Goal: Task Accomplishment & Management: Manage account settings

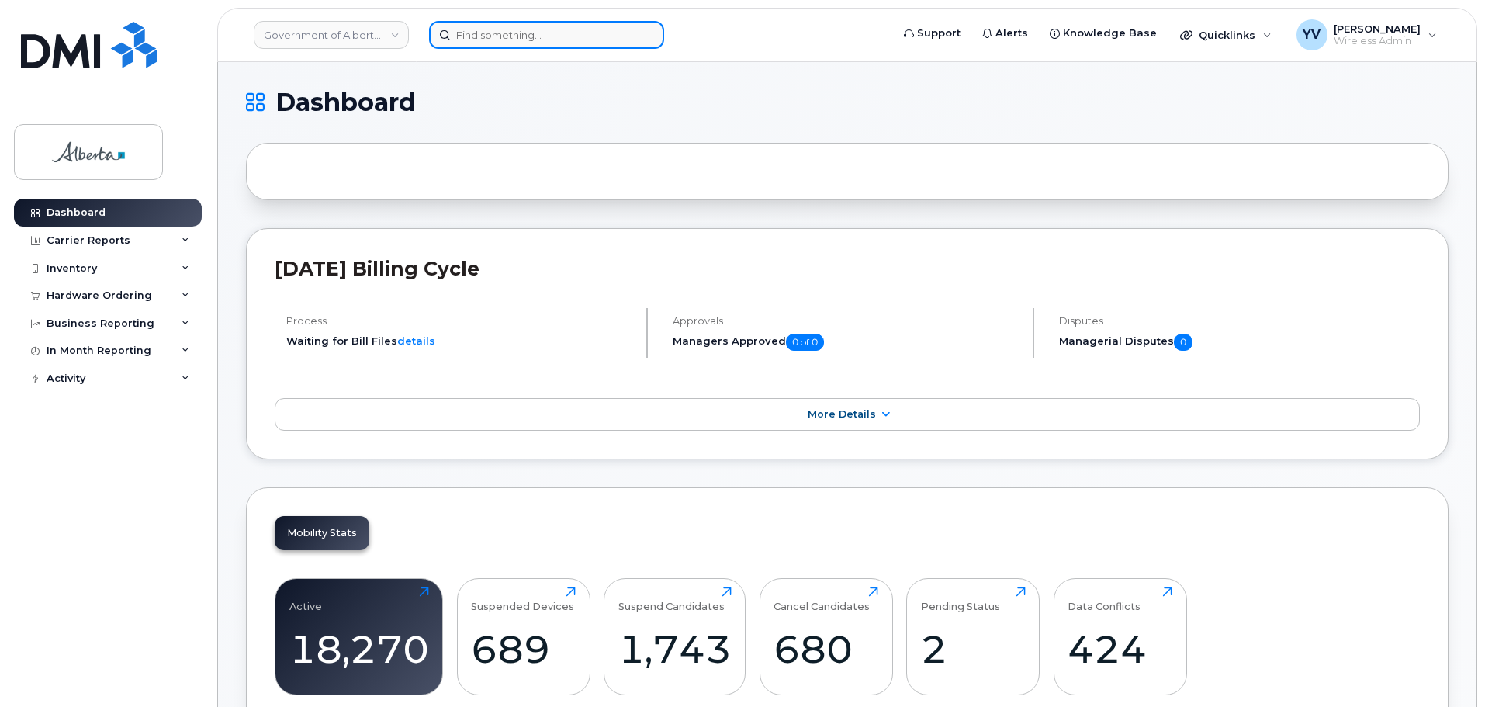
click at [469, 33] on input at bounding box center [546, 35] width 235 height 28
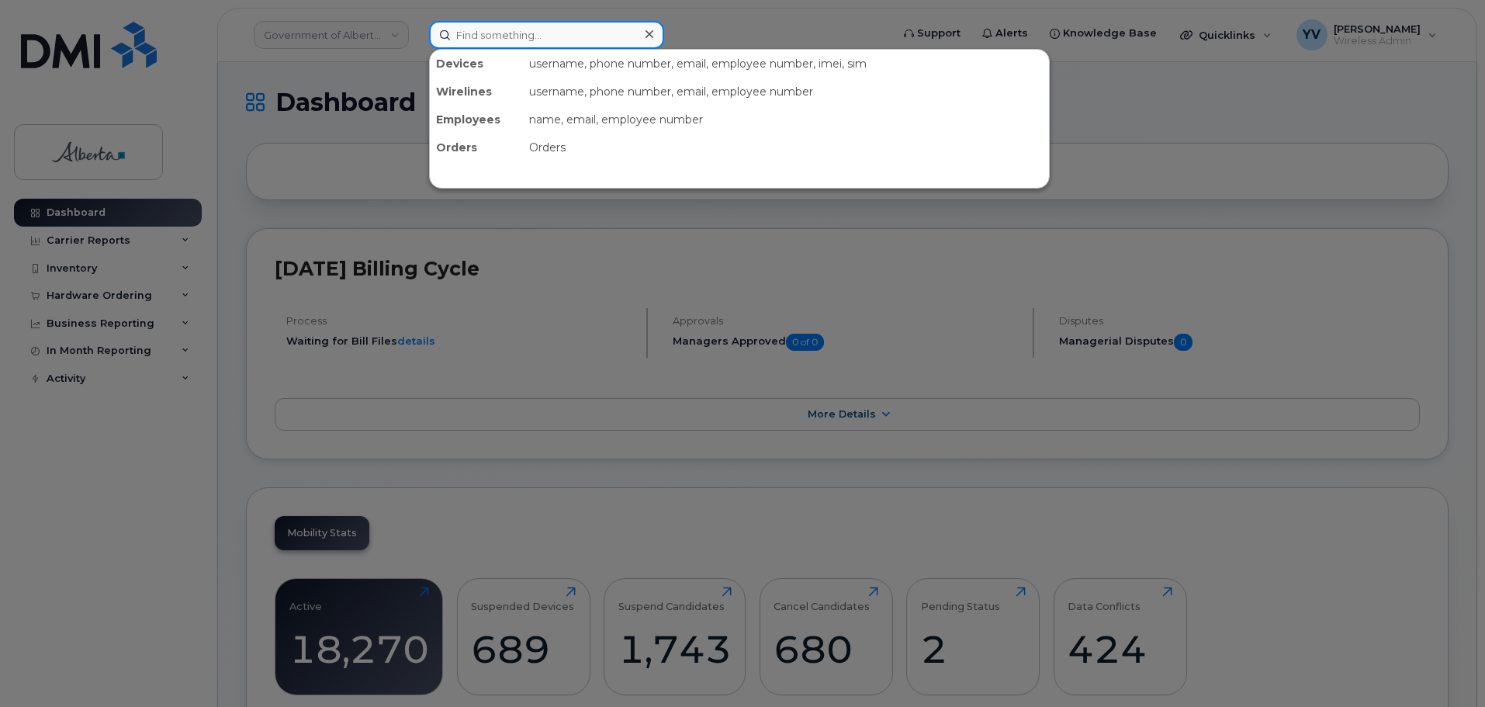
paste input "5873727938"
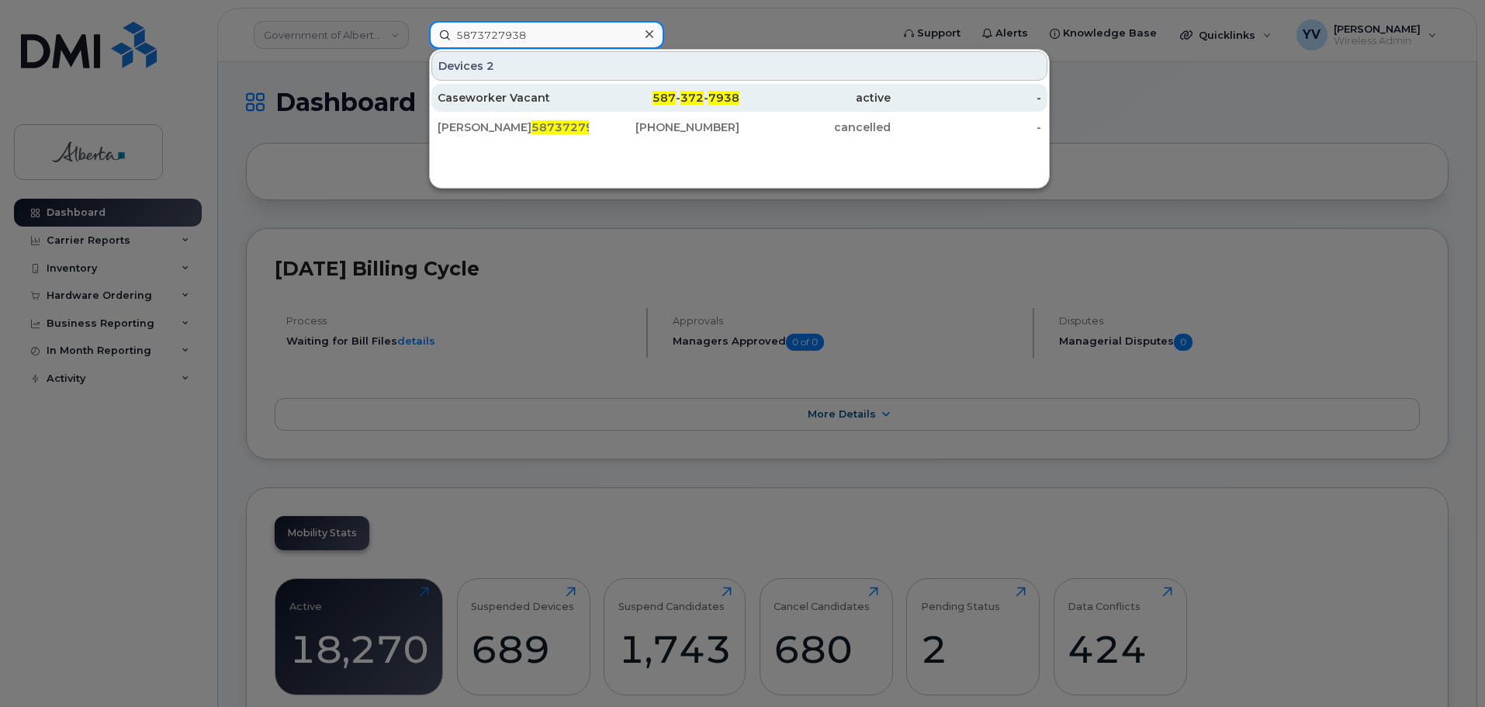
type input "5873727938"
click at [729, 95] on span "7938" at bounding box center [723, 98] width 31 height 14
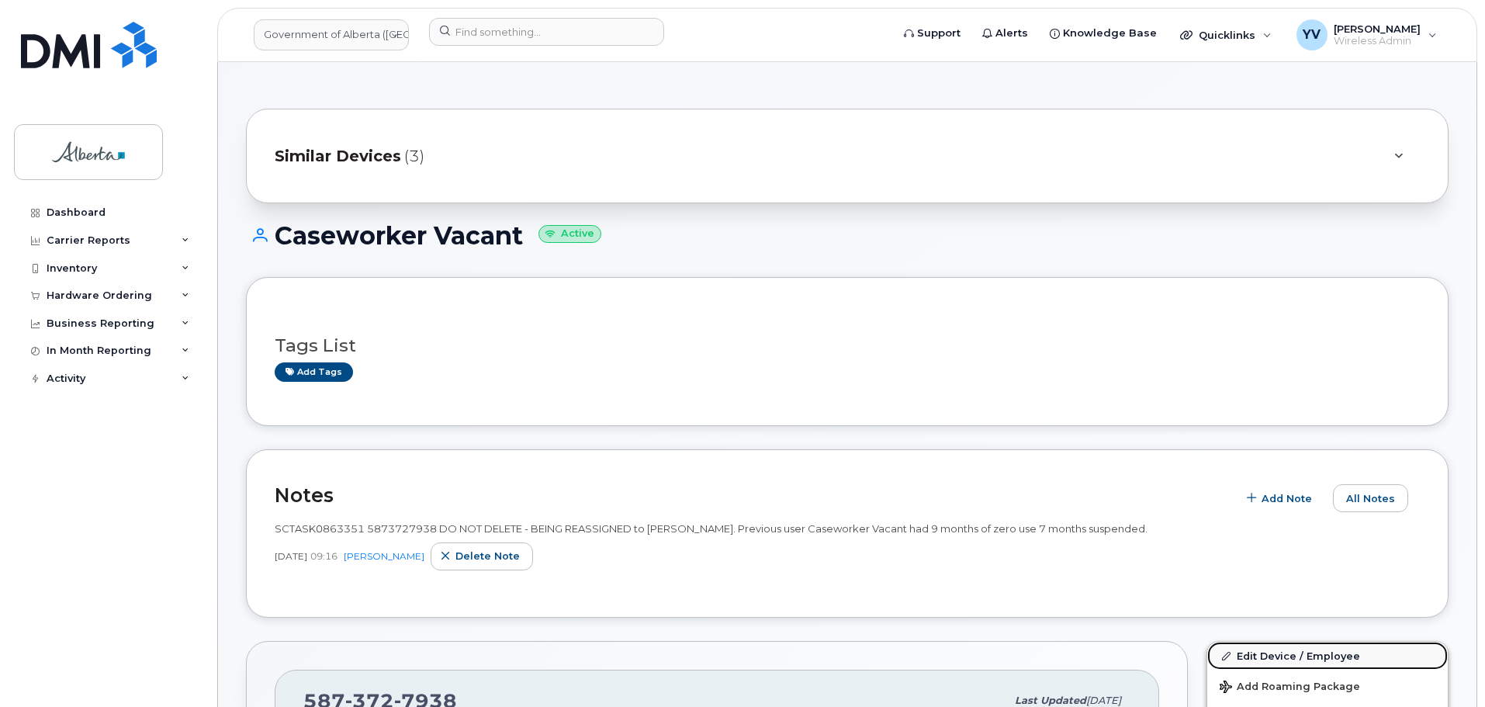
click at [1261, 653] on link "Edit Device / Employee" at bounding box center [1327, 656] width 240 height 28
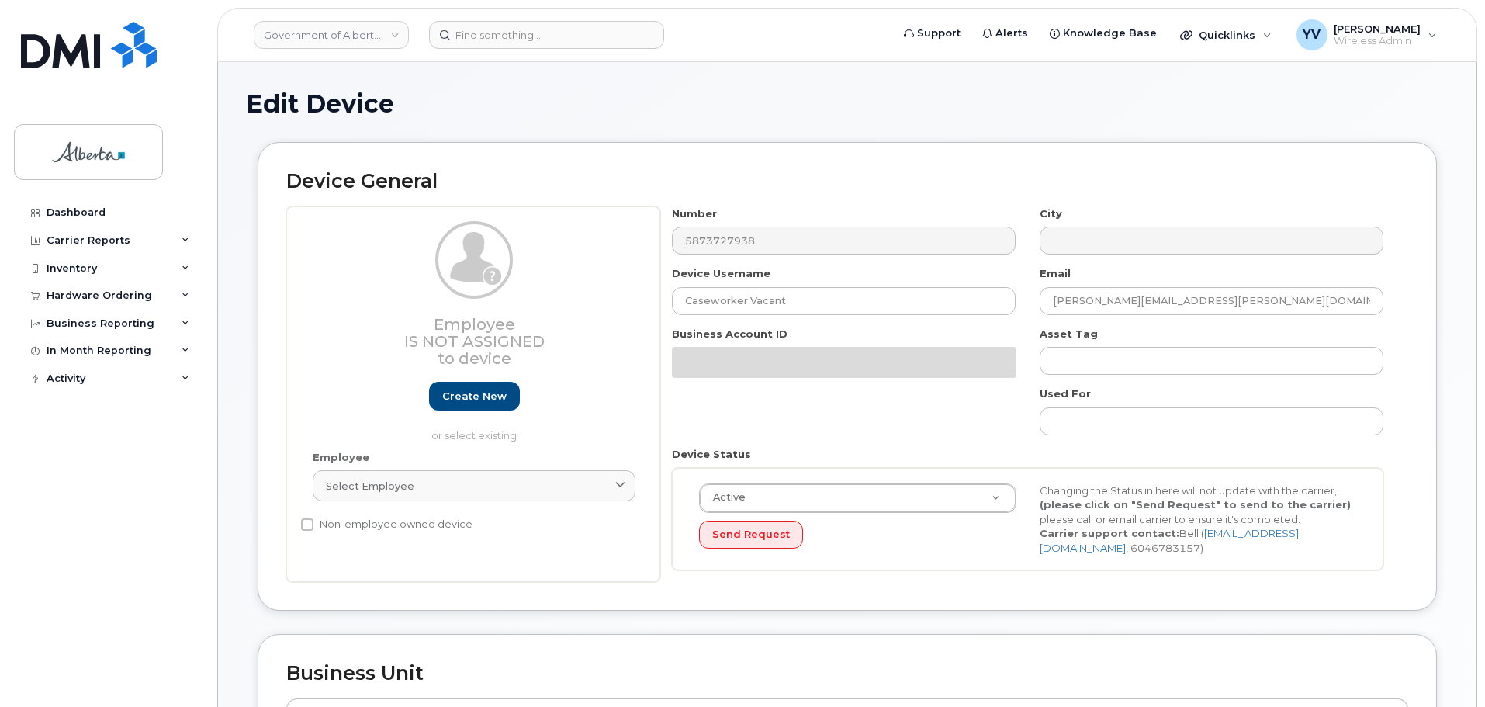
select select "4749733"
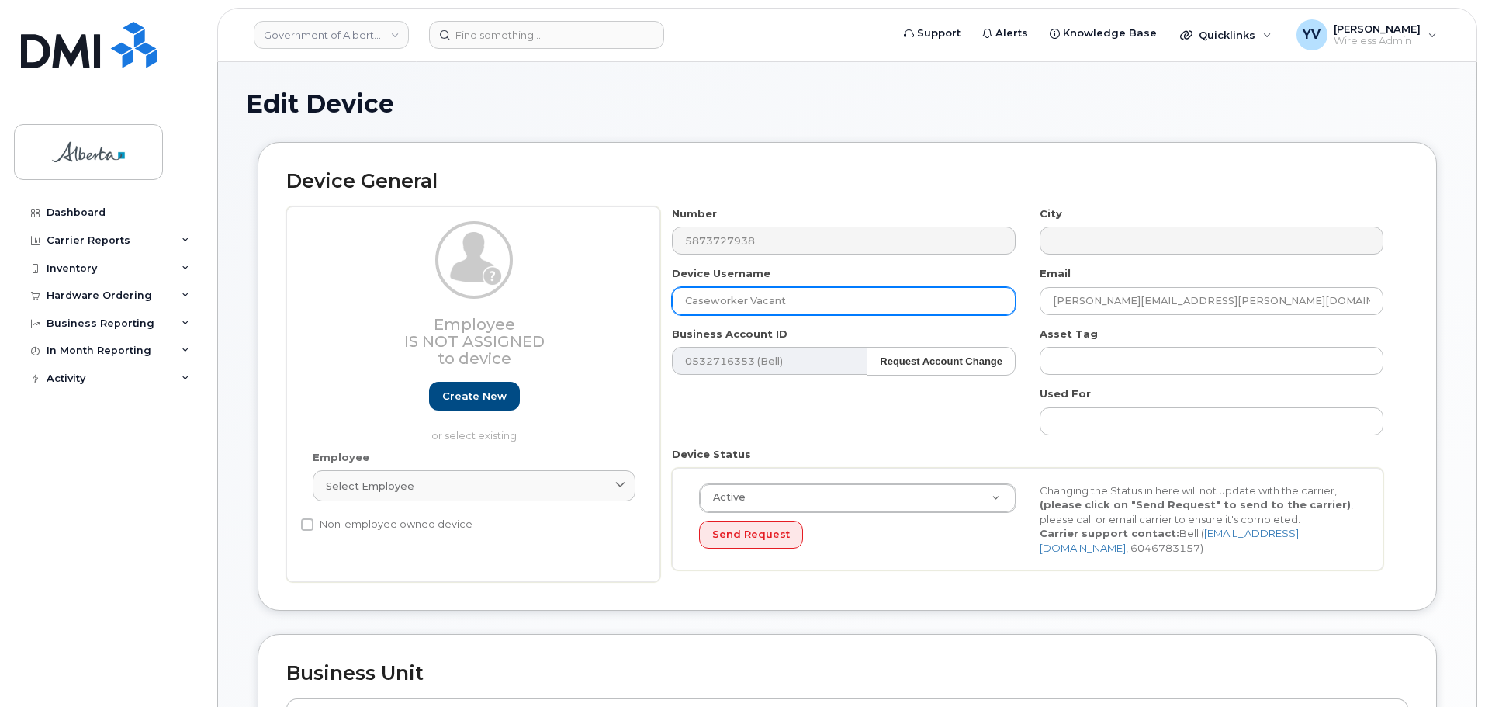
drag, startPoint x: 784, startPoint y: 299, endPoint x: 687, endPoint y: 303, distance: 97.0
click at [687, 303] on input "Caseworker Vacant" at bounding box center [844, 301] width 344 height 28
paste input "[PERSON_NAME]"
type input "[PERSON_NAME]"
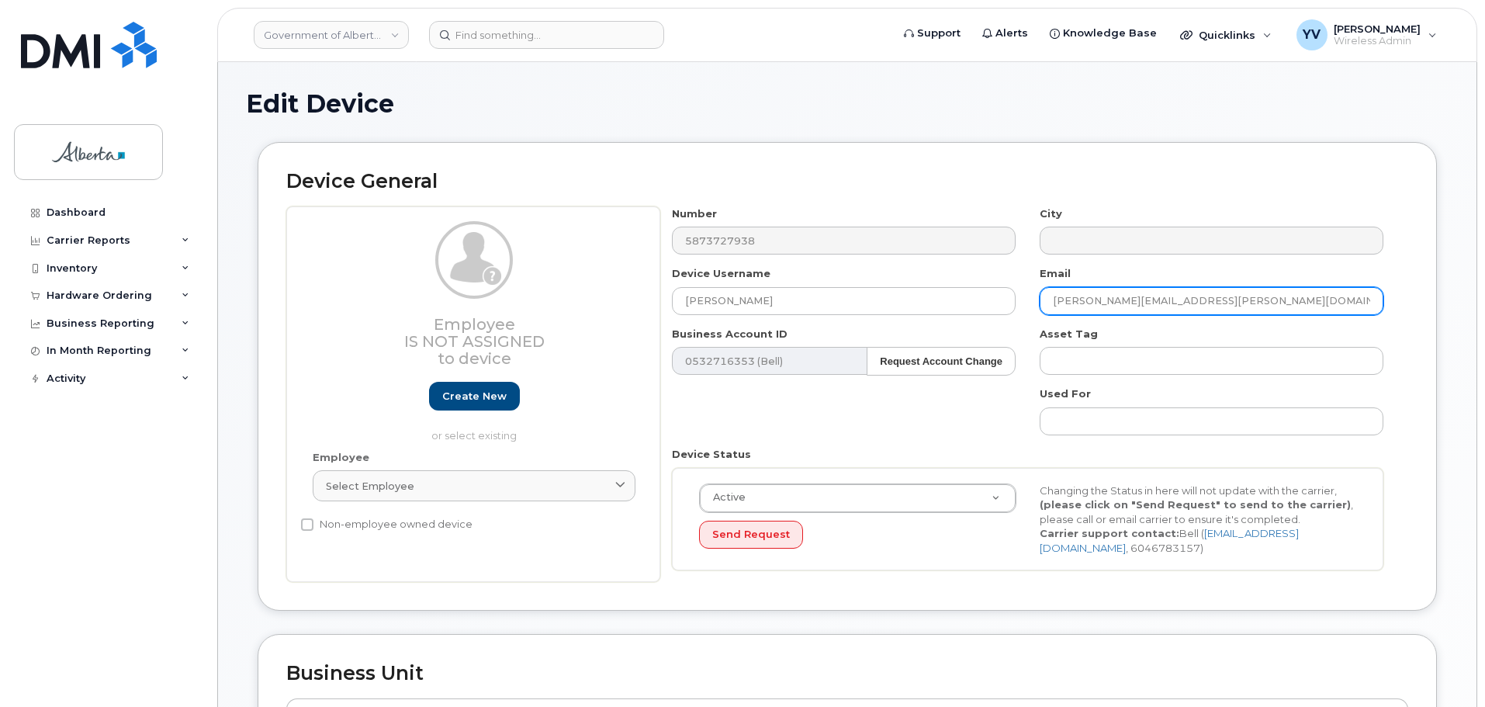
drag, startPoint x: 1209, startPoint y: 300, endPoint x: 1036, endPoint y: 309, distance: 172.4
click at [1036, 309] on div "Email Alejandra.Abarzua@gov.ab.ca" at bounding box center [1212, 290] width 368 height 49
paste input "Mark.Cablas"
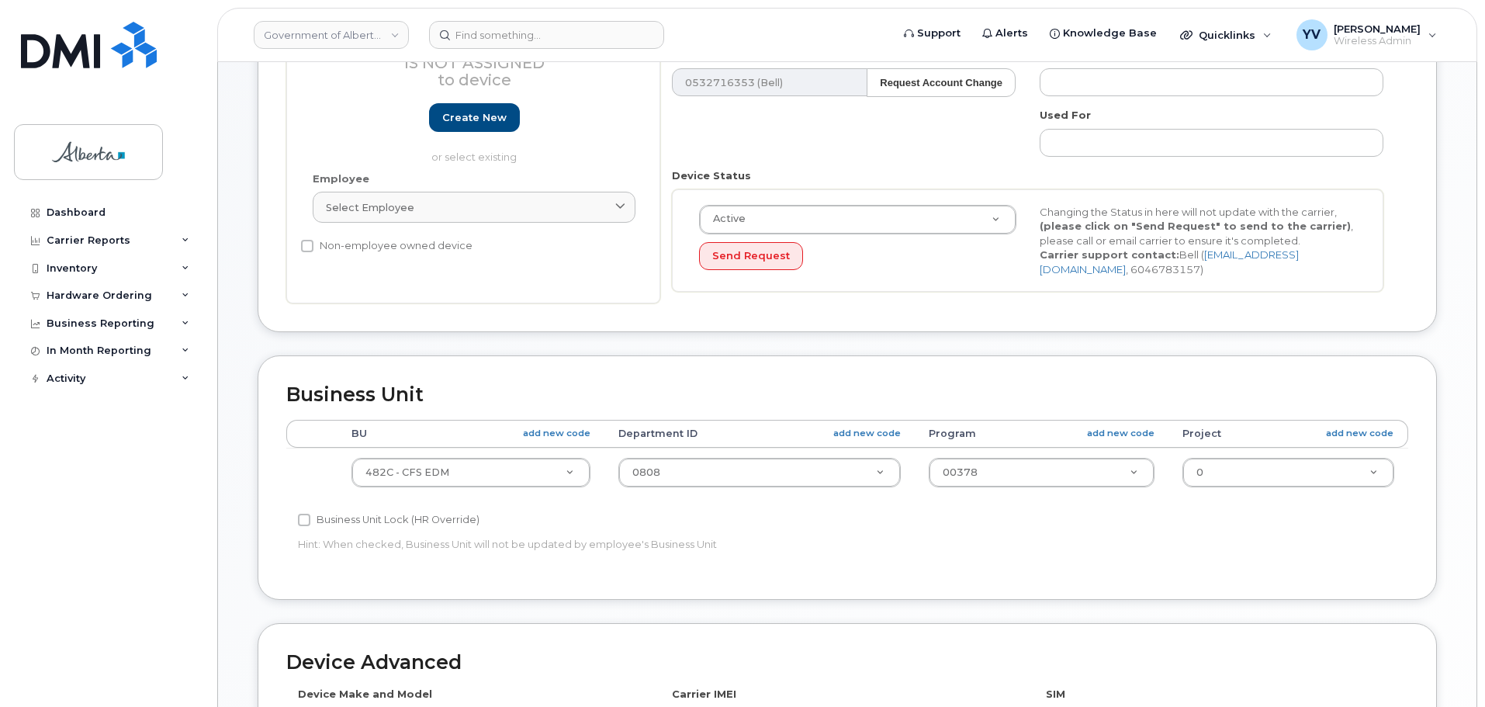
scroll to position [382, 0]
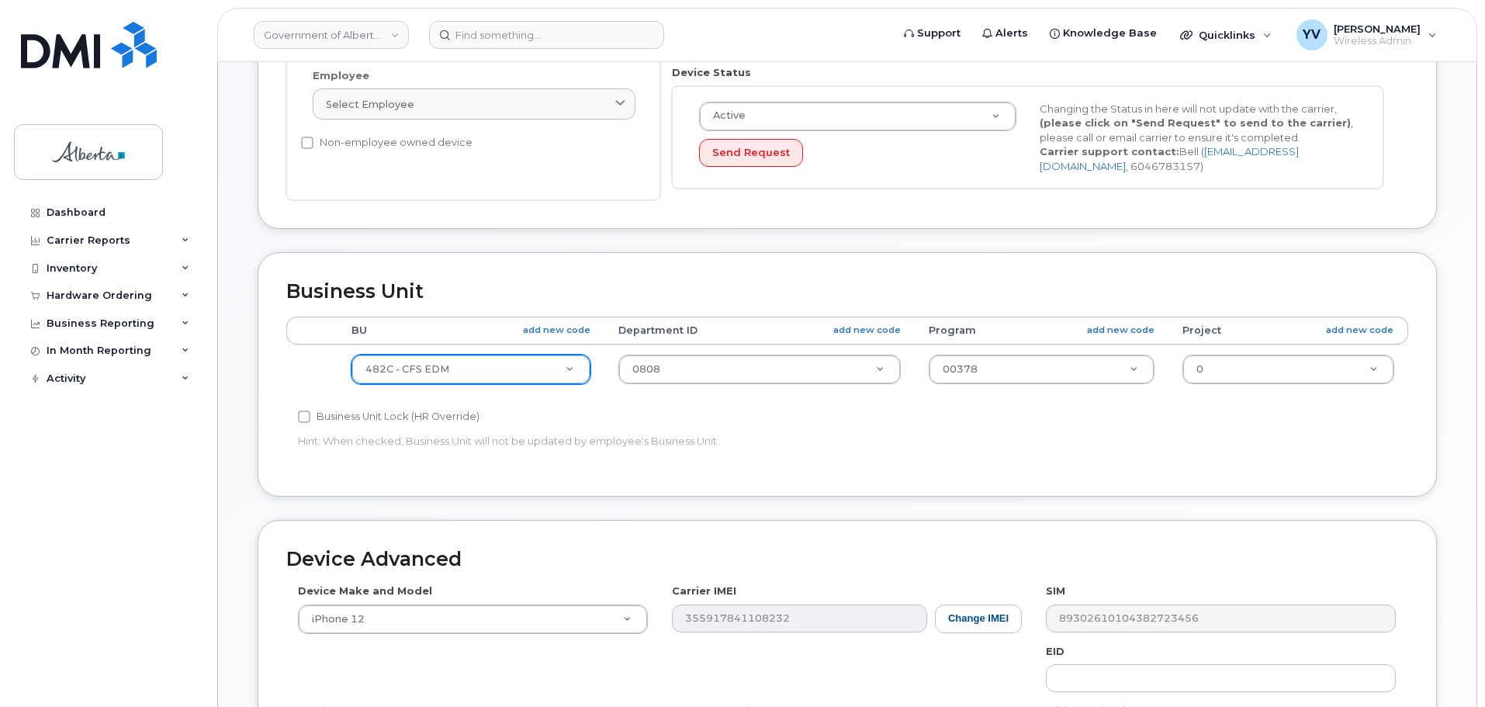
type input "[EMAIL_ADDRESS][DOMAIN_NAME]"
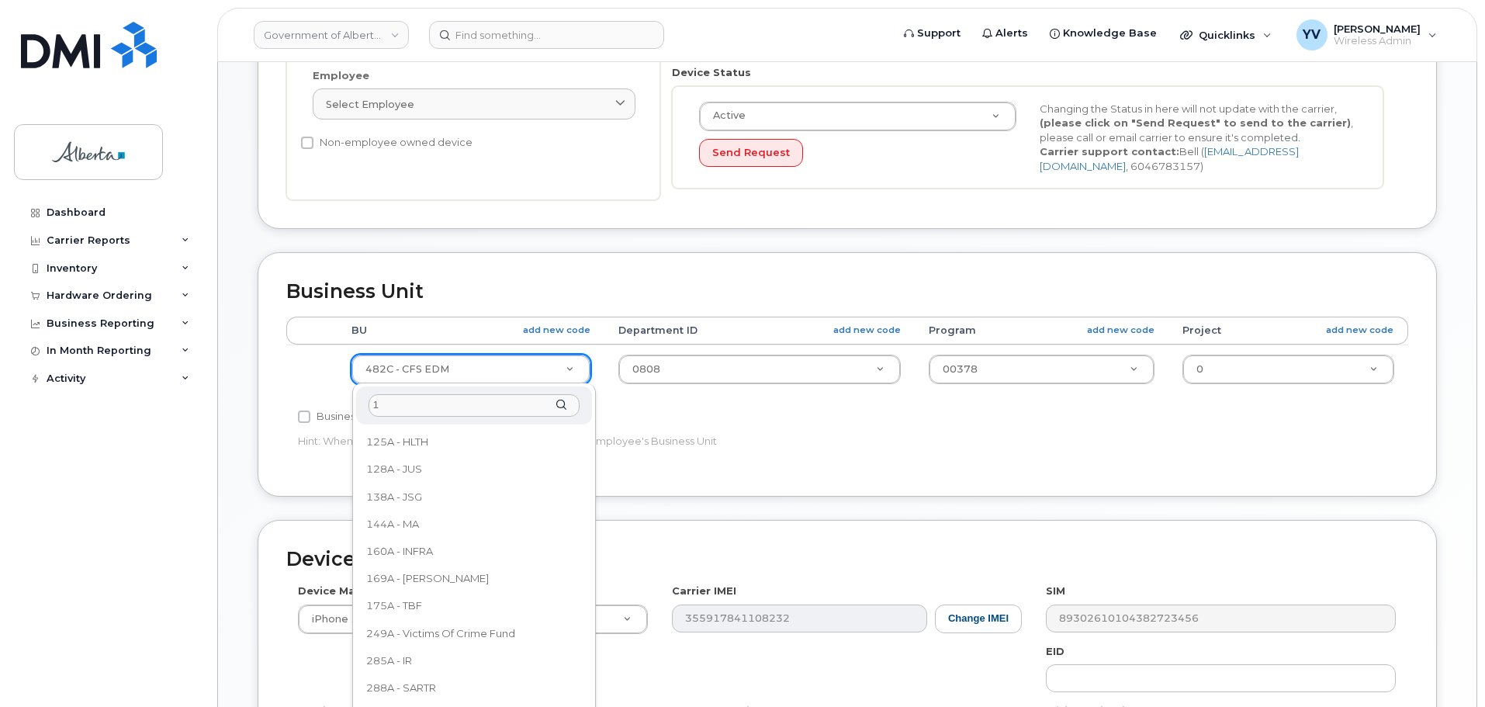
scroll to position [0, 0]
type input "128"
select select "4120330"
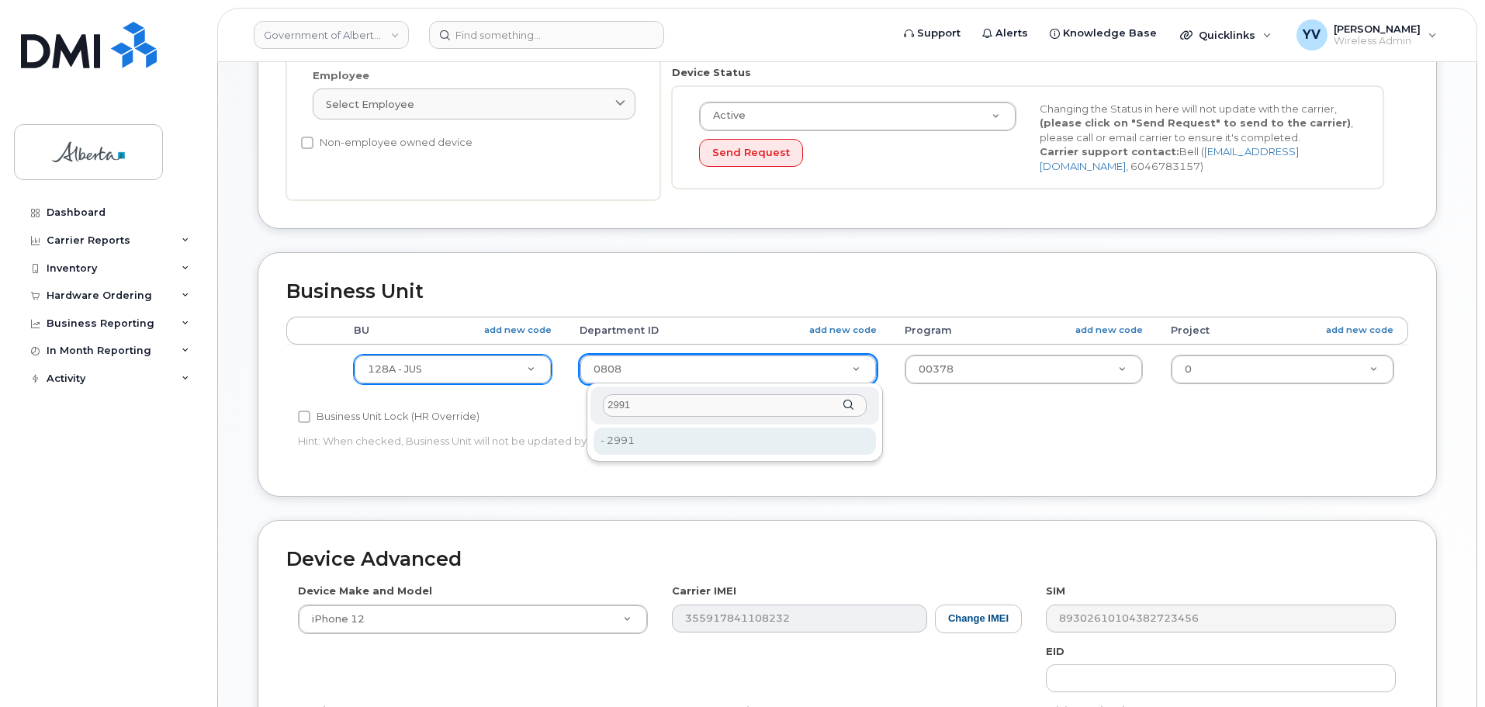
type input "2991"
type input "4752722"
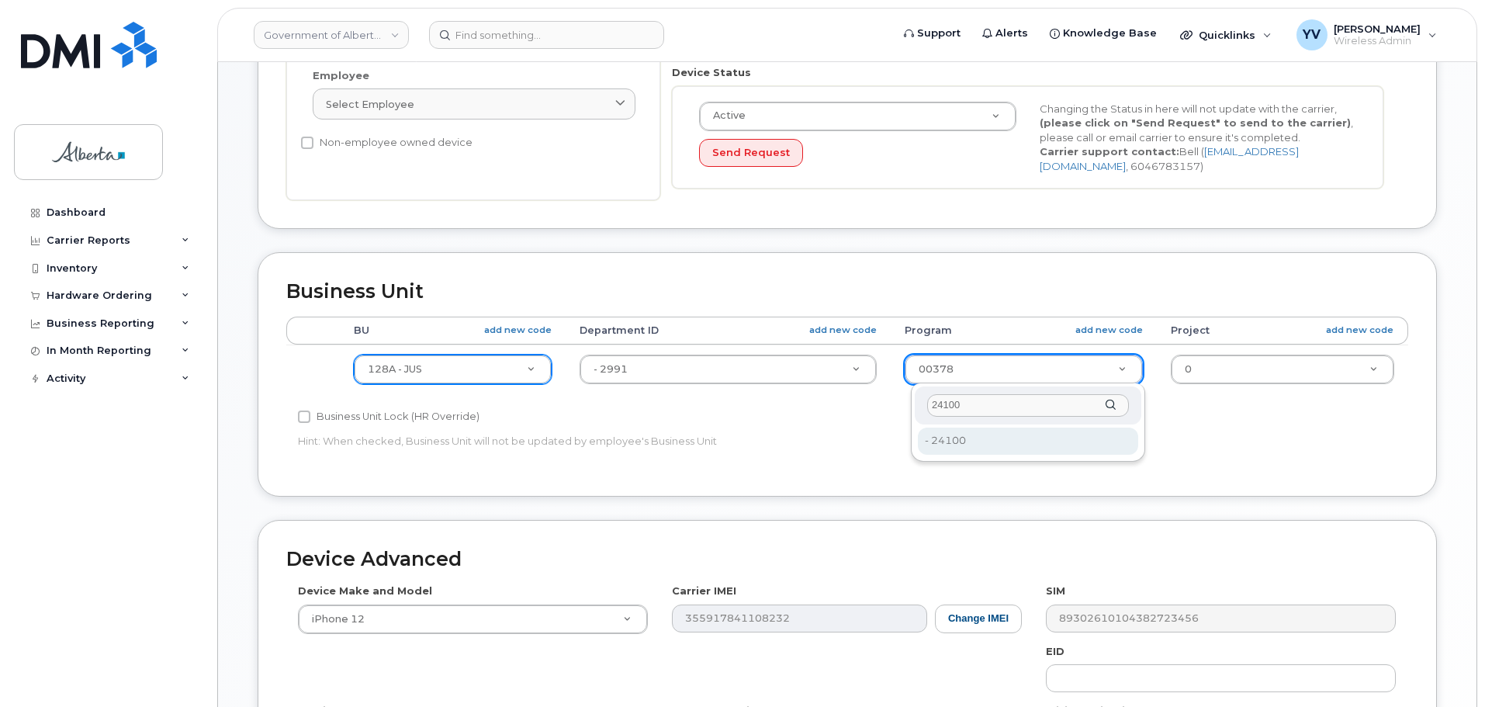
type input "24100"
type input "4753344"
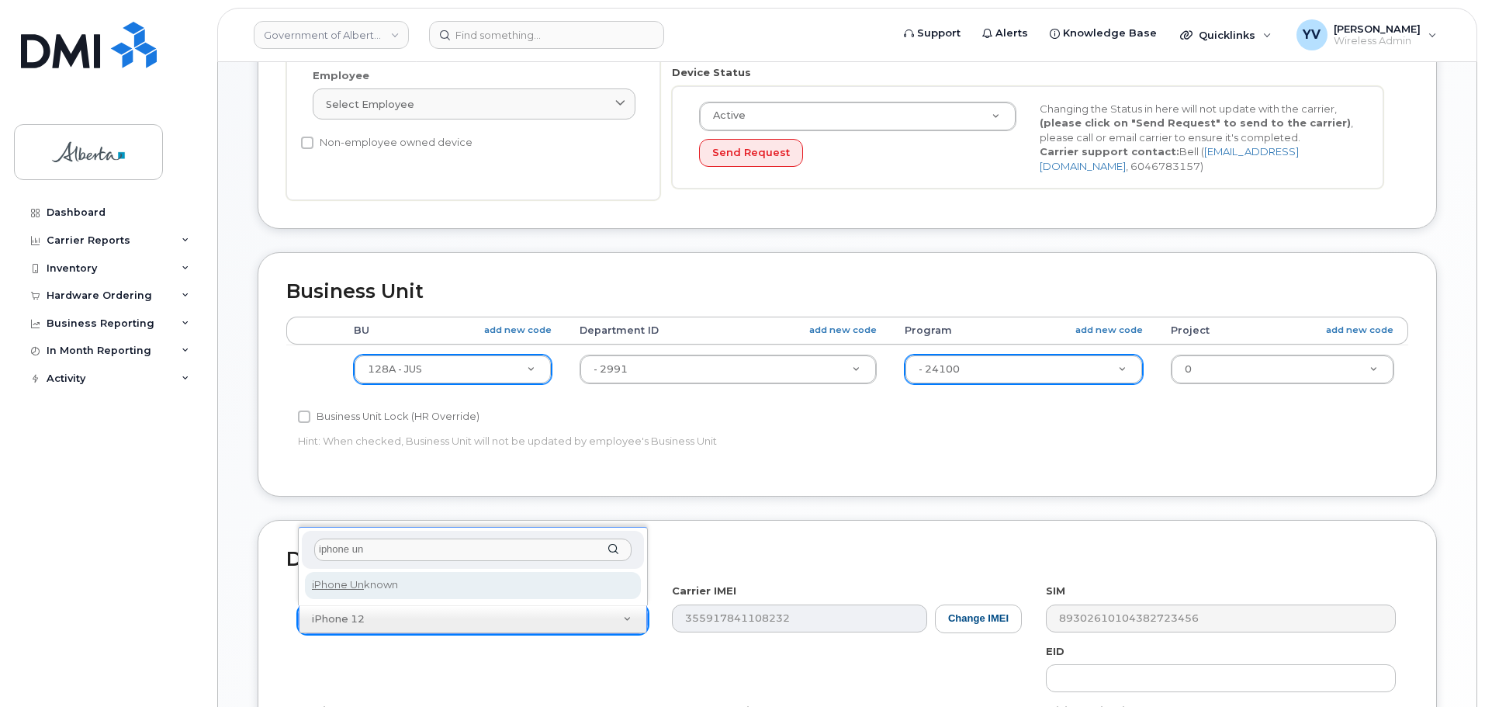
type input "iphone un"
select select "185"
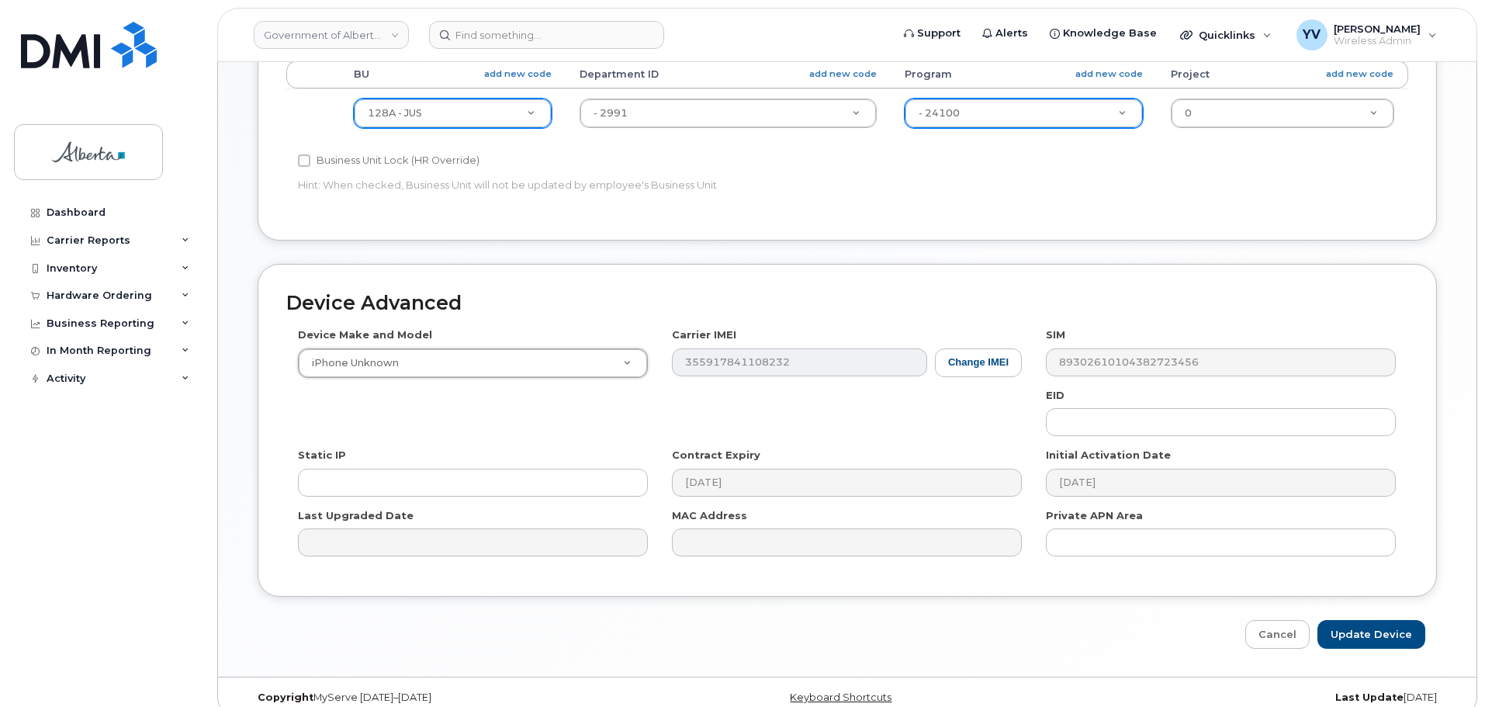
scroll to position [657, 0]
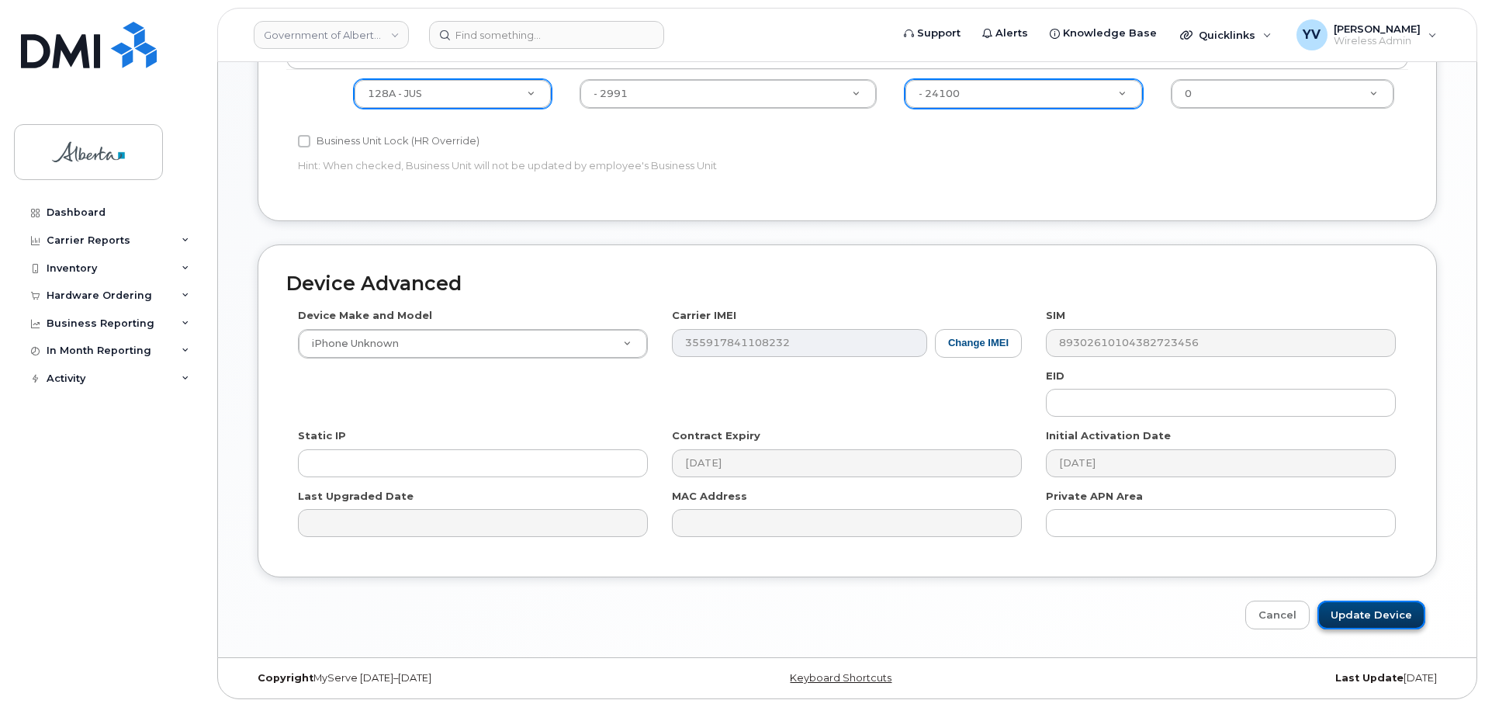
click at [1375, 611] on input "Update Device" at bounding box center [1371, 614] width 108 height 29
type input "Saving..."
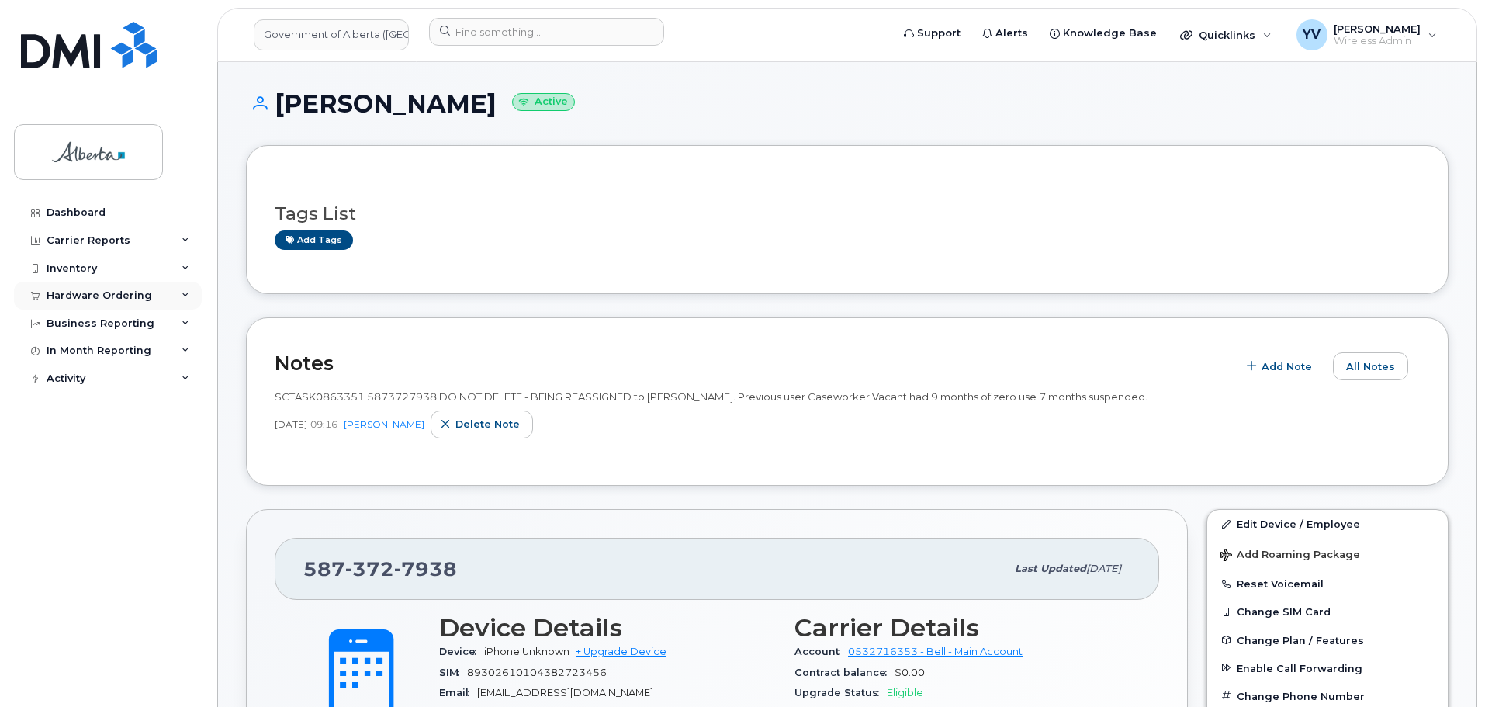
click at [60, 289] on div "Hardware Ordering" at bounding box center [99, 295] width 105 height 12
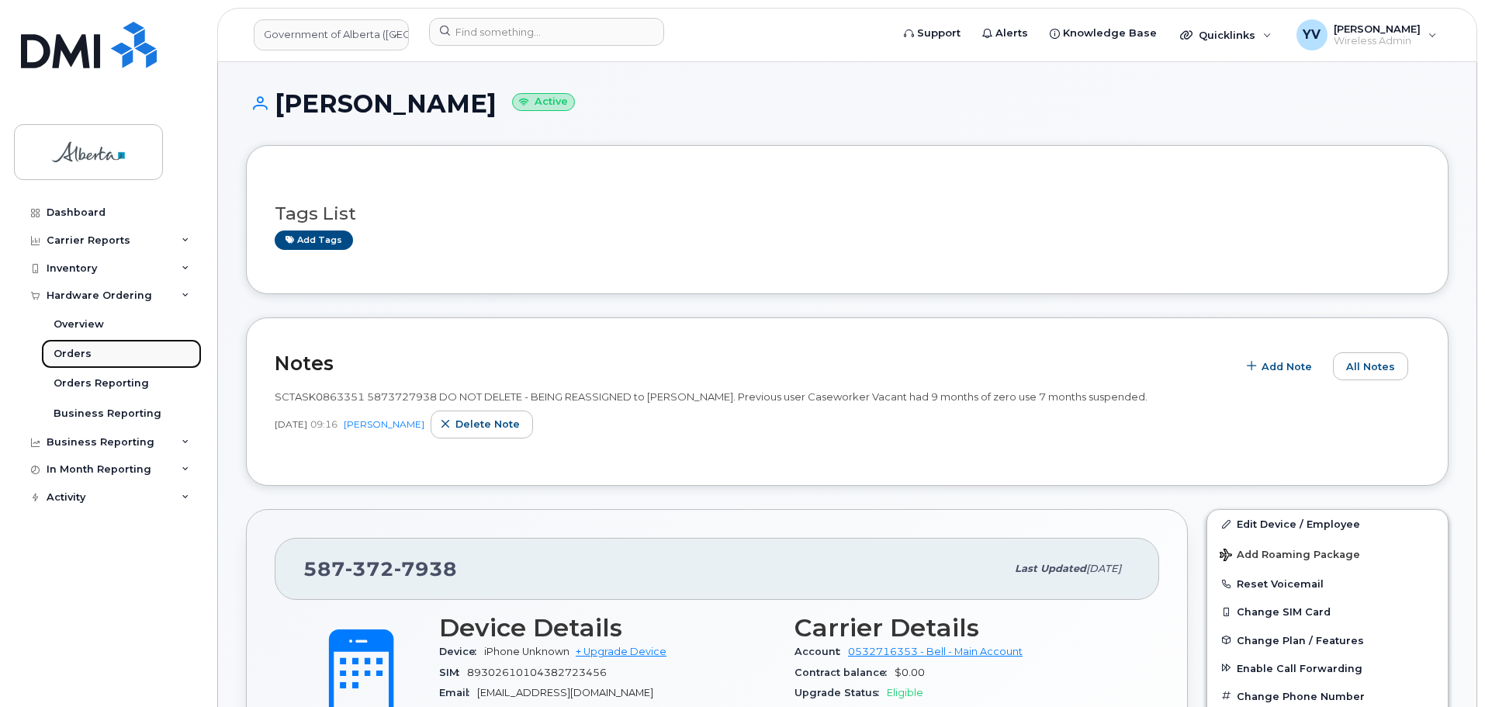
click at [71, 348] on div "Orders" at bounding box center [73, 354] width 38 height 14
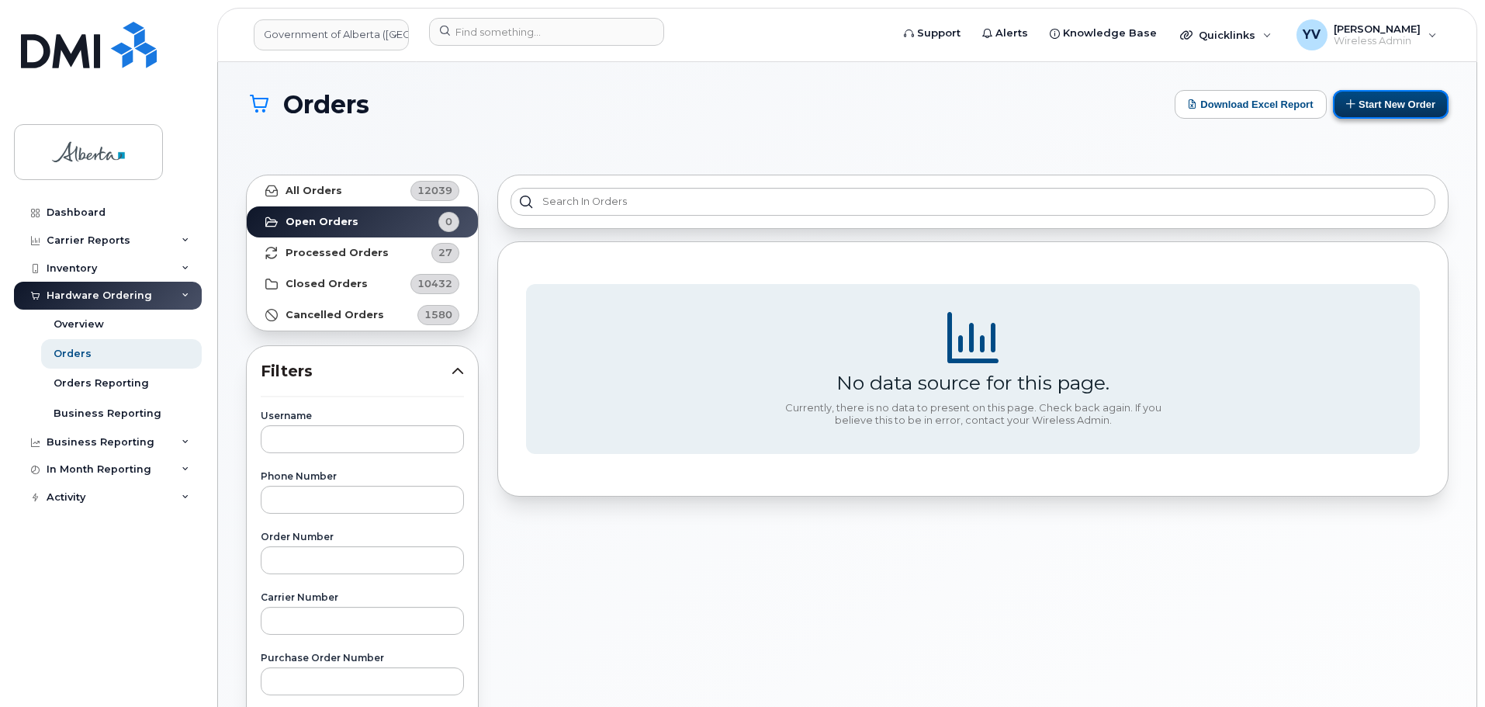
click at [1391, 100] on button "Start New Order" at bounding box center [1391, 104] width 116 height 29
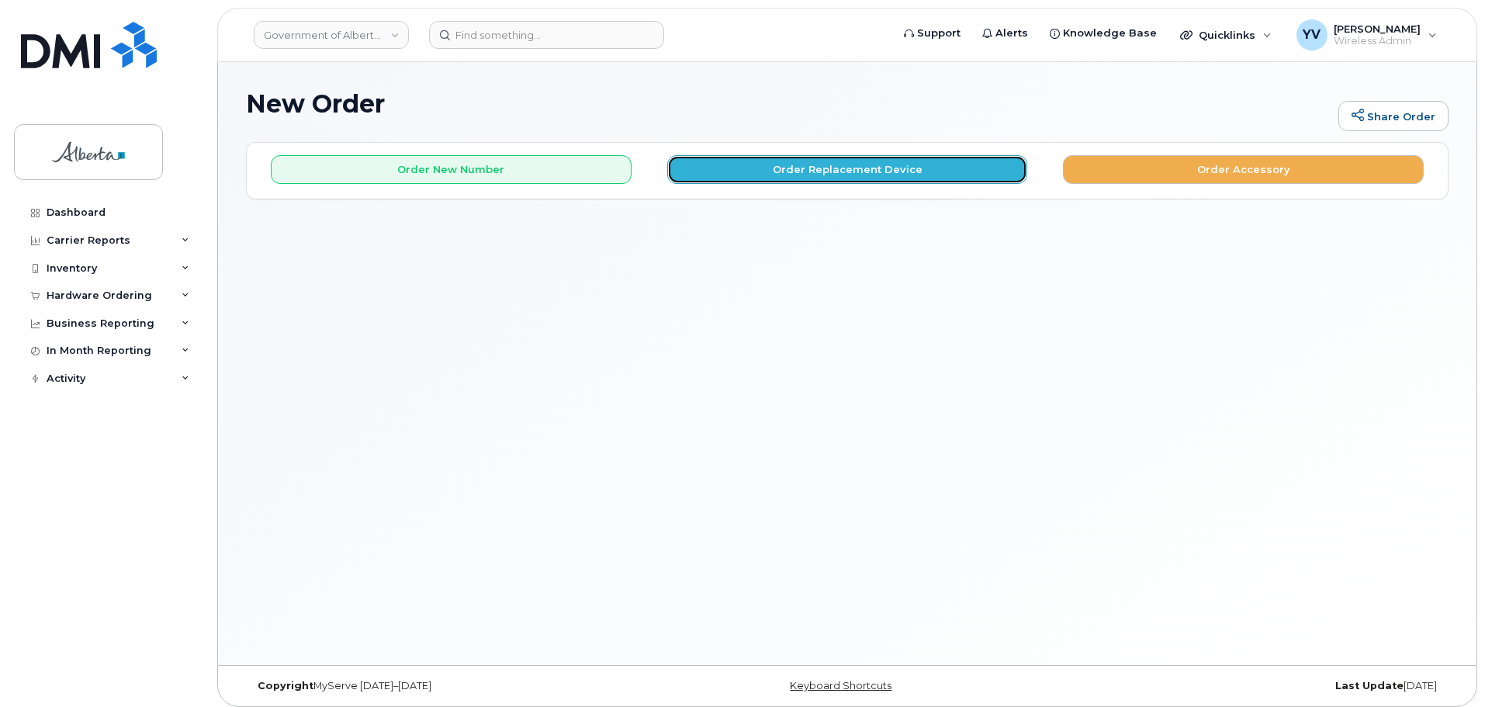
click at [857, 172] on button "Order Replacement Device" at bounding box center [847, 169] width 361 height 29
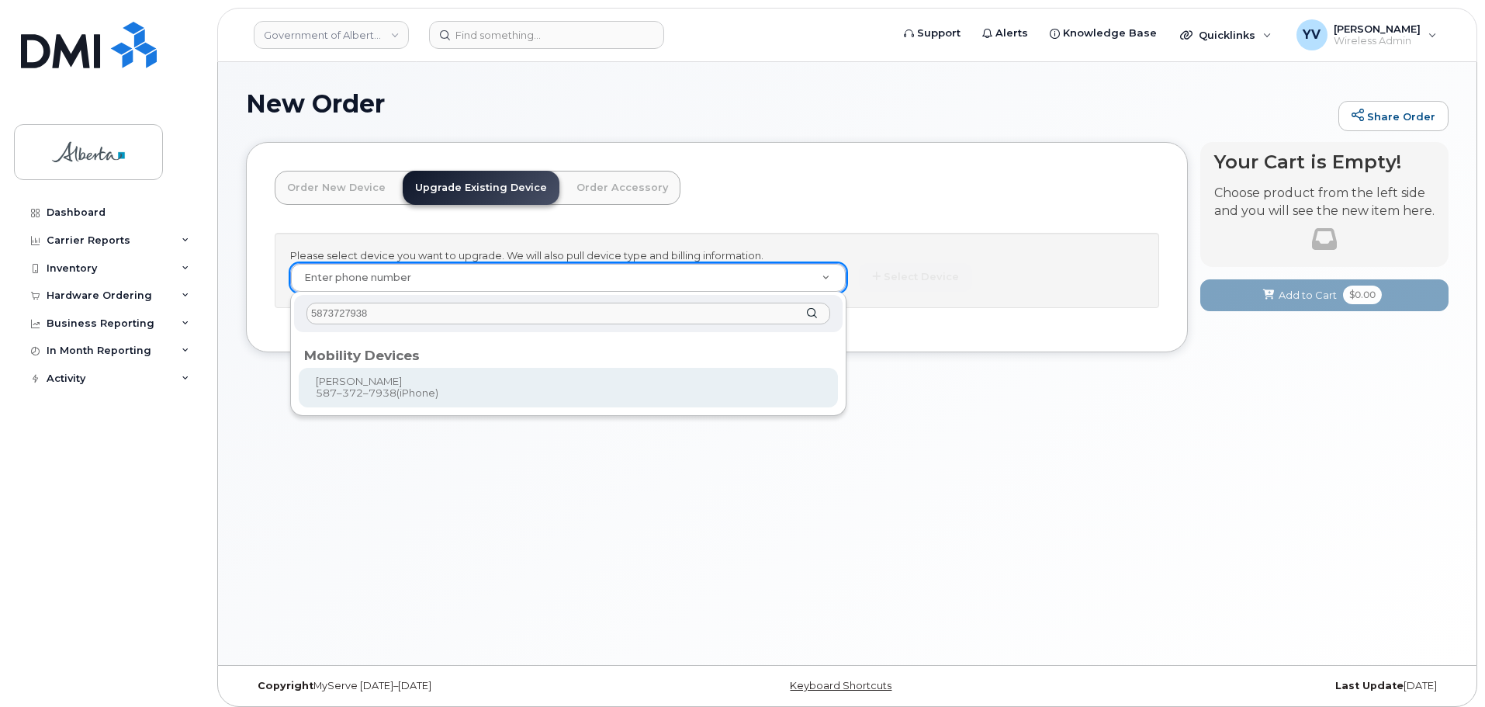
type input "5873727938"
type input "792062"
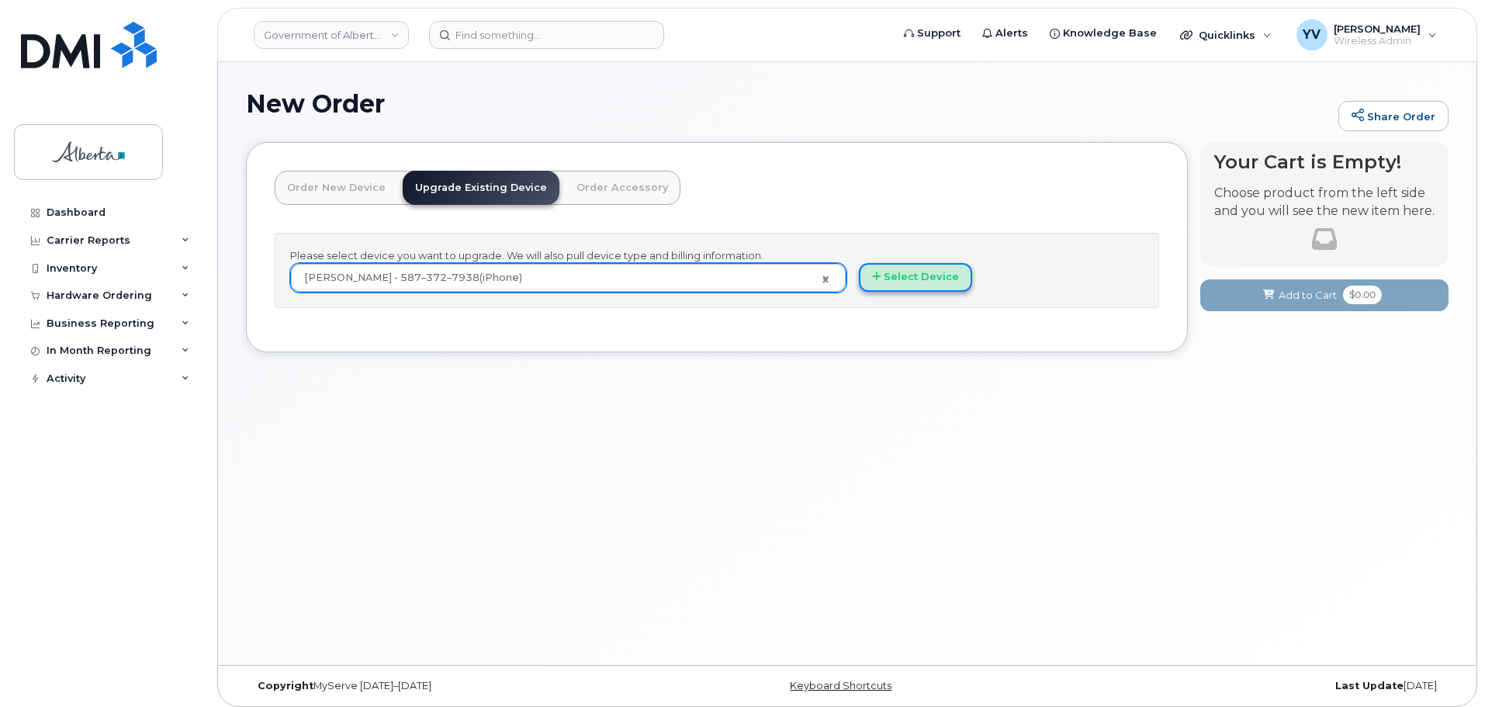
click at [917, 272] on button "Select Device" at bounding box center [915, 277] width 113 height 29
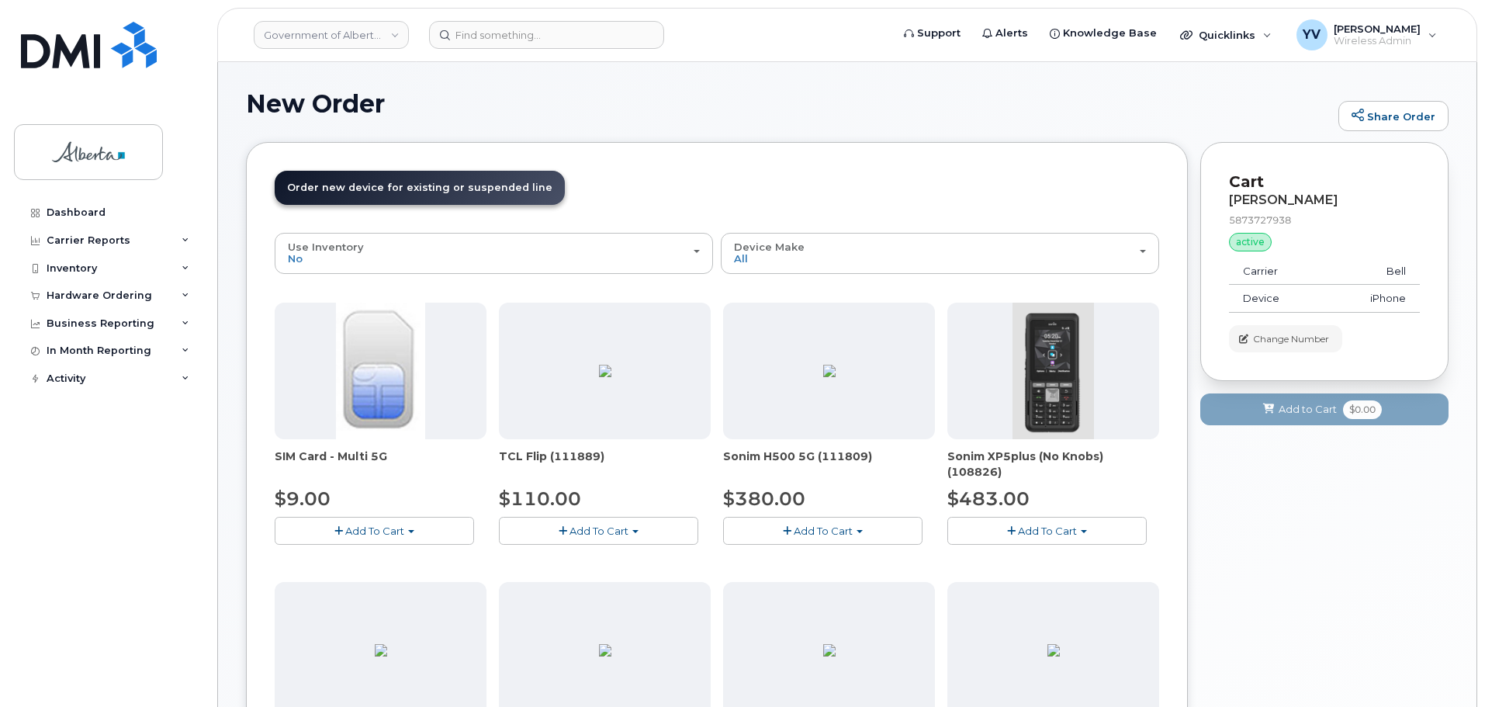
click at [375, 644] on img at bounding box center [381, 650] width 12 height 12
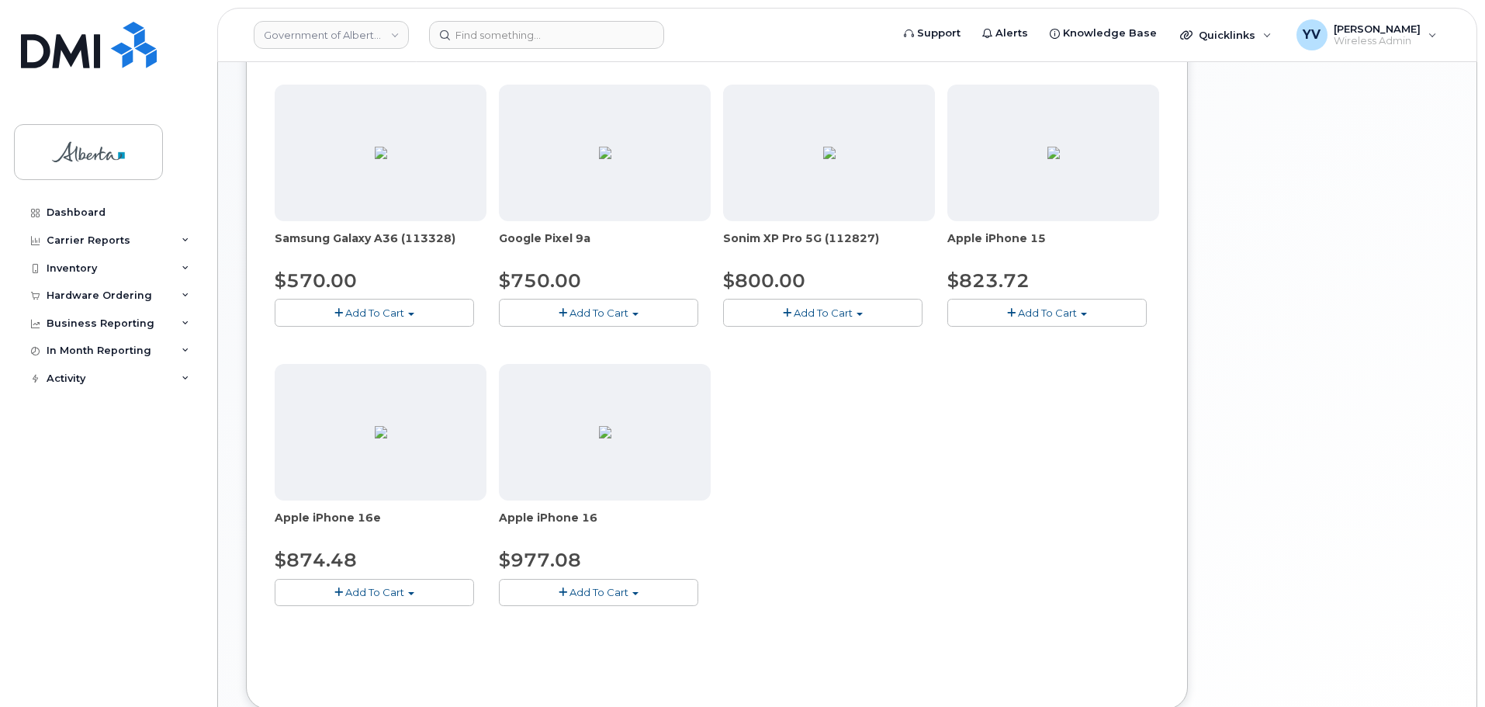
scroll to position [514, 0]
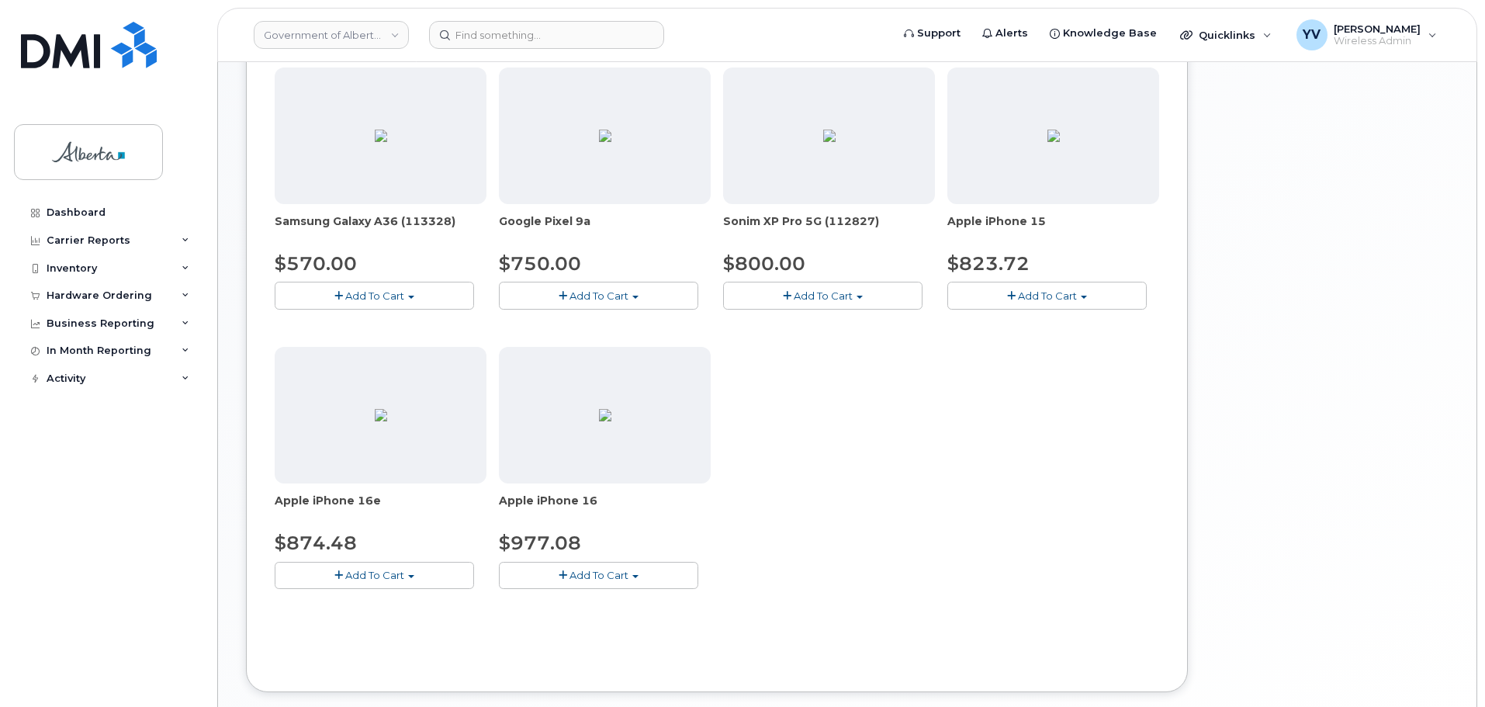
click at [410, 575] on span "button" at bounding box center [411, 576] width 6 height 3
click at [398, 621] on link "$874.48 - 30-day upgrade (128GB model)" at bounding box center [401, 623] width 247 height 19
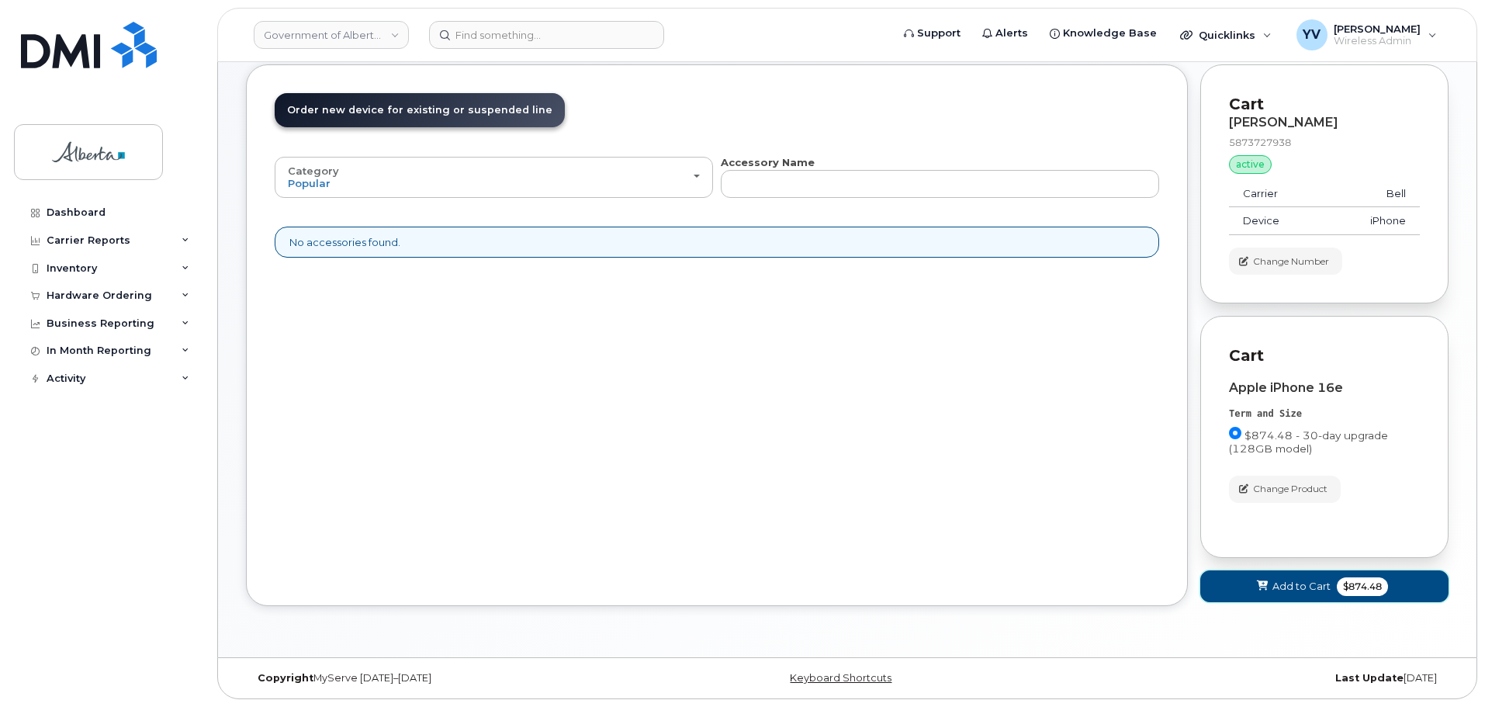
click at [1292, 578] on button "Add to Cart $874.48" at bounding box center [1324, 586] width 248 height 32
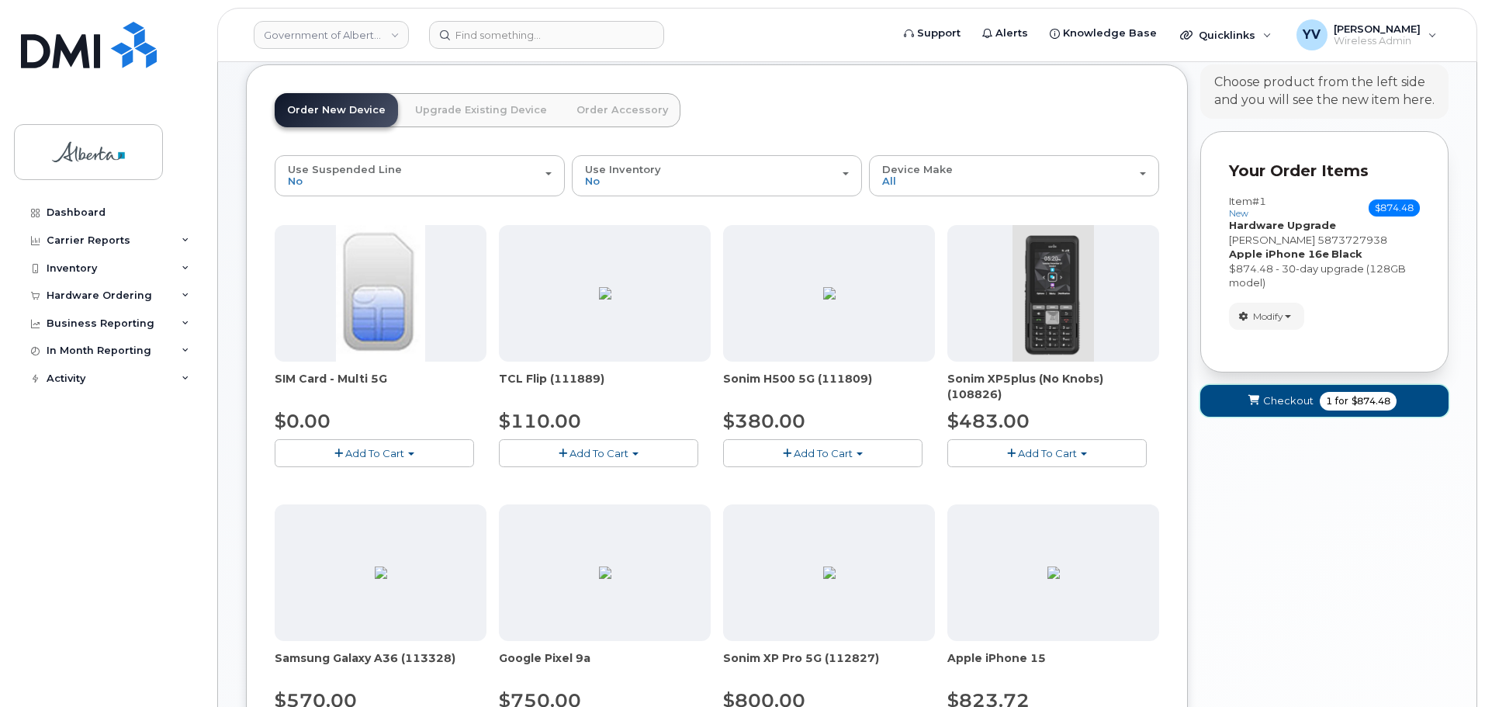
click at [1268, 399] on span "Checkout" at bounding box center [1288, 400] width 50 height 15
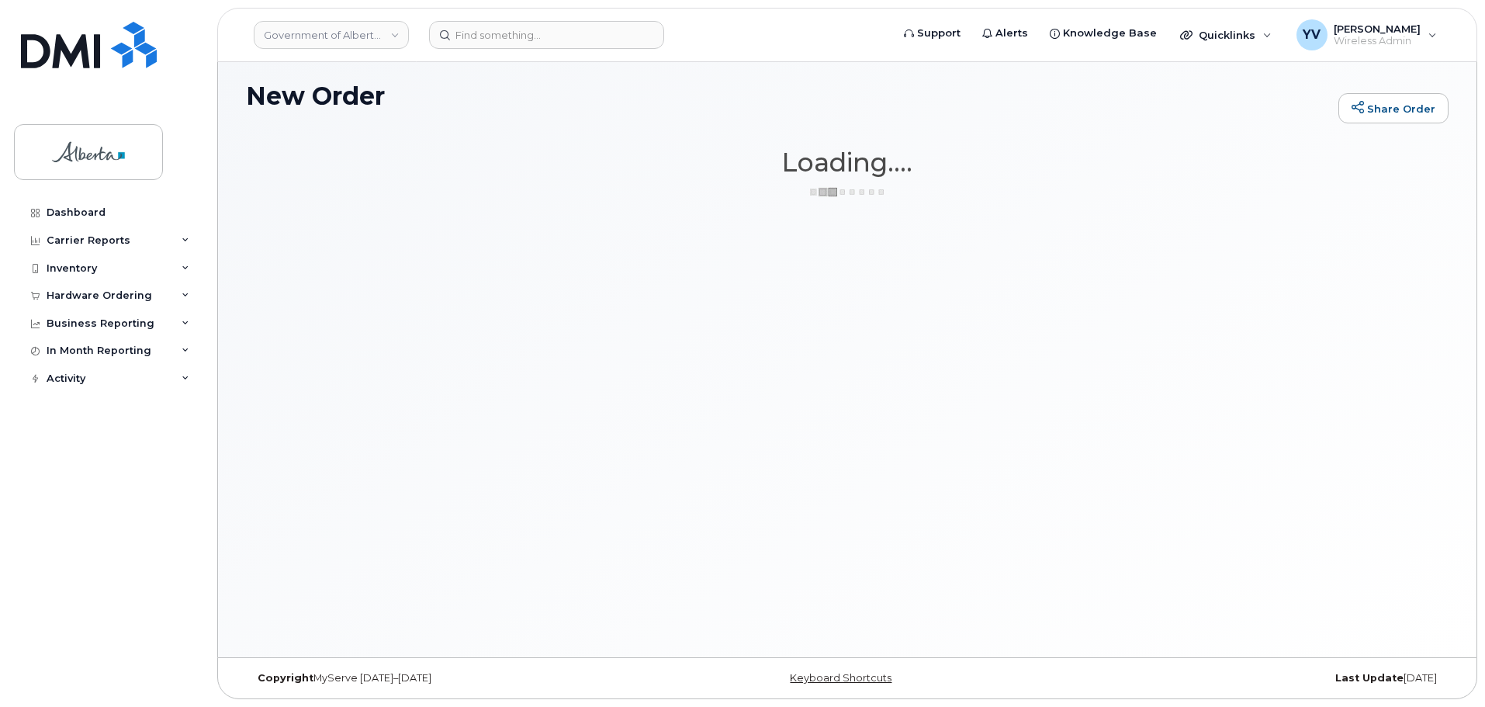
scroll to position [8, 0]
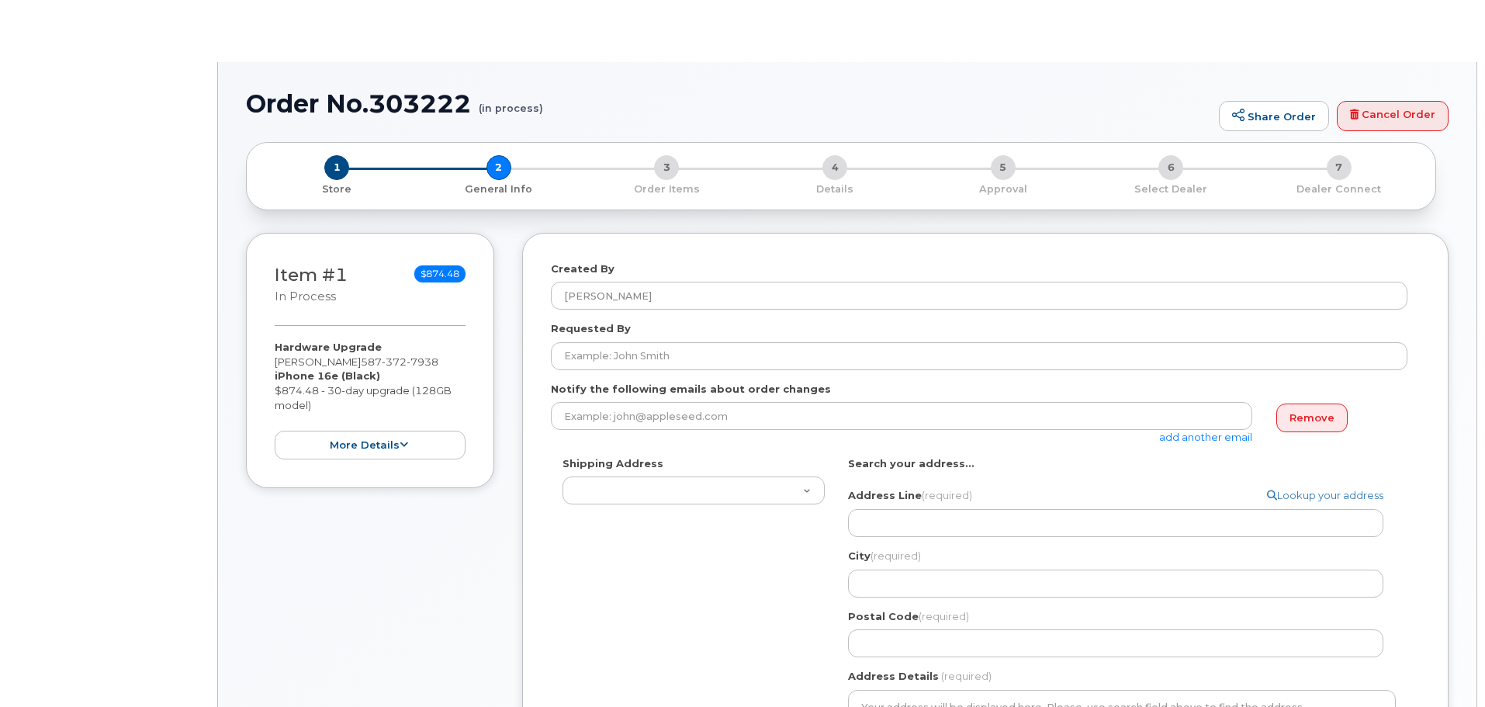
select select
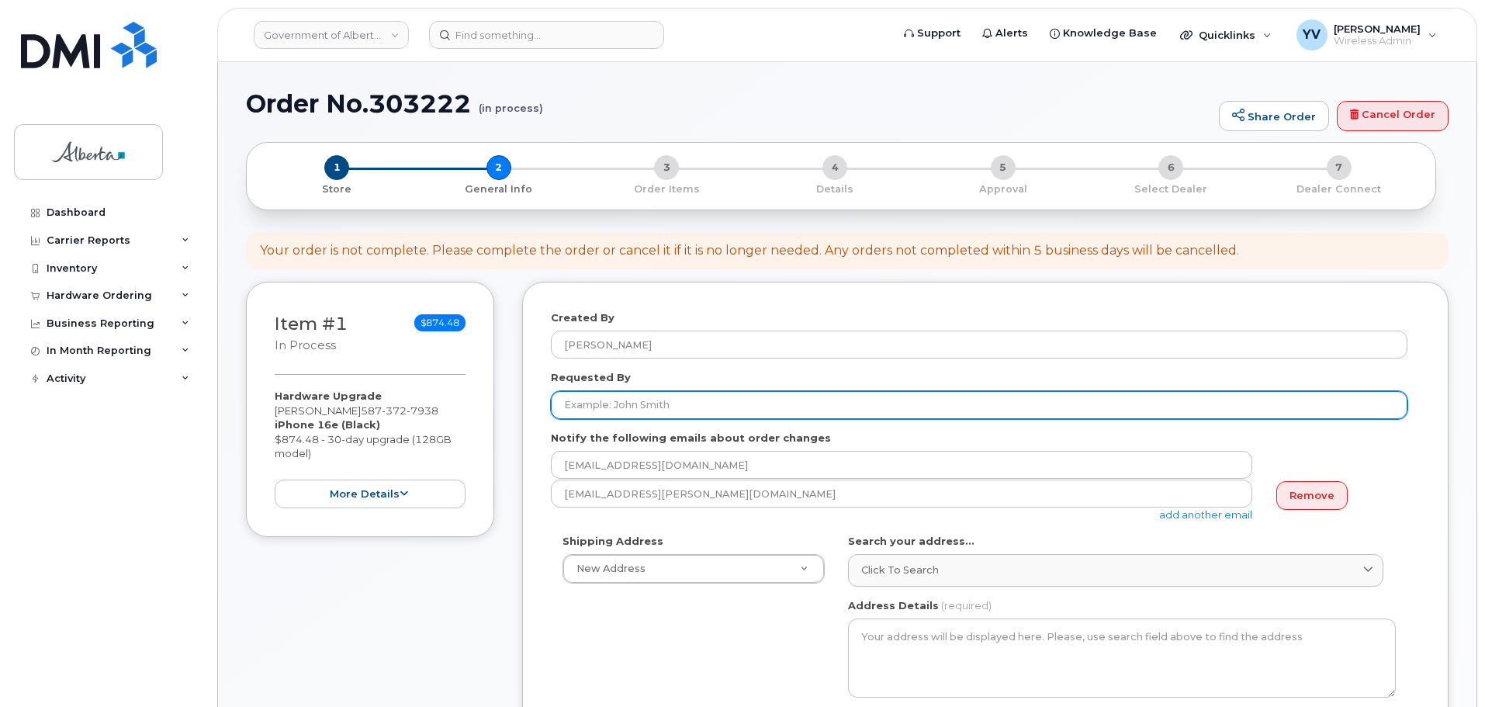
click at [603, 402] on input "Requested By" at bounding box center [979, 405] width 856 height 28
paste input "Anjou Tesiorna"
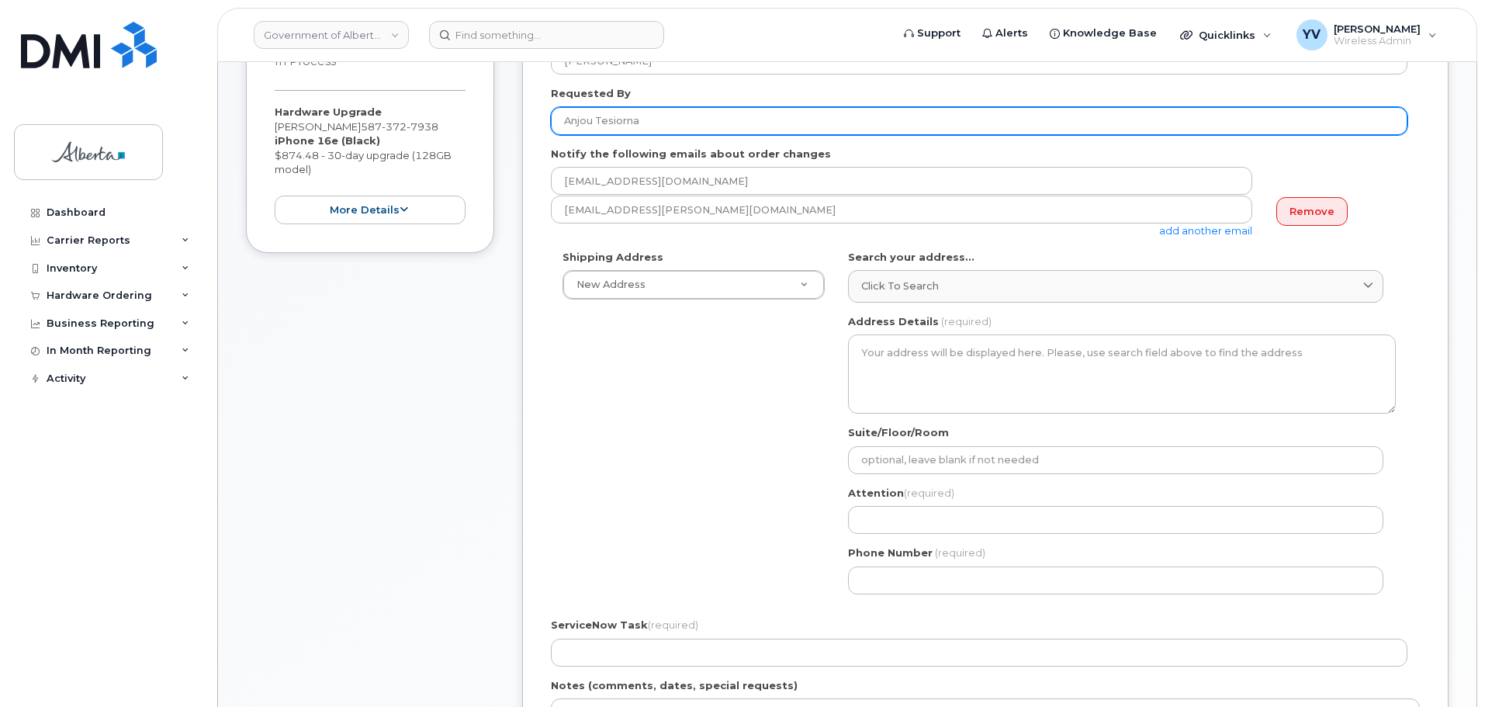
scroll to position [295, 0]
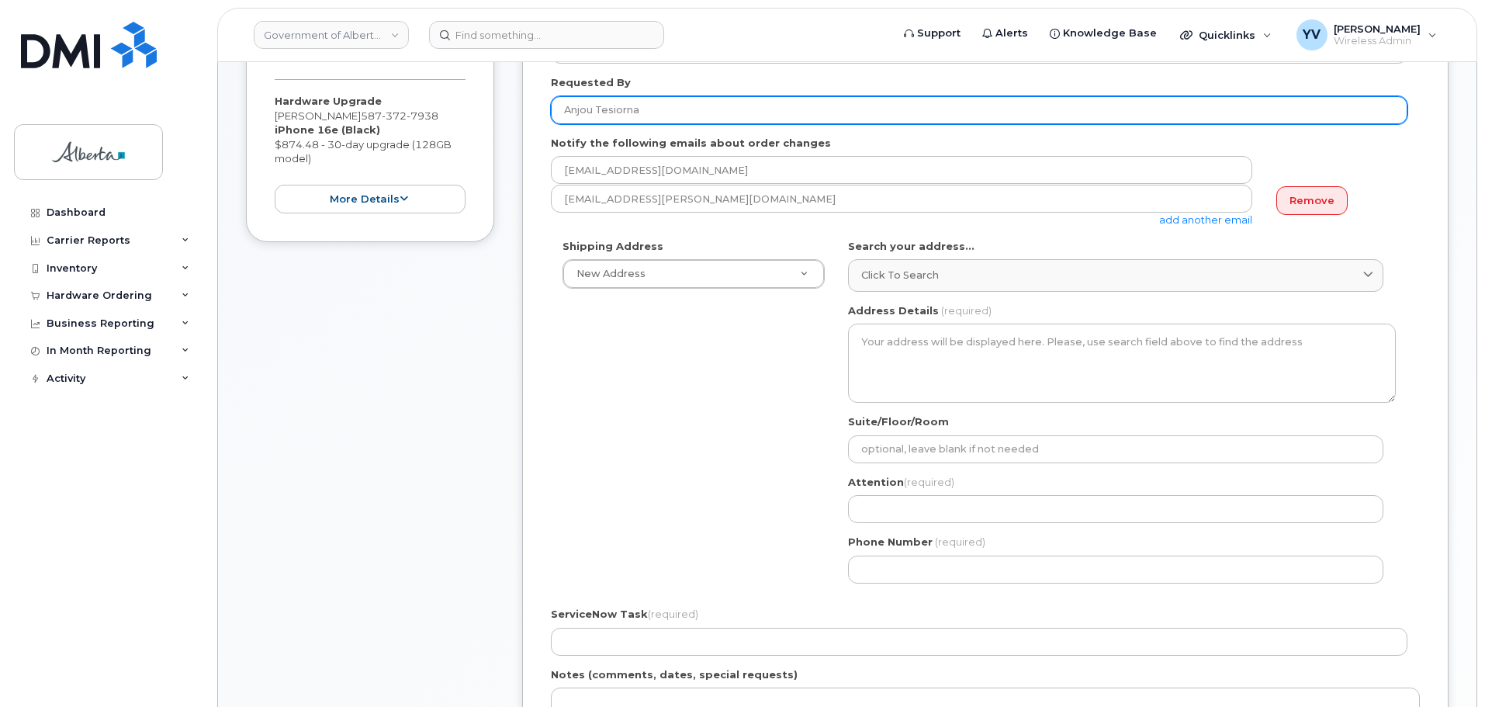
type input "Anjou Tesiorna"
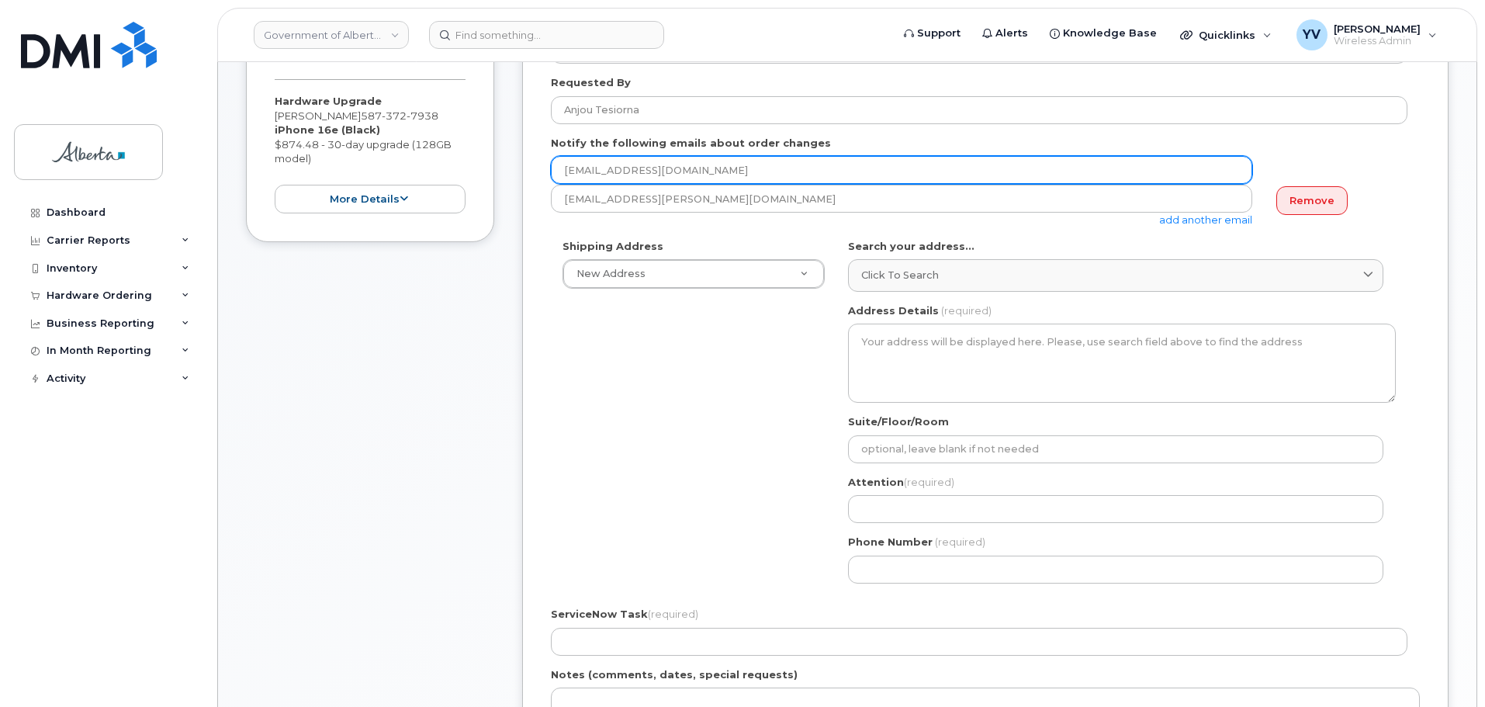
drag, startPoint x: 691, startPoint y: 171, endPoint x: 565, endPoint y: 173, distance: 126.5
click at [565, 173] on input "[EMAIL_ADDRESS][DOMAIN_NAME]" at bounding box center [901, 170] width 701 height 28
paste input "Anjou.Tesiorna"
type input "[EMAIL_ADDRESS][DOMAIN_NAME]"
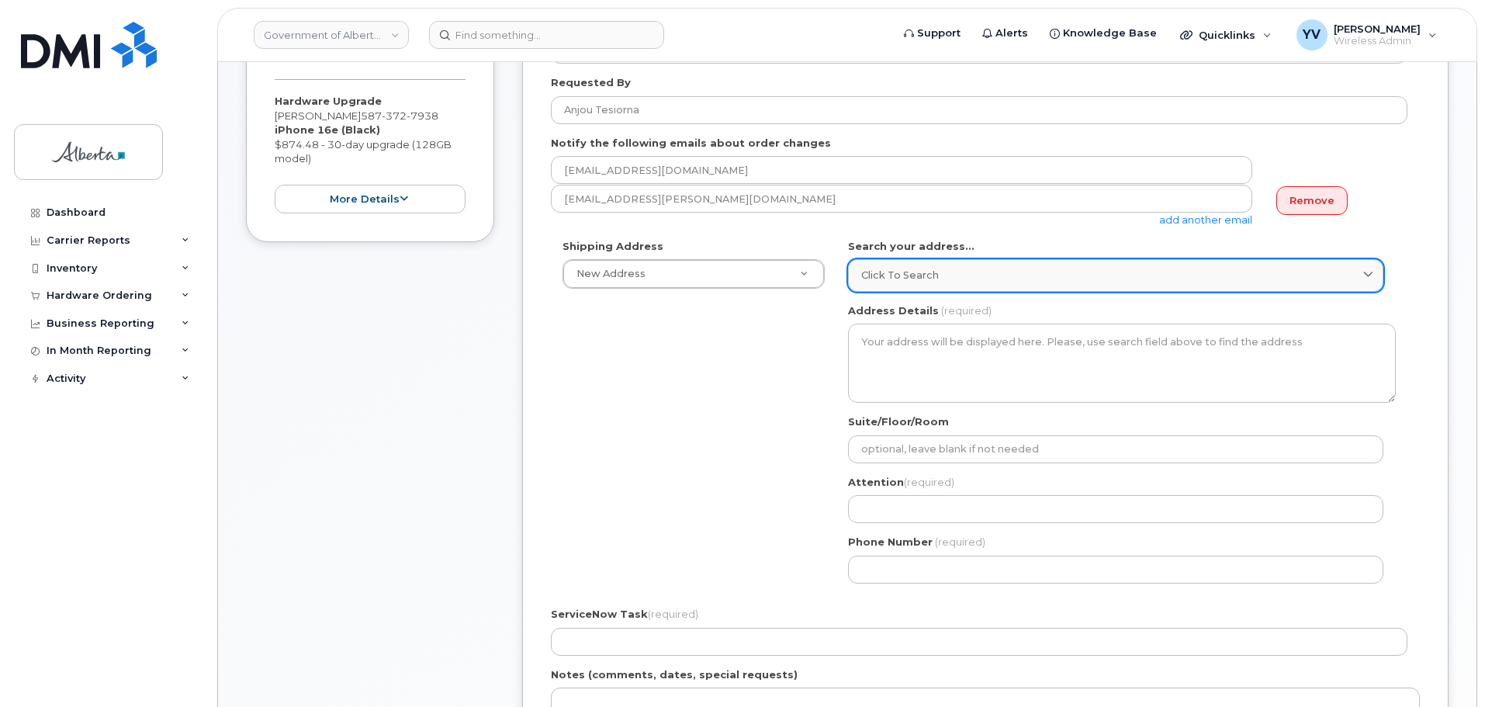
click at [880, 267] on link "Click to search" at bounding box center [1115, 275] width 535 height 32
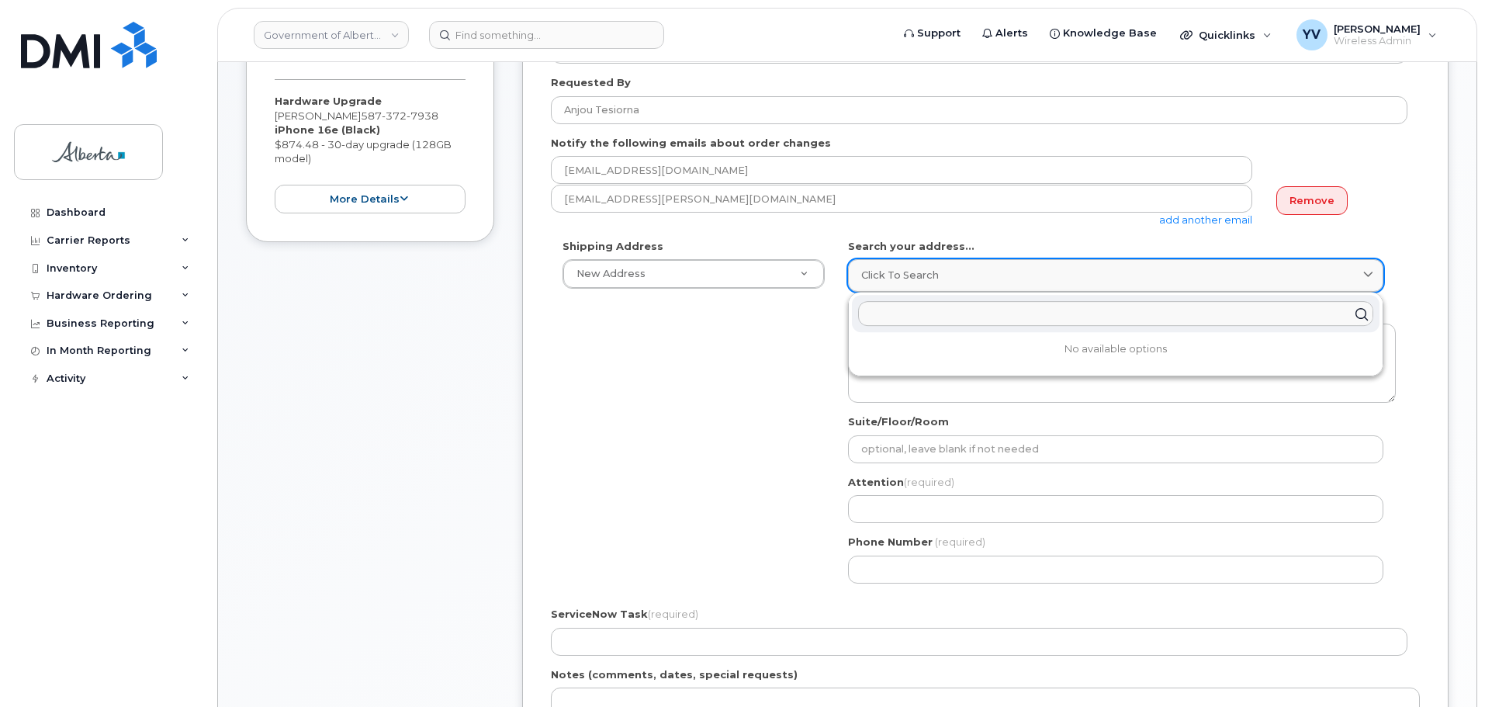
paste input "[STREET_ADDRESS]"
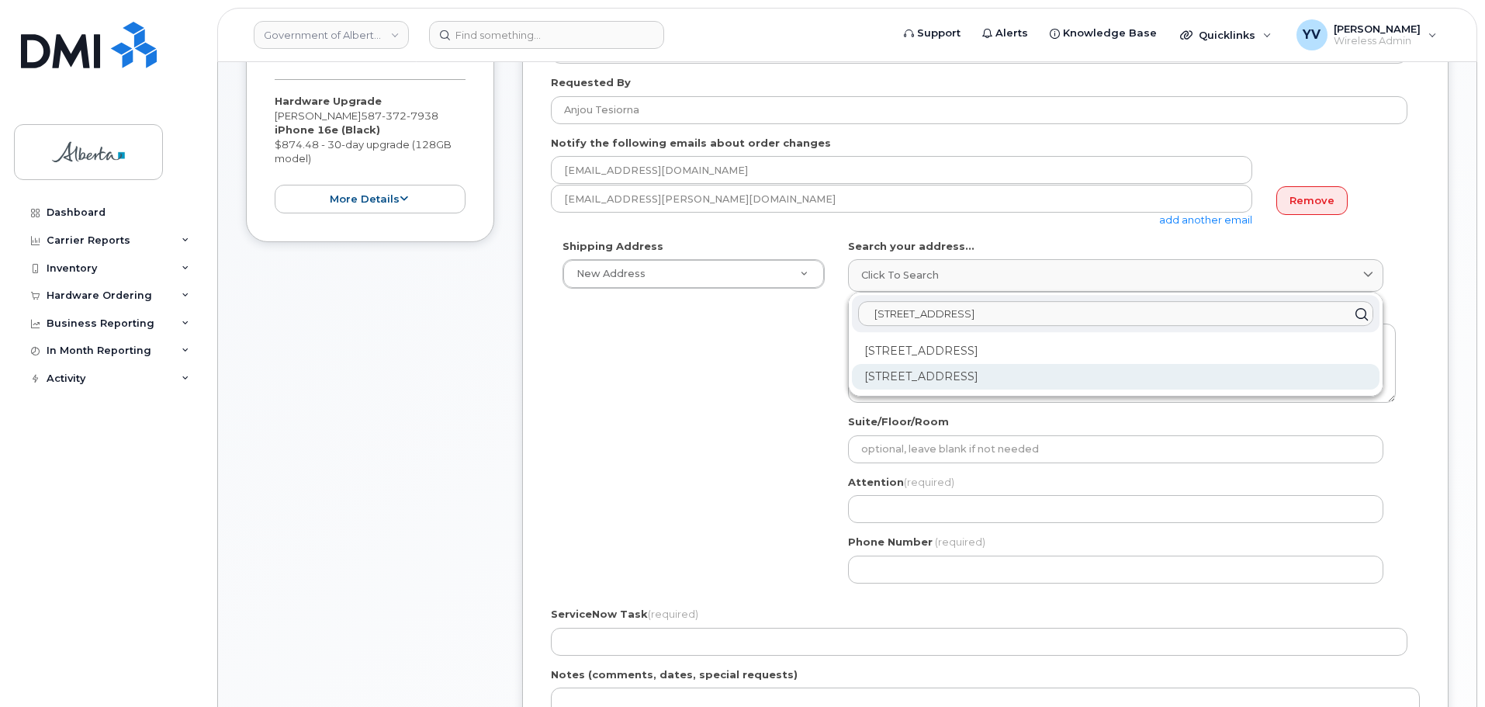
type input "10065 Jasper Avenue"
click at [1023, 375] on div "10065 Jasper Ave NW Edmonton AB T5J 3B1" at bounding box center [1115, 377] width 527 height 26
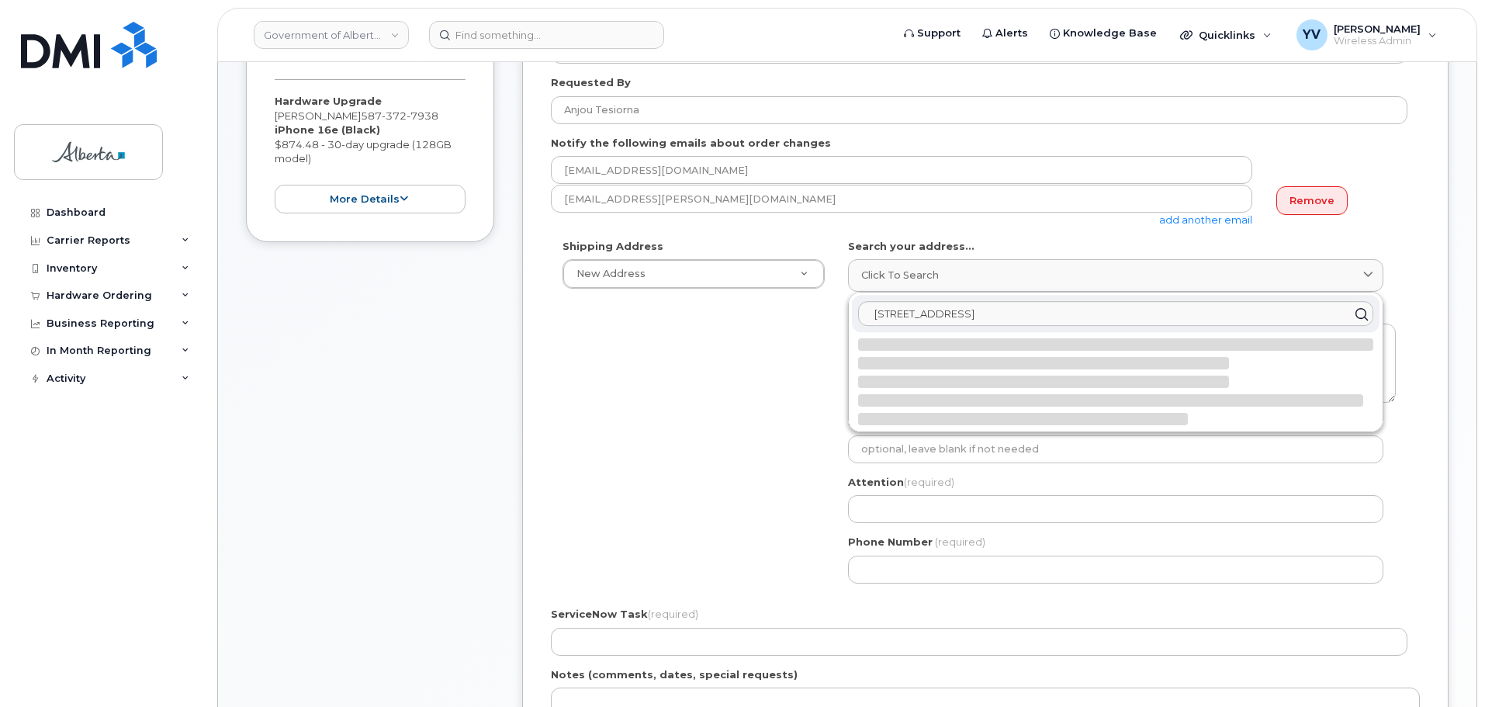
select select
type textarea "10065 Jasper Ave NW EDMONTON AB T5J 3B1 CANADA"
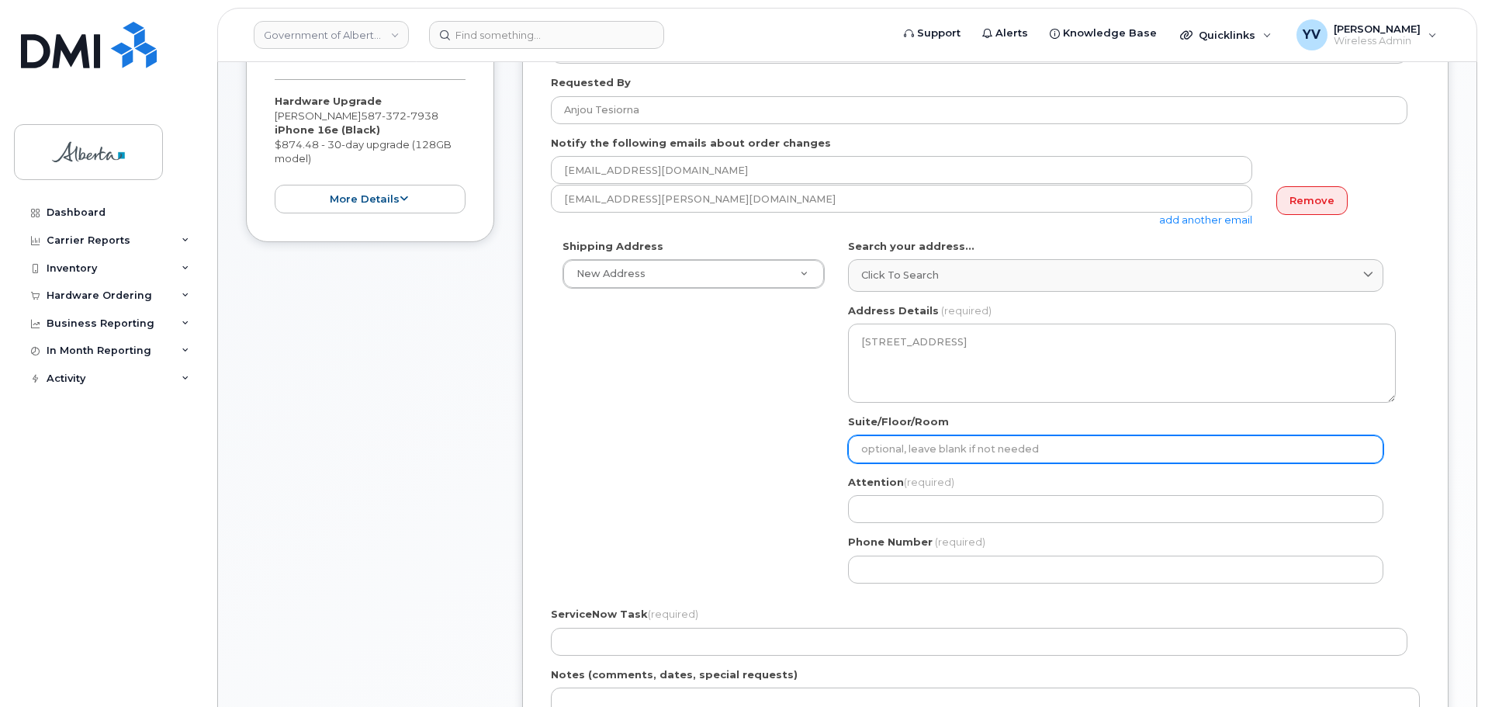
click at [884, 448] on input "Suite/Floor/Room" at bounding box center [1115, 449] width 535 height 28
select select
type input "1"
select select
type input "19"
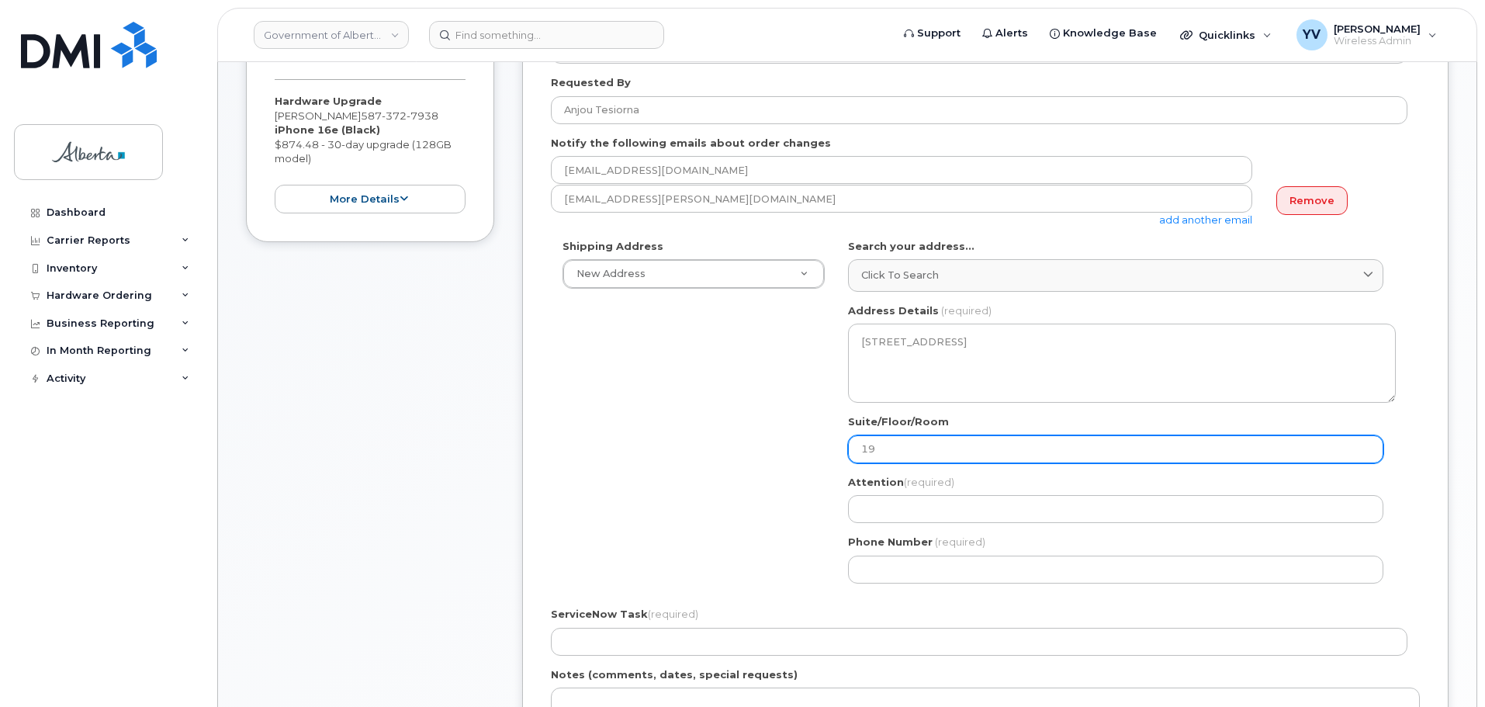
select select
type input "19 F"
select select
type input "19 Fl"
select select
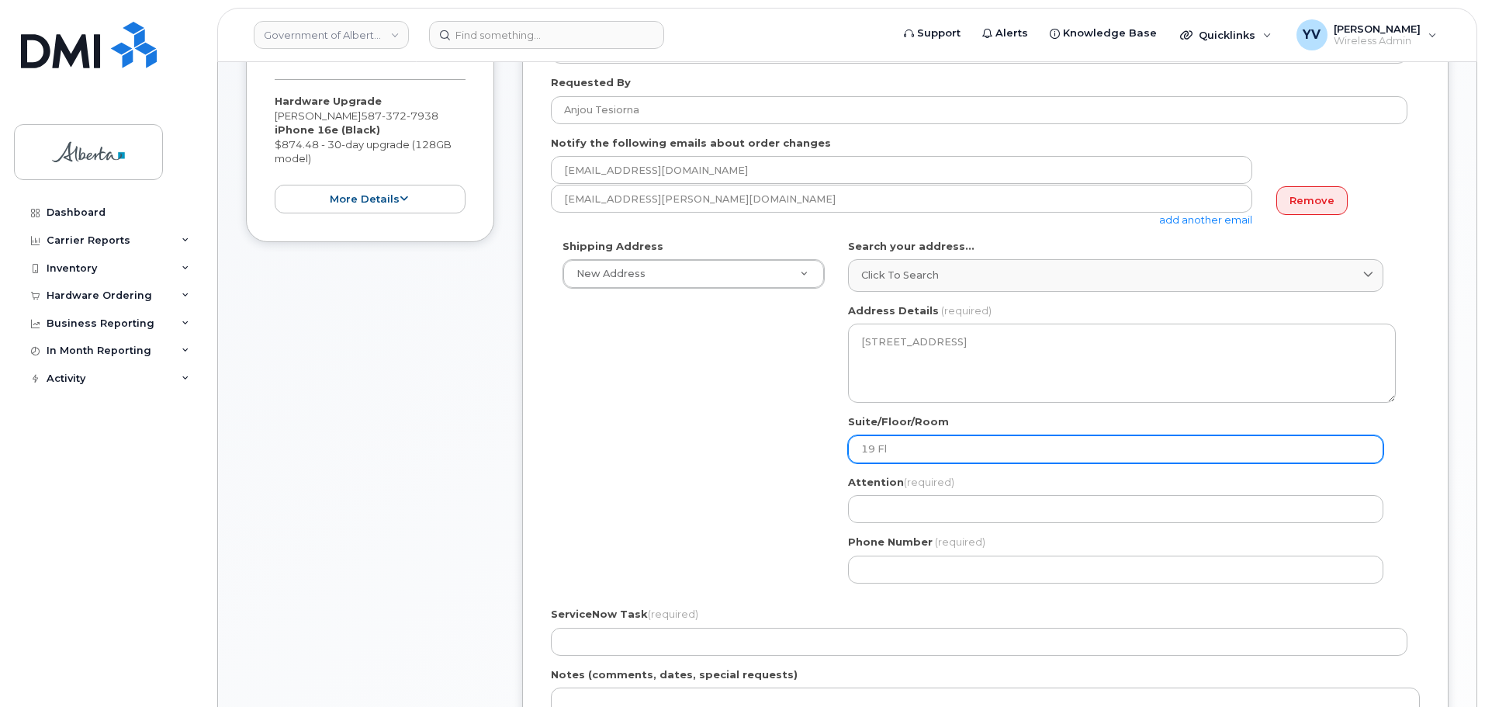
type input "19 Flo"
select select
type input "19 Floo"
select select
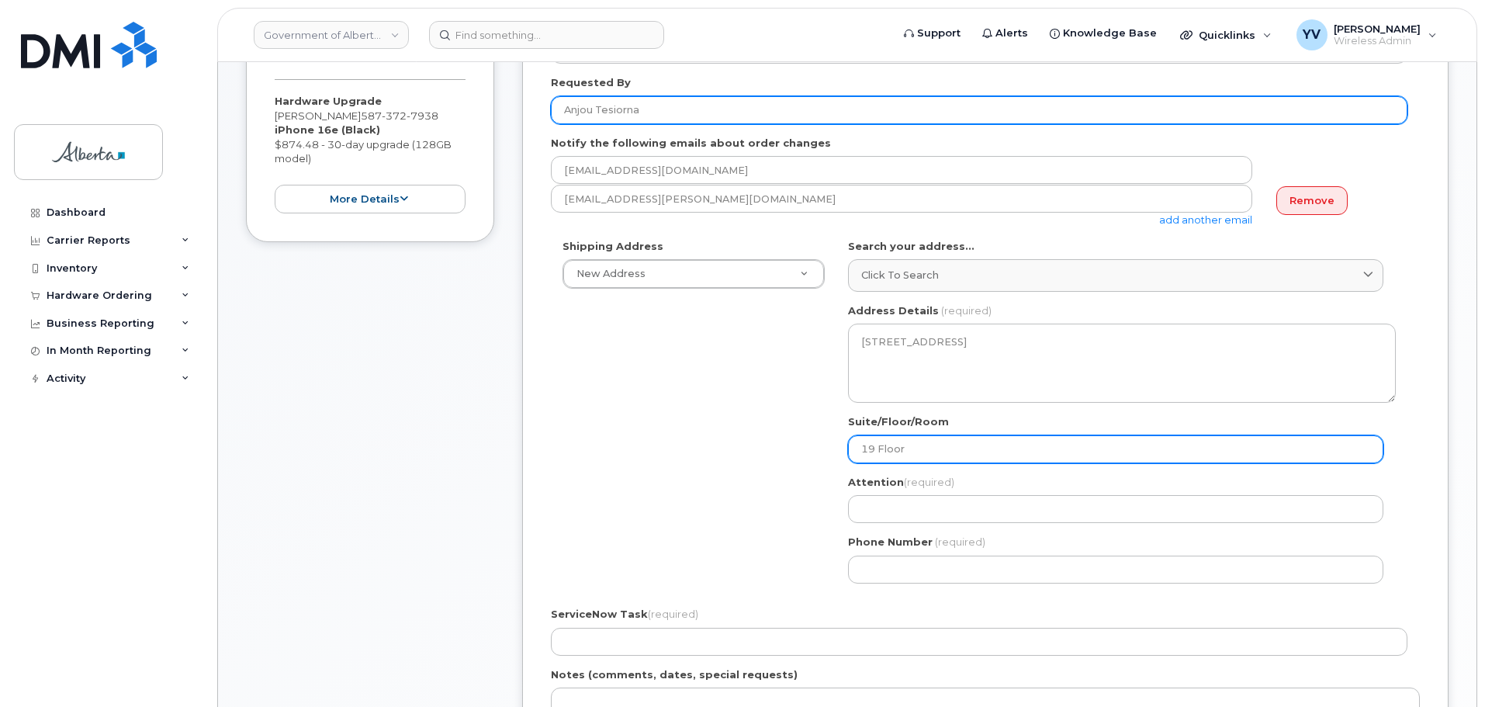
type input "19 Floor"
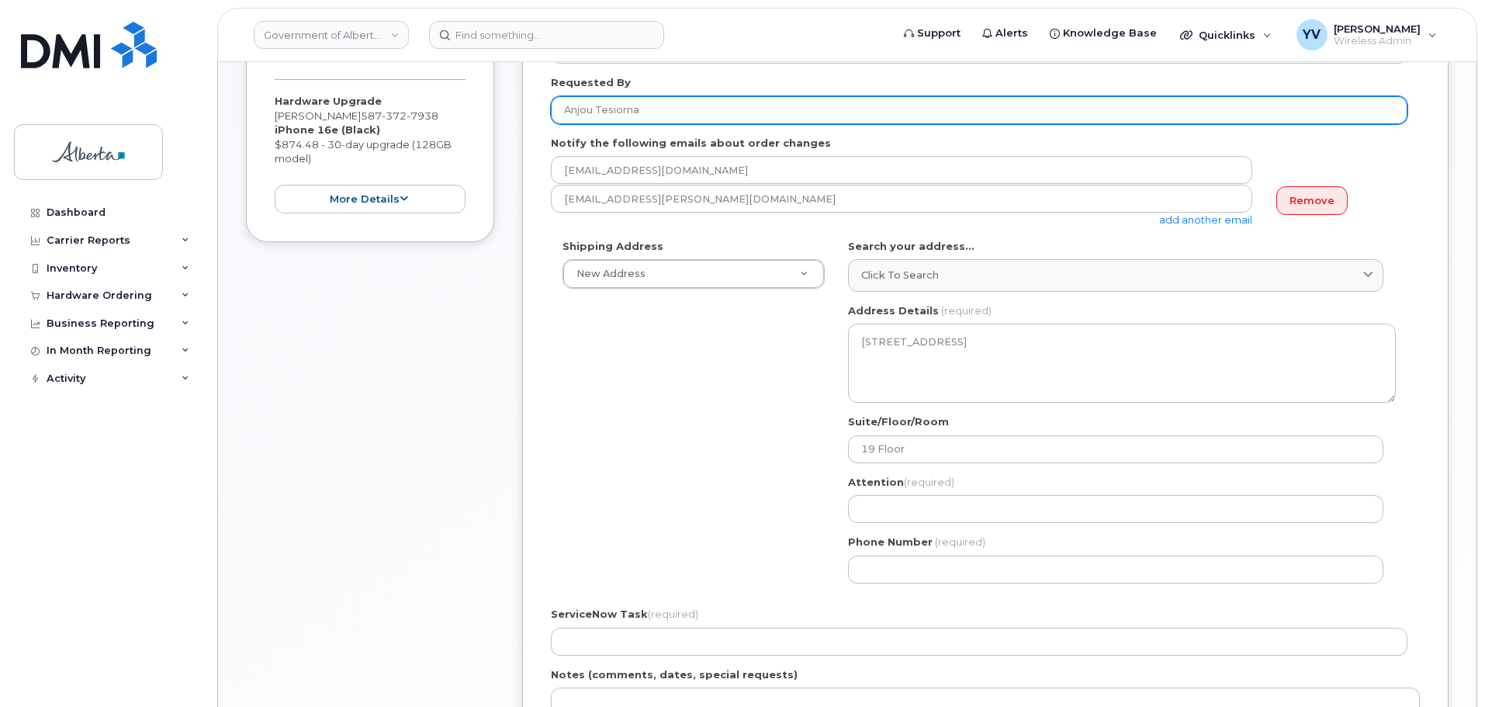
drag, startPoint x: 650, startPoint y: 108, endPoint x: 565, endPoint y: 109, distance: 84.6
click at [565, 109] on input "Anjou Tesiorna" at bounding box center [979, 110] width 856 height 28
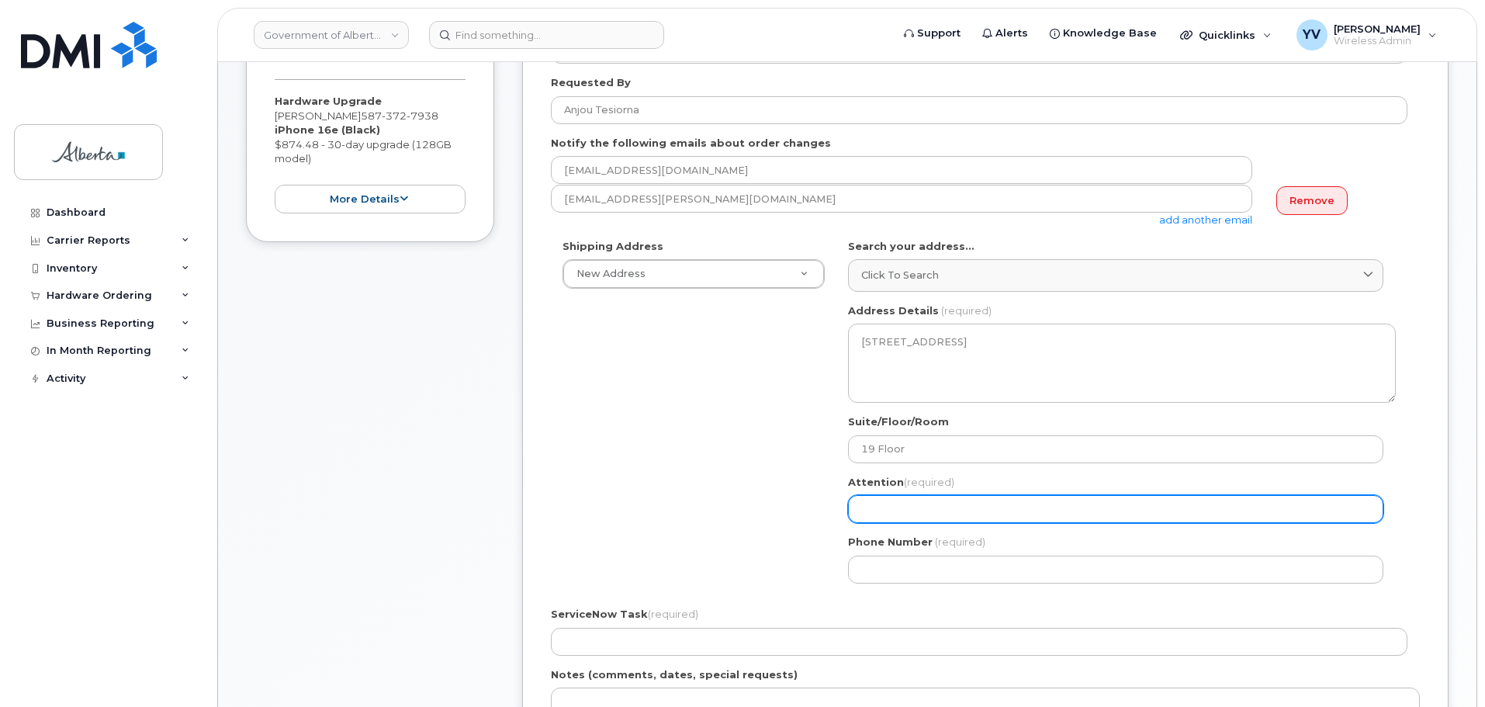
click at [870, 513] on input "Attention (required)" at bounding box center [1115, 509] width 535 height 28
paste input "Anjou Tesiorna"
select select
type input "Anjou Tesiorna"
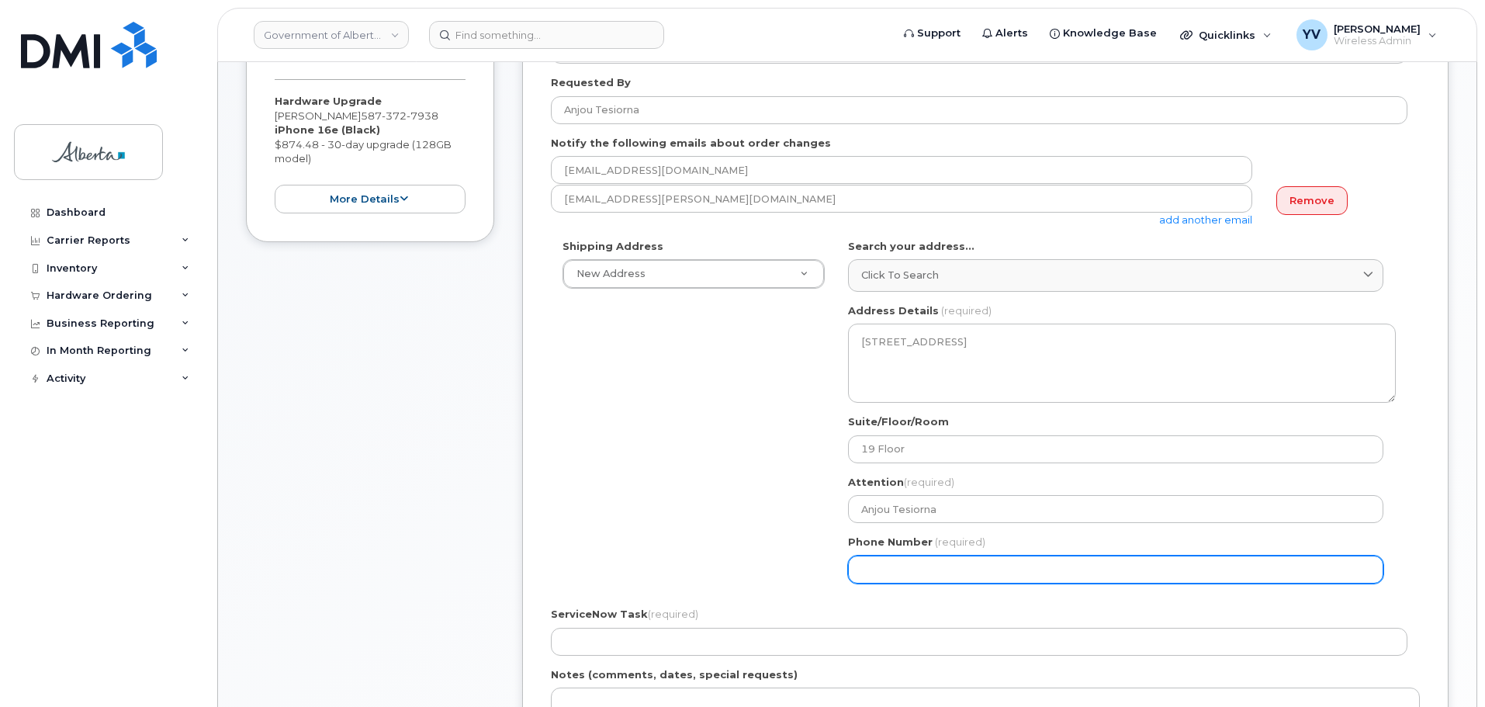
click at [889, 579] on input "Phone Number" at bounding box center [1115, 569] width 535 height 28
paste input "5875454036"
select select
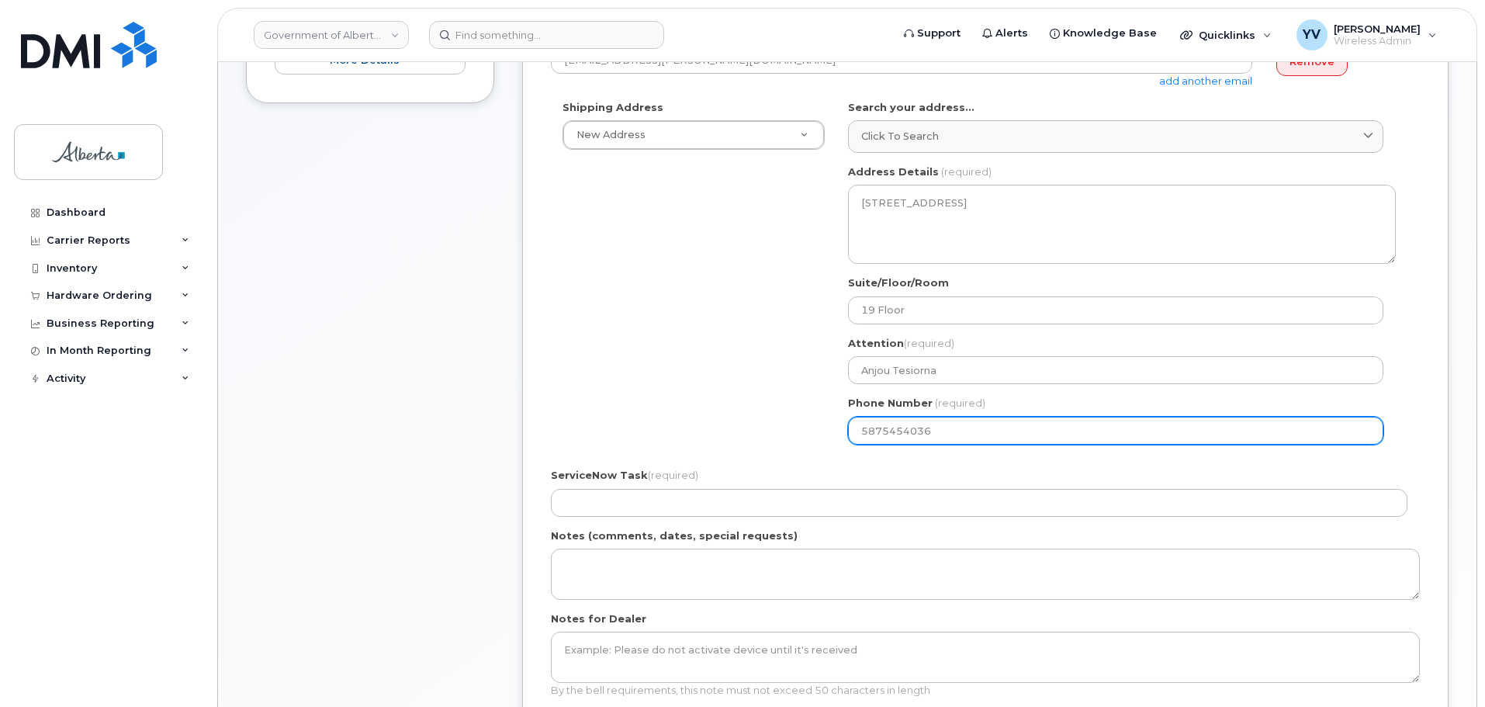
scroll to position [438, 0]
type input "5875454036"
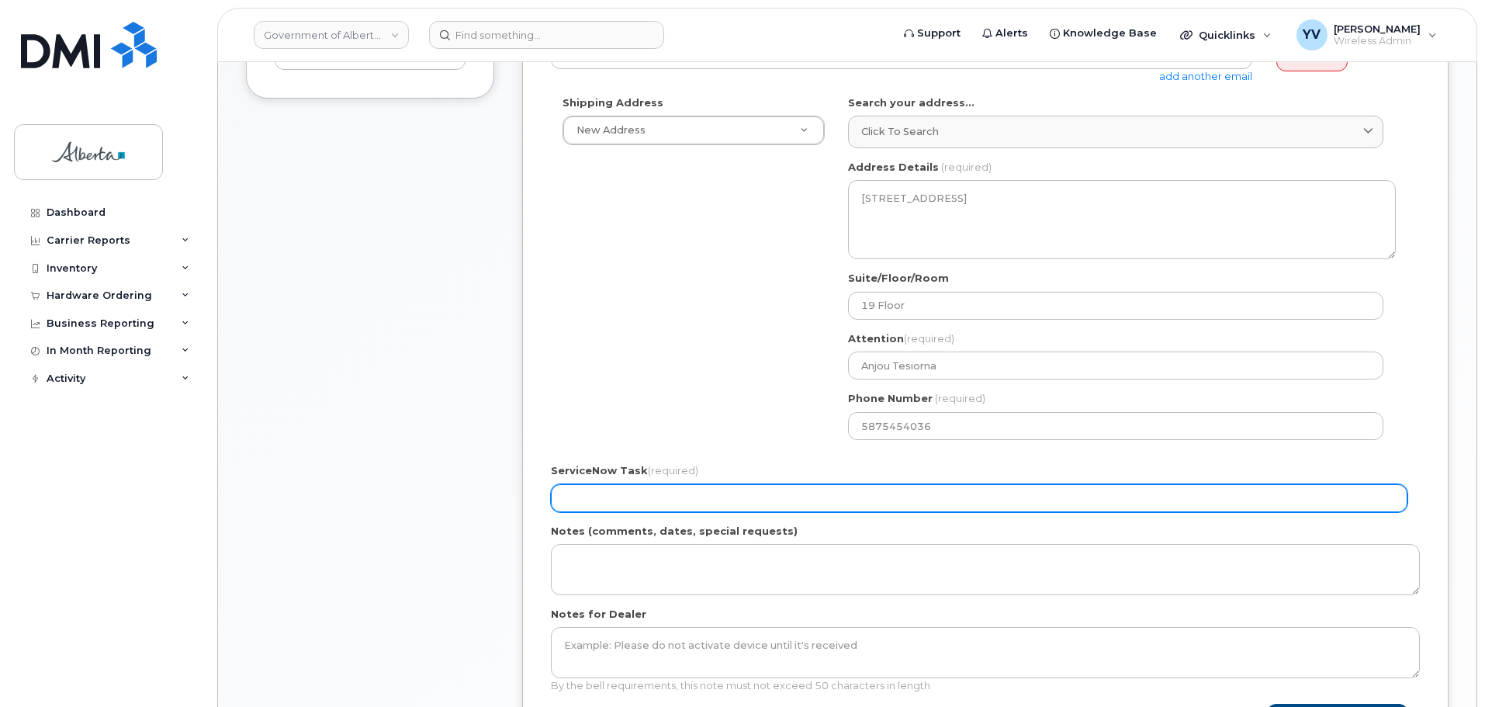
click at [604, 493] on input "ServiceNow Task (required)" at bounding box center [979, 498] width 856 height 28
paste input "SCTASK0863351"
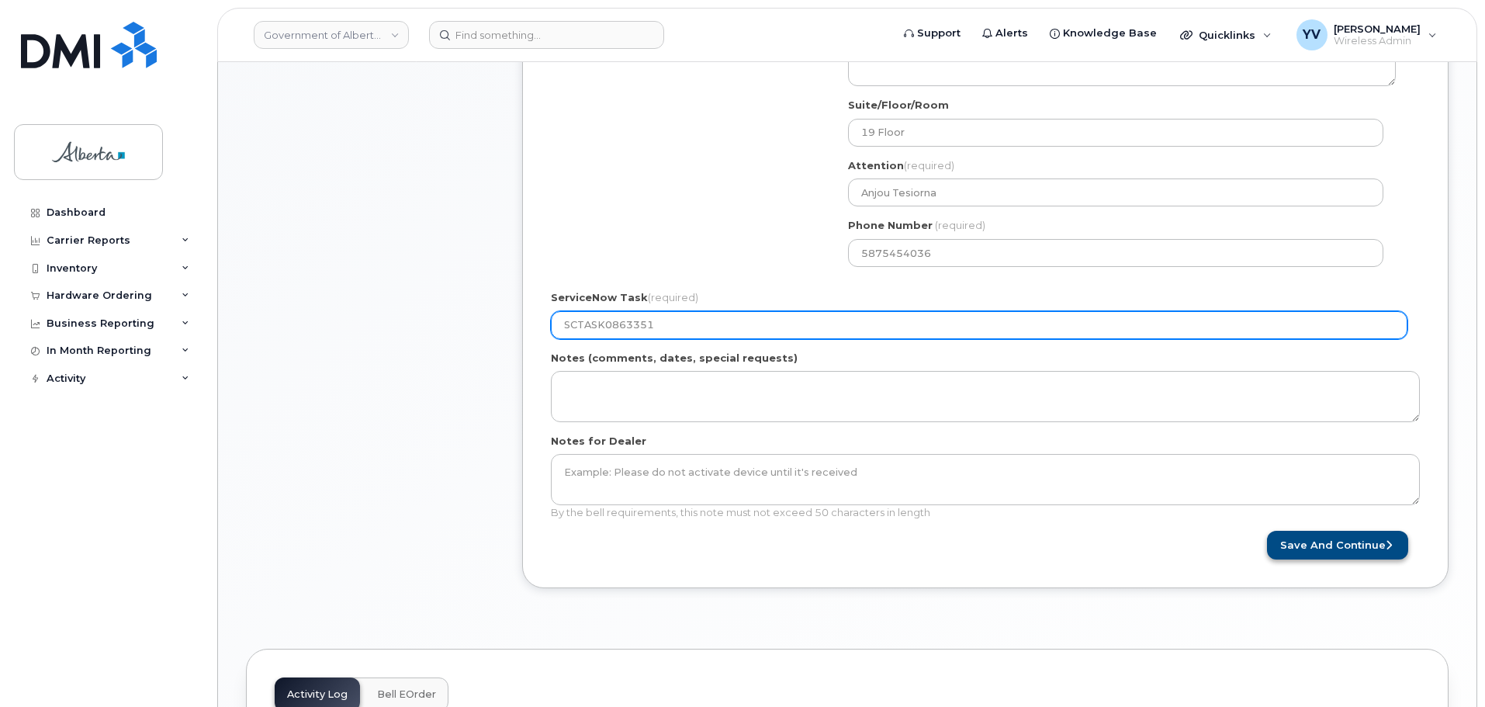
type input "SCTASK0863351"
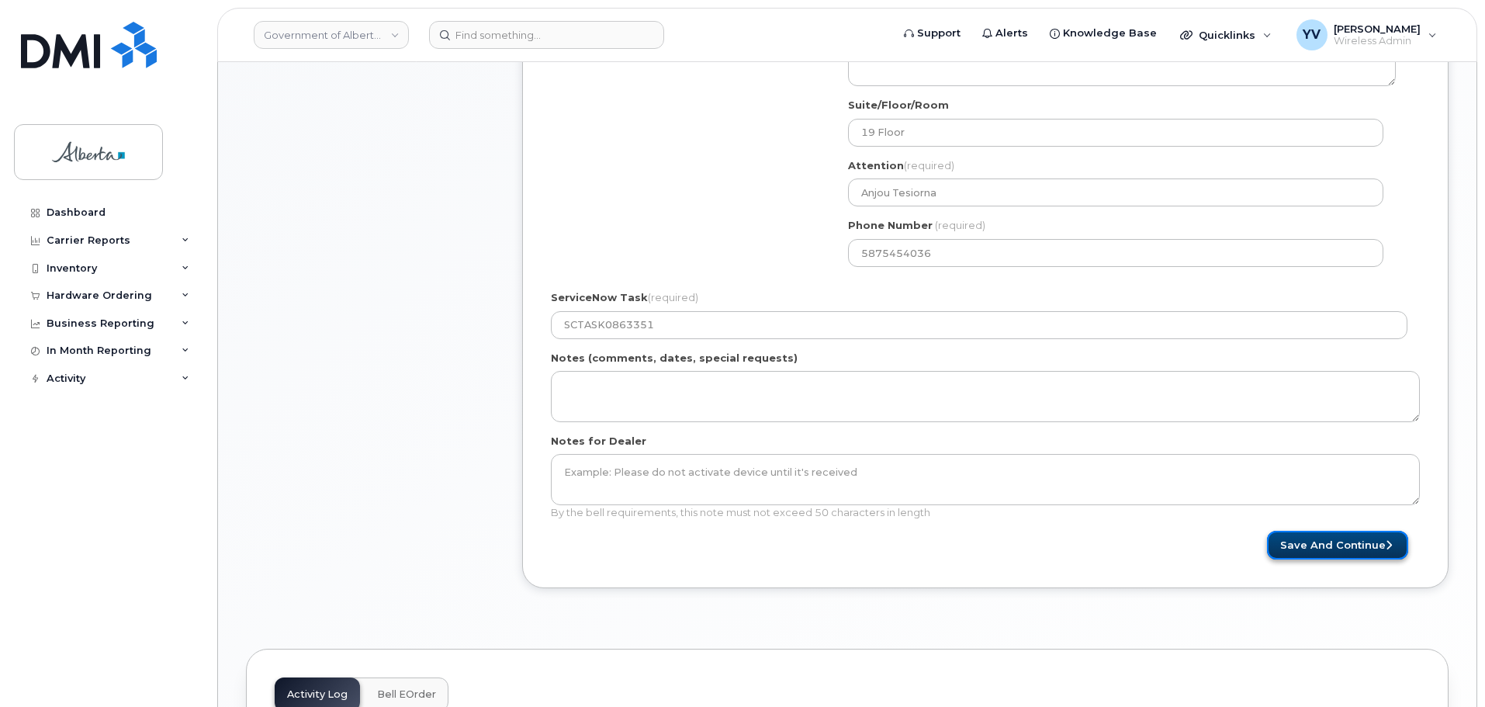
click at [1347, 535] on button "Save and Continue" at bounding box center [1337, 545] width 141 height 29
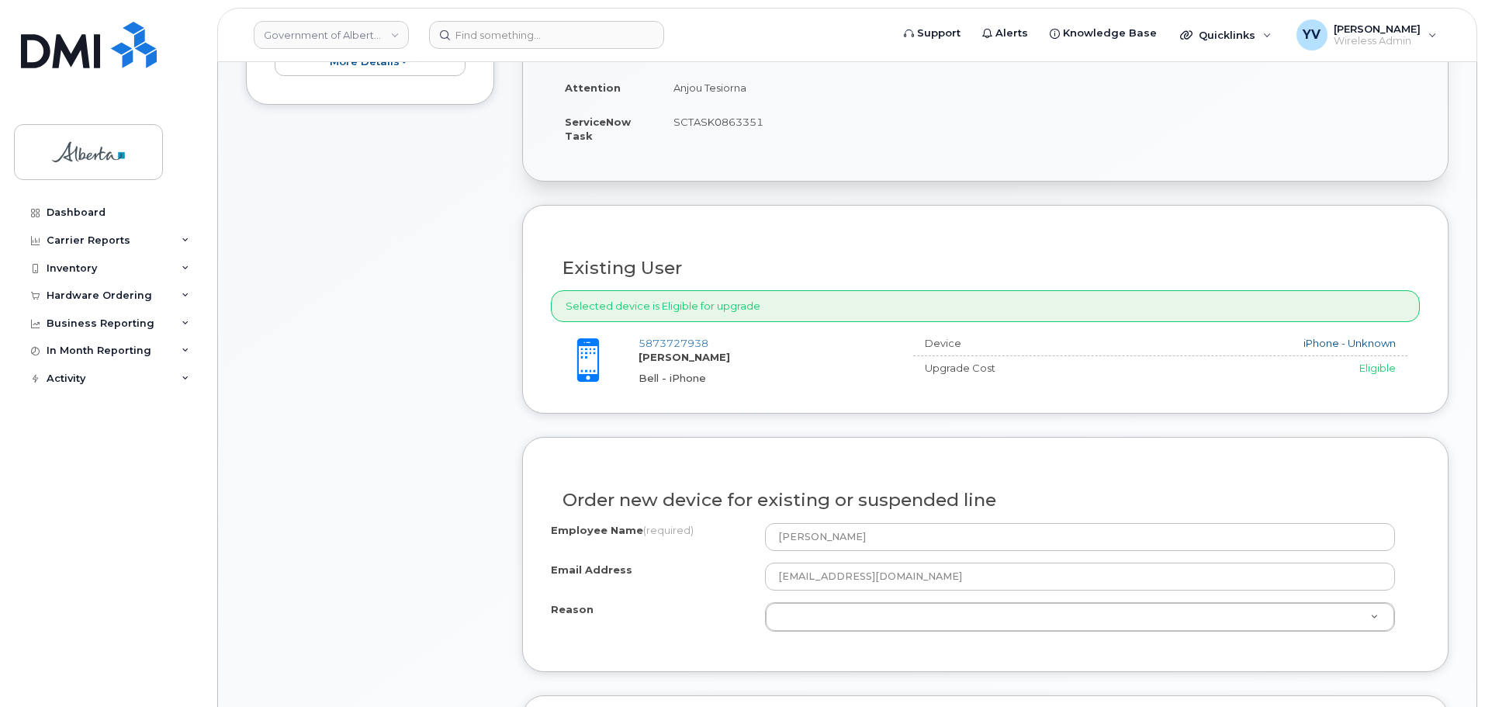
scroll to position [469, 0]
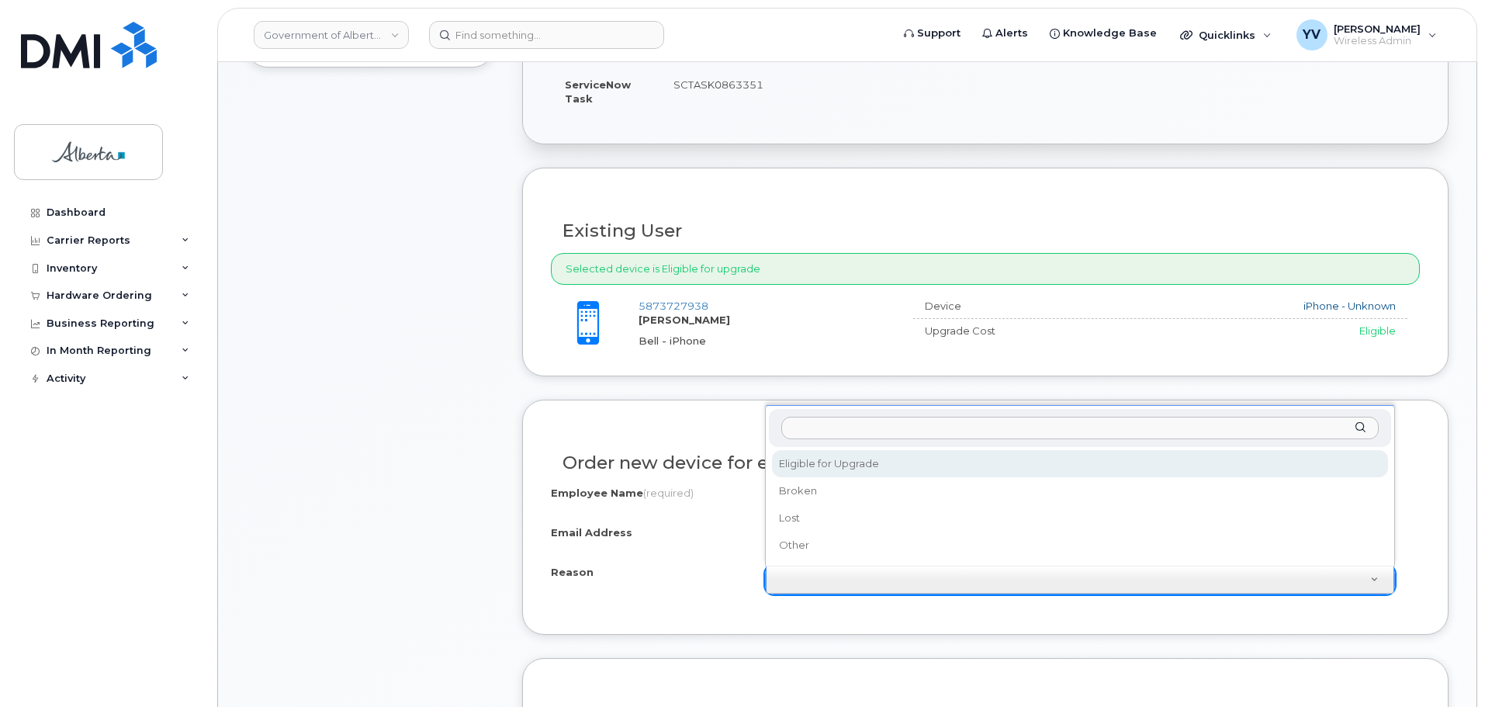
select select "eligible_for_upgrade"
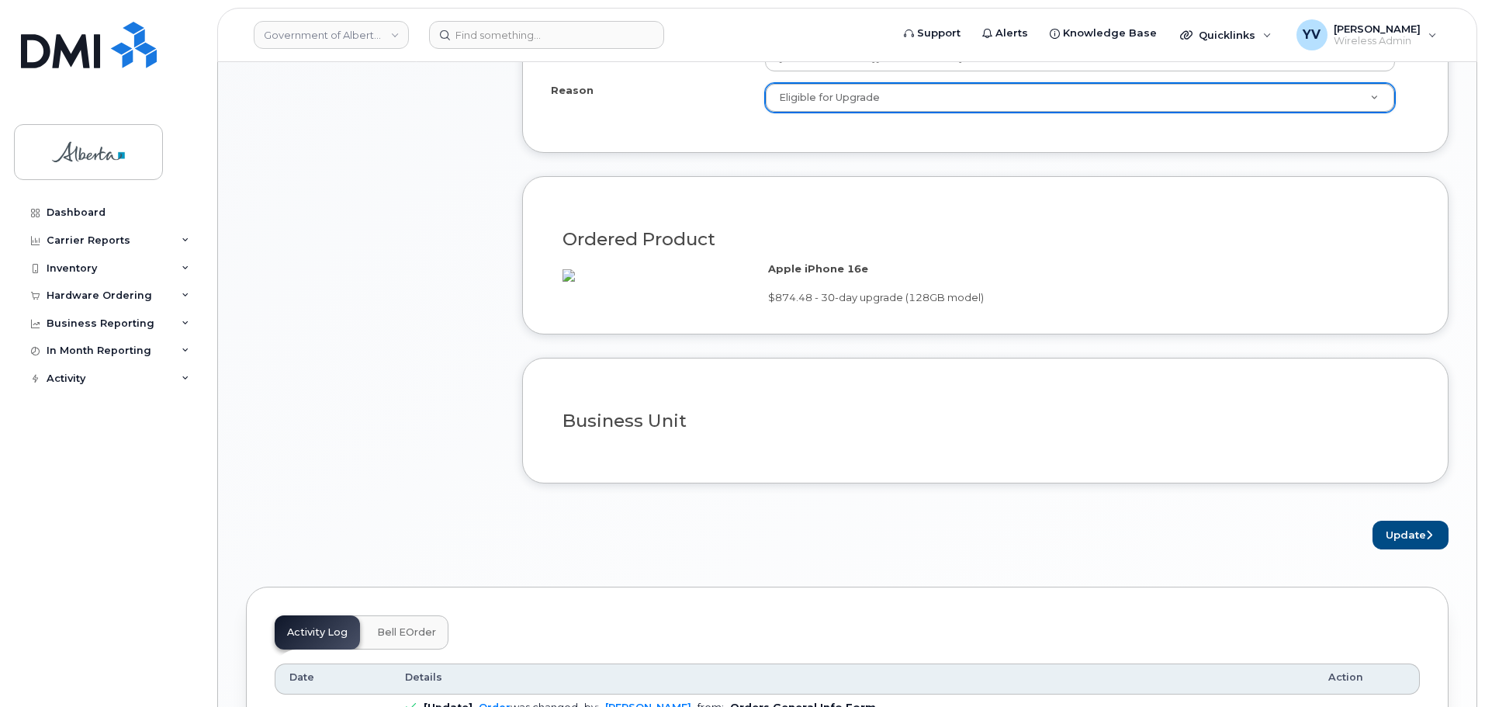
scroll to position [967, 0]
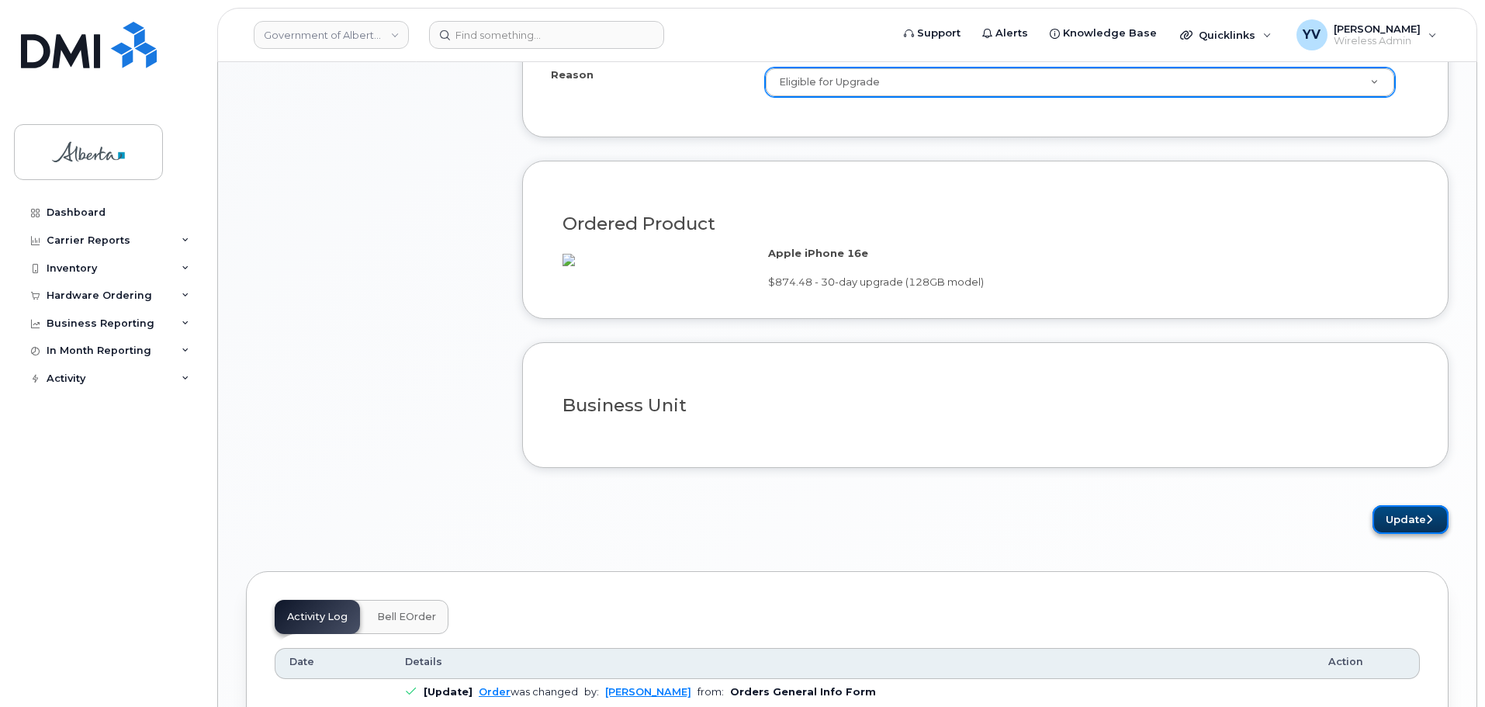
click at [1407, 530] on button "Update" at bounding box center [1410, 519] width 76 height 29
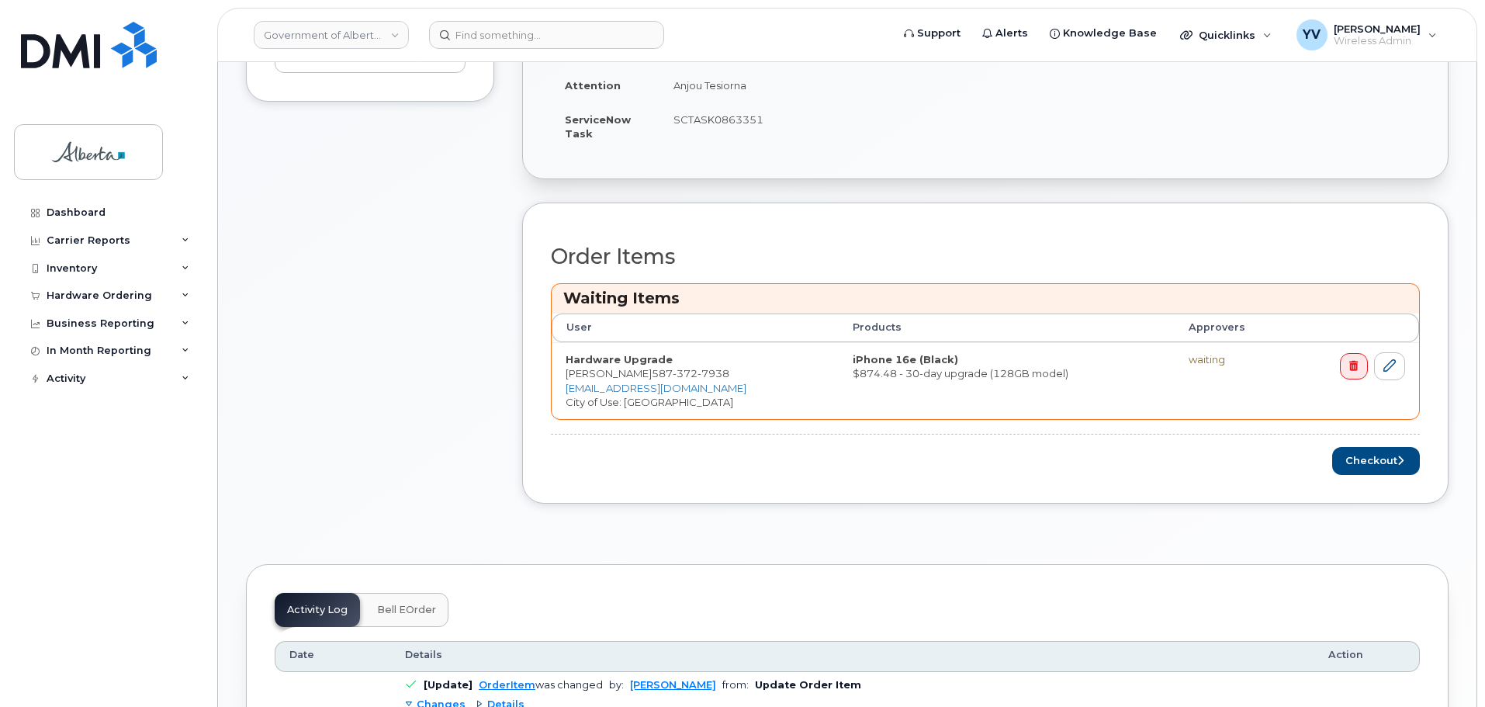
scroll to position [507, 0]
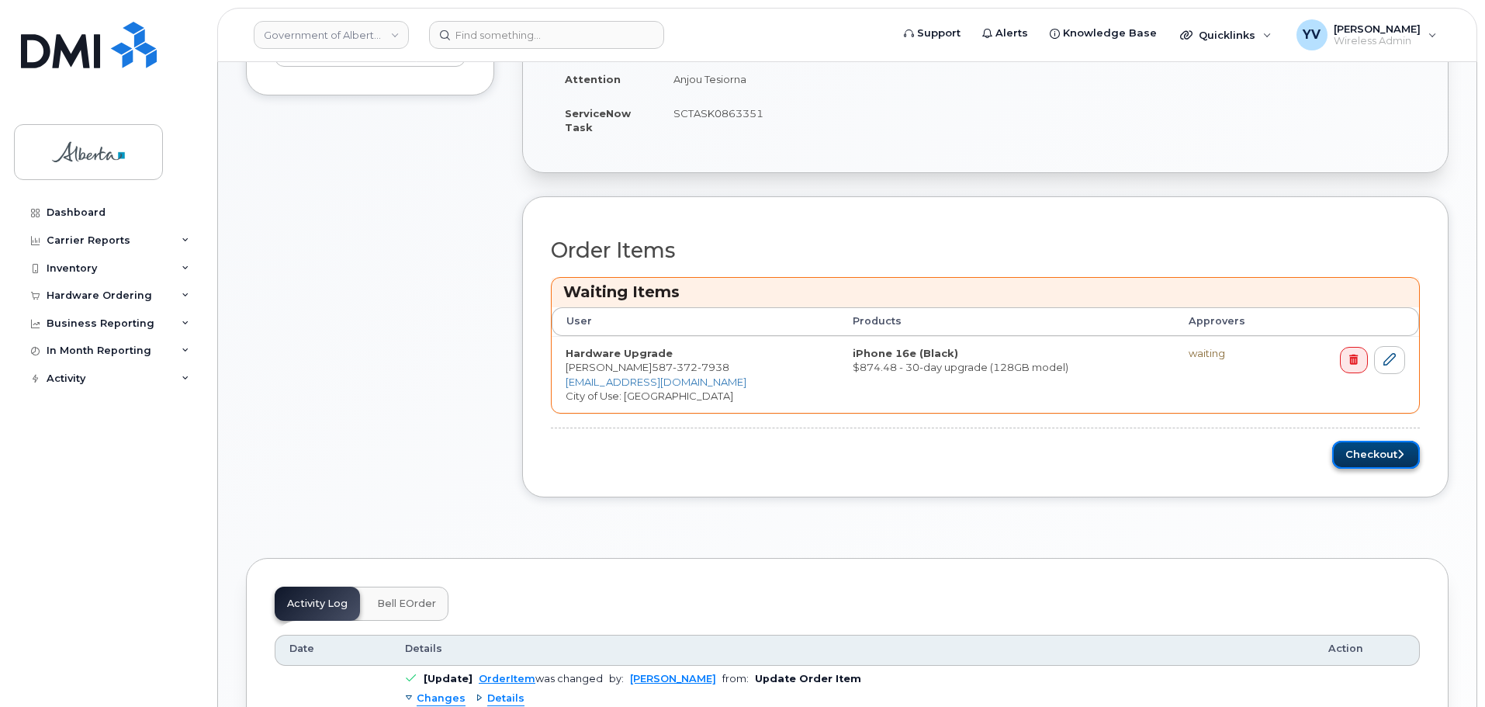
click at [1354, 448] on button "Checkout" at bounding box center [1376, 455] width 88 height 29
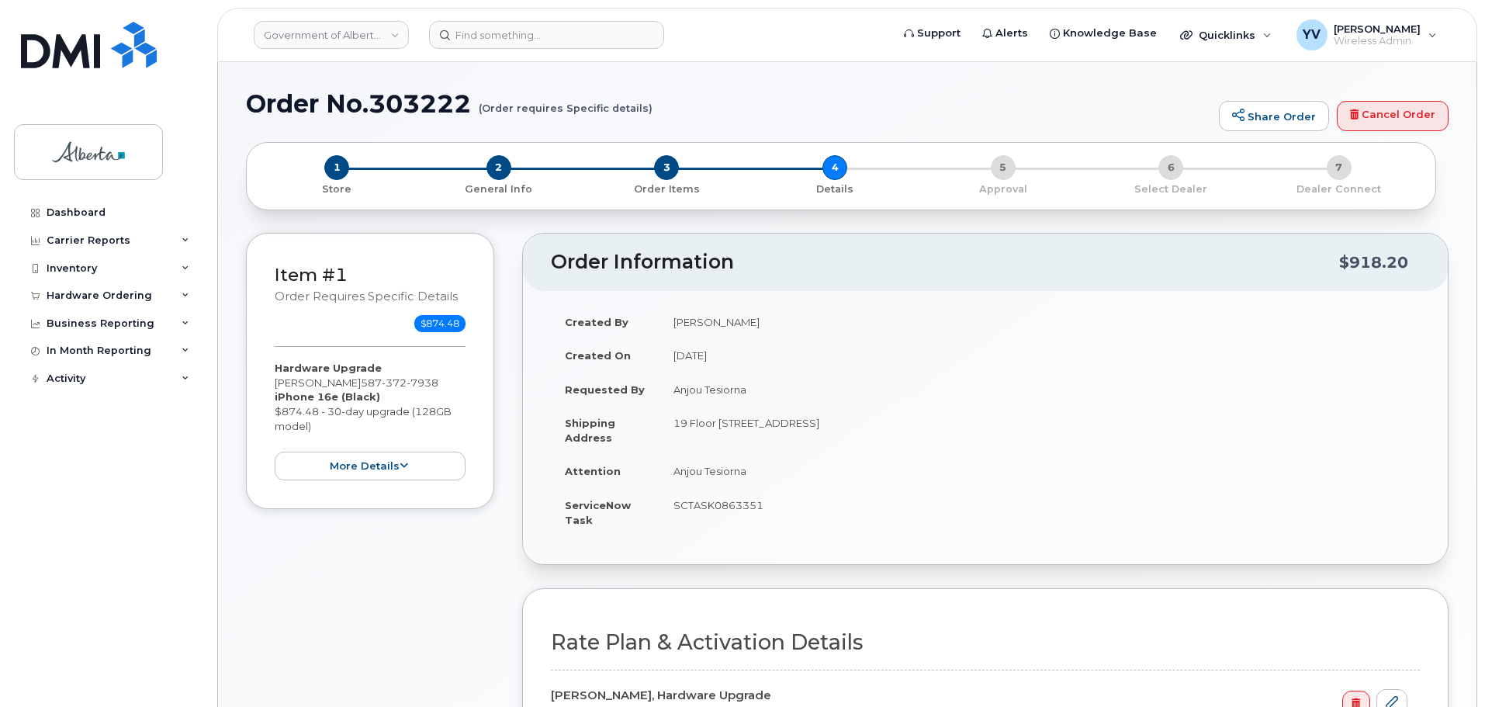
select select
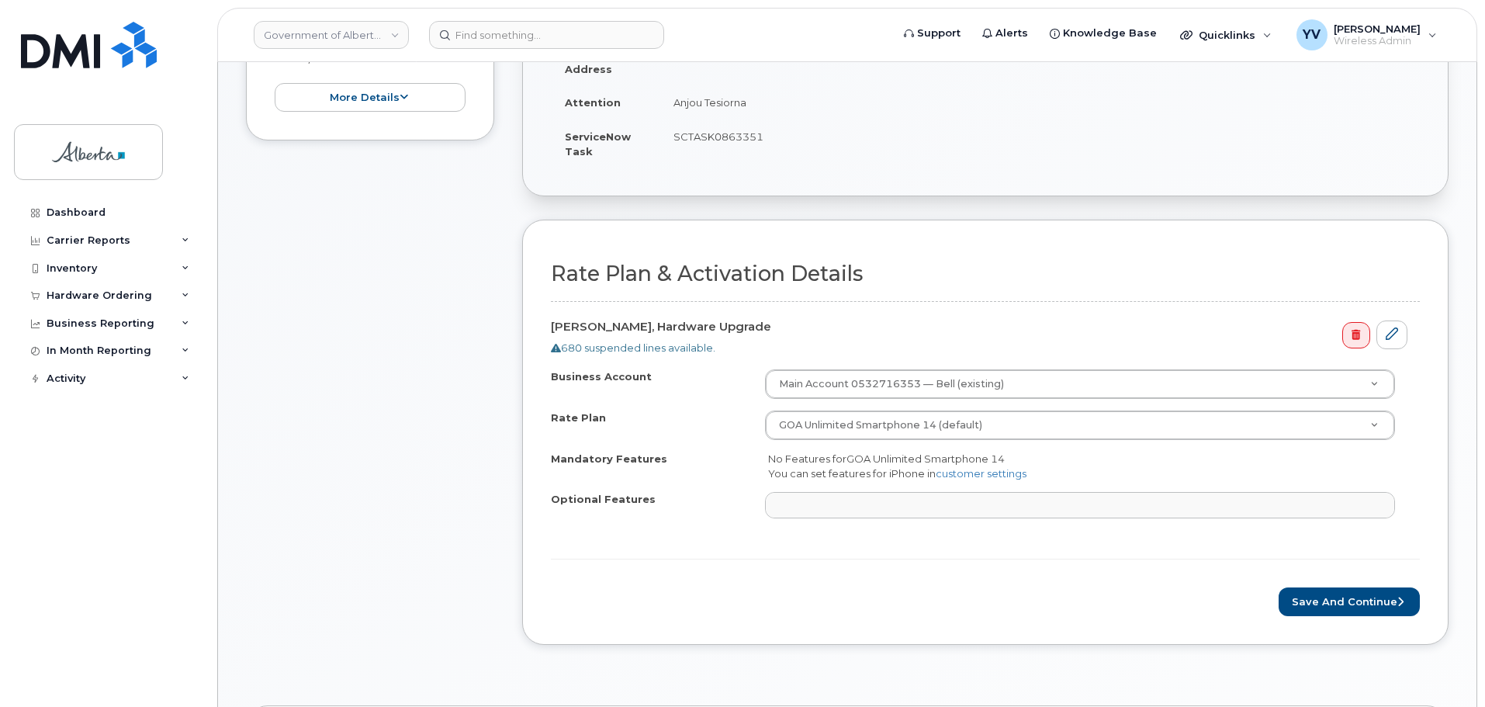
scroll to position [383, 0]
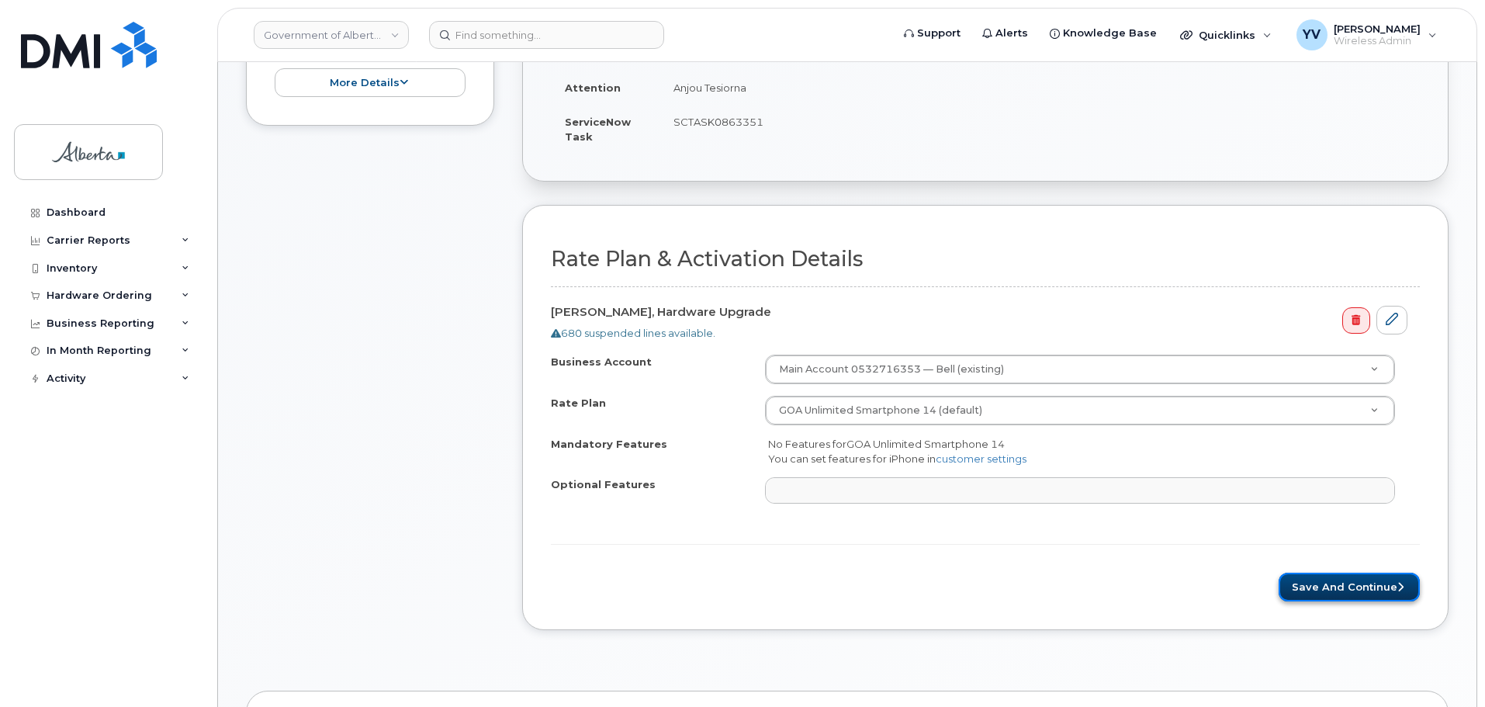
click at [1347, 585] on button "Save and Continue" at bounding box center [1348, 586] width 141 height 29
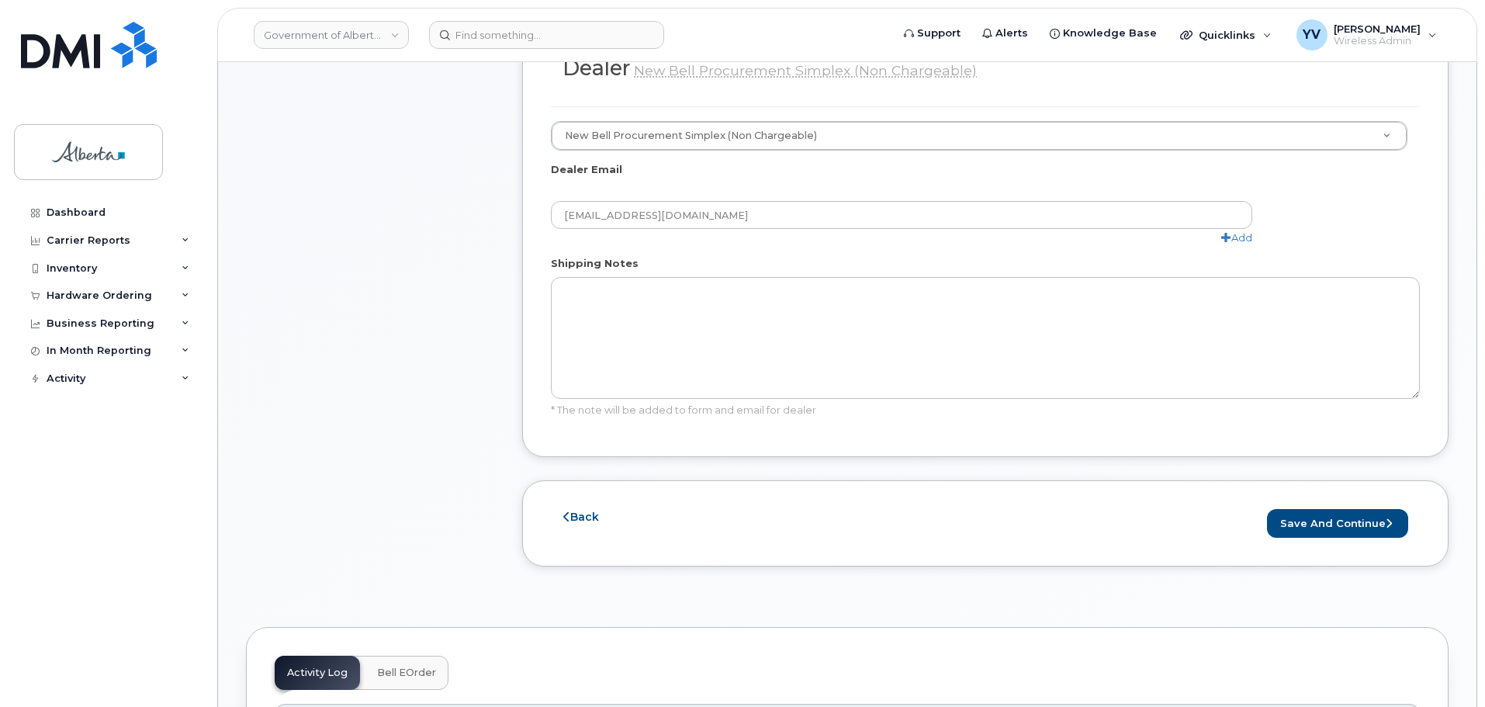
scroll to position [849, 0]
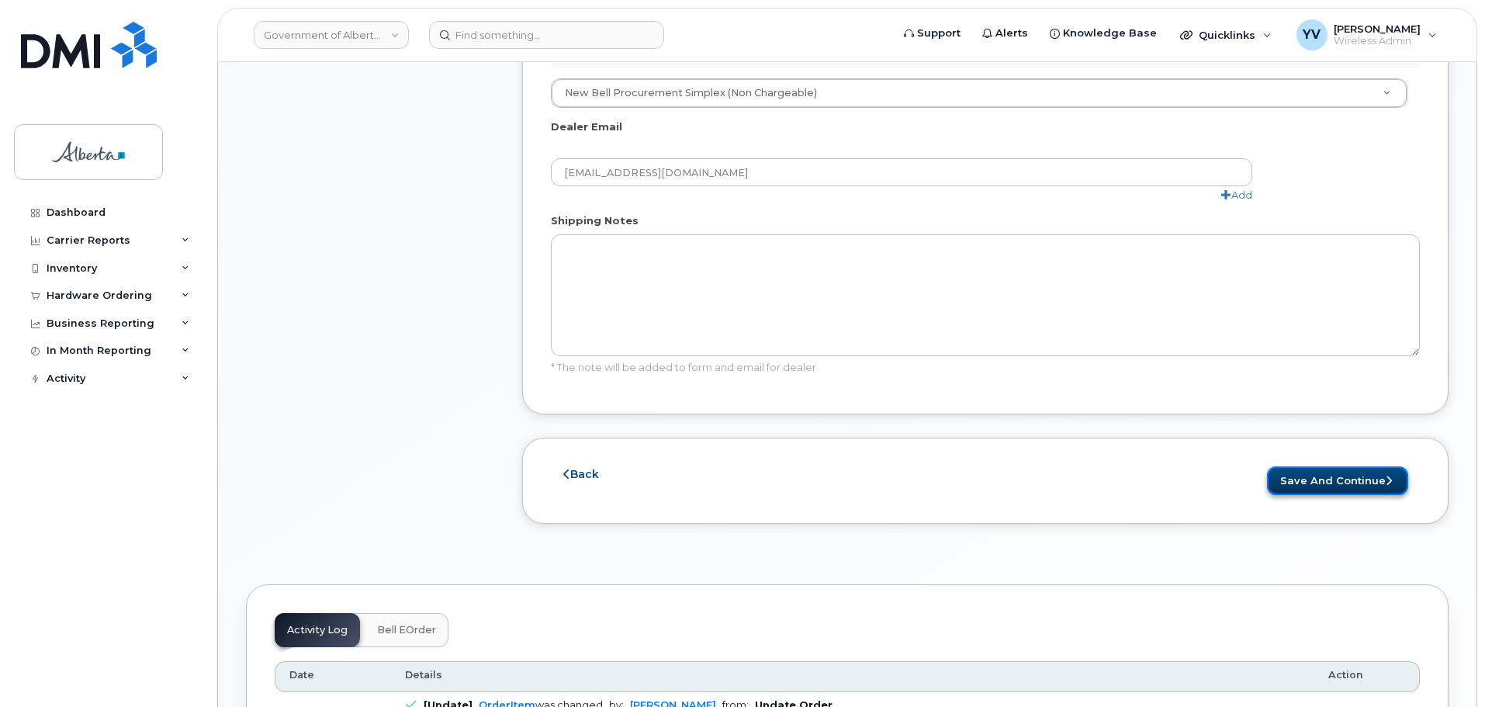
click at [1338, 478] on button "Save and Continue" at bounding box center [1337, 480] width 141 height 29
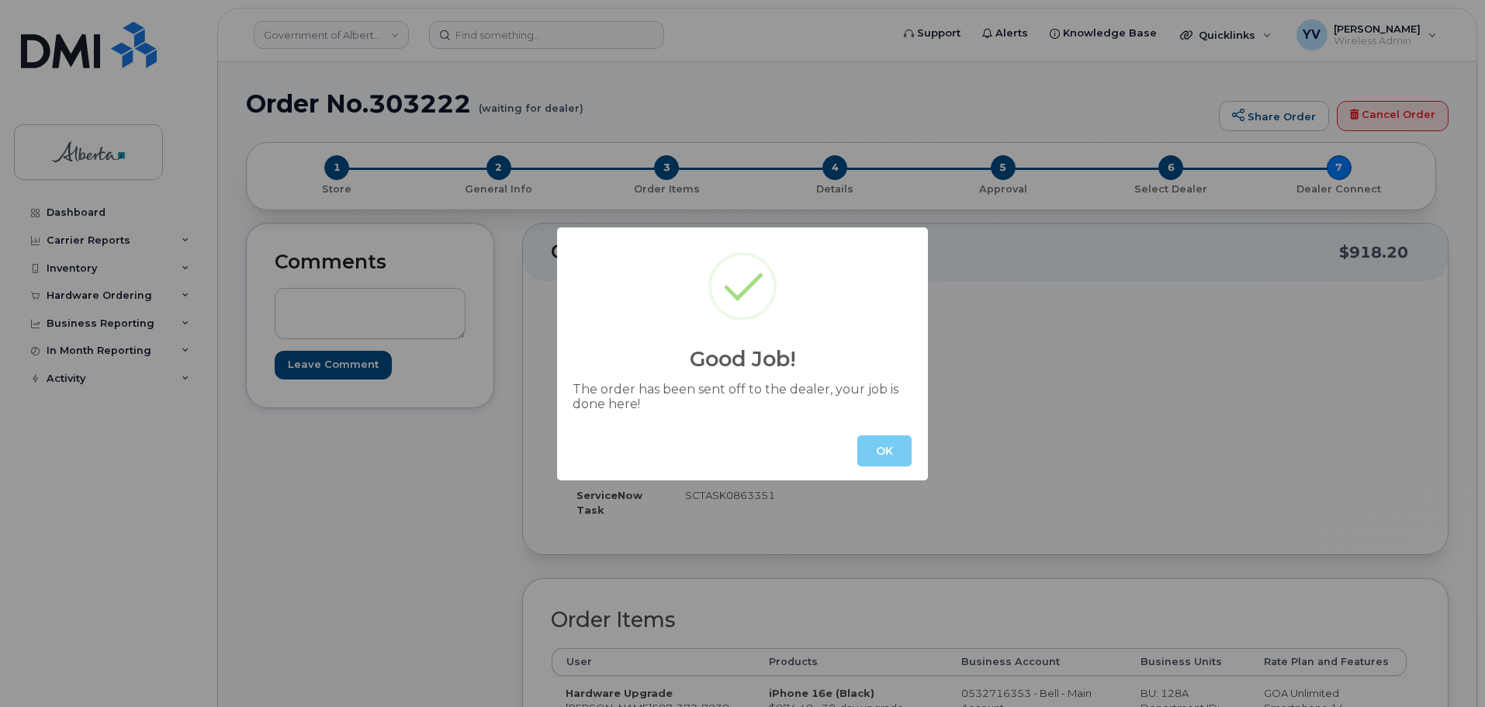
click at [891, 447] on button "OK" at bounding box center [884, 450] width 54 height 31
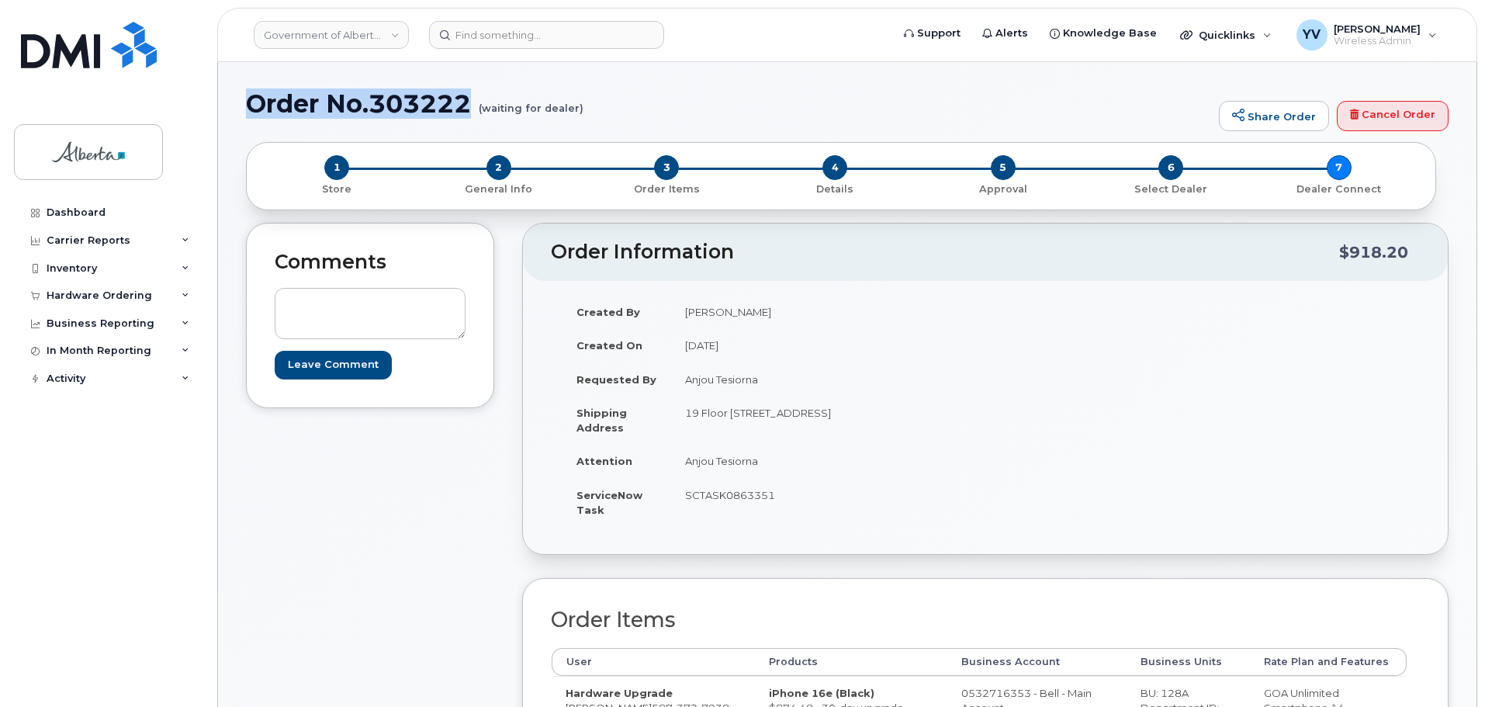
drag, startPoint x: 478, startPoint y: 101, endPoint x: 254, endPoint y: 103, distance: 224.2
click at [254, 103] on h1 "Order No.303222 (waiting for dealer)" at bounding box center [728, 103] width 965 height 27
copy h1 "Order No.303222"
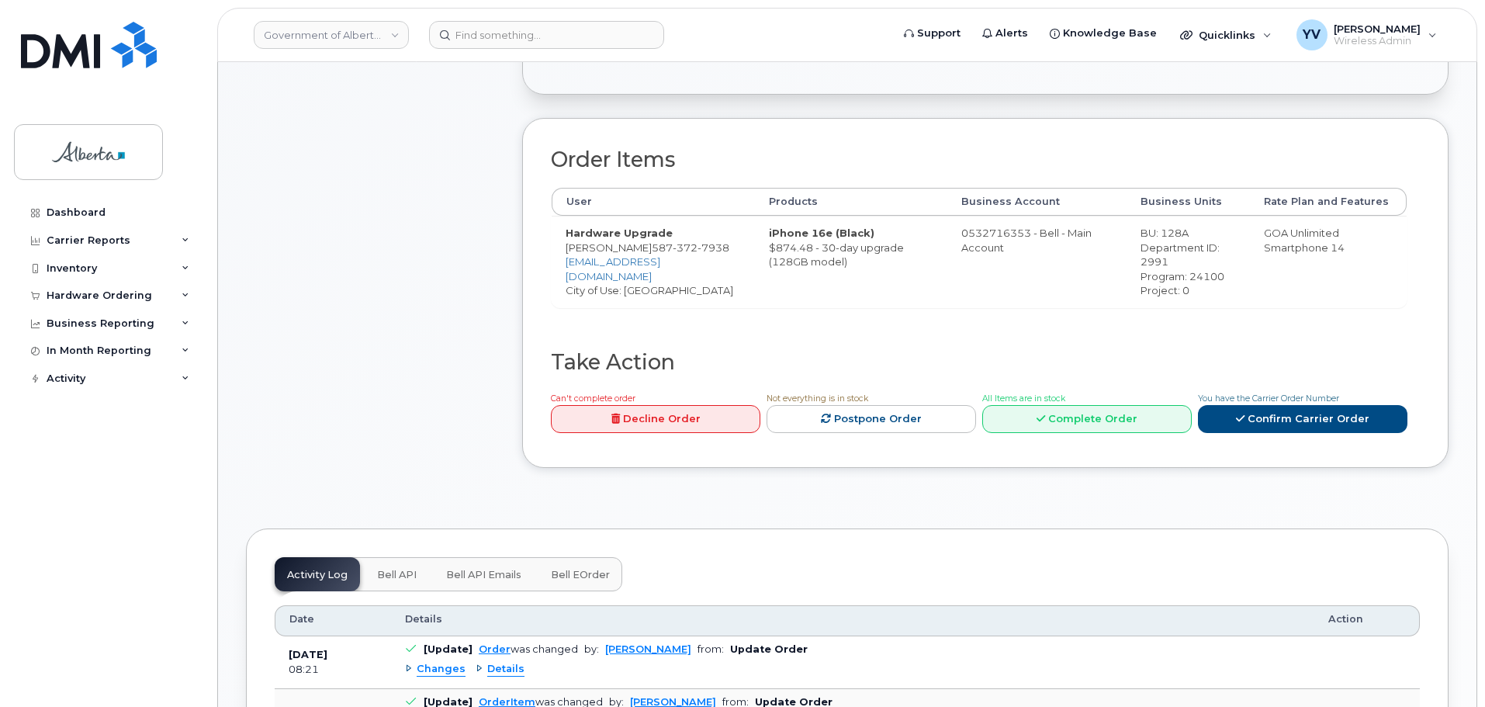
scroll to position [462, 0]
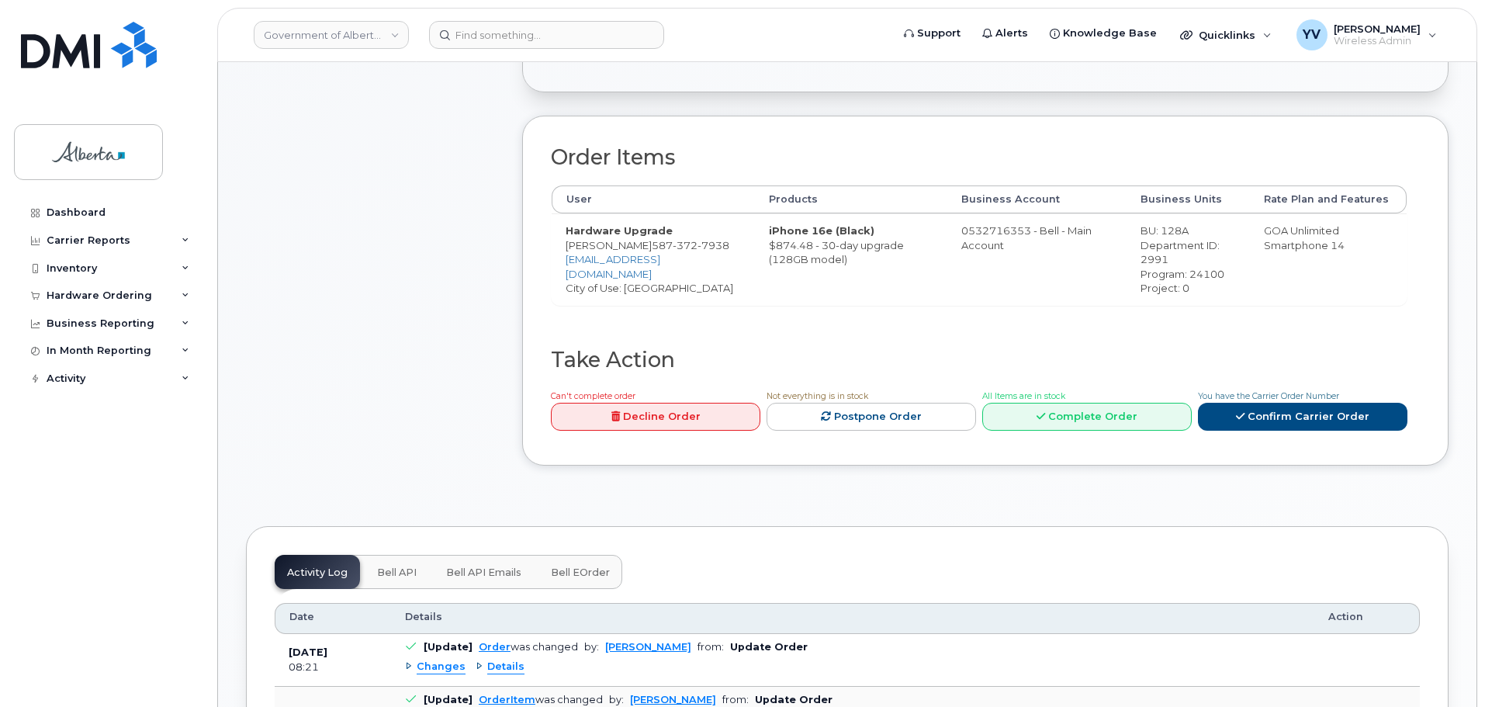
click at [394, 567] on span "Bell API" at bounding box center [397, 572] width 40 height 12
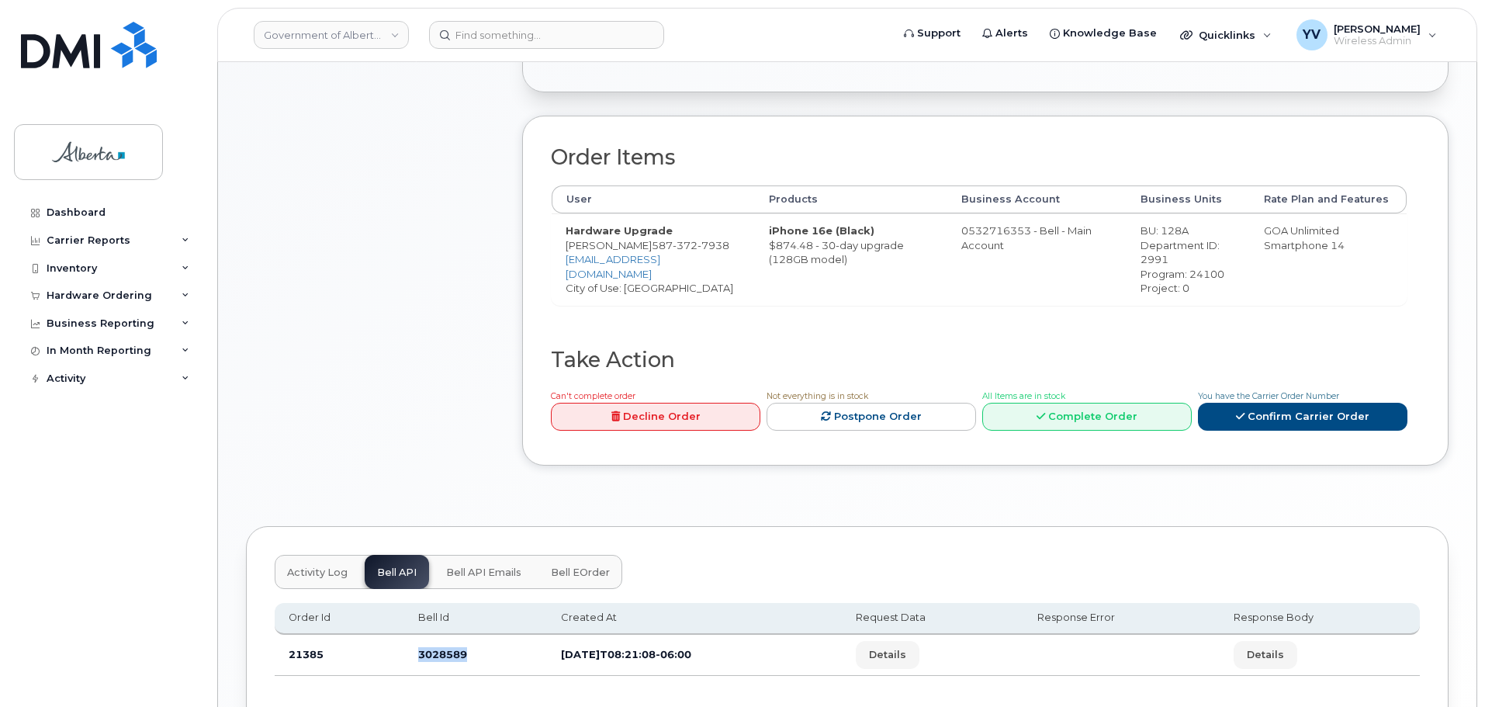
drag, startPoint x: 470, startPoint y: 653, endPoint x: 417, endPoint y: 662, distance: 53.6
click at [417, 662] on td "3028589" at bounding box center [475, 655] width 143 height 41
copy td "3028589"
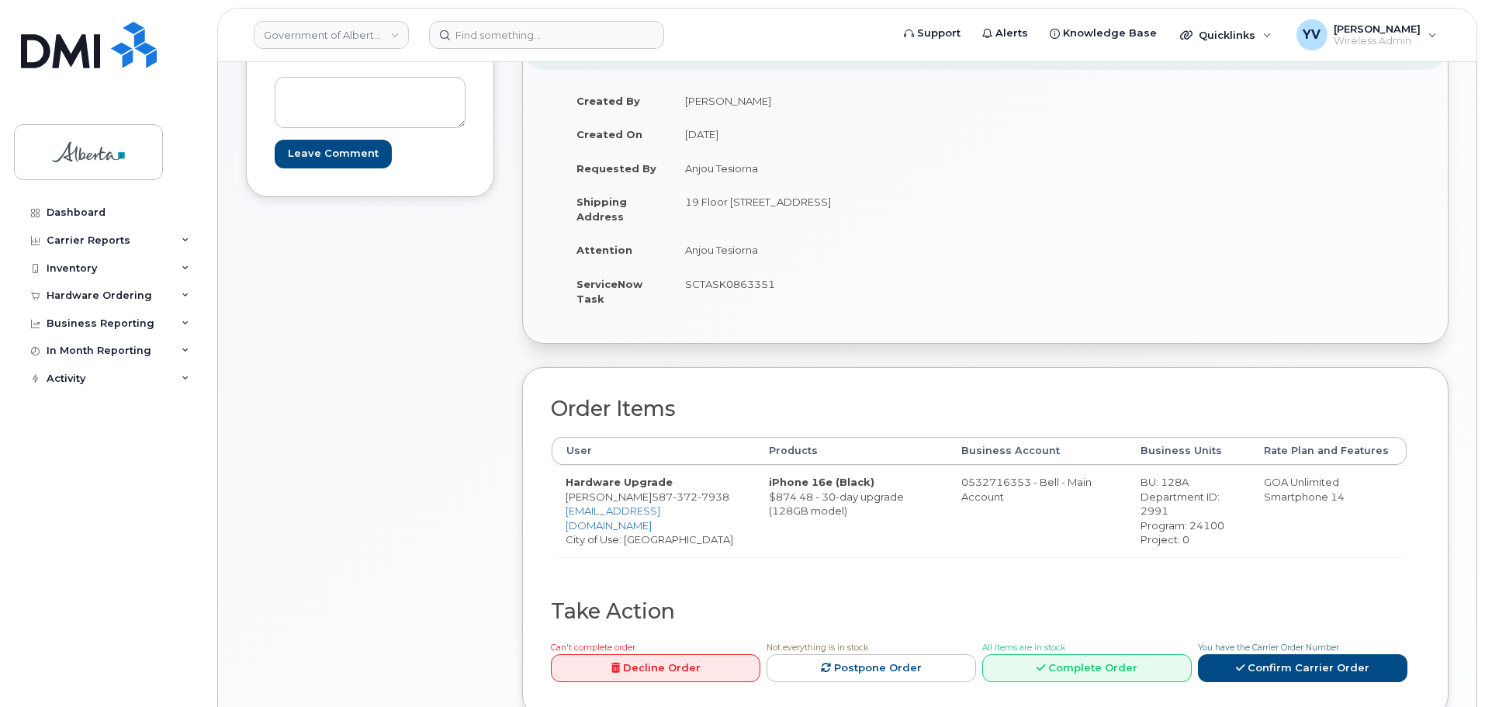
scroll to position [195, 0]
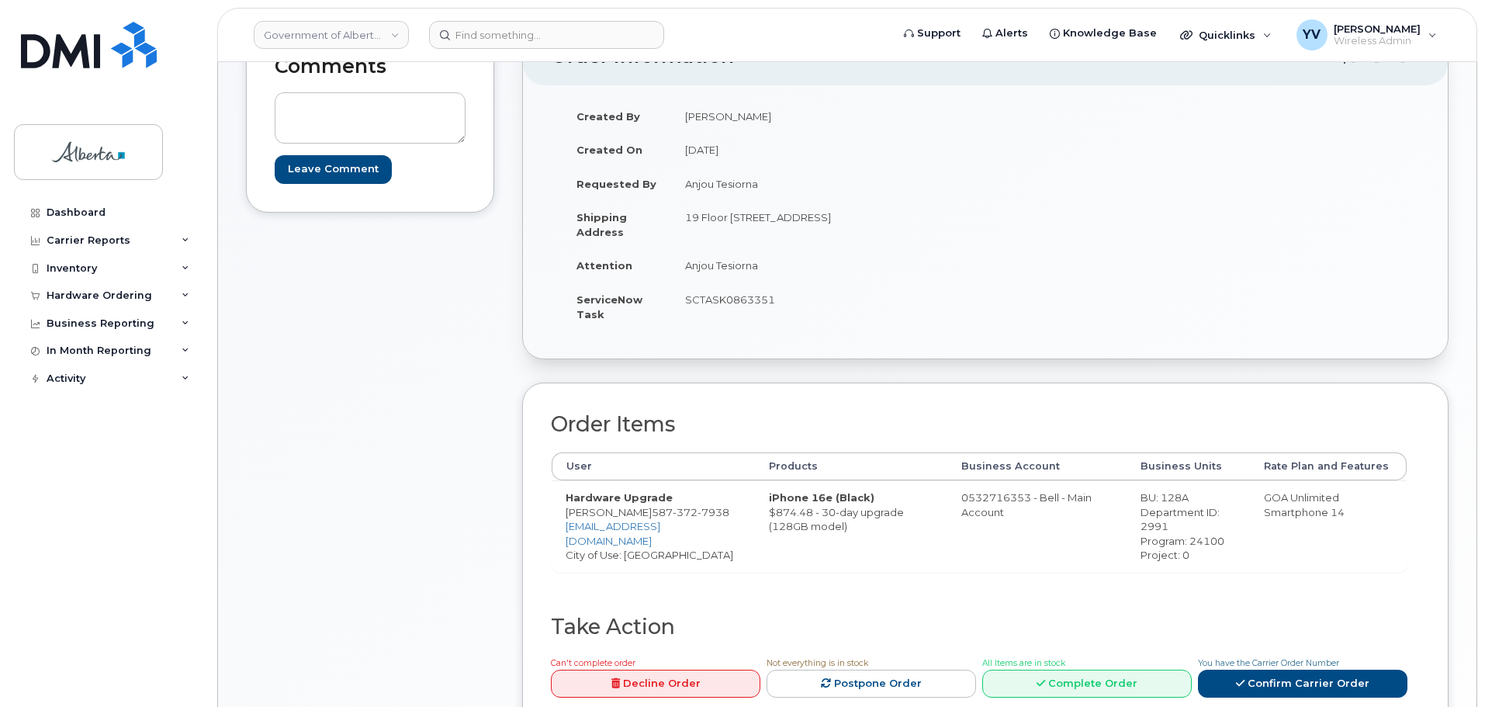
click at [330, 654] on div "Comments Leave Comment" at bounding box center [370, 391] width 248 height 729
click at [482, 34] on input at bounding box center [546, 35] width 235 height 28
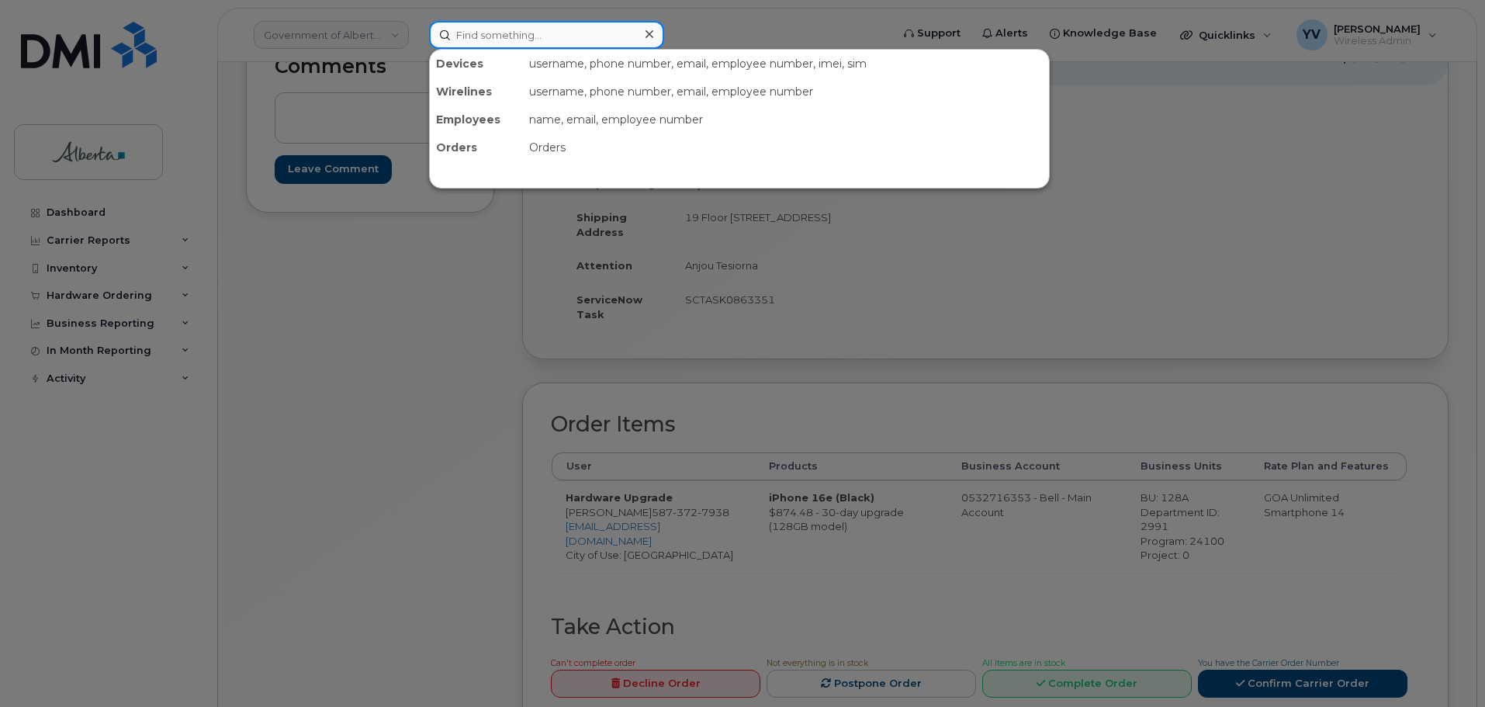
paste input "5879837790"
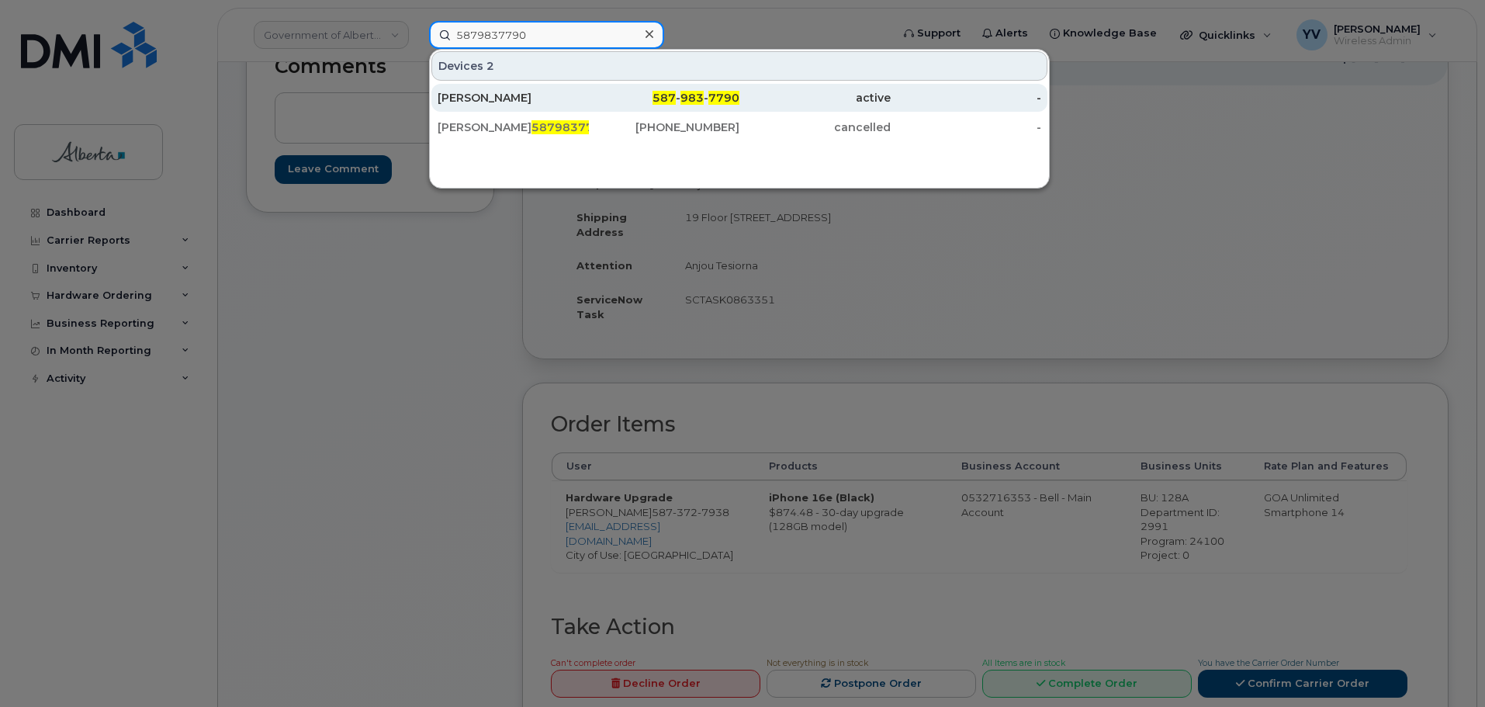
type input "5879837790"
click at [718, 95] on span "7790" at bounding box center [723, 98] width 31 height 14
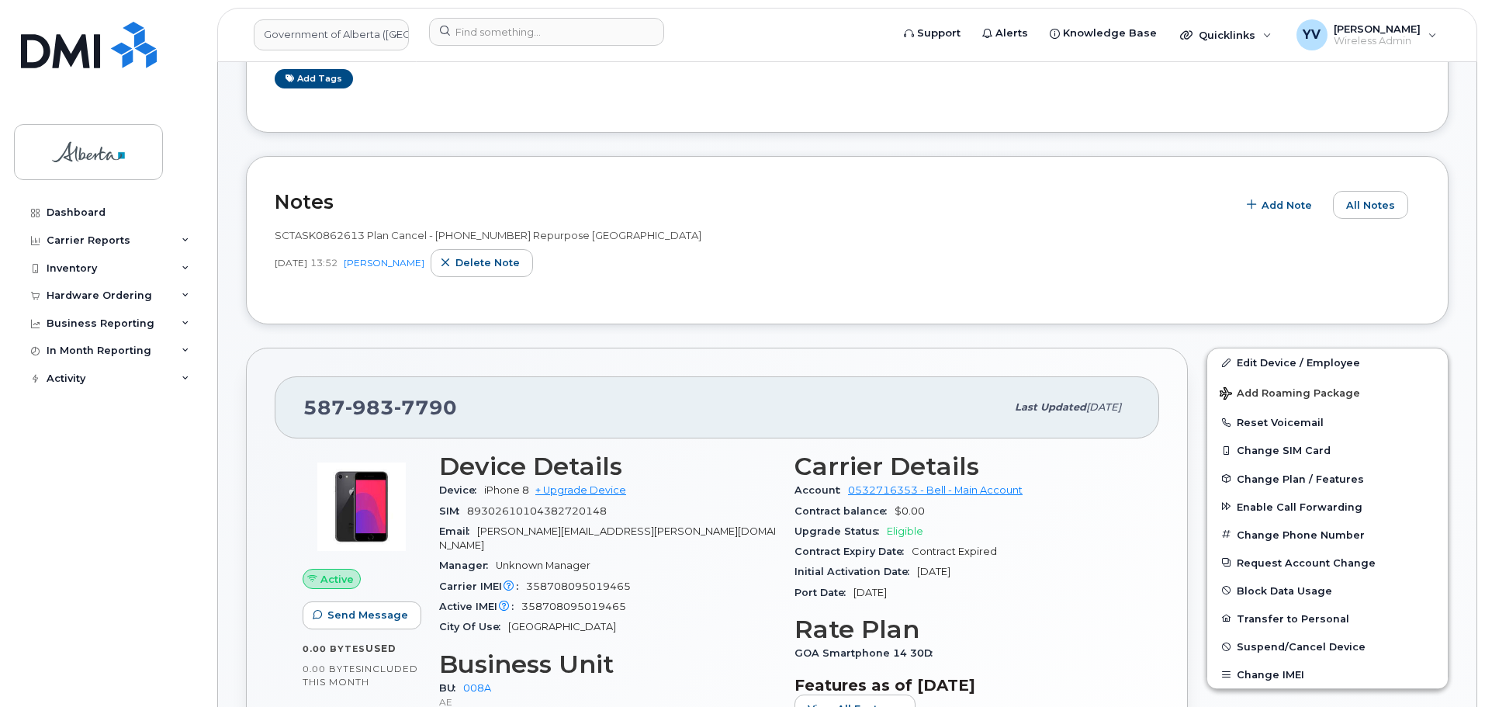
scroll to position [342, 0]
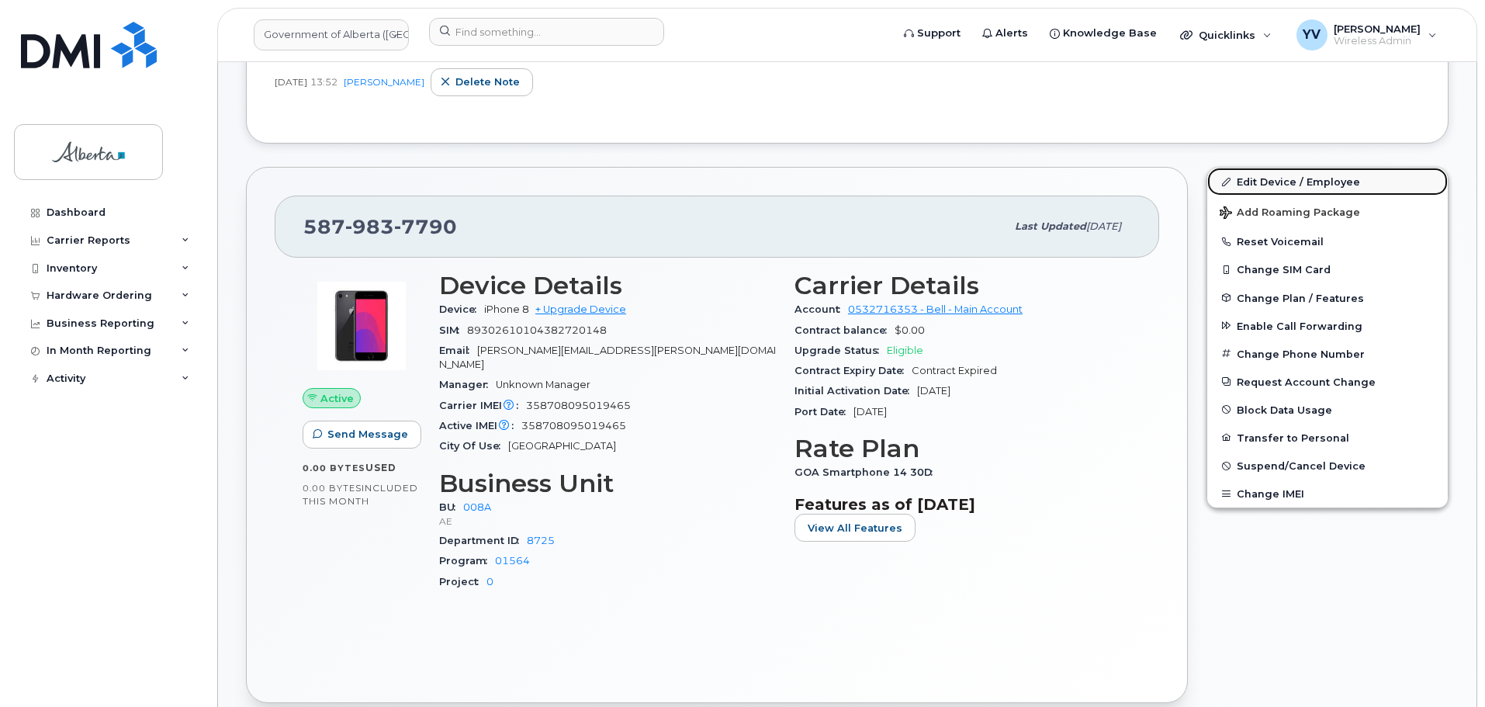
click at [1271, 178] on link "Edit Device / Employee" at bounding box center [1327, 182] width 240 height 28
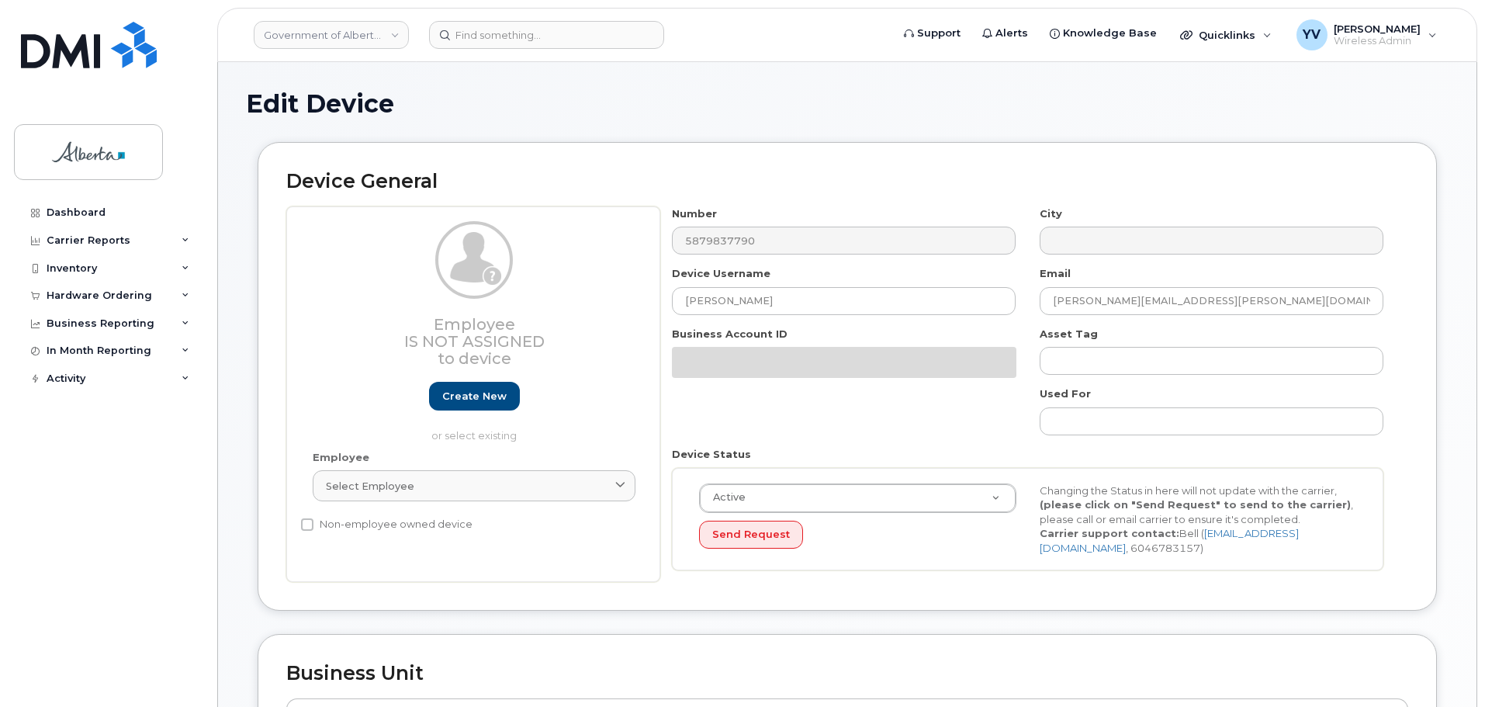
select select "4749737"
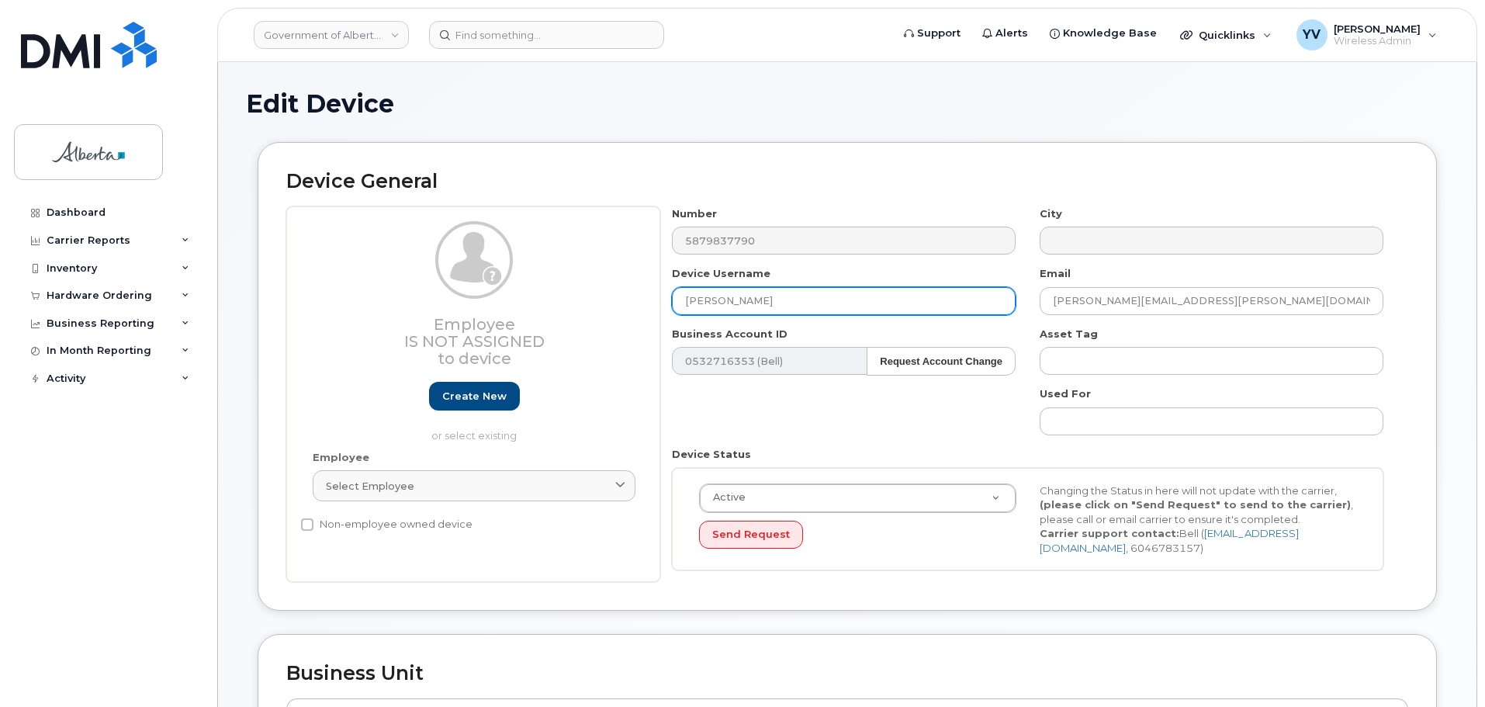
drag, startPoint x: 765, startPoint y: 304, endPoint x: 662, endPoint y: 311, distance: 102.6
click at [662, 309] on div "Device Username [PERSON_NAME]" at bounding box center [844, 290] width 368 height 49
paste input "Repurpose [GEOGRAPHIC_DATA]"
type input "Repurpose [GEOGRAPHIC_DATA]"
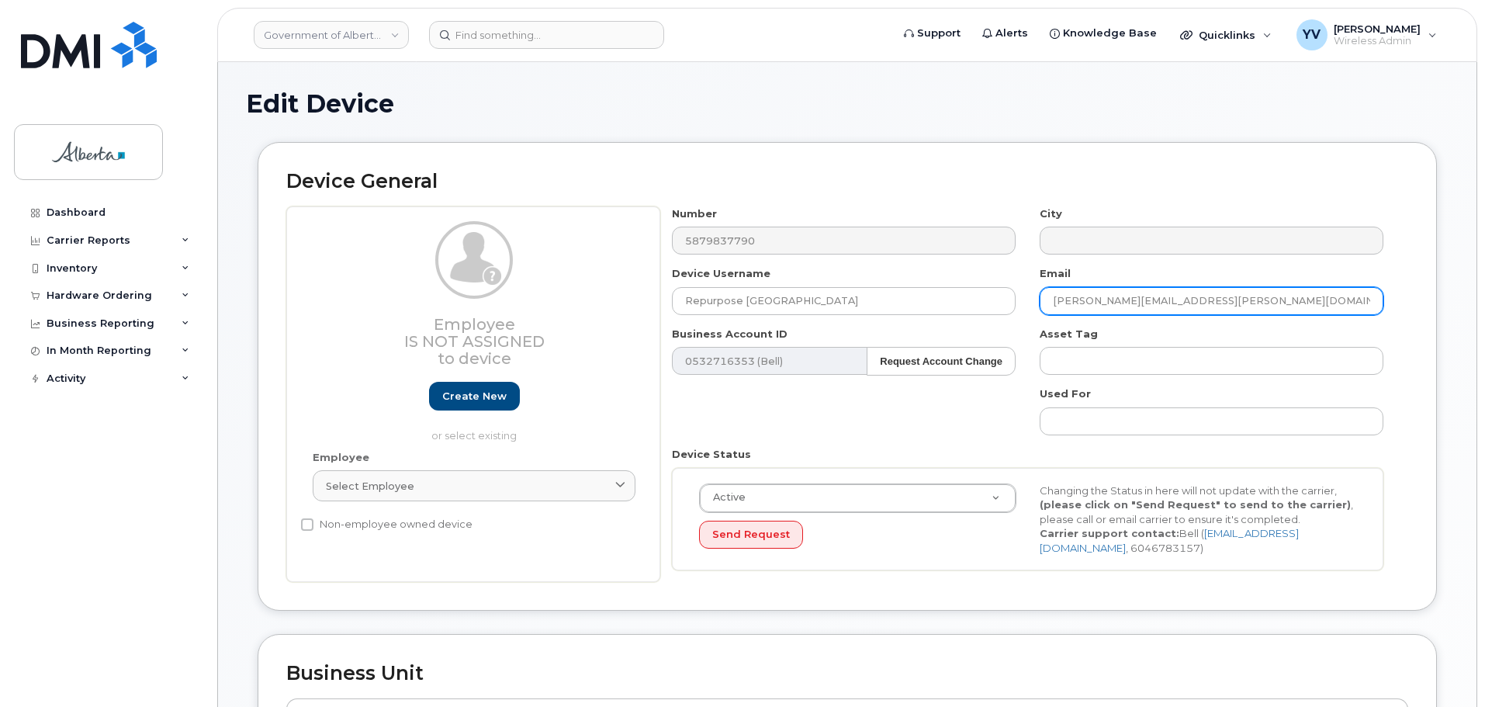
drag, startPoint x: 1176, startPoint y: 299, endPoint x: 1041, endPoint y: 307, distance: 135.2
click at [1041, 307] on input "[PERSON_NAME][EMAIL_ADDRESS][PERSON_NAME][DOMAIN_NAME]" at bounding box center [1211, 301] width 344 height 28
paste input "repurpose"
click at [1052, 304] on input "[EMAIL_ADDRESS][DOMAIN_NAME]" at bounding box center [1211, 301] width 344 height 28
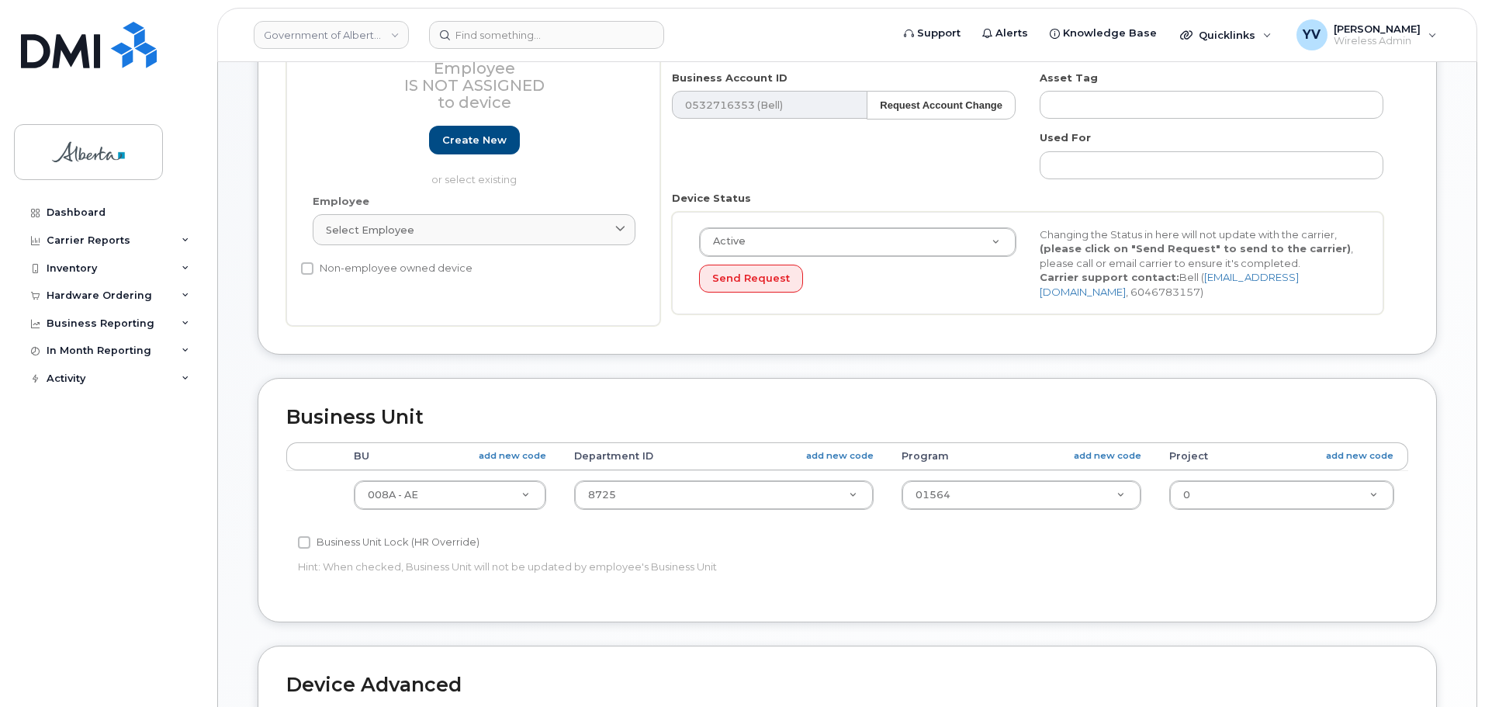
scroll to position [328, 0]
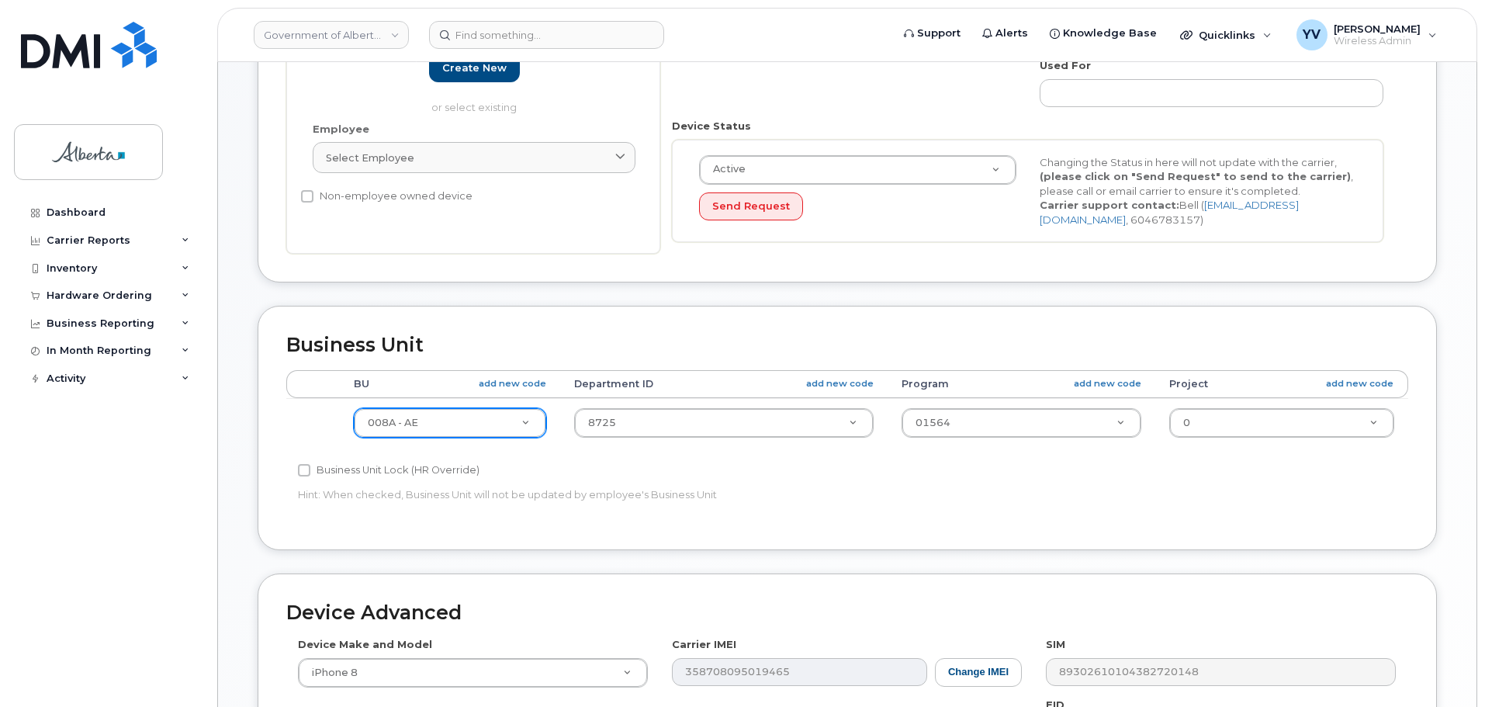
type input "[EMAIL_ADDRESS][DOMAIN_NAME]"
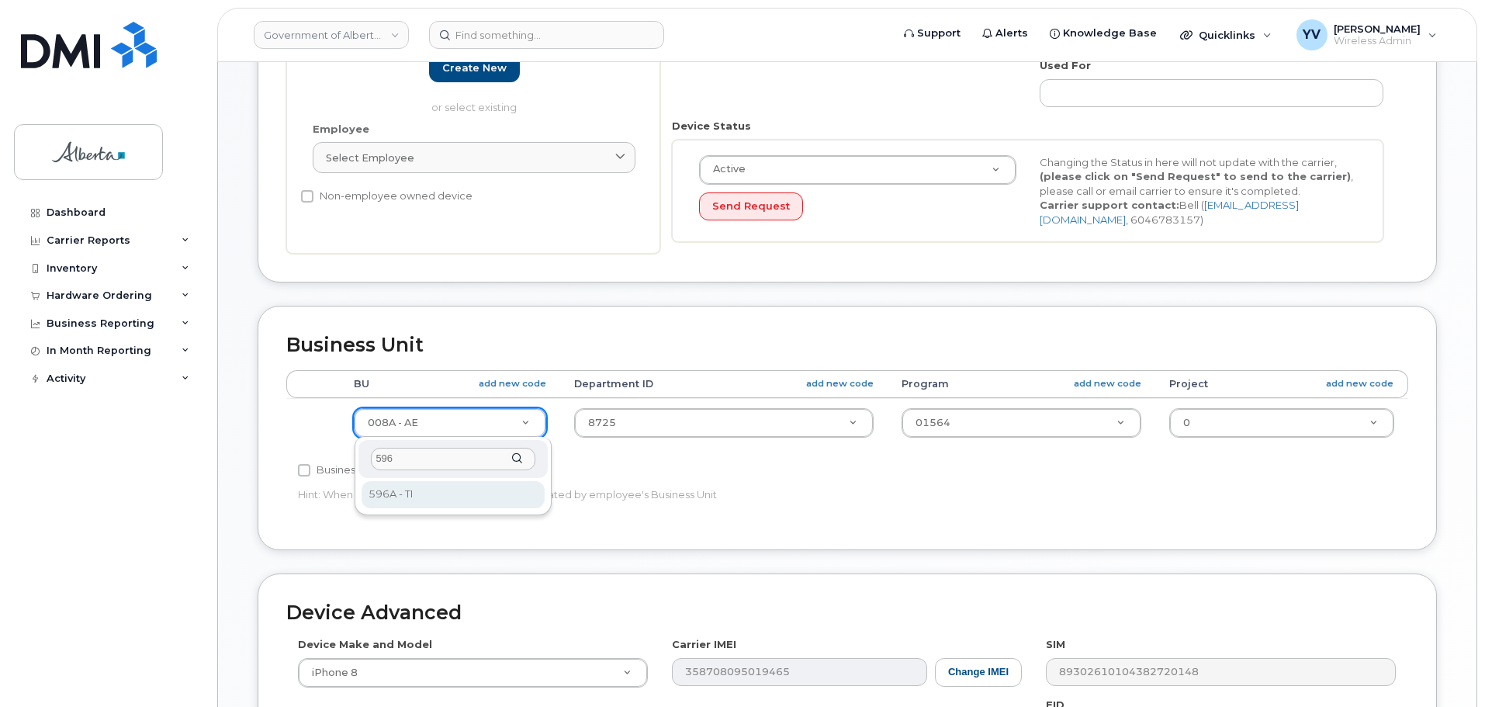
type input "596"
select select "4797729"
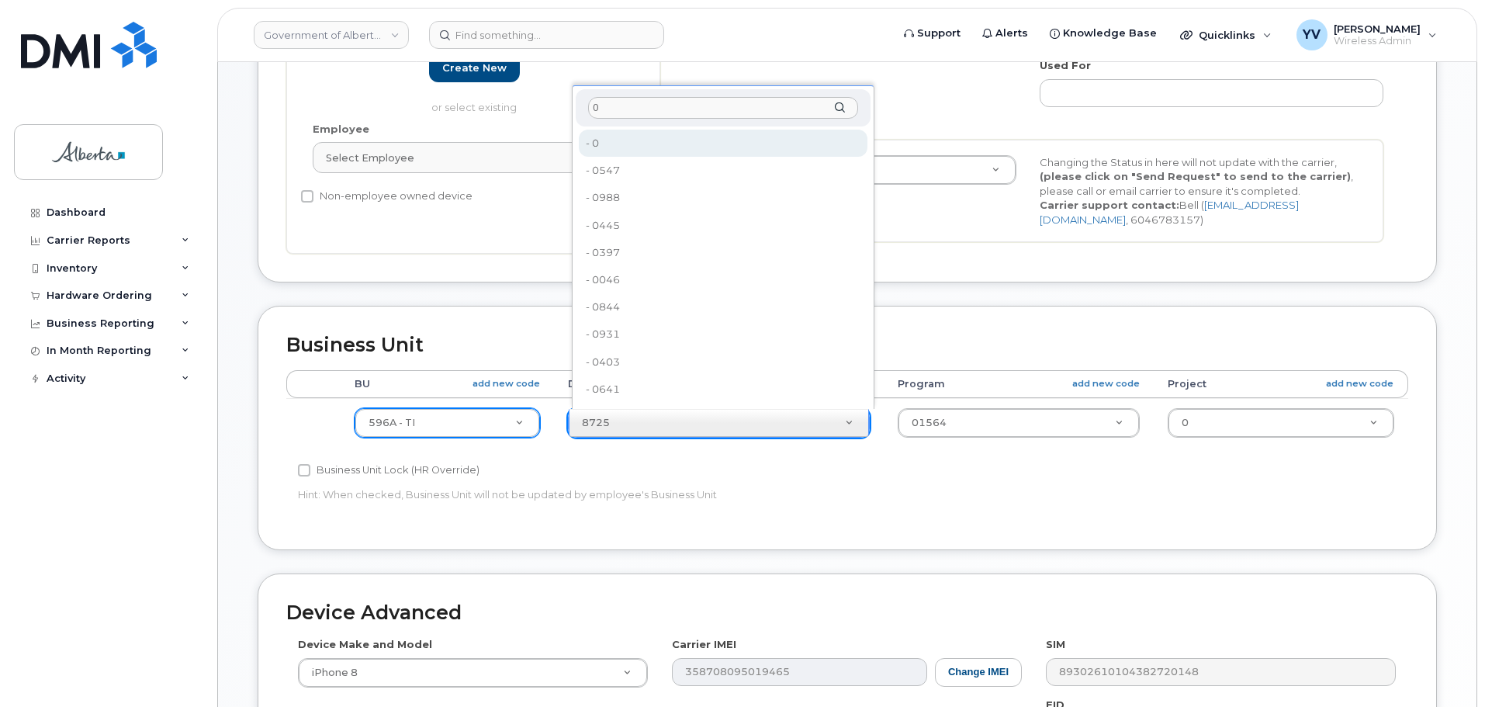
type input "0"
type input "4806341"
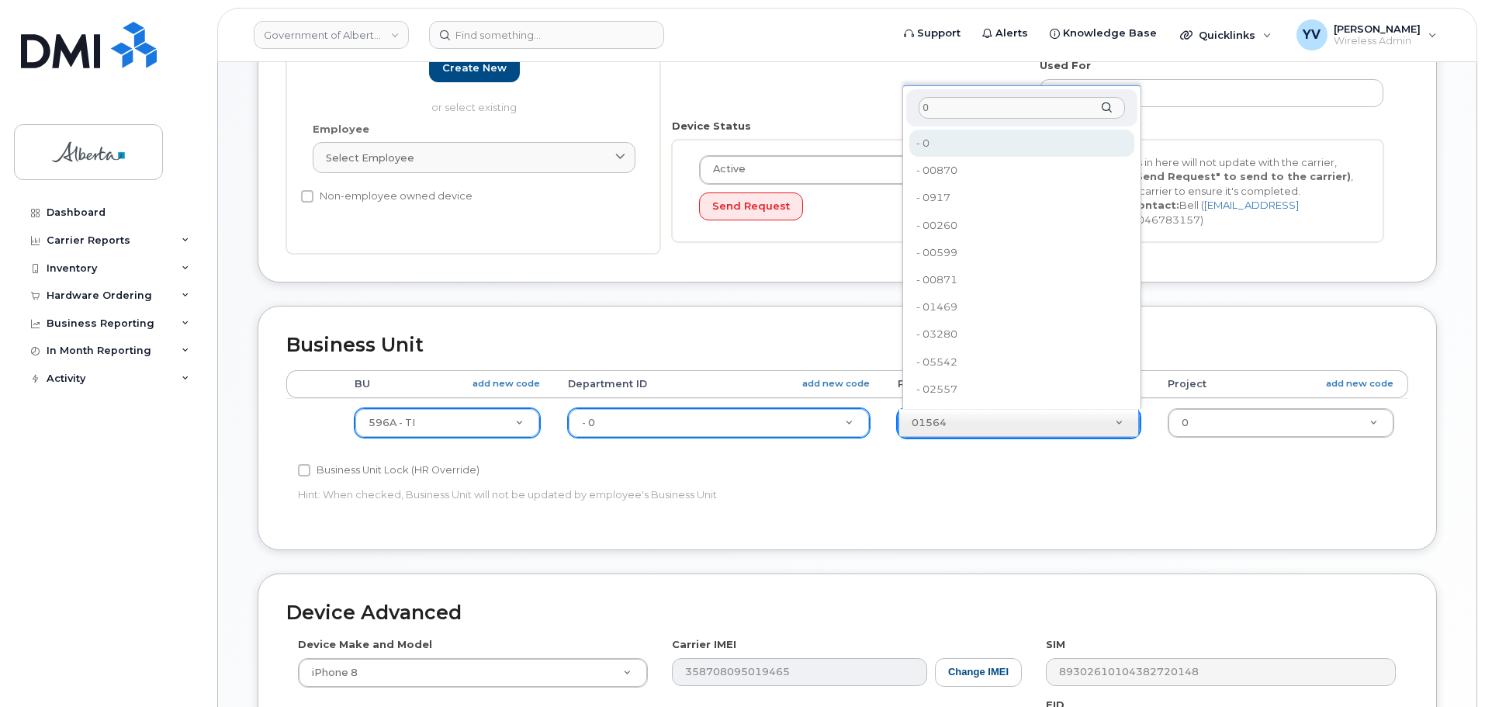
type input "0"
type input "4806366"
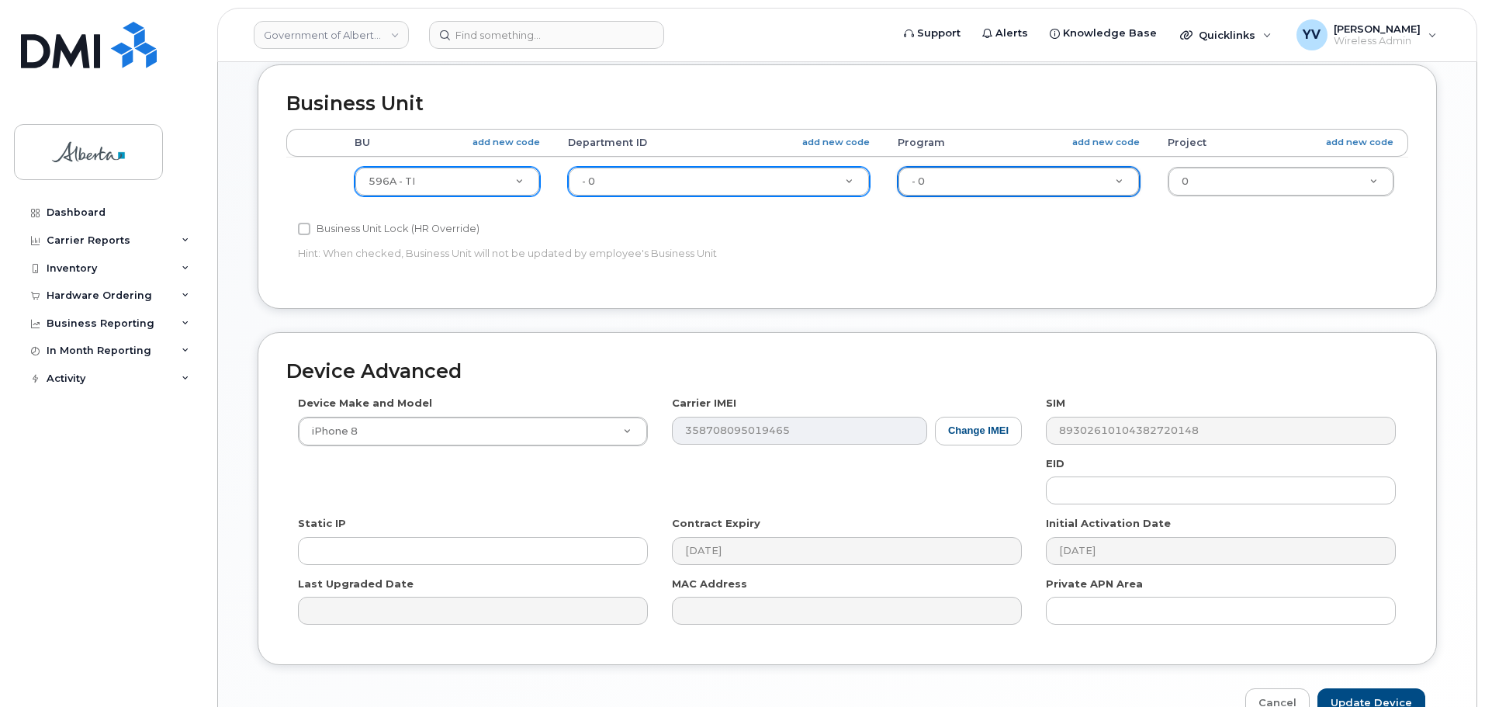
scroll to position [572, 0]
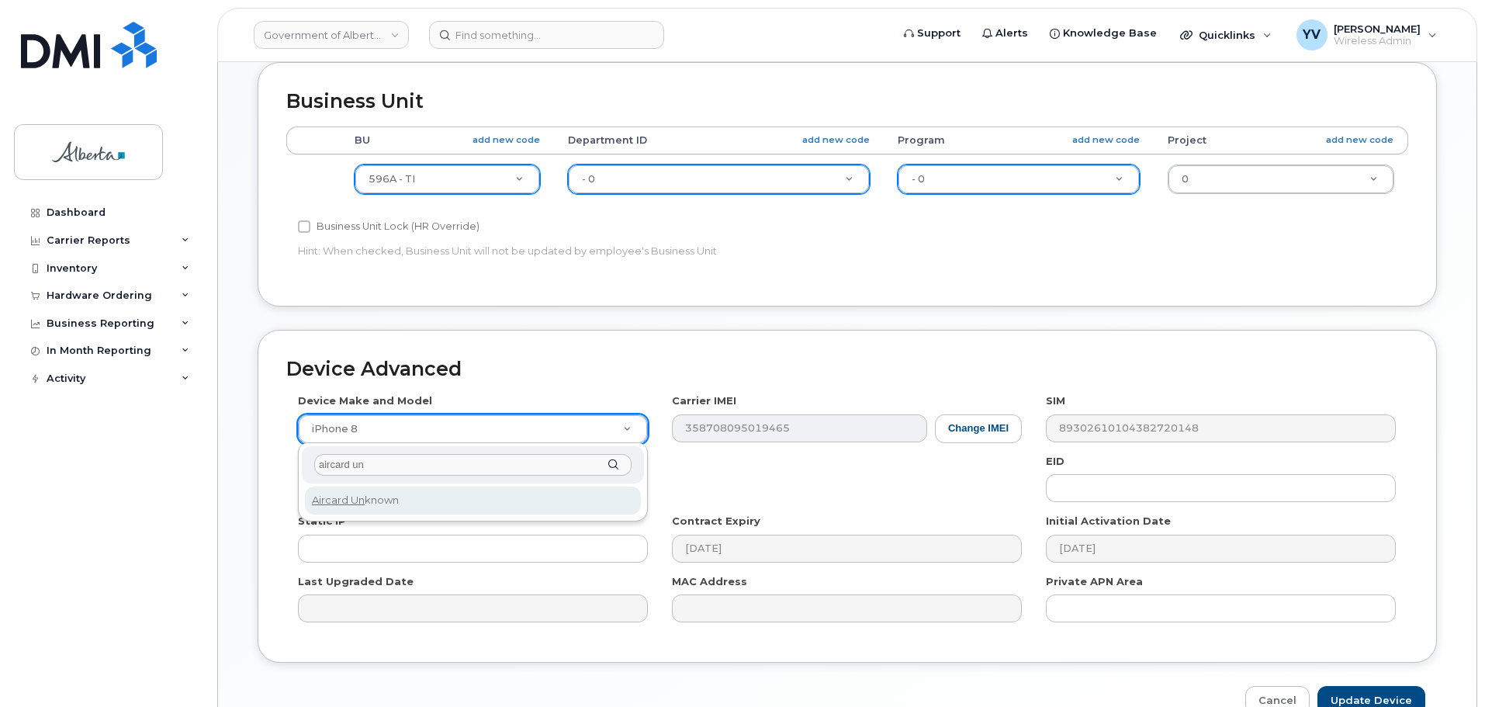
type input "aircard un"
select select "971"
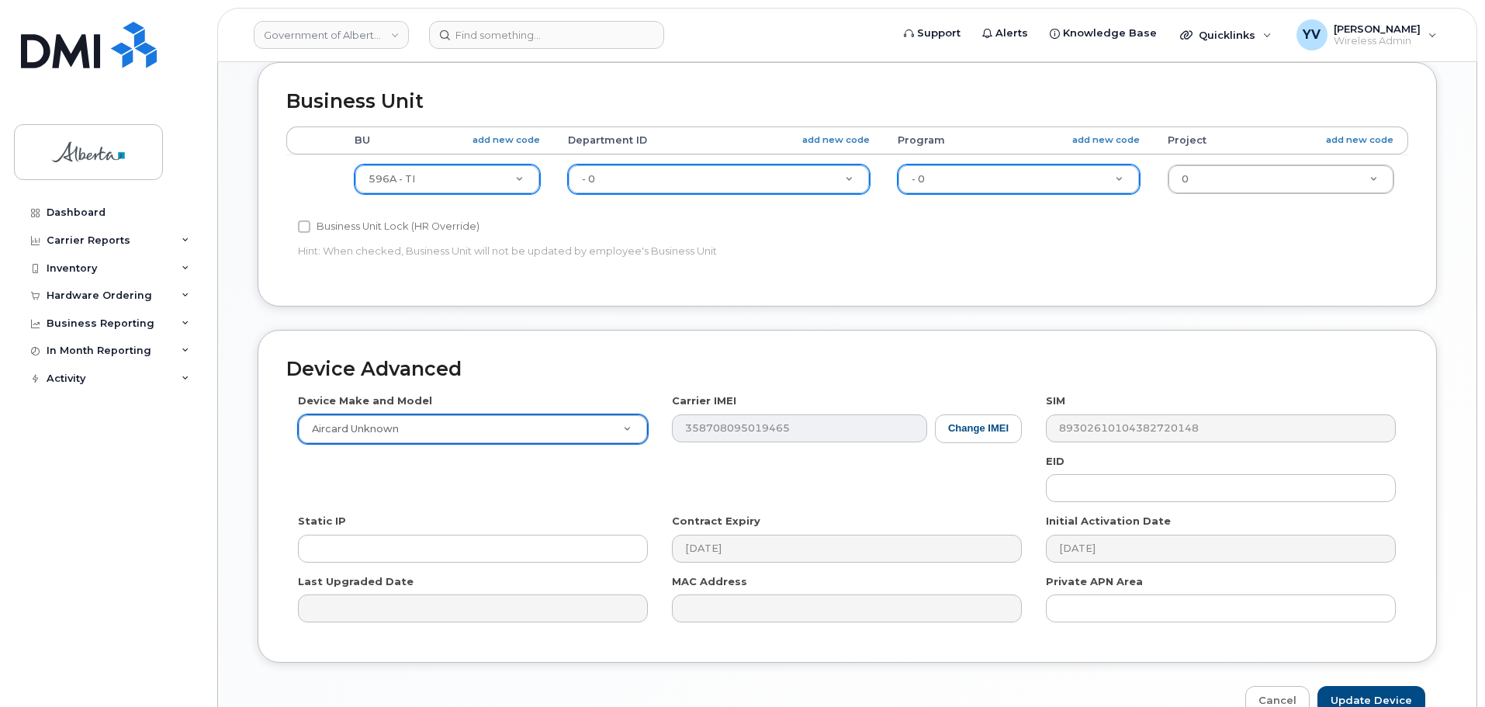
scroll to position [657, 0]
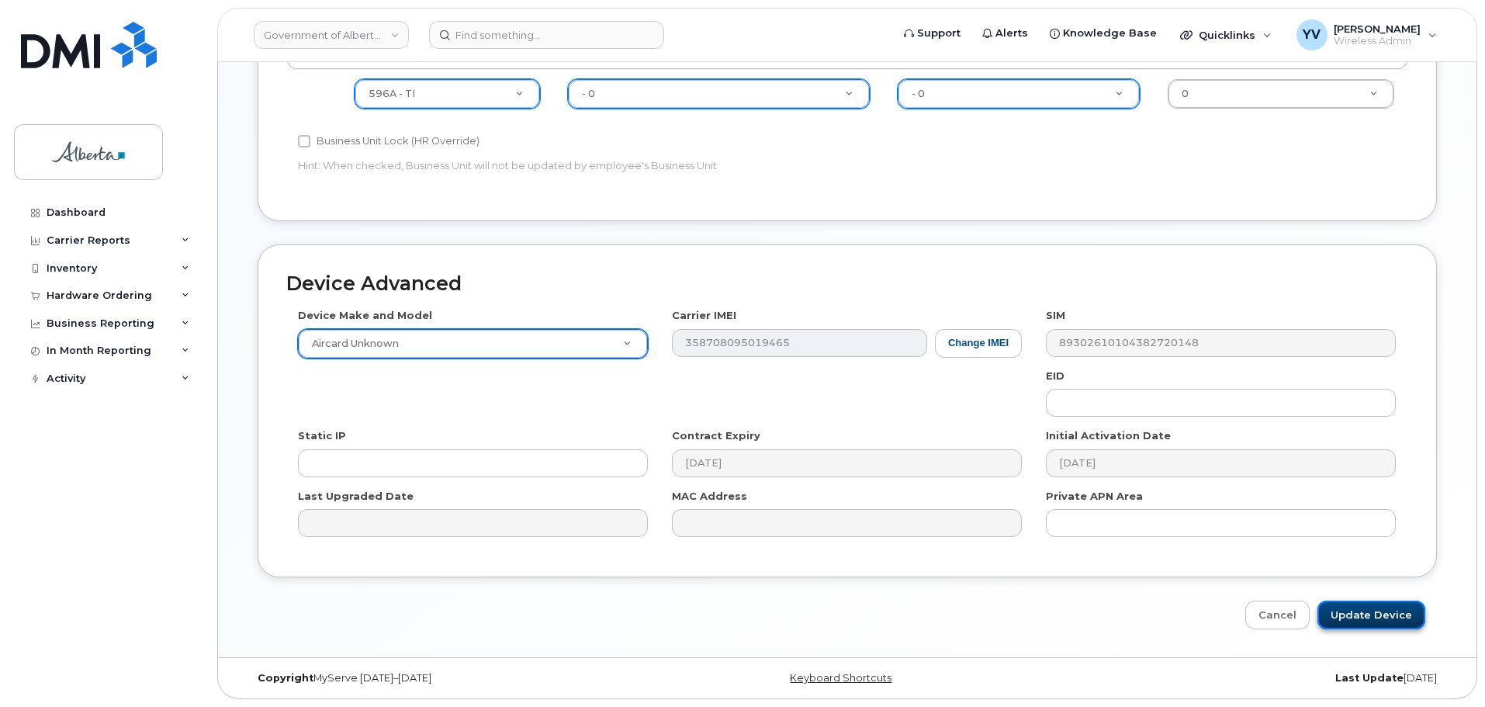
click at [1369, 612] on input "Update Device" at bounding box center [1371, 614] width 108 height 29
type input "Saving..."
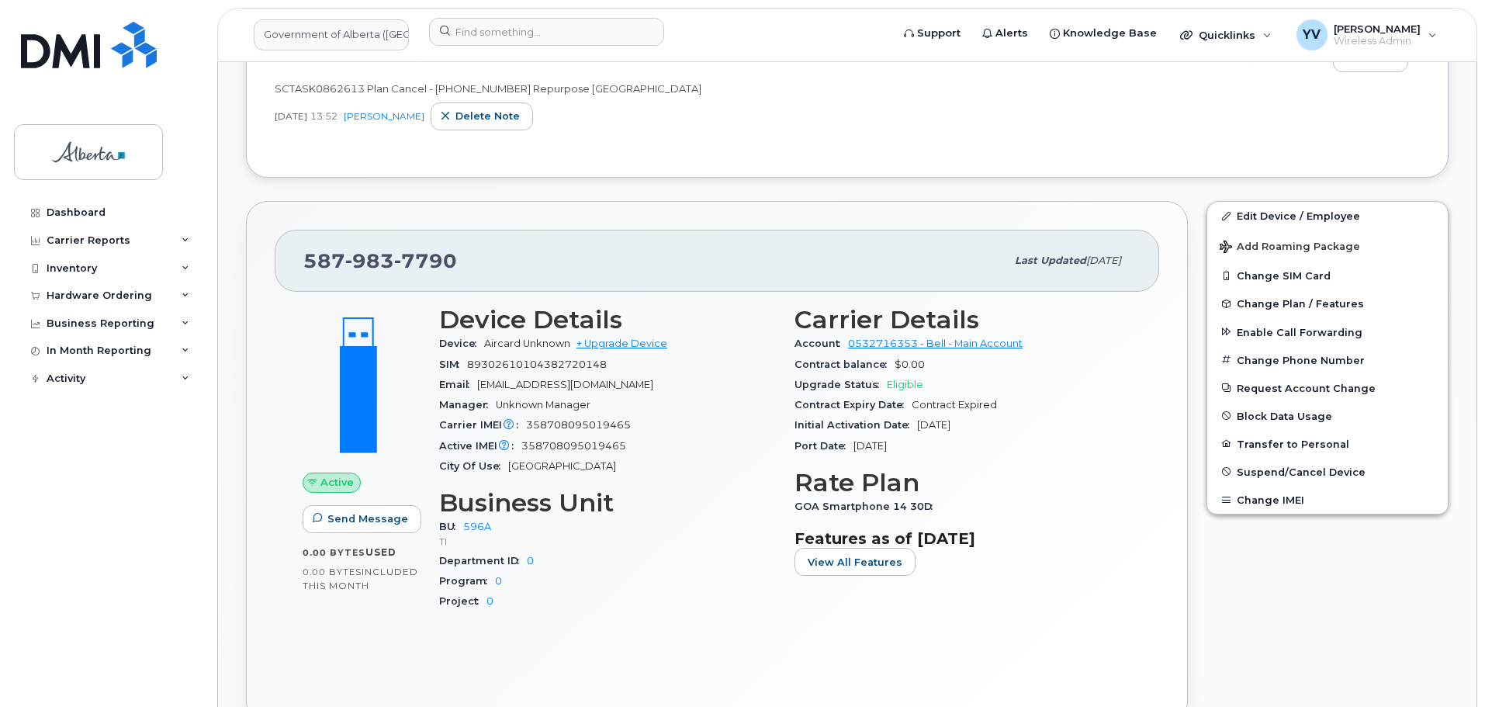
scroll to position [436, 0]
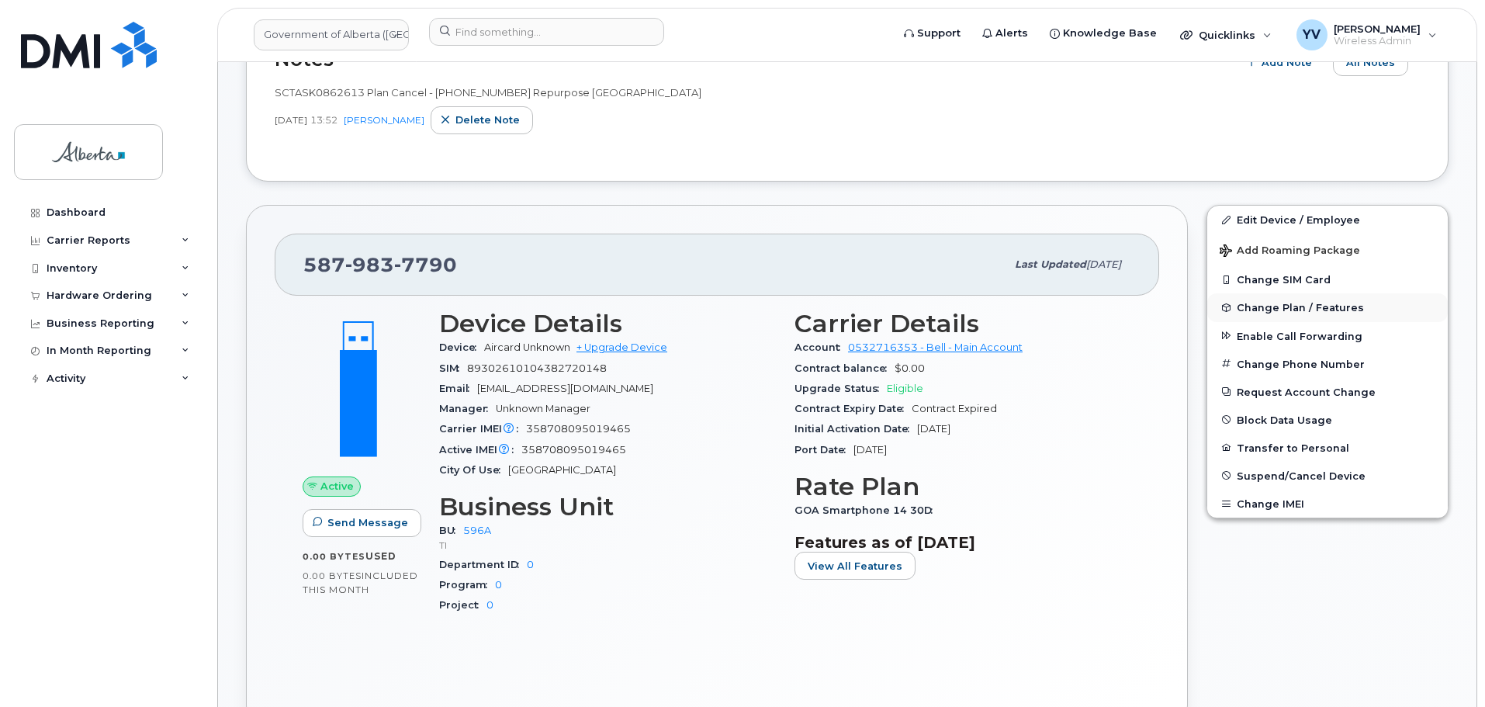
click at [1272, 303] on span "Change Plan / Features" at bounding box center [1299, 308] width 127 height 12
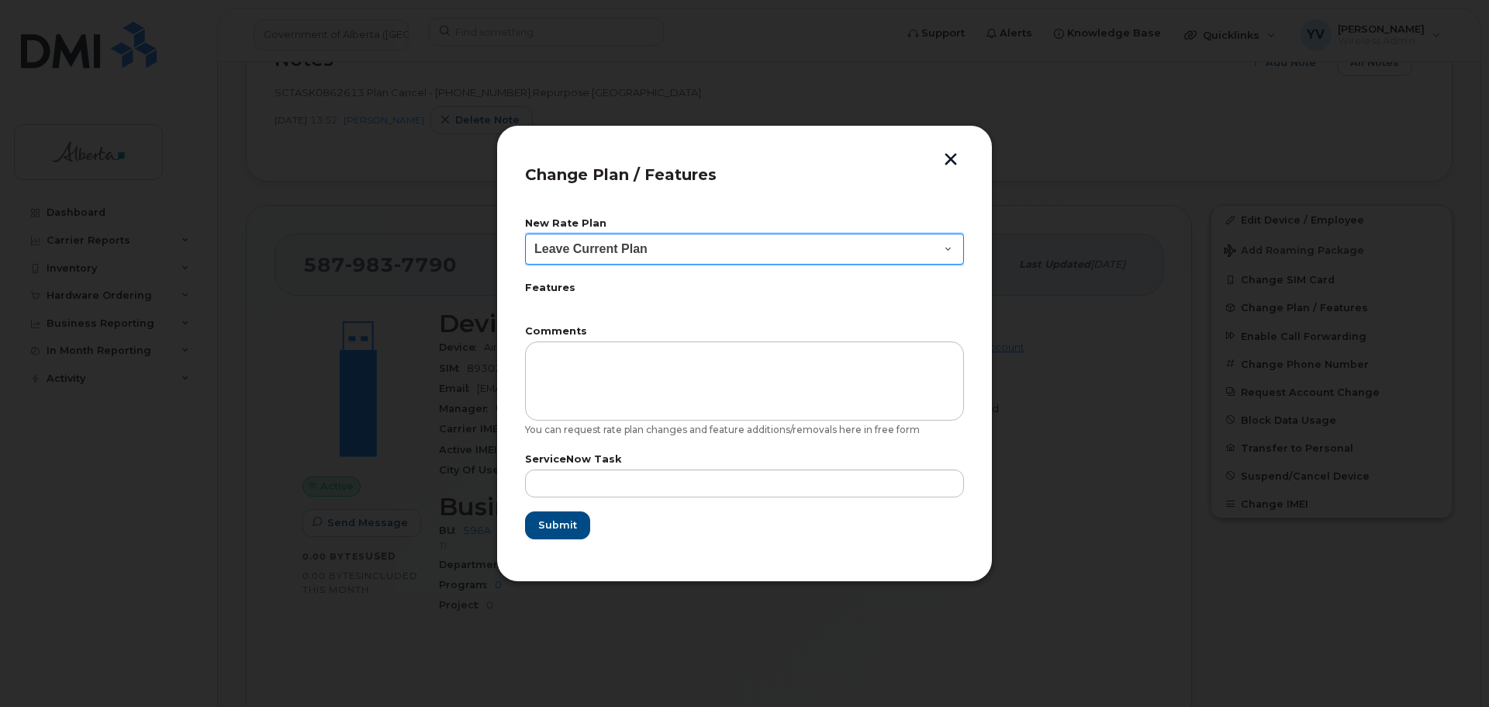
click at [949, 245] on select "Leave Current Plan GOA Data plan 9 30 d GOA–Unlimited Data Plan 9" at bounding box center [744, 248] width 439 height 31
select select "1790211"
click at [525, 233] on select "Leave Current Plan GOA Data plan 9 30 d GOA–Unlimited Data Plan 9" at bounding box center [744, 248] width 439 height 31
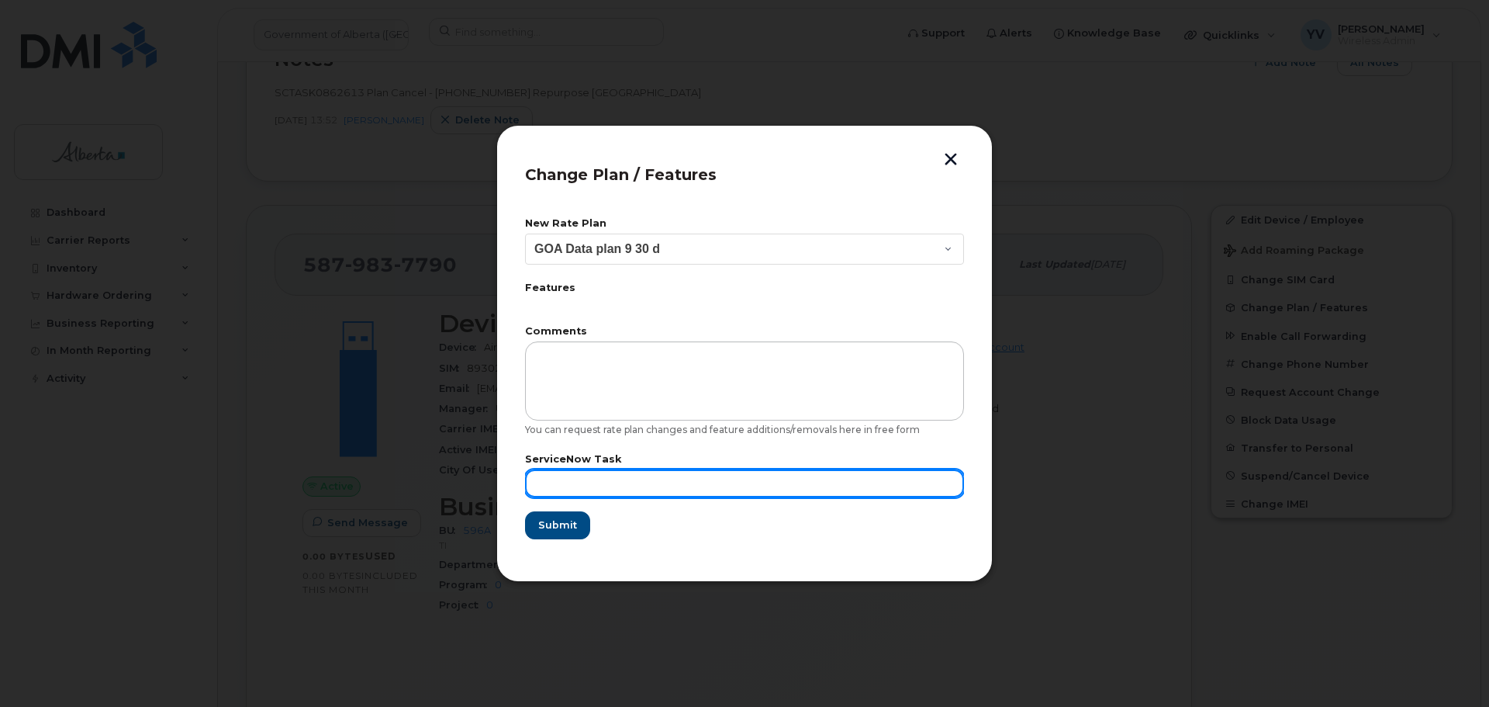
click at [556, 489] on input "text" at bounding box center [744, 483] width 439 height 28
paste input "SCTASK0862613"
type input "SCTASK0862613"
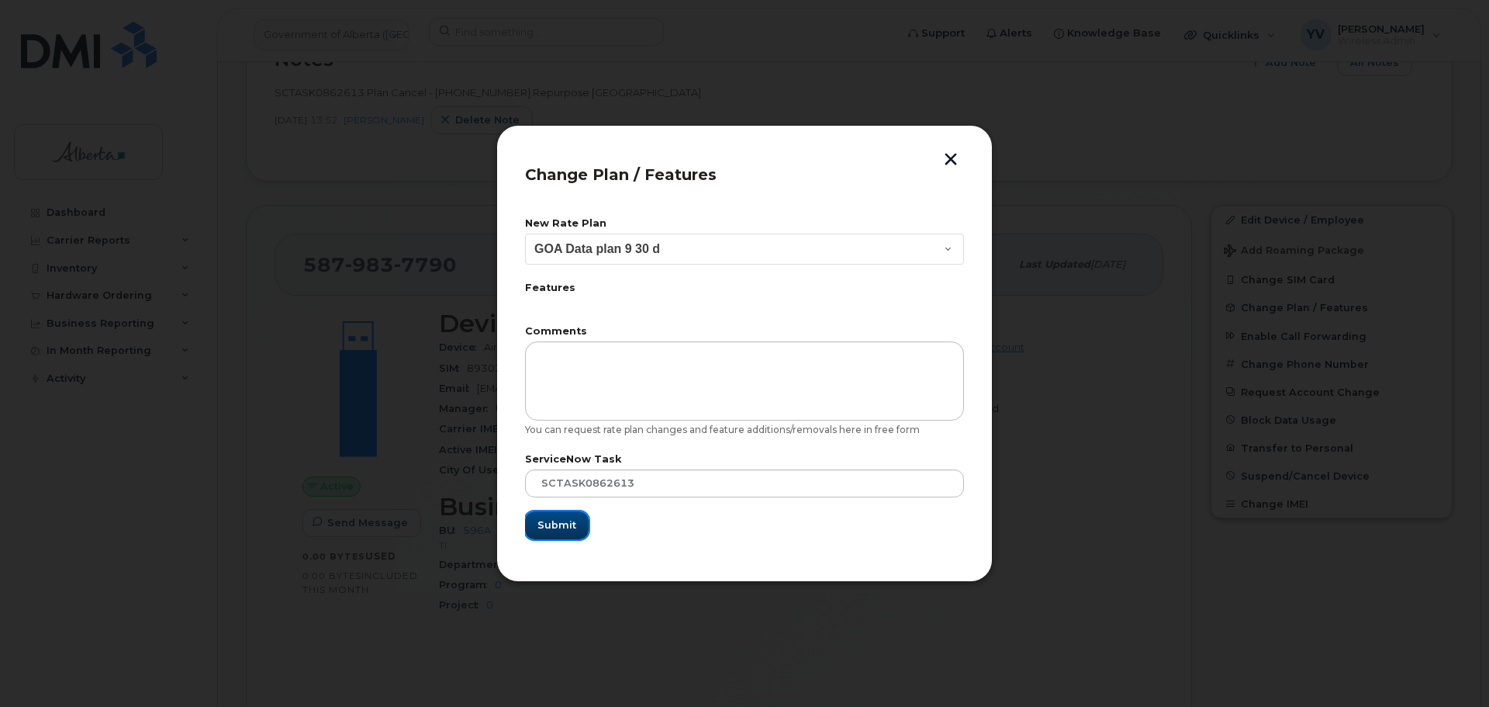
click at [561, 521] on span "Submit" at bounding box center [557, 524] width 39 height 15
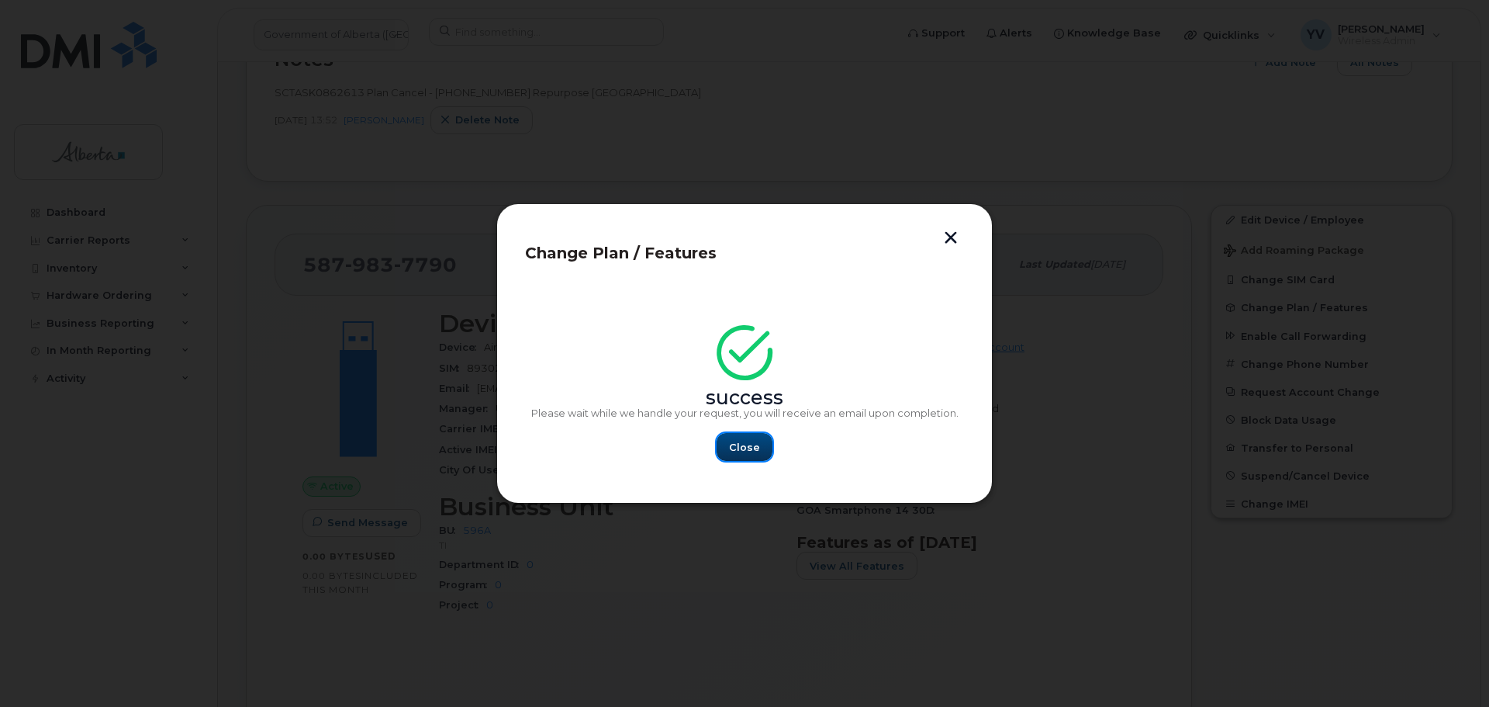
click at [739, 444] on span "Close" at bounding box center [744, 447] width 31 height 15
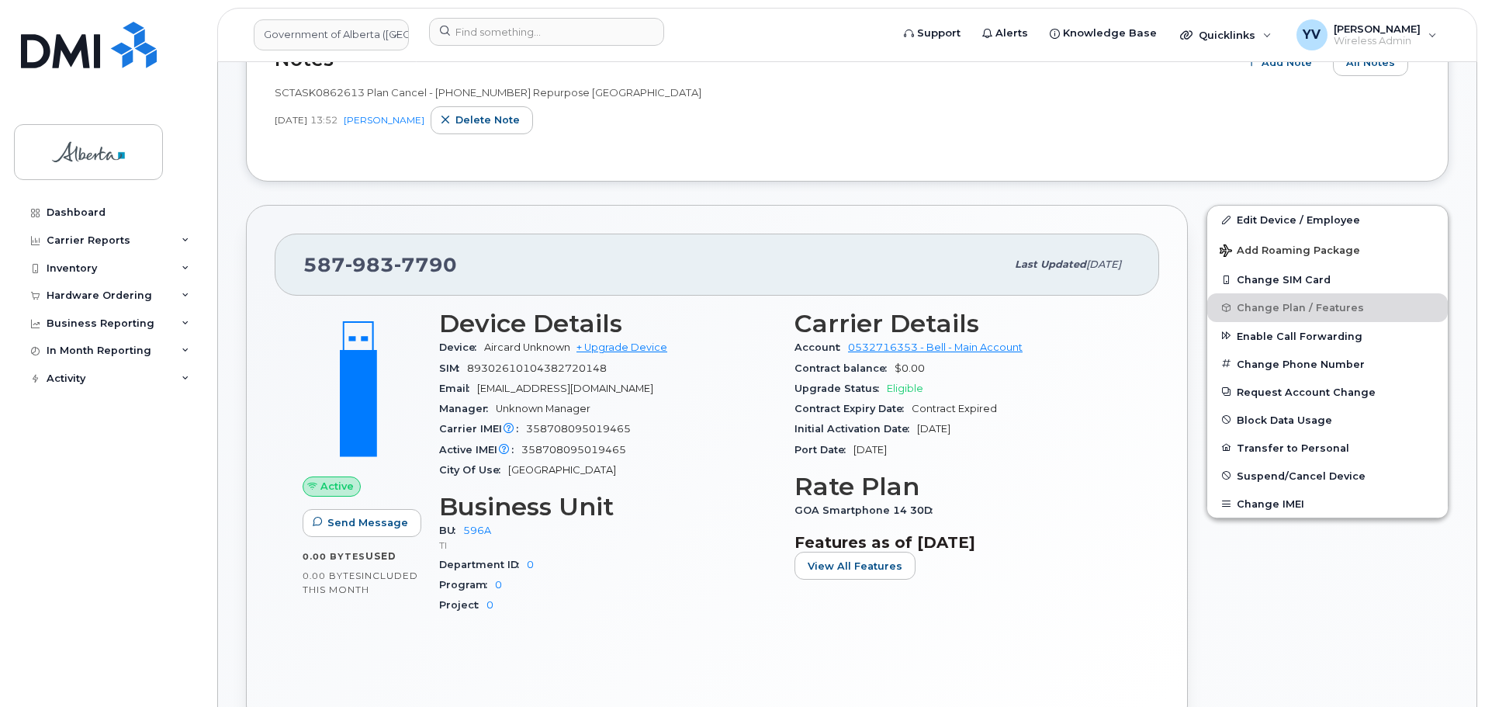
scroll to position [0, 0]
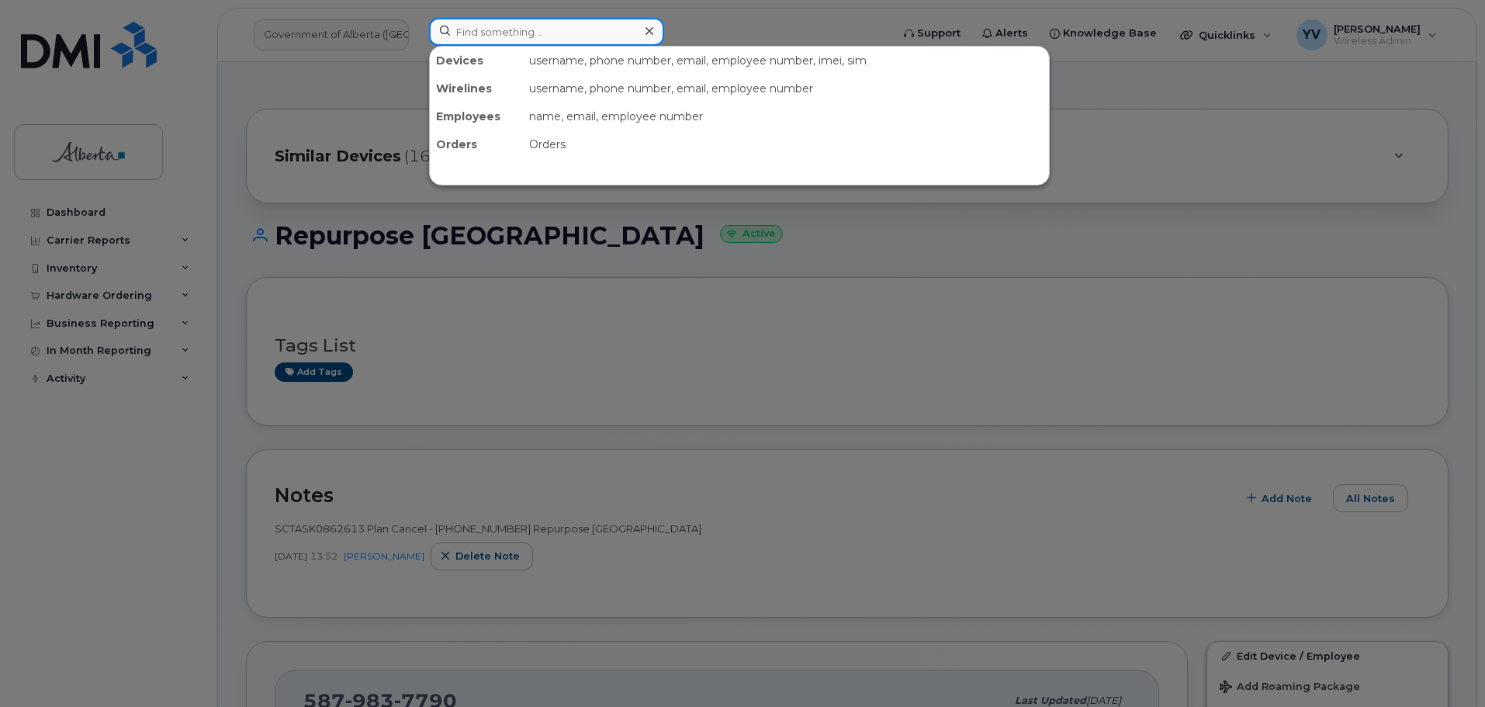
click at [476, 29] on input at bounding box center [546, 32] width 235 height 28
paste input "4038293858"
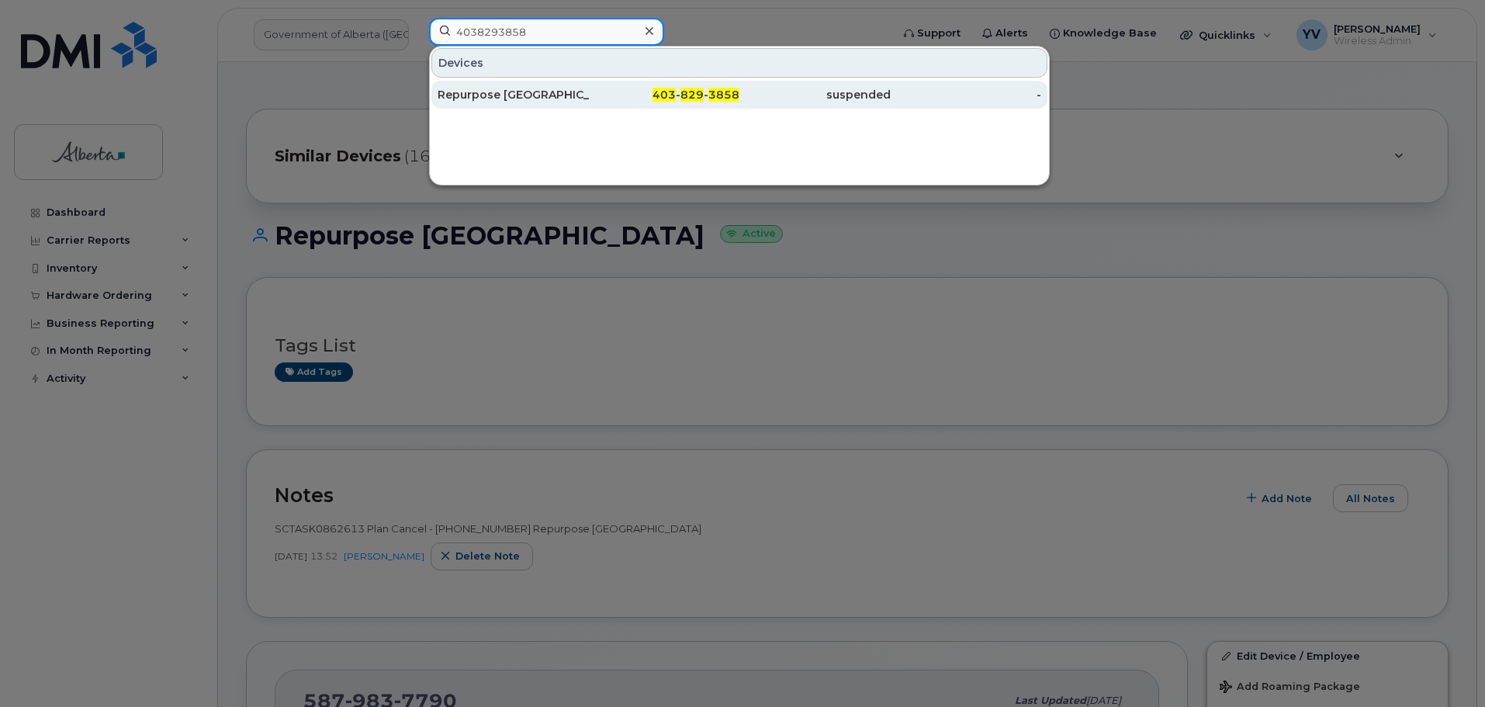
type input "4038293858"
click at [703, 93] on span "829" at bounding box center [691, 95] width 23 height 14
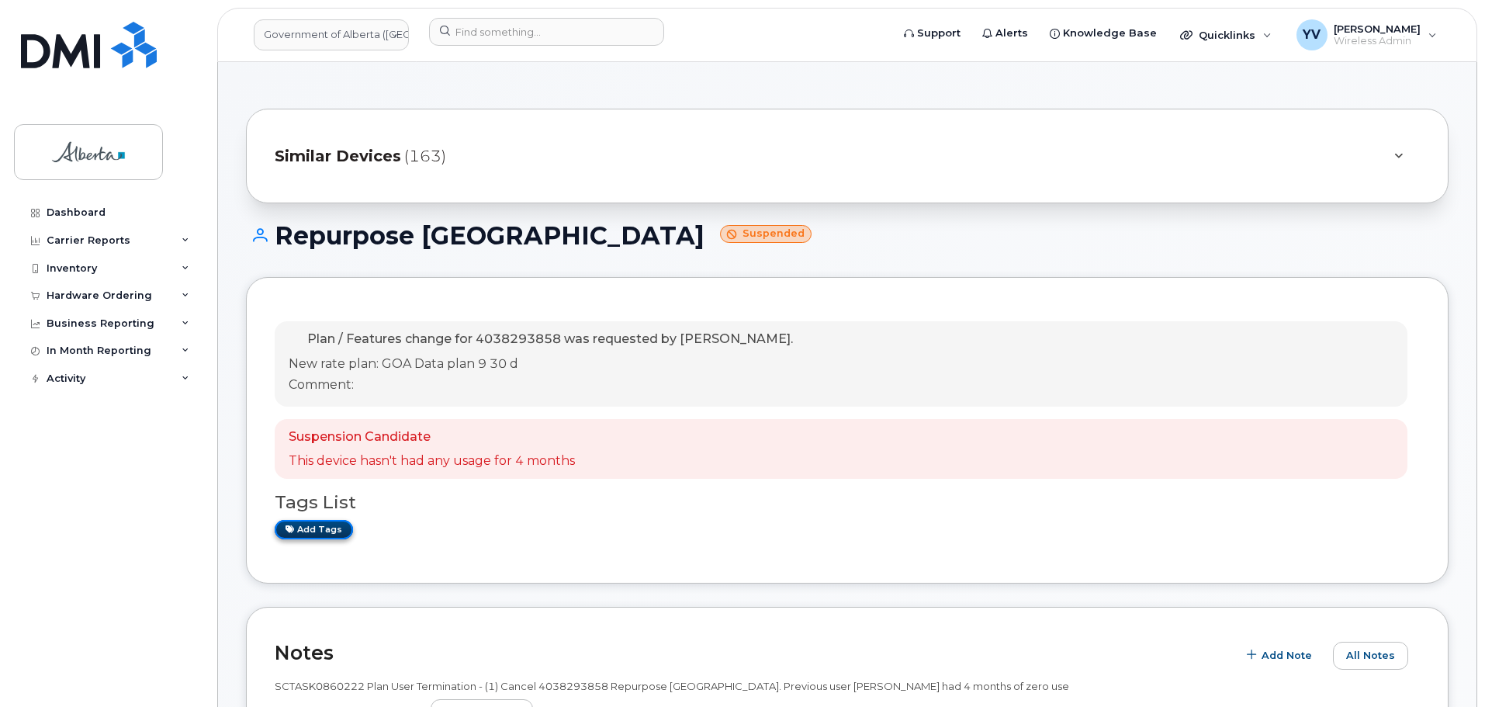
click at [319, 527] on link "Add tags" at bounding box center [314, 529] width 78 height 19
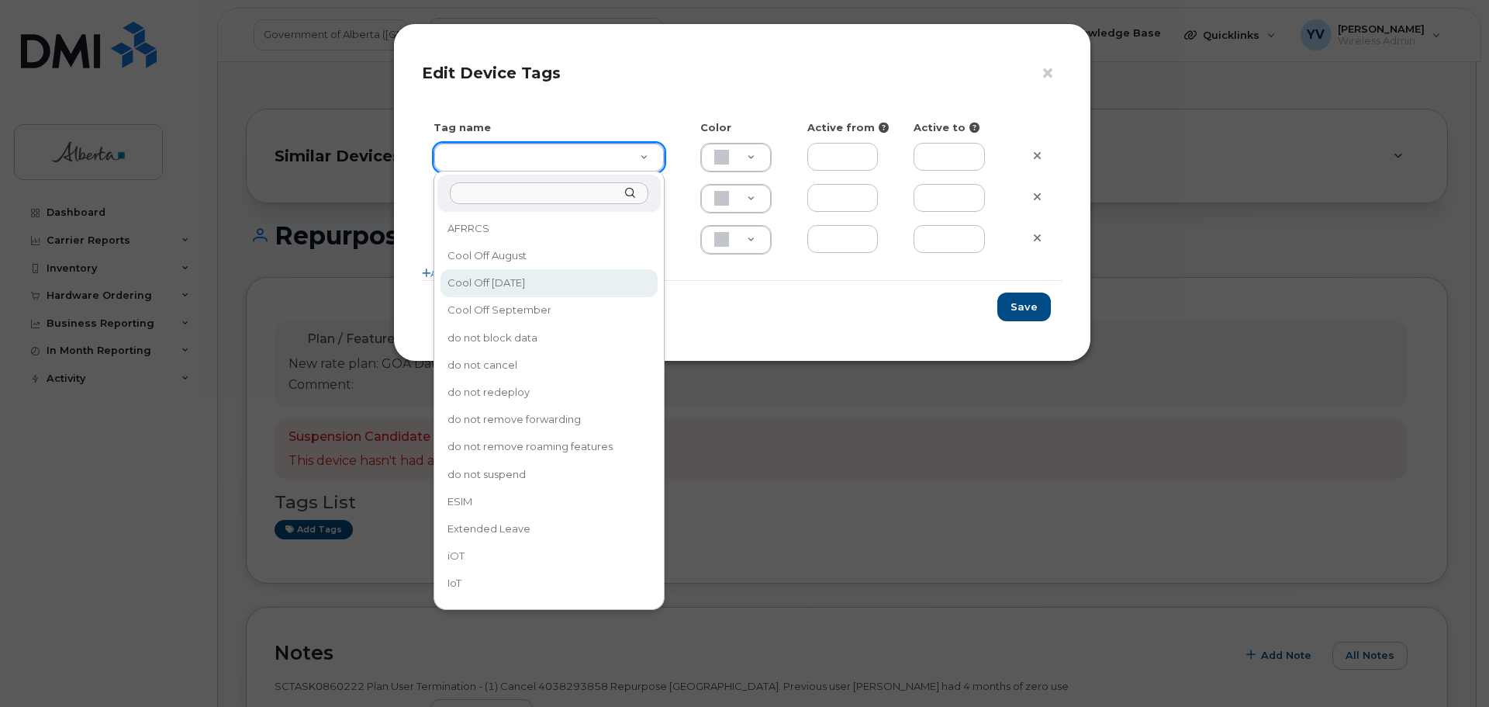
type input "Cool Off October 15"
type input "D6CDC1"
click at [503, 282] on div "Save" at bounding box center [742, 306] width 641 height 53
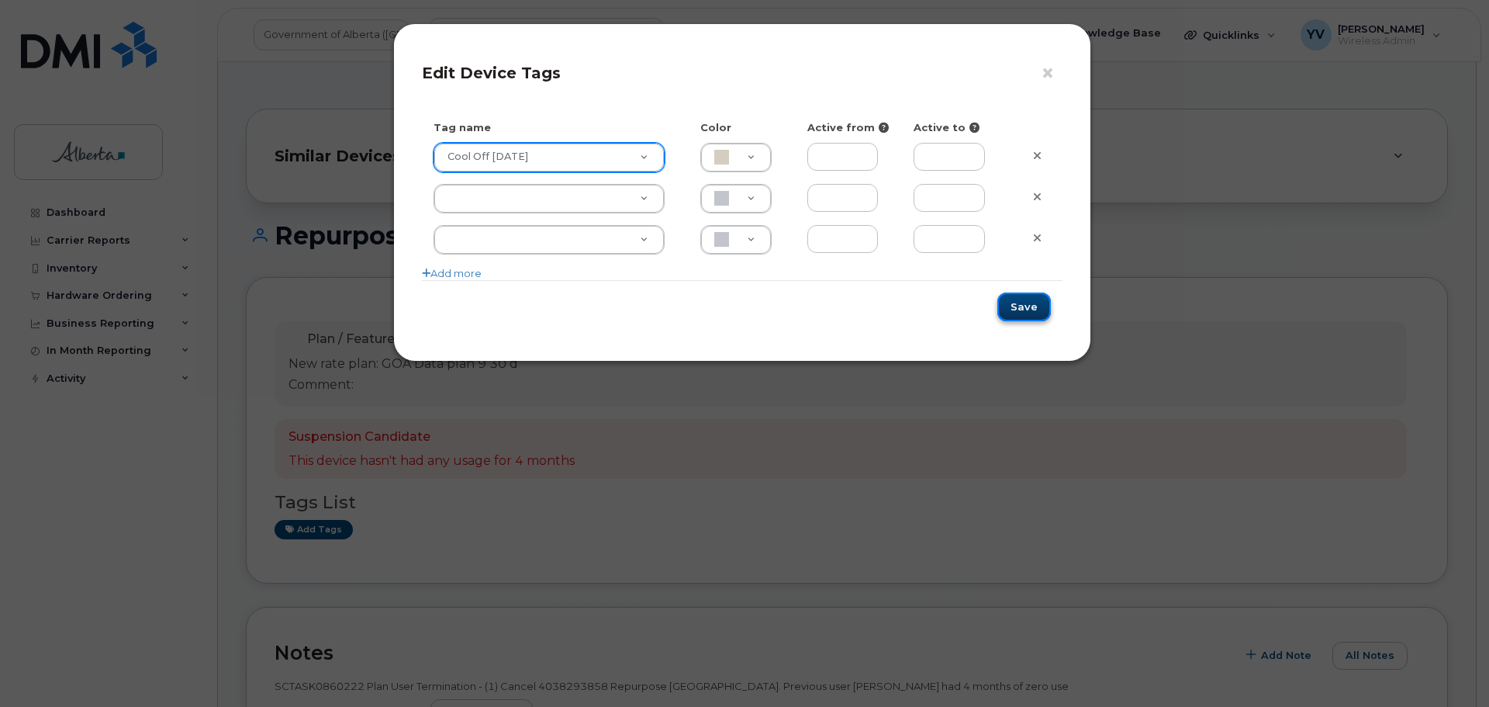
click at [1008, 302] on button "Save" at bounding box center [1025, 306] width 54 height 29
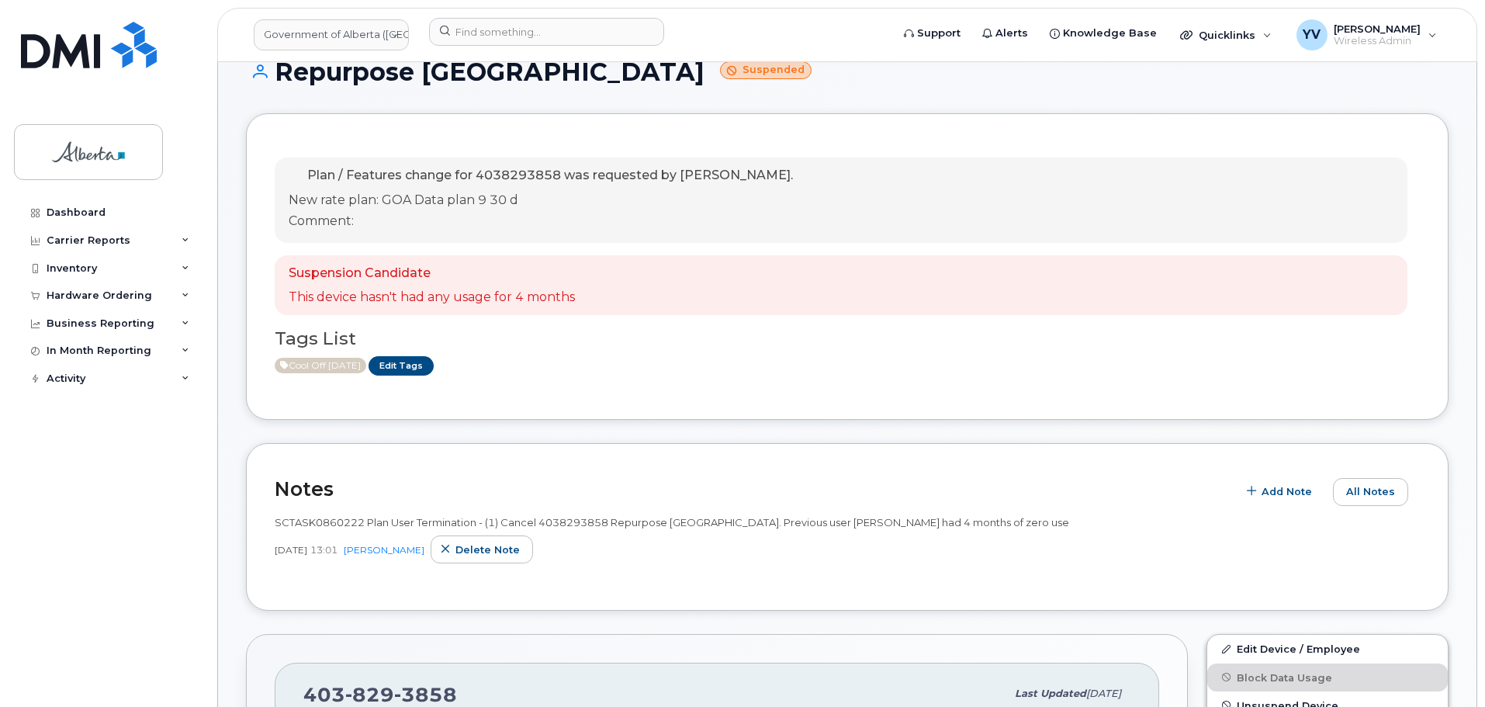
scroll to position [183, 0]
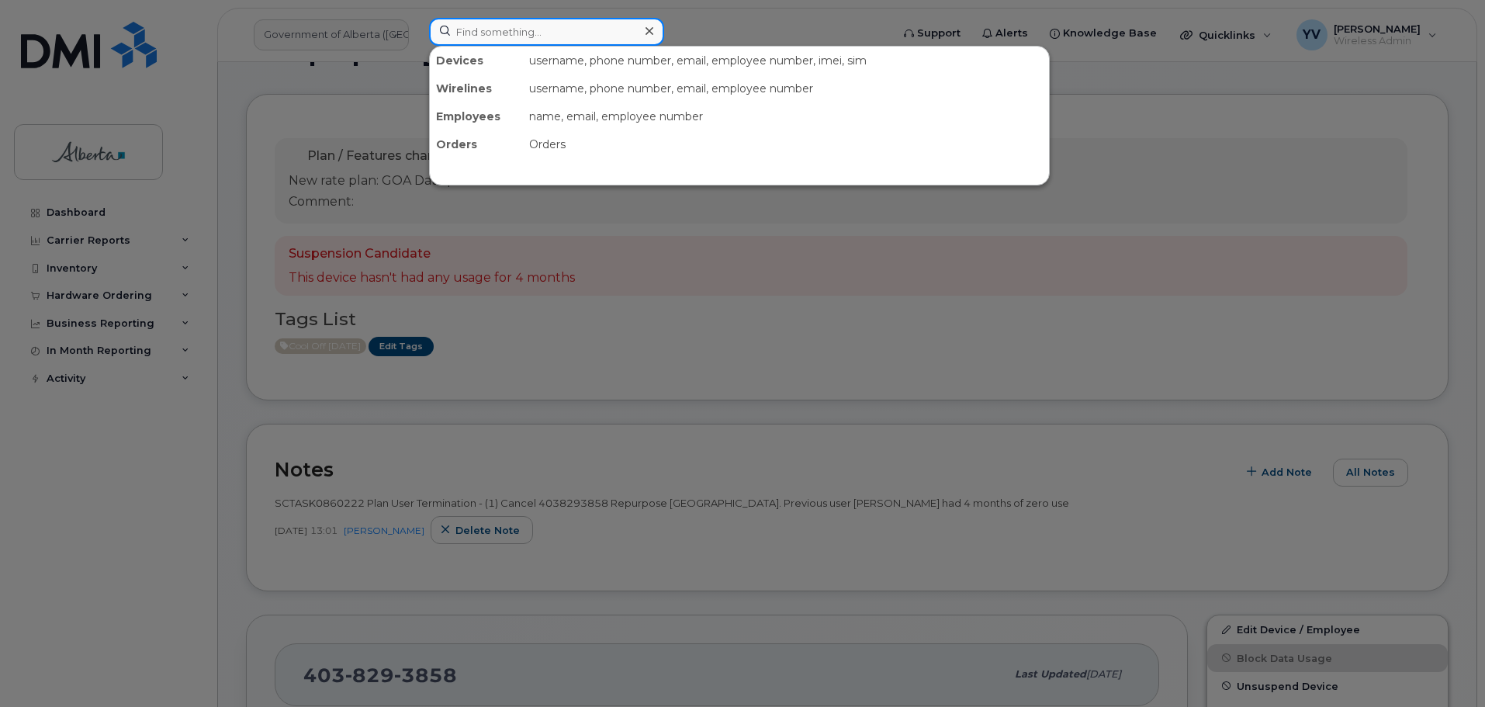
click at [485, 34] on input at bounding box center [546, 32] width 235 height 28
paste input "5873359327"
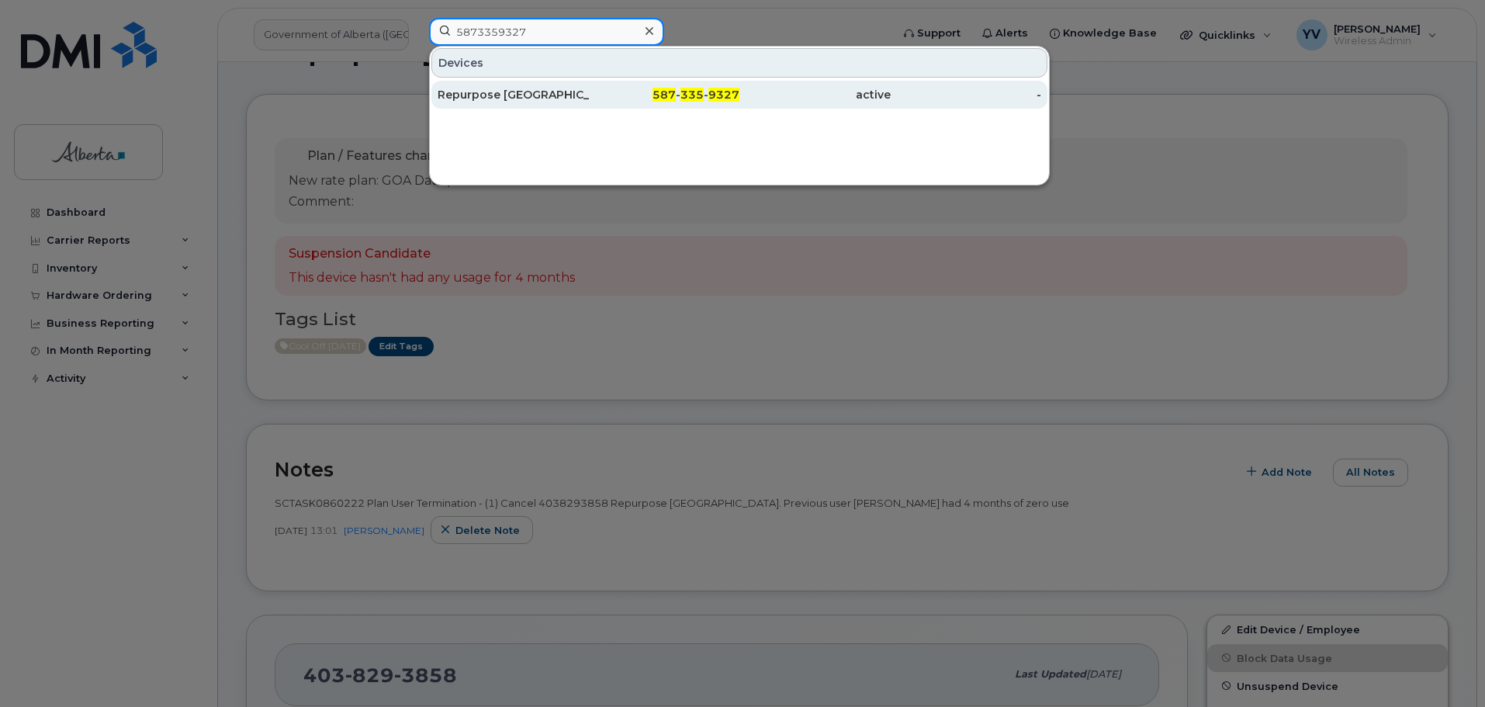
type input "5873359327"
click at [711, 88] on span "9327" at bounding box center [723, 95] width 31 height 14
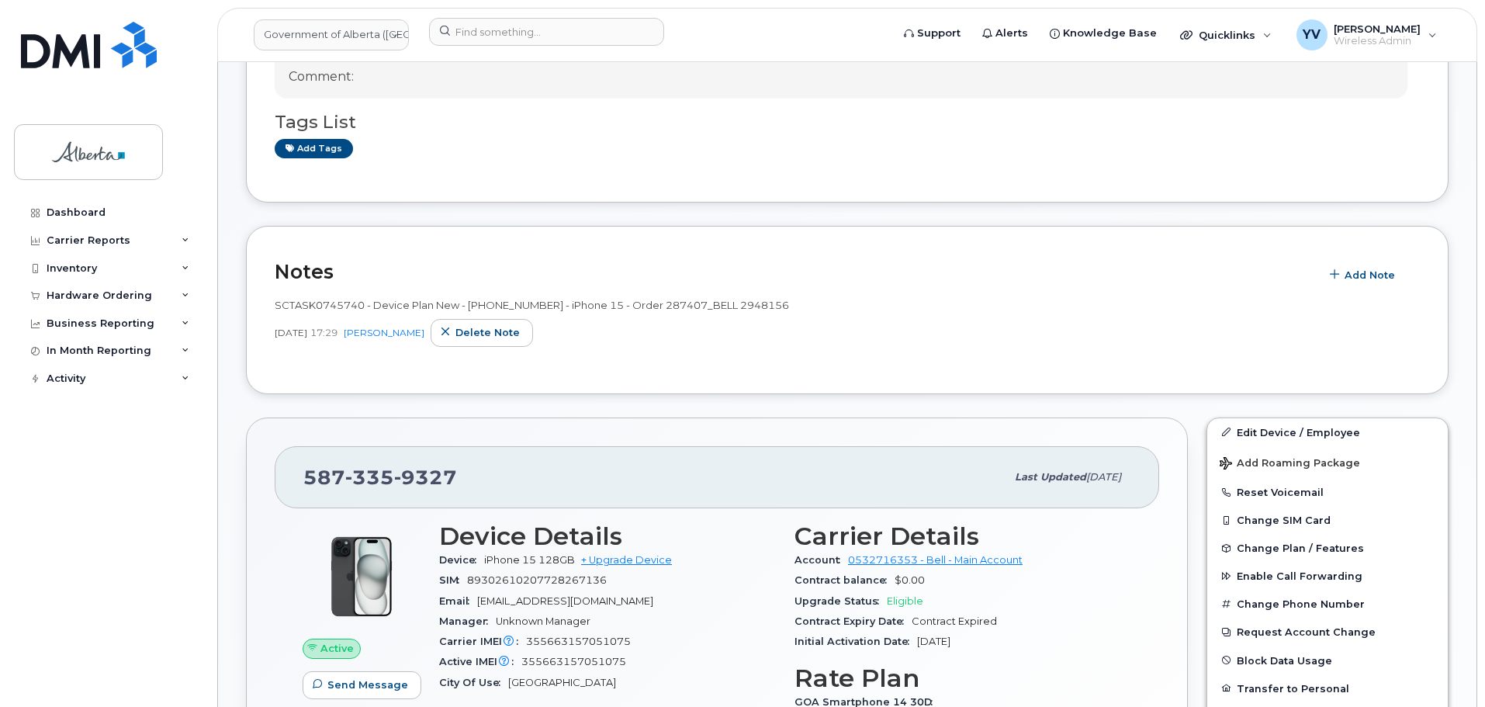
scroll to position [225, 0]
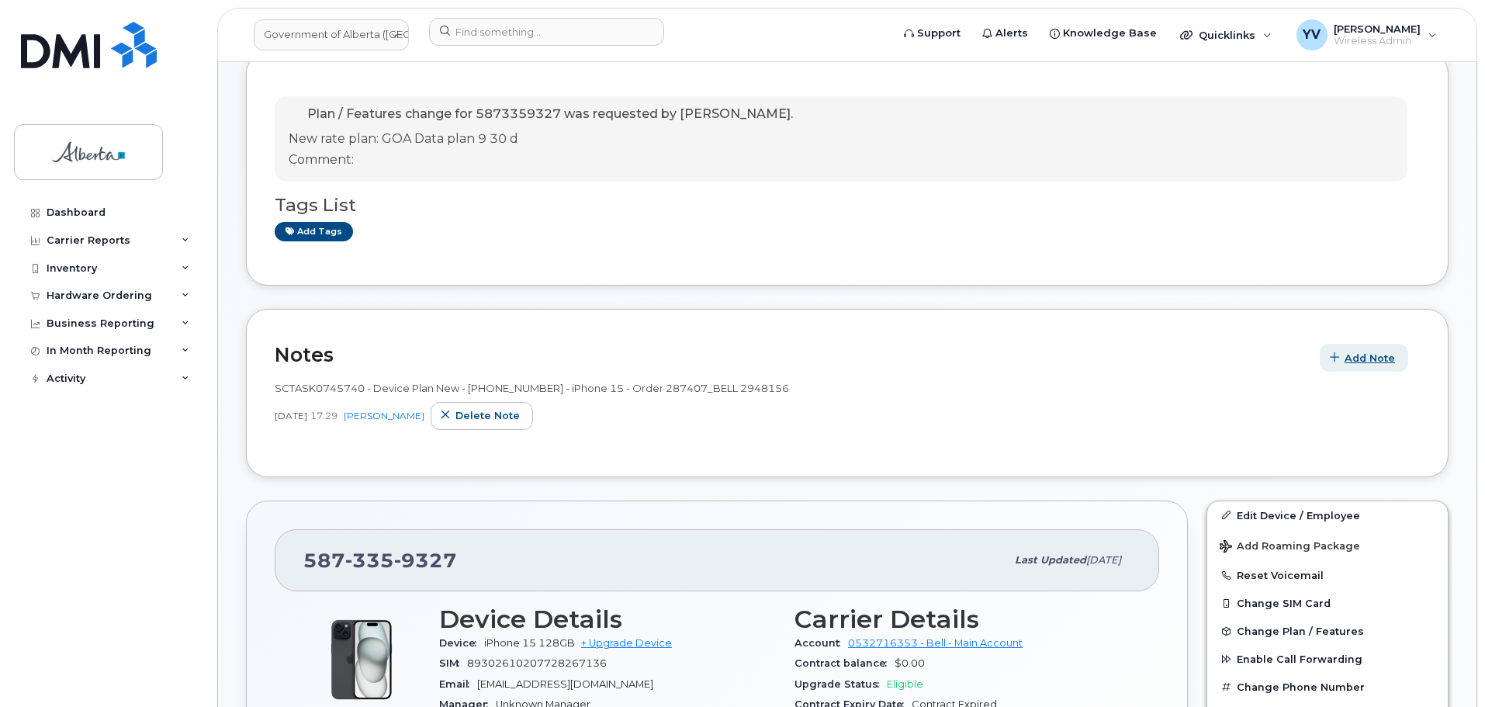
click at [1377, 355] on span "Add Note" at bounding box center [1369, 358] width 50 height 15
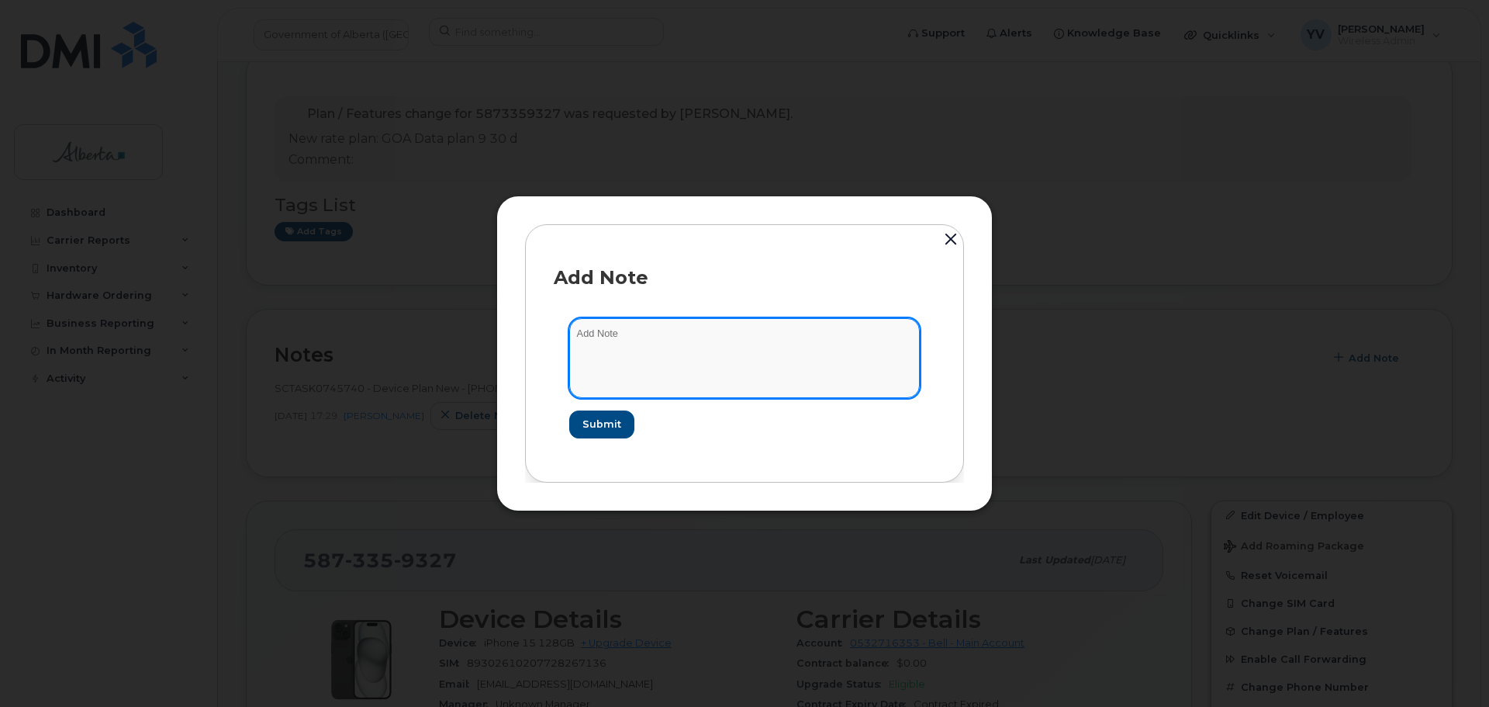
click at [606, 336] on textarea at bounding box center [744, 357] width 351 height 79
paste textarea "SCTASK0864296 Plan User Termination - (1) Cancel 5873359327 Repurpose Edmonton"
type textarea "SCTASK0864296 Plan User Termination - (1) Cancel 5873359327 Repurpose Edmonton"
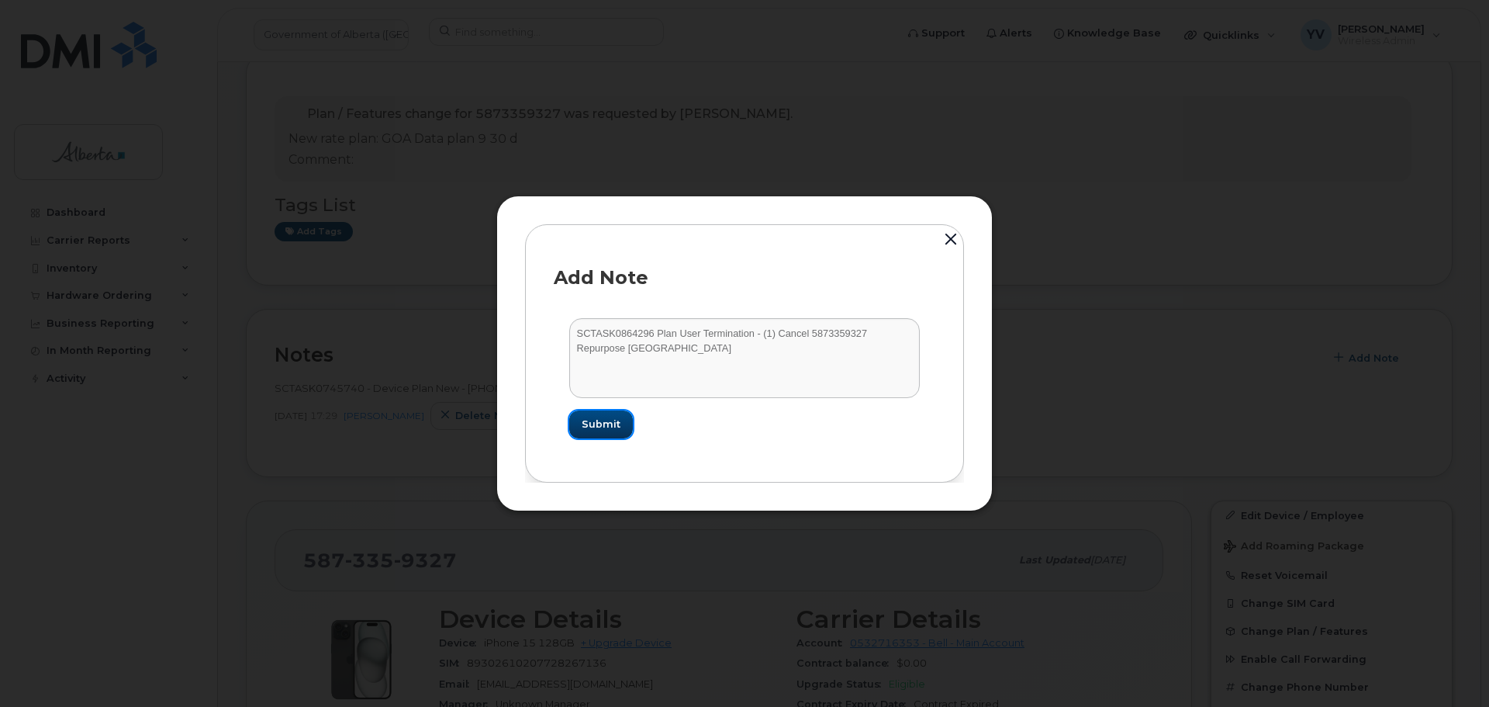
click at [603, 422] on span "Submit" at bounding box center [601, 424] width 39 height 15
click at [603, 422] on form "SCTASK0864296 Plan User Termination - (1) Cancel 5873359327 Repurpose Edmonton …" at bounding box center [745, 378] width 382 height 150
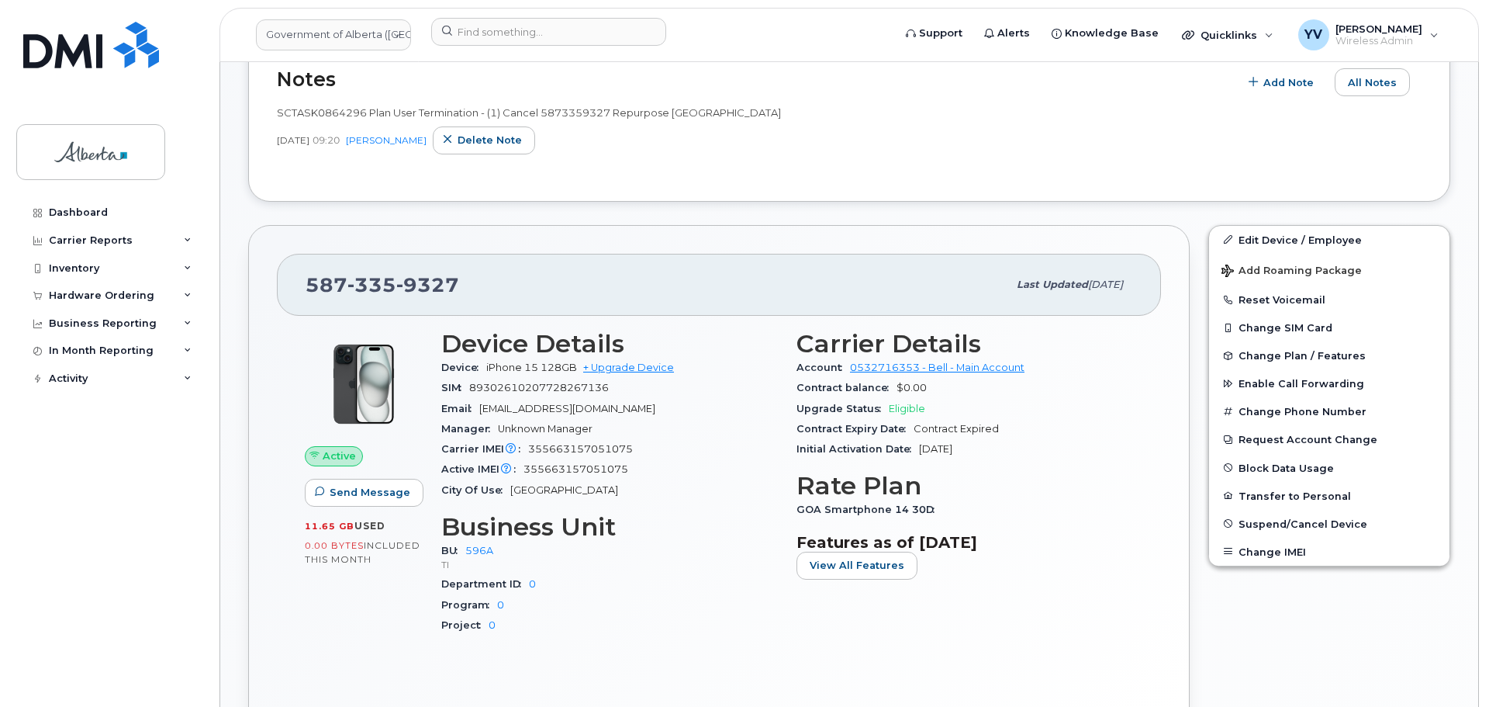
scroll to position [512, 0]
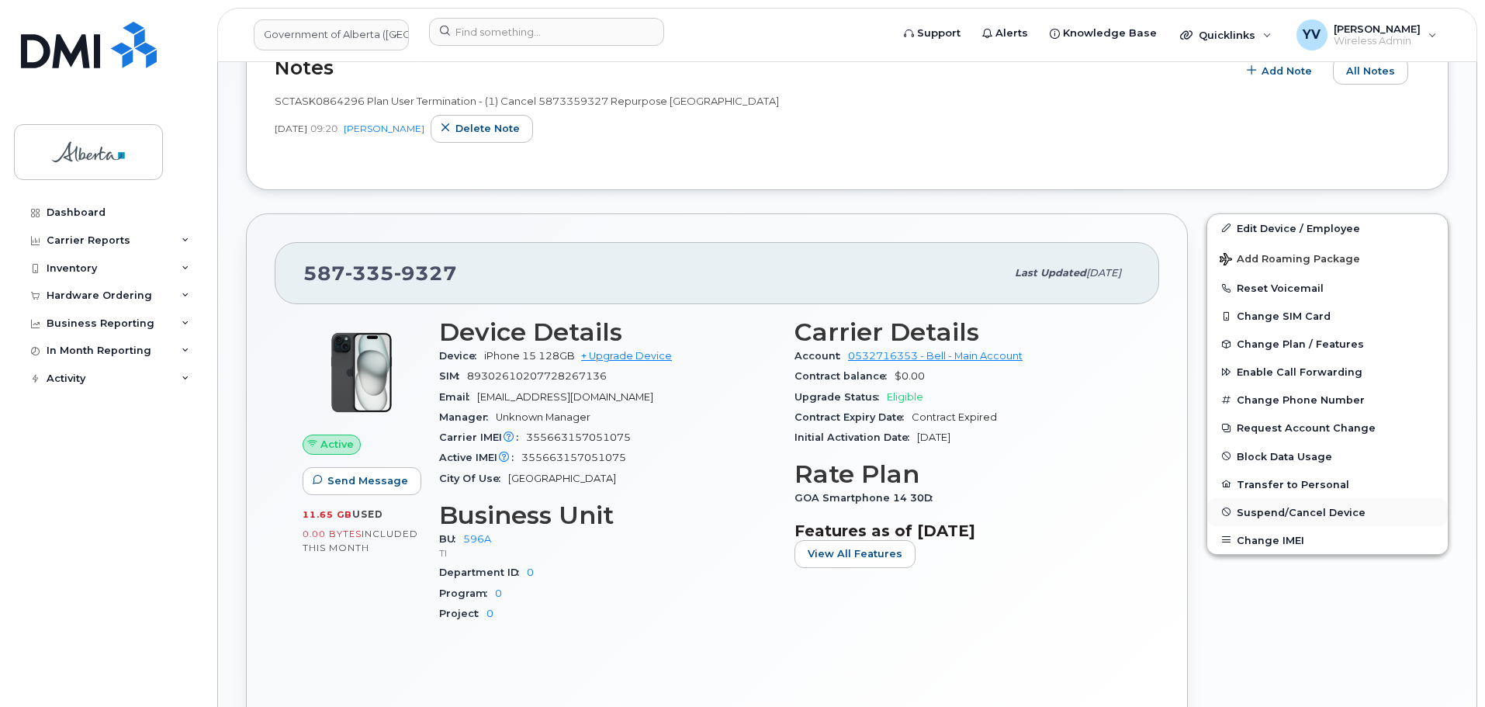
click at [1294, 510] on span "Suspend/Cancel Device" at bounding box center [1300, 512] width 129 height 12
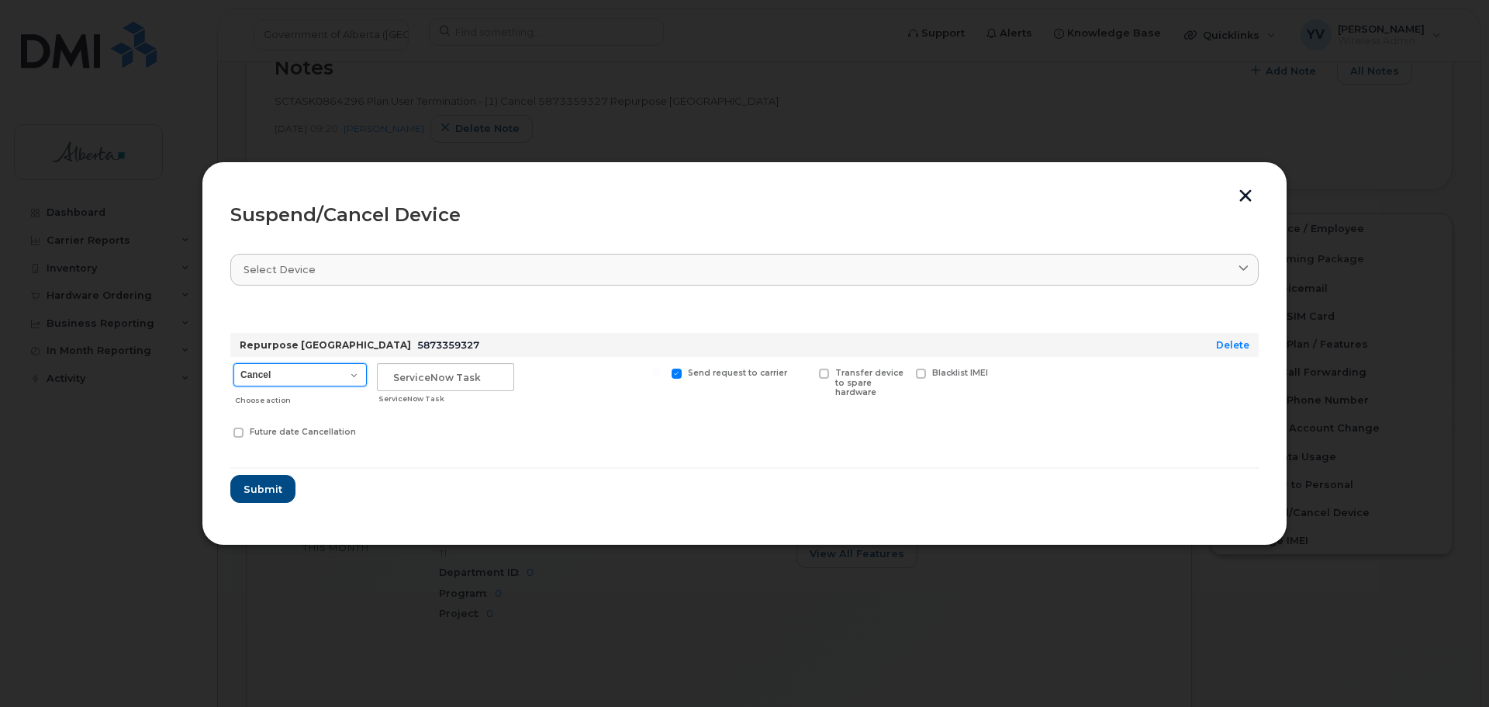
click at [354, 378] on select "Cancel Suspend - Extend Suspension Suspend - Reduced Rate Suspend - Lost Device…" at bounding box center [299, 374] width 133 height 23
select select "[object Object]"
click at [233, 363] on select "Cancel Suspend - Extend Suspension Suspend - Reduced Rate Suspend - Lost Device…" at bounding box center [299, 374] width 133 height 23
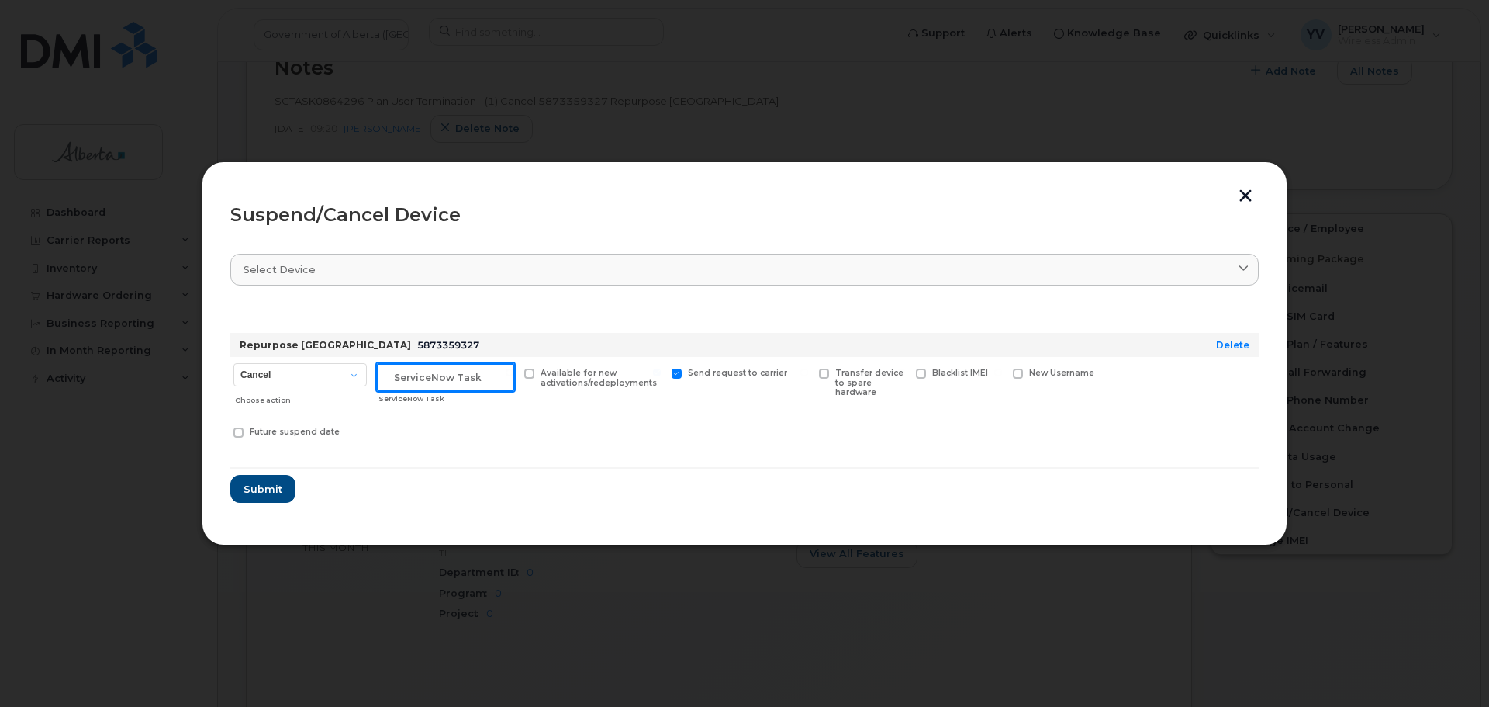
click at [415, 375] on input "text" at bounding box center [445, 377] width 137 height 28
paste input "SCTASK0864296"
type input "SCTASK0864296 Suspend"
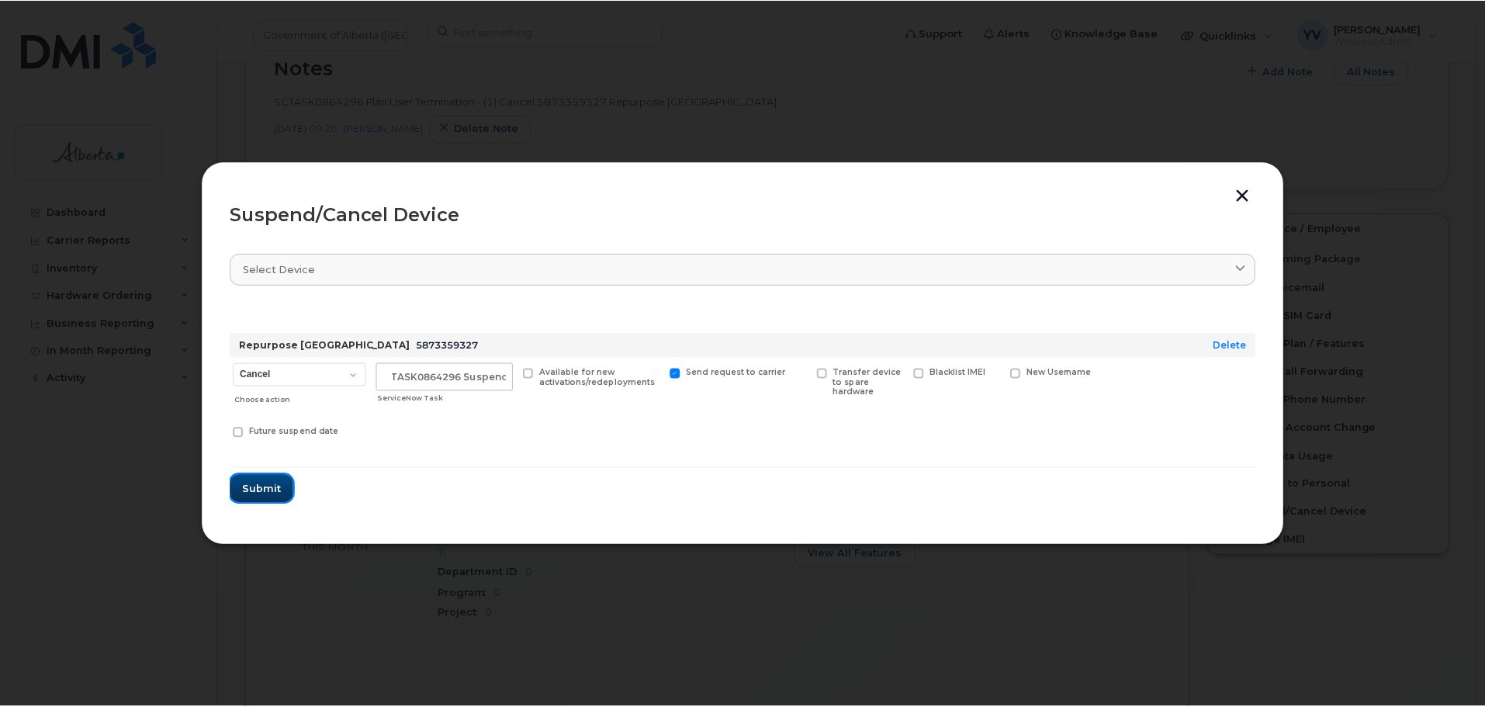
scroll to position [0, 0]
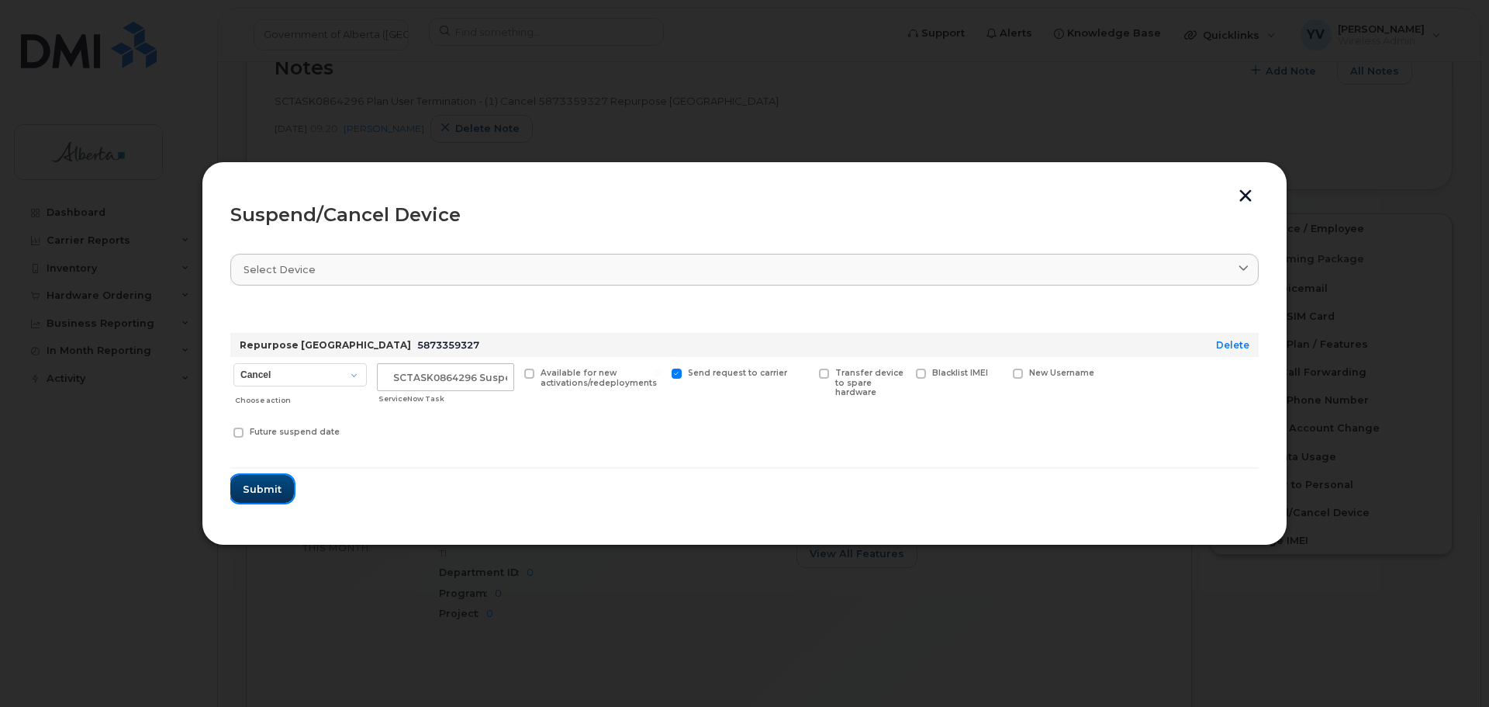
click at [258, 483] on span "Submit" at bounding box center [262, 489] width 39 height 15
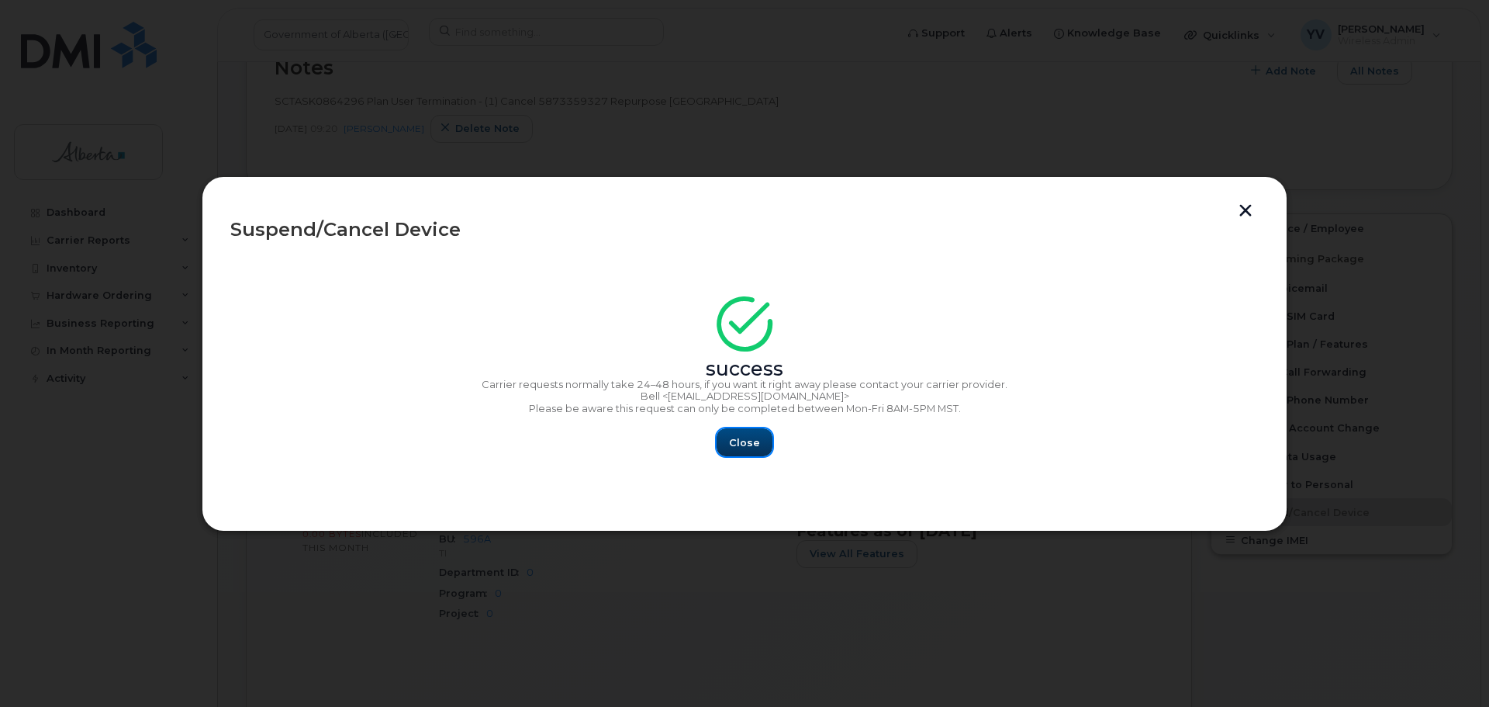
click at [735, 438] on span "Close" at bounding box center [744, 442] width 31 height 15
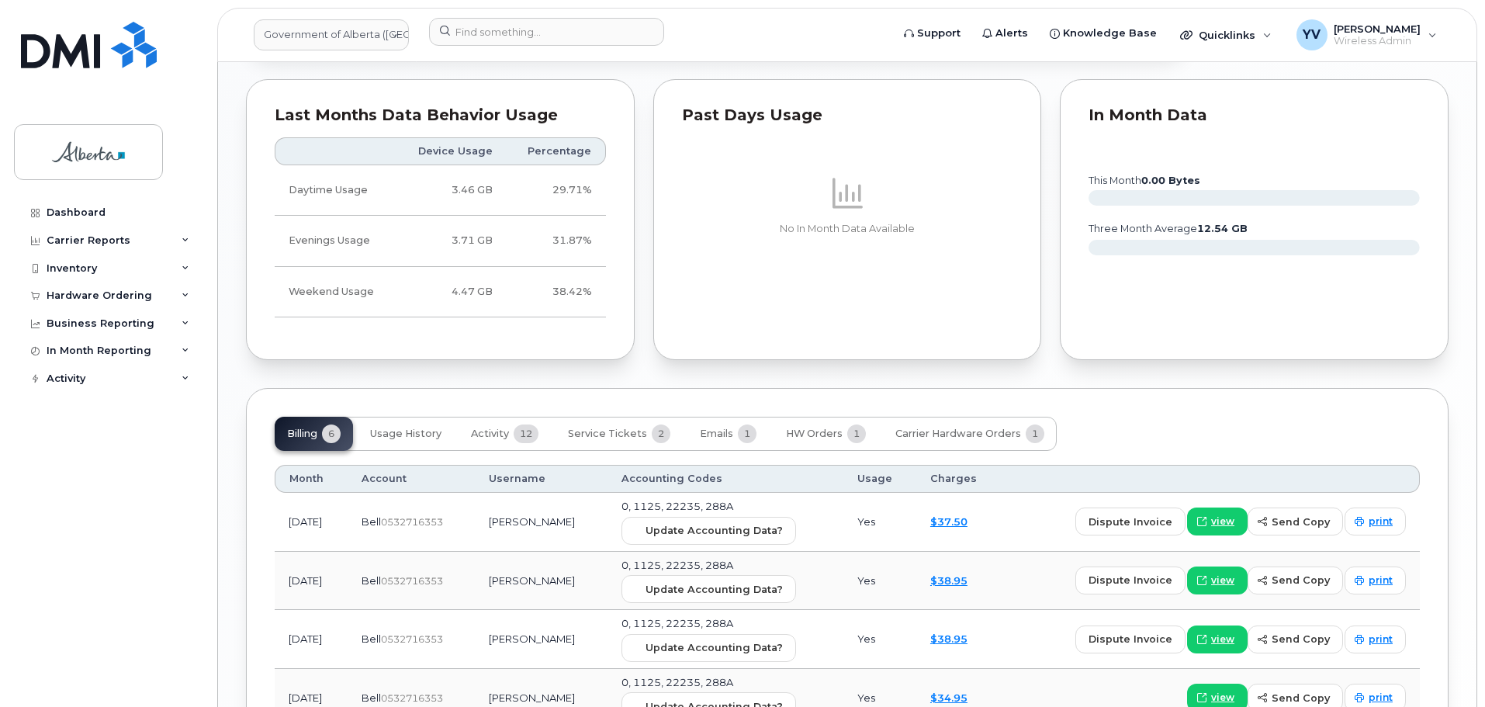
scroll to position [1205, 0]
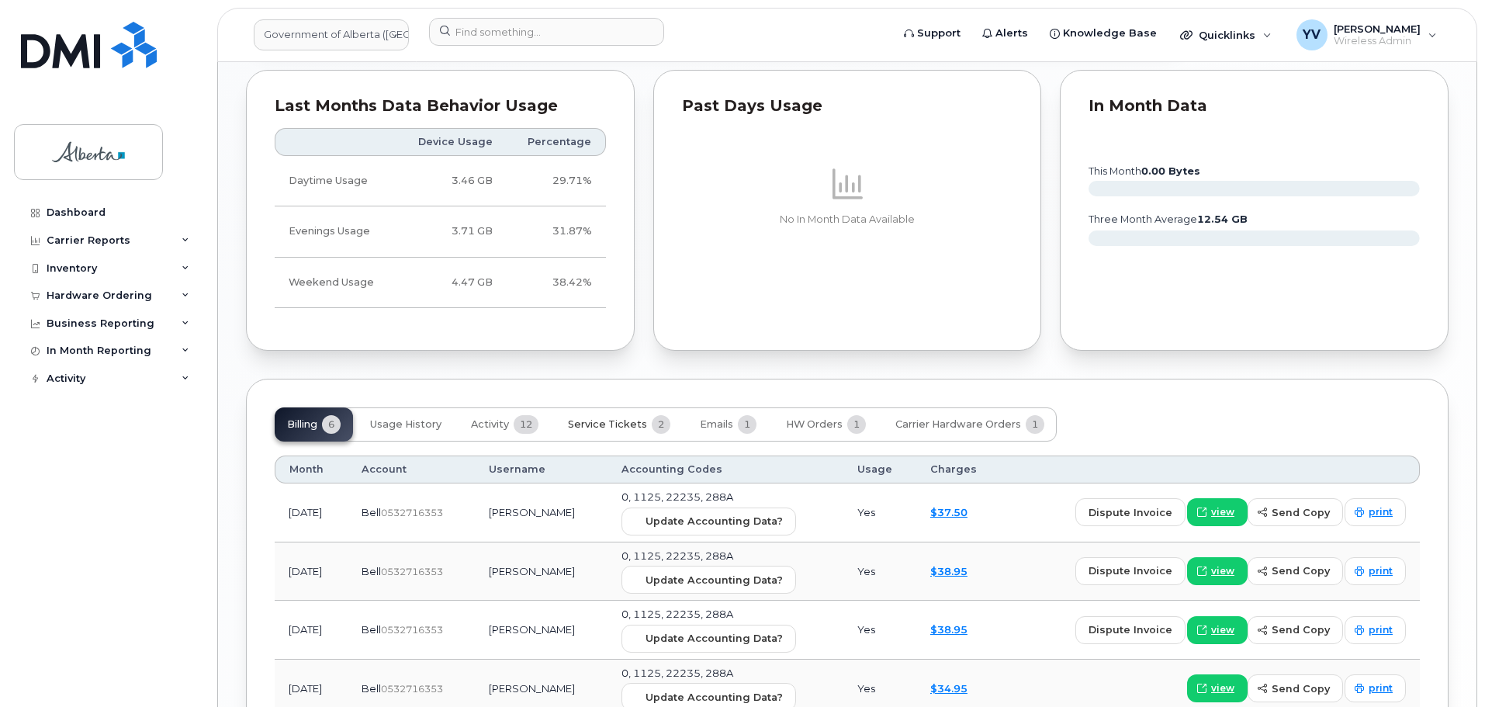
click at [613, 421] on span "Service Tickets" at bounding box center [607, 424] width 79 height 12
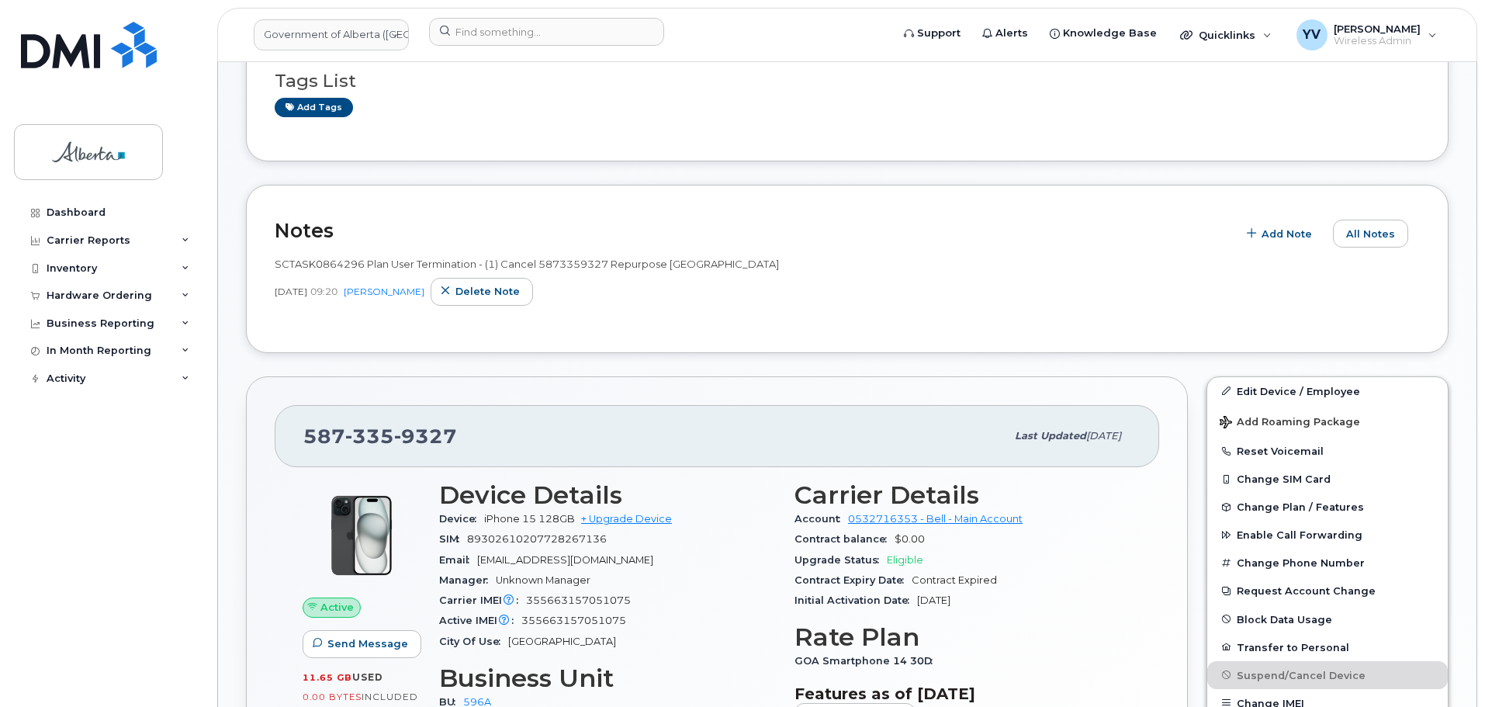
scroll to position [0, 0]
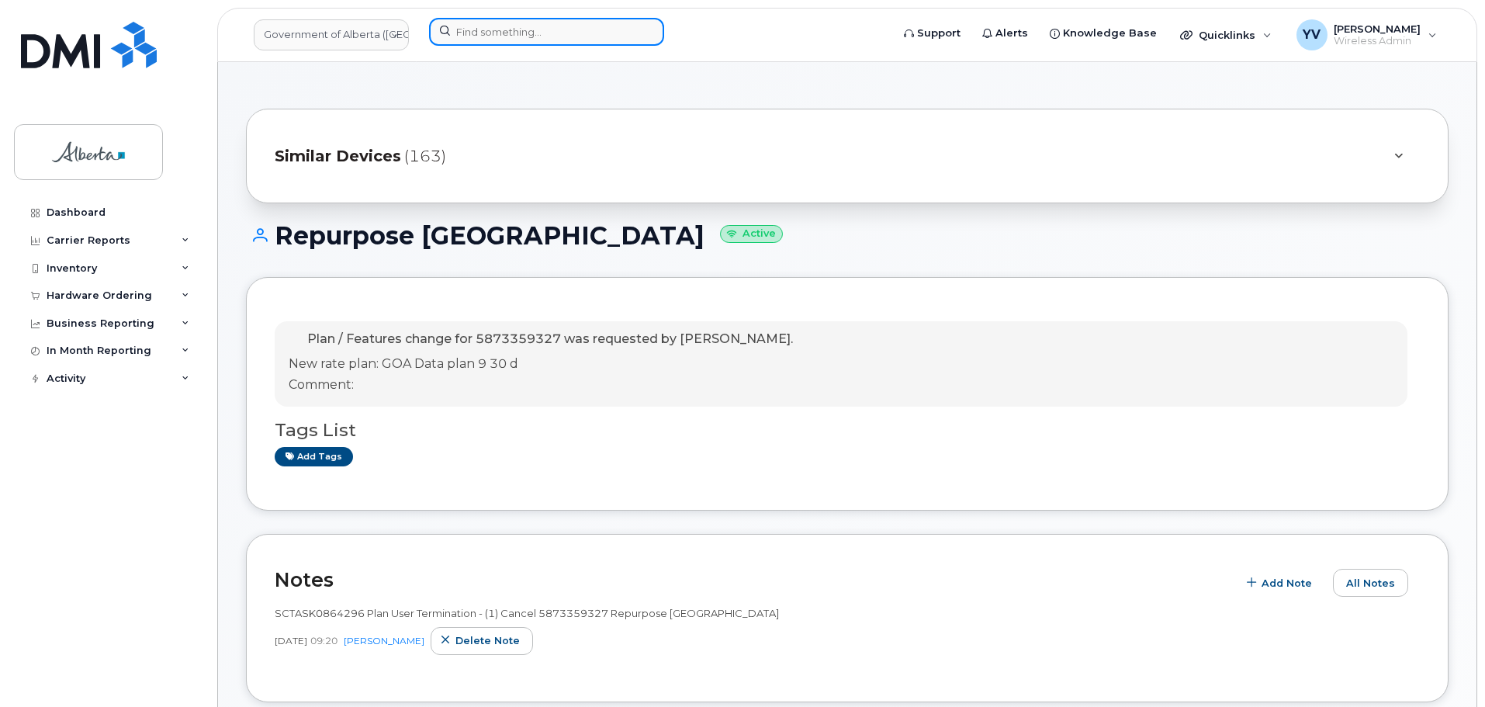
click at [484, 35] on input at bounding box center [546, 32] width 235 height 28
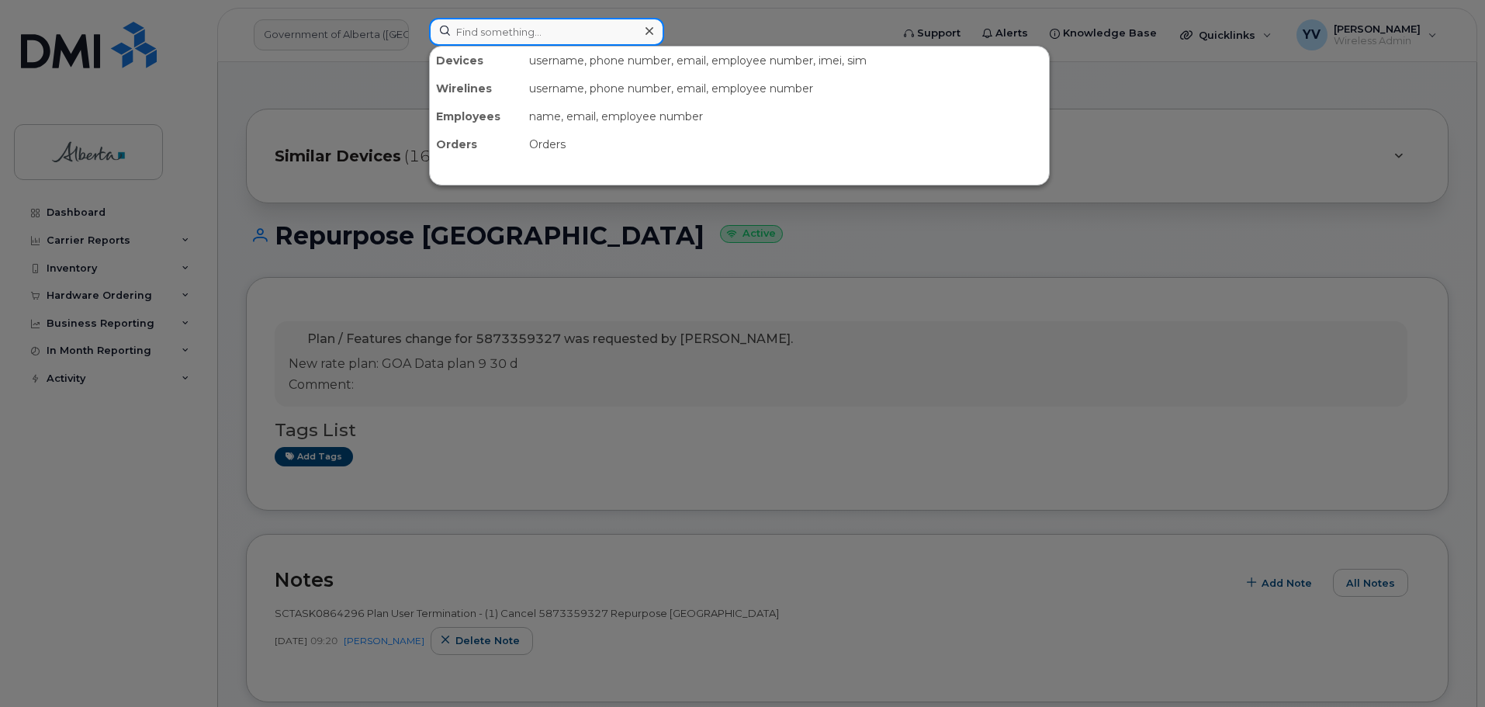
paste input "7802332064"
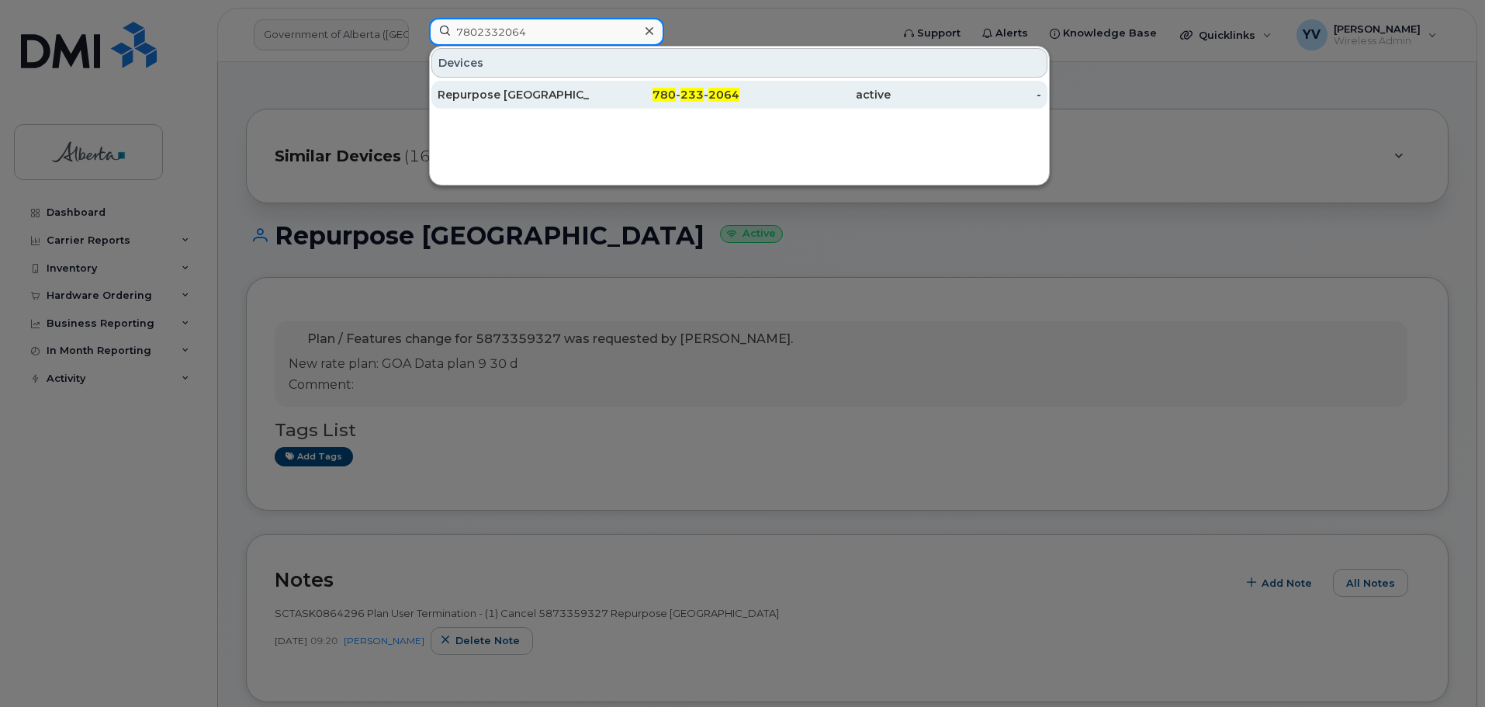
type input "7802332064"
click at [719, 95] on span "2064" at bounding box center [723, 95] width 31 height 14
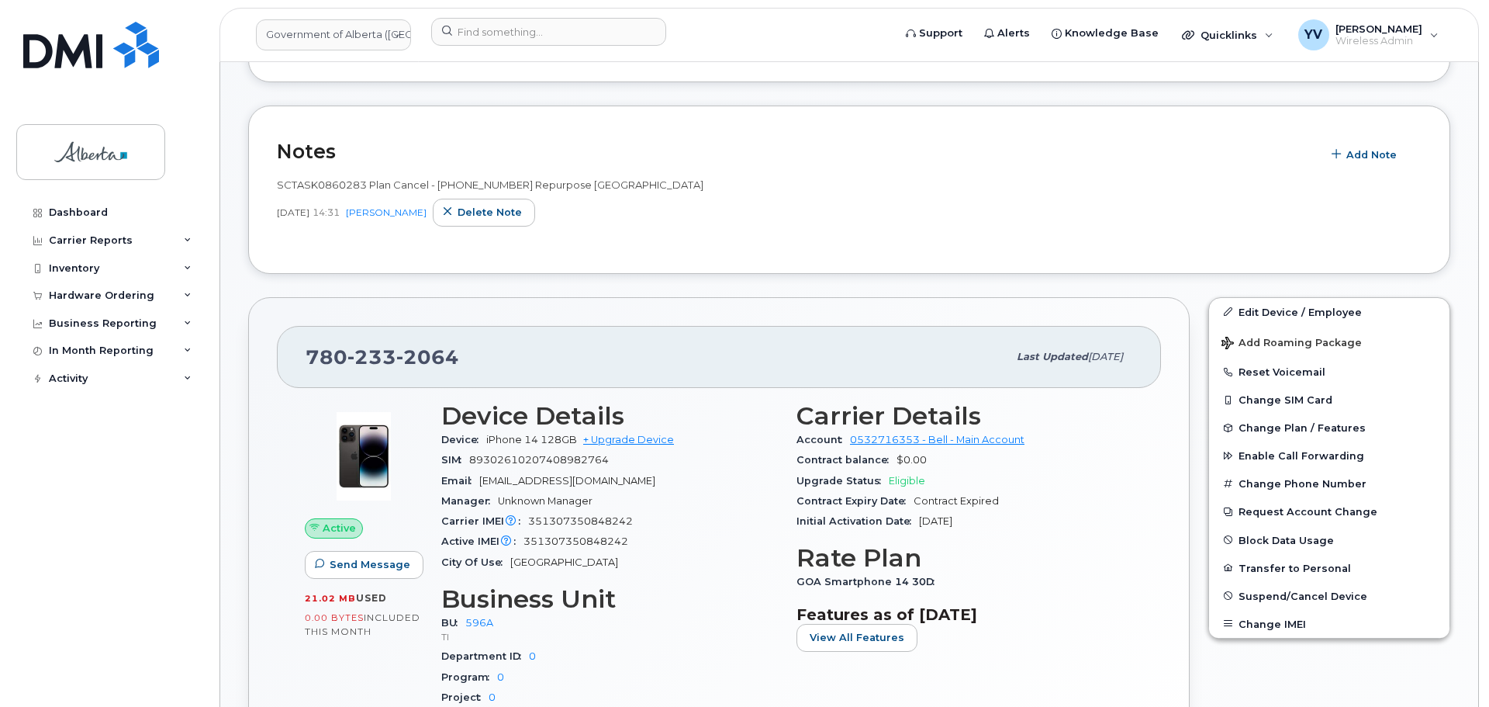
scroll to position [441, 0]
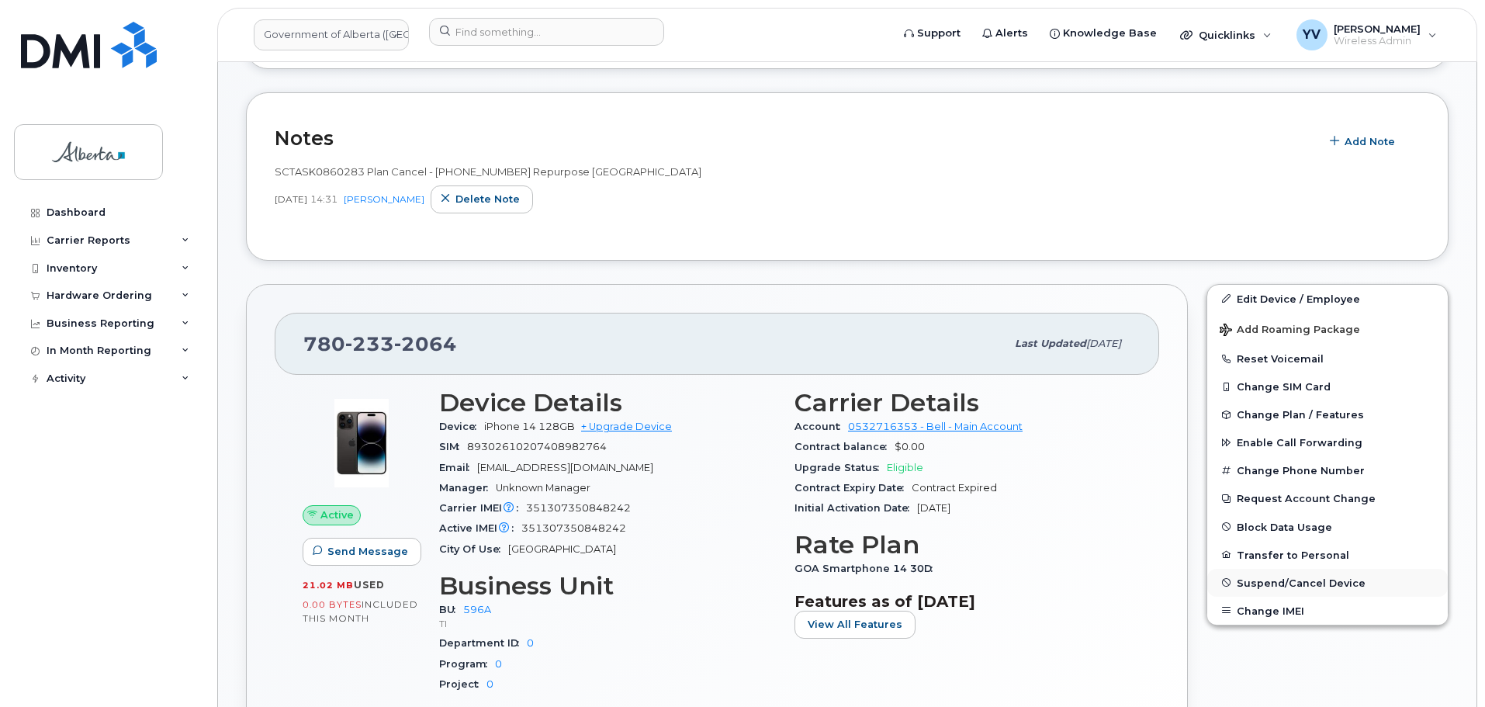
click at [1278, 581] on span "Suspend/Cancel Device" at bounding box center [1300, 582] width 129 height 12
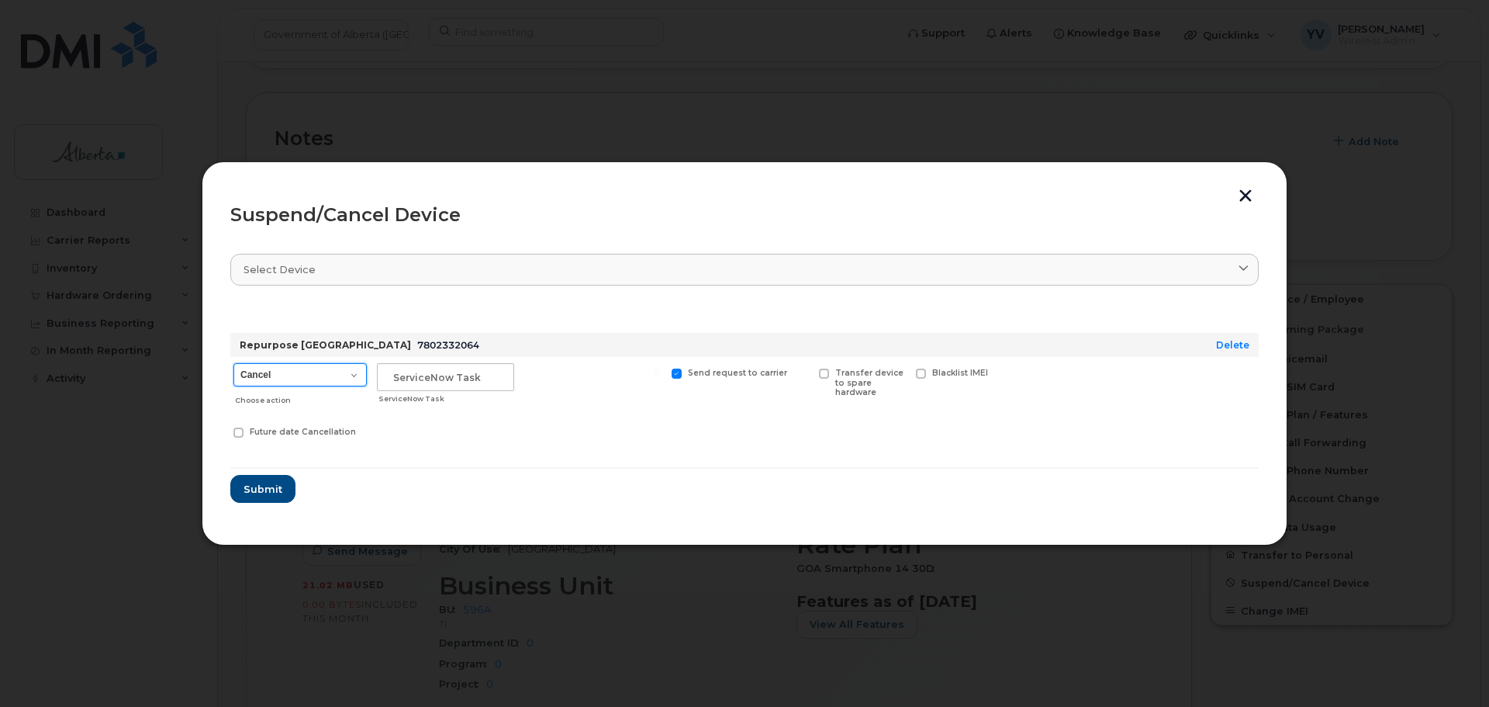
click at [356, 368] on select "Cancel Suspend - Extend Suspension Suspend - Reduced Rate Suspend - Lost Device…" at bounding box center [299, 374] width 133 height 23
select select "[object Object]"
click at [233, 363] on select "Cancel Suspend - Extend Suspension Suspend - Reduced Rate Suspend - Lost Device…" at bounding box center [299, 374] width 133 height 23
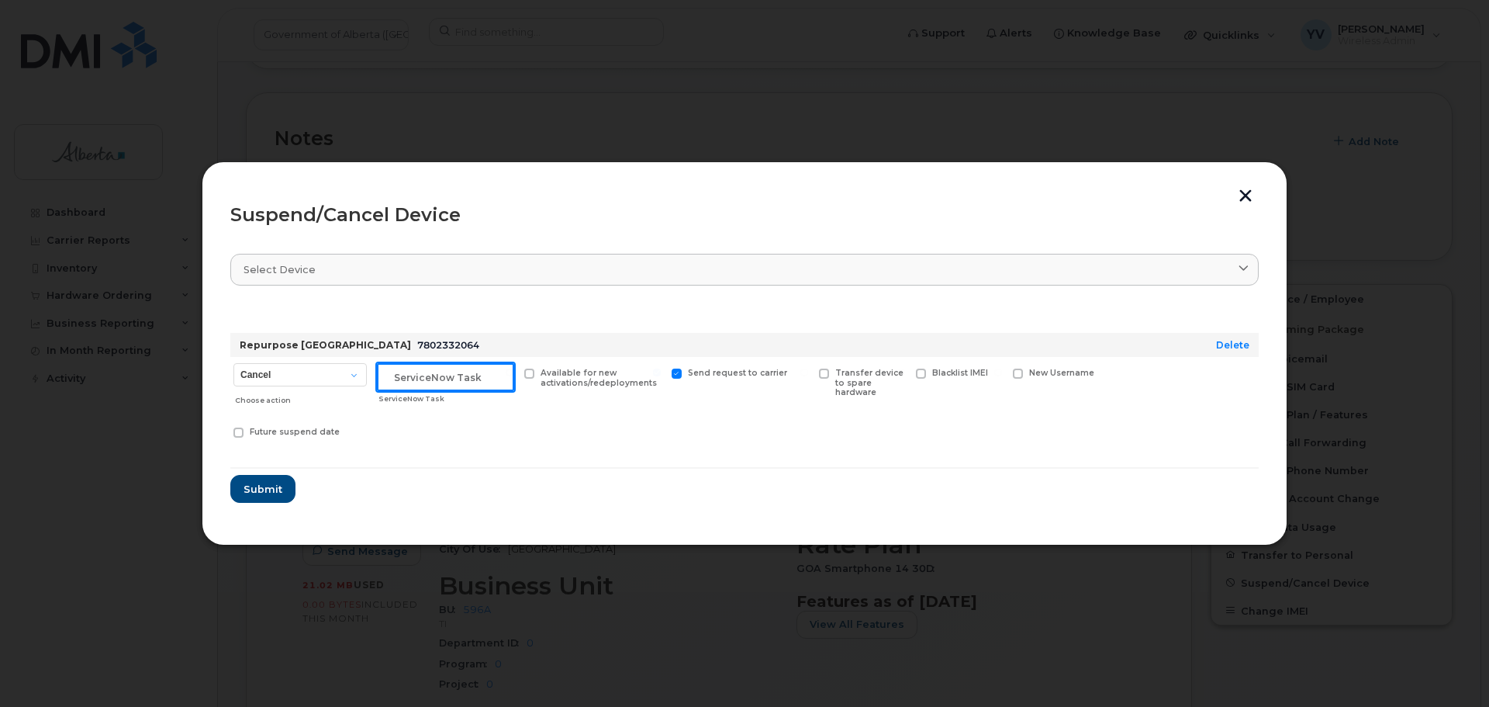
click at [393, 371] on input "text" at bounding box center [445, 377] width 137 height 28
paste input "SCTASK0860283"
type input "SCTASK0860283 Suspend"
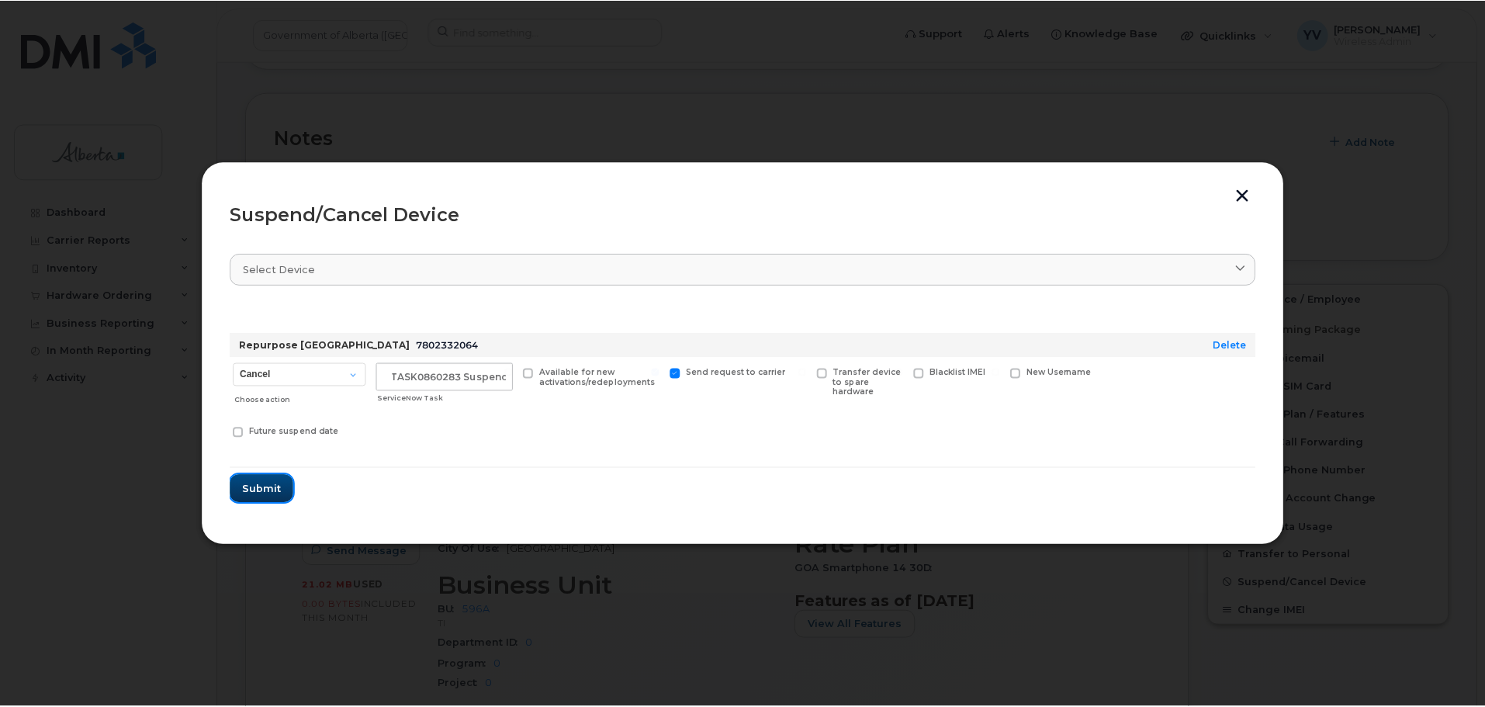
scroll to position [0, 0]
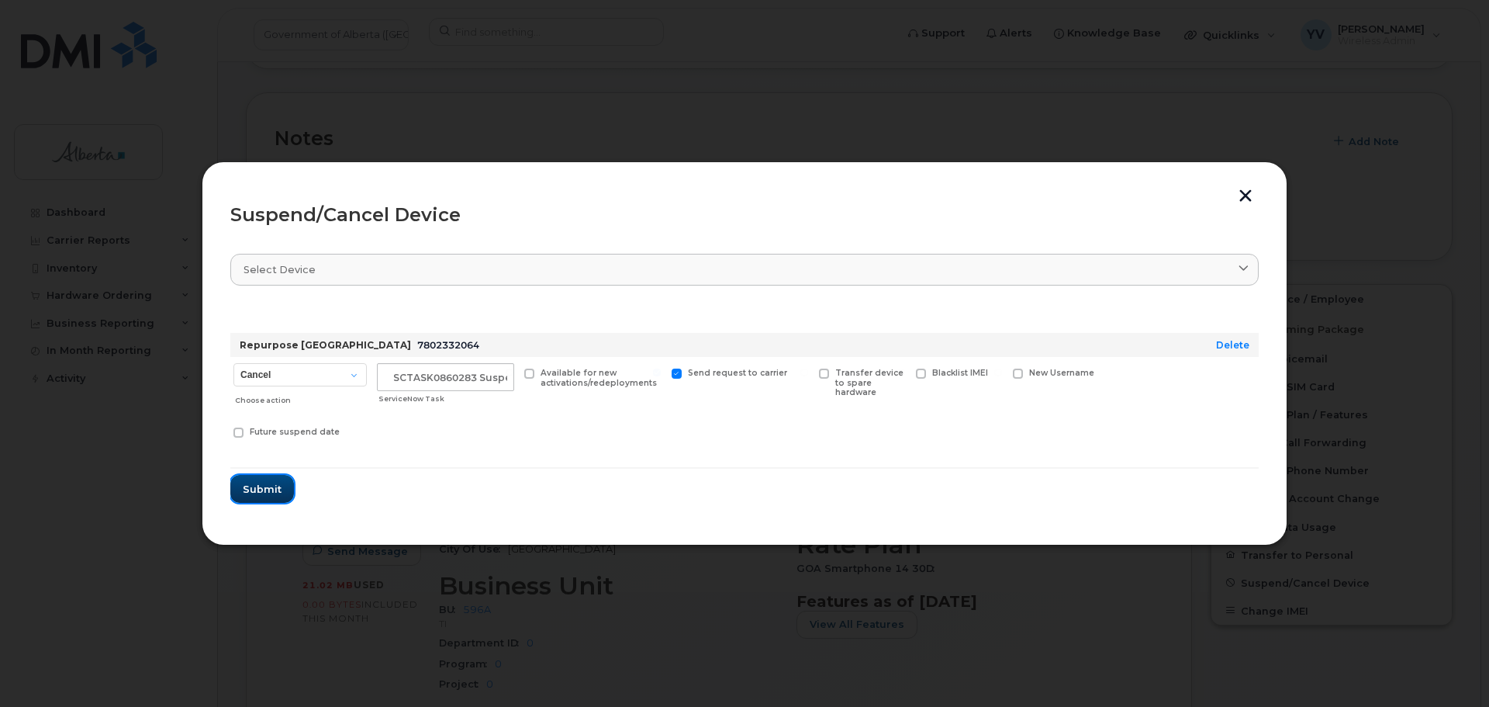
click at [265, 480] on button "Submit" at bounding box center [262, 489] width 64 height 28
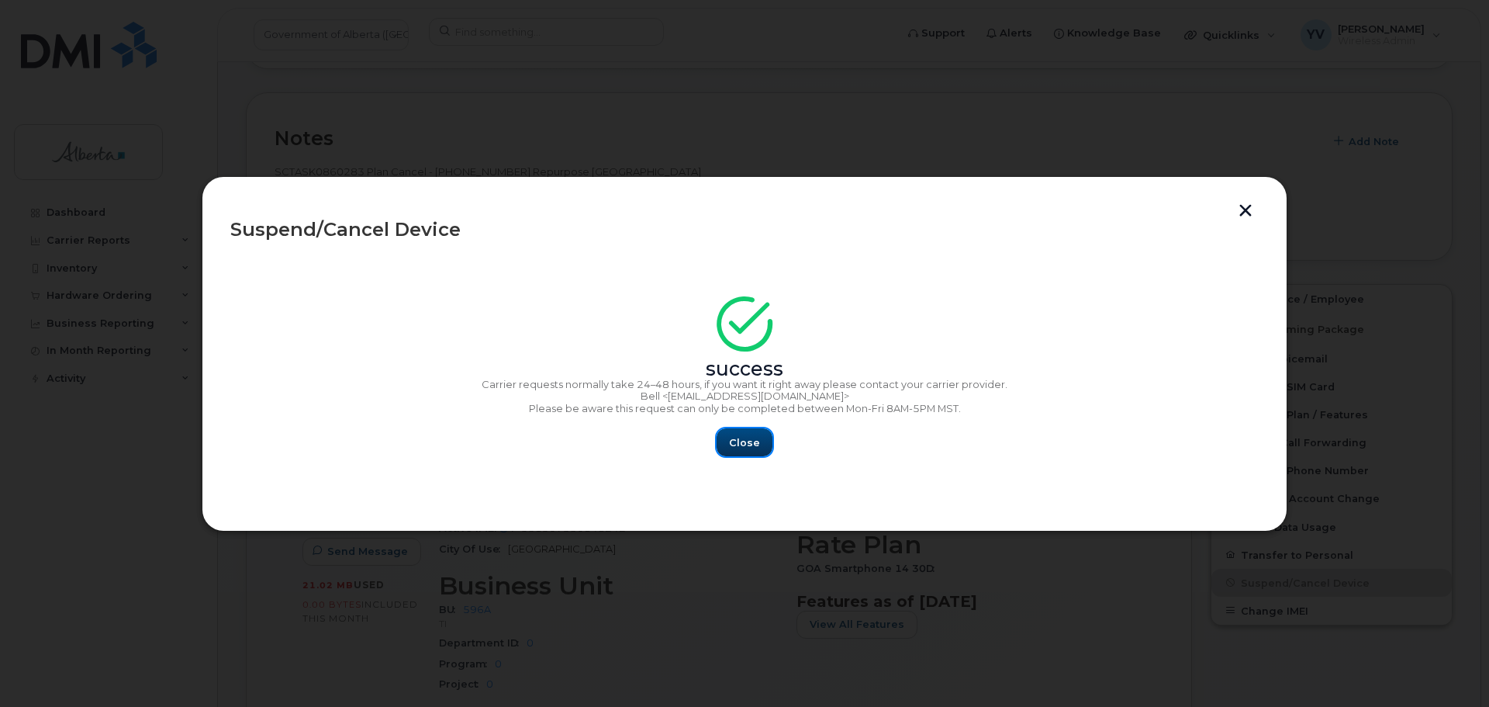
click at [758, 441] on span "Close" at bounding box center [744, 442] width 31 height 15
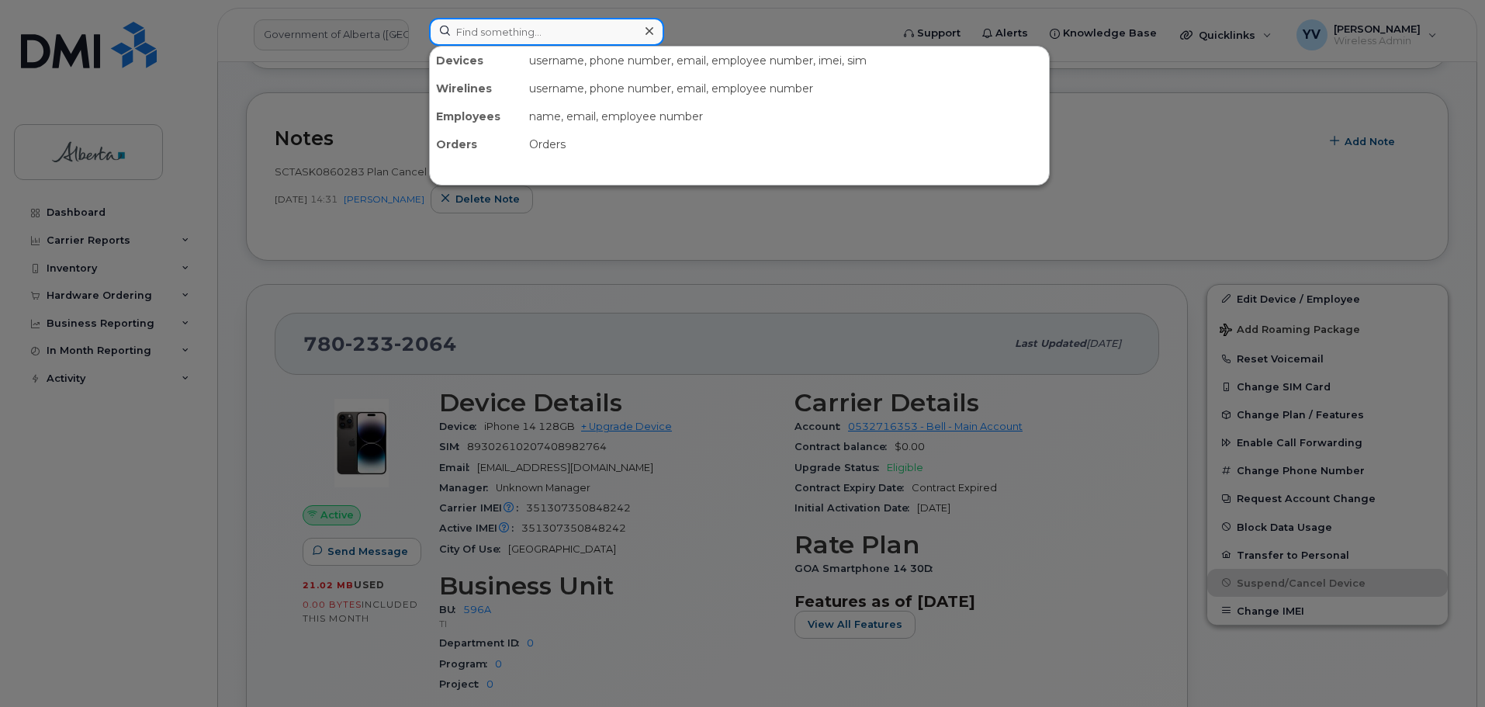
click at [507, 26] on input at bounding box center [546, 32] width 235 height 28
paste input "4035619866"
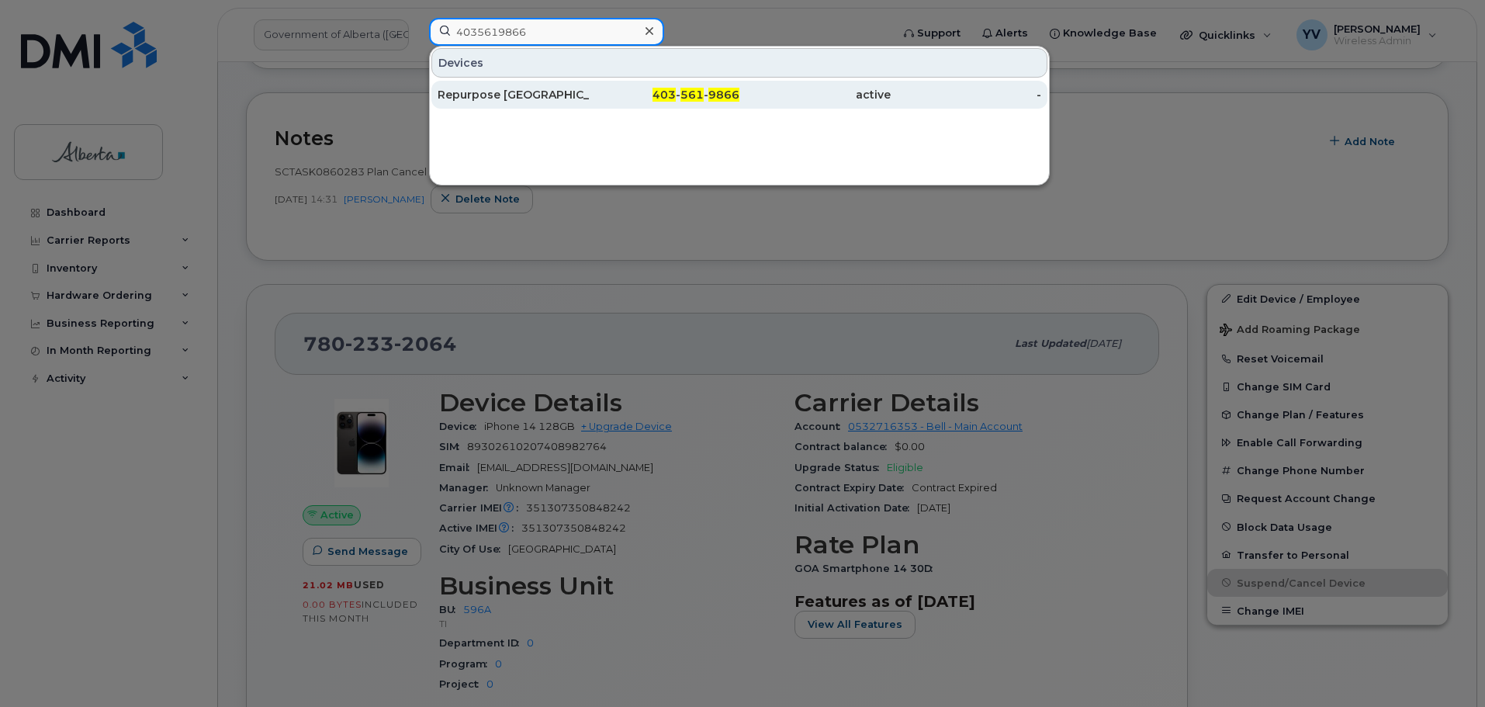
type input "4035619866"
click at [711, 92] on span "9866" at bounding box center [723, 95] width 31 height 14
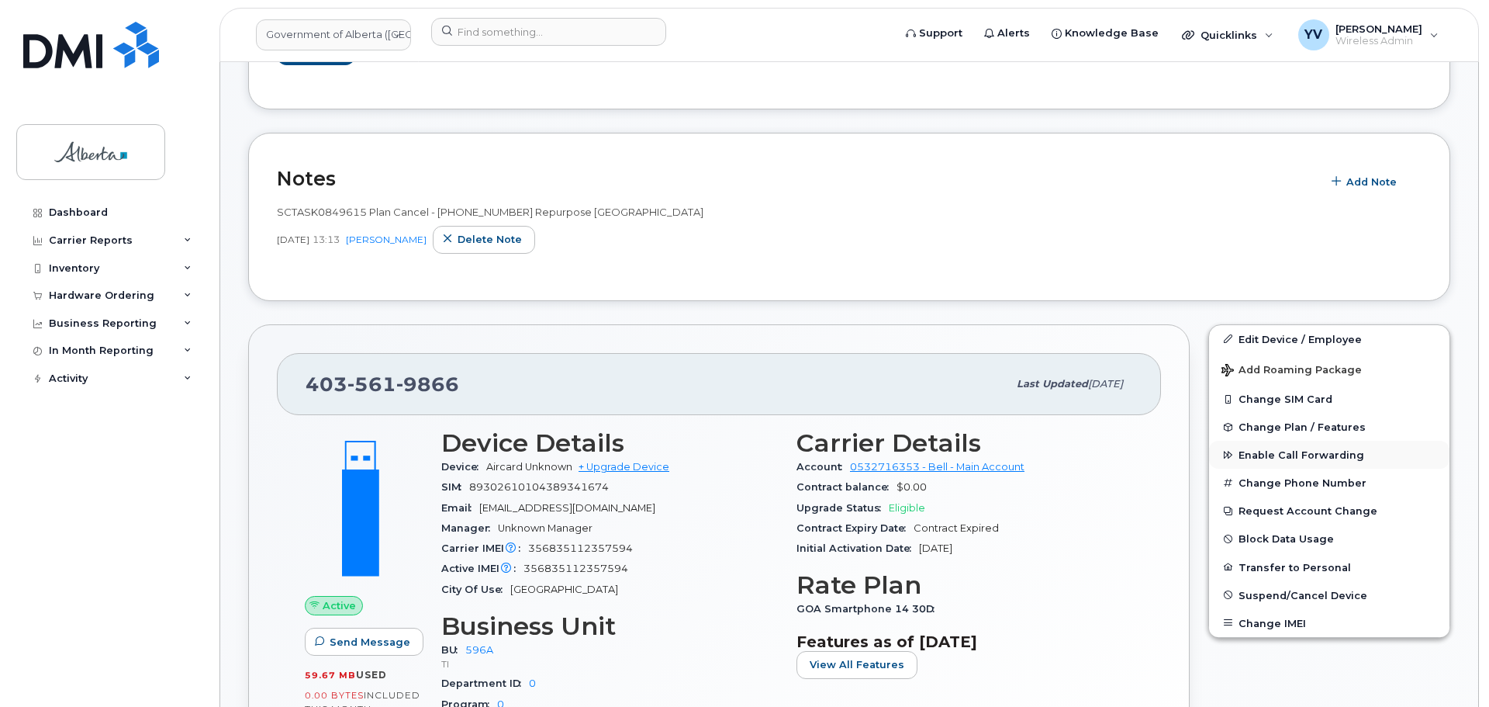
scroll to position [533, 0]
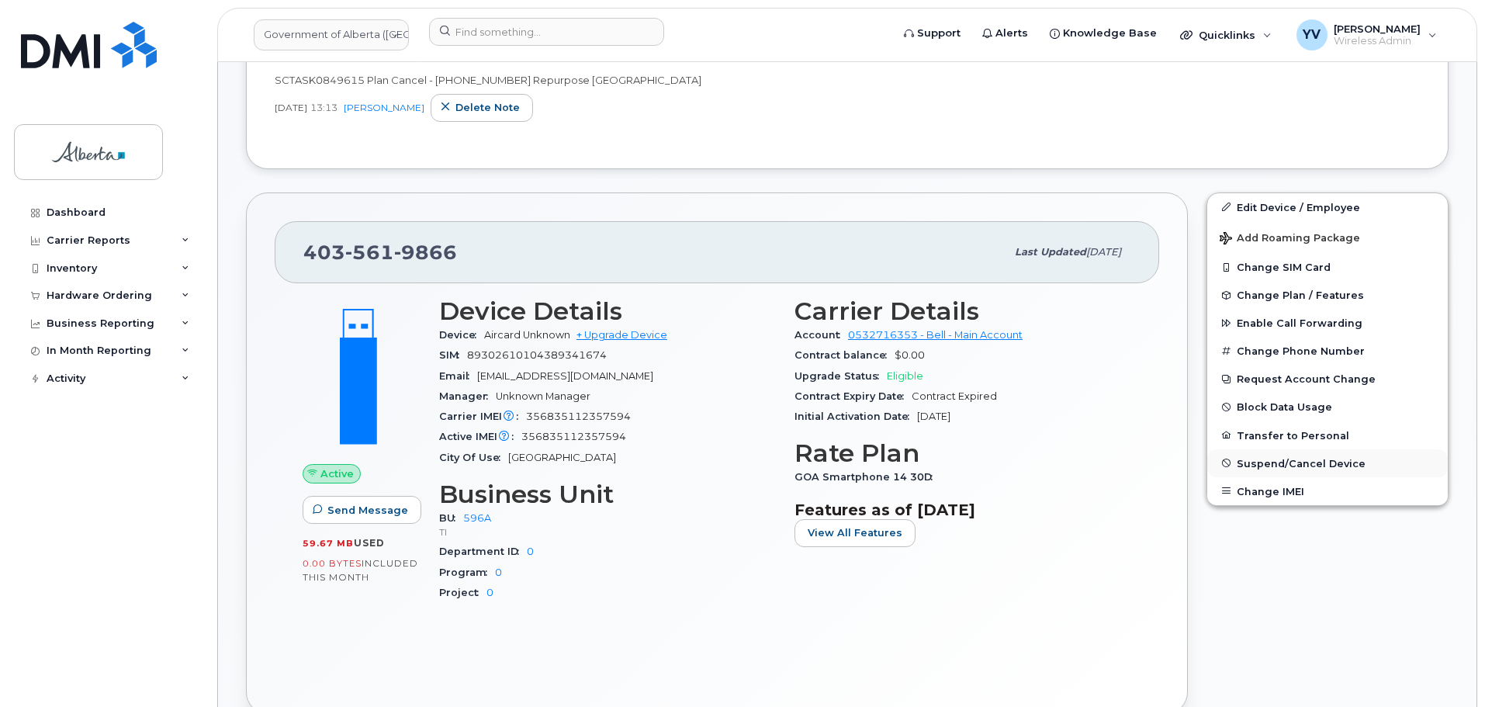
click at [1298, 454] on button "Suspend/Cancel Device" at bounding box center [1327, 463] width 240 height 28
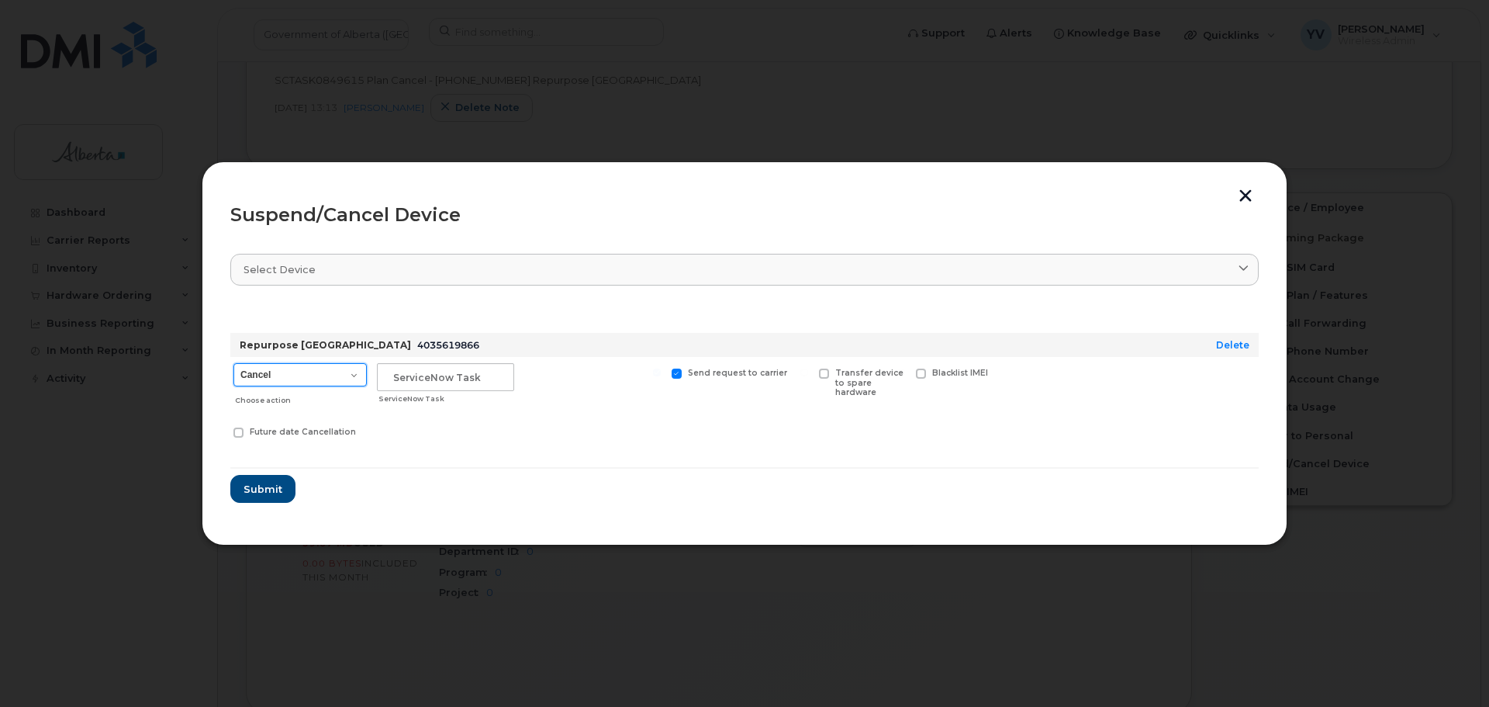
click at [353, 370] on select "Cancel Suspend - Extend Suspension Suspend - Reduced Rate Suspend - Lost Device…" at bounding box center [299, 374] width 133 height 23
select select "[object Object]"
click at [233, 363] on select "Cancel Suspend - Extend Suspension Suspend - Reduced Rate Suspend - Lost Device…" at bounding box center [299, 374] width 133 height 23
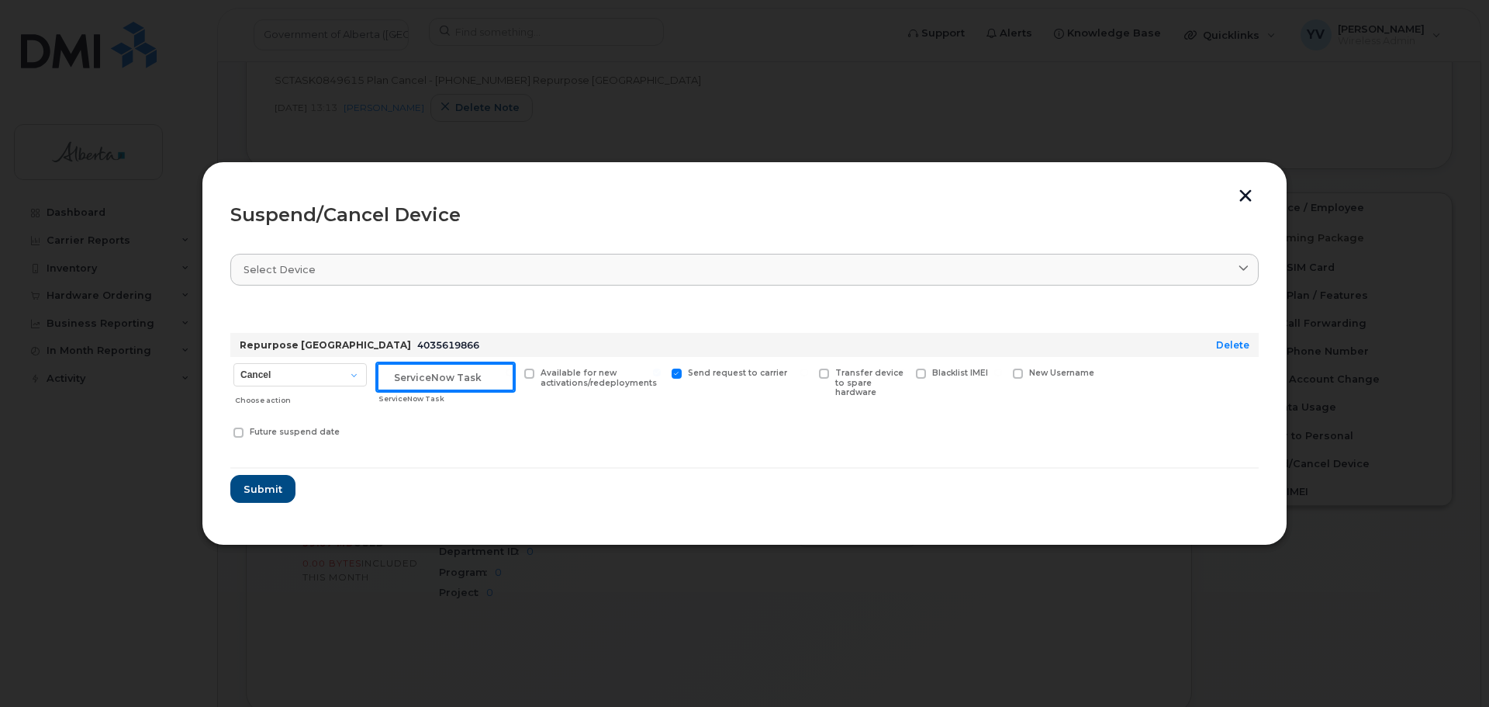
click at [396, 372] on input "text" at bounding box center [445, 377] width 137 height 28
paste input "SCTASK0849615"
type input "SCTASK0849615 Suspend"
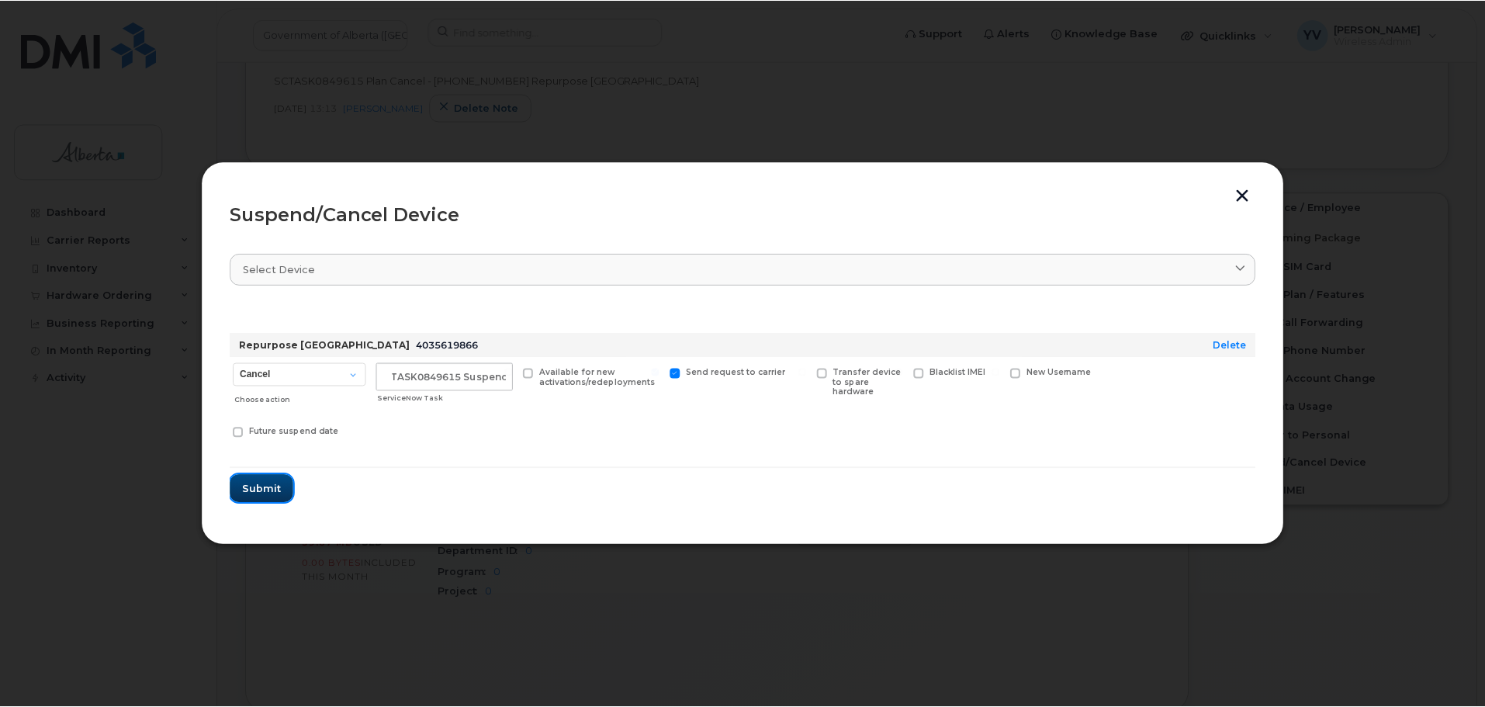
scroll to position [0, 0]
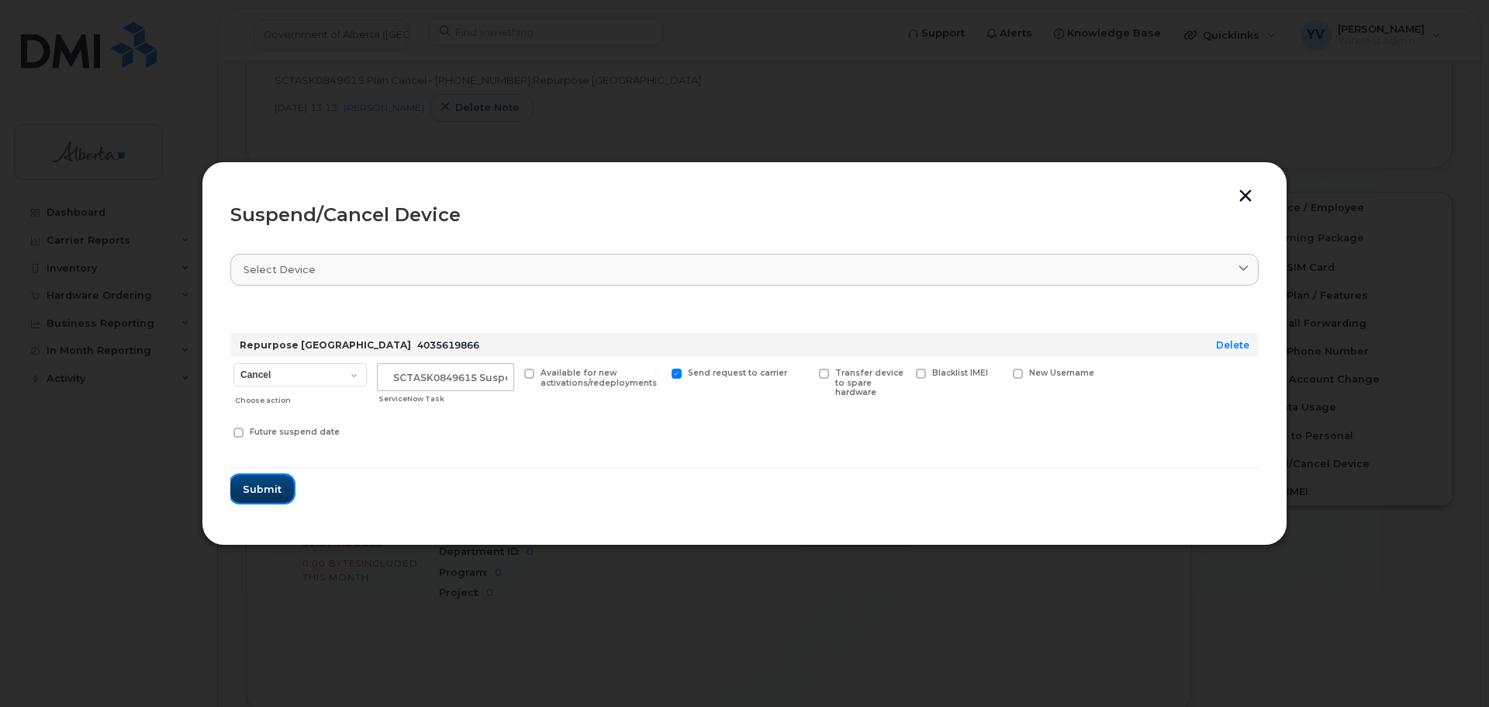
click at [246, 491] on span "Submit" at bounding box center [262, 489] width 39 height 15
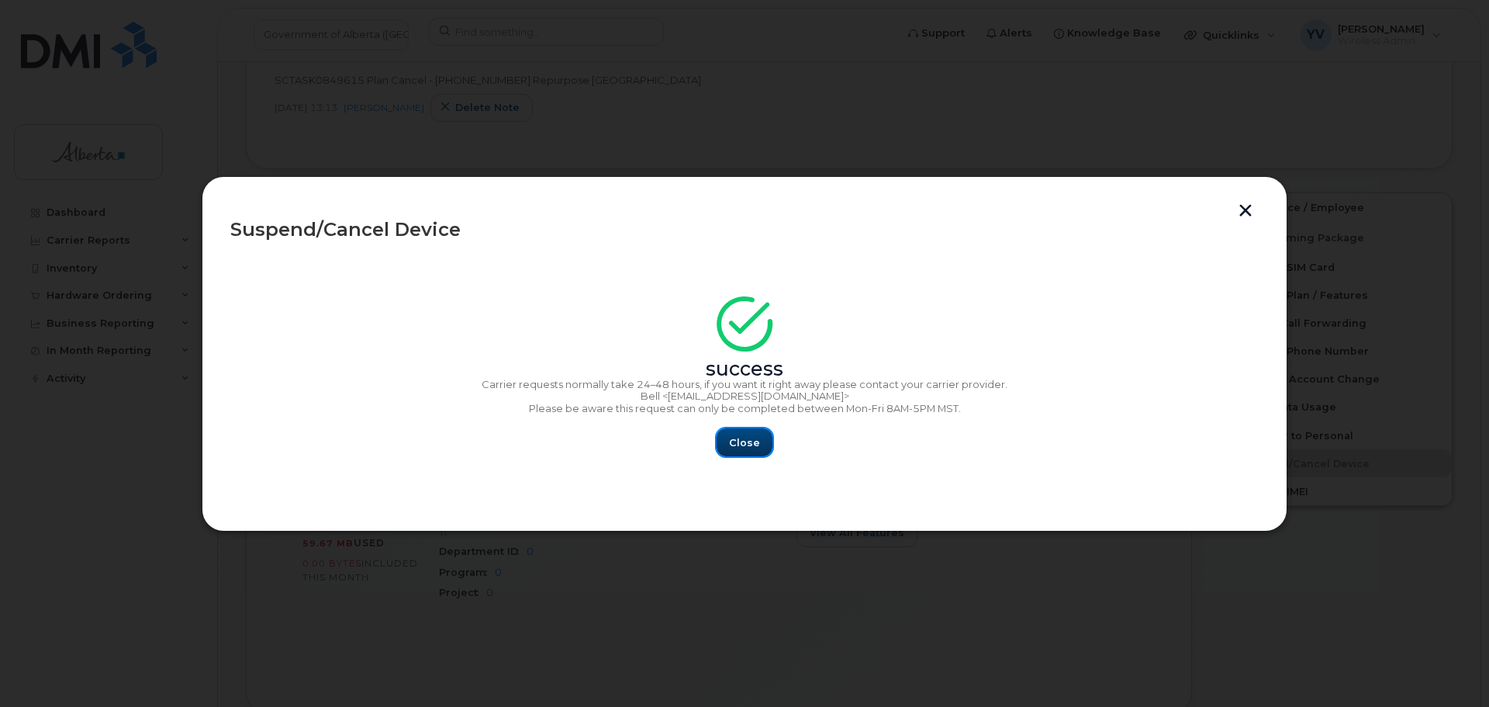
click at [738, 431] on button "Close" at bounding box center [745, 442] width 56 height 28
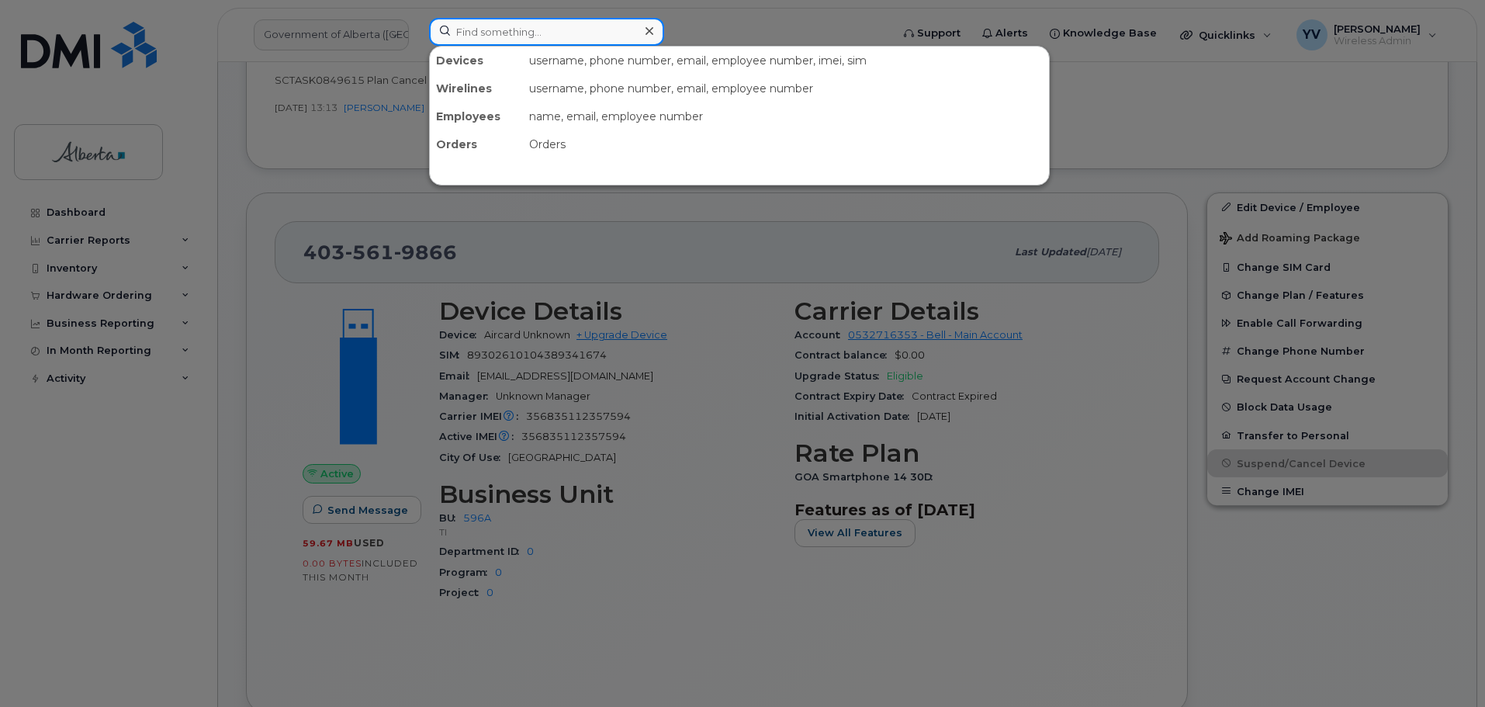
click at [491, 29] on input at bounding box center [546, 32] width 235 height 28
paste input "7804054153"
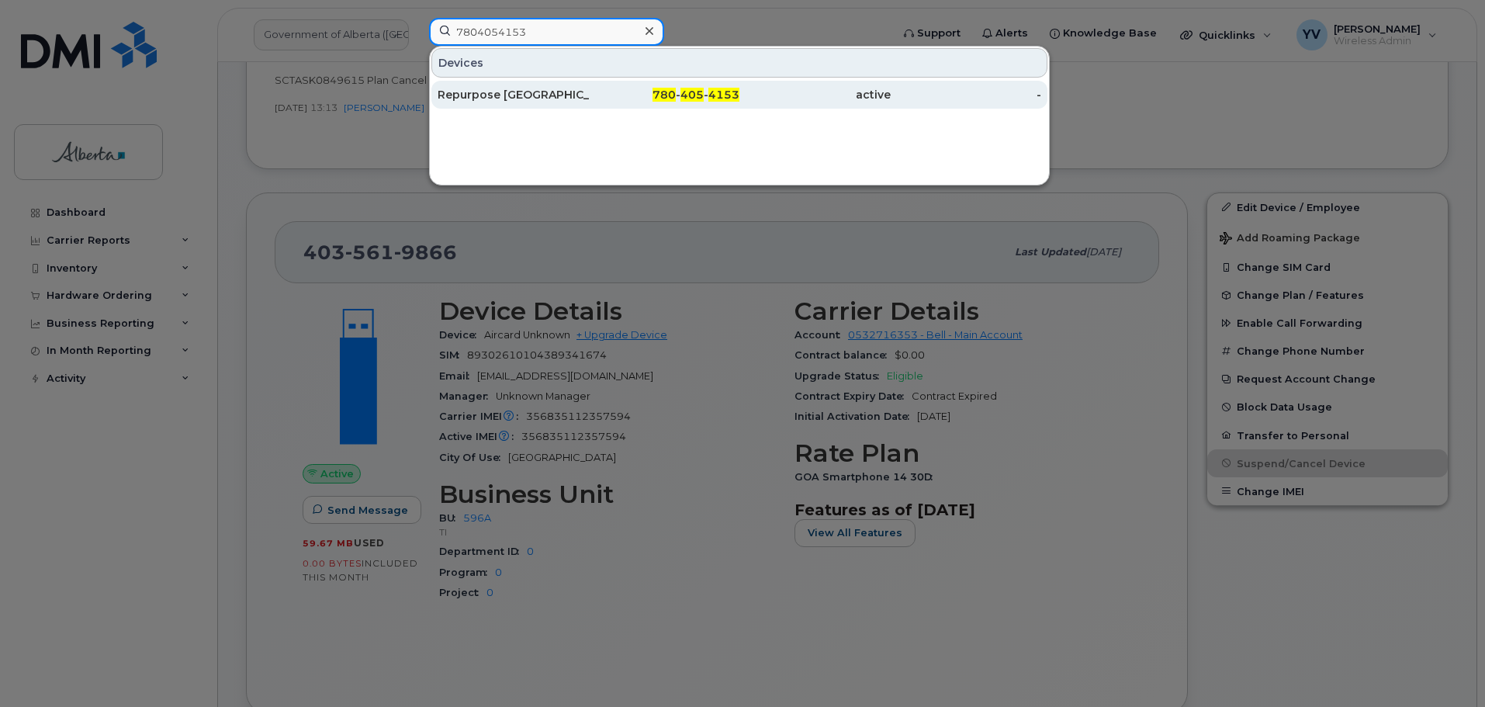
type input "7804054153"
click at [693, 91] on span "405" at bounding box center [691, 95] width 23 height 14
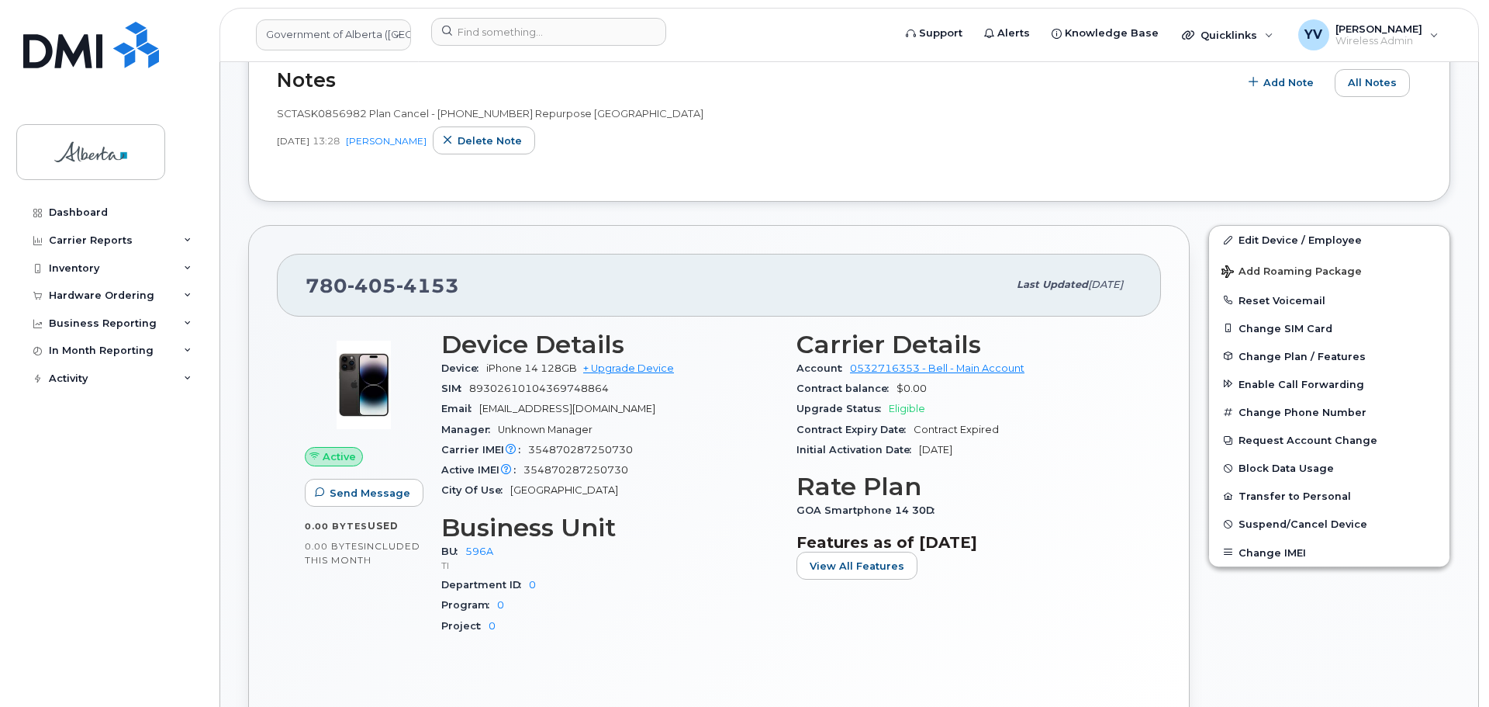
scroll to position [698, 0]
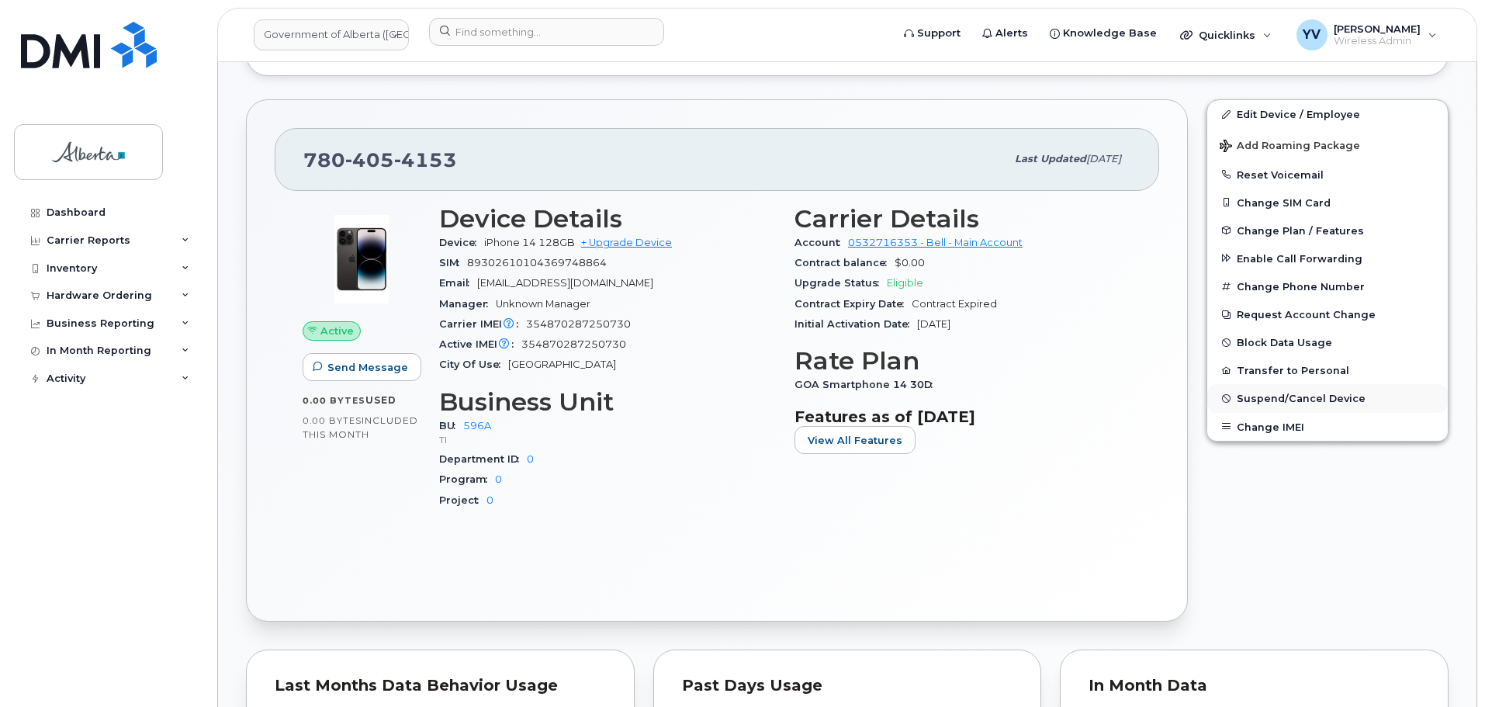
click at [1303, 396] on span "Suspend/Cancel Device" at bounding box center [1300, 399] width 129 height 12
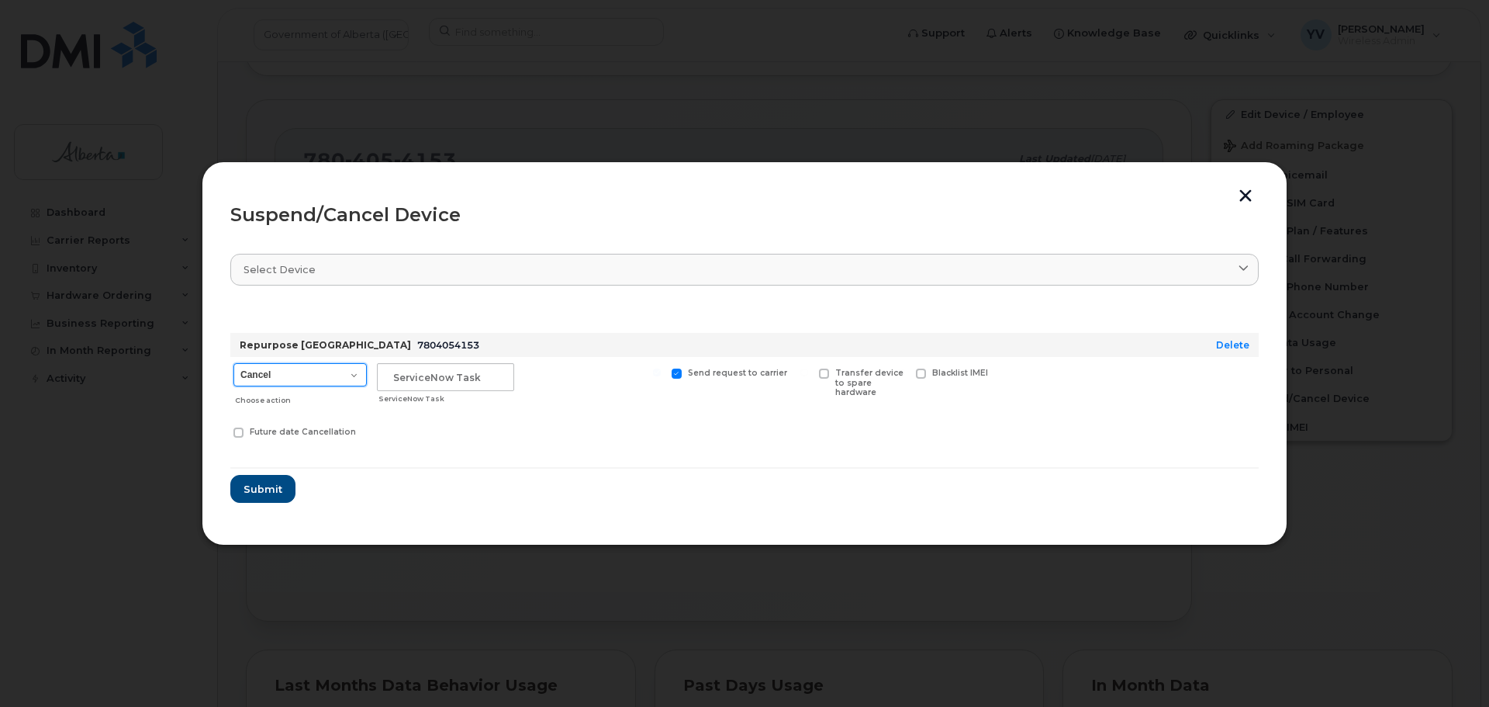
click at [353, 378] on select "Cancel Suspend - Extend Suspension Suspend - Reduced Rate Suspend - Lost Device…" at bounding box center [299, 374] width 133 height 23
select select "[object Object]"
click at [233, 363] on select "Cancel Suspend - Extend Suspension Suspend - Reduced Rate Suspend - Lost Device…" at bounding box center [299, 374] width 133 height 23
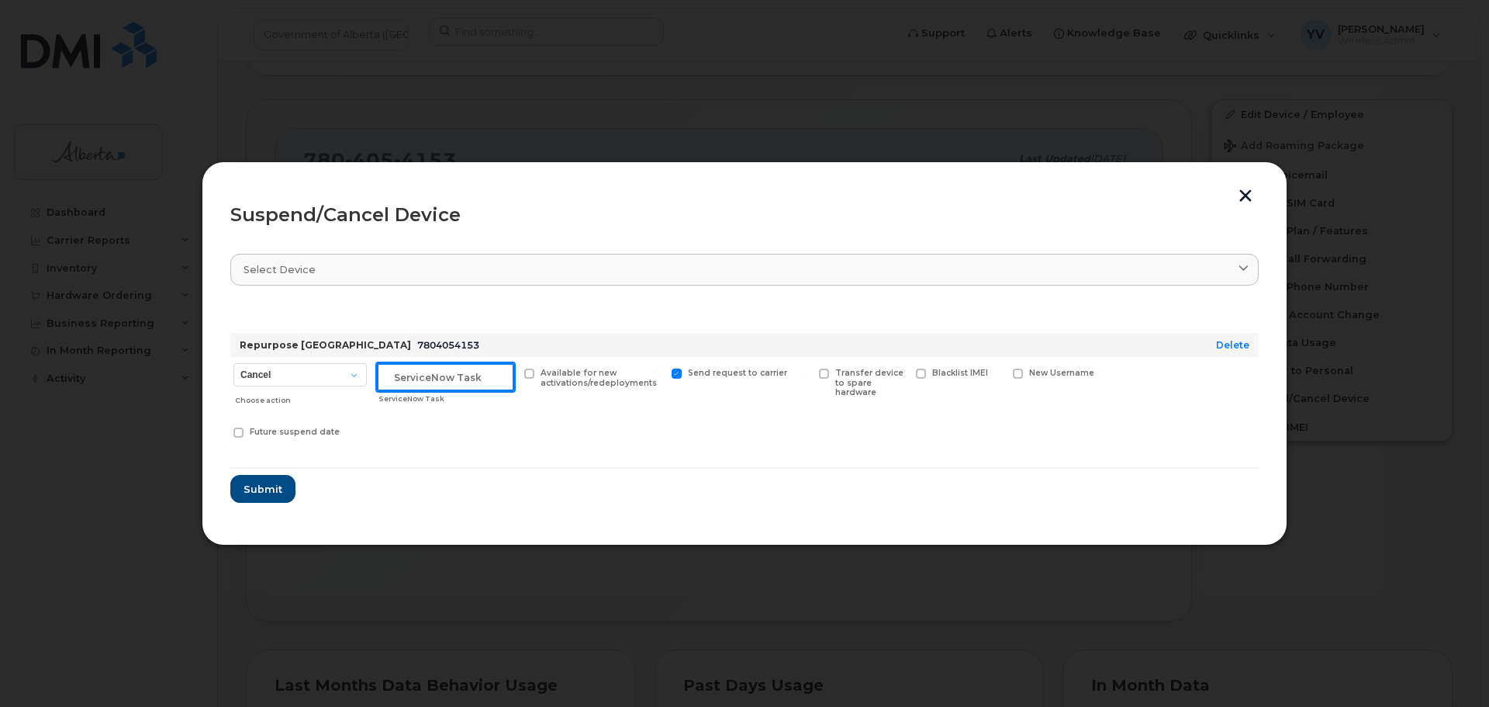
click at [410, 376] on input "text" at bounding box center [445, 377] width 137 height 28
paste input "SCTASK0856982"
type input "SCTASK0856982 Suspend"
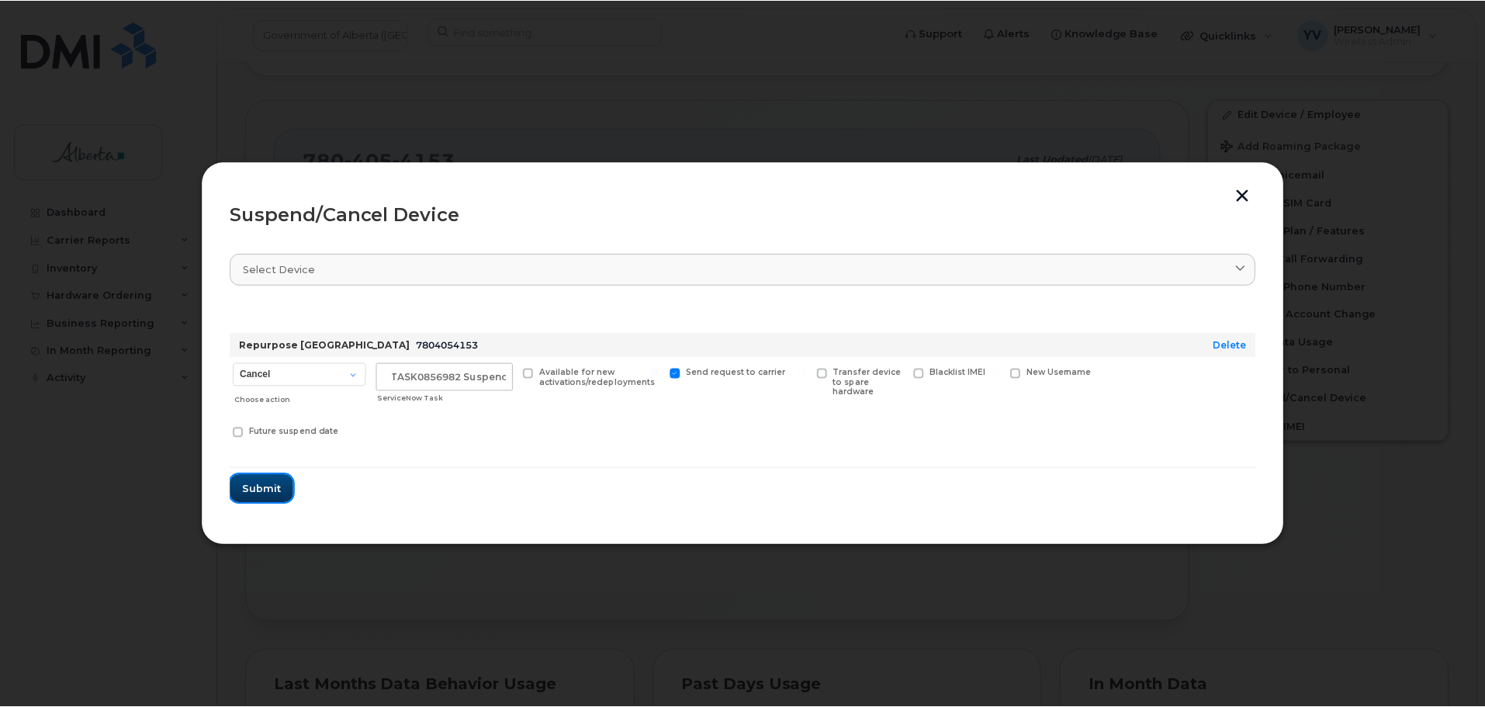
scroll to position [0, 0]
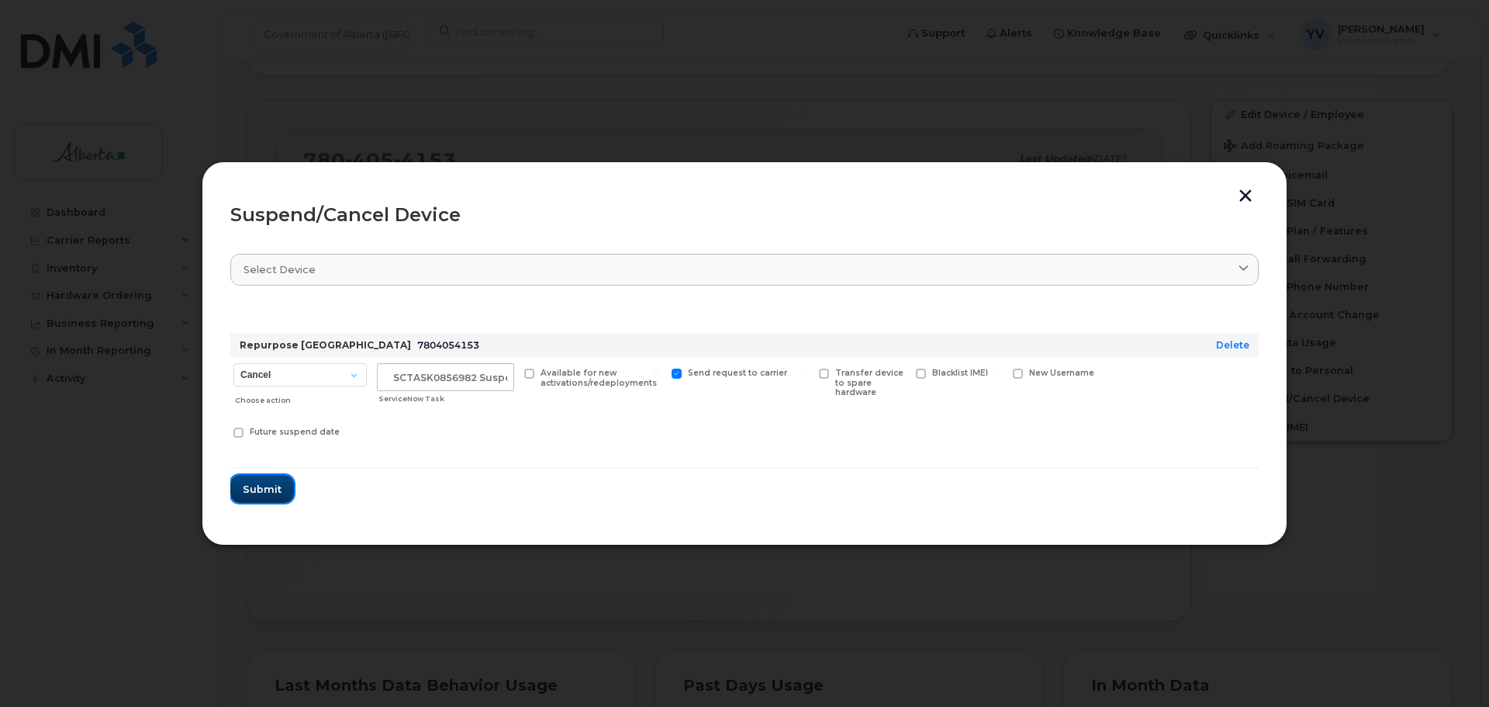
click at [275, 486] on span "Submit" at bounding box center [262, 489] width 39 height 15
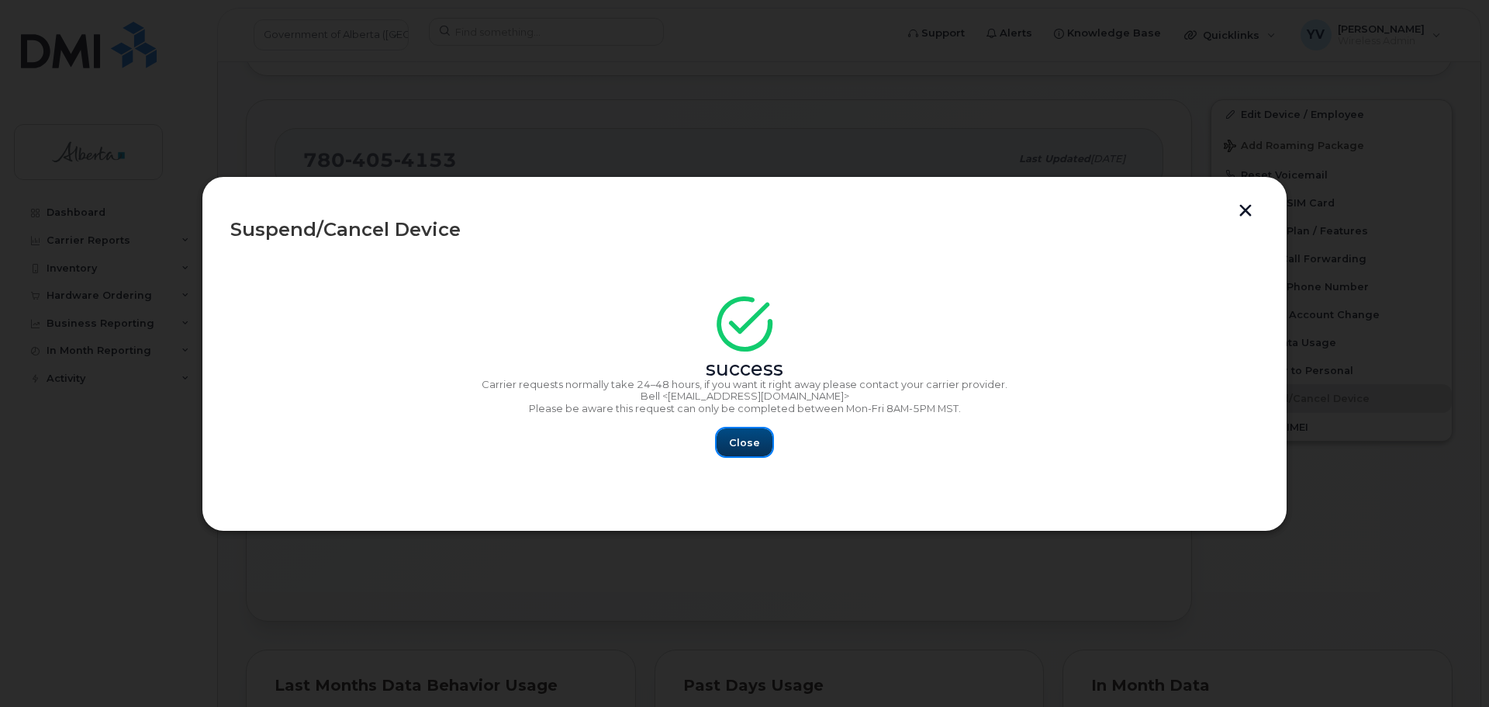
click at [752, 444] on span "Close" at bounding box center [744, 442] width 31 height 15
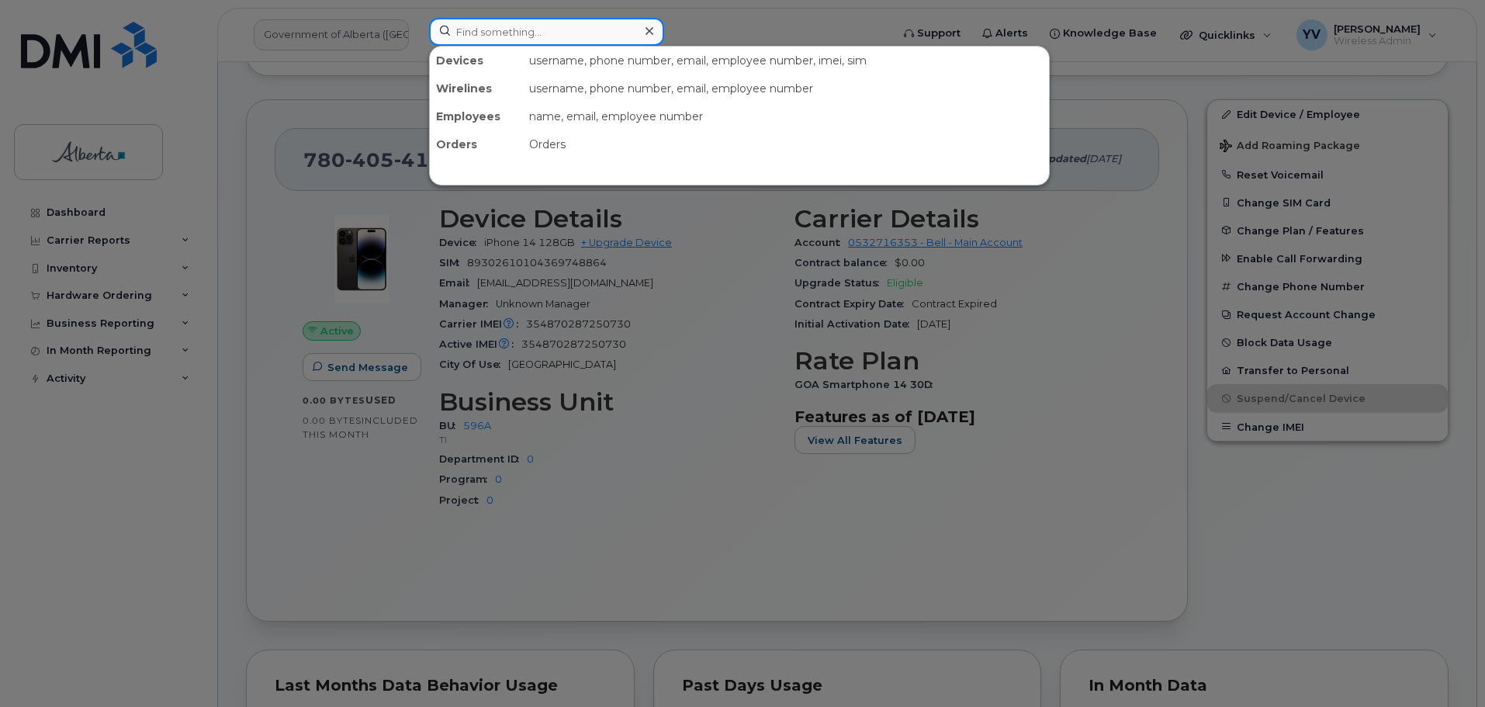
click at [469, 24] on input at bounding box center [546, 32] width 235 height 28
paste input "7802988524"
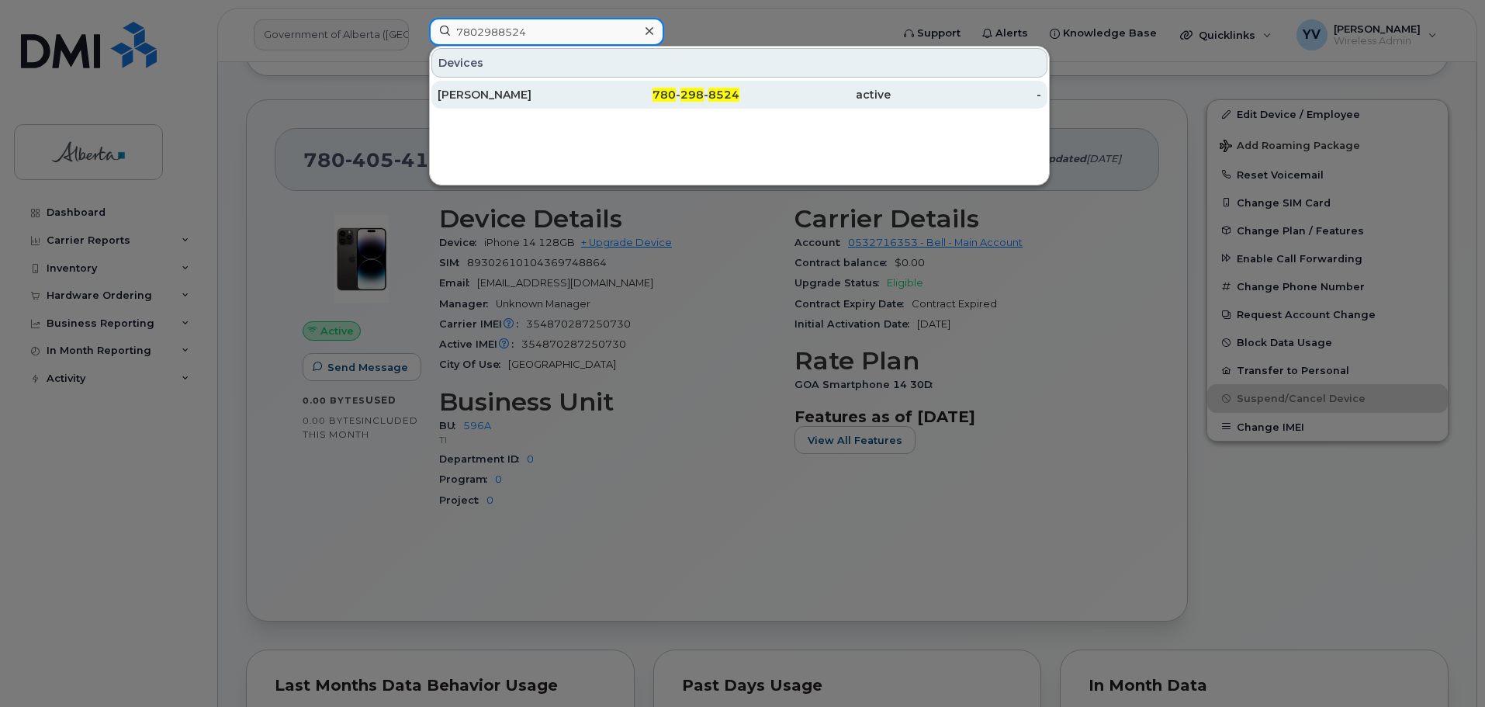
type input "7802988524"
click at [704, 92] on span "298" at bounding box center [691, 95] width 23 height 14
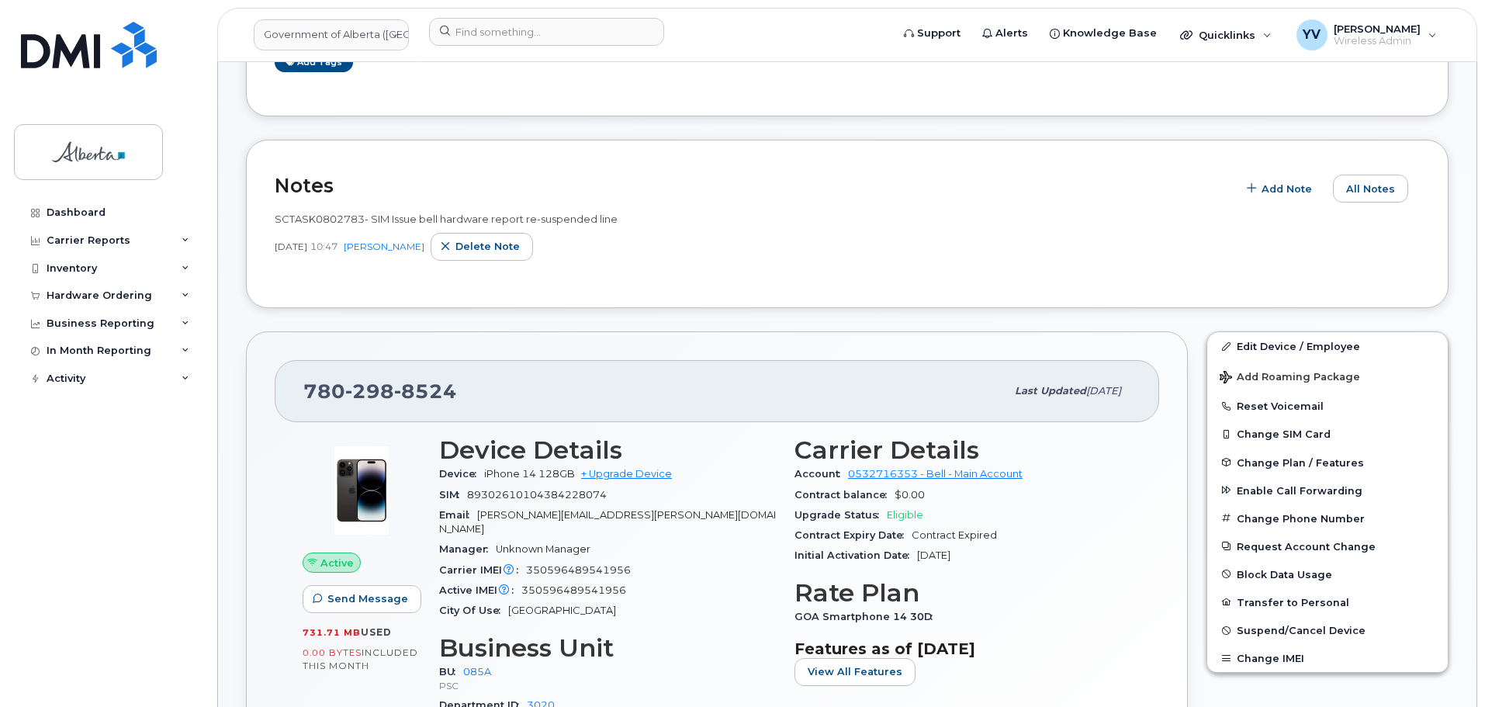
scroll to position [171, 0]
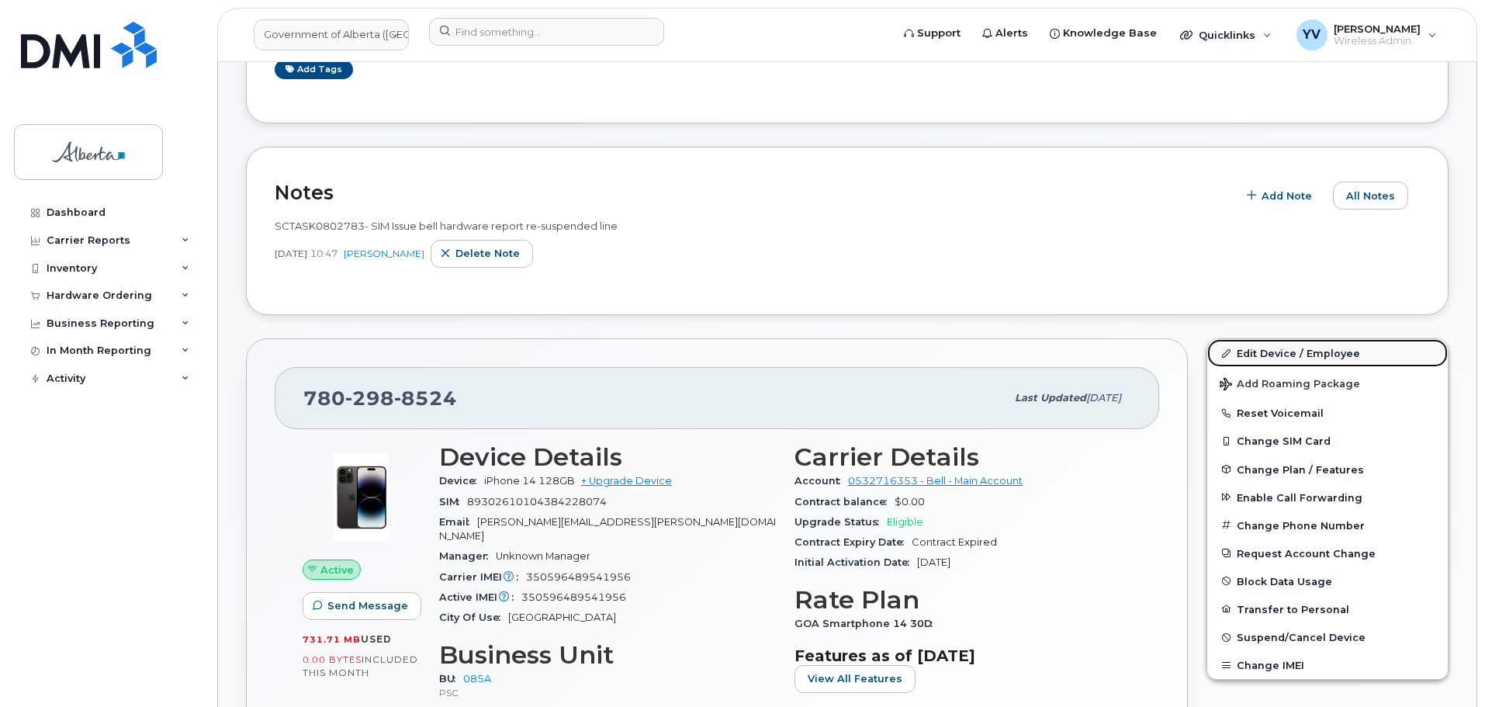
click at [1255, 345] on link "Edit Device / Employee" at bounding box center [1327, 353] width 240 height 28
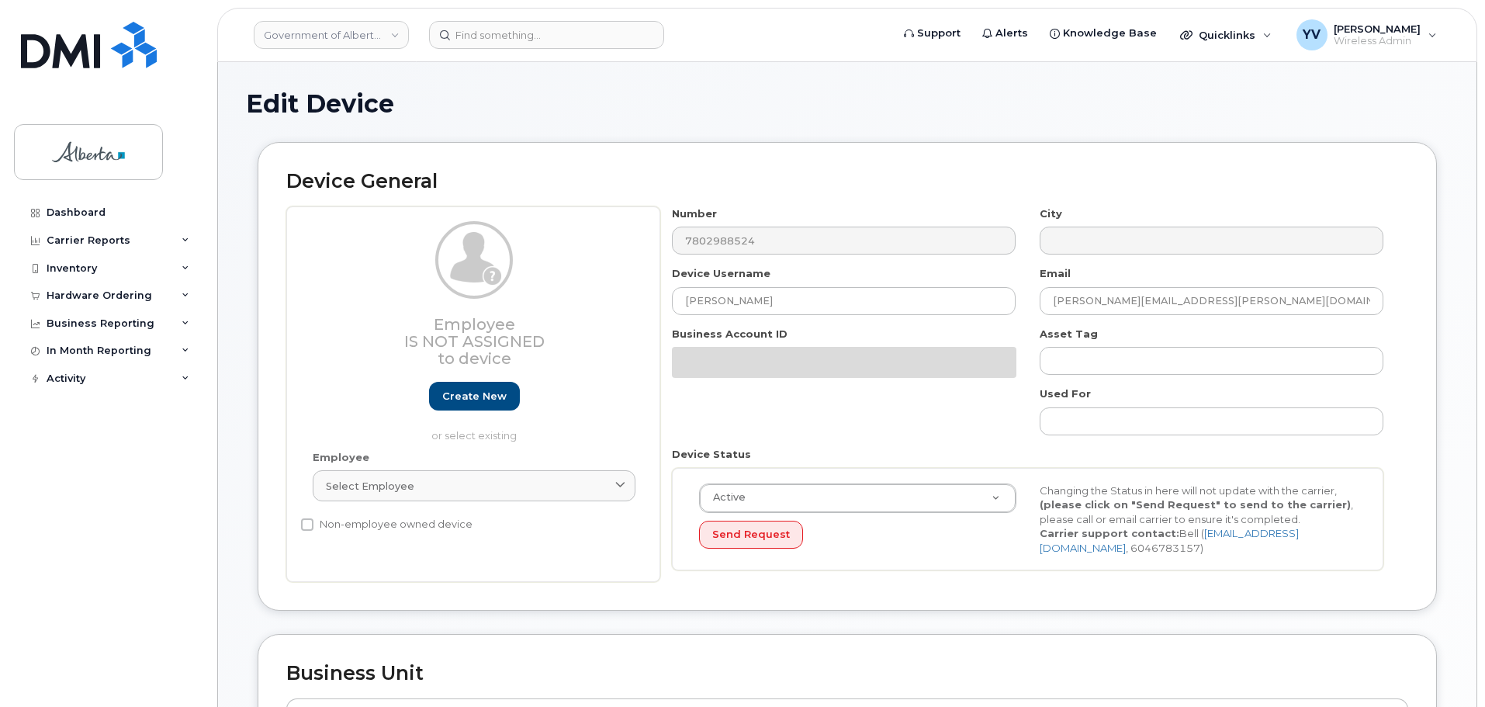
select select "4749745"
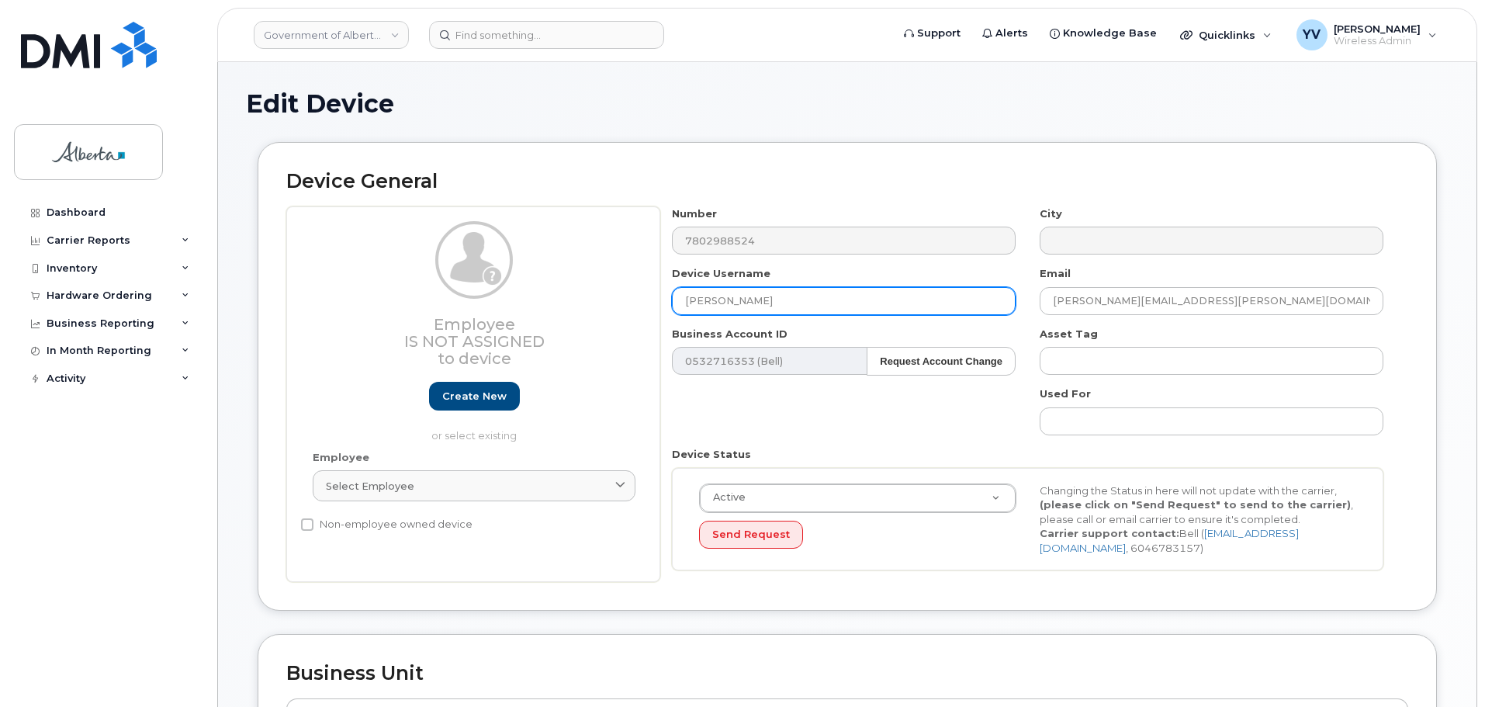
drag, startPoint x: 795, startPoint y: 299, endPoint x: 684, endPoint y: 307, distance: 111.2
click at [684, 307] on input "[PERSON_NAME]" at bounding box center [844, 301] width 344 height 28
paste input "Intake Coordinator Vacant"
type input "Intake Coordinator Vacant"
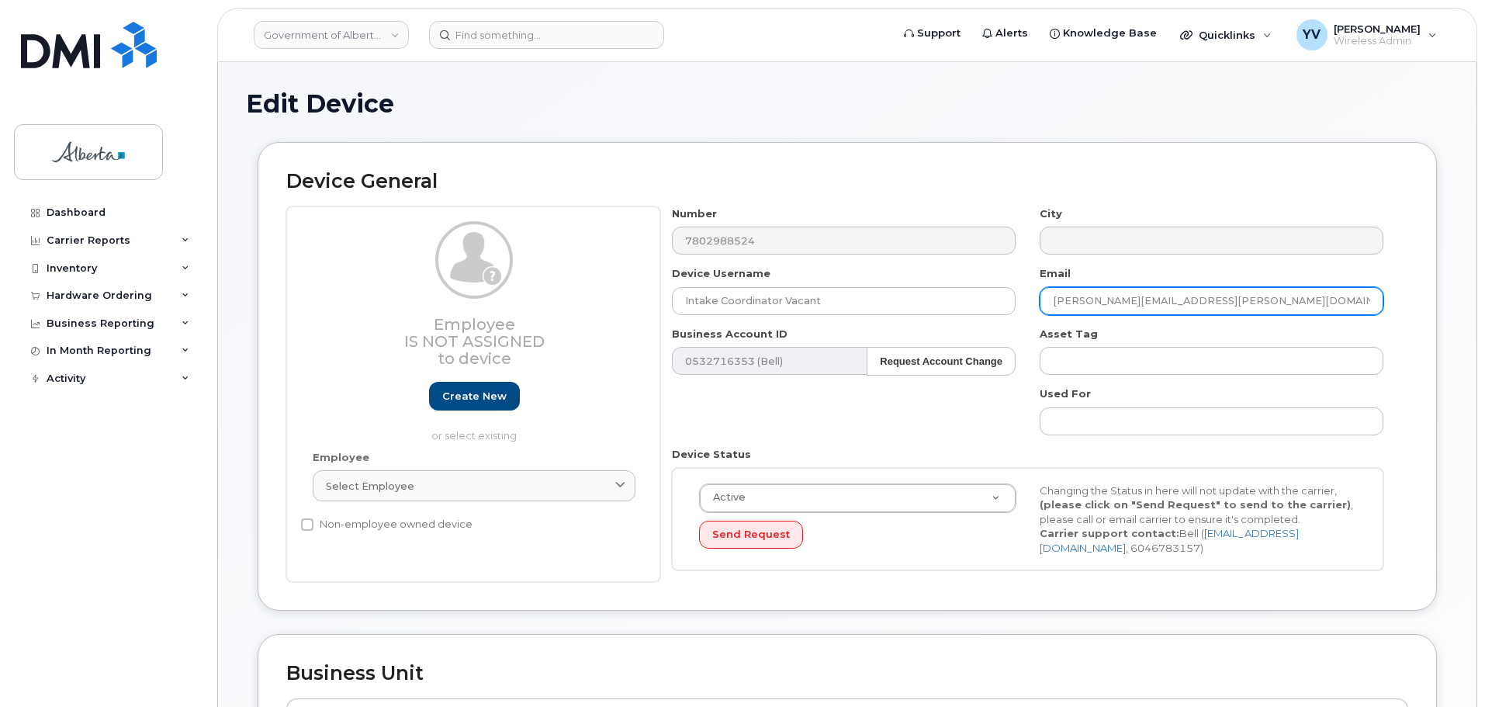
drag, startPoint x: 1219, startPoint y: 301, endPoint x: 1049, endPoint y: 316, distance: 171.3
click at [1049, 316] on div "Number 7802988524 City Device Username Intake Coordinator Vacant Email Manisha.…" at bounding box center [1027, 394] width 735 height 376
paste input "Dorota.Bagienska"
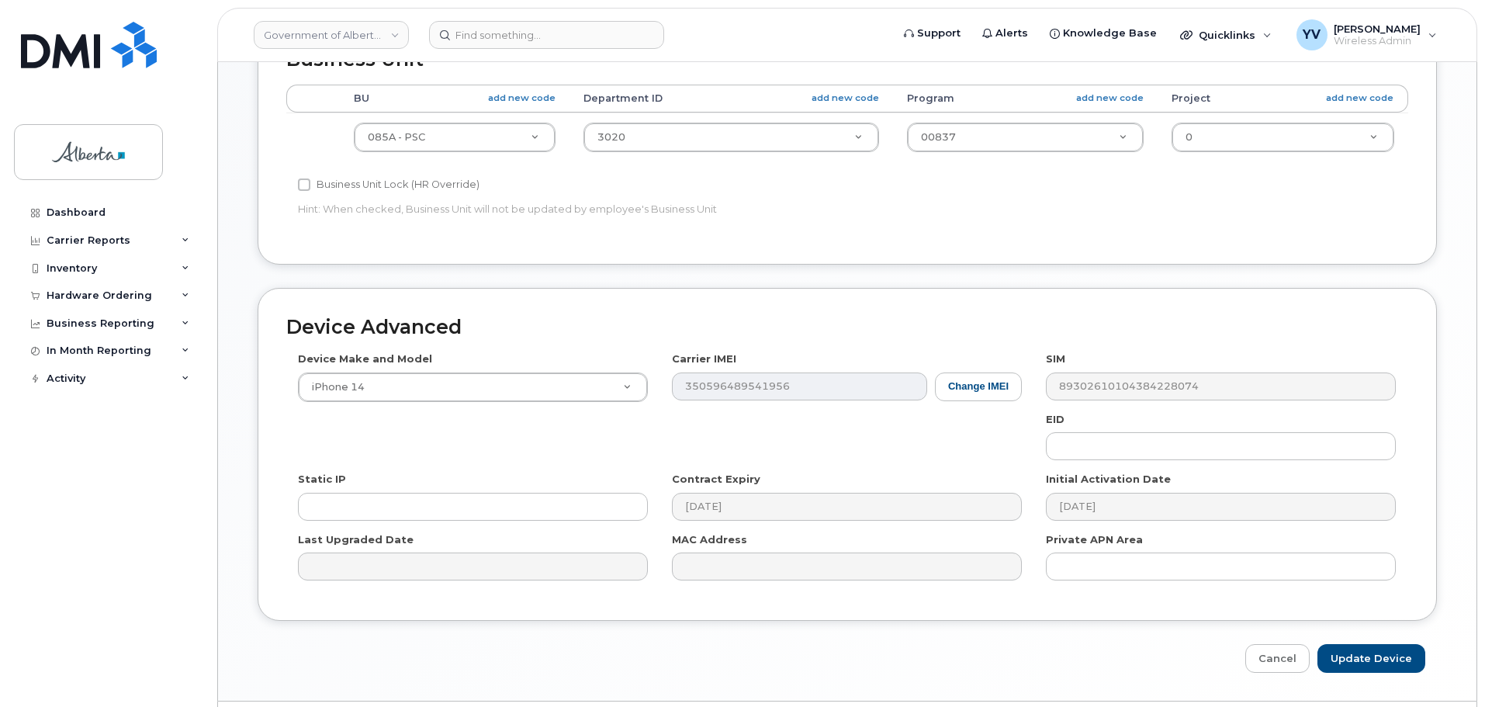
scroll to position [615, 0]
type input "Dorota.Bagienska@gov.ab.ca"
click at [1366, 654] on input "Update Device" at bounding box center [1371, 656] width 108 height 29
type input "Saving..."
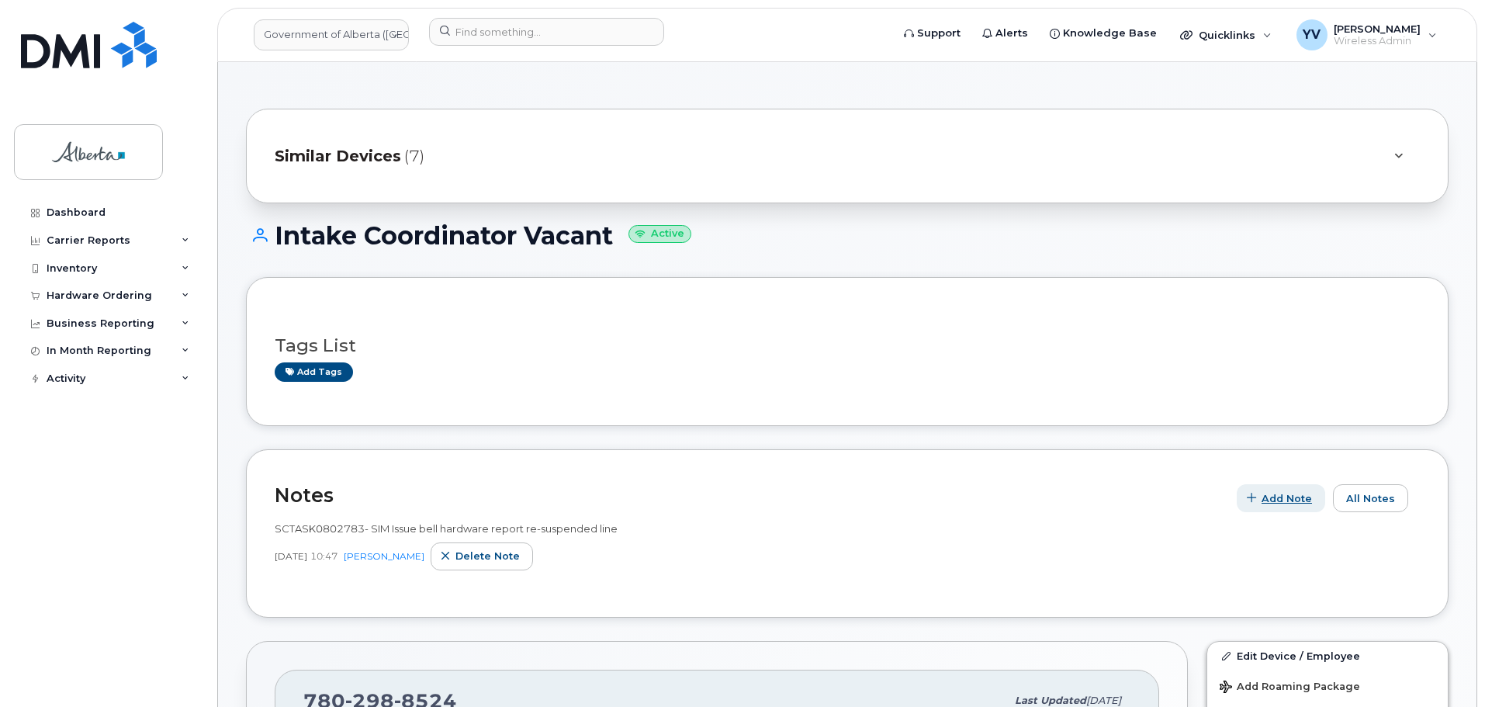
click at [1294, 493] on span "Add Note" at bounding box center [1286, 498] width 50 height 15
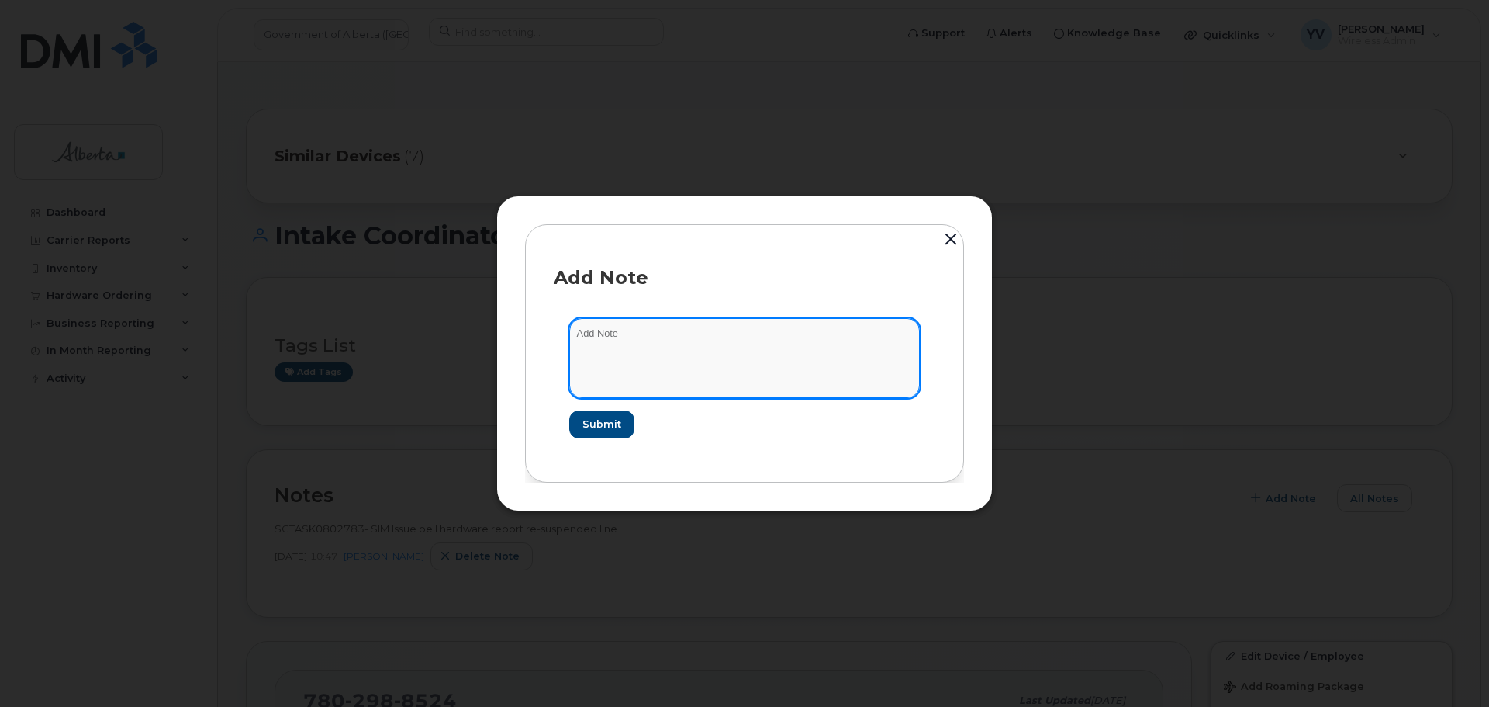
click at [591, 344] on textarea at bounding box center [744, 357] width 351 height 79
paste textarea "SCTASK0865595 Plan Suspend - (1)"
type textarea "SCTASK0865595 Plan Suspend - (1)"
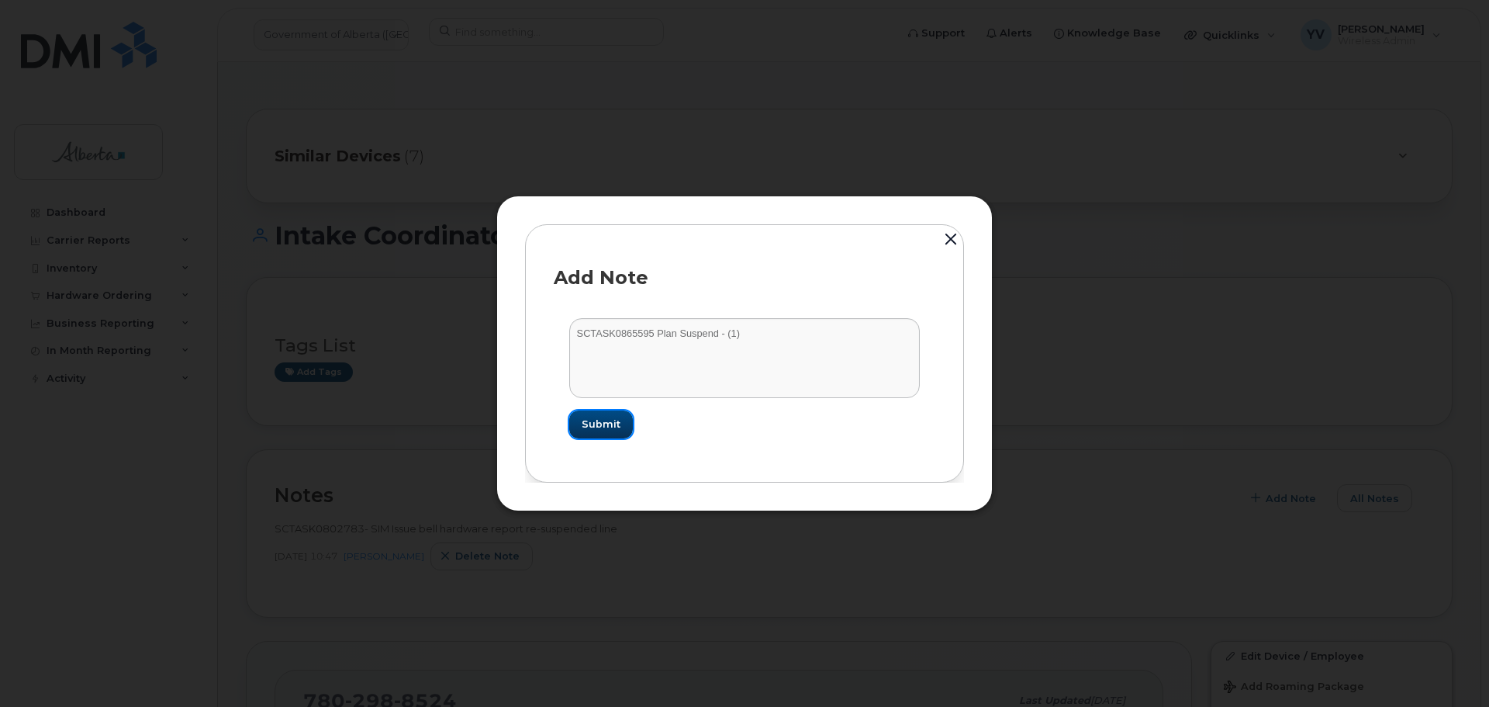
click at [590, 424] on span "Submit" at bounding box center [601, 424] width 39 height 15
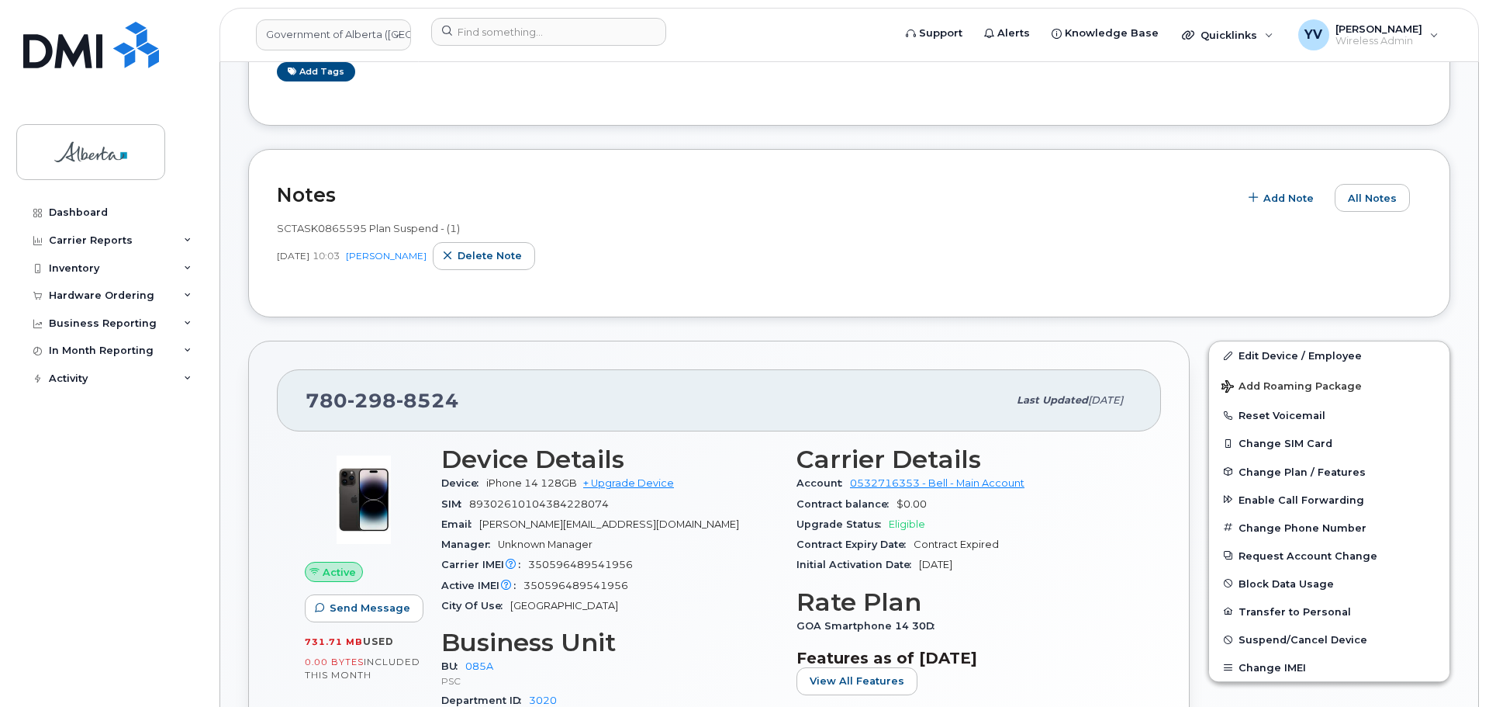
scroll to position [303, 0]
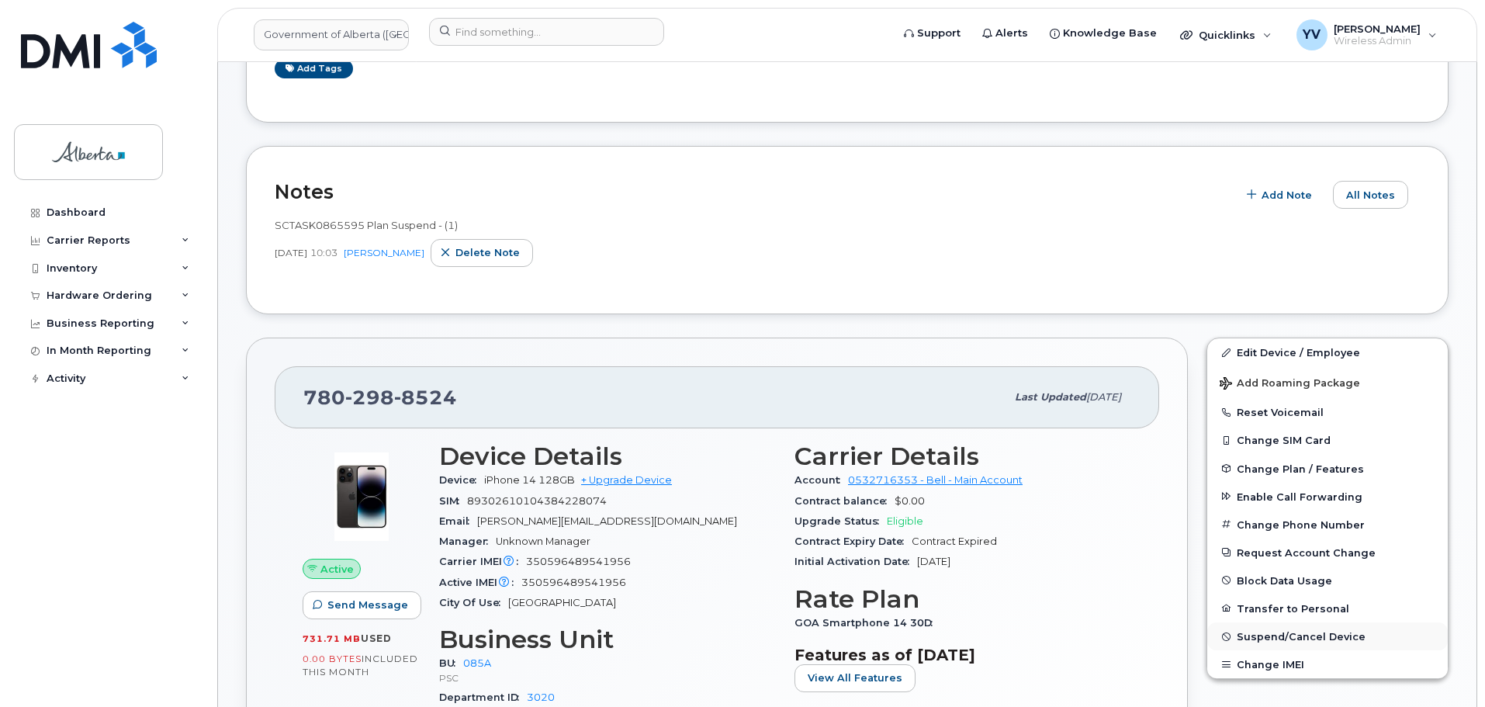
click at [1277, 633] on span "Suspend/Cancel Device" at bounding box center [1300, 637] width 129 height 12
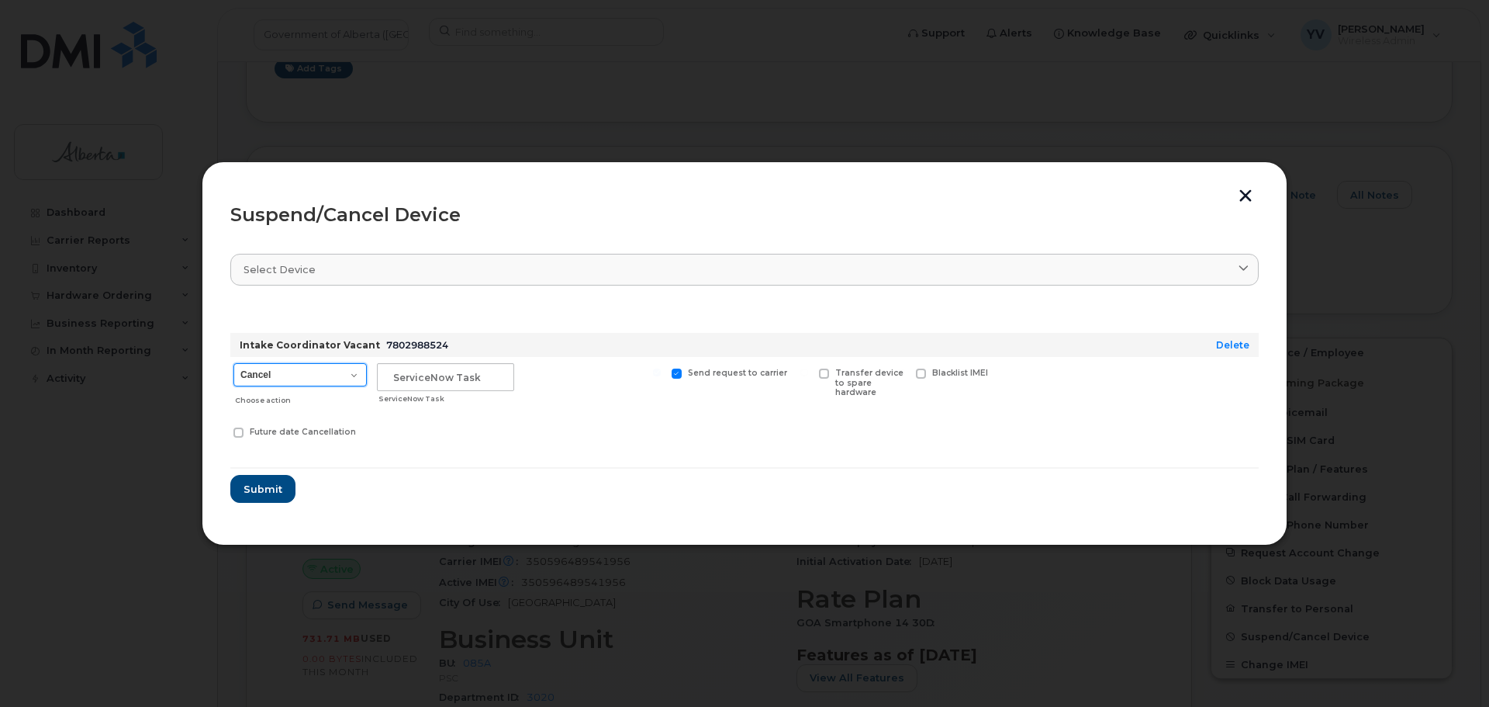
click at [351, 372] on select "Cancel Suspend - Extend Suspension Suspend - Reduced Rate Suspend - Lost Device…" at bounding box center [299, 374] width 133 height 23
select select "[object Object]"
click at [233, 363] on select "Cancel Suspend - Extend Suspension Suspend - Reduced Rate Suspend - Lost Device…" at bounding box center [299, 374] width 133 height 23
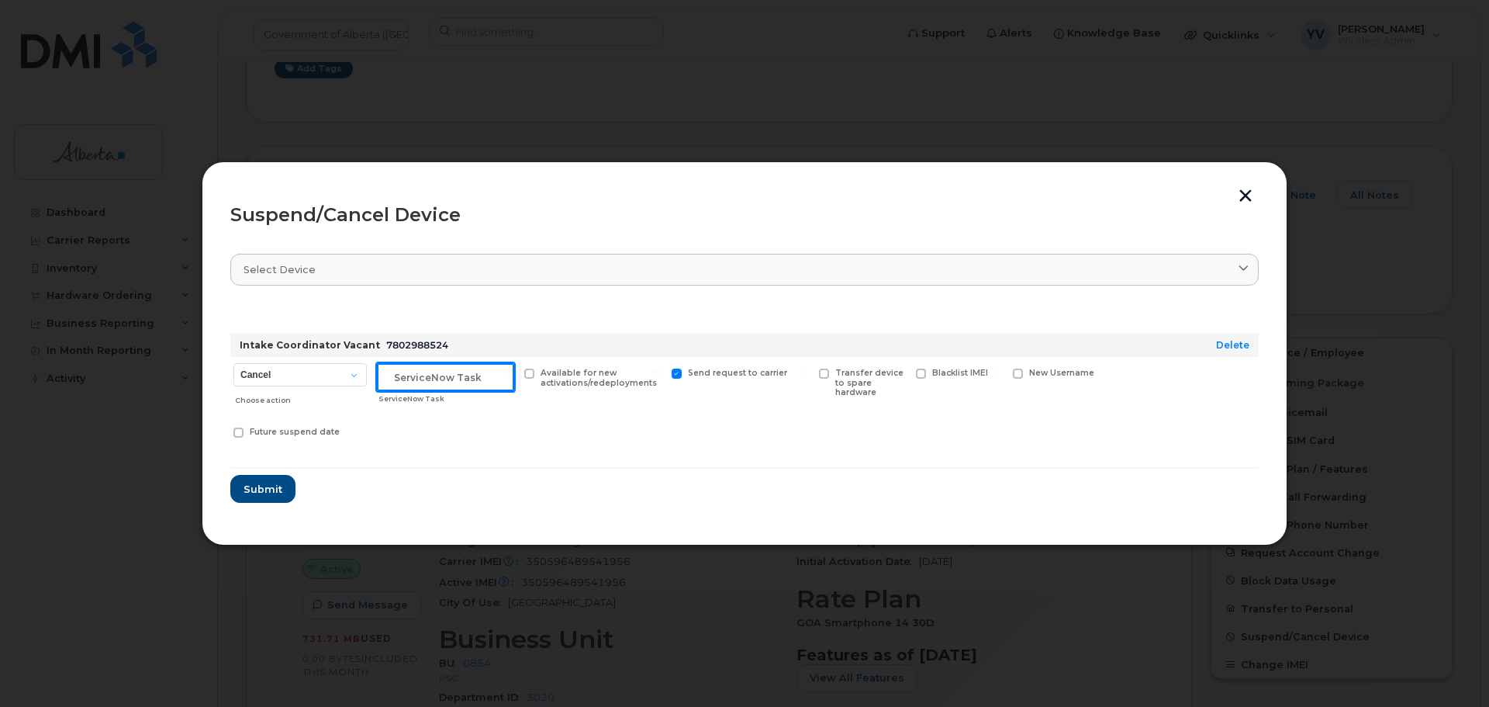
click at [413, 382] on input "text" at bounding box center [445, 377] width 137 height 28
paste input "SCTASK0865595"
type input "SCTASK0865595 Suspend"
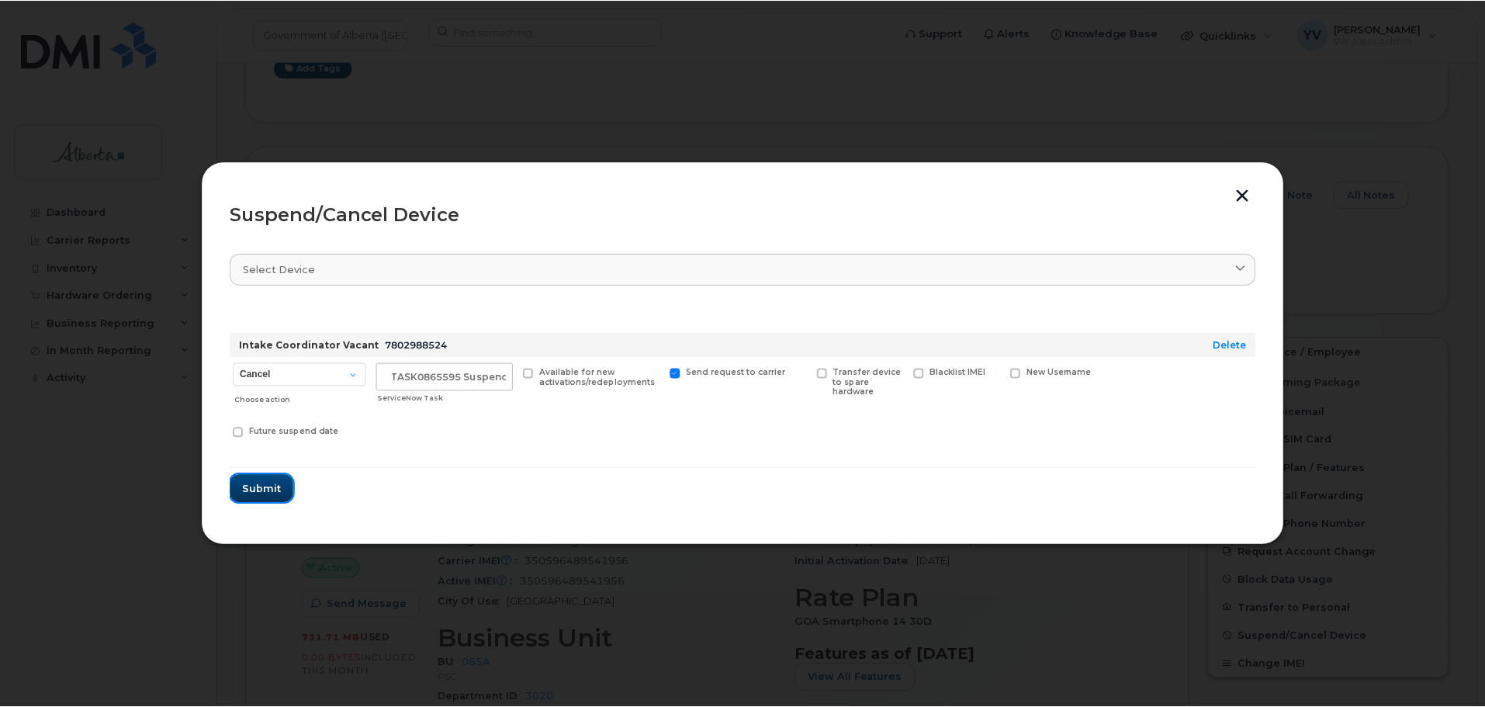
scroll to position [0, 0]
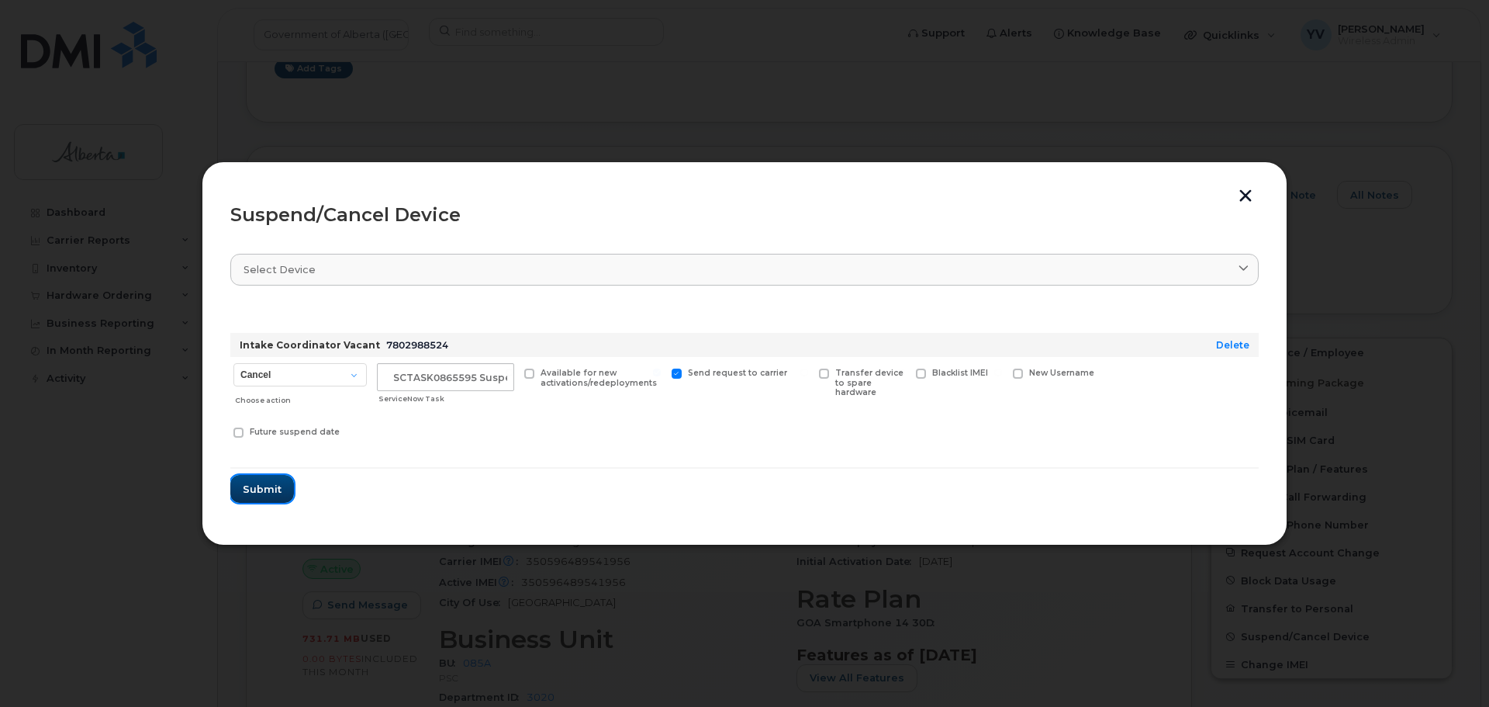
click at [261, 488] on span "Submit" at bounding box center [262, 489] width 39 height 15
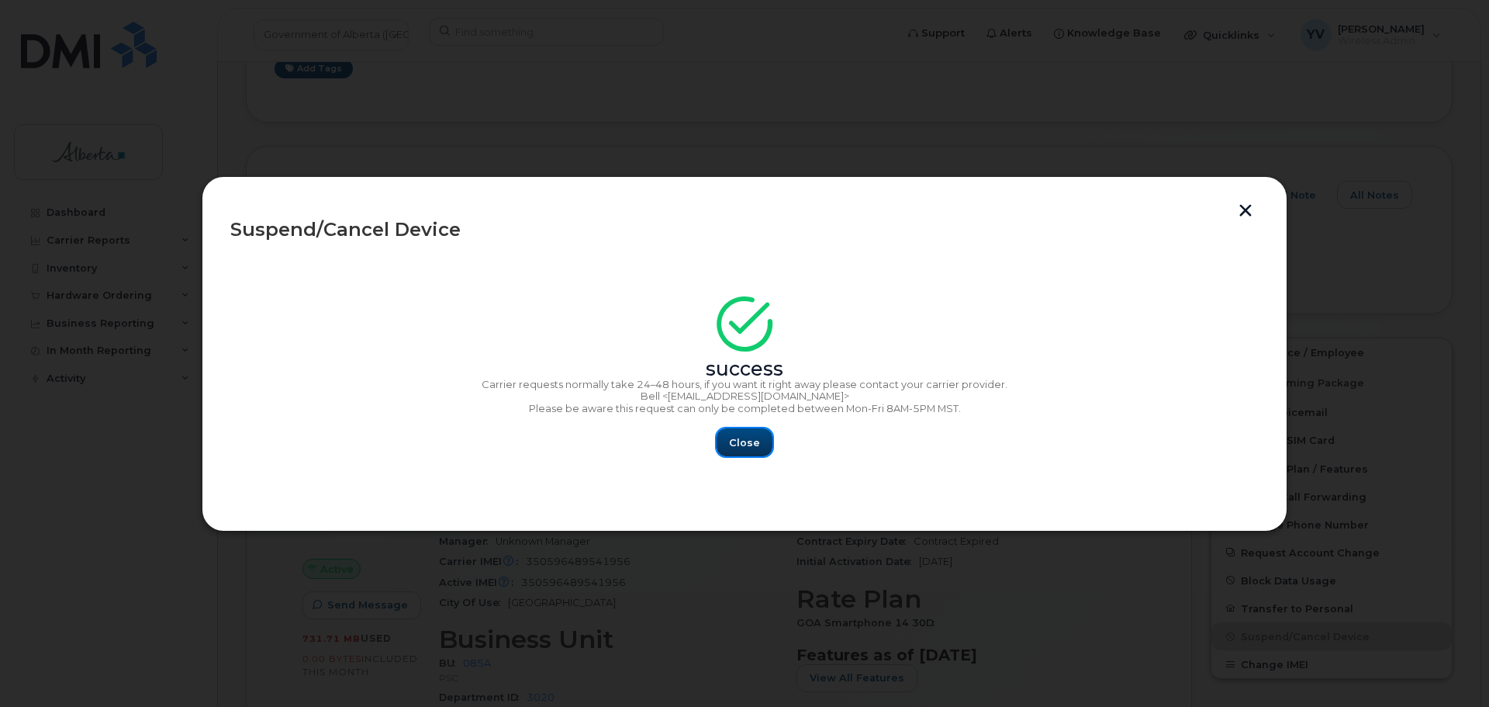
click at [740, 436] on span "Close" at bounding box center [744, 442] width 31 height 15
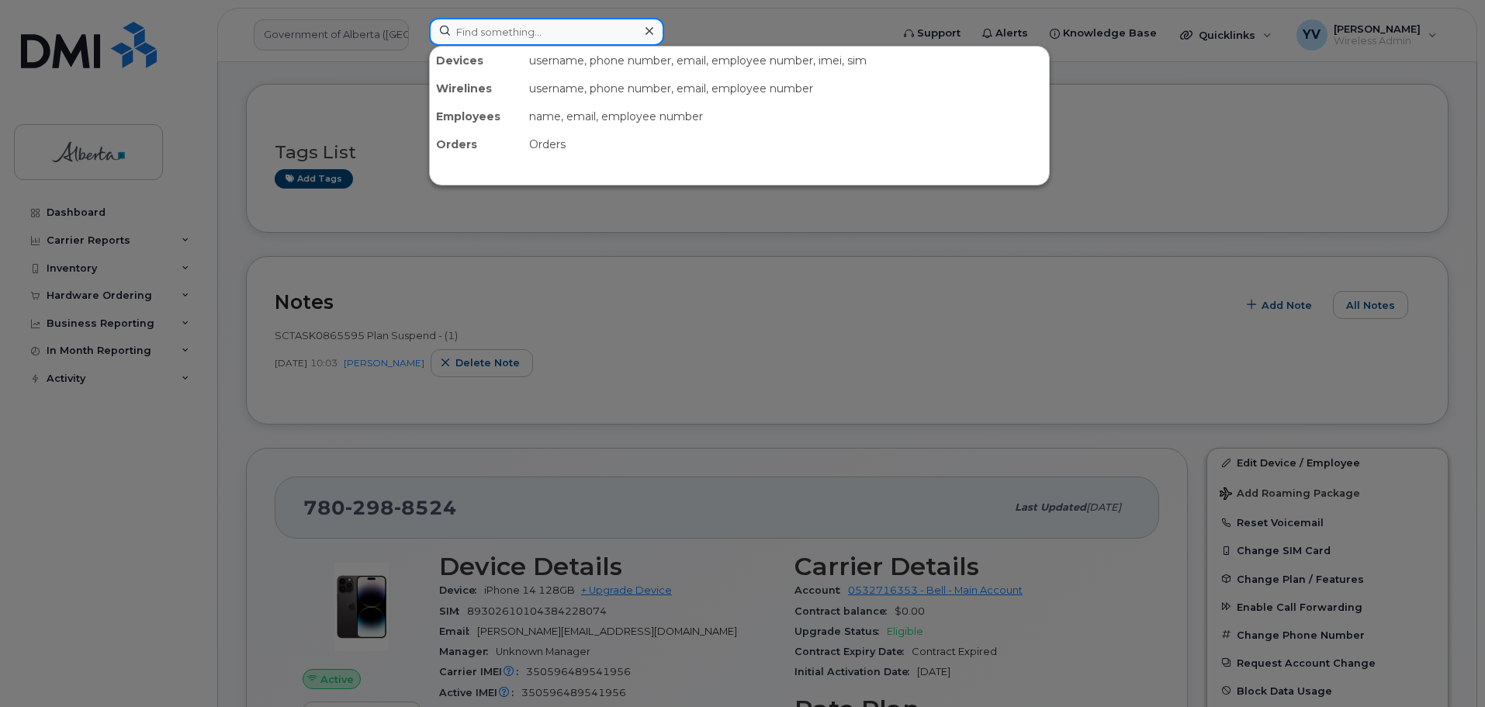
click at [490, 38] on input at bounding box center [546, 32] width 235 height 28
paste input "5875451613"
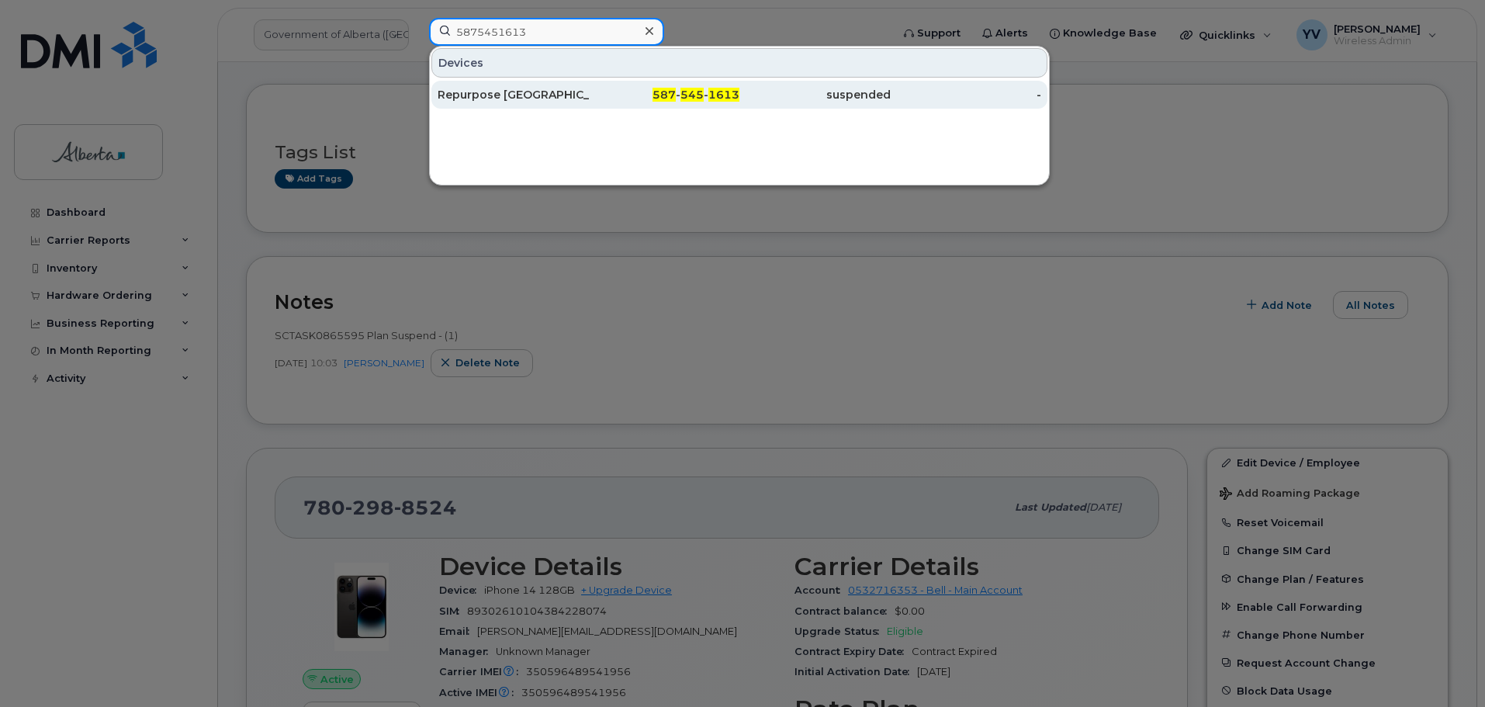
type input "5875451613"
click at [697, 92] on span "545" at bounding box center [691, 95] width 23 height 14
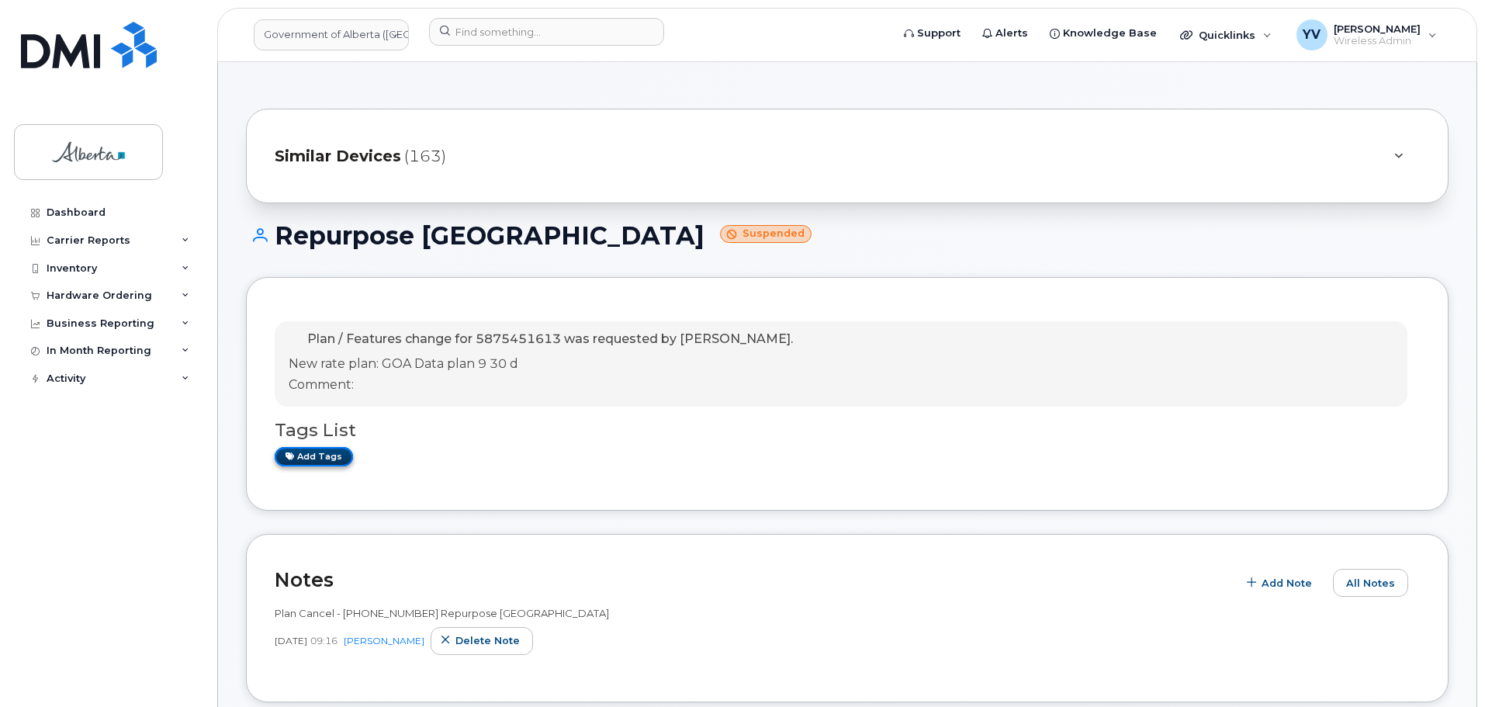
click at [313, 455] on link "Add tags" at bounding box center [314, 456] width 78 height 19
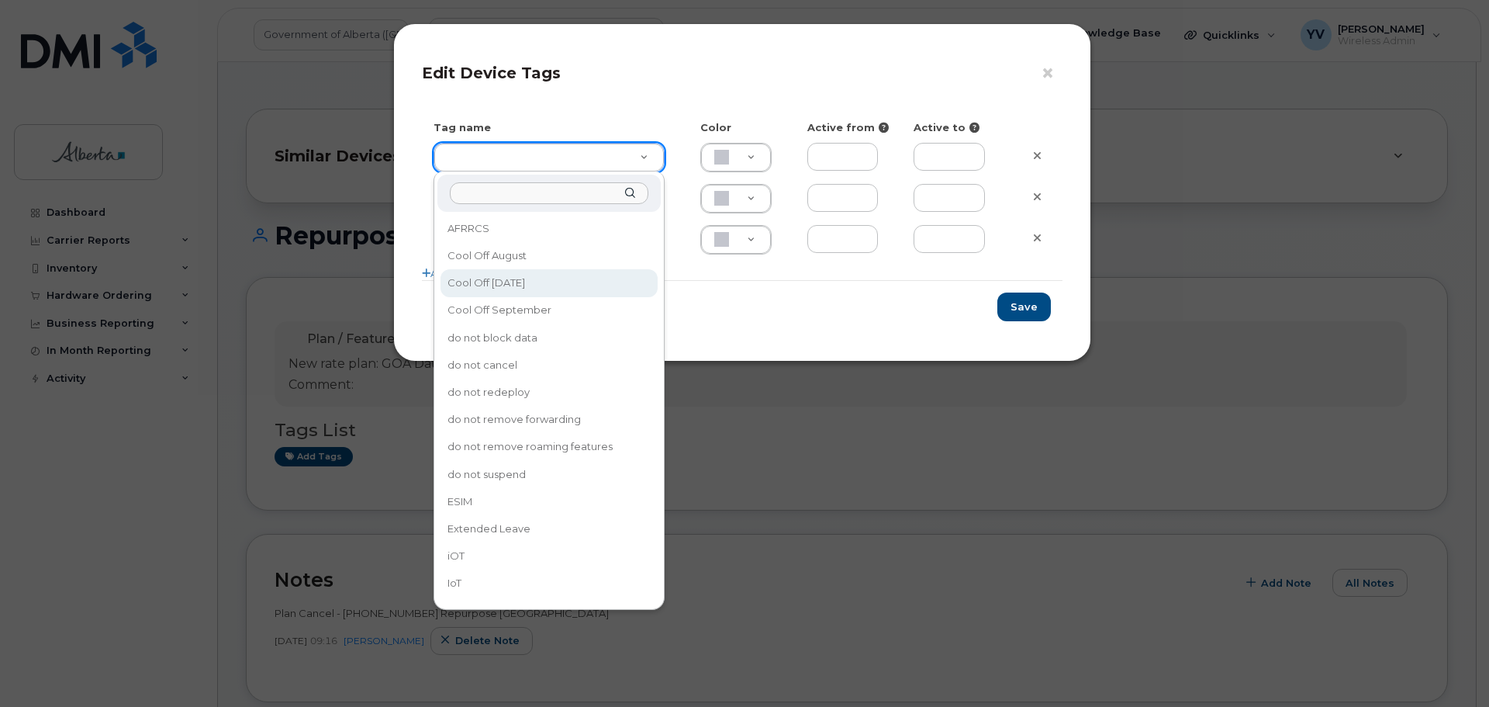
type input "Cool Off October 15"
type input "D6CDC1"
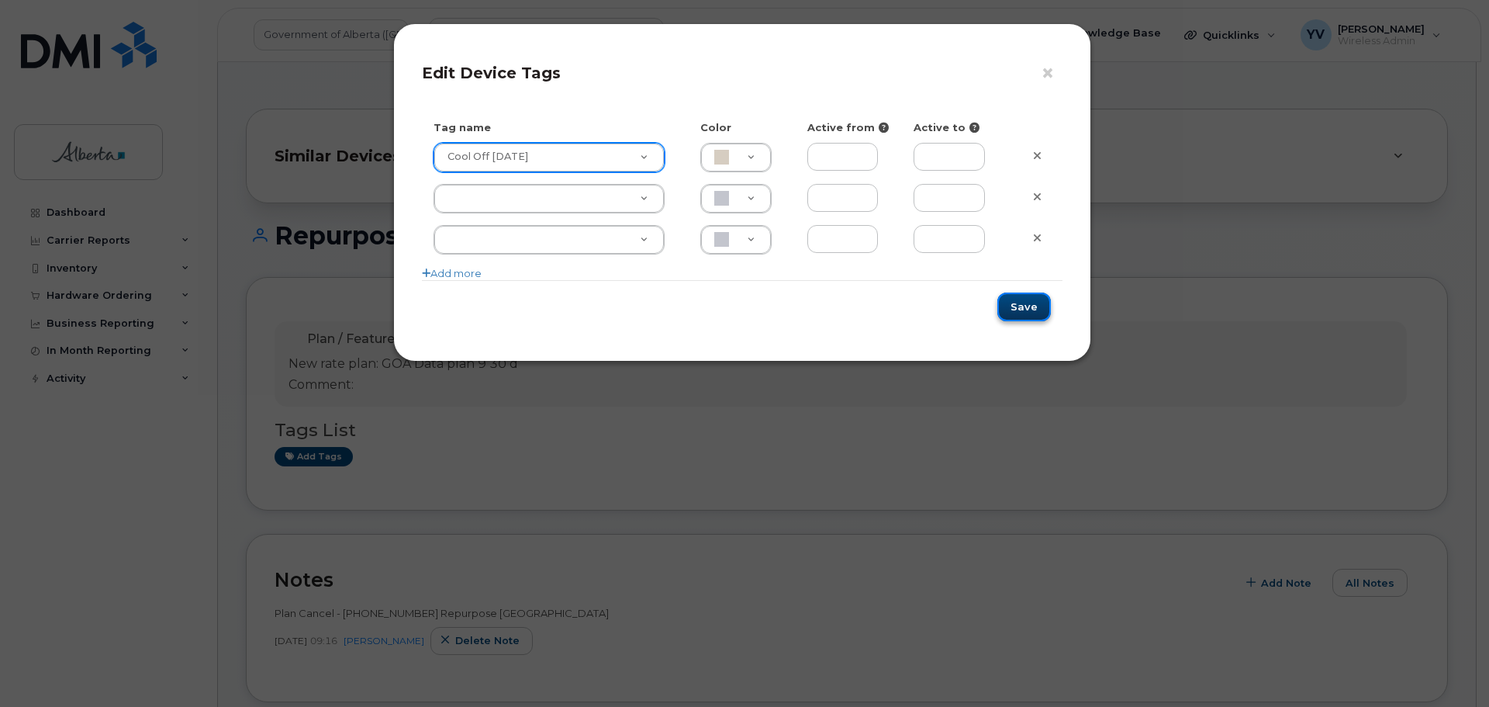
click at [1012, 304] on button "Save" at bounding box center [1025, 306] width 54 height 29
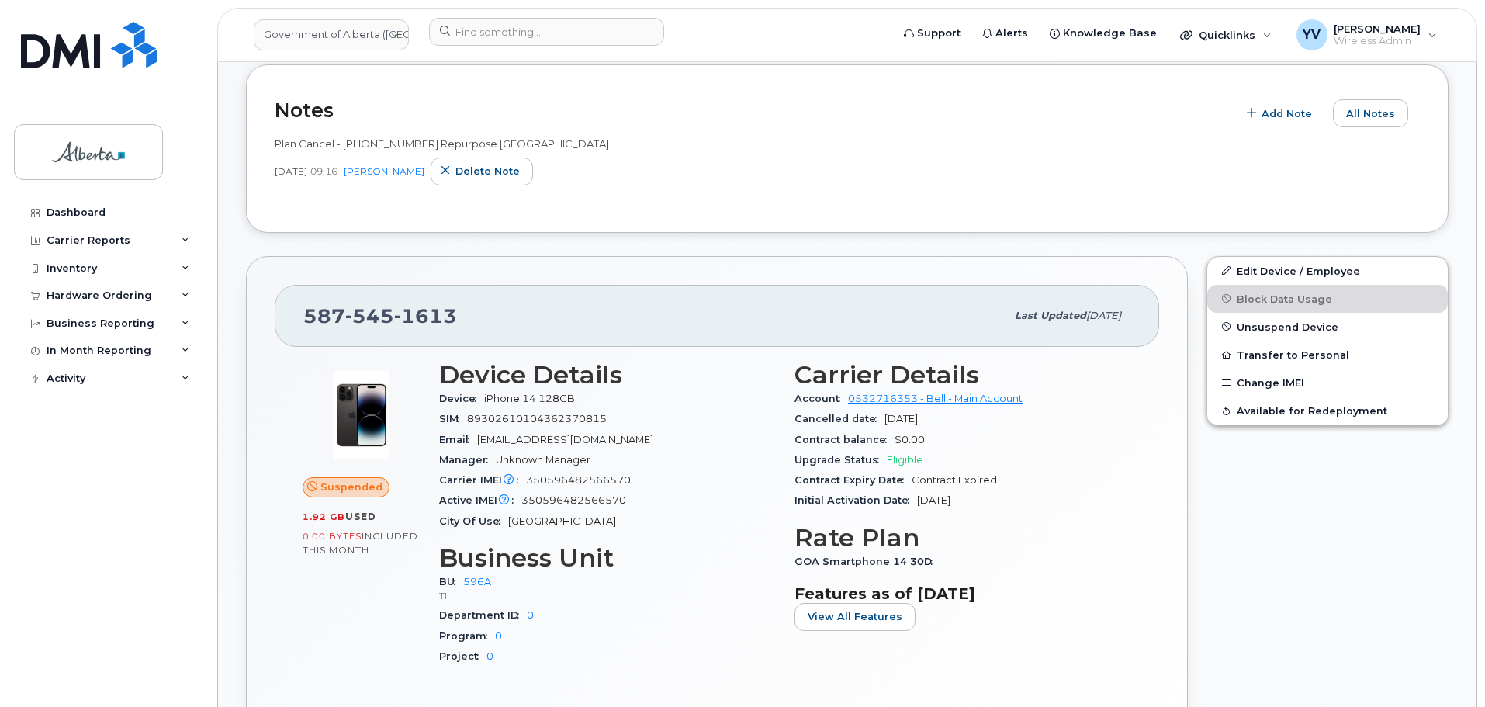
scroll to position [472, 0]
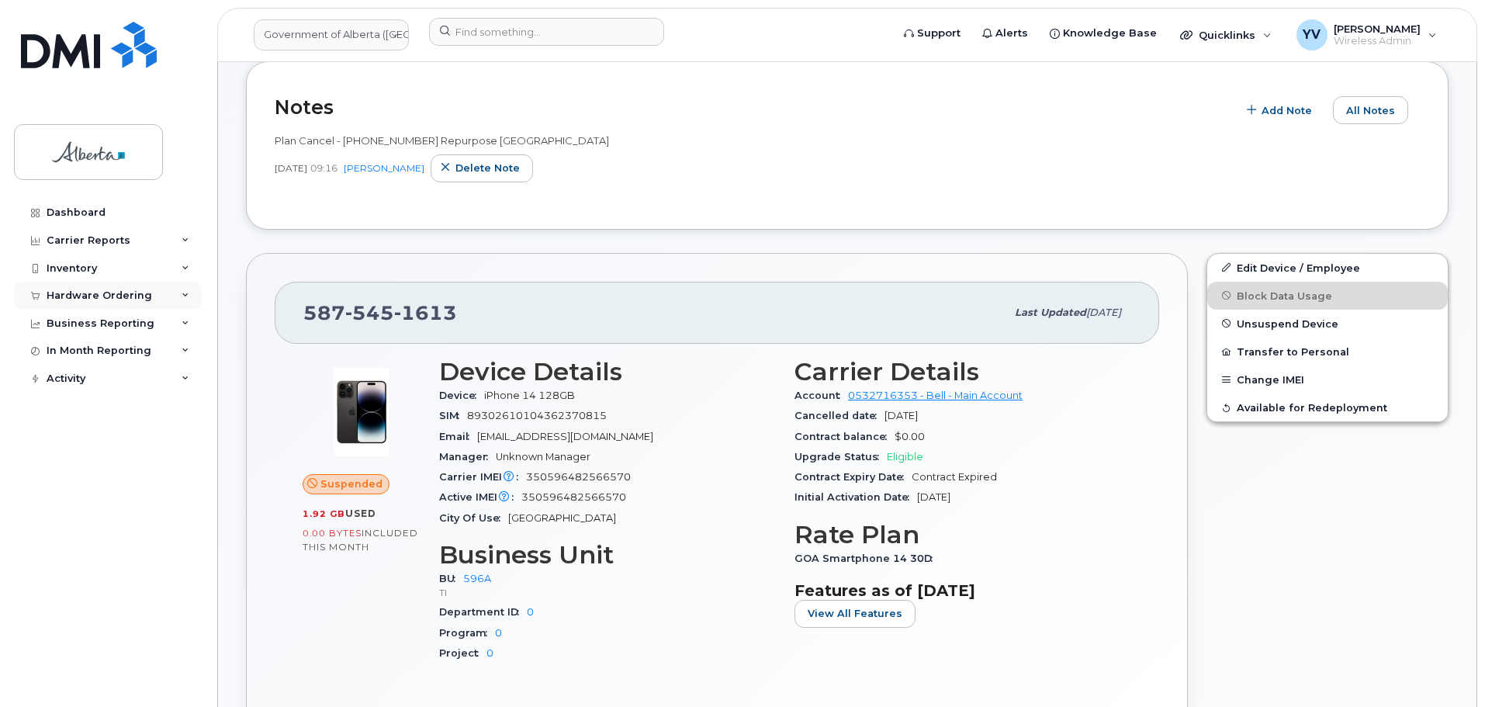
click at [88, 292] on div "Hardware Ordering" at bounding box center [99, 295] width 105 height 12
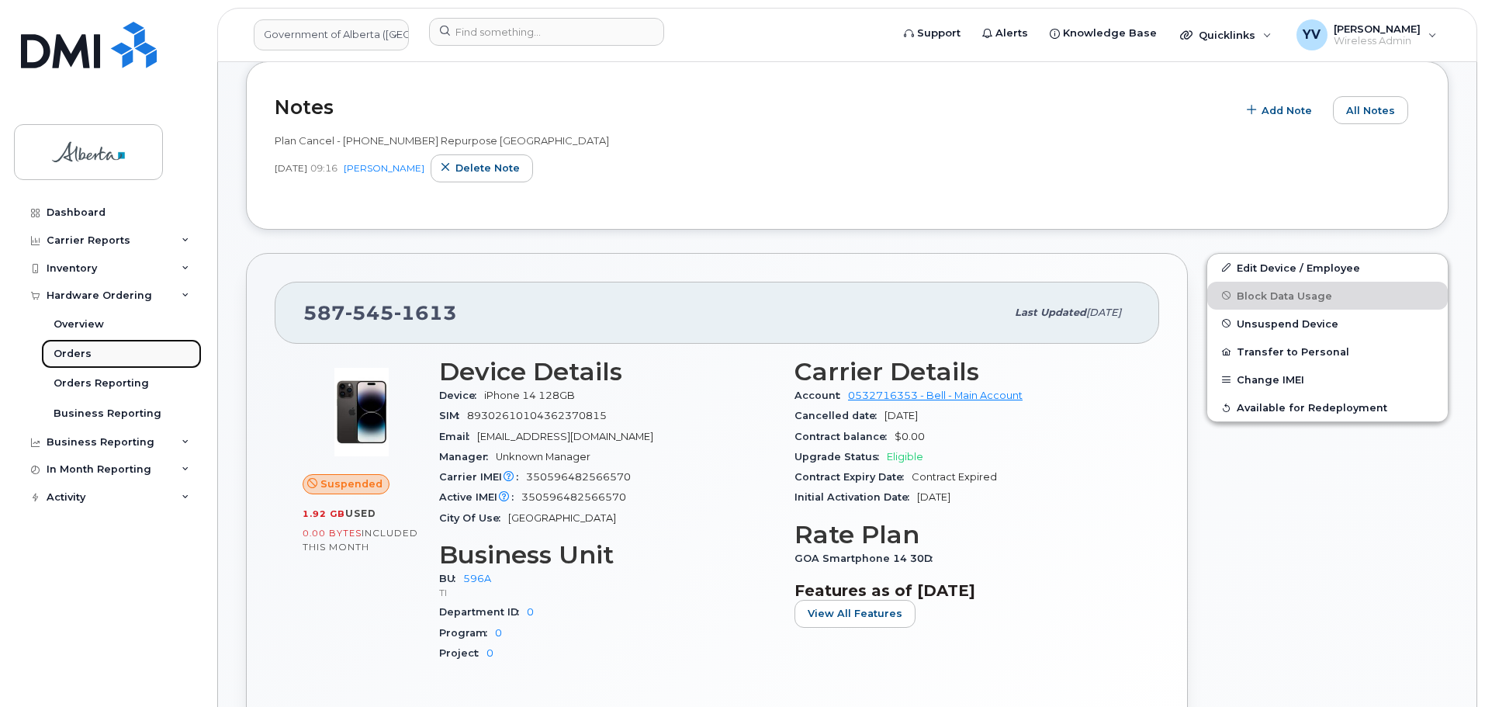
click at [76, 347] on div "Orders" at bounding box center [73, 354] width 38 height 14
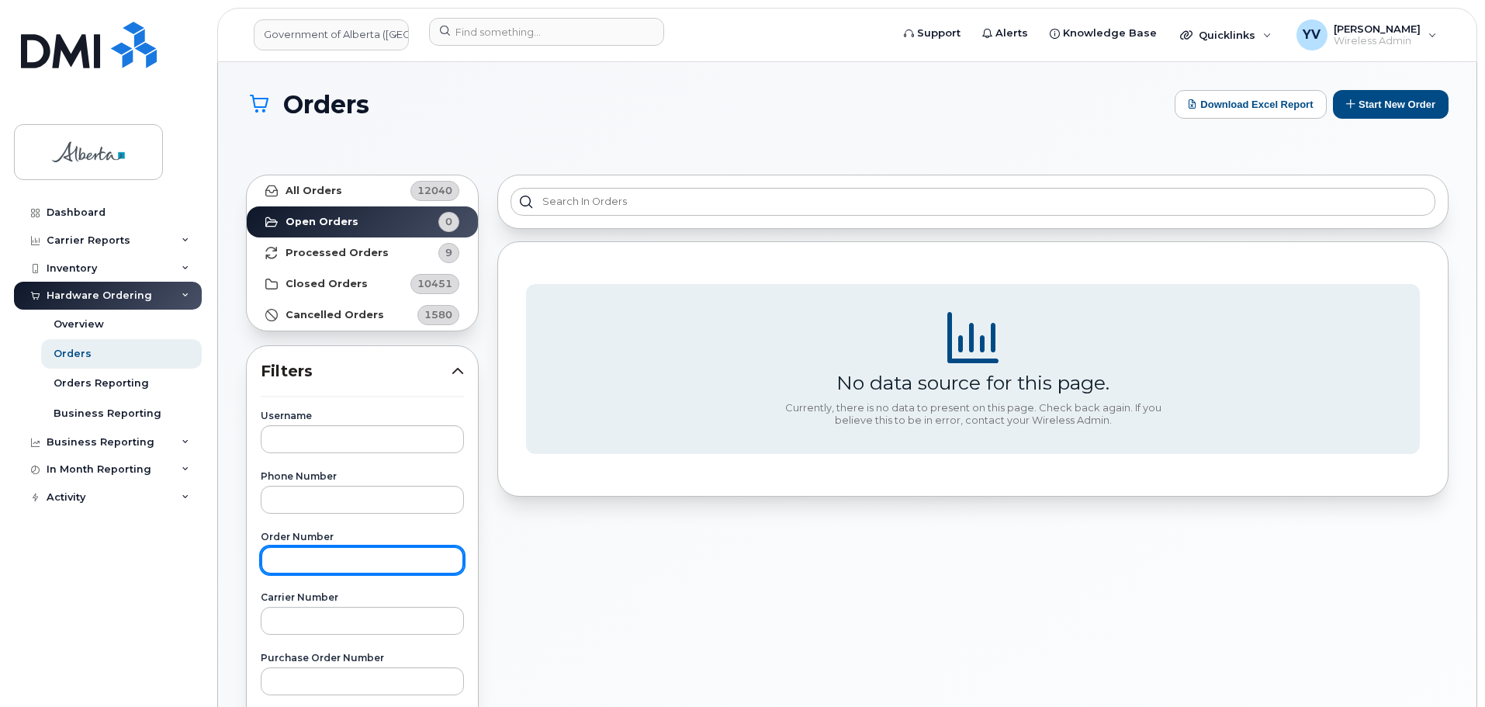
click at [277, 564] on input "text" at bounding box center [362, 560] width 203 height 28
paste input "302033"
type input "302033"
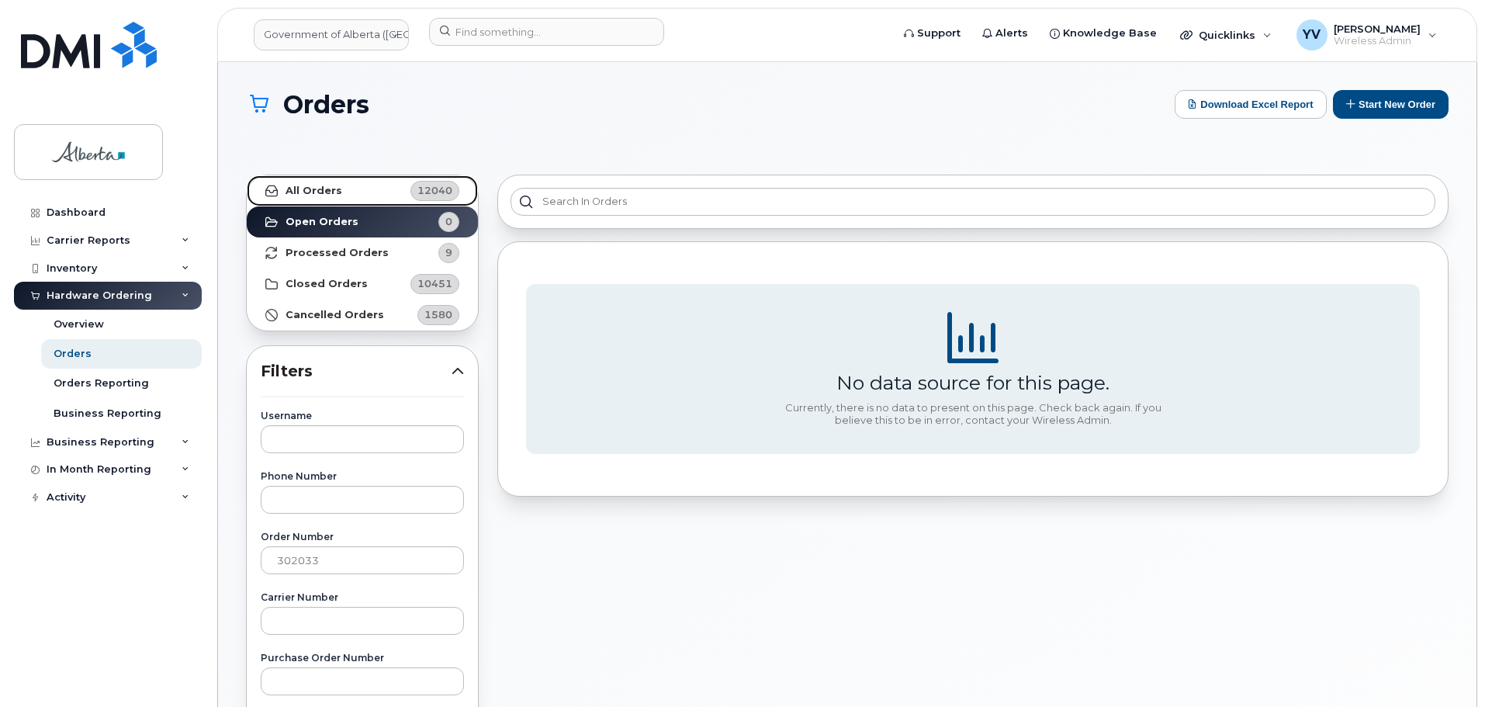
click at [297, 181] on link "All Orders 12040" at bounding box center [362, 190] width 231 height 31
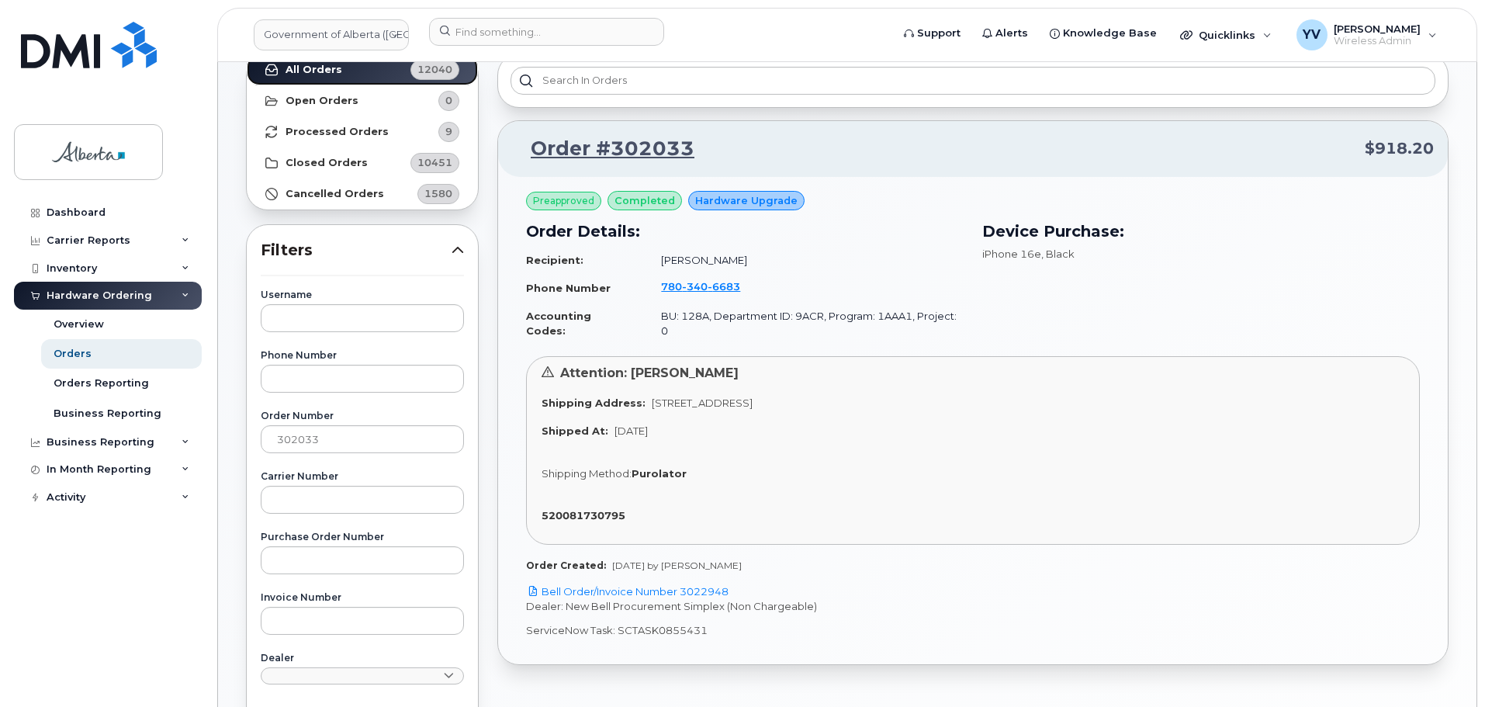
scroll to position [131, 0]
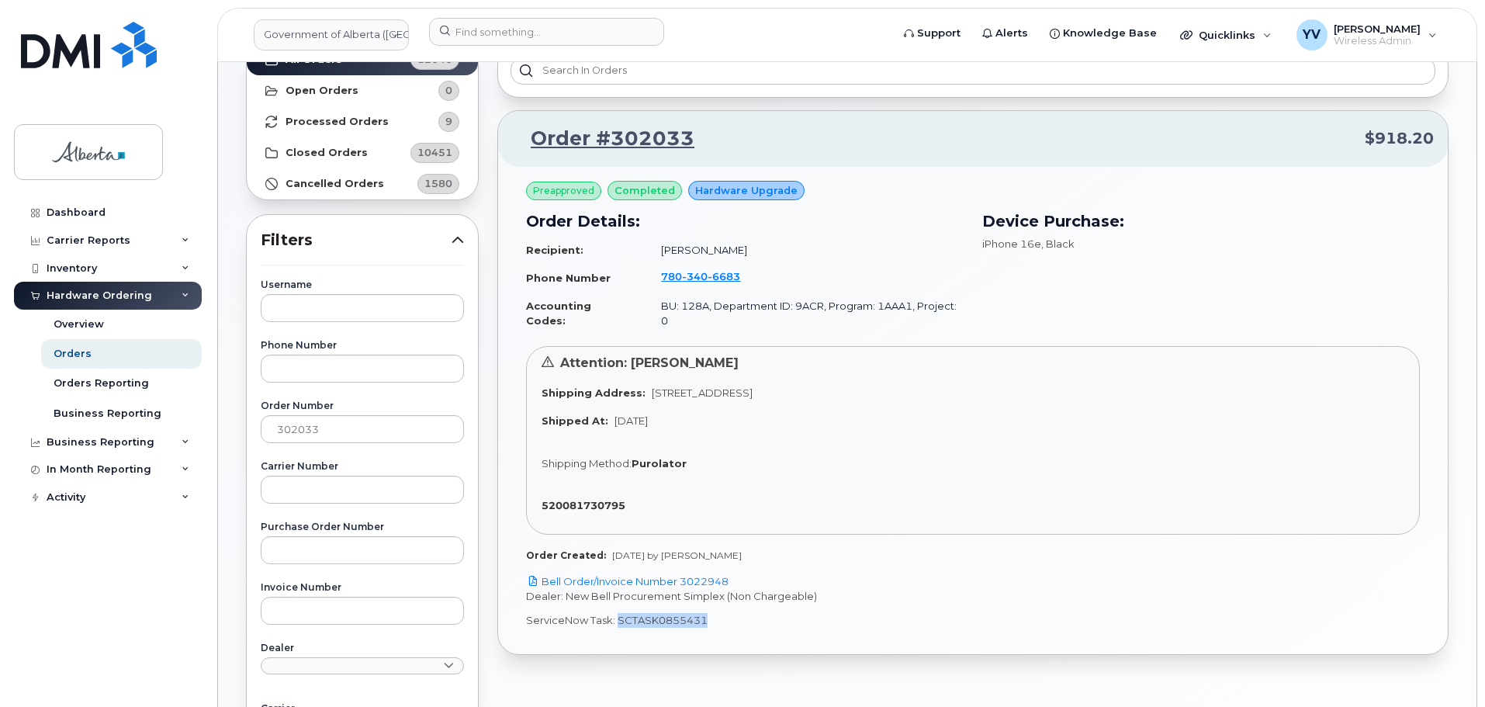
drag, startPoint x: 706, startPoint y: 612, endPoint x: 624, endPoint y: 599, distance: 83.3
click at [619, 613] on p "ServiceNow Task: SCTASK0855431" at bounding box center [973, 620] width 894 height 15
copy p "CTASK0855431"
click at [731, 613] on p "ServiceNow Task: SCTASK0855431" at bounding box center [973, 620] width 894 height 15
drag, startPoint x: 707, startPoint y: 607, endPoint x: 612, endPoint y: 611, distance: 95.5
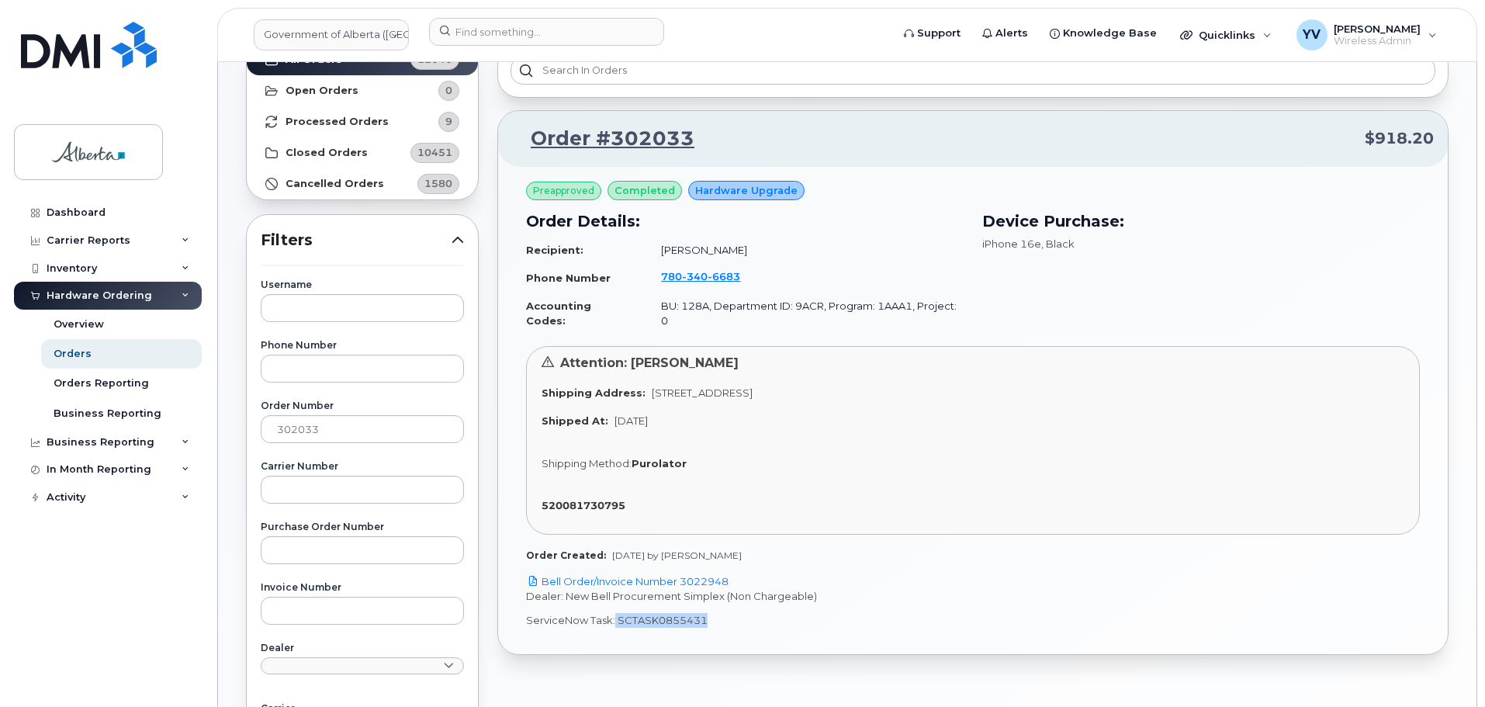
click at [612, 613] on p "ServiceNow Task: SCTASK0855431" at bounding box center [973, 620] width 894 height 15
copy p "SCTASK0855431"
click at [708, 575] on link "Bell Order/Invoice Number 3022948" at bounding box center [627, 581] width 202 height 12
copy p "SCTASK0855431"
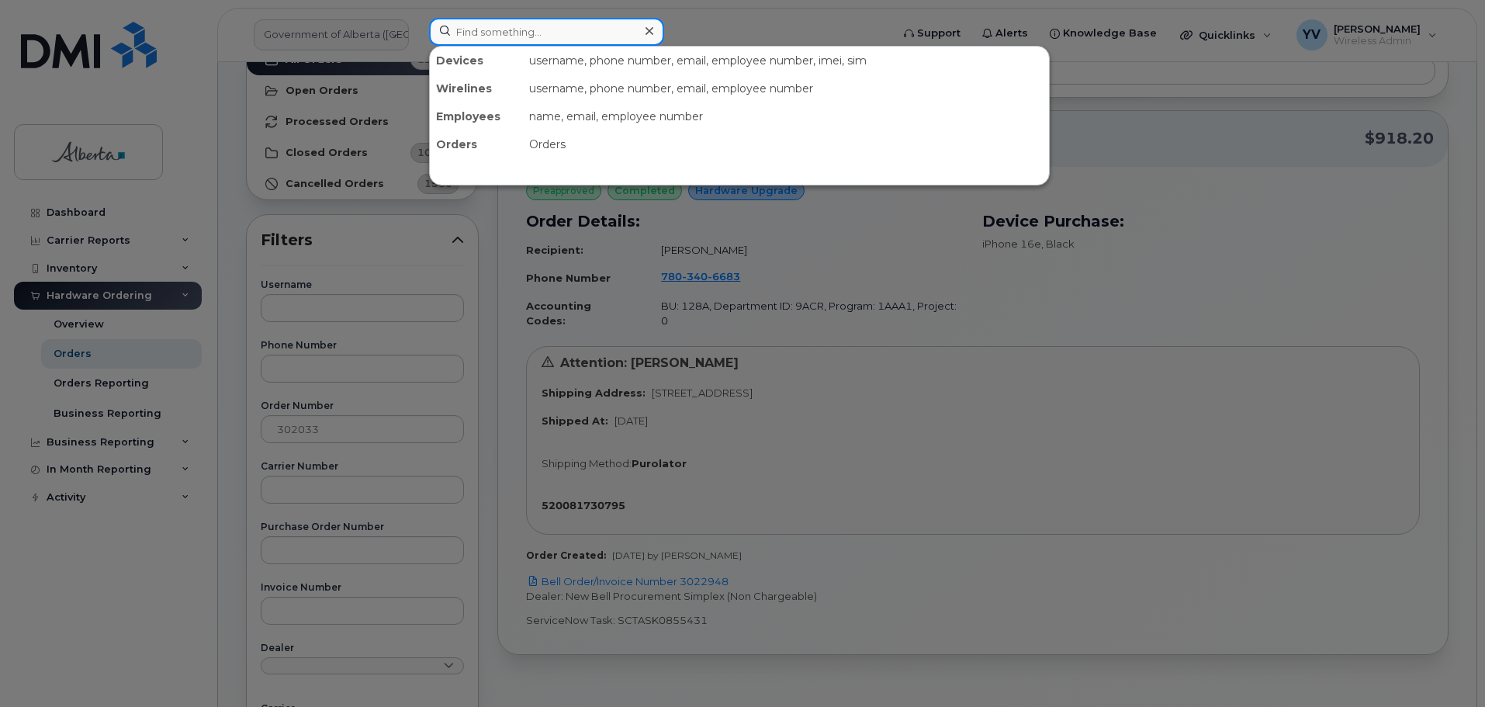
click at [490, 36] on input at bounding box center [546, 32] width 235 height 28
paste input "7803406683"
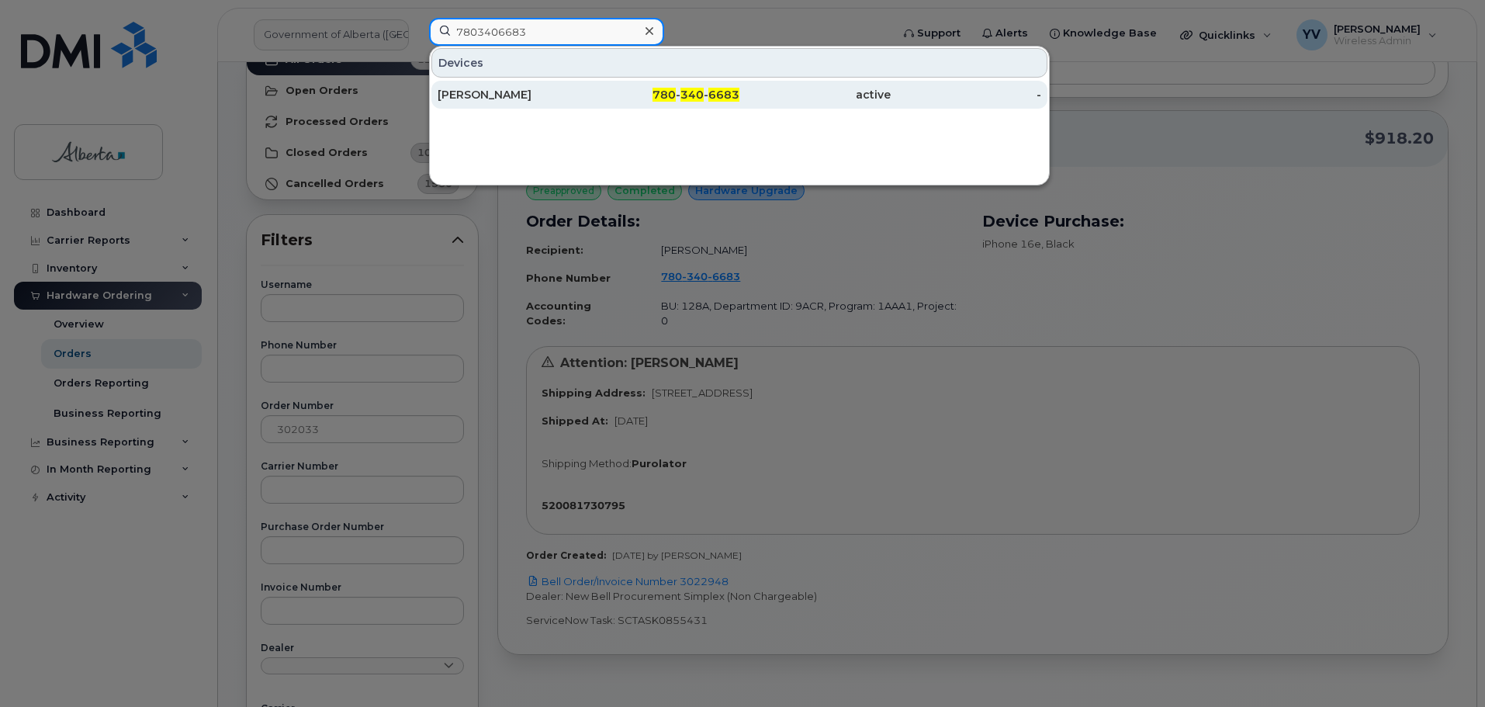
type input "7803406683"
click at [706, 94] on div "780 - 340 - 6683" at bounding box center [664, 95] width 151 height 16
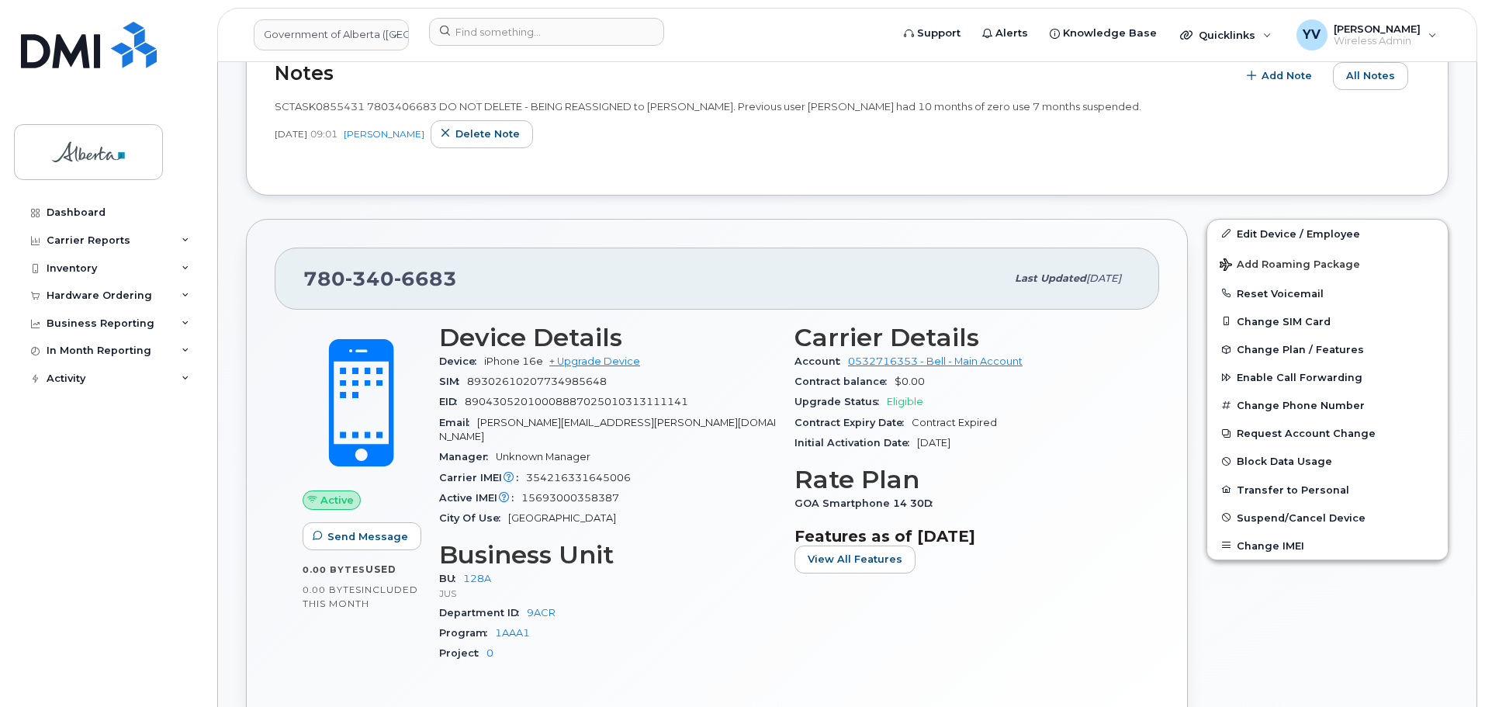
scroll to position [25, 0]
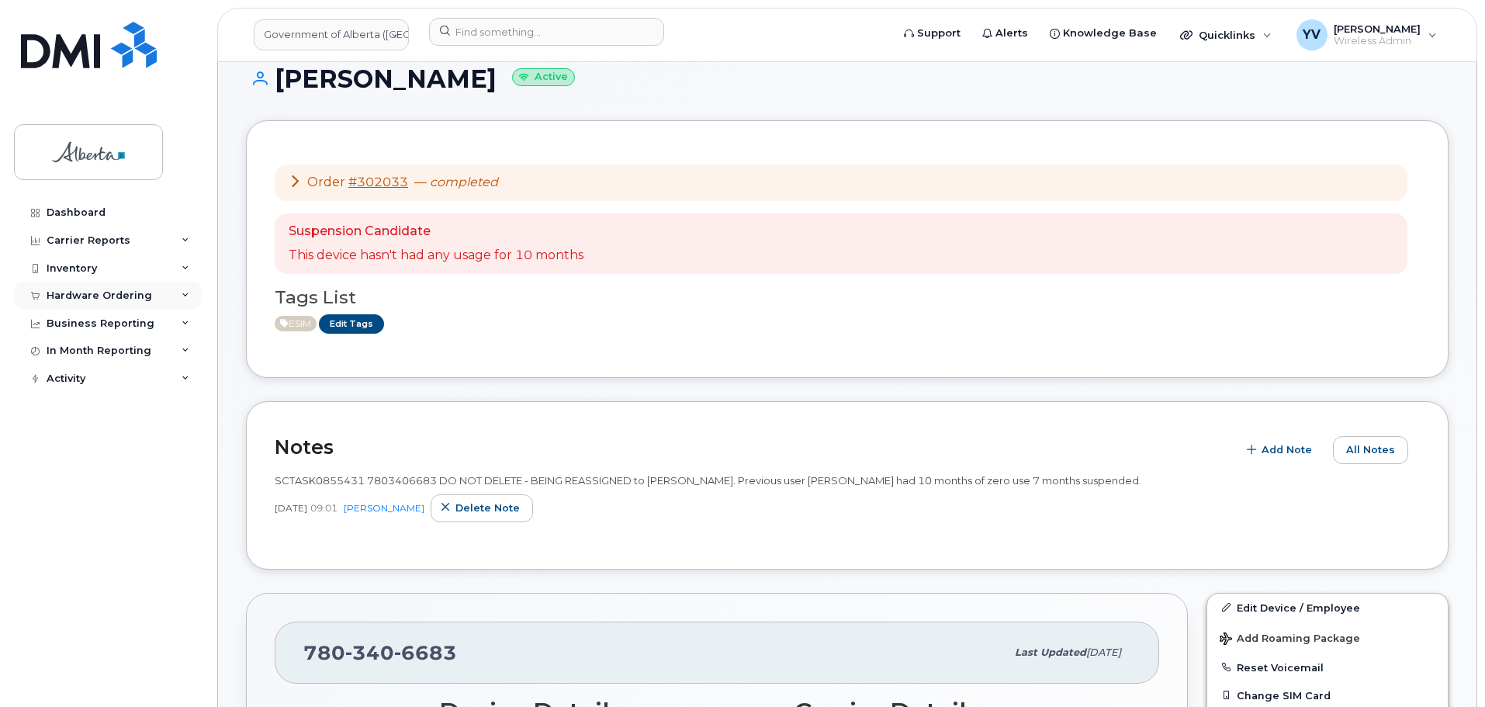
click at [104, 288] on div "Hardware Ordering" at bounding box center [108, 296] width 188 height 28
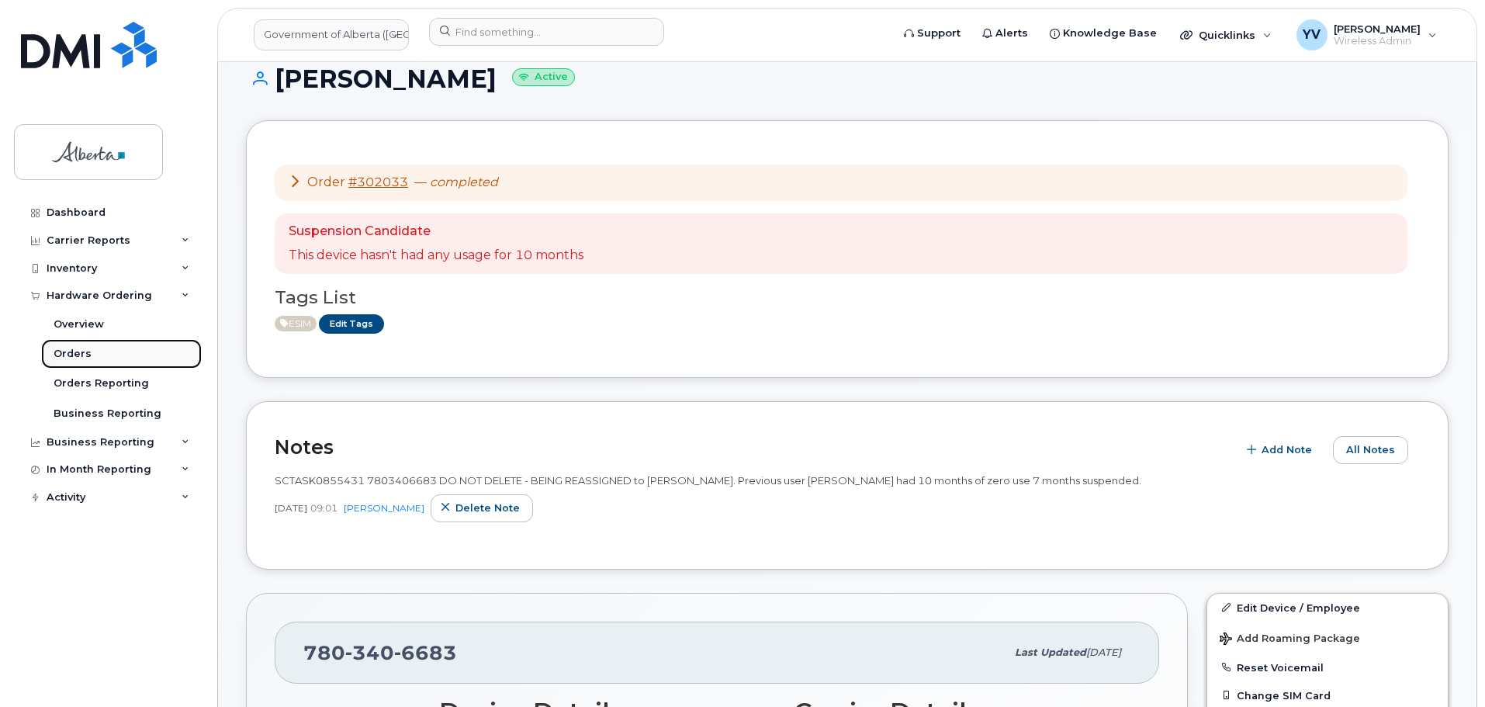
click at [75, 354] on div "Orders" at bounding box center [73, 354] width 38 height 14
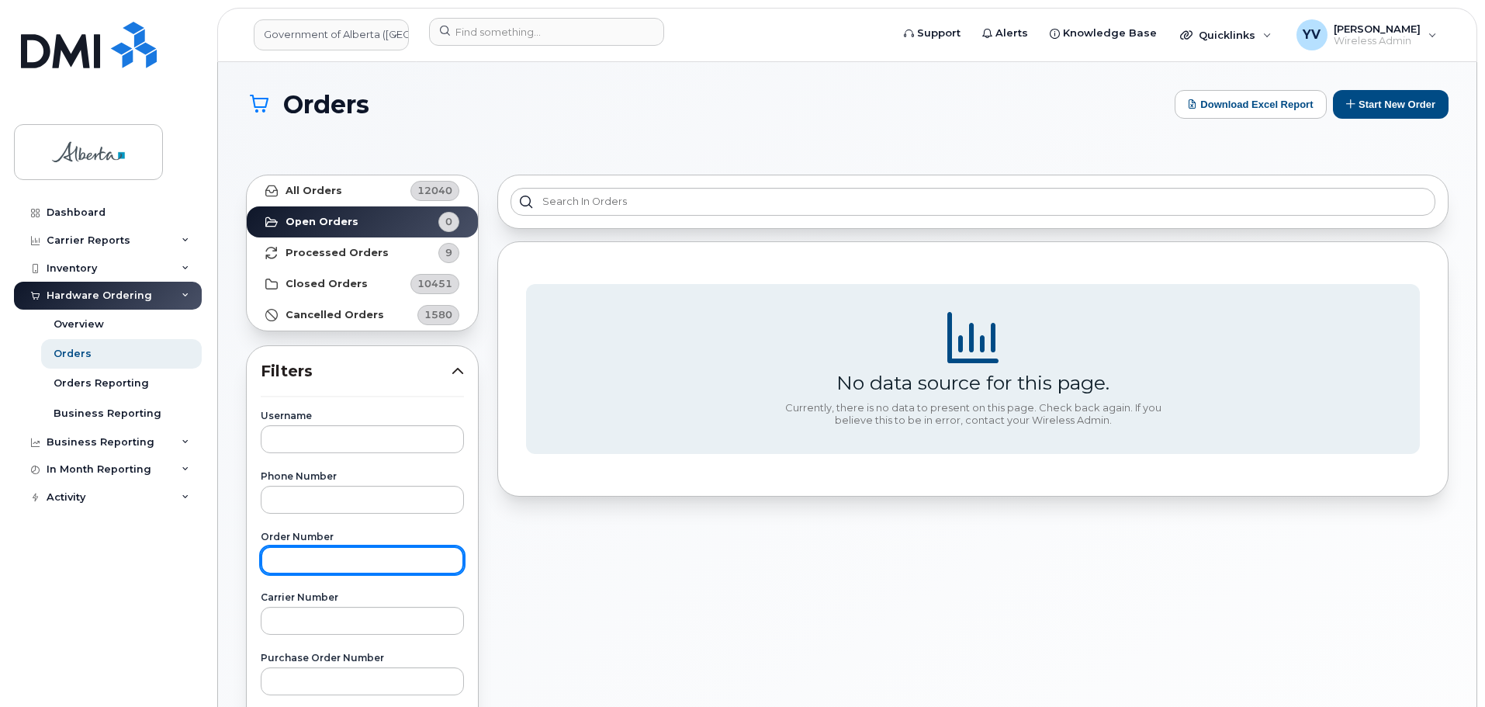
click at [301, 552] on input "text" at bounding box center [362, 560] width 203 height 28
paste input "302289"
type input "302289"
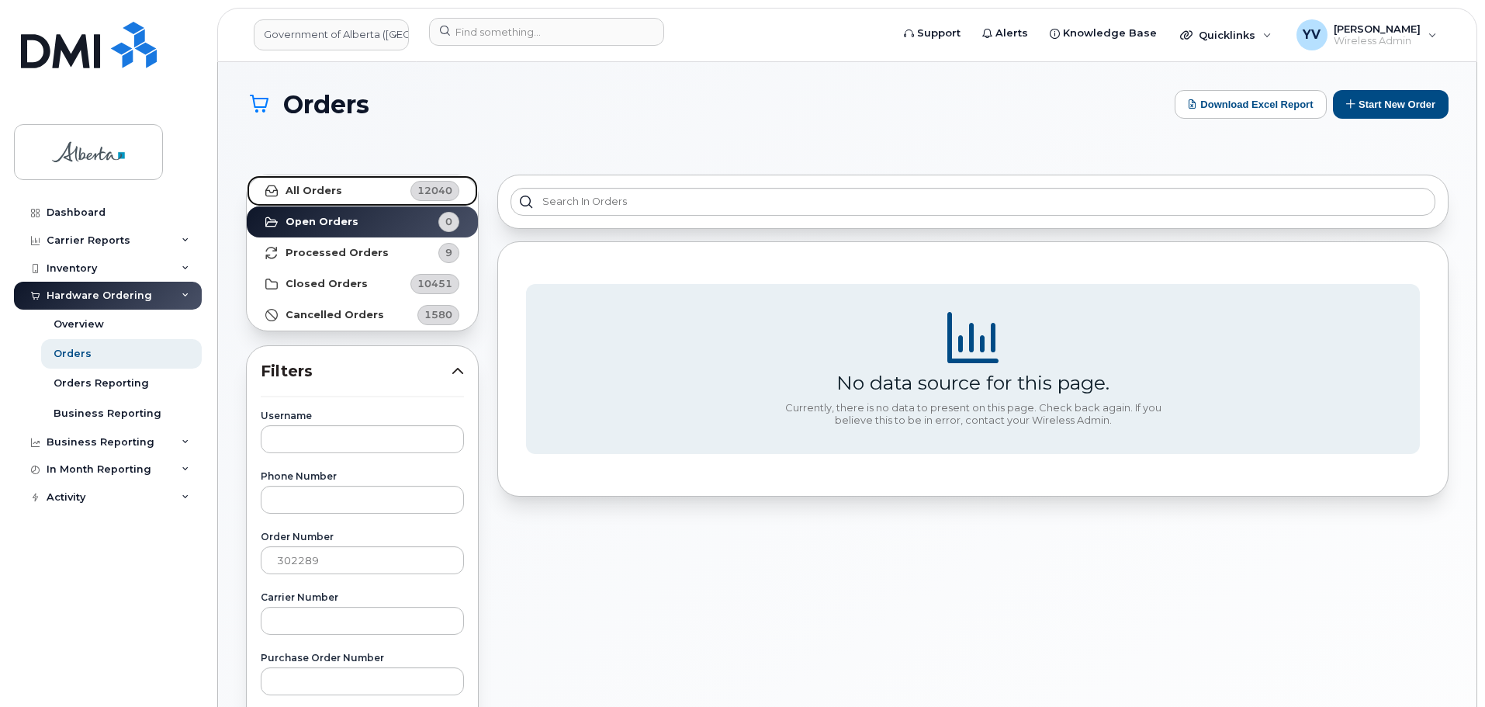
click at [318, 188] on strong "All Orders" at bounding box center [313, 191] width 57 height 12
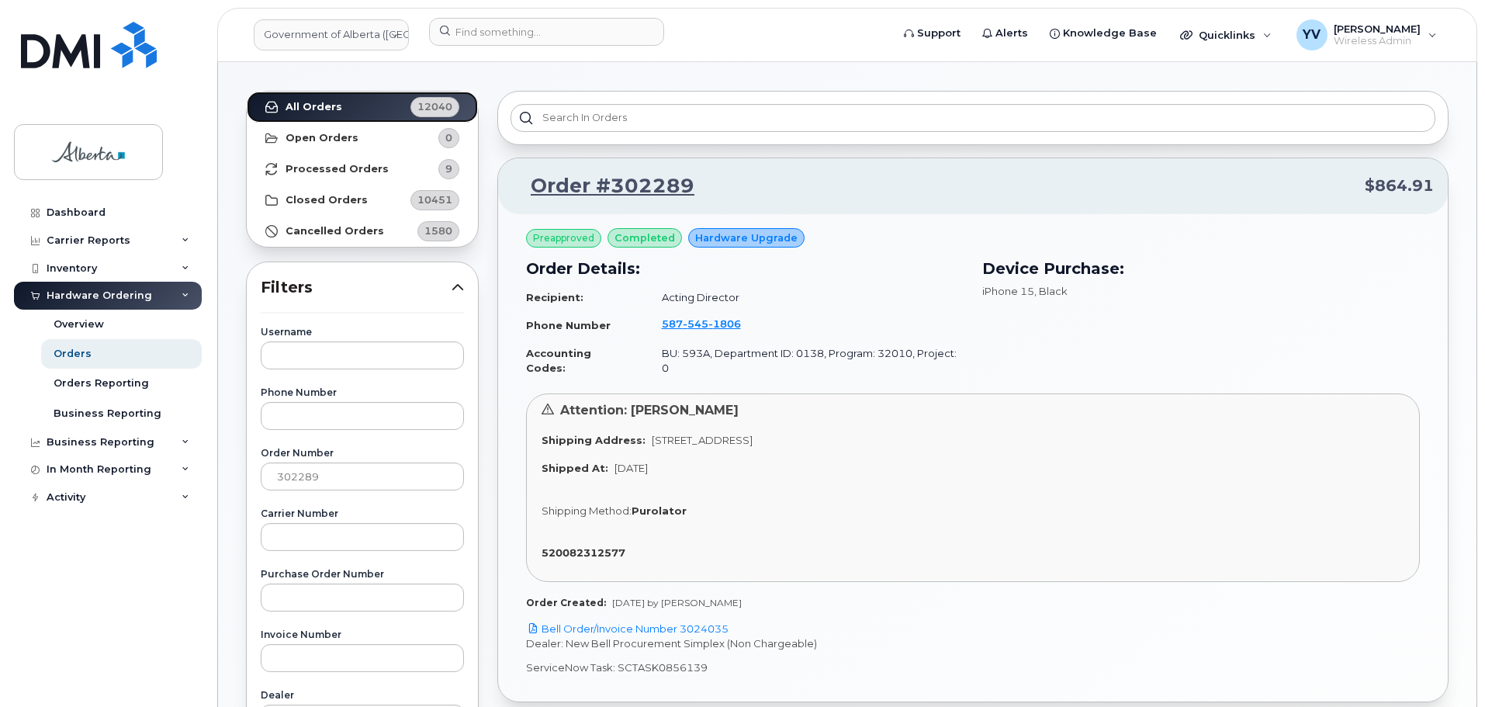
scroll to position [88, 0]
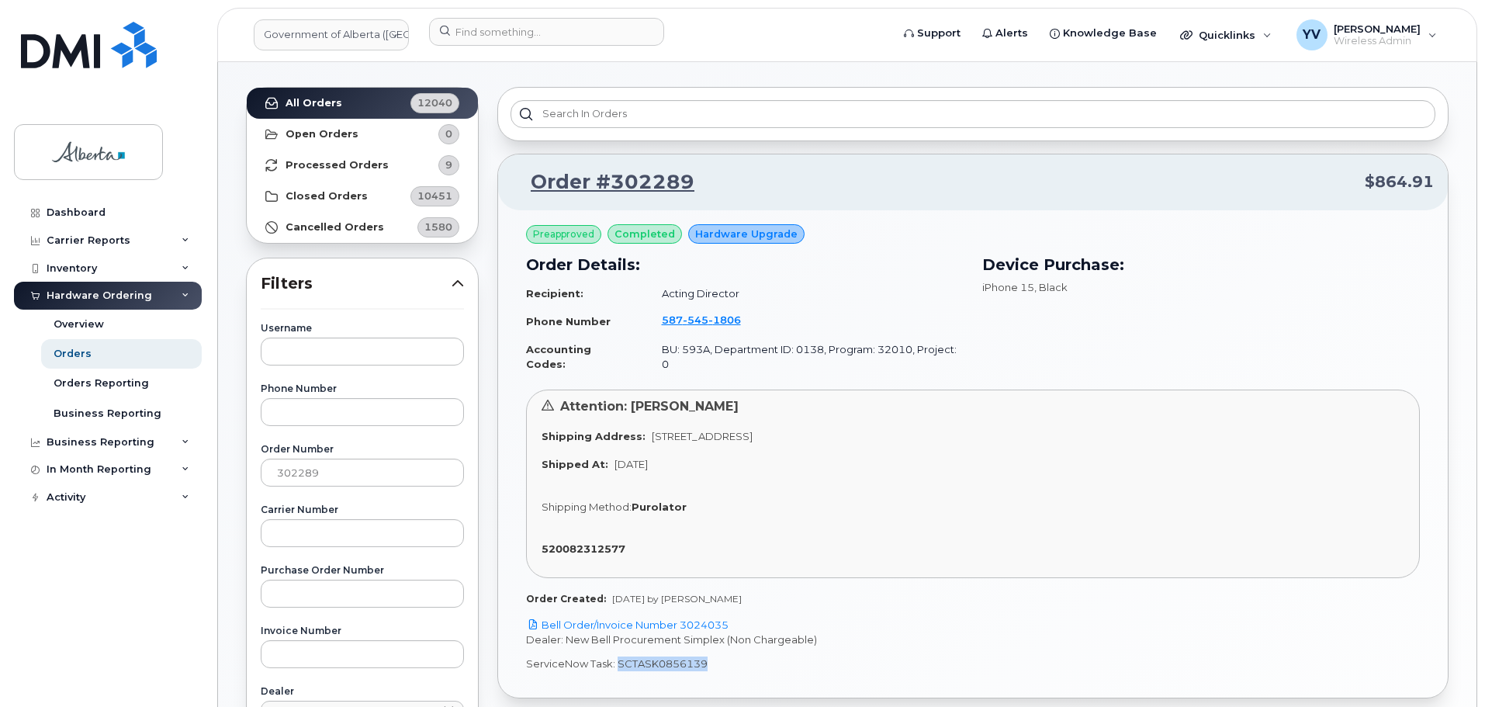
drag, startPoint x: 707, startPoint y: 656, endPoint x: 617, endPoint y: 653, distance: 90.0
click at [617, 656] on p "ServiceNow Task: SCTASK0856139" at bounding box center [973, 663] width 894 height 15
copy p "SCTASK0856139"
click at [711, 618] on link "Bell Order/Invoice Number 3024035" at bounding box center [627, 624] width 202 height 12
copy p "SCTASK0856139"
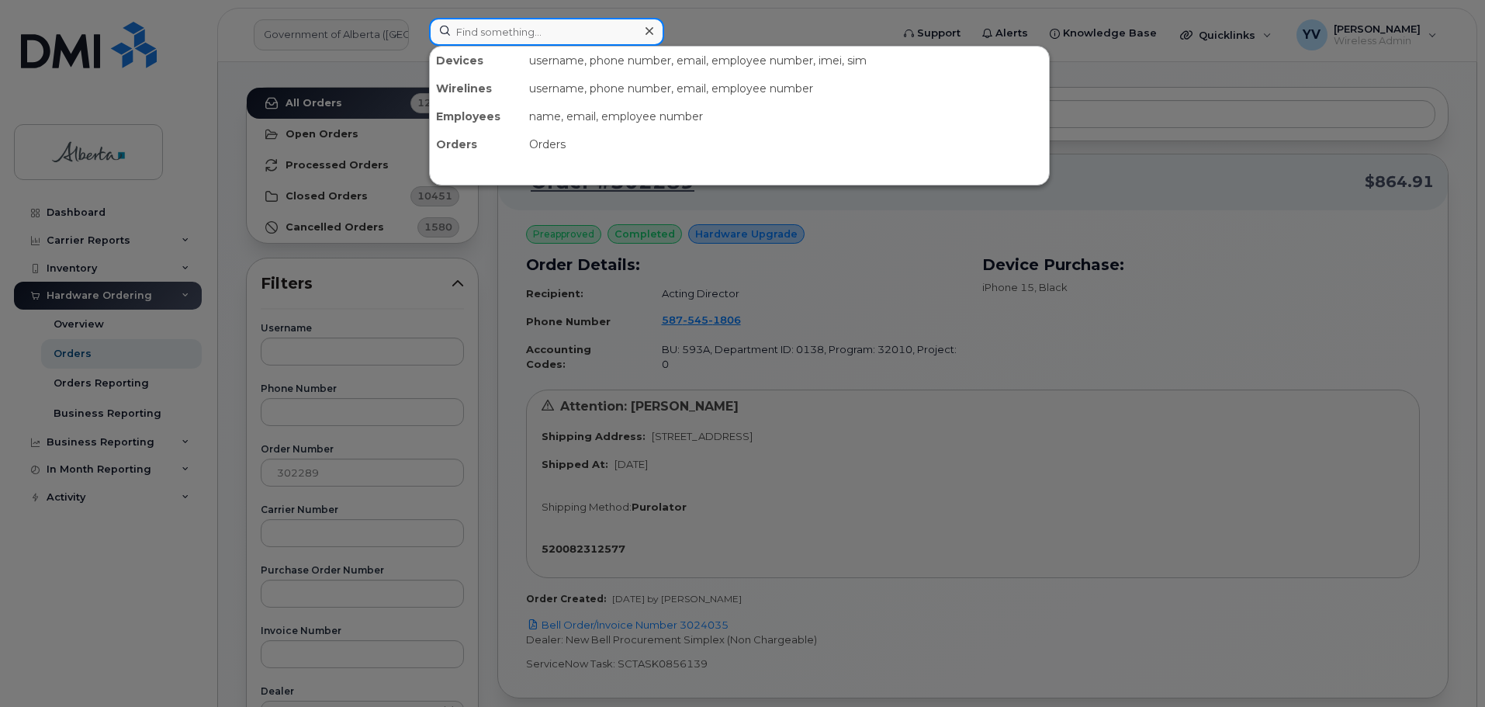
click at [478, 37] on input at bounding box center [546, 32] width 235 height 28
paste input "5875451806"
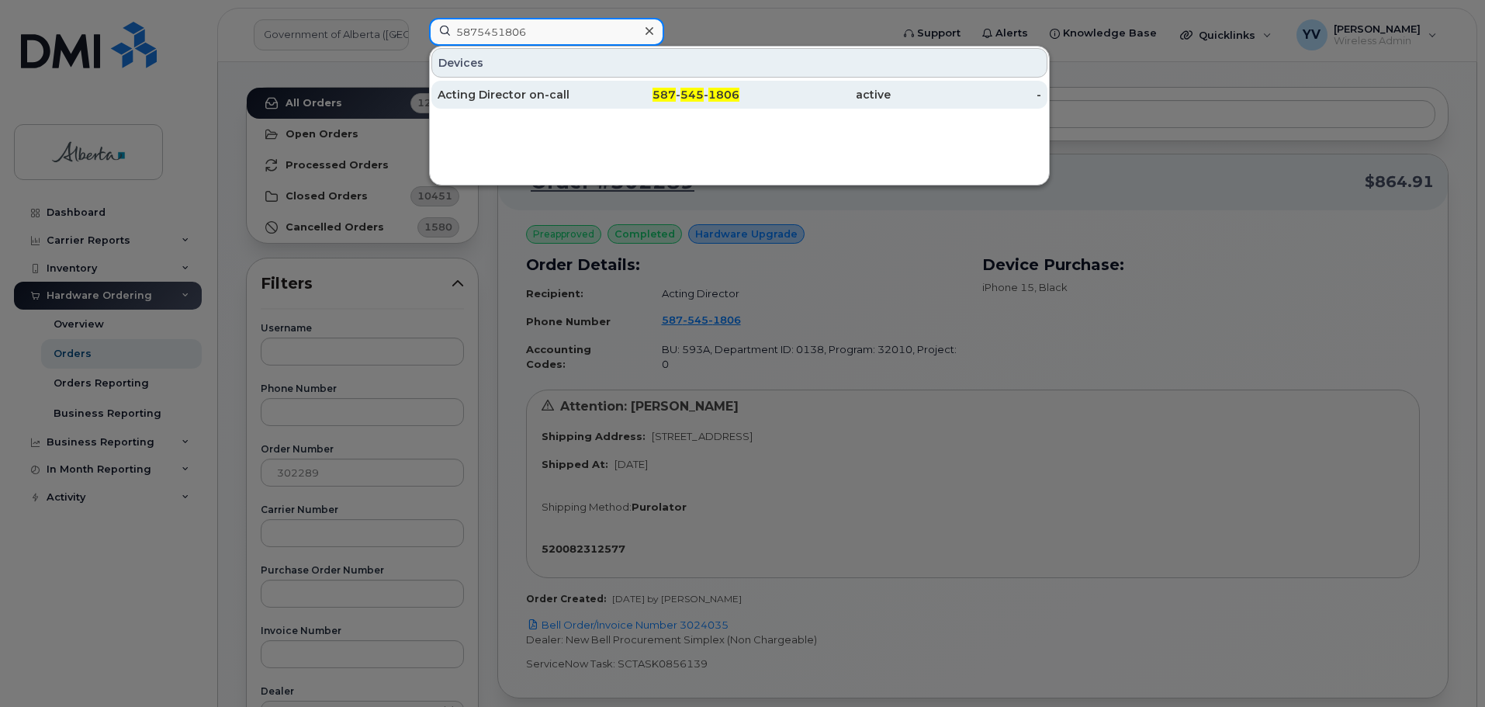
type input "5875451806"
click at [682, 96] on span "545" at bounding box center [691, 95] width 23 height 14
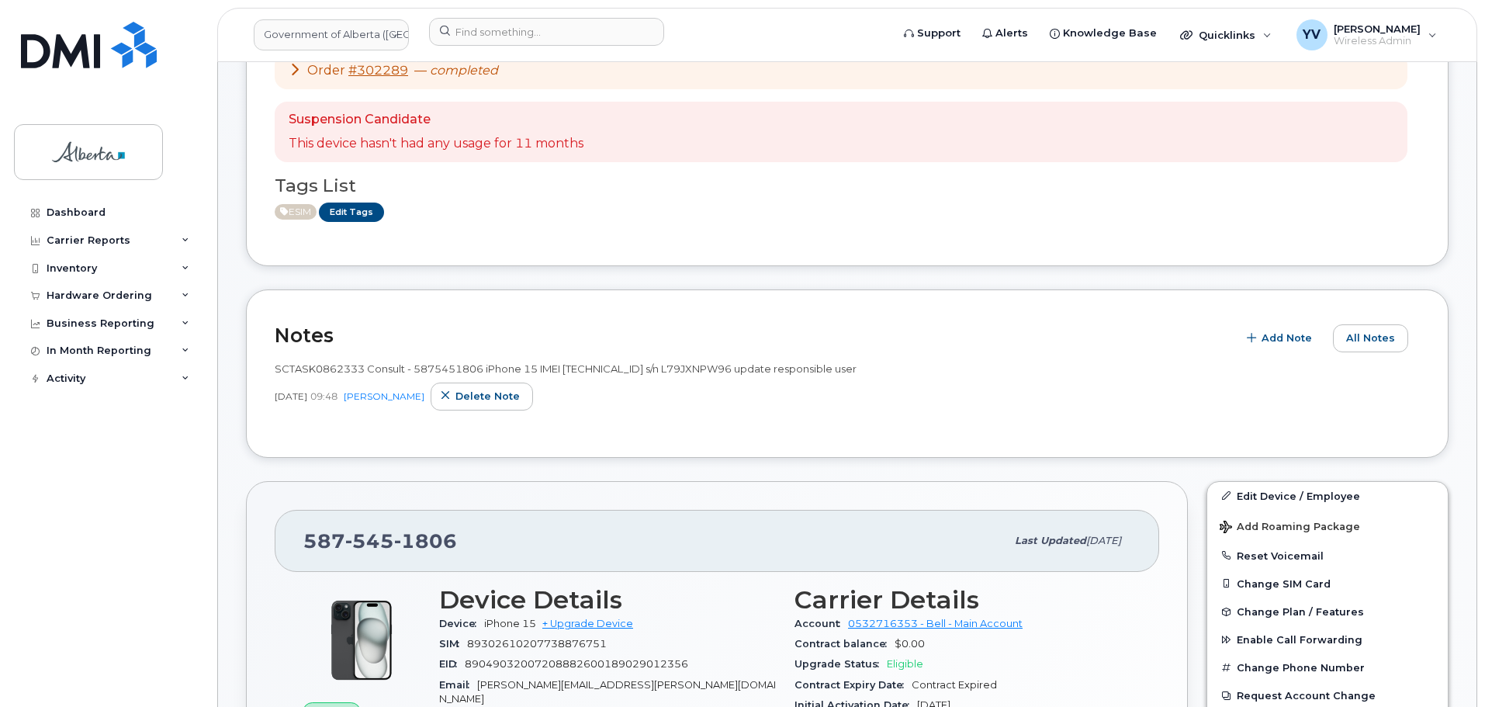
scroll to position [296, 0]
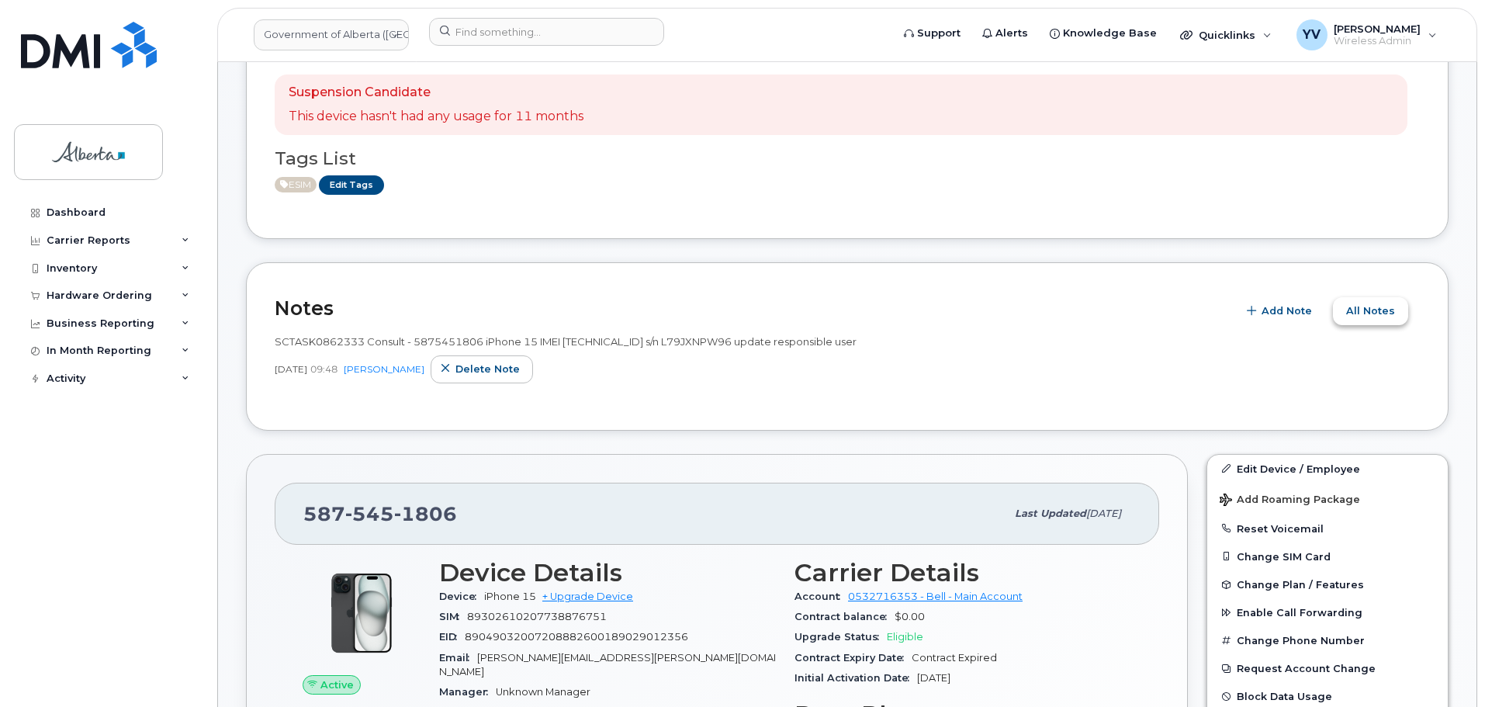
click at [1360, 306] on span "All Notes" at bounding box center [1370, 310] width 49 height 15
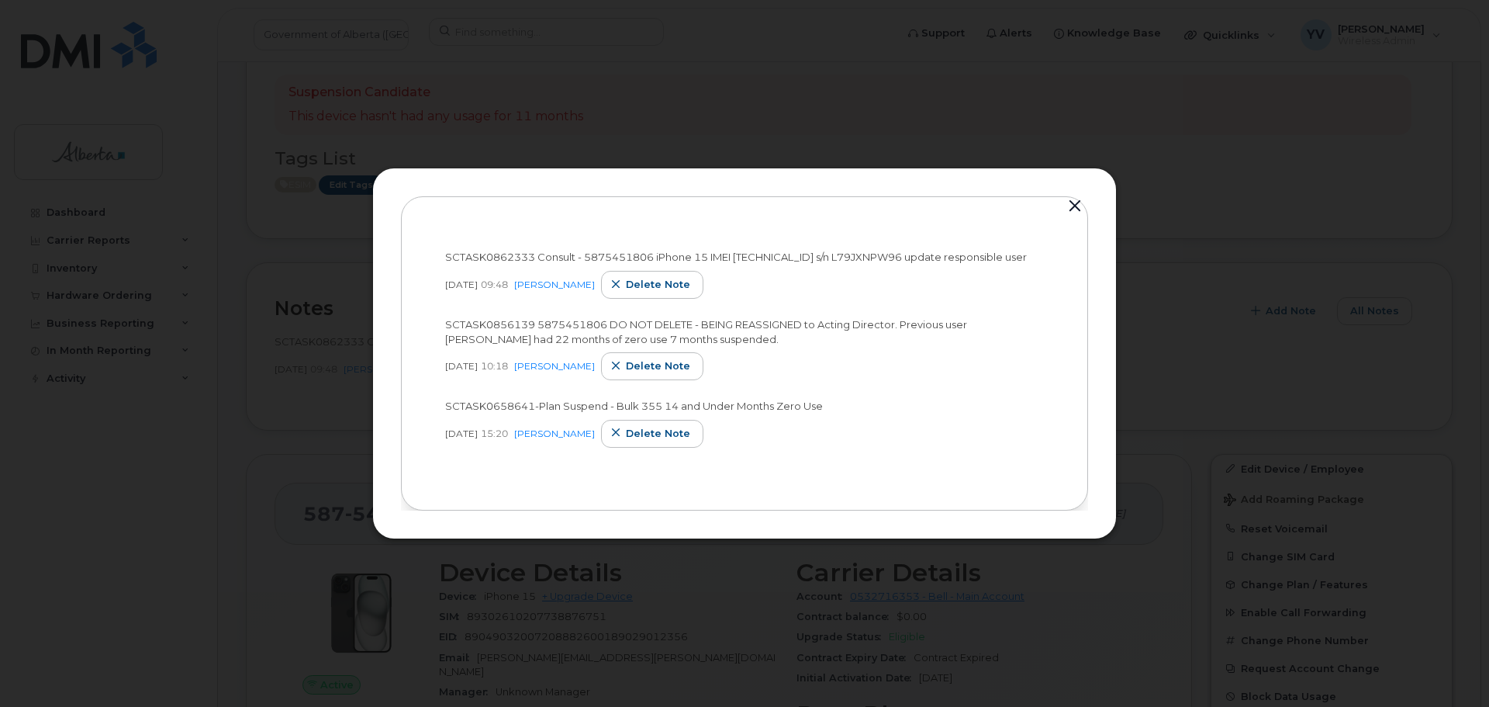
click at [1068, 196] on button "button" at bounding box center [1075, 206] width 23 height 22
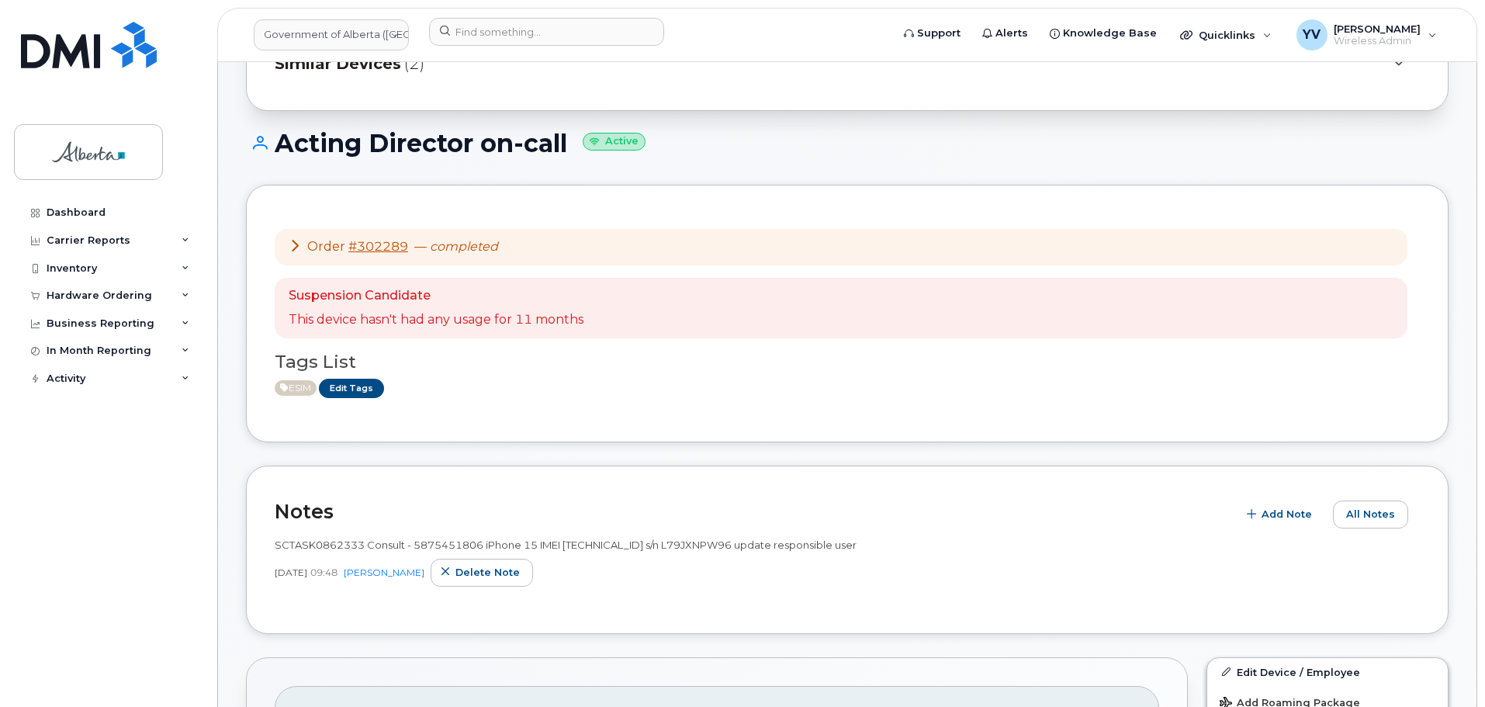
scroll to position [0, 0]
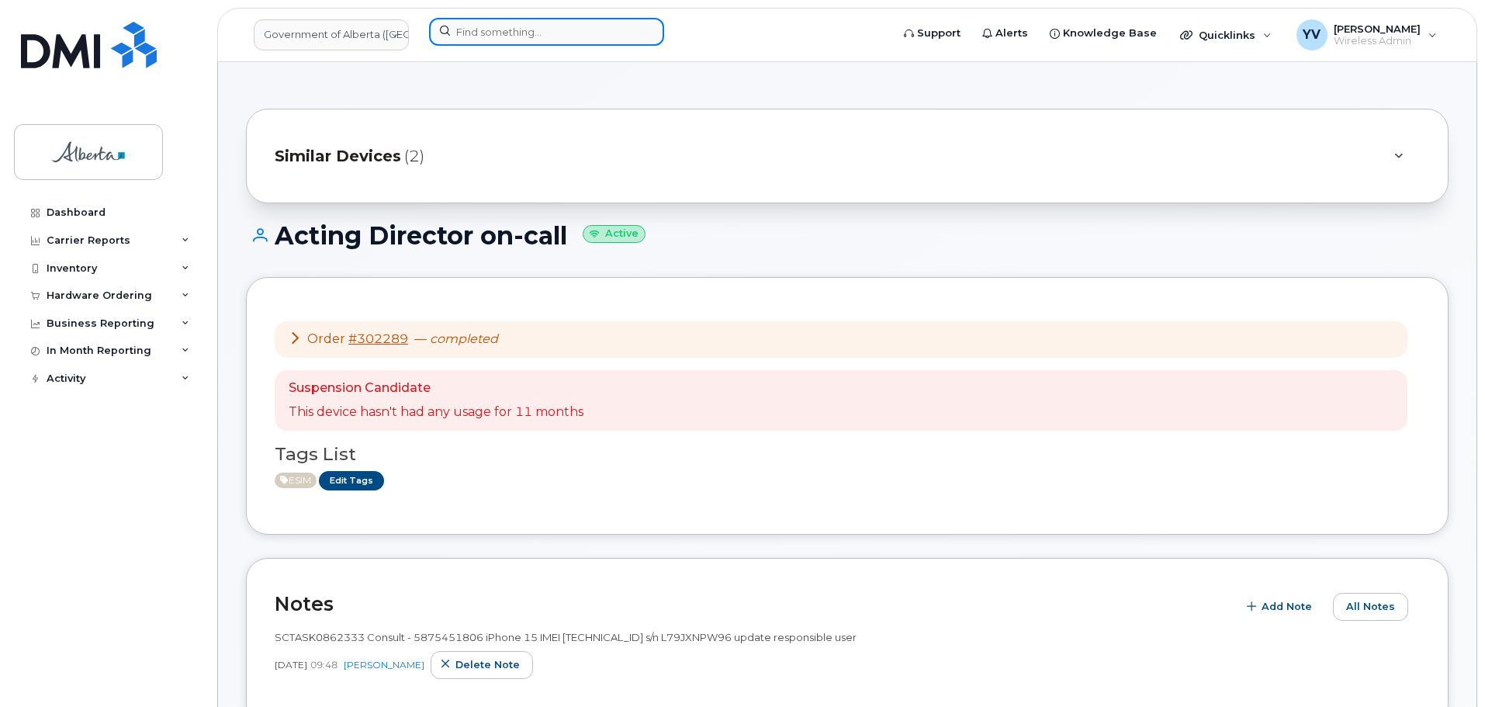
click at [476, 20] on input at bounding box center [546, 32] width 235 height 28
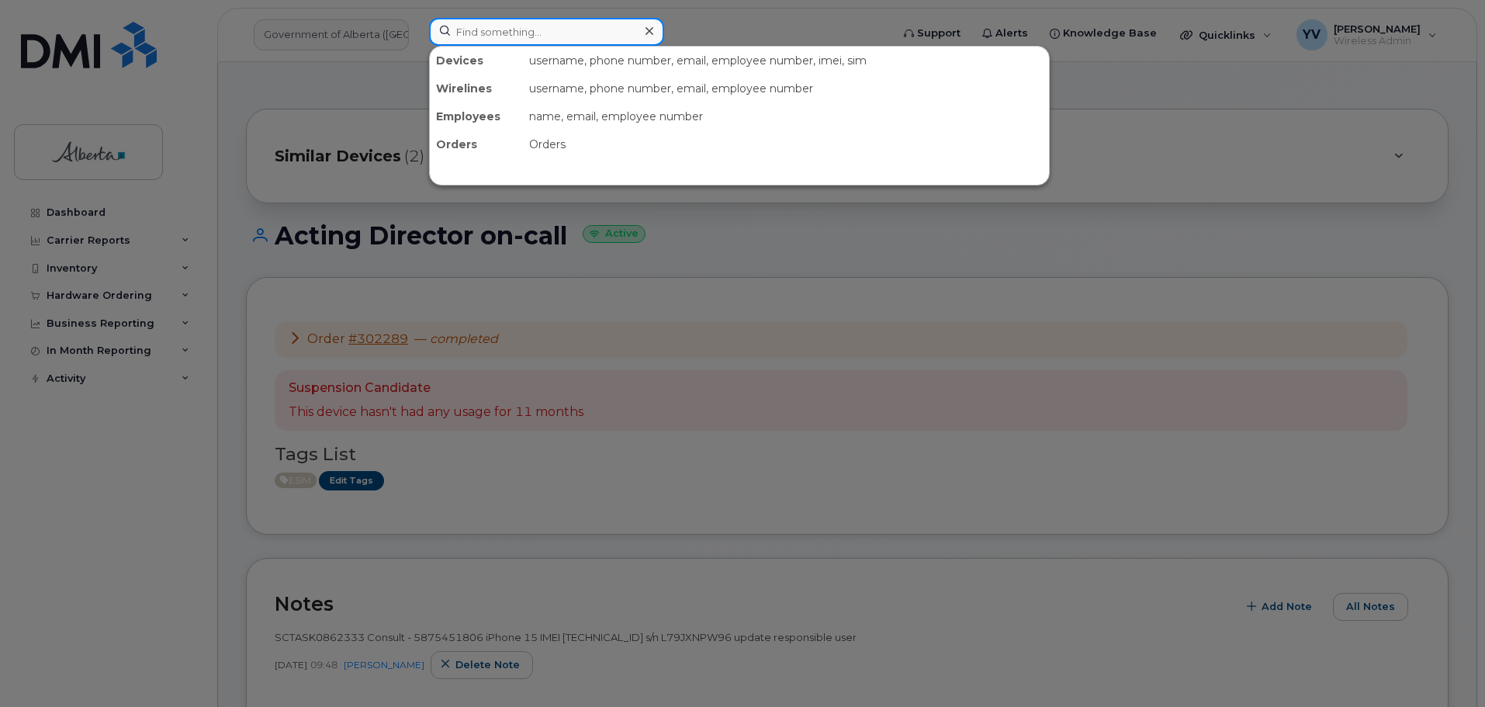
paste input "7802171861"
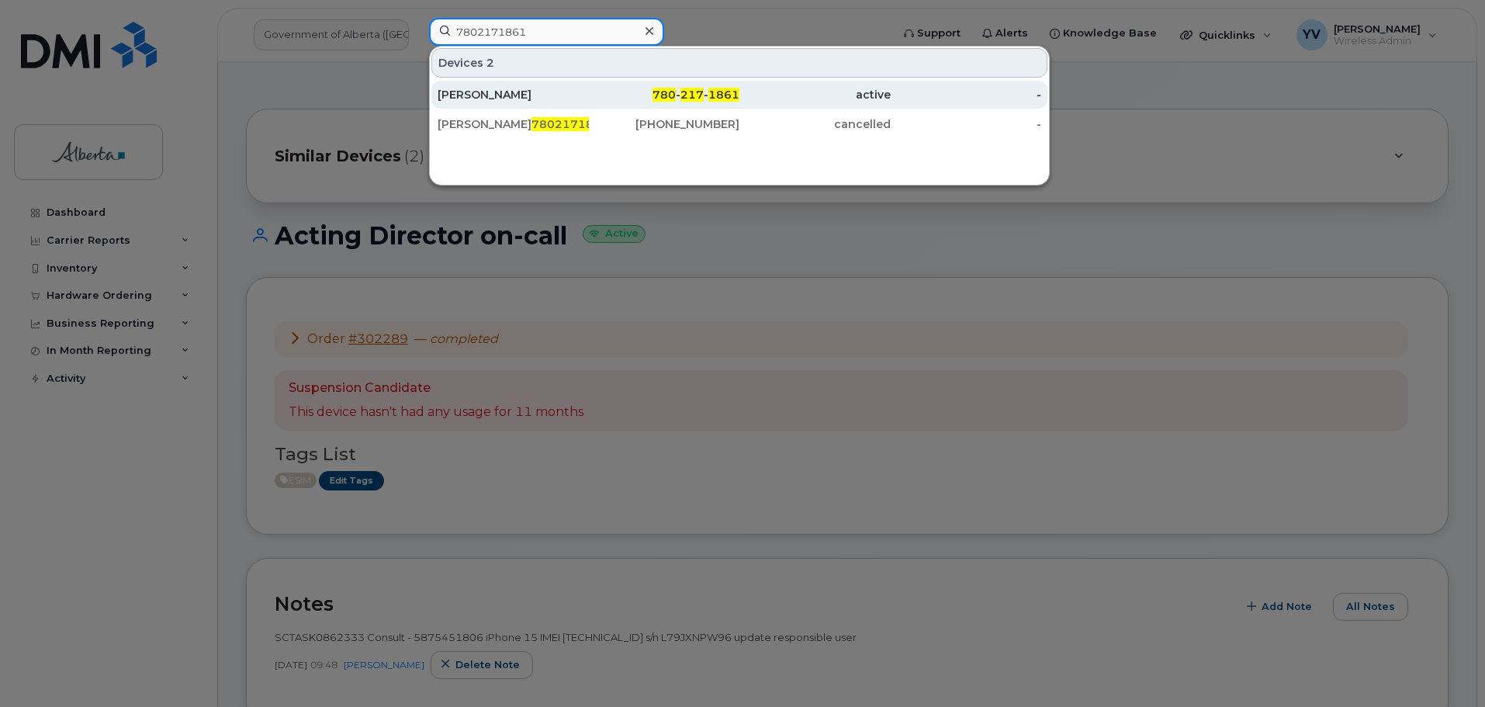
type input "7802171861"
click at [700, 90] on span "217" at bounding box center [691, 95] width 23 height 14
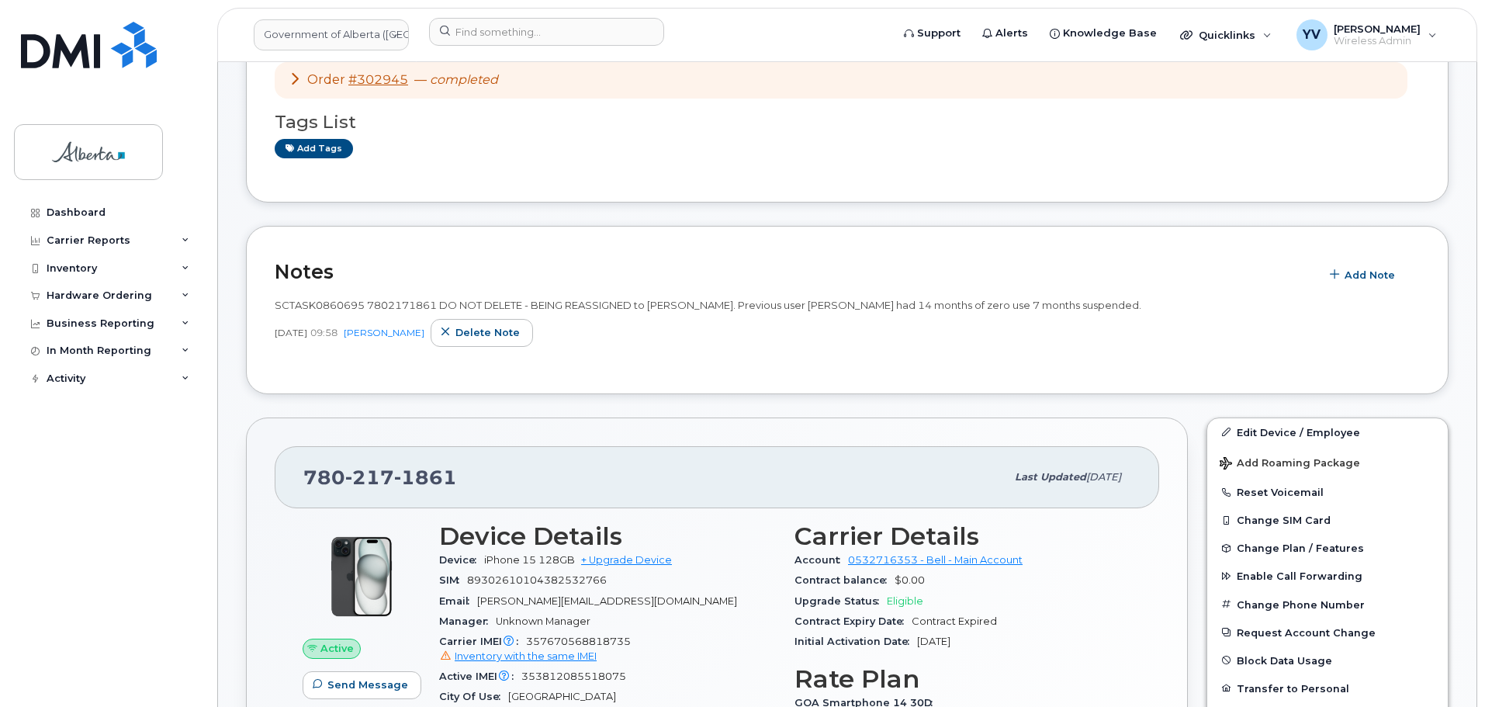
scroll to position [266, 0]
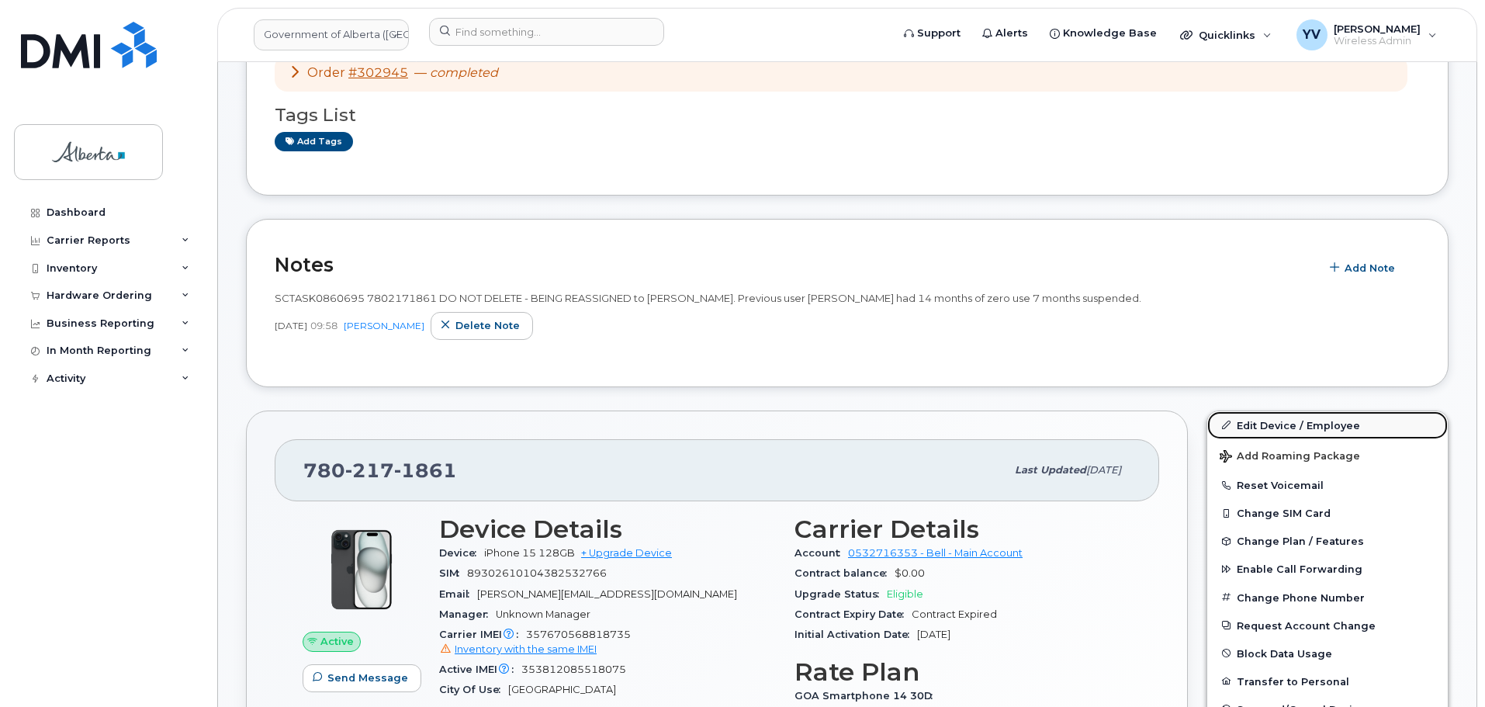
click at [1268, 419] on link "Edit Device / Employee" at bounding box center [1327, 425] width 240 height 28
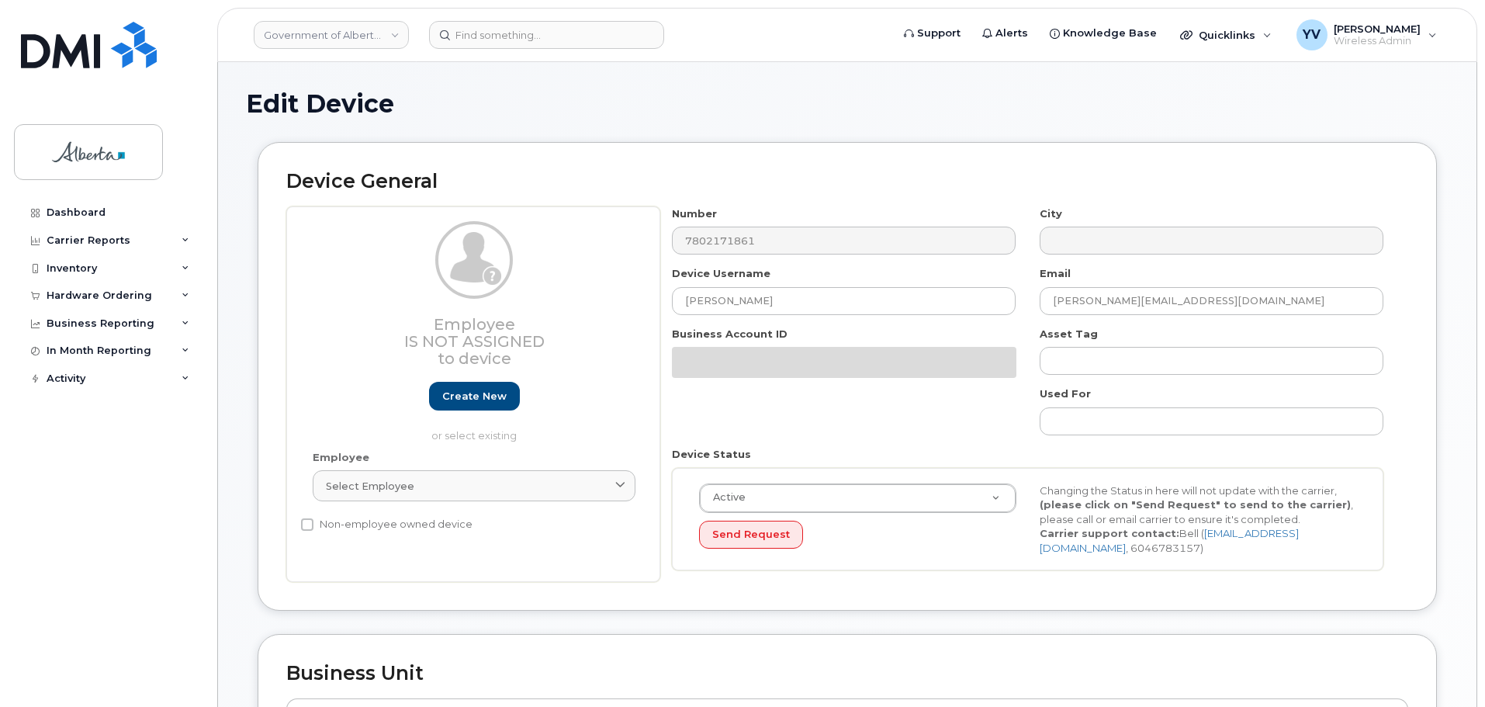
select select "4120335"
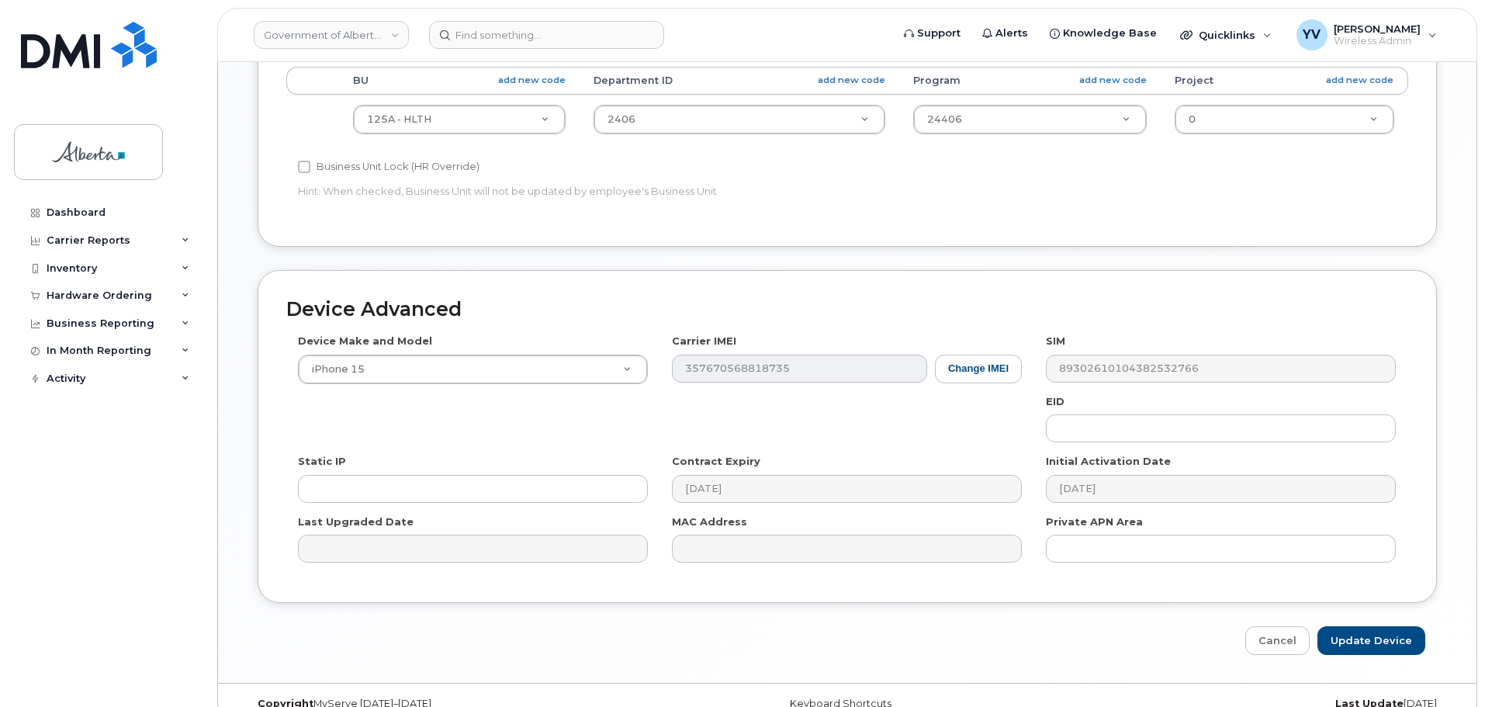
scroll to position [657, 0]
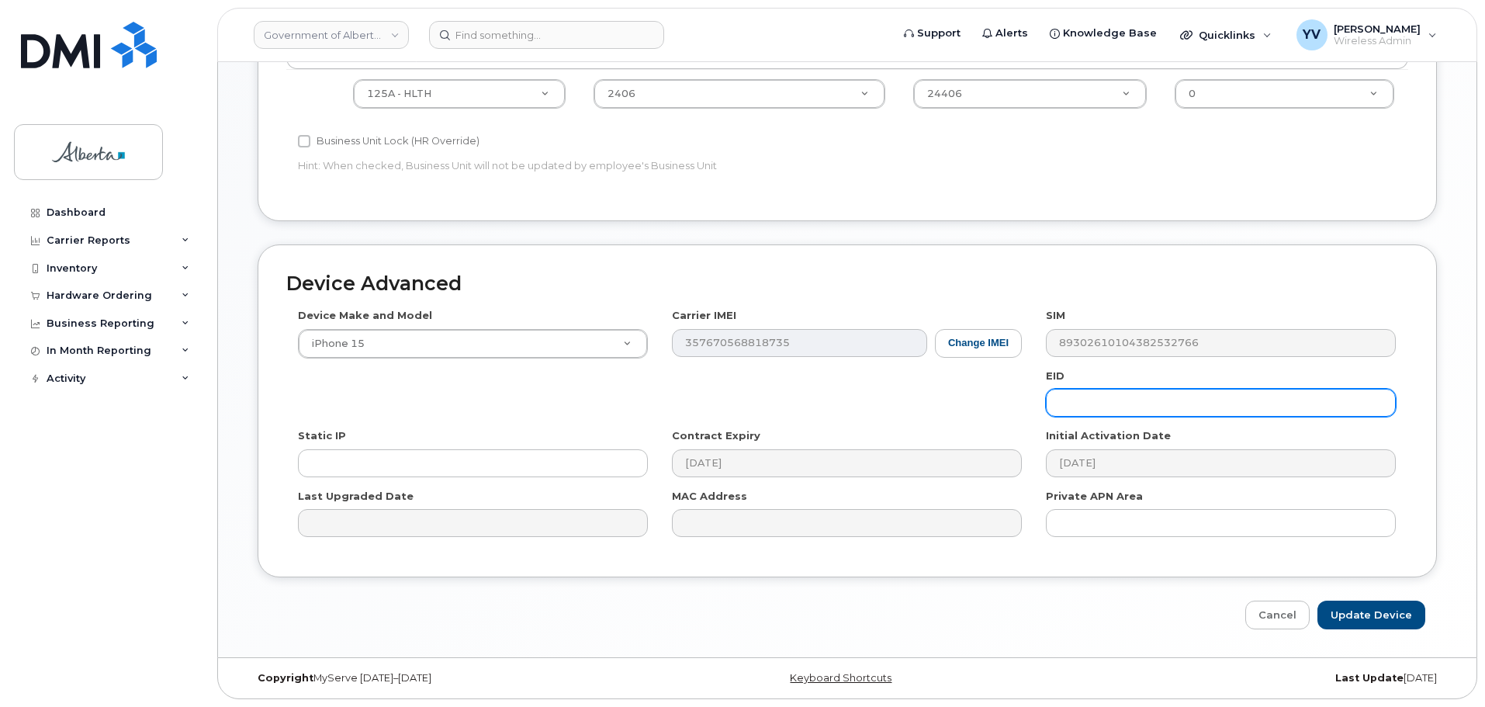
click at [1098, 401] on input "text" at bounding box center [1221, 403] width 350 height 28
paste input "89049032007208882600189447875428"
type input "89049032007208882600189447875428"
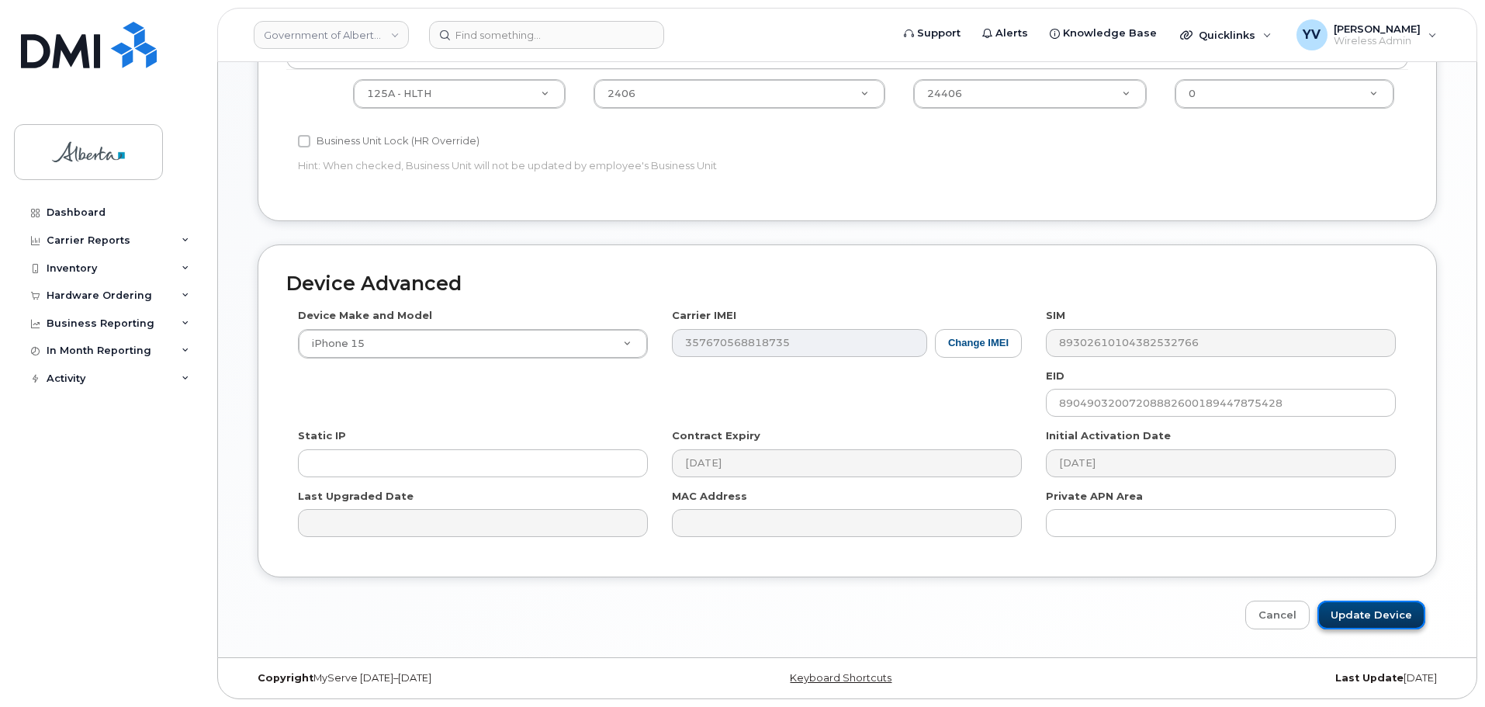
click at [1354, 614] on input "Update Device" at bounding box center [1371, 614] width 108 height 29
type input "Saving..."
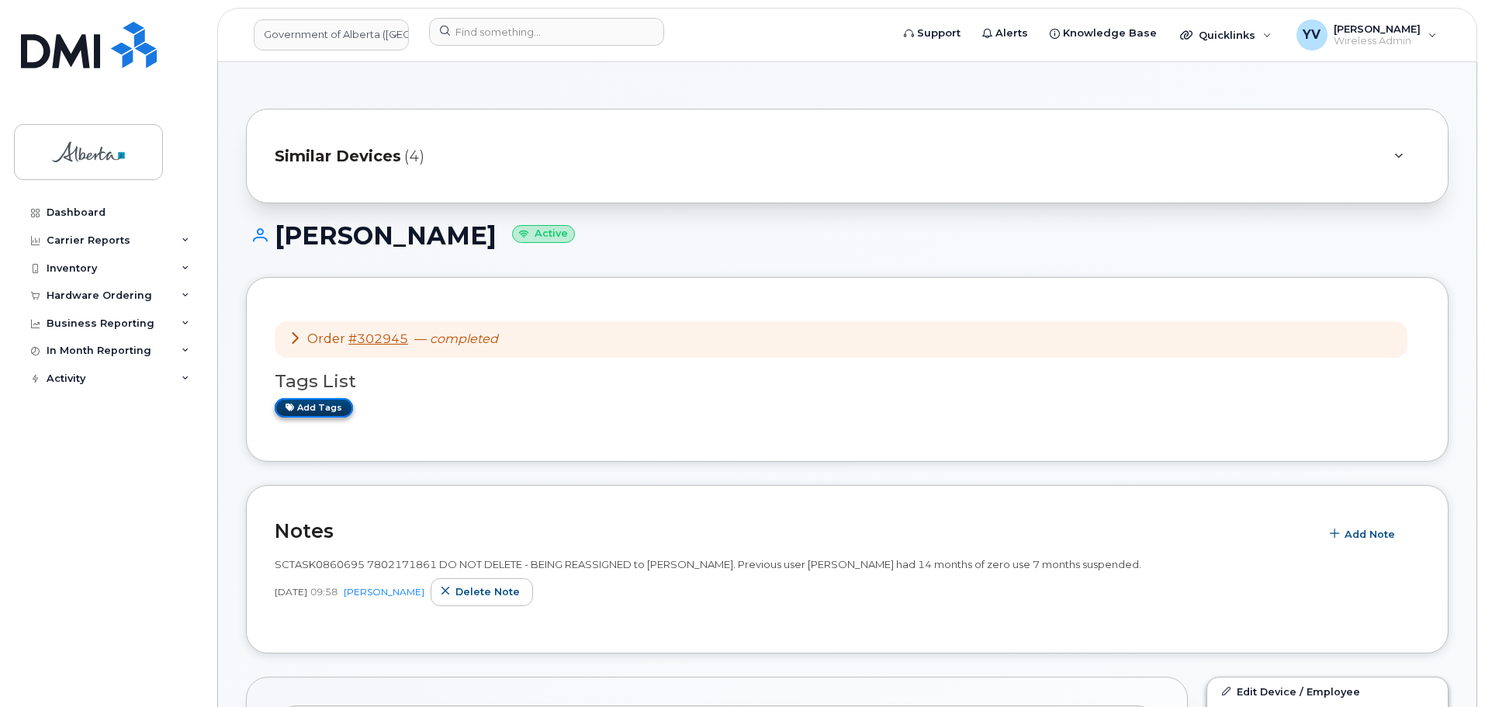
click at [306, 403] on link "Add tags" at bounding box center [314, 407] width 78 height 19
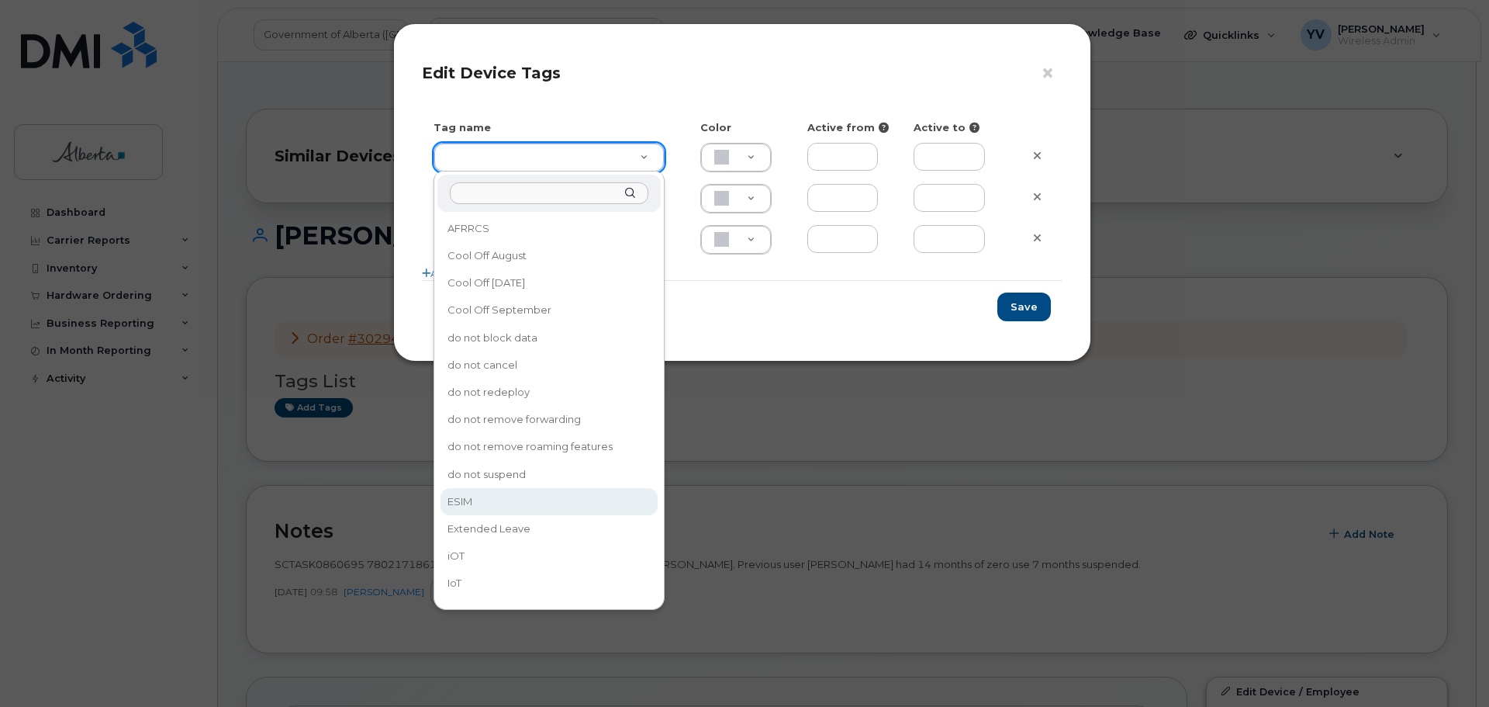
type input "ESIM"
type input "D6CDC1"
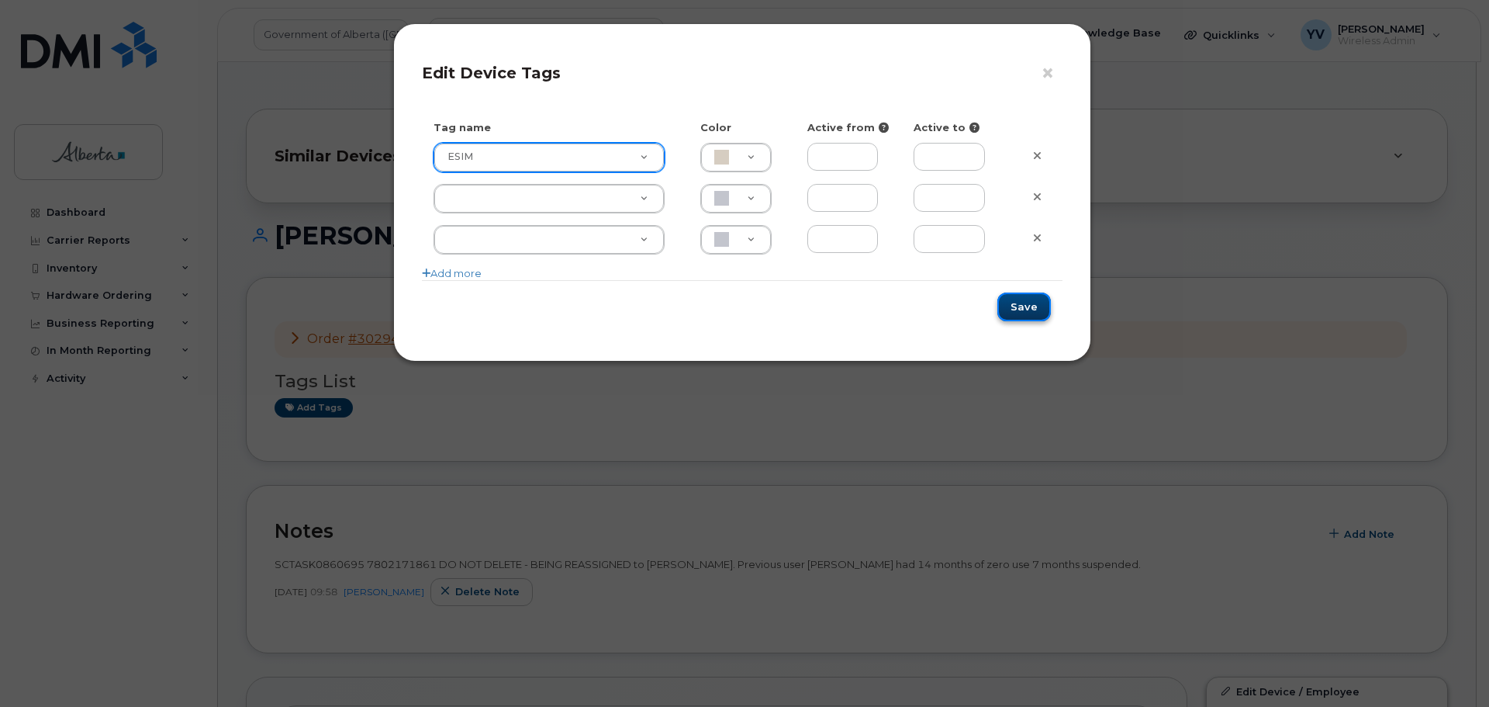
click at [1018, 310] on button "Save" at bounding box center [1025, 306] width 54 height 29
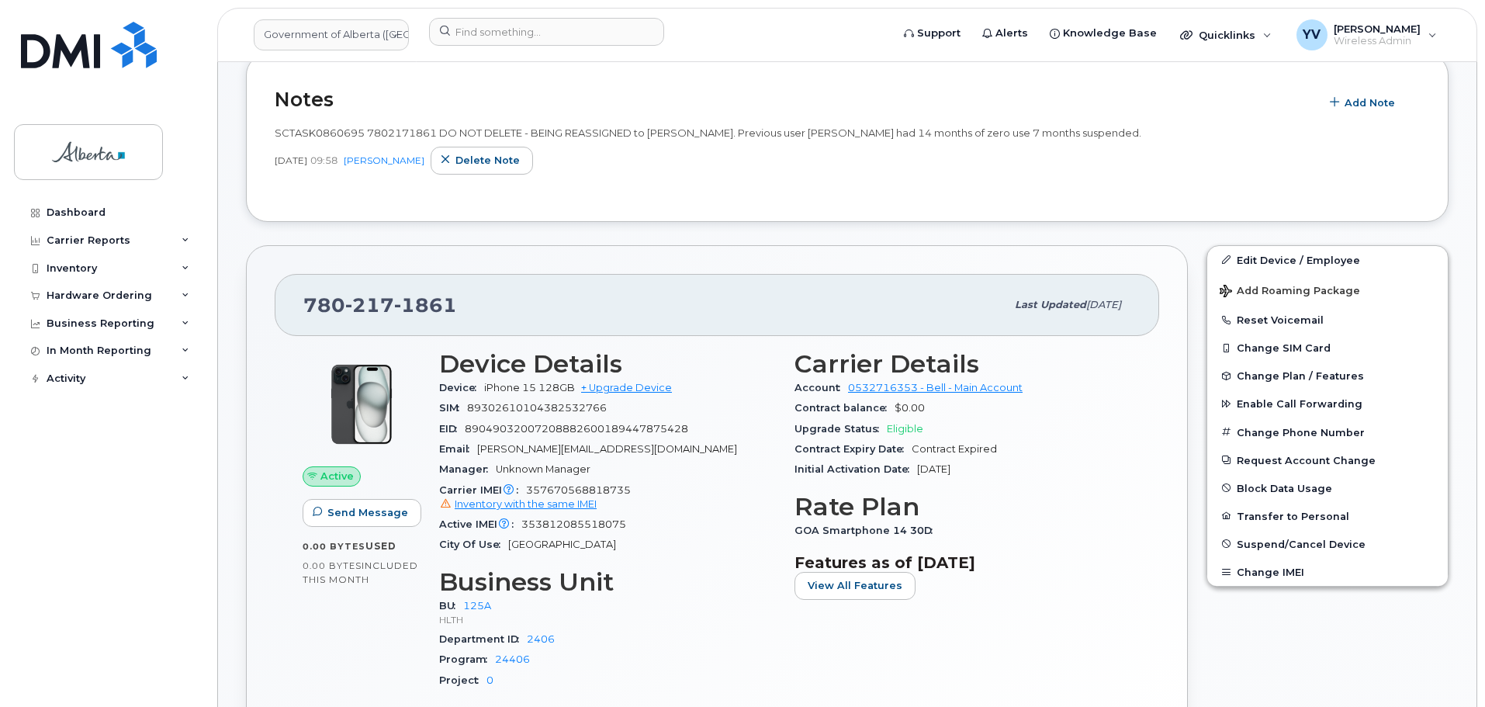
scroll to position [539, 0]
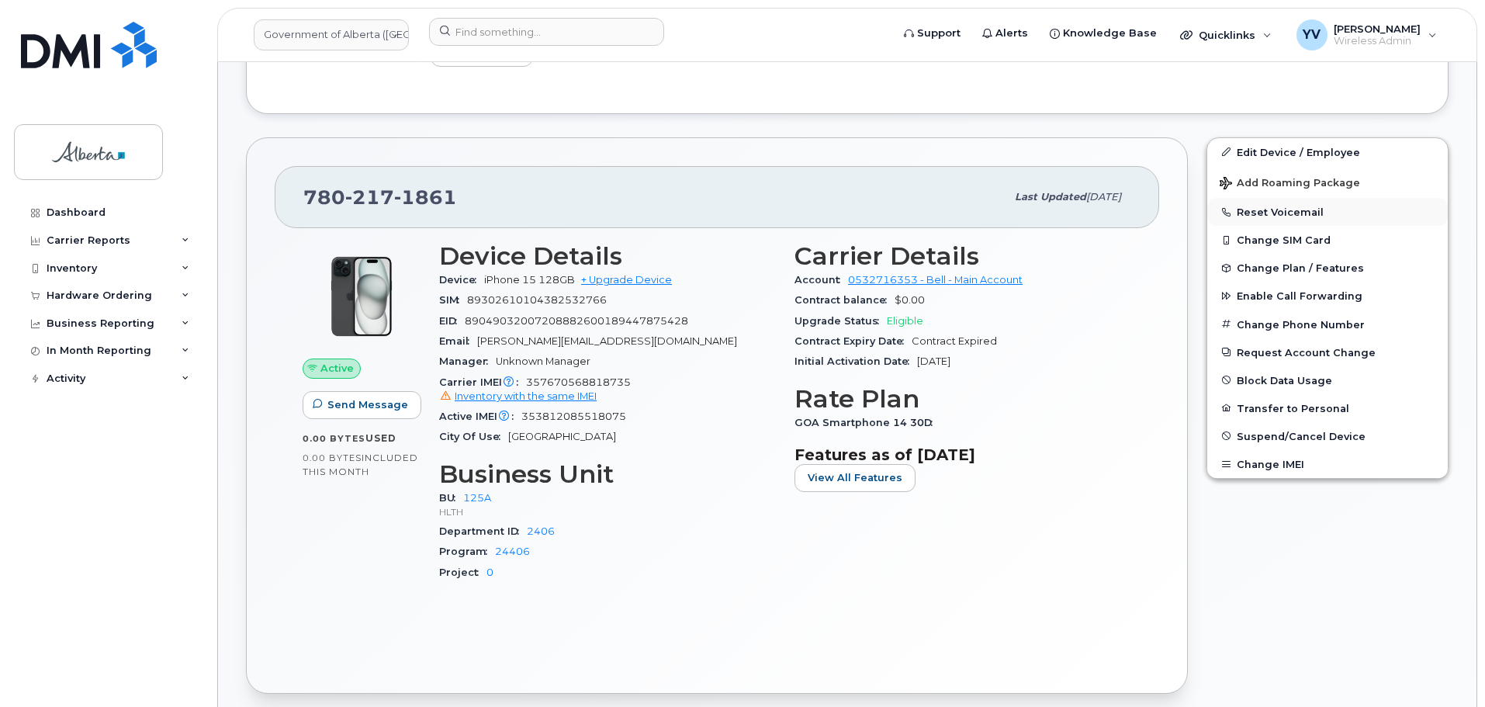
click at [1280, 207] on button "Reset Voicemail" at bounding box center [1327, 212] width 240 height 28
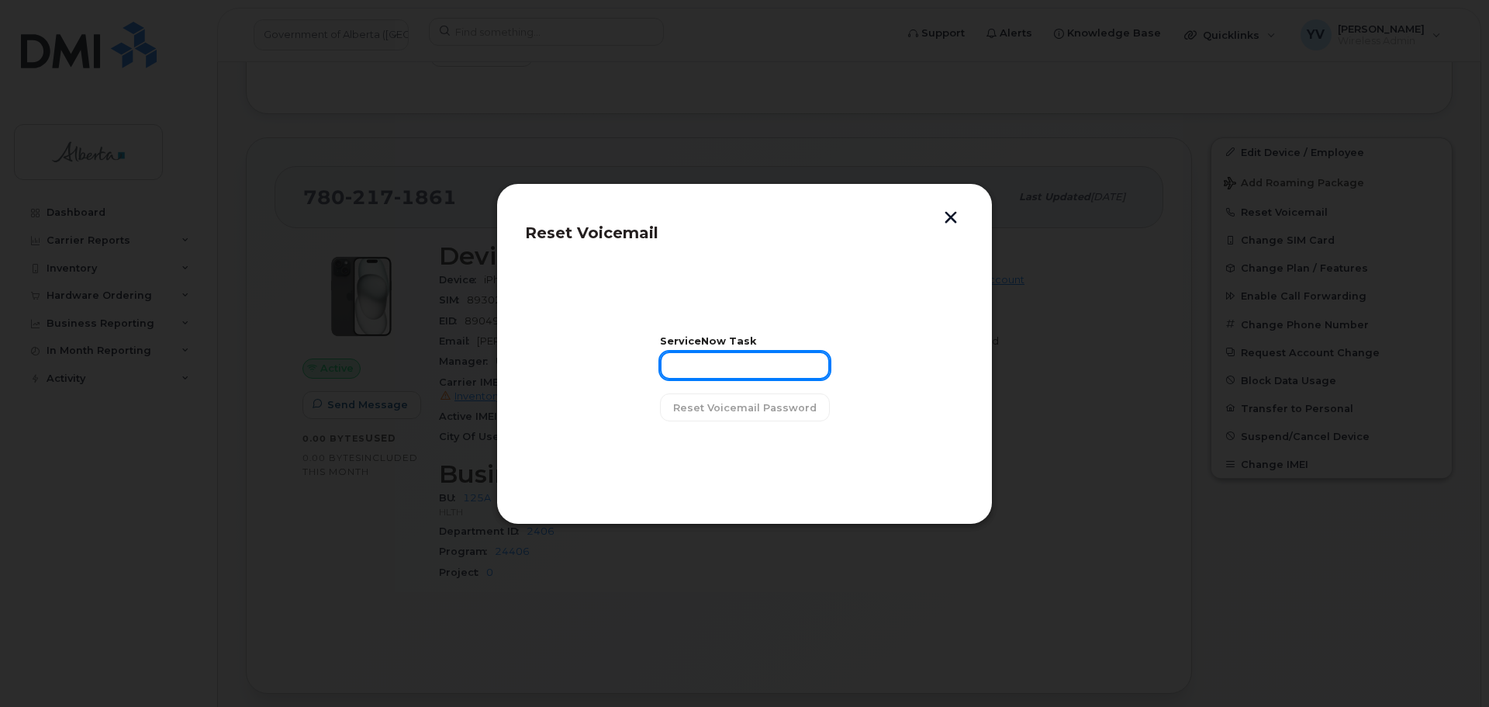
click at [707, 366] on input "text" at bounding box center [745, 365] width 170 height 28
paste input "SCTASK0860695"
type input "SCTASK0860695"
click at [745, 403] on span "Reset Voicemail Password" at bounding box center [745, 407] width 144 height 15
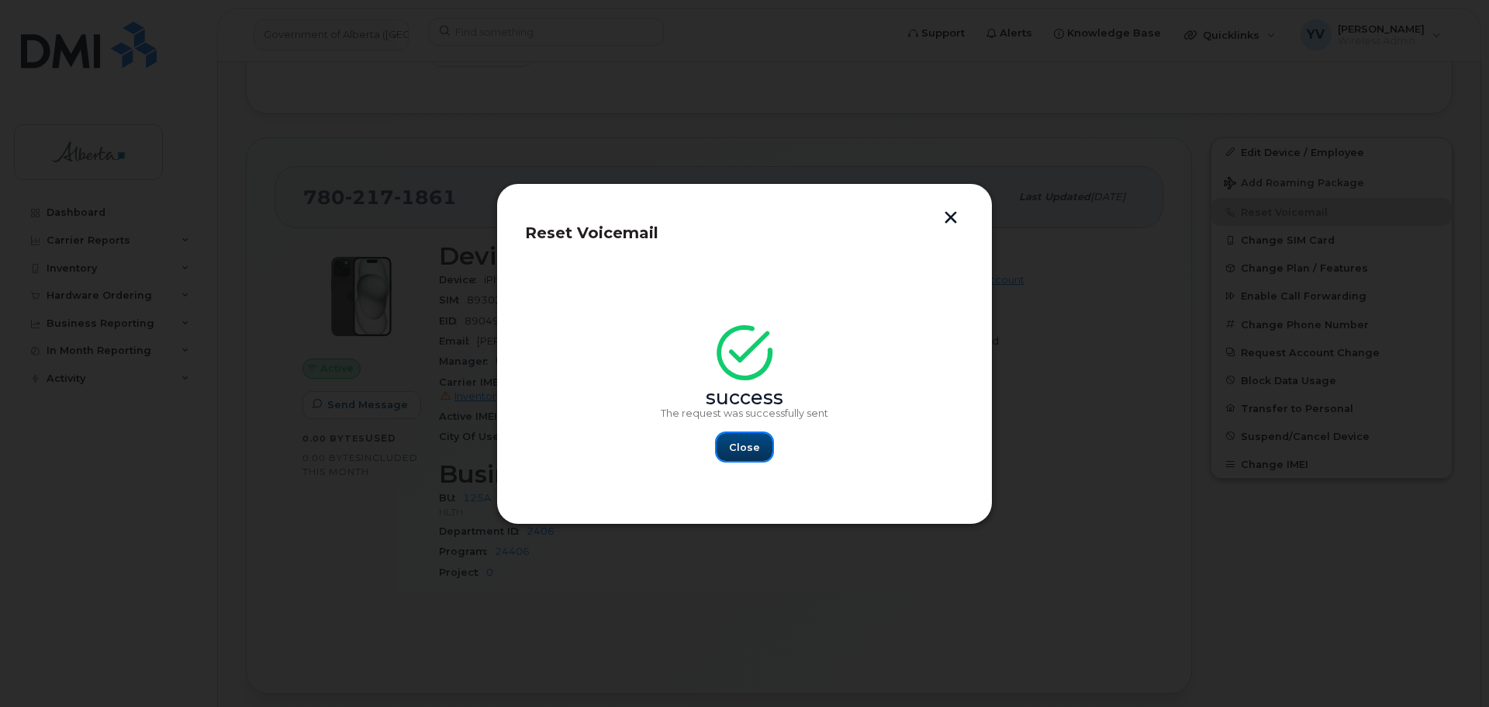
click at [745, 445] on span "Close" at bounding box center [744, 447] width 31 height 15
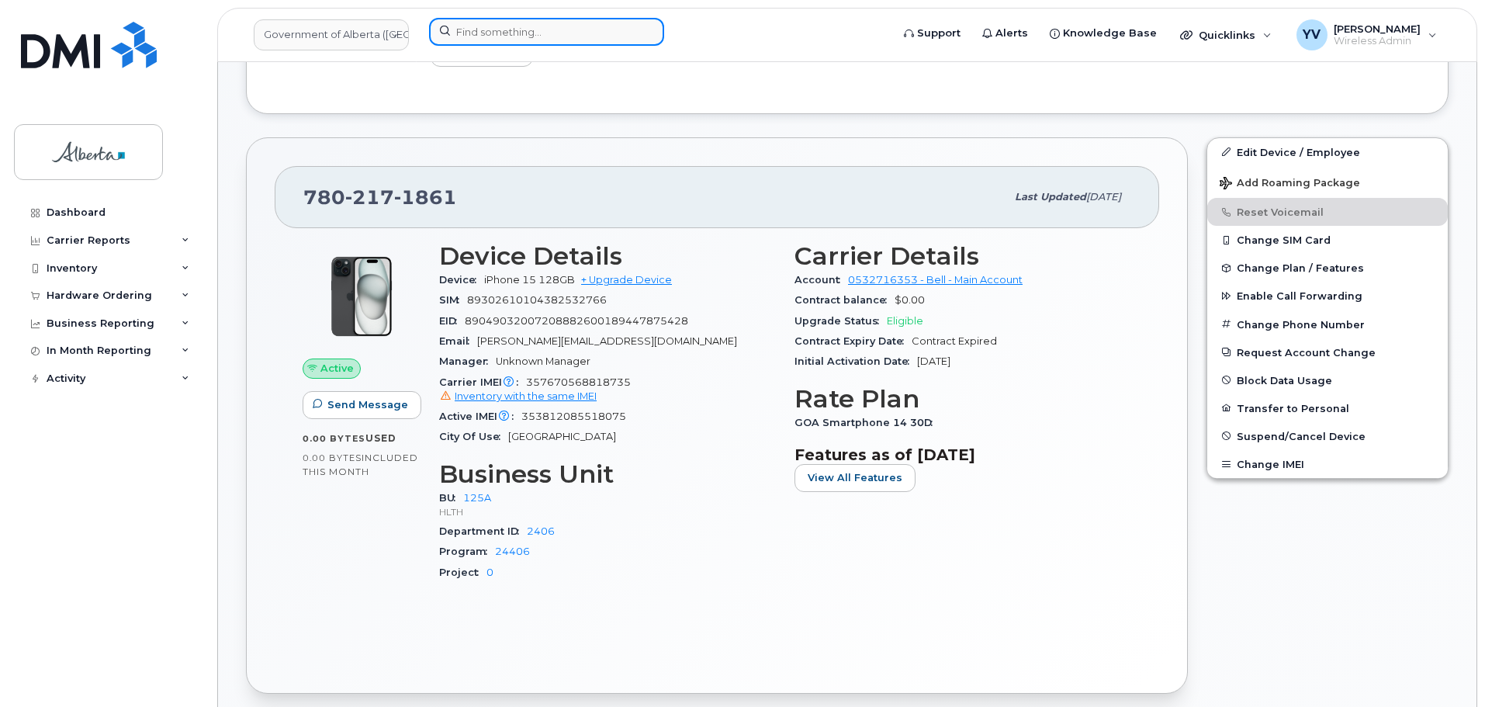
click at [485, 26] on input at bounding box center [546, 32] width 235 height 28
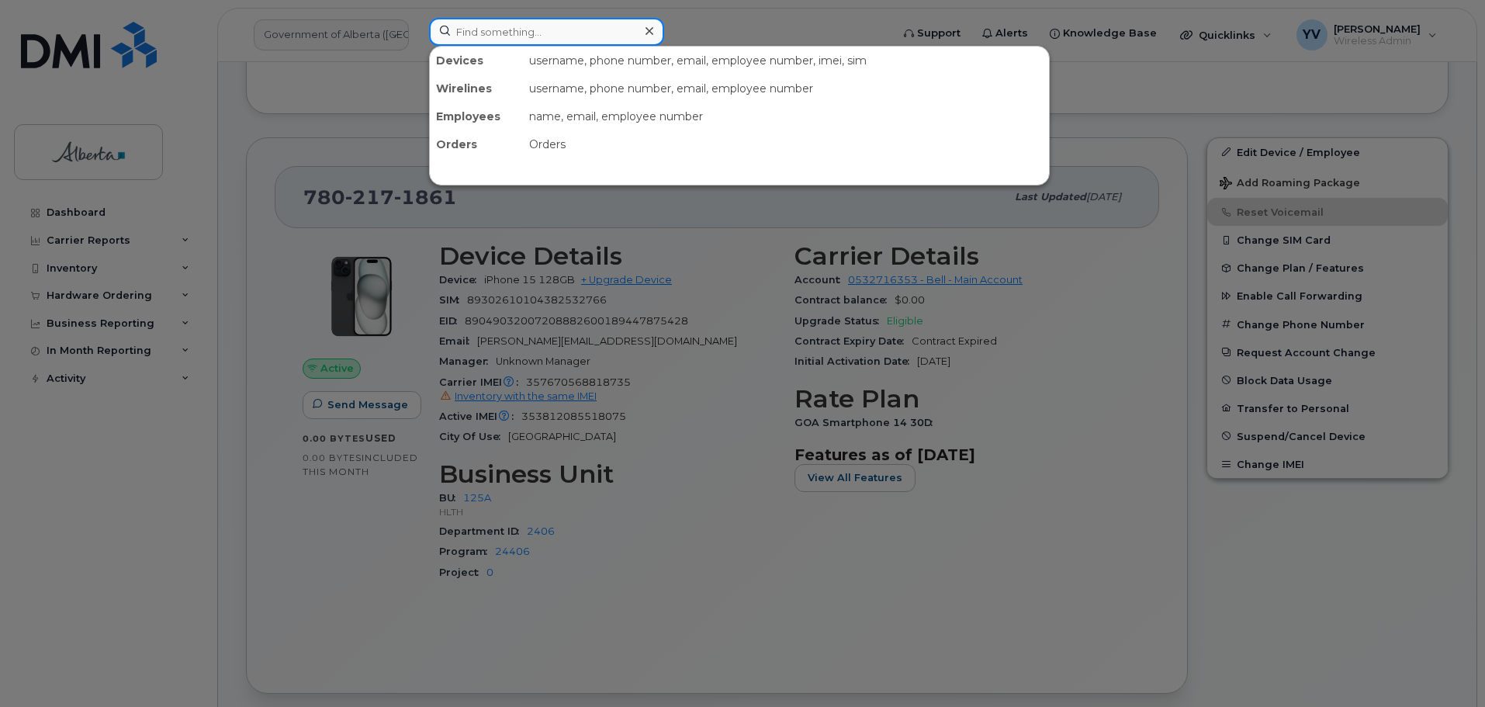
paste input "5878736152"
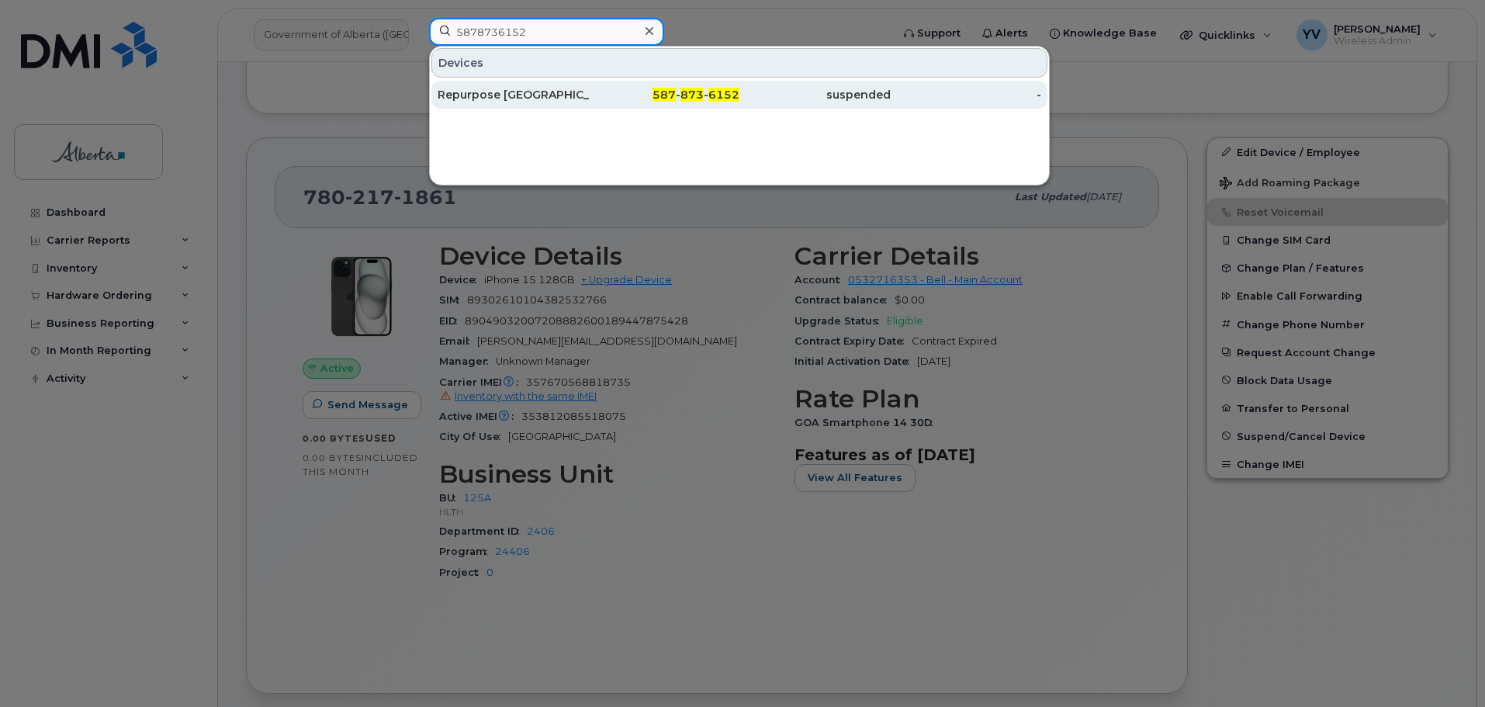
type input "5878736152"
click at [714, 99] on span "6152" at bounding box center [723, 95] width 31 height 14
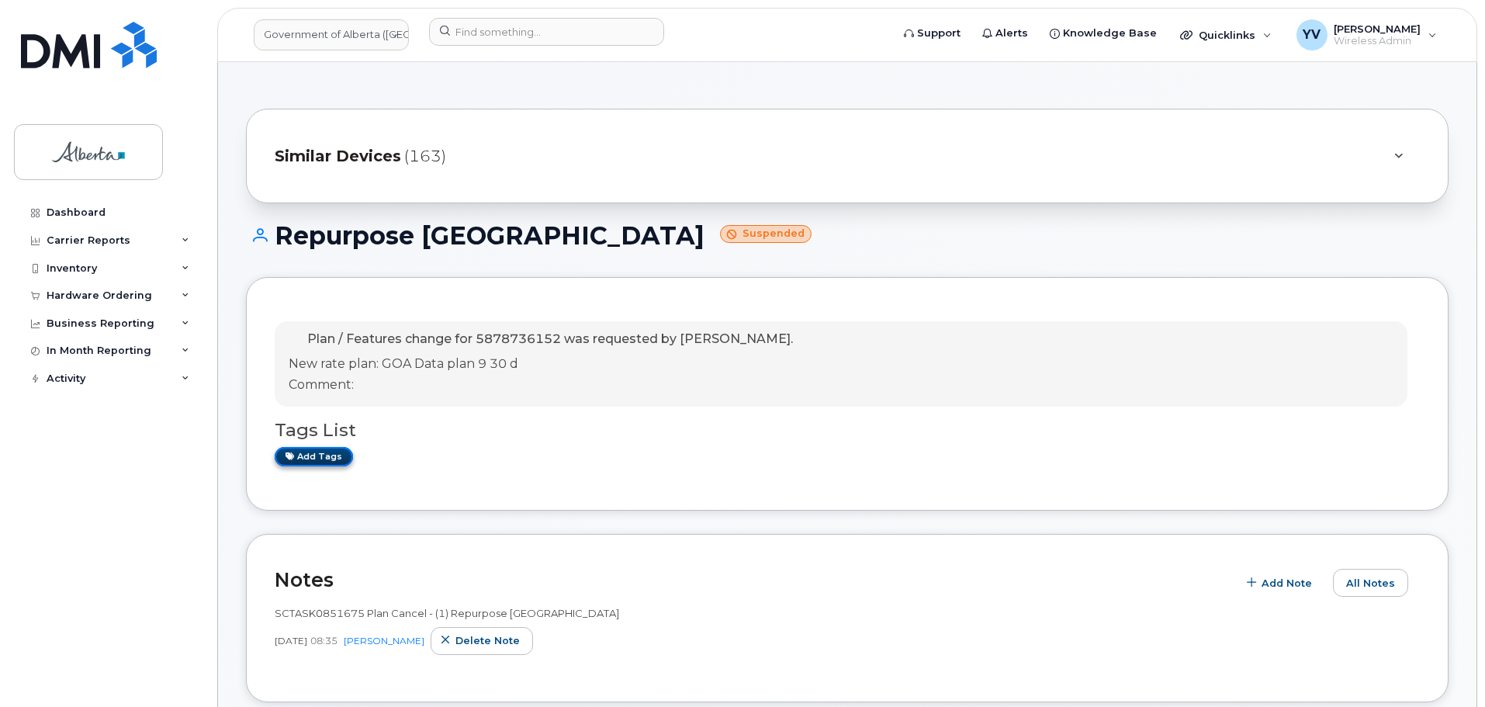
click at [305, 450] on link "Add tags" at bounding box center [314, 456] width 78 height 19
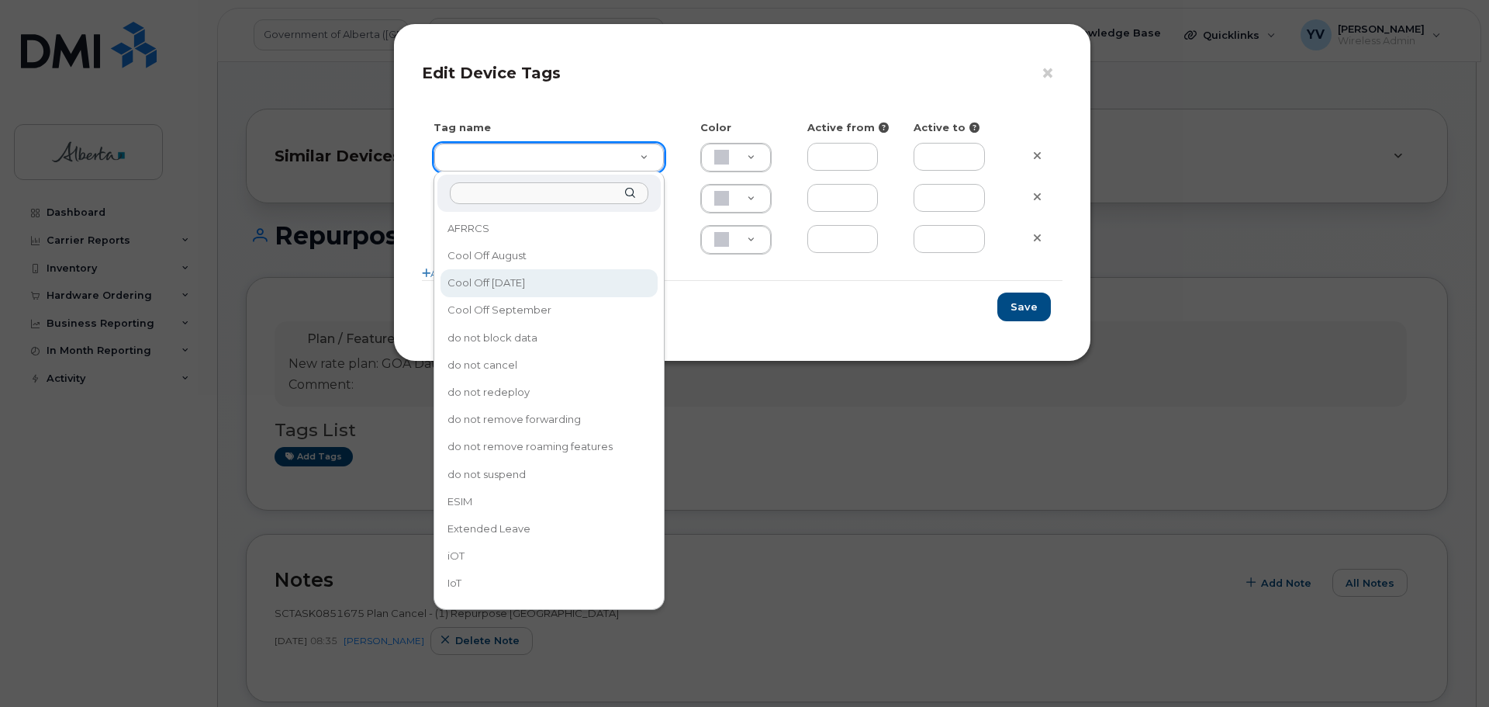
type input "Cool Off [DATE]"
type input "D6CDC1"
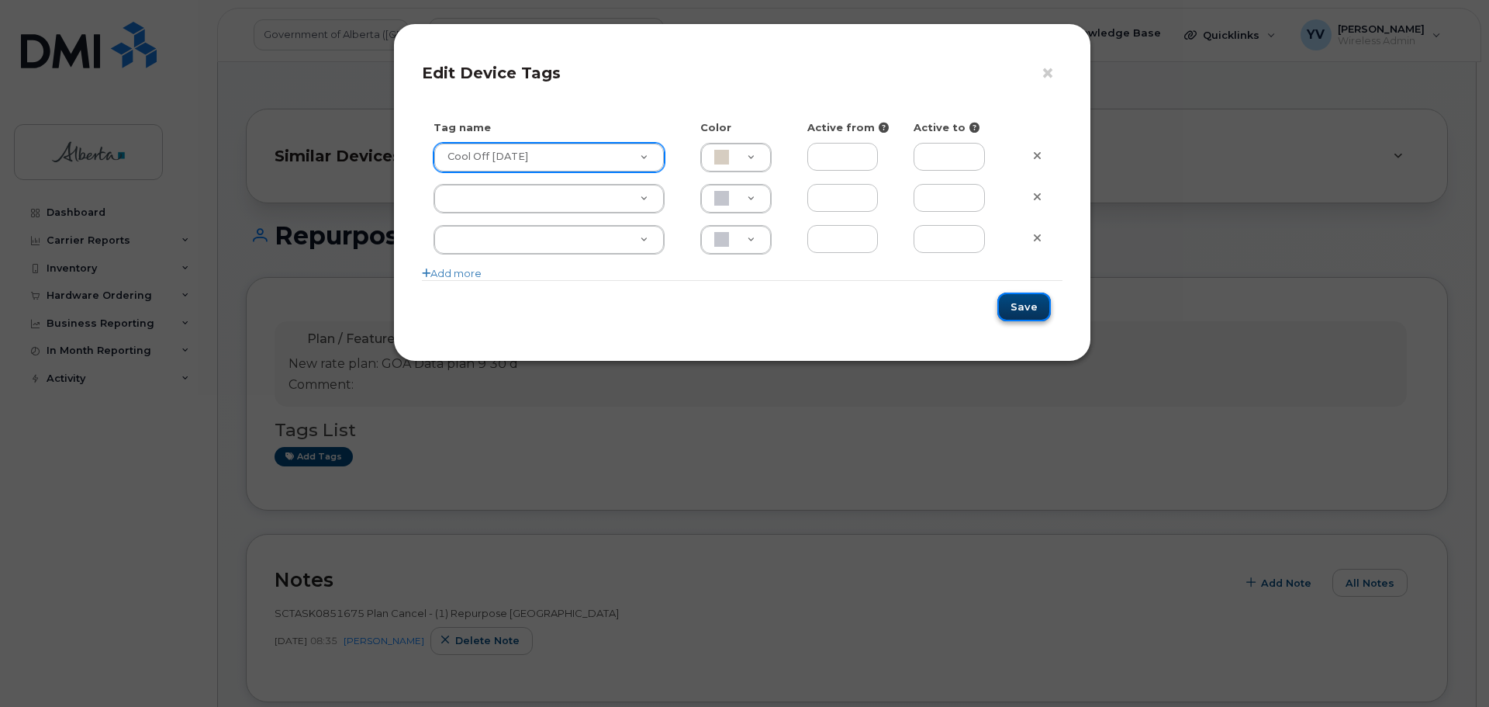
click at [1032, 303] on button "Save" at bounding box center [1025, 306] width 54 height 29
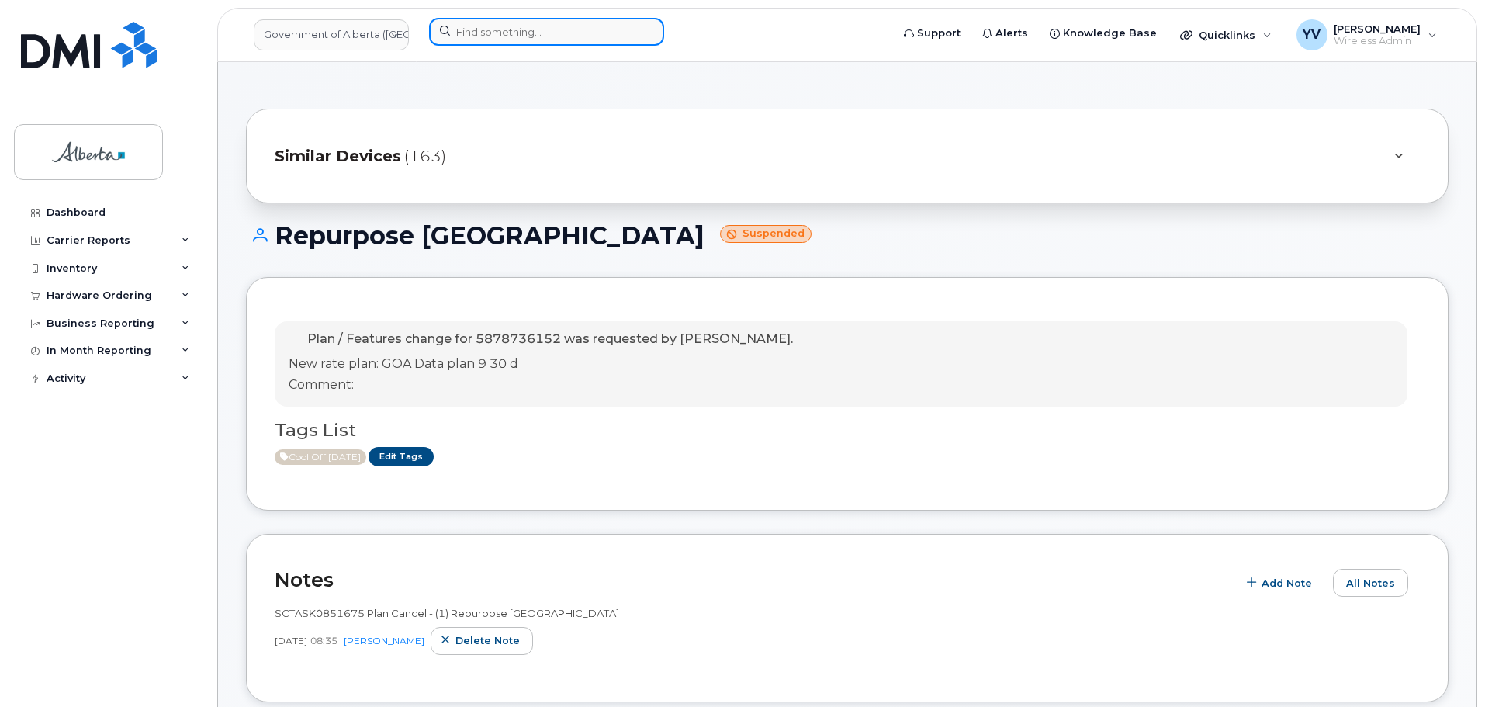
click at [497, 29] on input at bounding box center [546, 32] width 235 height 28
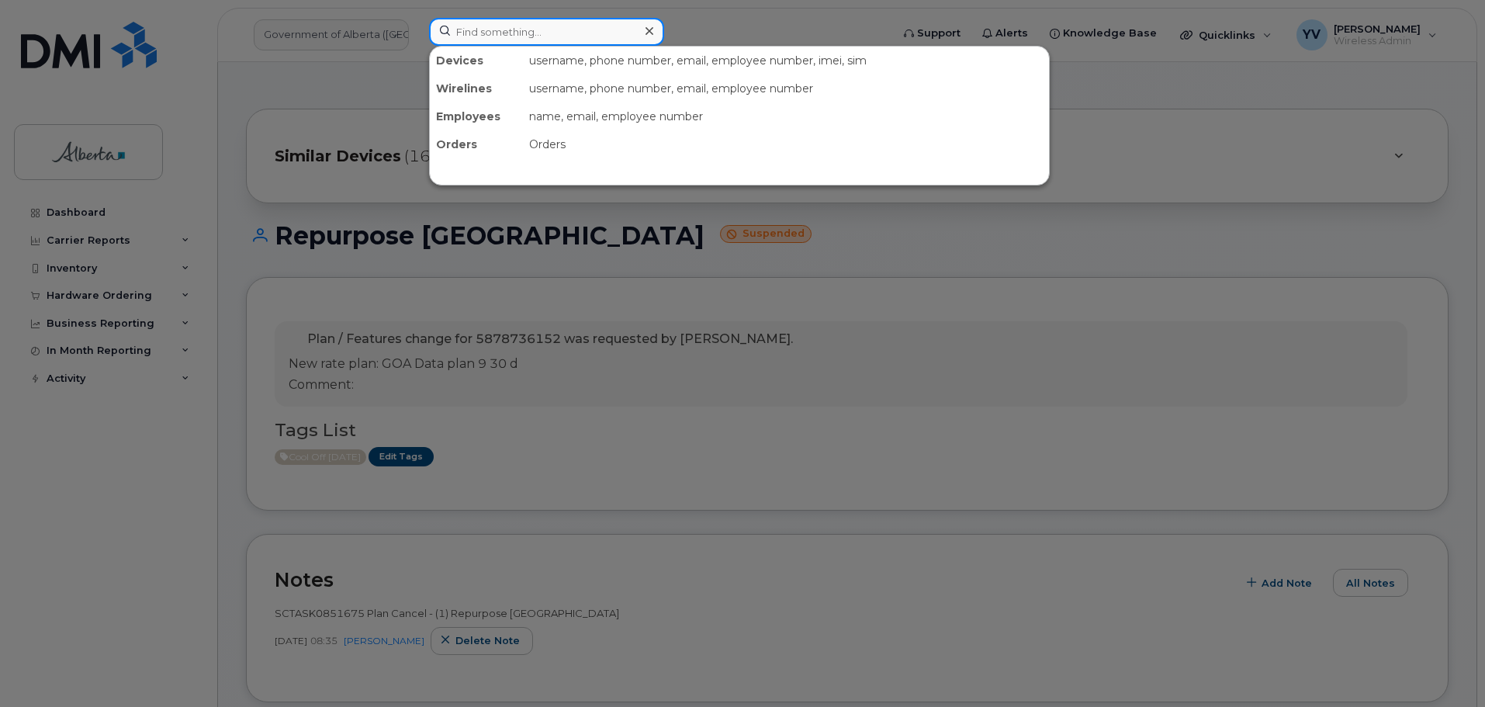
paste input "5873385948"
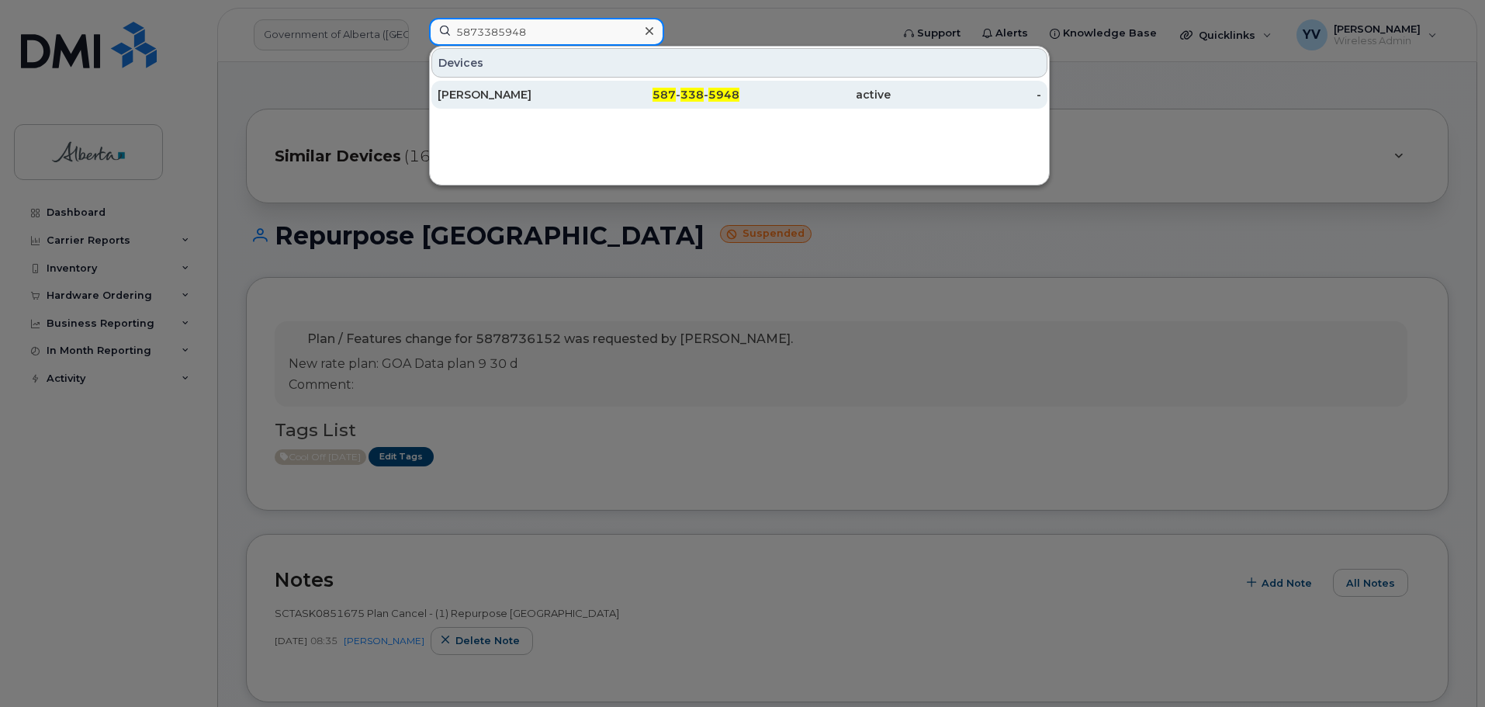
type input "5873385948"
click at [698, 92] on span "338" at bounding box center [691, 95] width 23 height 14
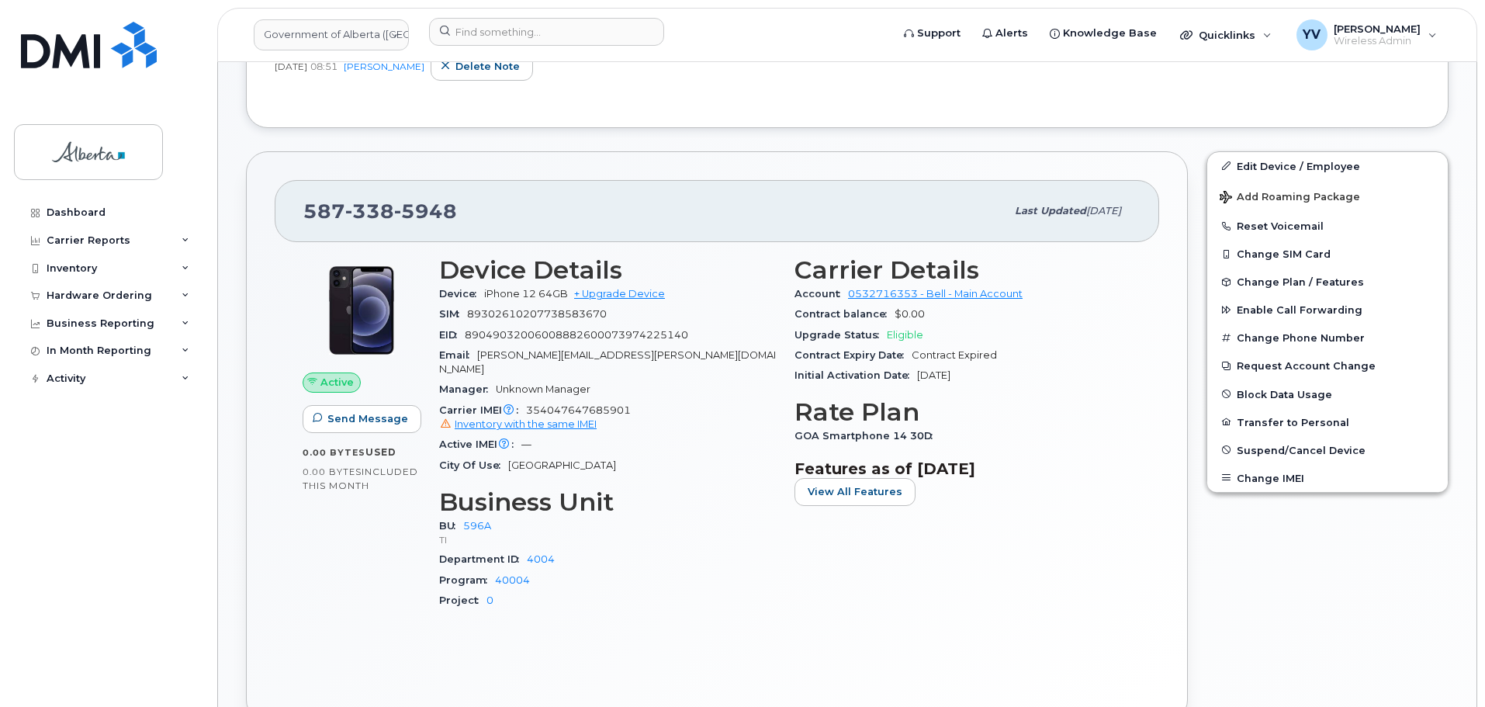
scroll to position [421, 0]
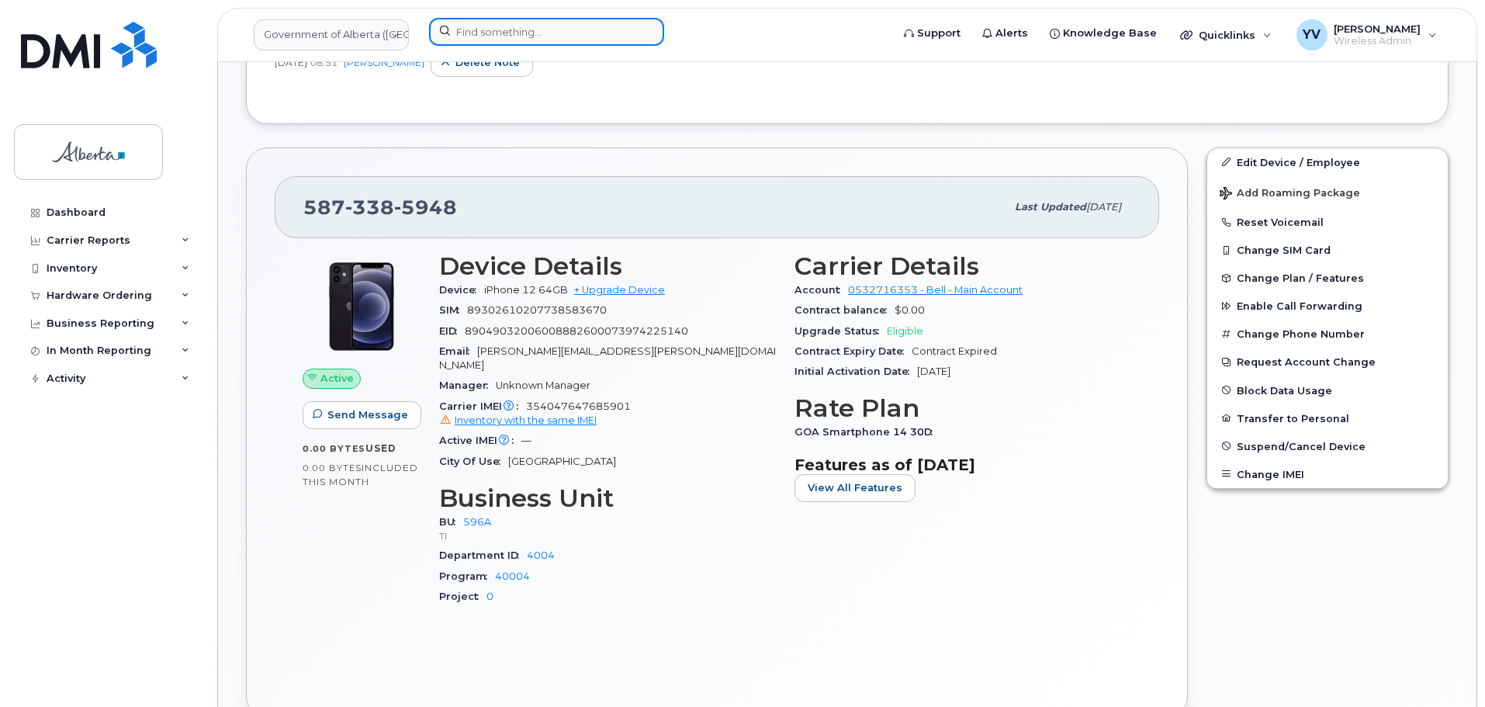
click at [500, 31] on input at bounding box center [546, 32] width 235 height 28
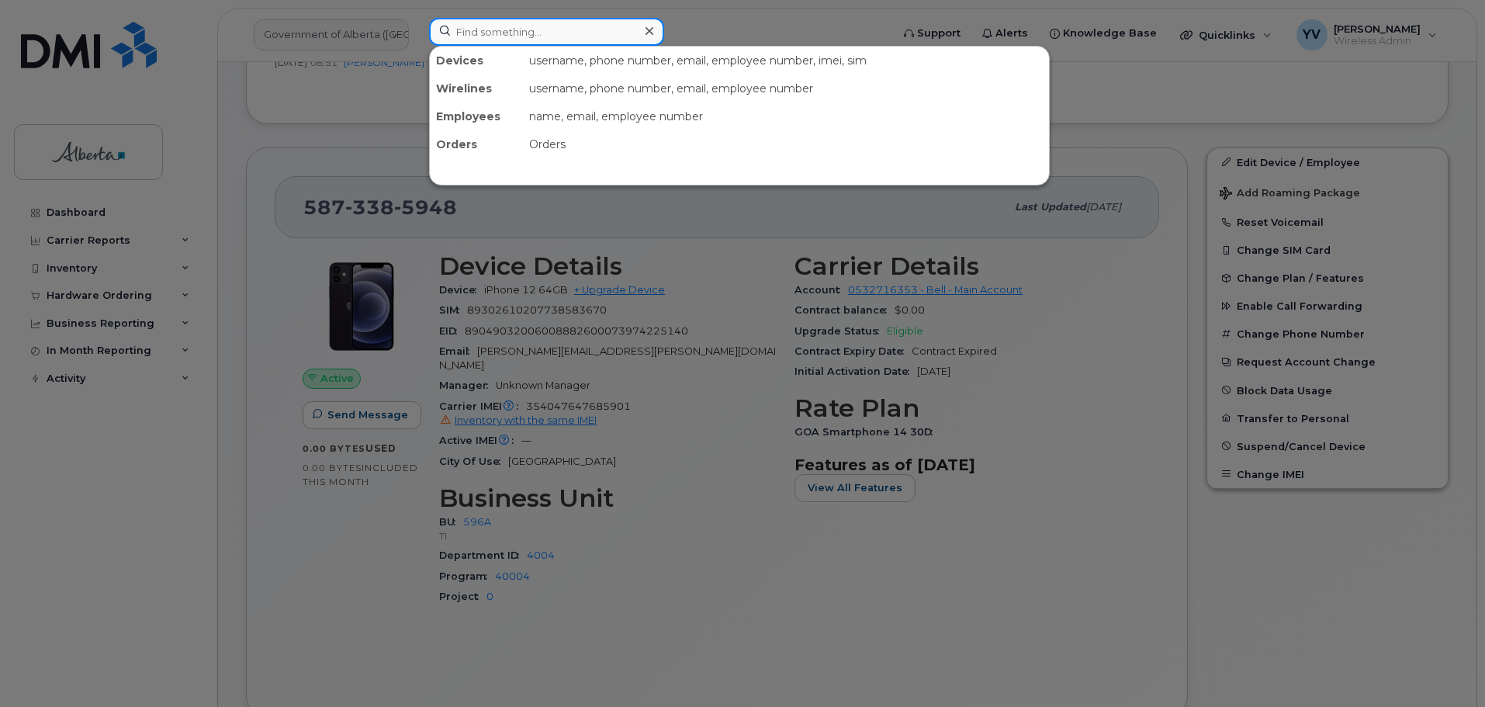
paste input "4033318637"
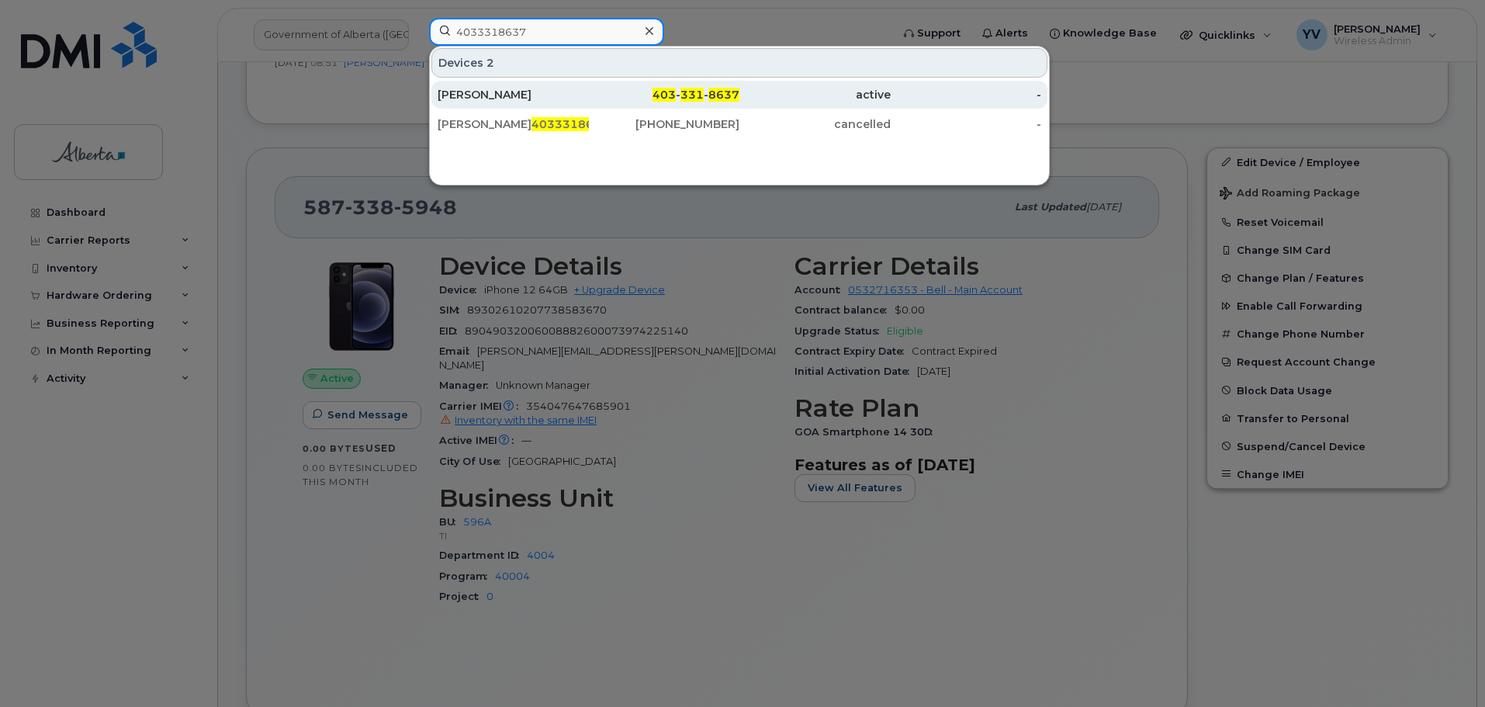
type input "4033318637"
click at [707, 90] on div "403 - 331 - 8637" at bounding box center [664, 95] width 151 height 16
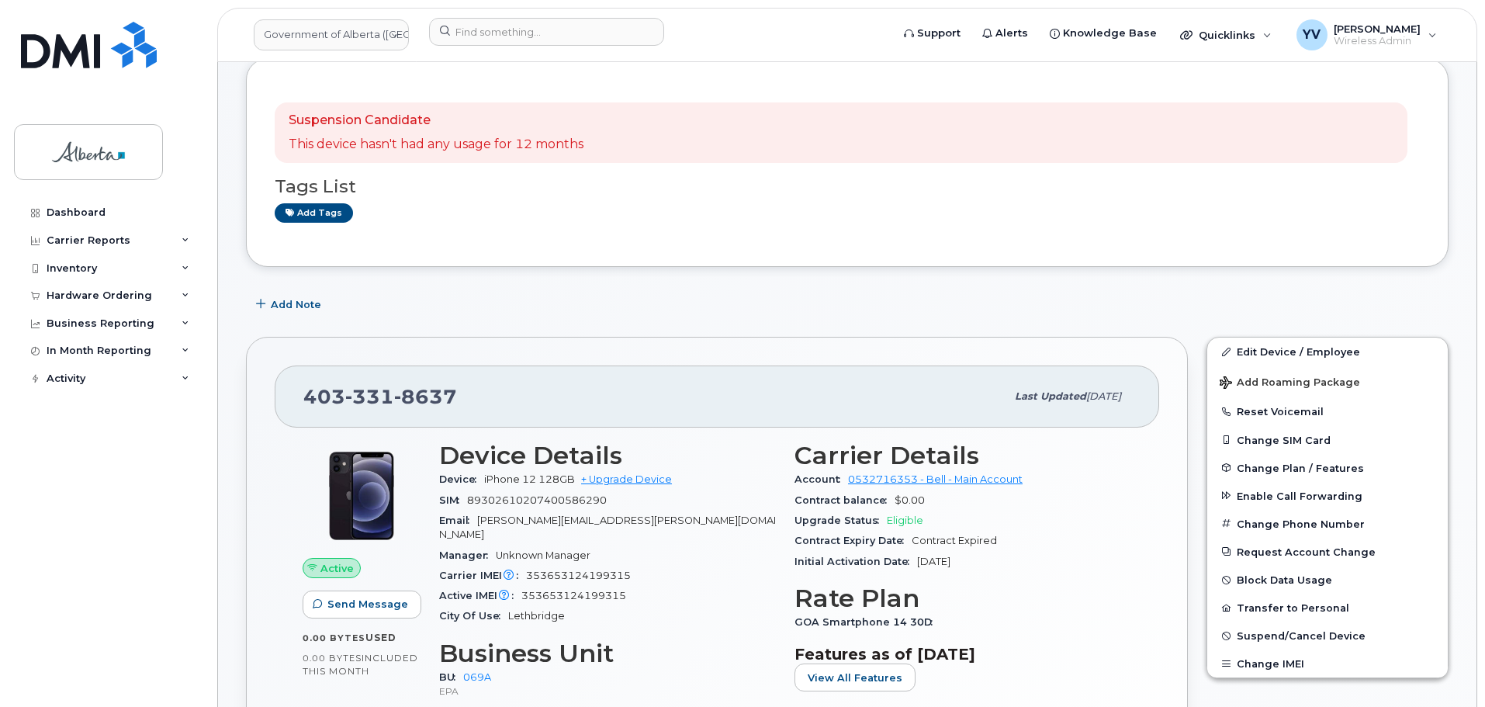
scroll to position [240, 0]
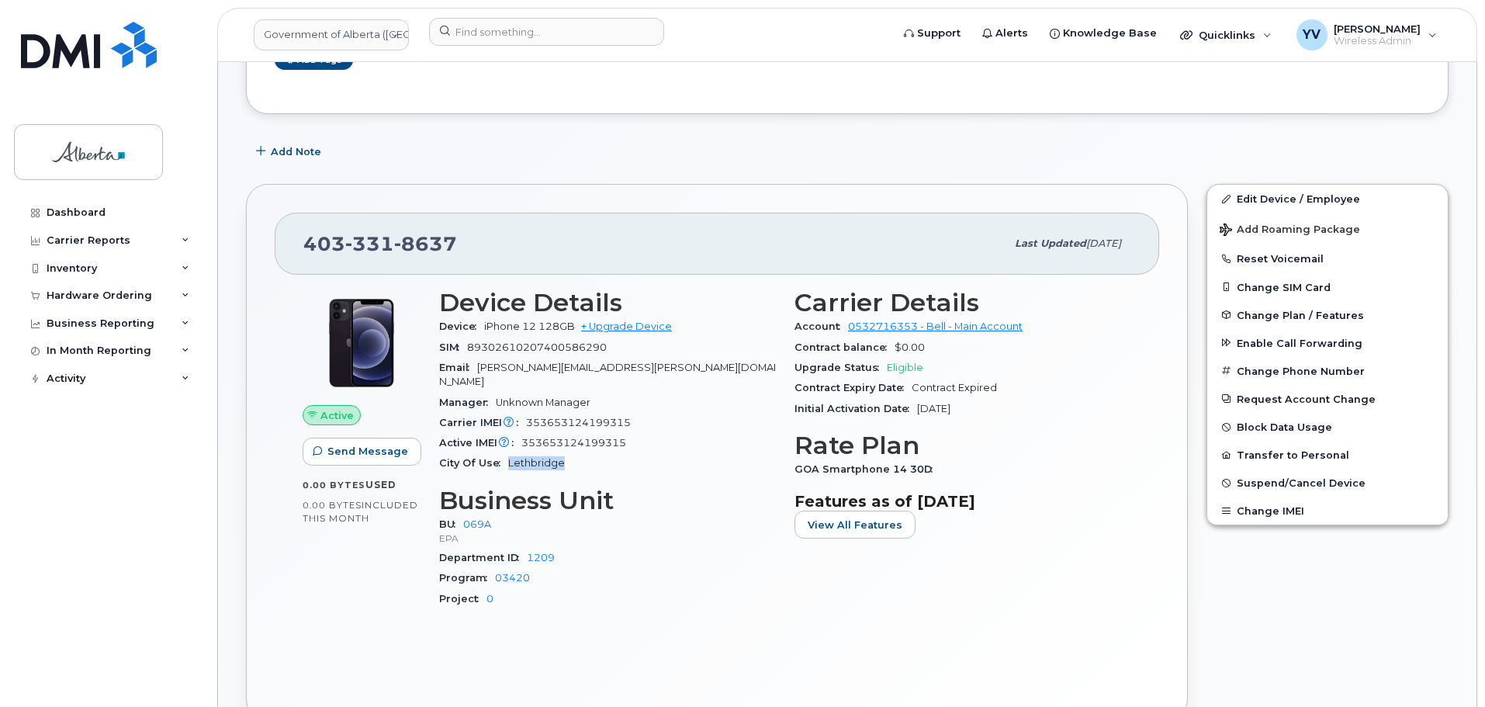
drag, startPoint x: 560, startPoint y: 448, endPoint x: 504, endPoint y: 449, distance: 55.9
click at [504, 453] on div "City Of Use [GEOGRAPHIC_DATA]" at bounding box center [607, 463] width 337 height 20
copy span "Lethbridge"
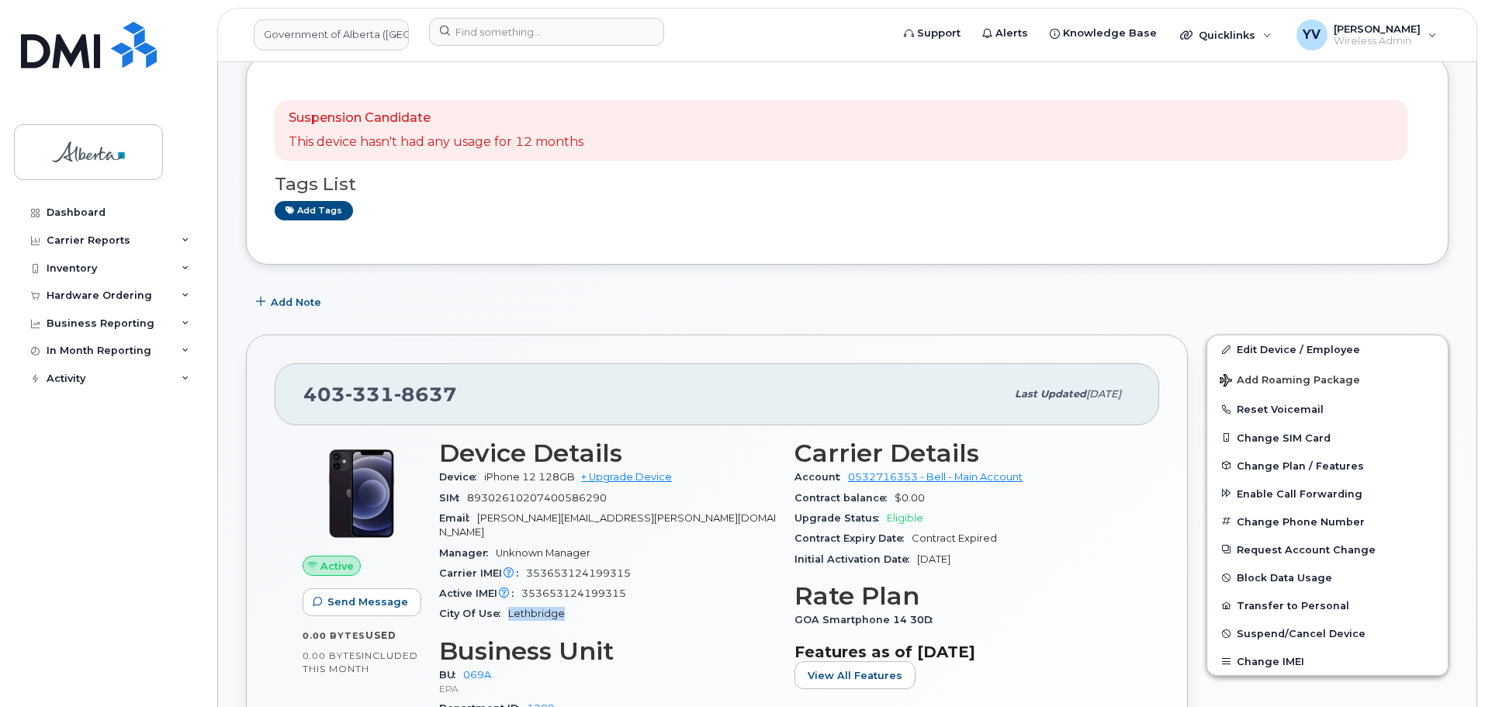
scroll to position [0, 0]
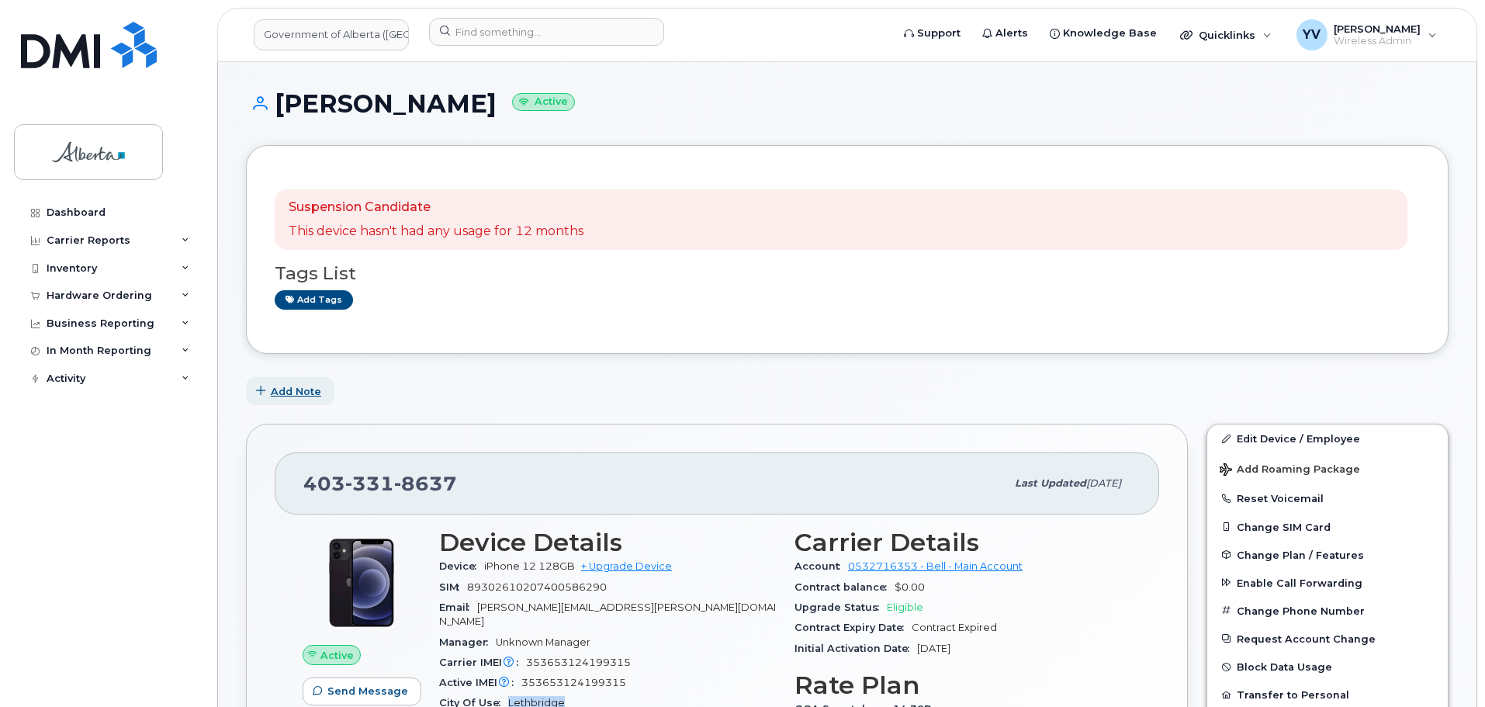
click at [294, 384] on span "Add Note" at bounding box center [296, 391] width 50 height 15
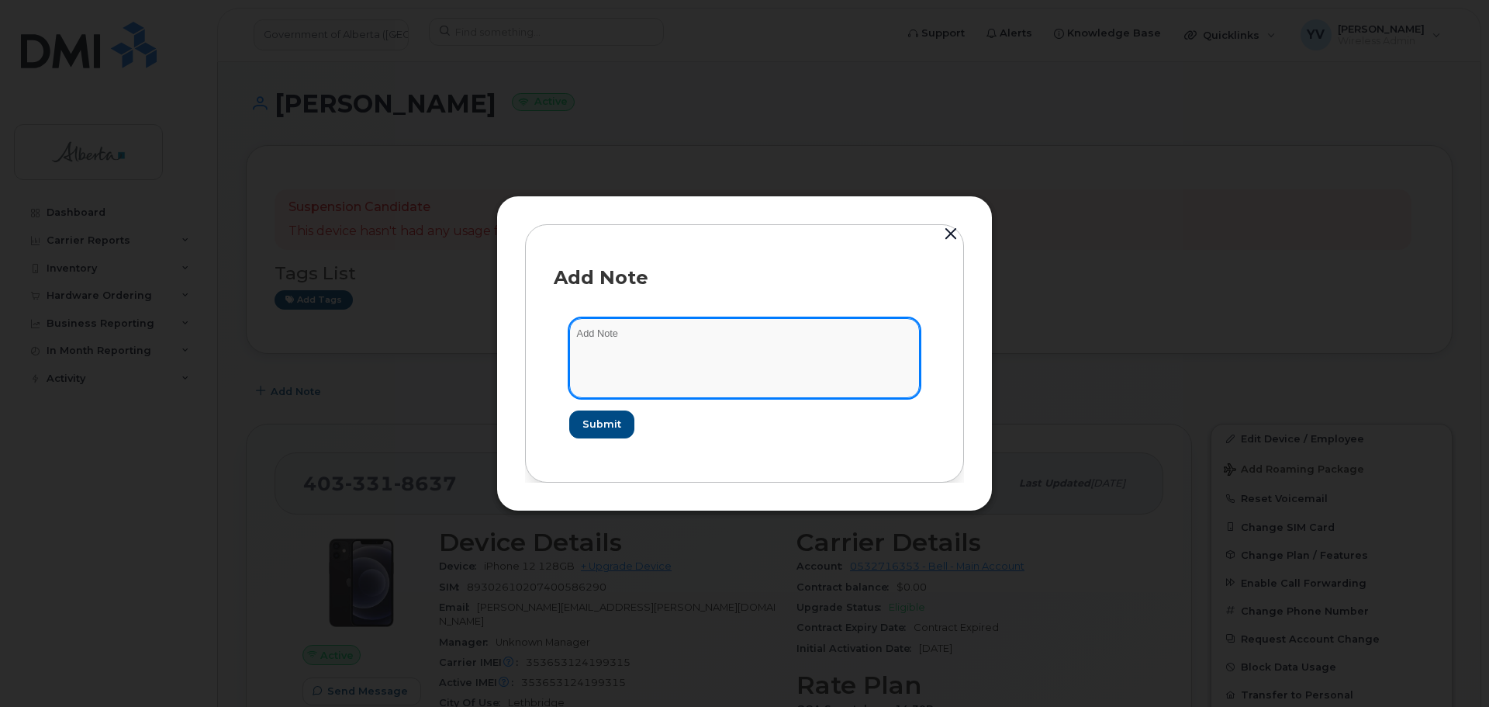
click at [595, 341] on textarea at bounding box center [744, 357] width 351 height 79
paste textarea "SCTASK0865077 Plan User Termination - (1) Cancel 4033318637 Repurpose Lethbridge"
type textarea "SCTASK0865077 Plan User Termination - (1) Cancel 4033318637 Repurpose Lethbridge"
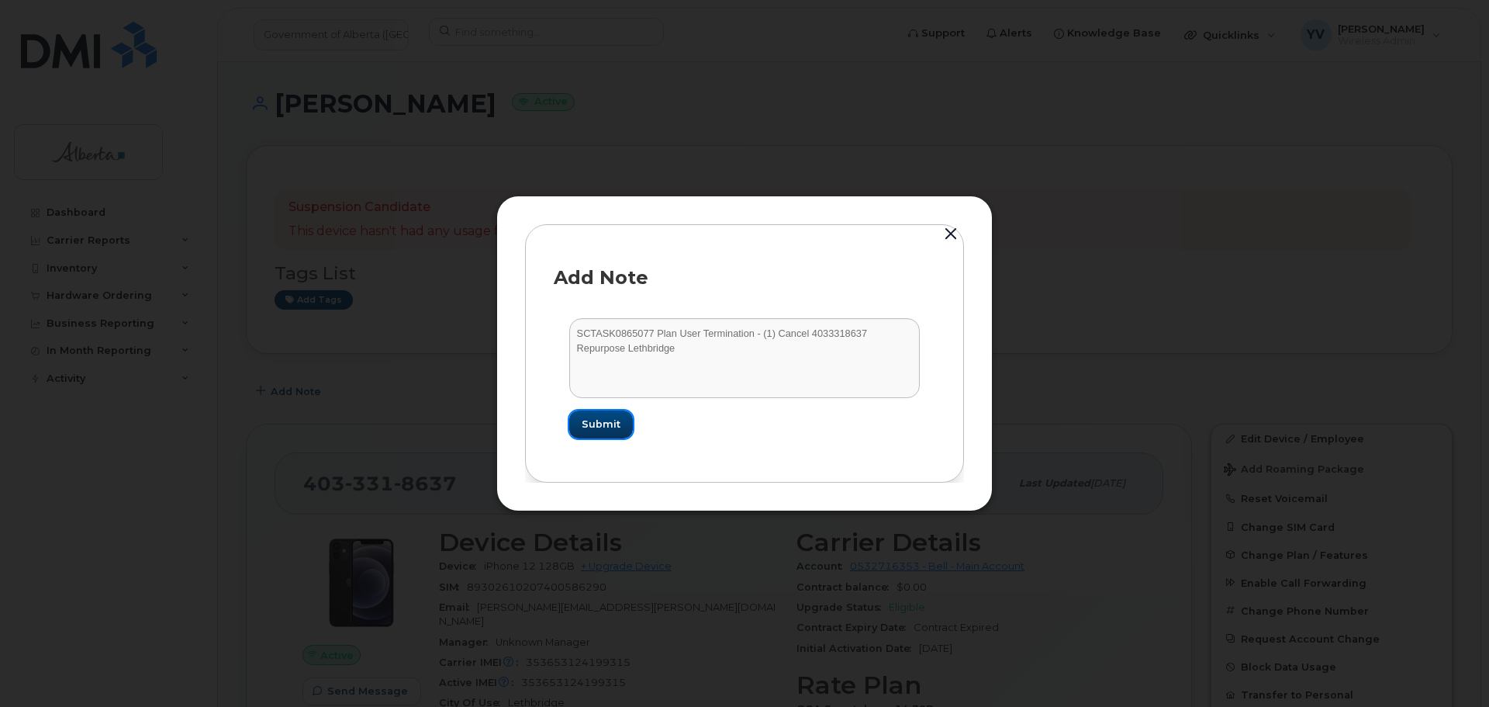
click at [595, 420] on span "Submit" at bounding box center [601, 424] width 39 height 15
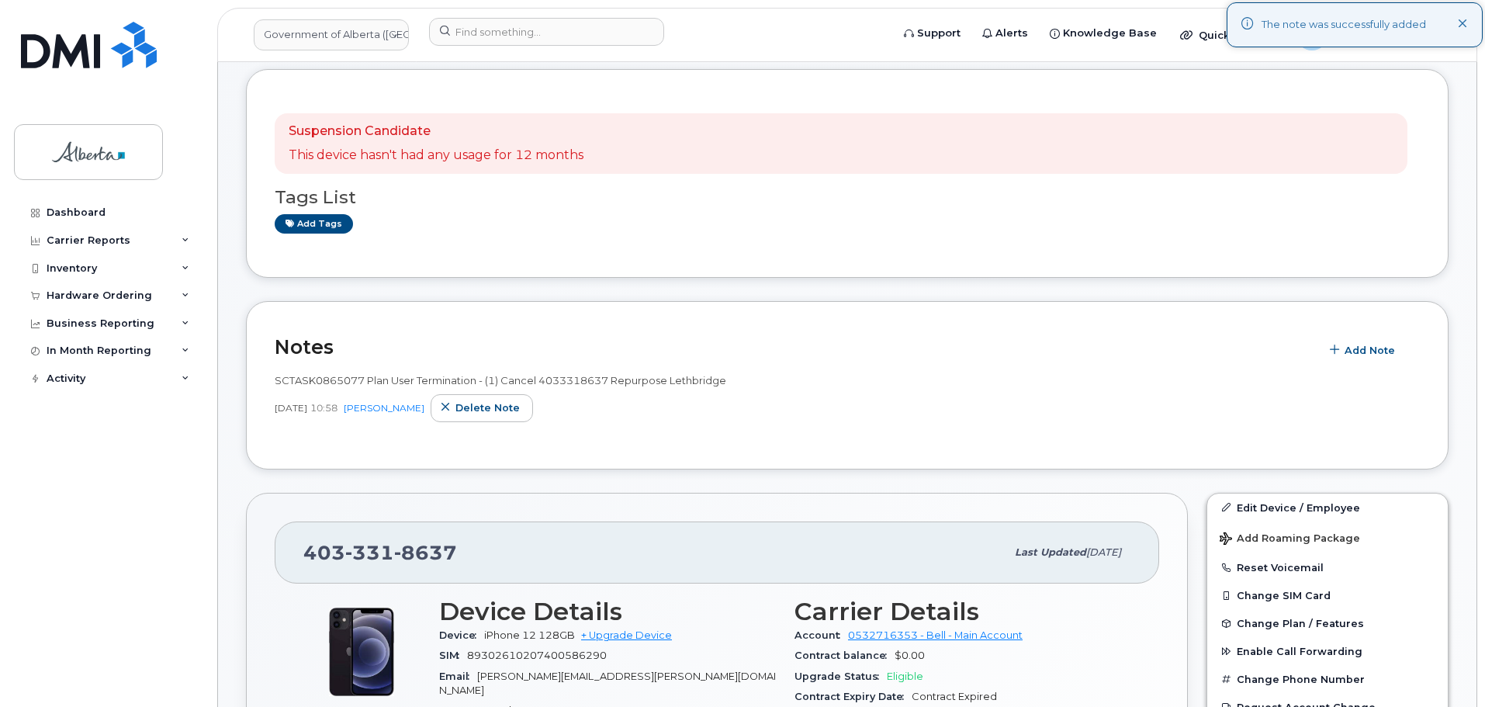
scroll to position [104, 0]
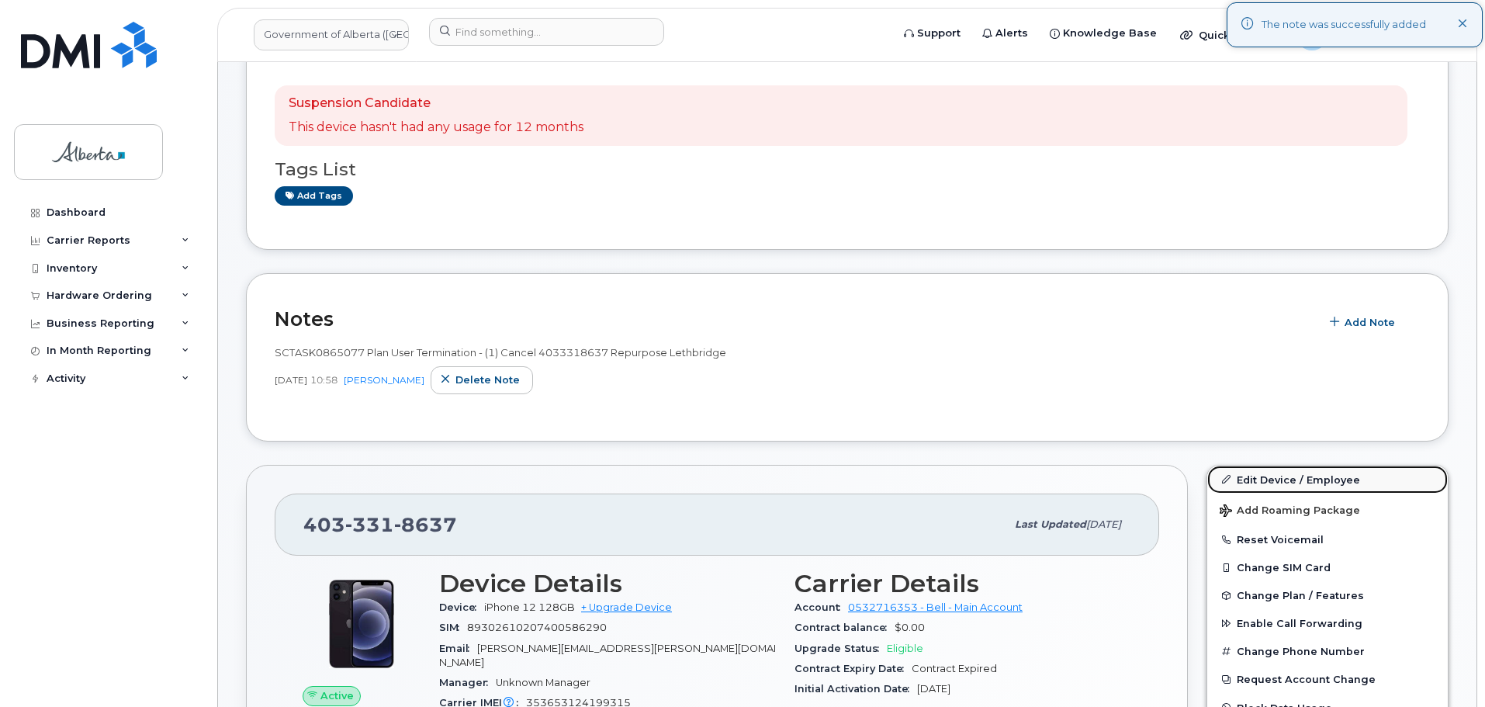
click at [1273, 476] on link "Edit Device / Employee" at bounding box center [1327, 479] width 240 height 28
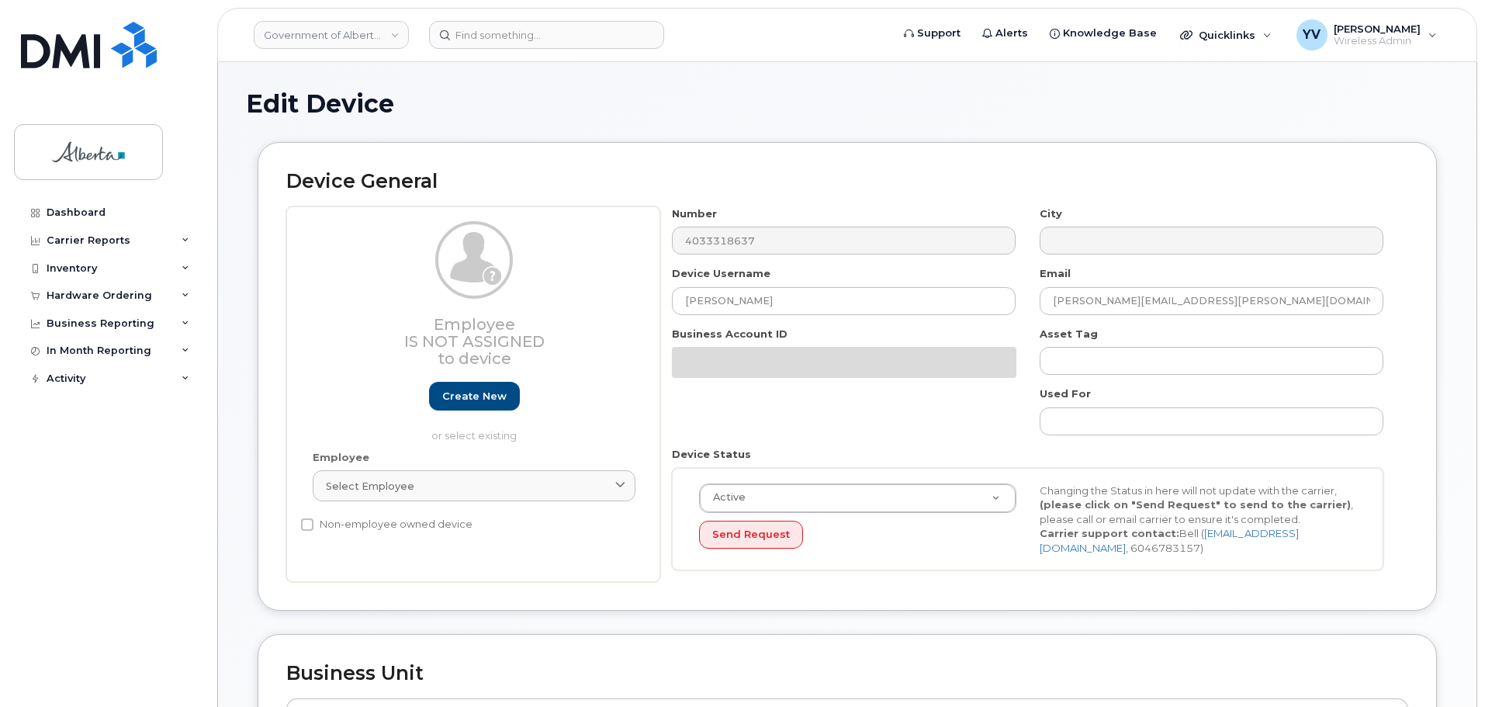
select select "4120331"
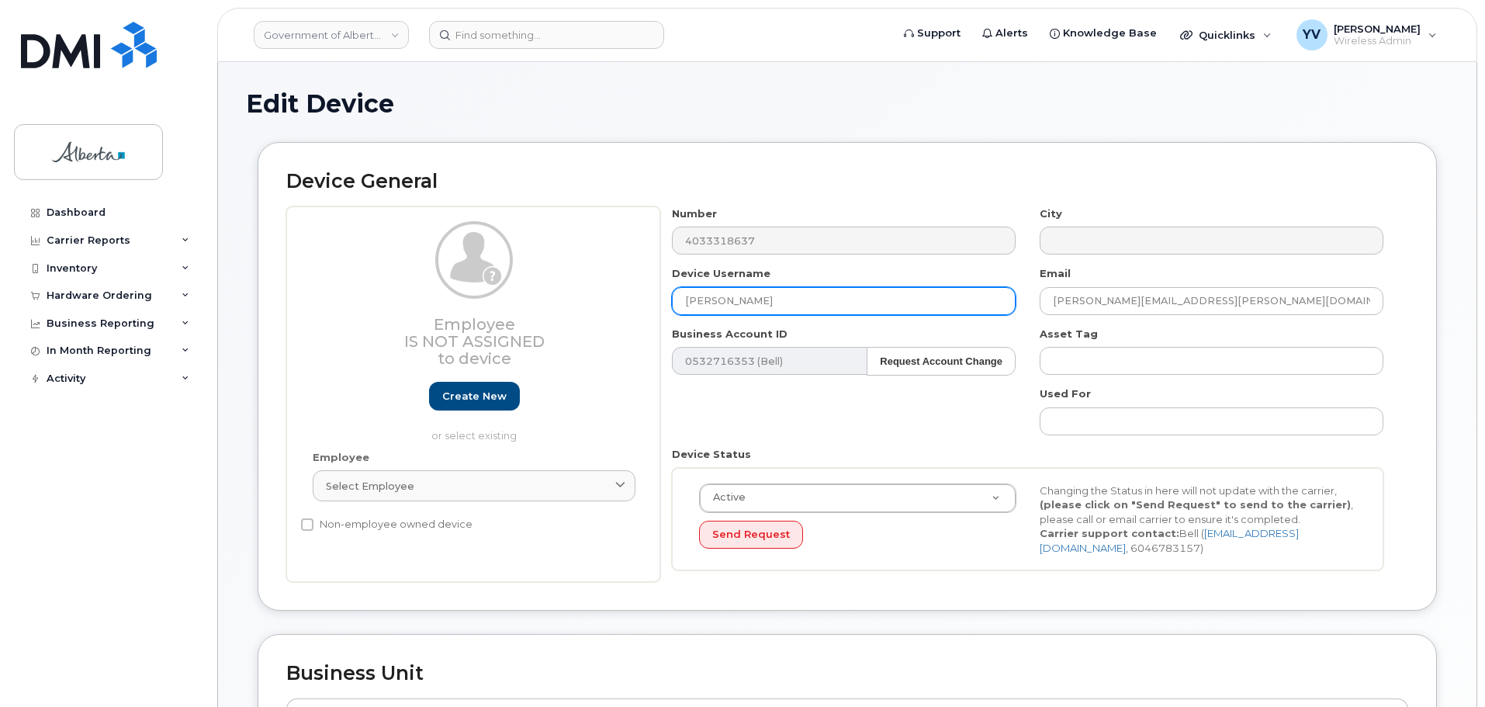
drag, startPoint x: 808, startPoint y: 296, endPoint x: 669, endPoint y: 296, distance: 138.1
click at [669, 296] on div "Device Username [PERSON_NAME]" at bounding box center [844, 290] width 368 height 49
paste input "Repurpose Lethbridge"
type input "Repurpose Lethbridge"
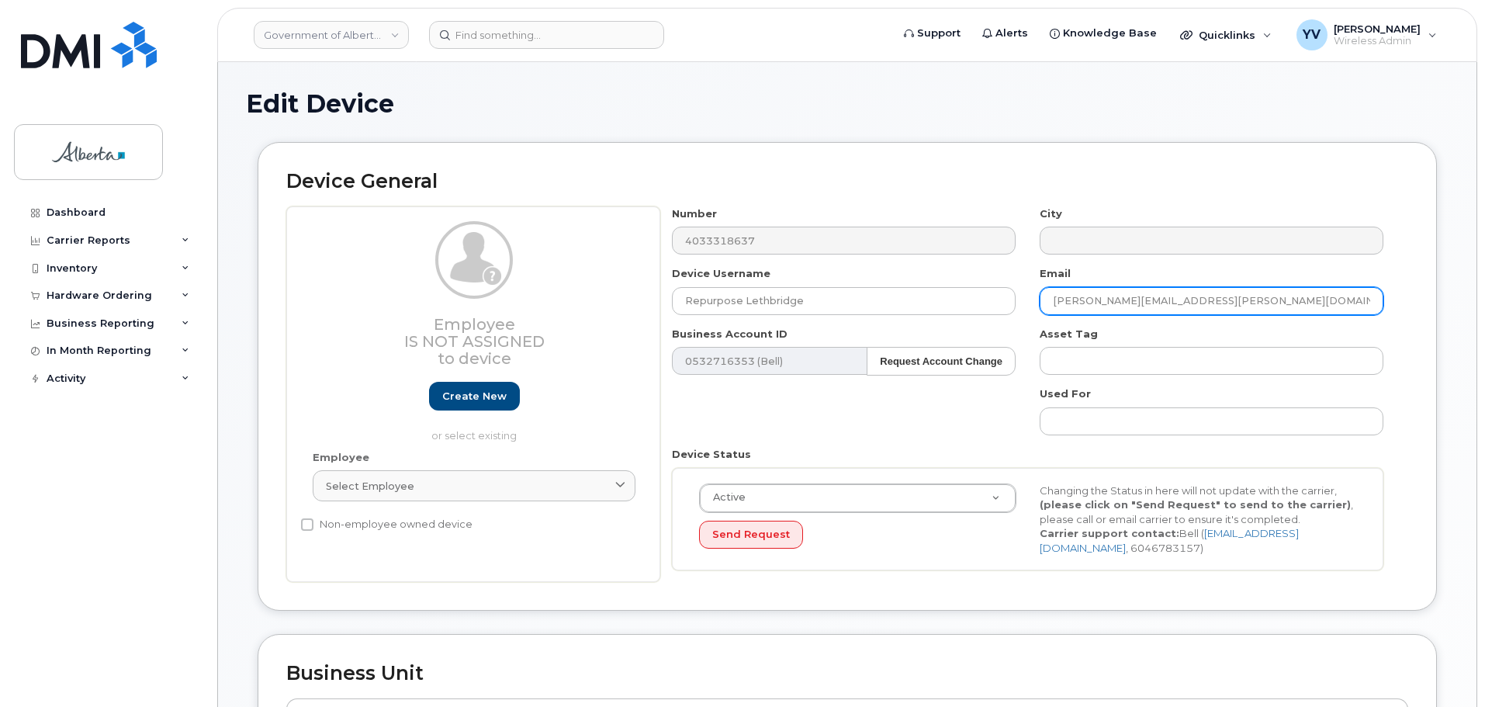
drag, startPoint x: 1220, startPoint y: 297, endPoint x: 1053, endPoint y: 292, distance: 167.6
click at [1053, 292] on input "joshua.montgomery@Gov.ab.ca" at bounding box center [1211, 301] width 344 height 28
paste input "repurpose@g"
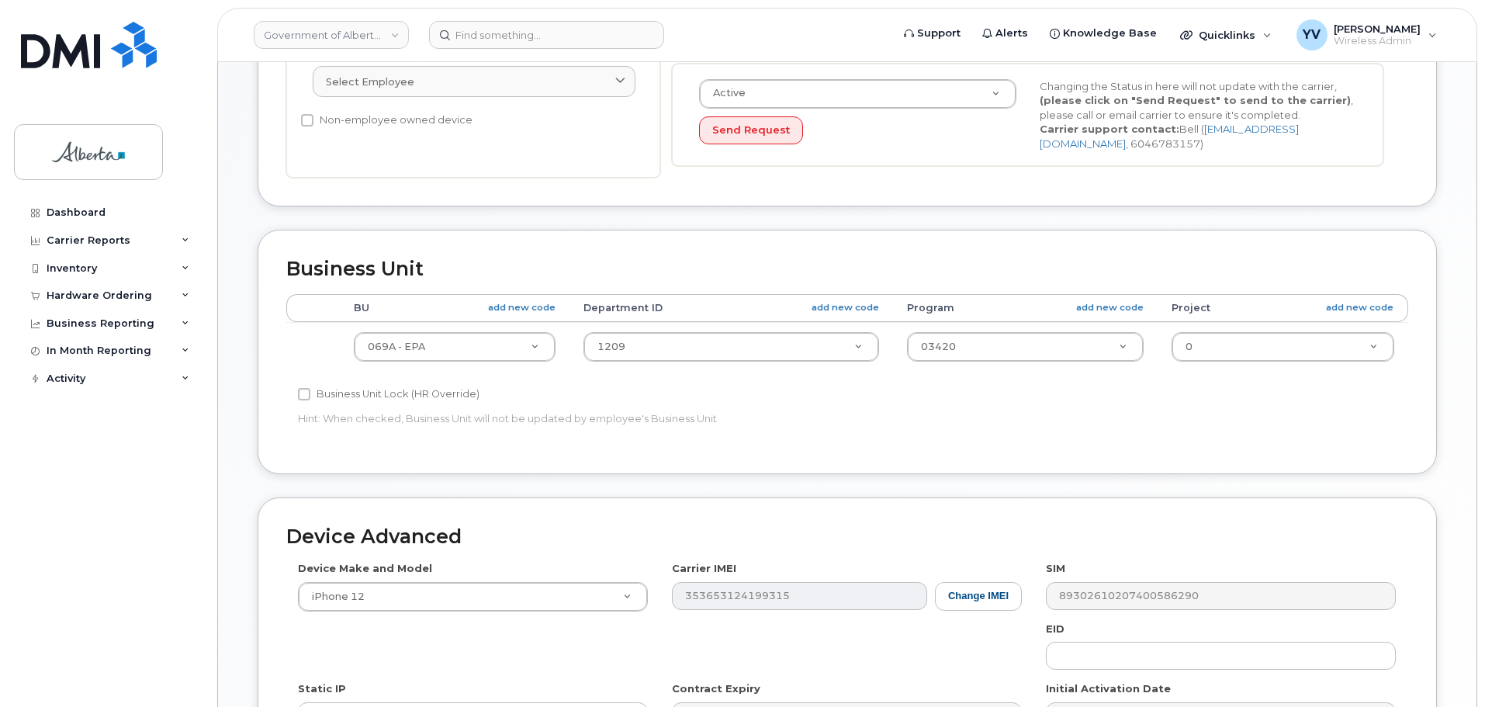
scroll to position [427, 0]
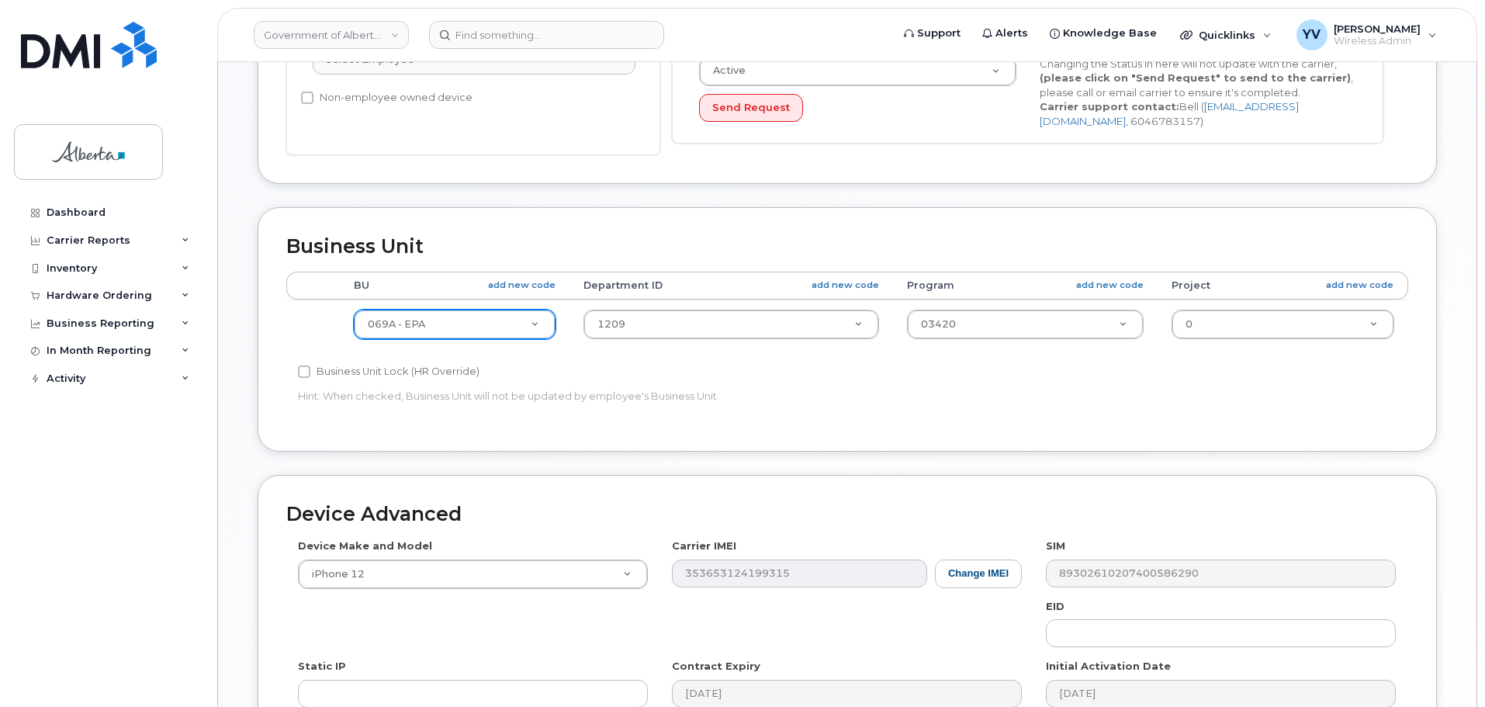
type input "[EMAIL_ADDRESS][DOMAIN_NAME]"
type input "596"
select select "4797729"
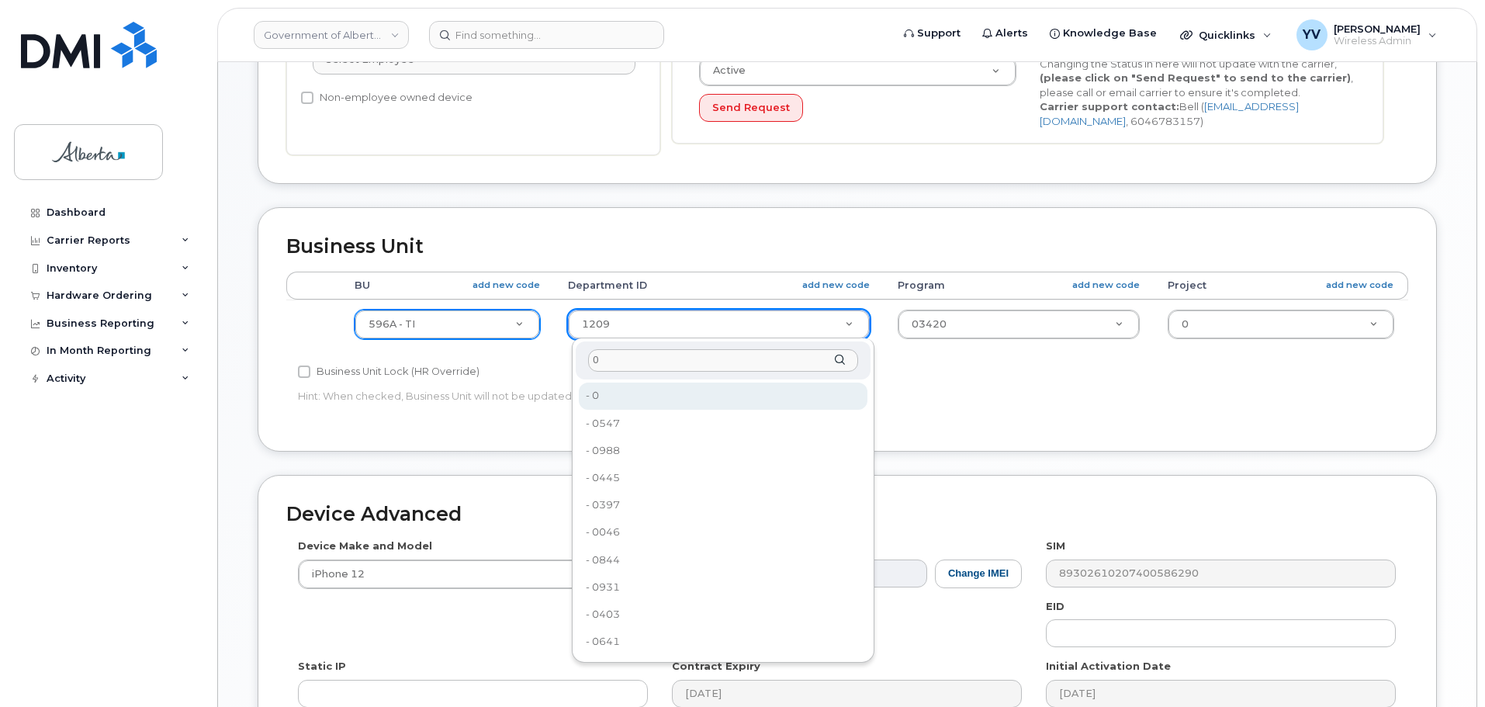
type input "0"
type input "4806341"
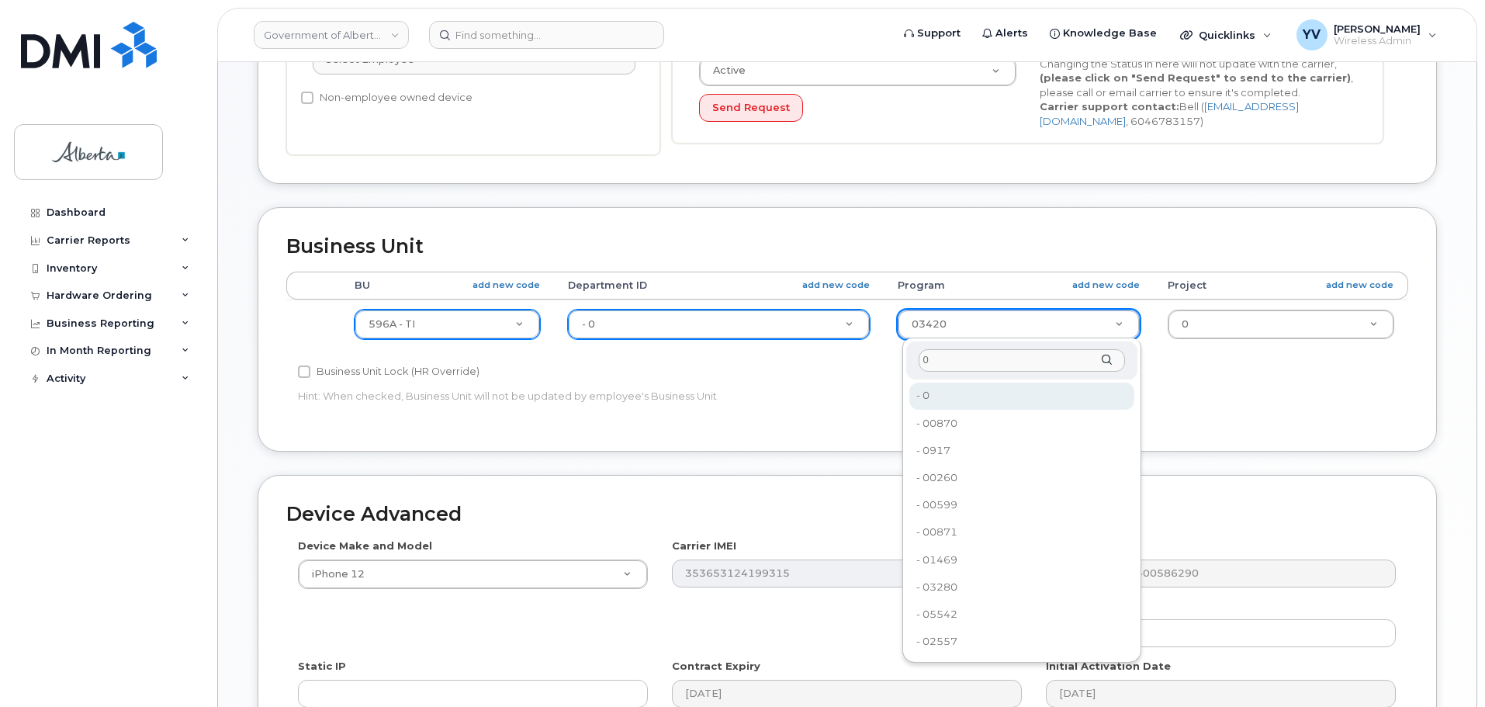
type input "0"
type input "4806366"
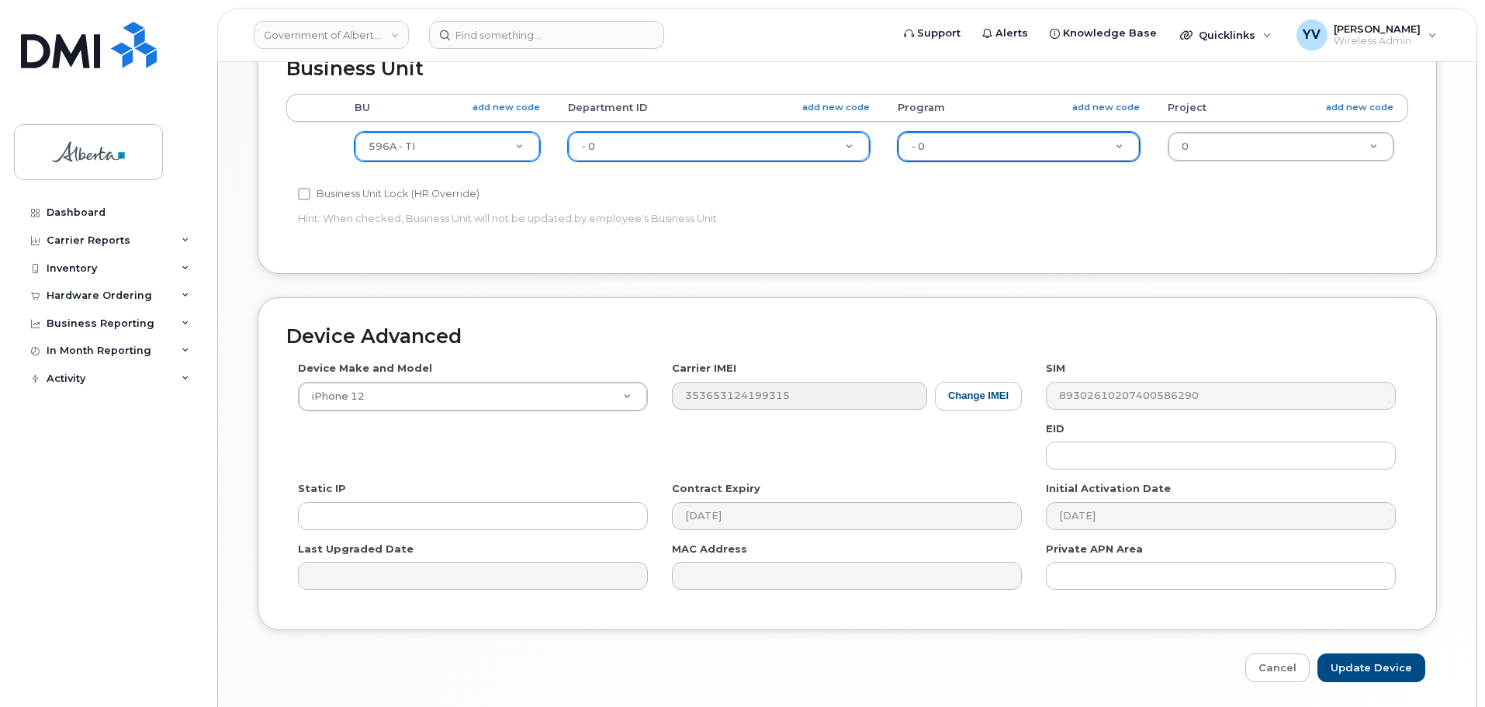
scroll to position [657, 0]
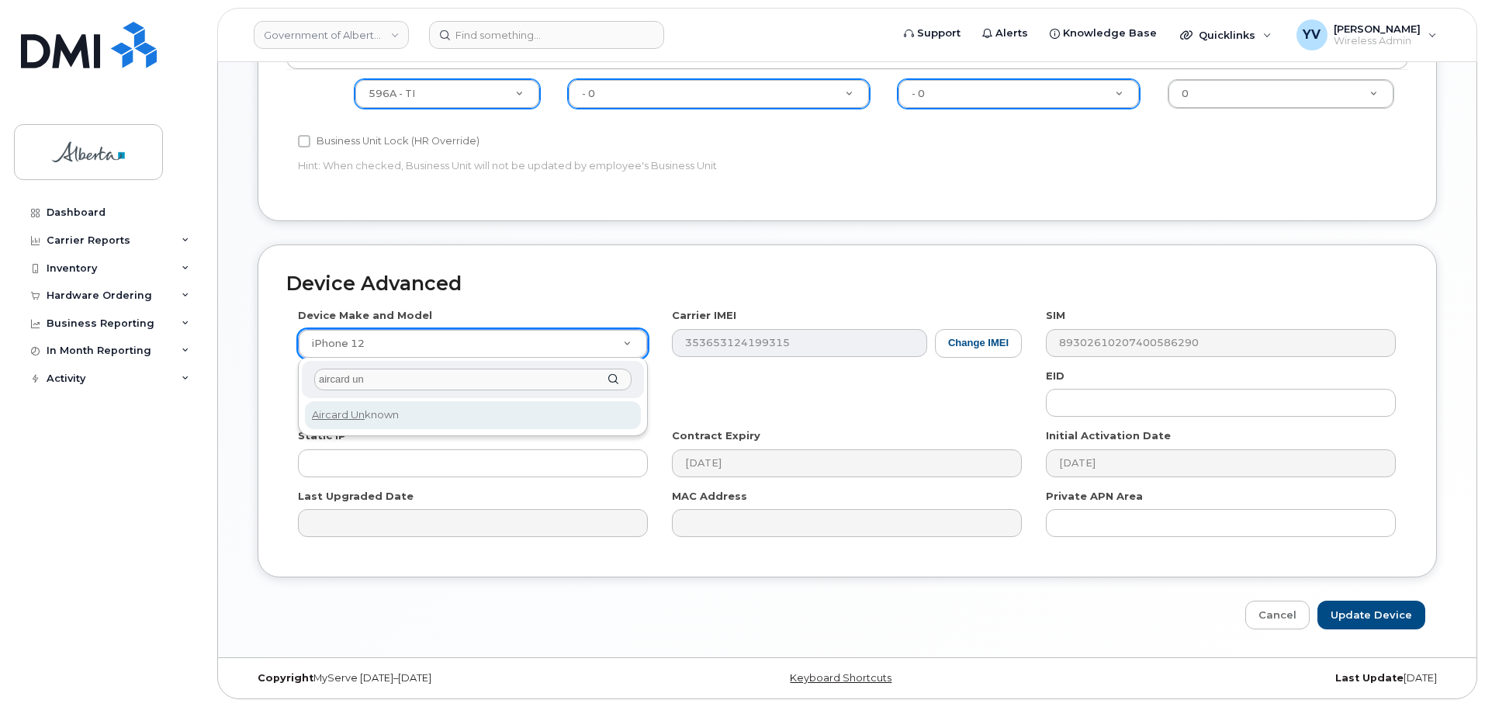
type input "aircard un"
select select "971"
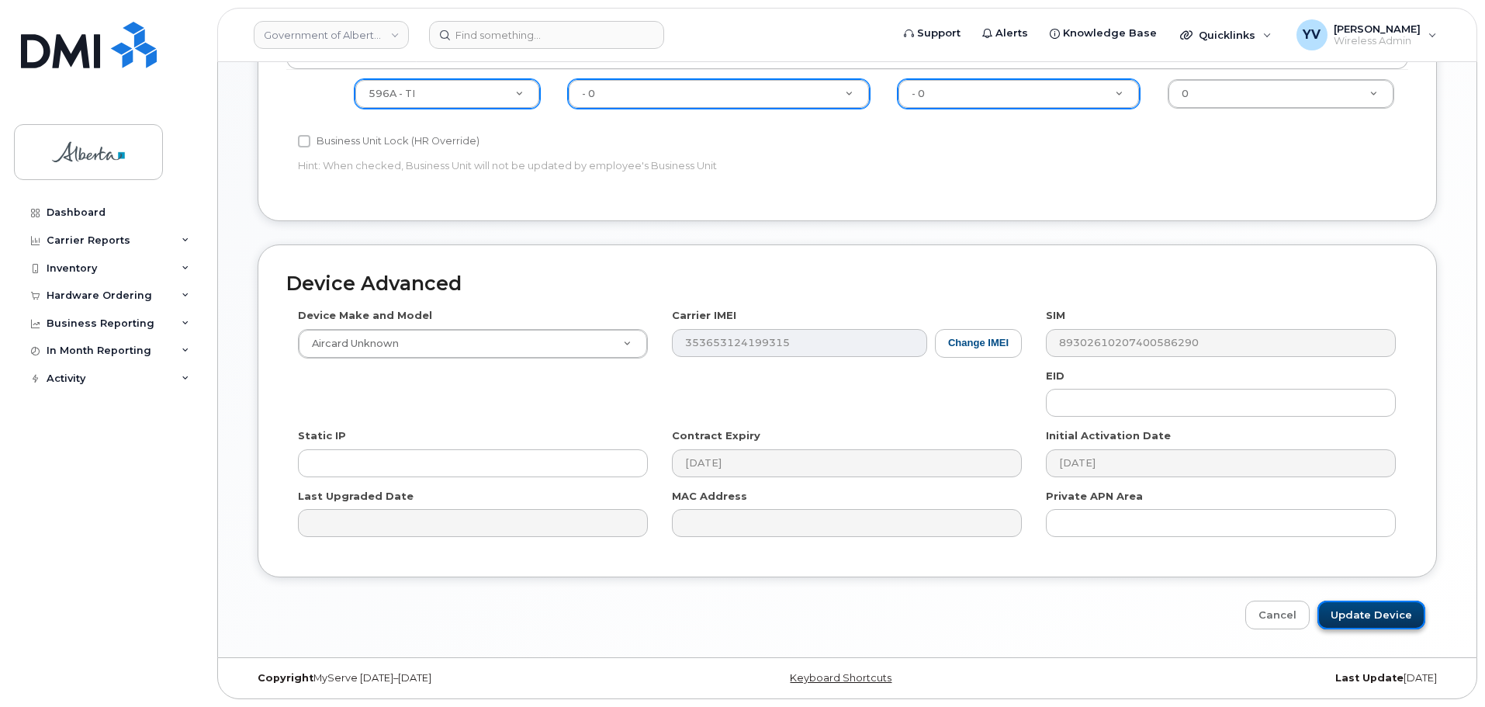
click at [1375, 614] on input "Update Device" at bounding box center [1371, 614] width 108 height 29
type input "Saving..."
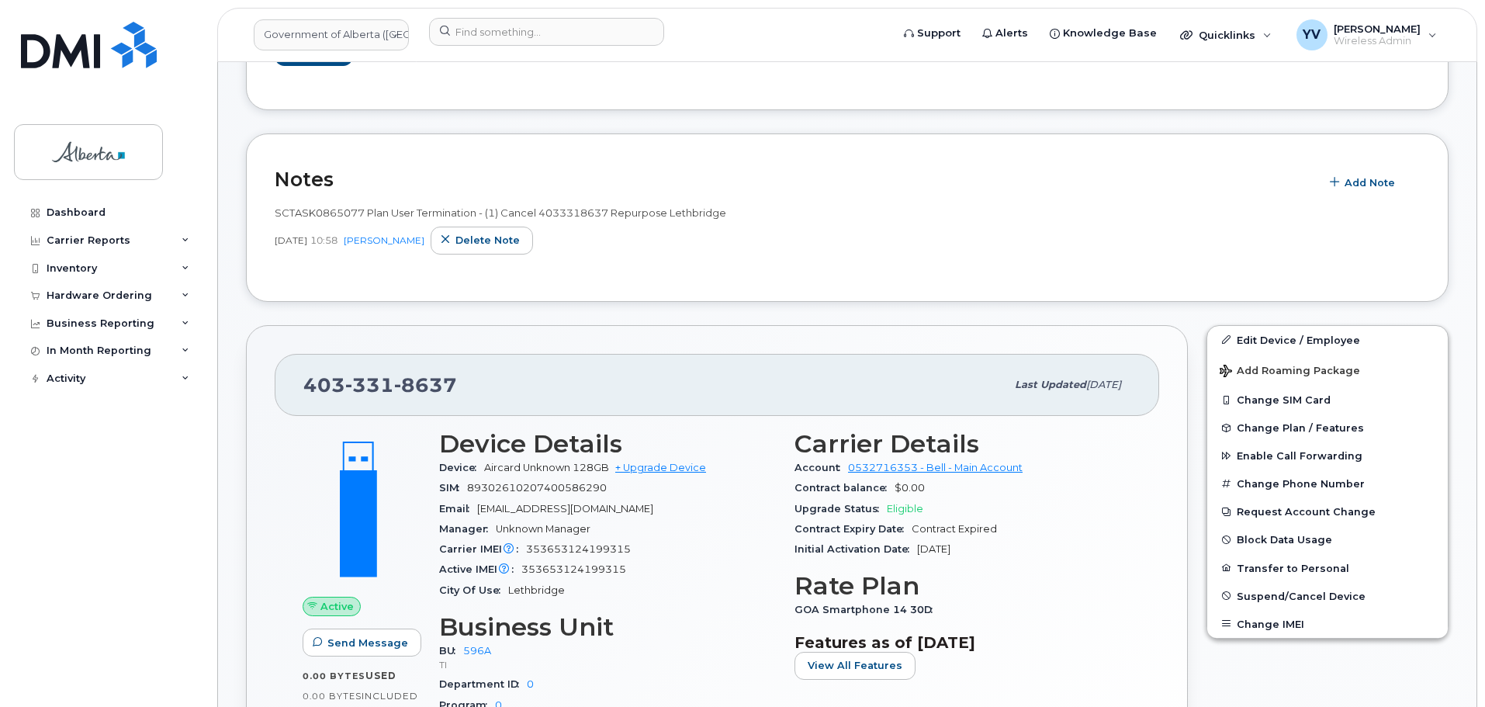
scroll to position [419, 0]
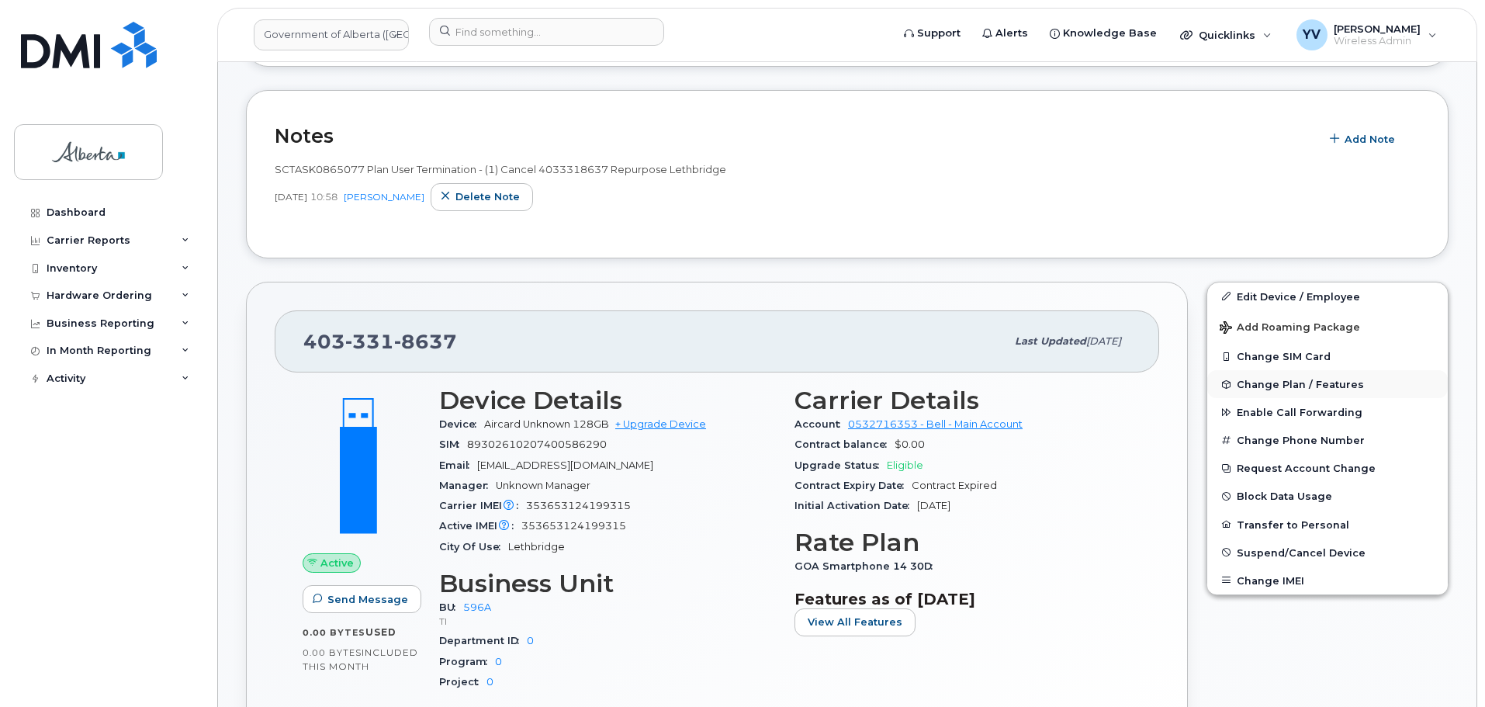
click at [1277, 379] on span "Change Plan / Features" at bounding box center [1299, 385] width 127 height 12
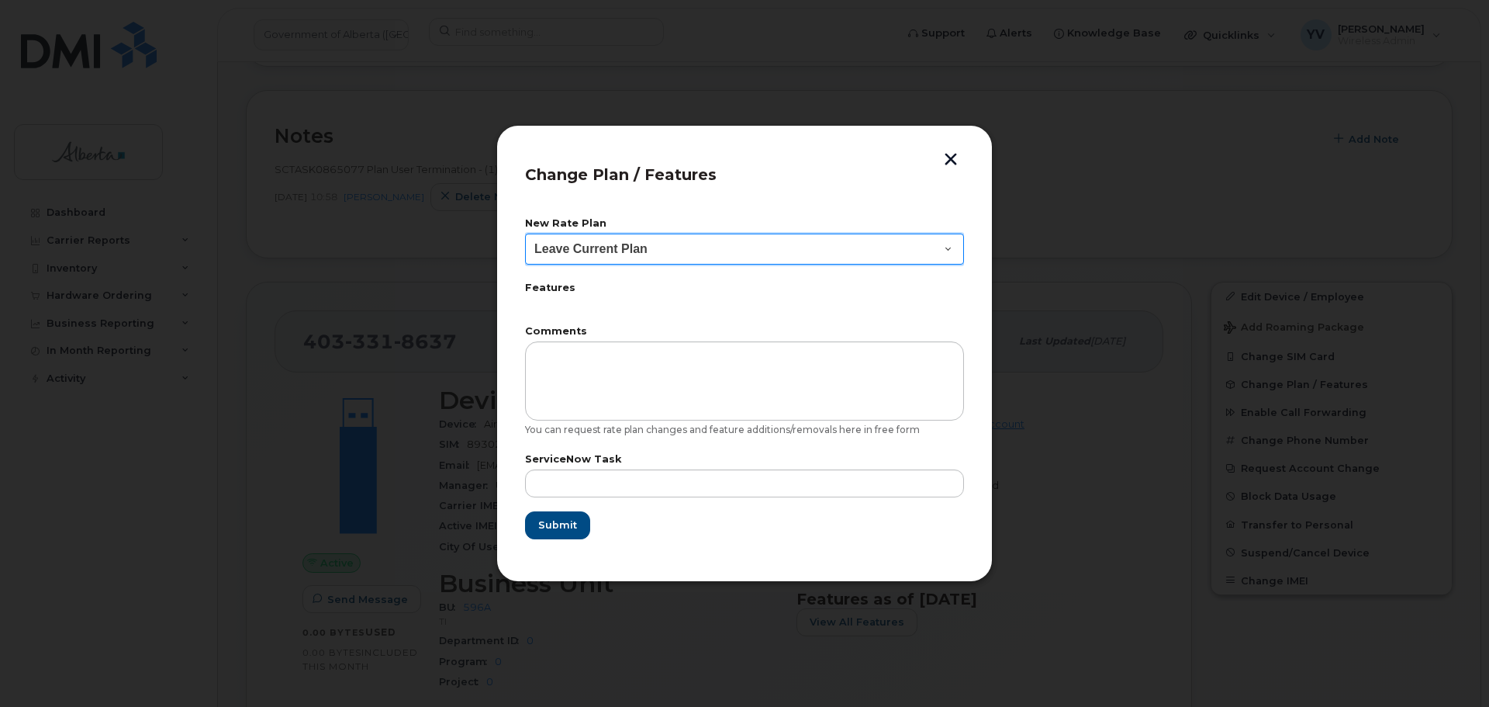
click at [949, 247] on select "Leave Current Plan GOA Data plan 9 30 d GOA–Unlimited Data Plan 9" at bounding box center [744, 248] width 439 height 31
select select "1790211"
click at [525, 233] on select "Leave Current Plan GOA Data plan 9 30 d GOA–Unlimited Data Plan 9" at bounding box center [744, 248] width 439 height 31
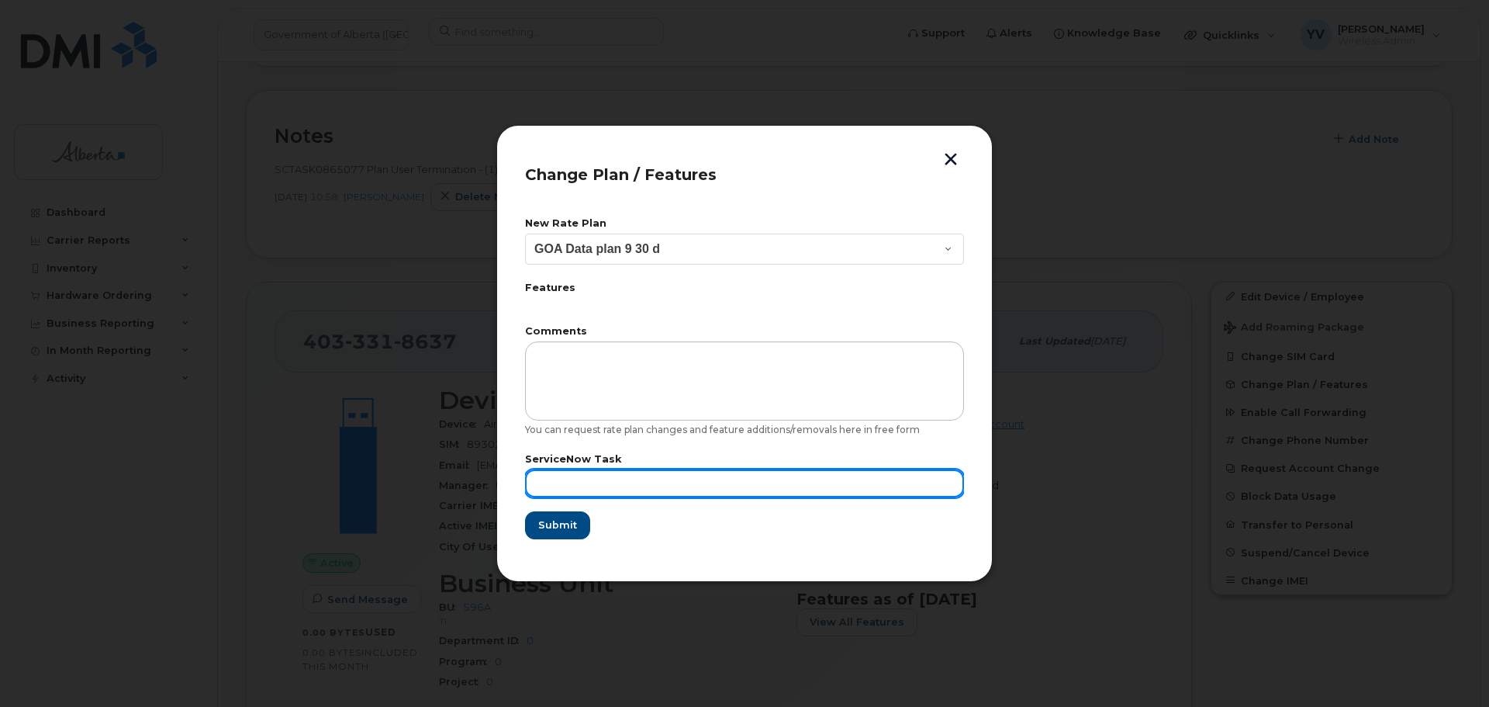
click at [547, 479] on input "text" at bounding box center [744, 483] width 439 height 28
paste input "SCTASK0865077"
type input "SCTASK0865077"
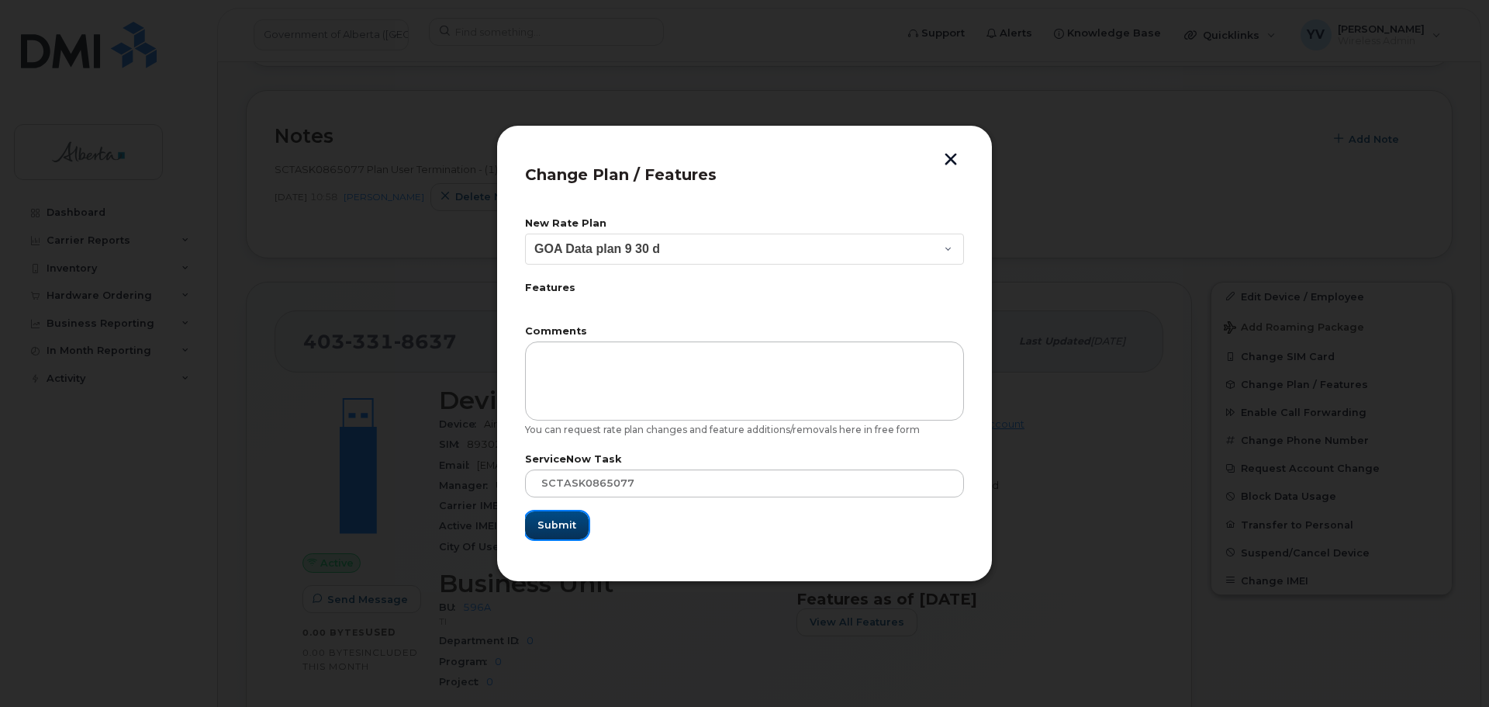
click at [546, 524] on span "Submit" at bounding box center [557, 524] width 39 height 15
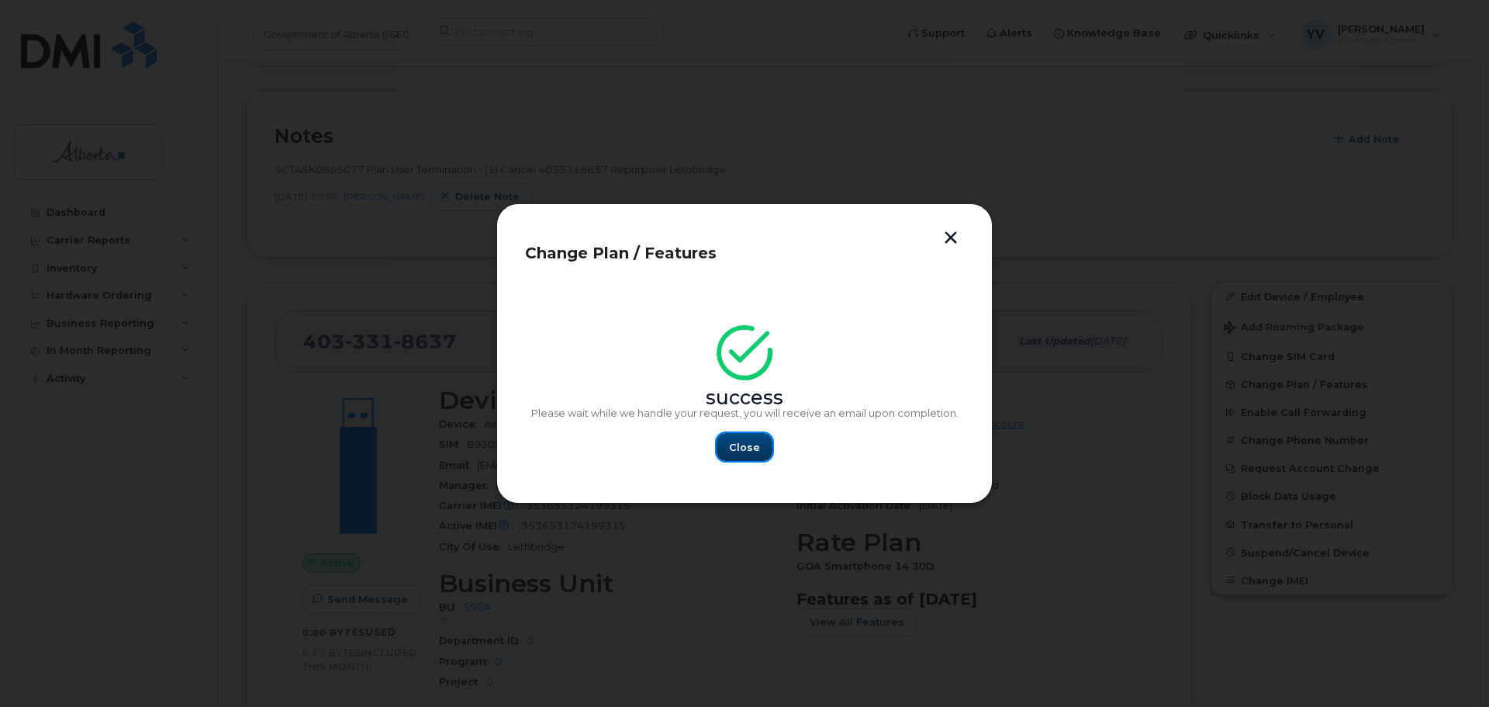
click at [756, 438] on button "Close" at bounding box center [745, 447] width 56 height 28
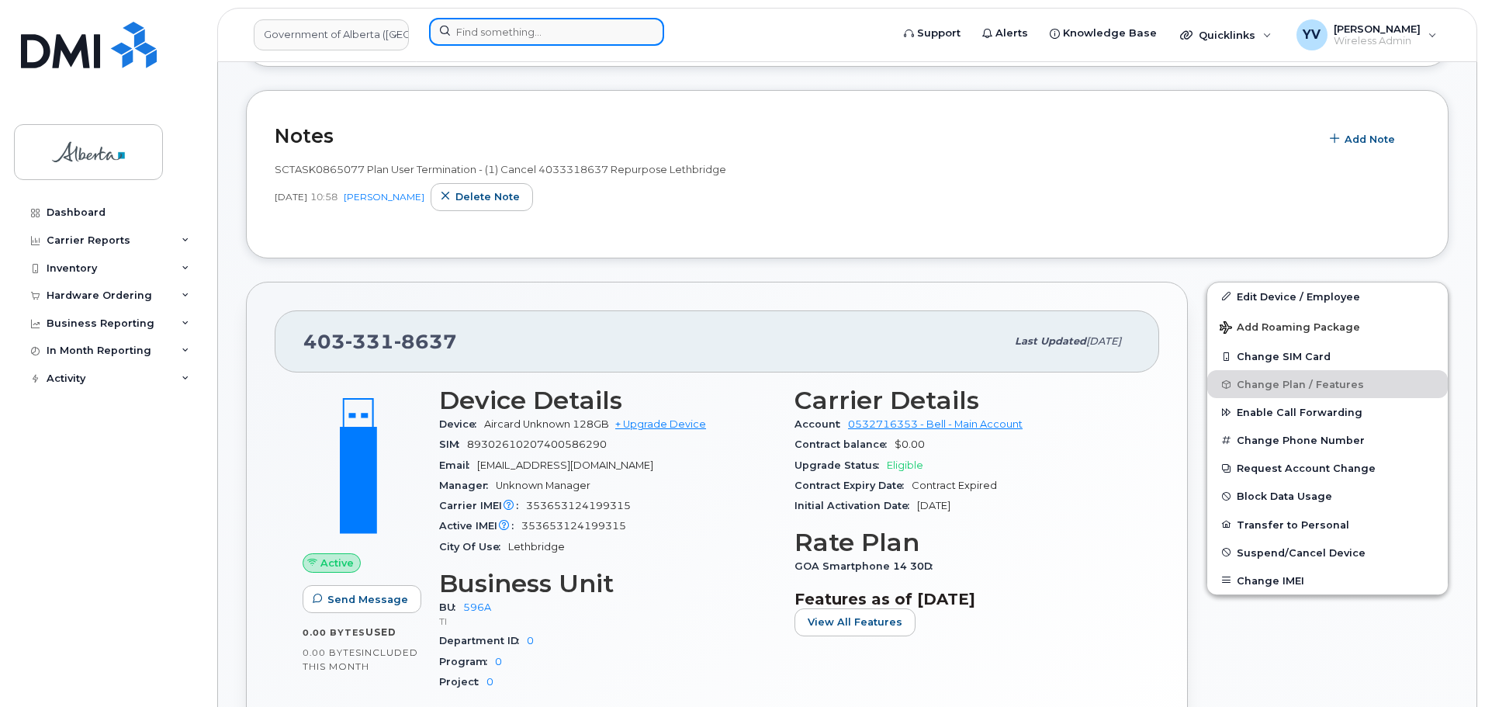
click at [510, 23] on input at bounding box center [546, 32] width 235 height 28
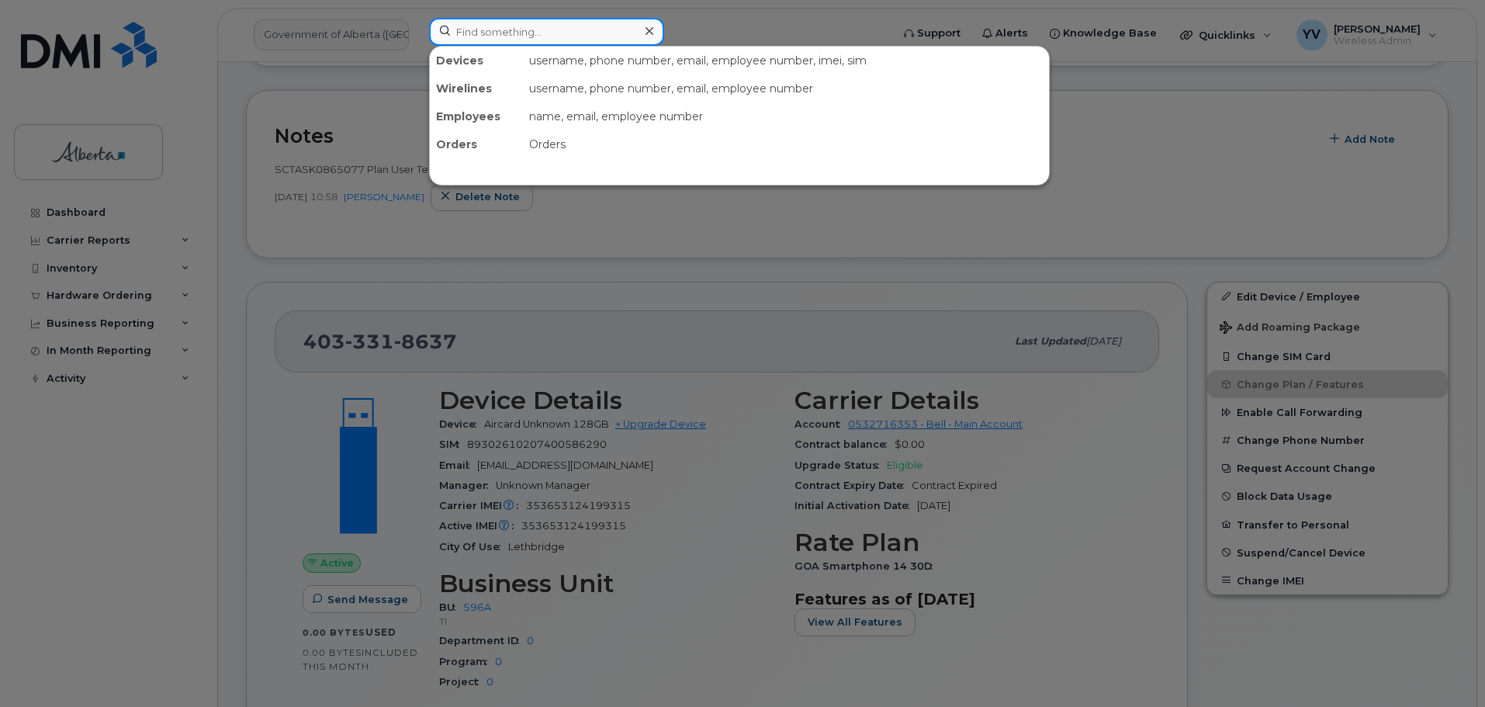
paste input "7807287638"
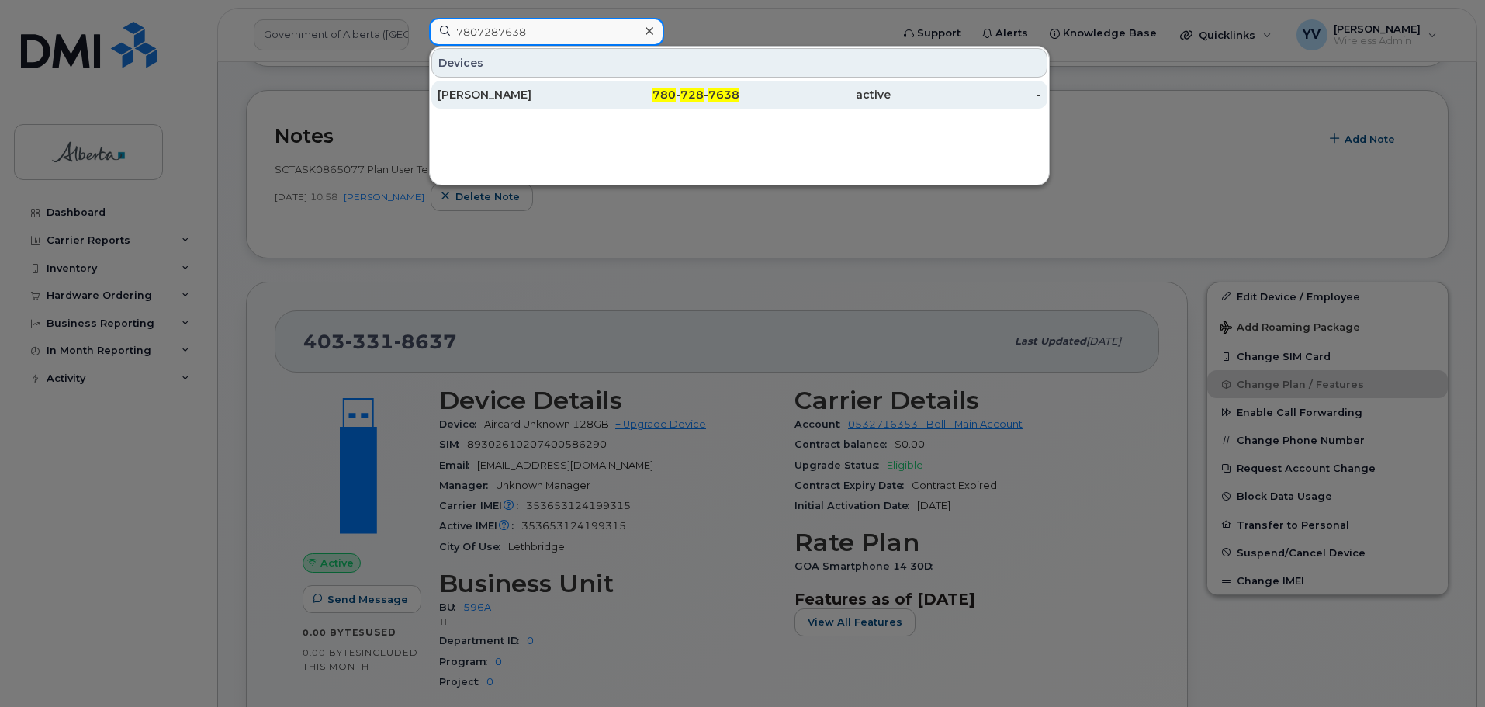
type input "7807287638"
click at [687, 95] on span "728" at bounding box center [691, 95] width 23 height 14
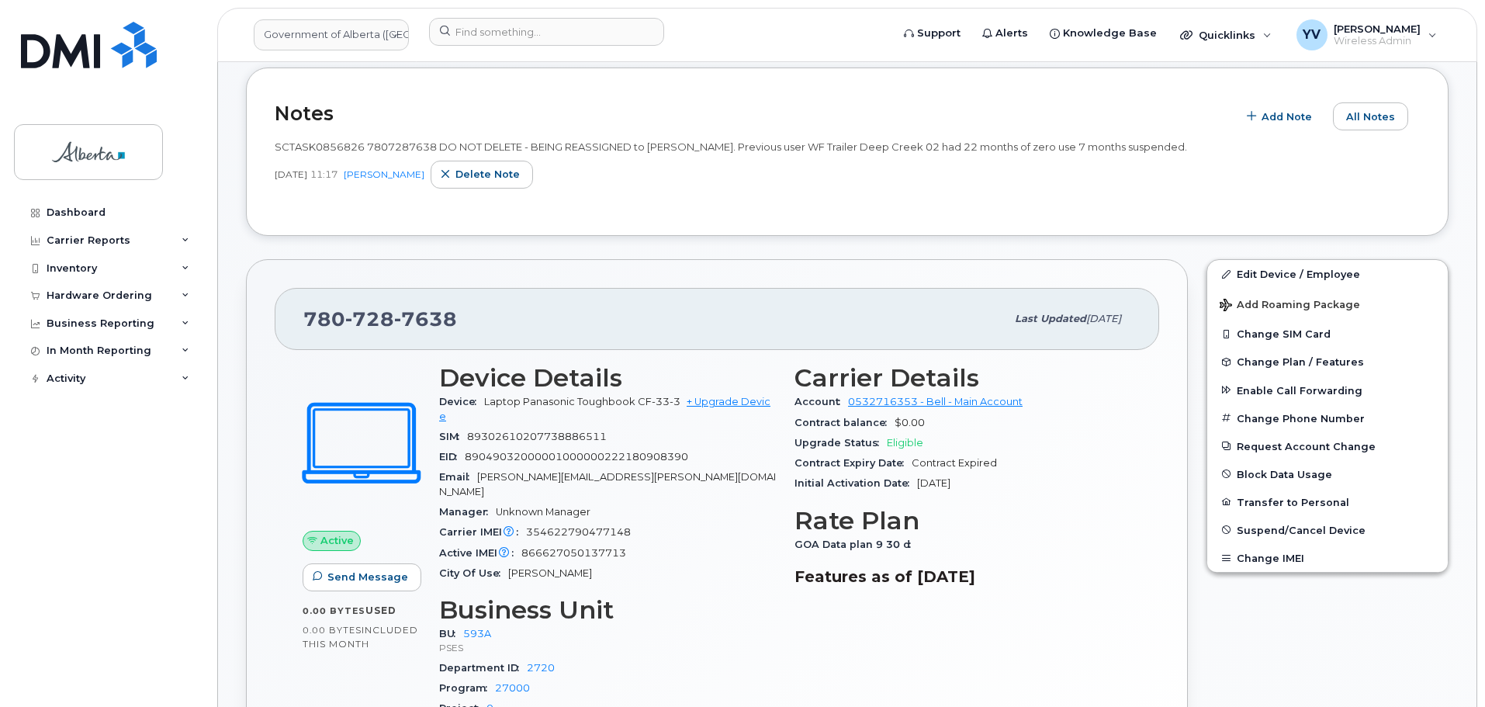
scroll to position [317, 0]
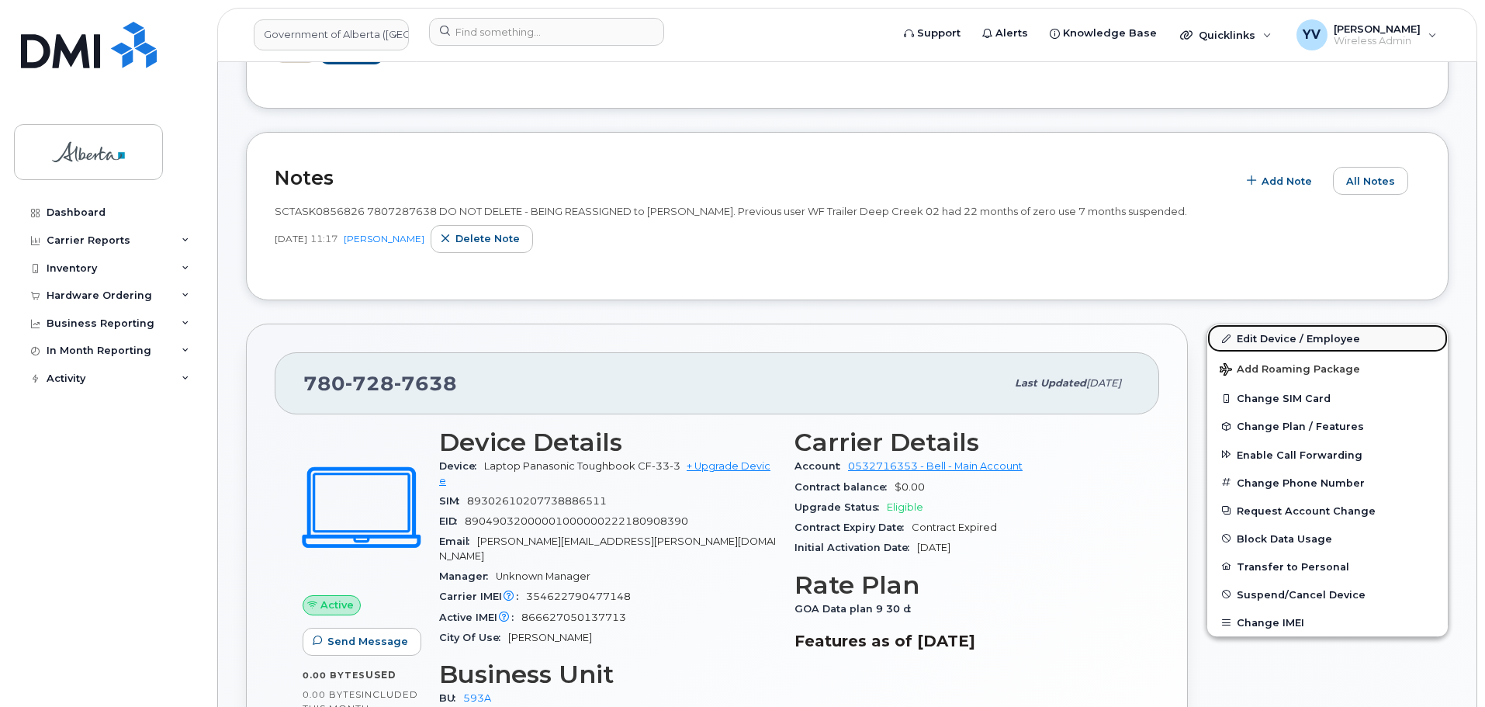
click at [1253, 330] on link "Edit Device / Employee" at bounding box center [1327, 338] width 240 height 28
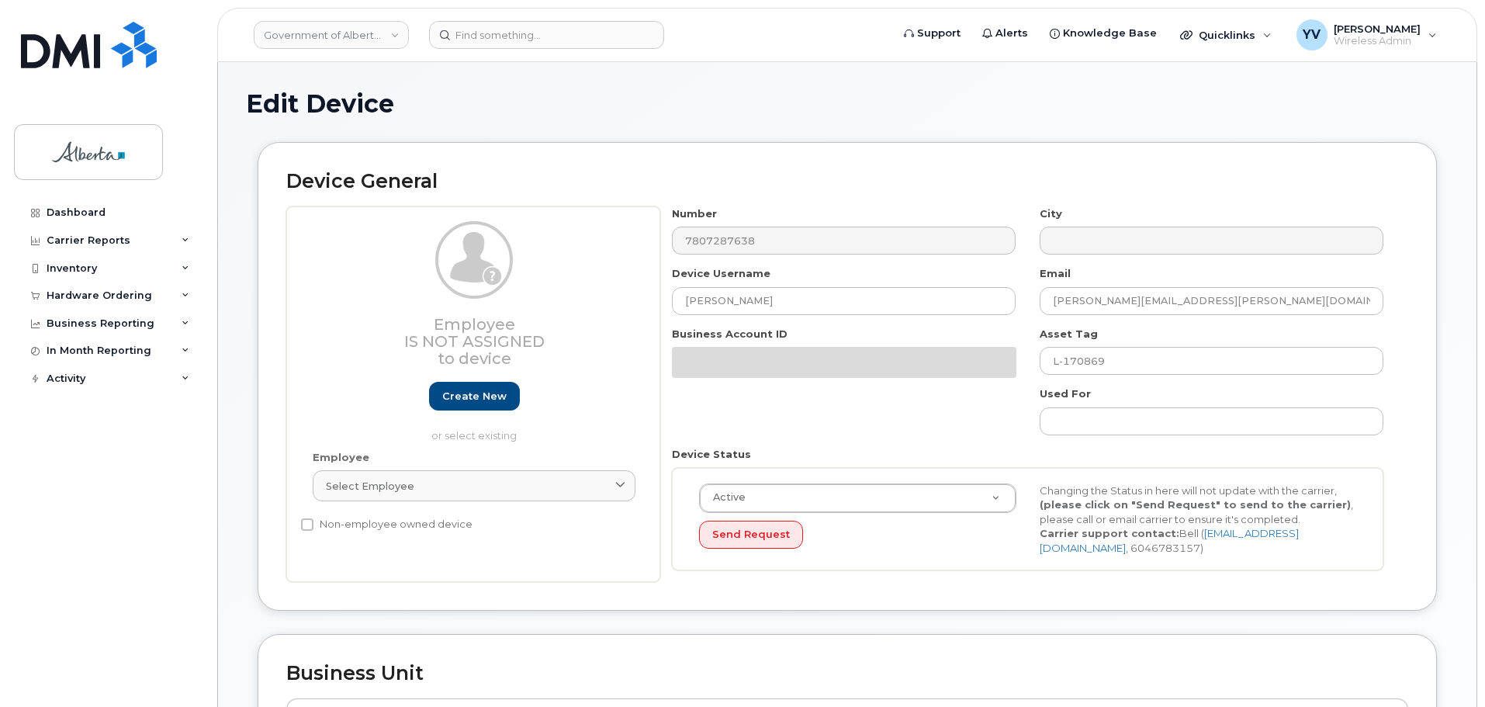
select select "4797682"
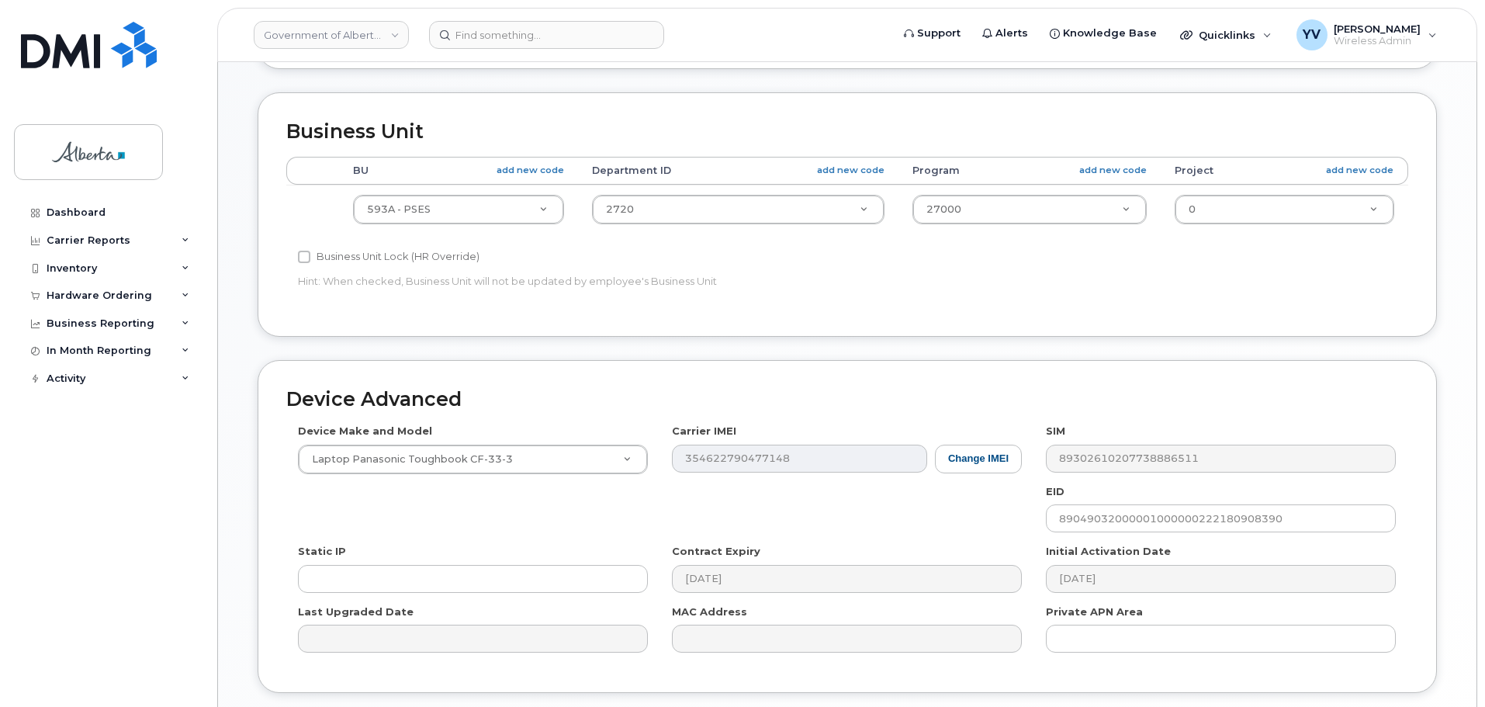
scroll to position [607, 0]
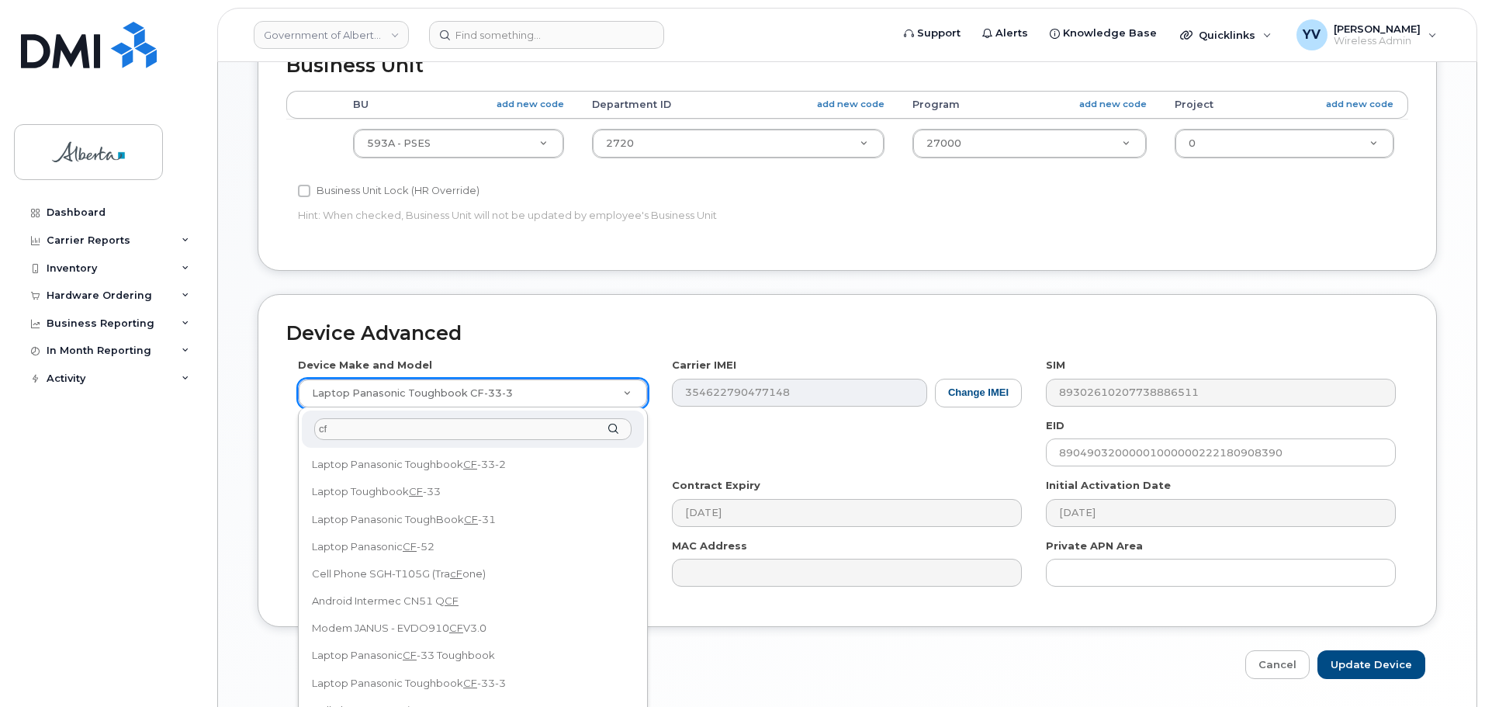
drag, startPoint x: 641, startPoint y: 472, endPoint x: 648, endPoint y: 544, distance: 72.6
click at [648, 544] on body "Government of Alberta (GOA) Support Alerts Knowledge Base Quicklinks Suspend / …" at bounding box center [742, 75] width 1485 height 1364
drag, startPoint x: 344, startPoint y: 429, endPoint x: 303, endPoint y: 428, distance: 41.1
click at [303, 428] on div "cf" at bounding box center [473, 429] width 342 height 38
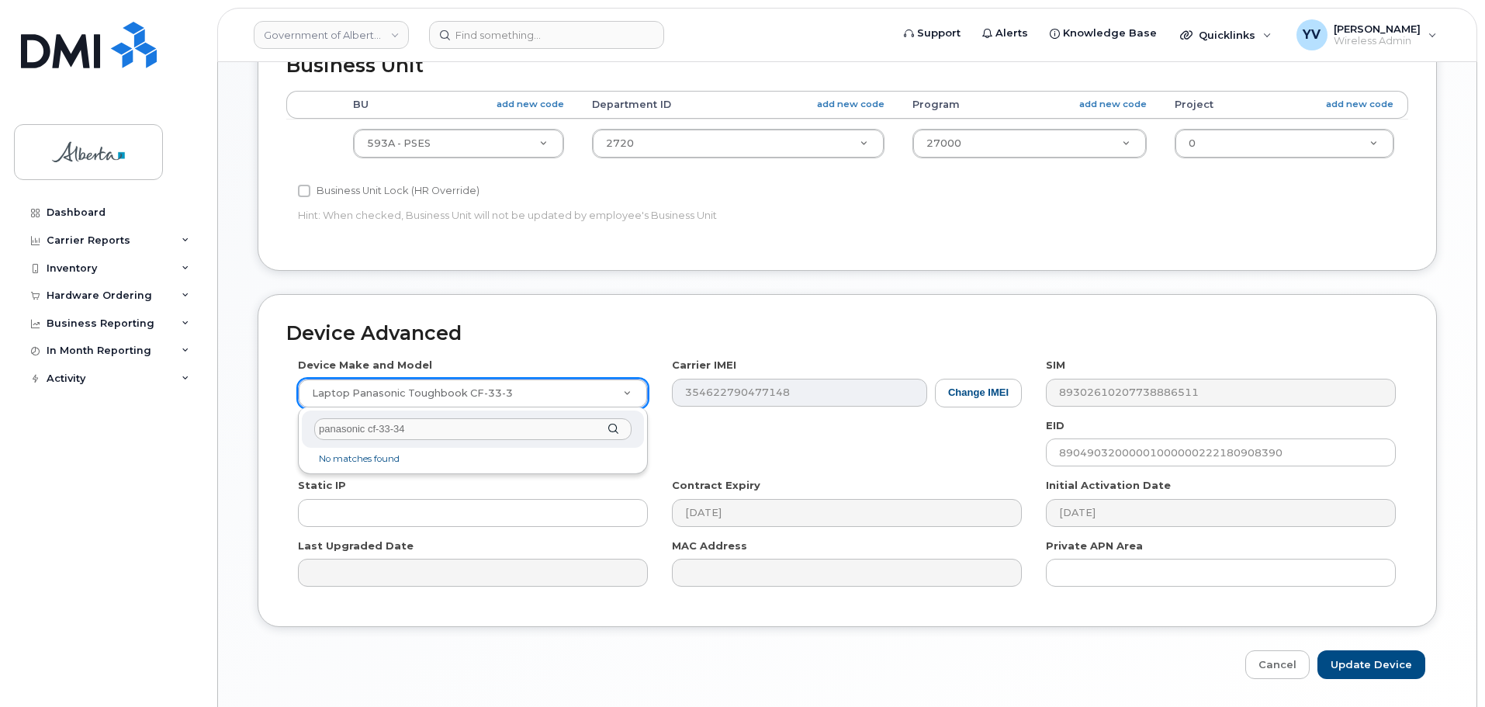
click at [376, 431] on input "panasonic cf-33-34" at bounding box center [472, 429] width 317 height 22
click at [430, 438] on input "panasonic CF-33-34" at bounding box center [472, 429] width 317 height 22
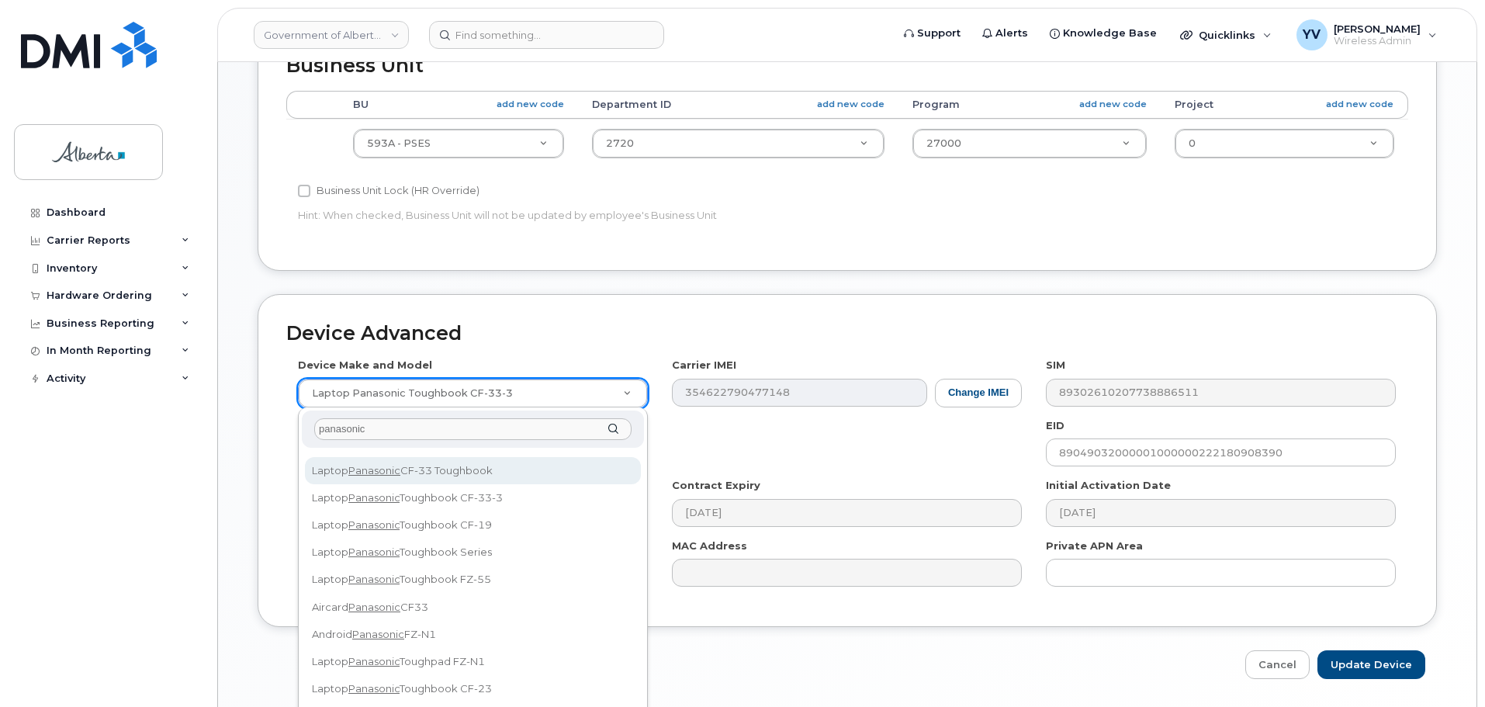
scroll to position [0, 0]
type input "panasoni"
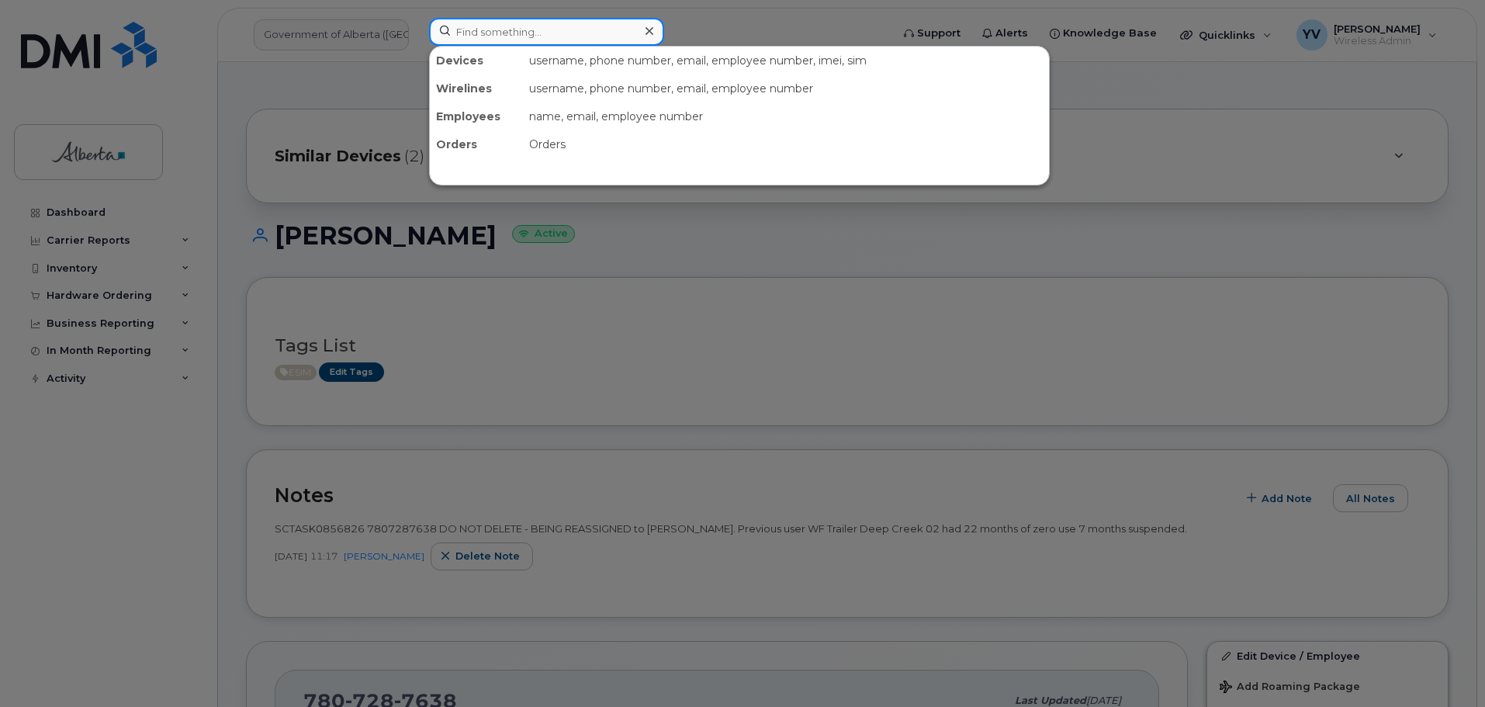
click at [482, 35] on input at bounding box center [546, 32] width 235 height 28
paste input "7806174629"
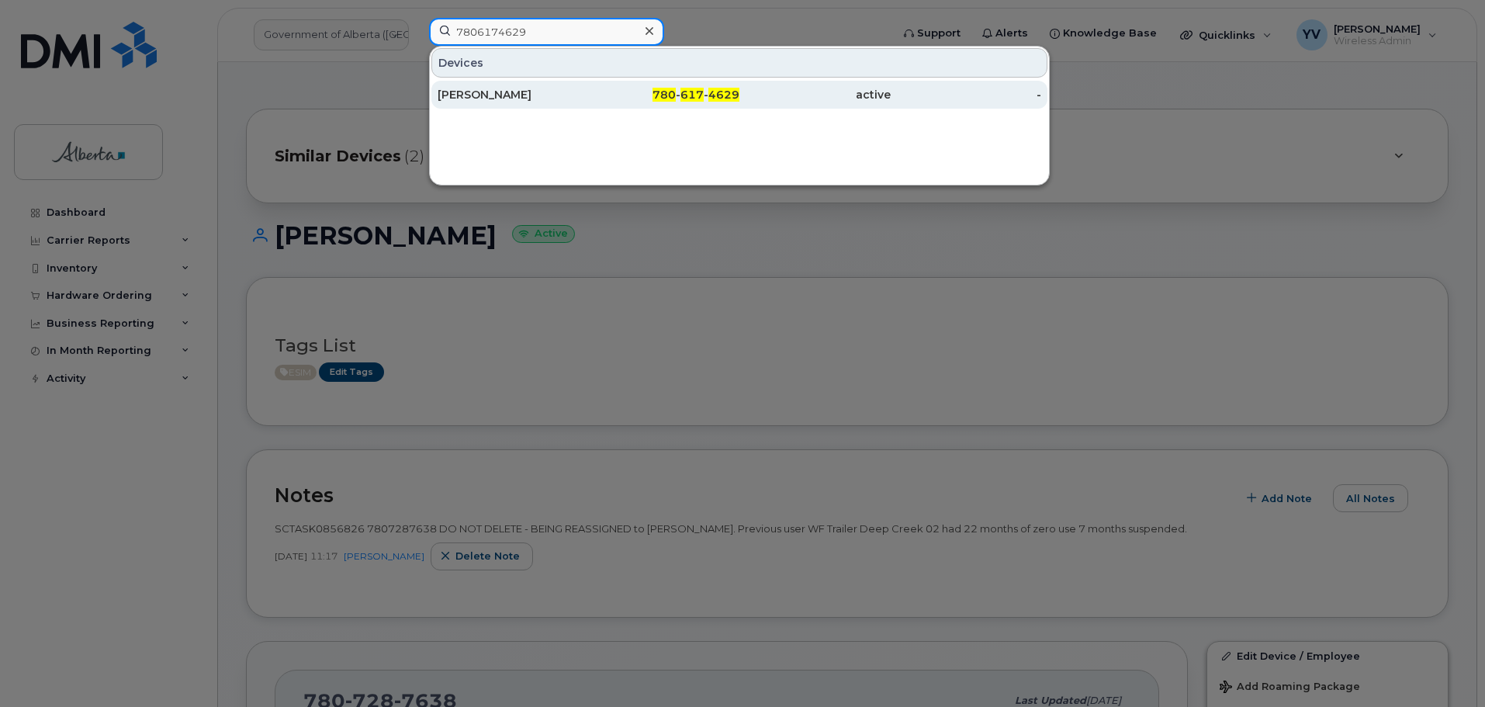
type input "7806174629"
click at [706, 90] on div "780 - 617 - 4629" at bounding box center [664, 95] width 151 height 16
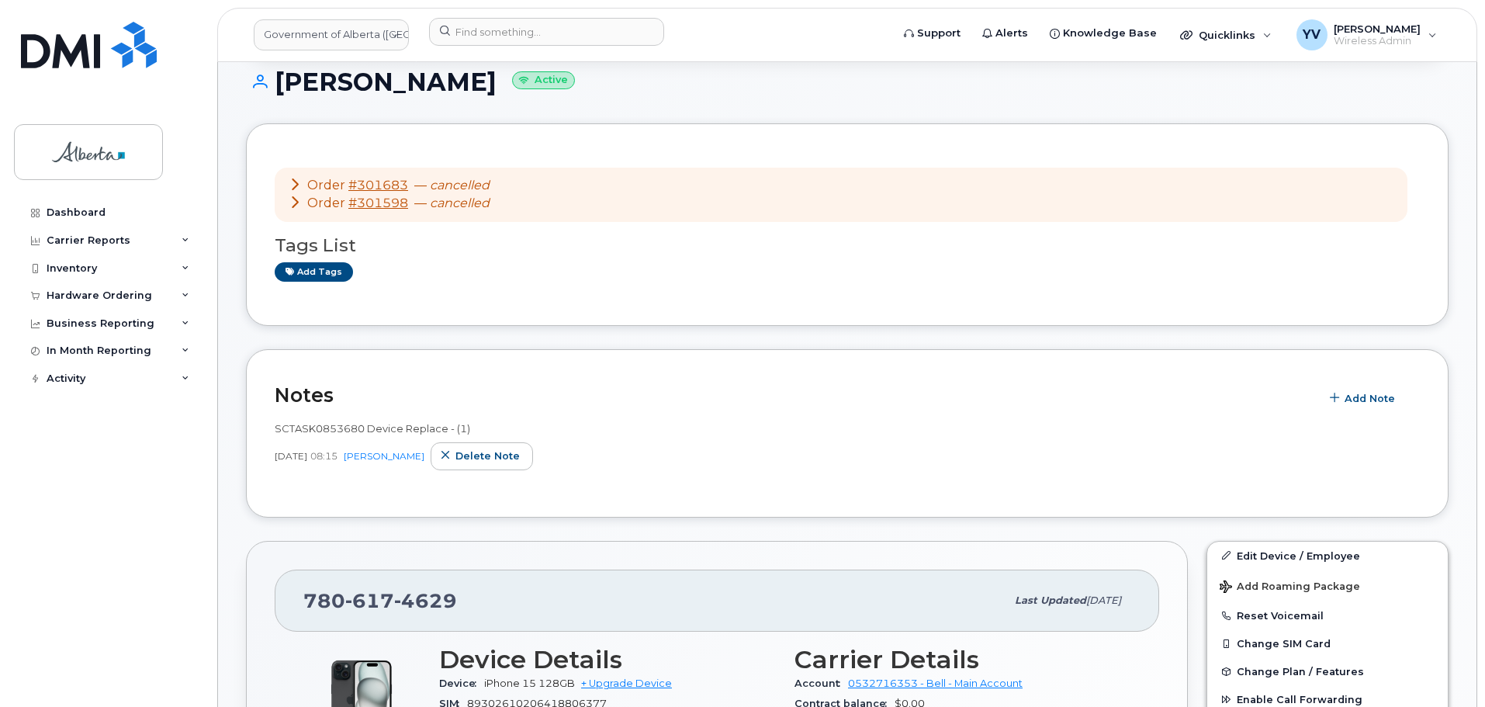
scroll to position [188, 0]
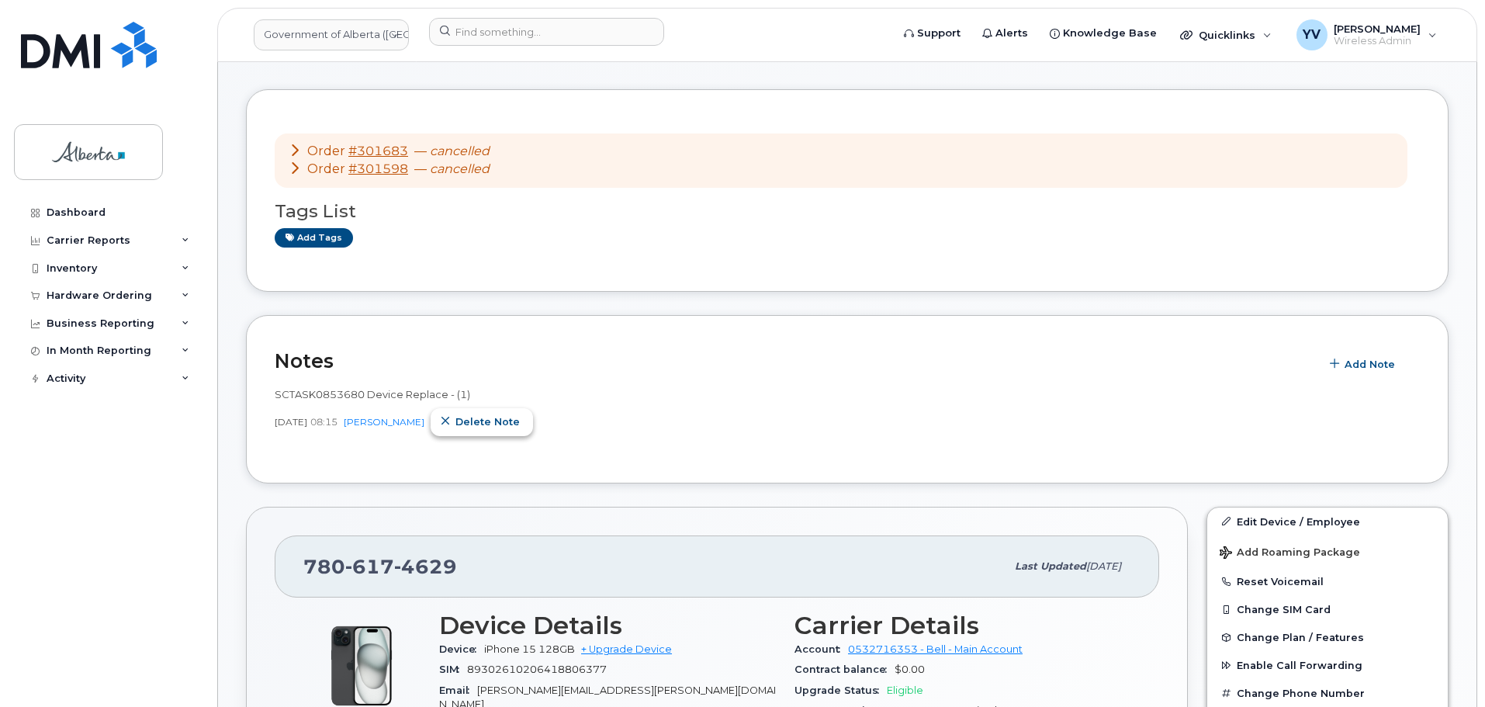
click at [482, 422] on span "Delete note" at bounding box center [487, 421] width 64 height 15
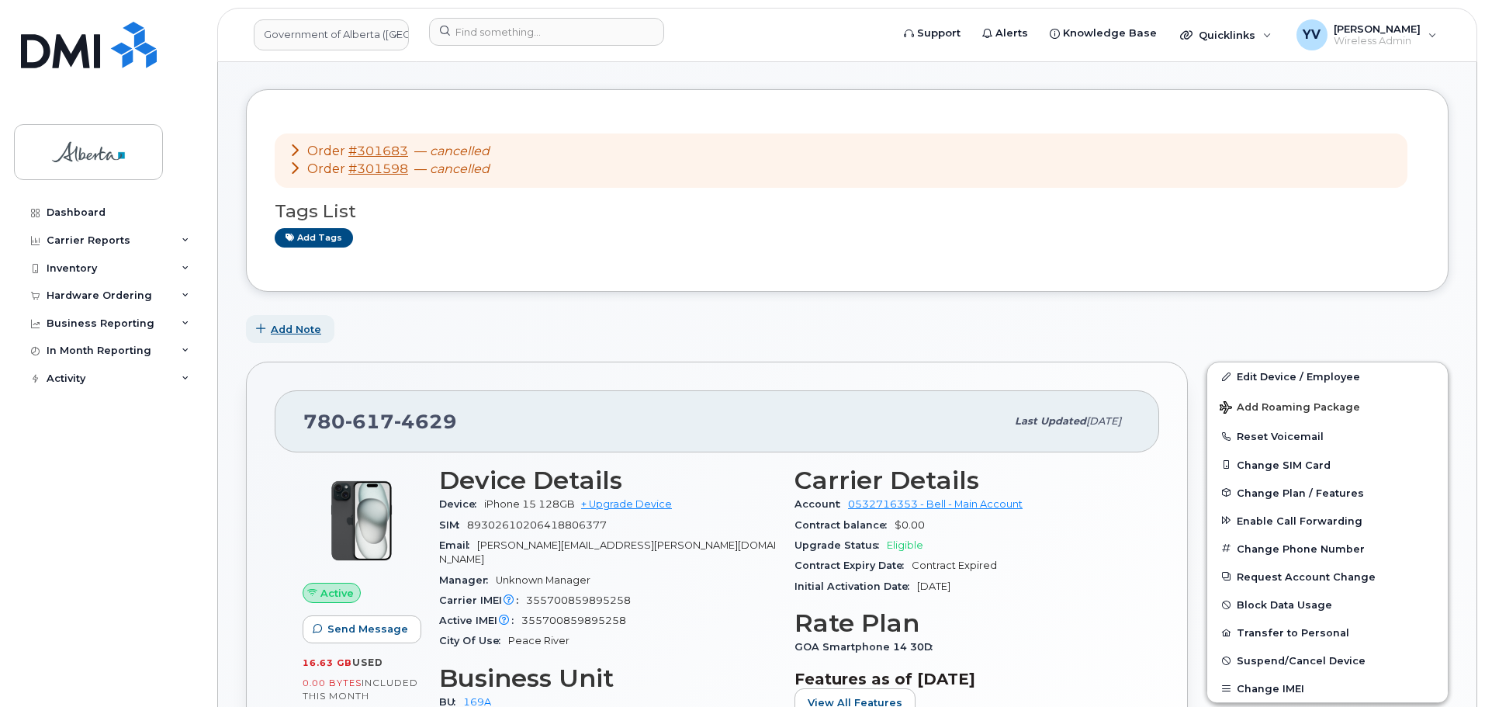
click at [301, 324] on span "Add Note" at bounding box center [296, 329] width 50 height 15
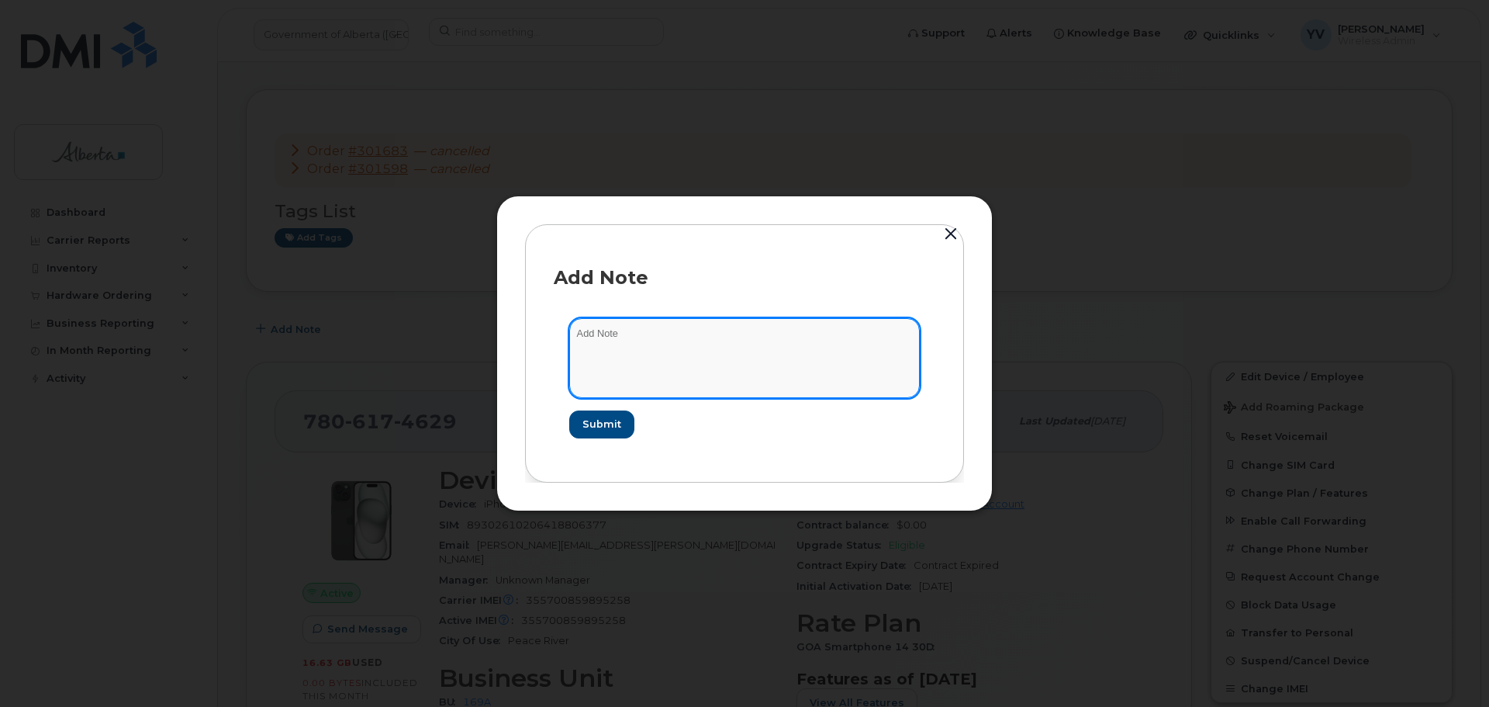
click at [605, 337] on textarea at bounding box center [744, 357] width 351 height 79
paste textarea "Device Replace - (1)"
click at [576, 334] on textarea "Device Replace - (1)" at bounding box center [744, 357] width 351 height 79
paste textarea "SCTASK0853680"
type textarea "SCTASK0853680 Device Replace - (1)"
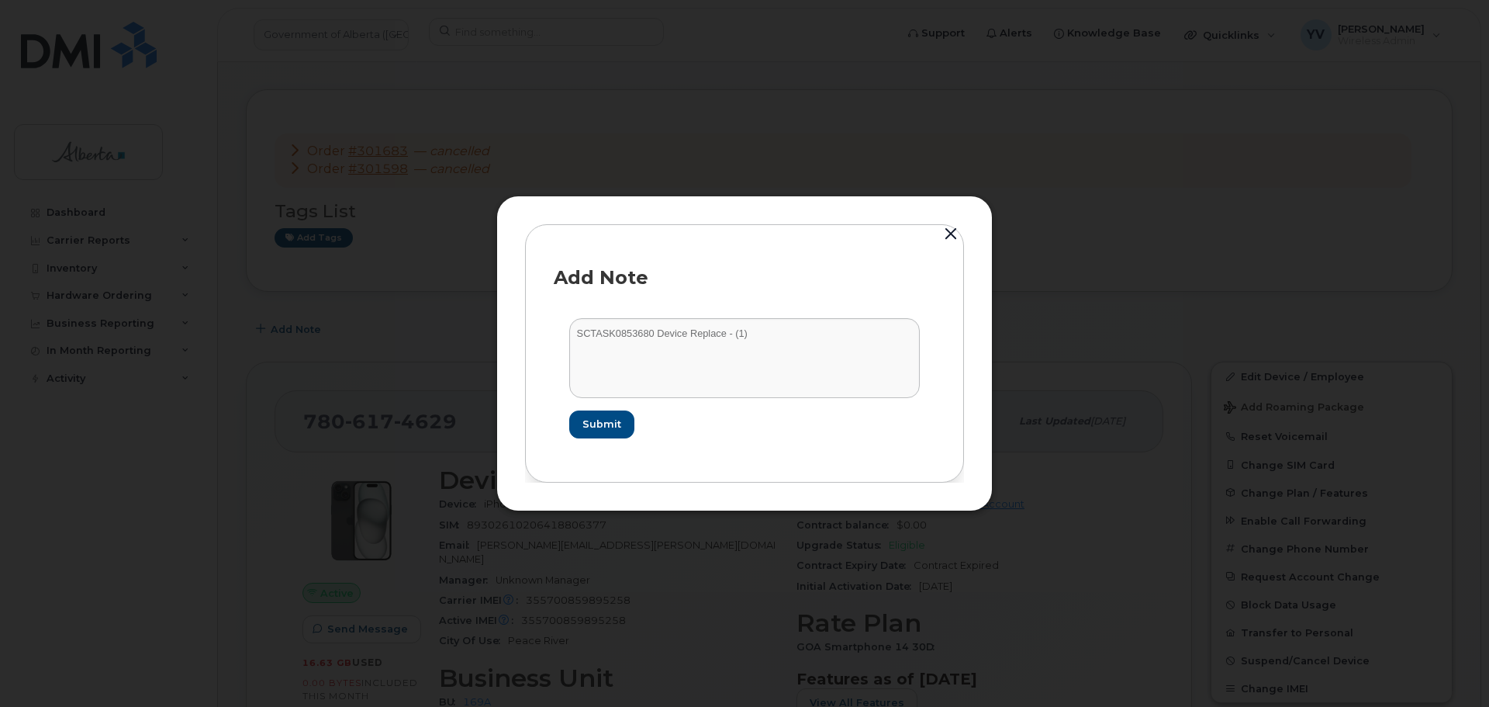
click at [1149, 323] on div at bounding box center [744, 353] width 1489 height 707
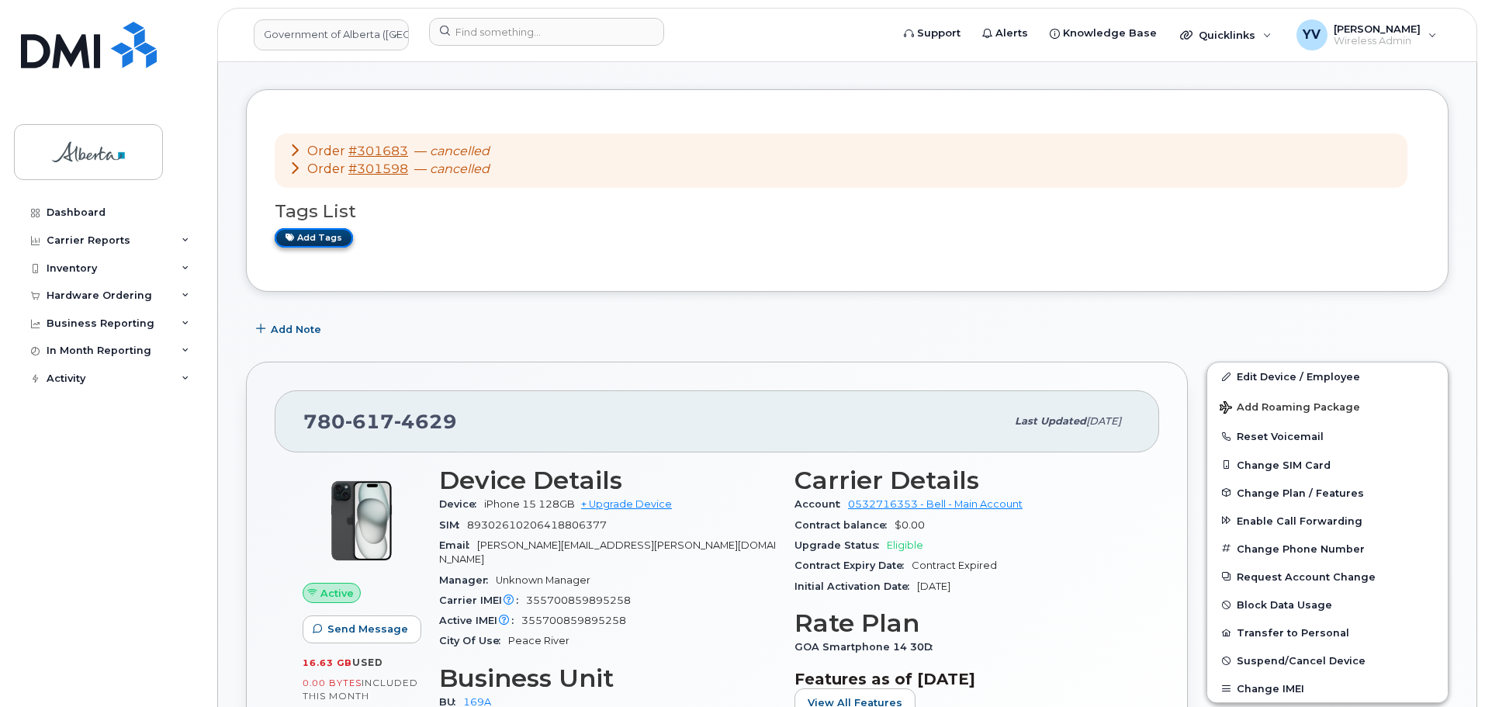
click at [310, 230] on link "Add tags" at bounding box center [314, 237] width 78 height 19
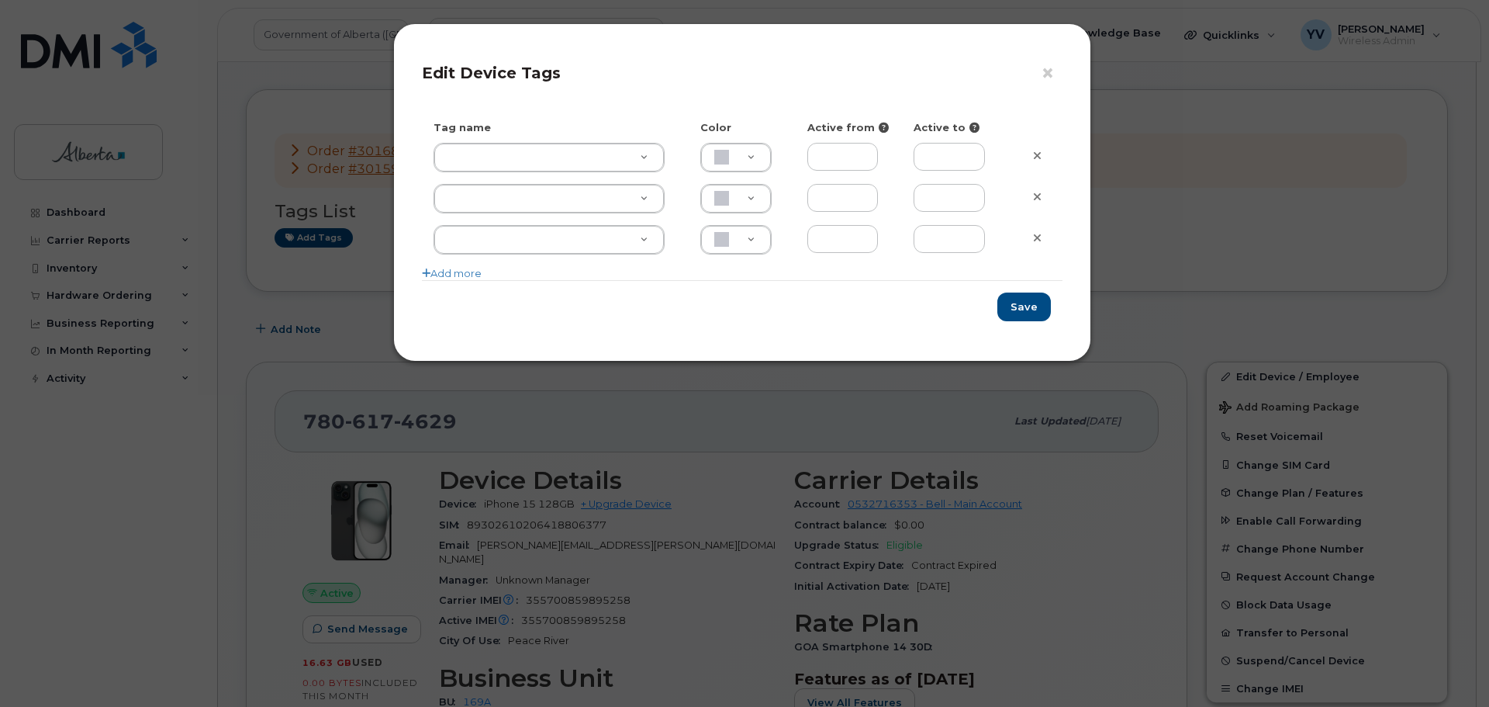
click at [1231, 235] on div "× Edit Device Tags Tag name Color Active from Active to Add more Save" at bounding box center [744, 353] width 1489 height 707
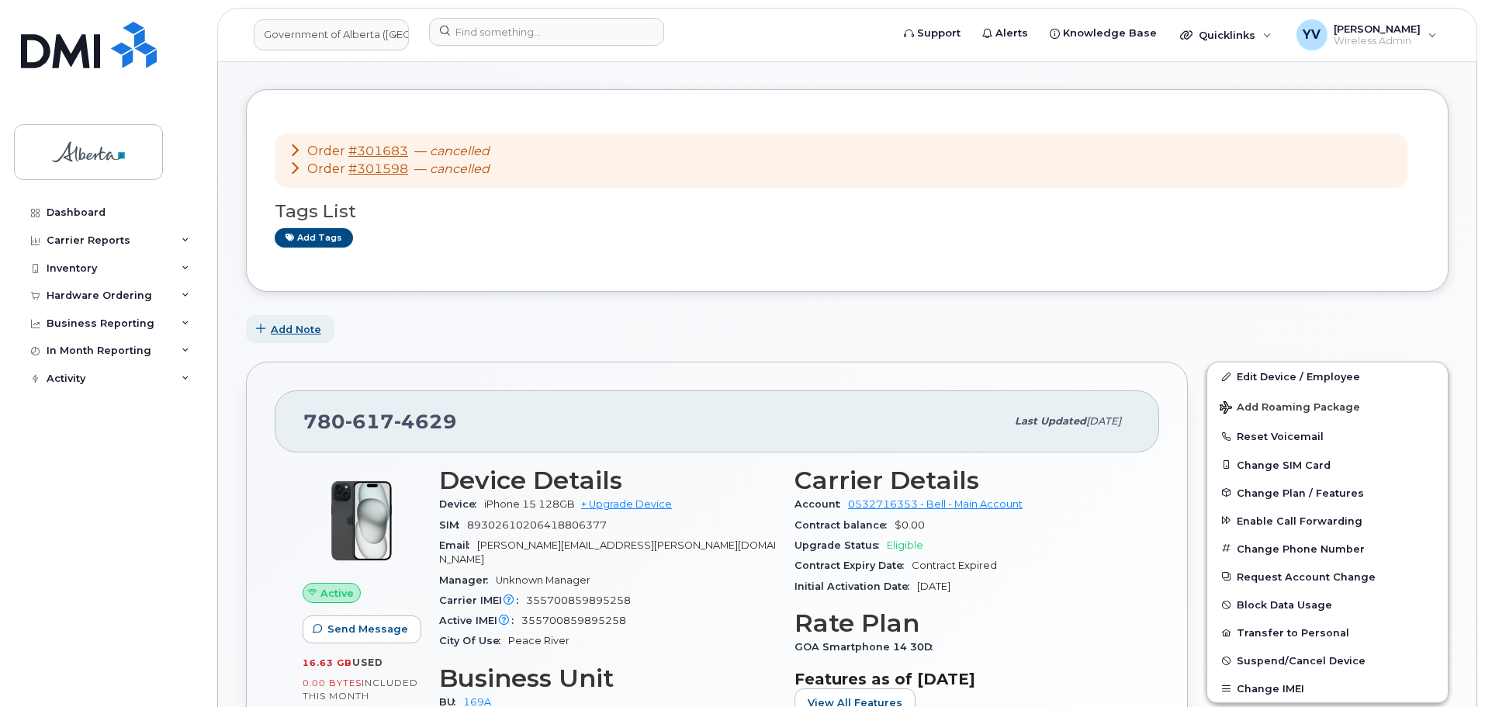
click at [285, 327] on span "Add Note" at bounding box center [296, 329] width 50 height 15
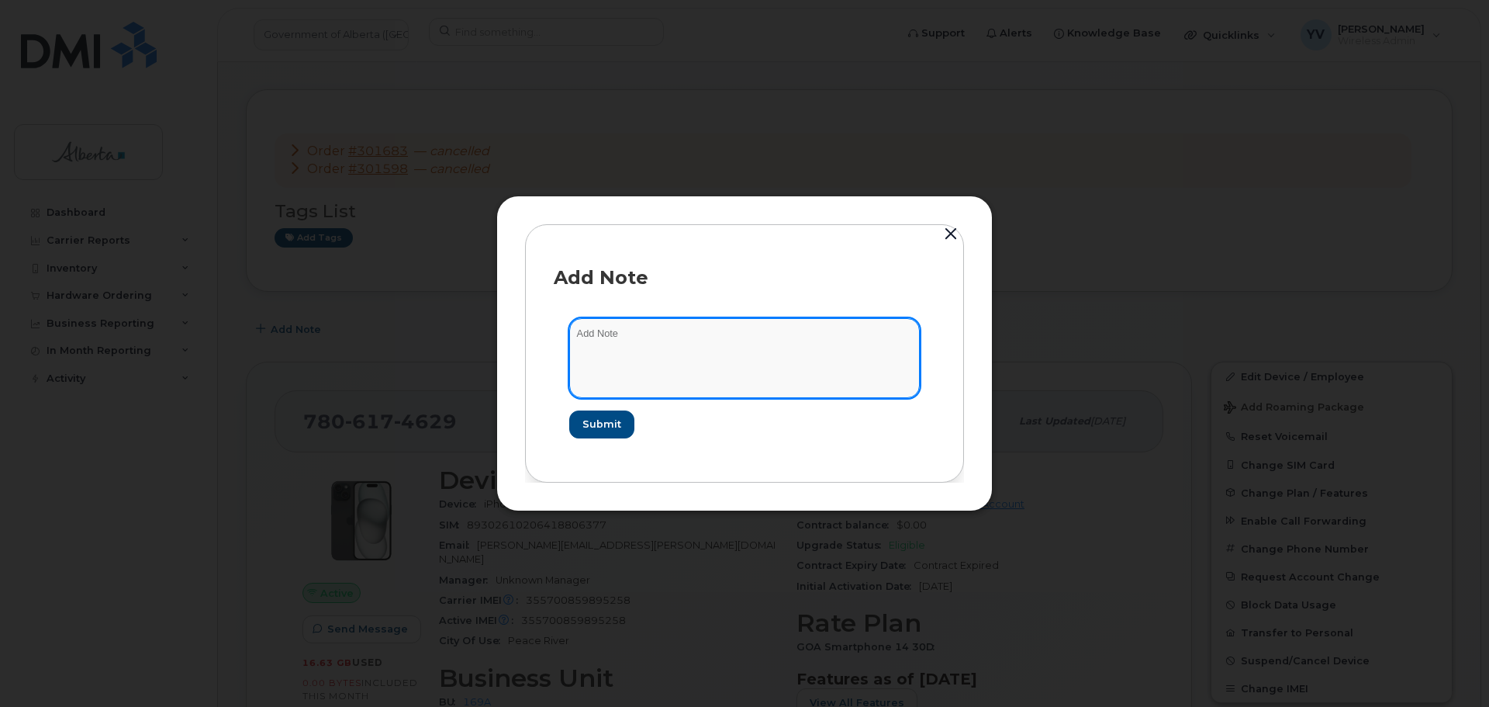
click at [603, 330] on textarea at bounding box center [744, 357] width 351 height 79
paste textarea "SCTASK0853680 Device Replace - (1) Order No.301598 and 301683 got cancelled by …"
type textarea "SCTASK0853680 Device Replace - (1) Order No.301598 and 301683 got cancelled by …"
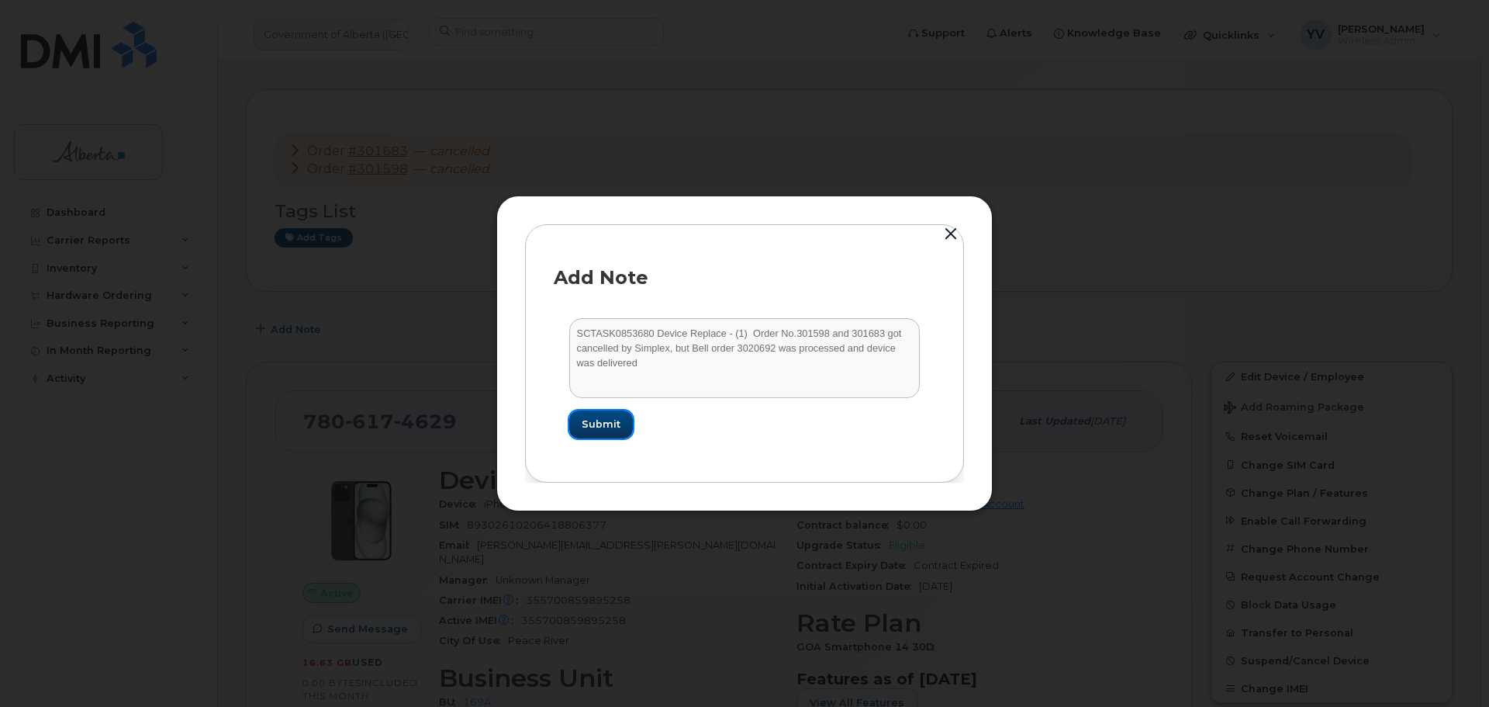
click at [595, 423] on span "Submit" at bounding box center [601, 424] width 39 height 15
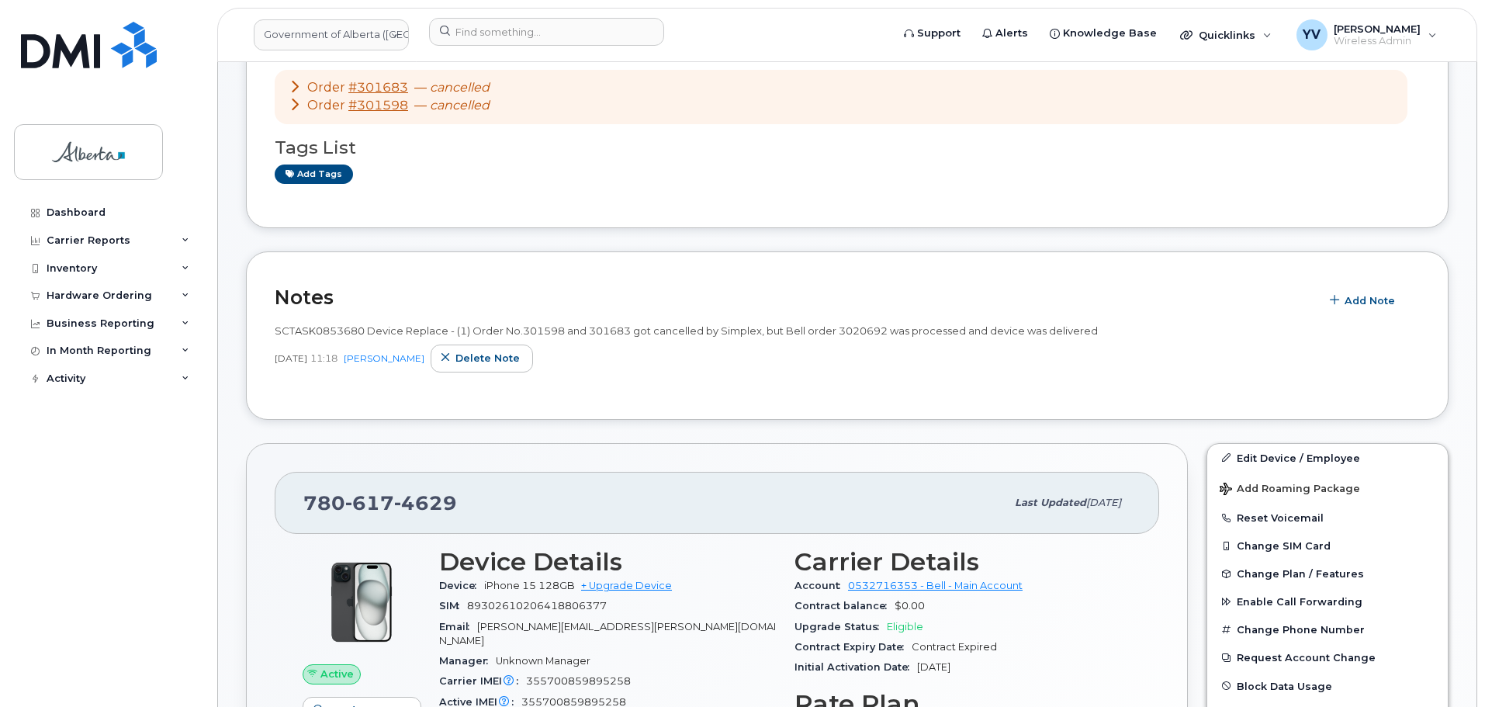
scroll to position [167, 0]
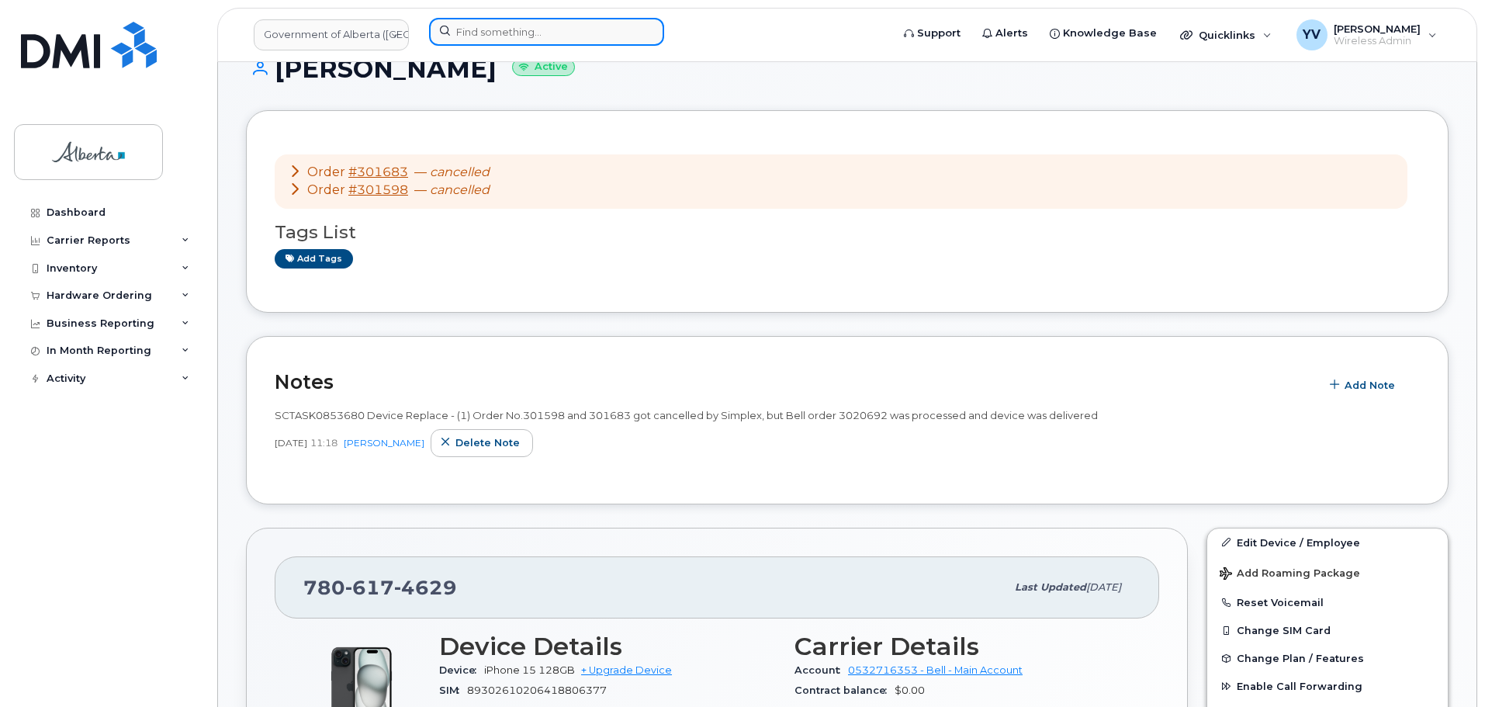
click at [476, 35] on input at bounding box center [546, 32] width 235 height 28
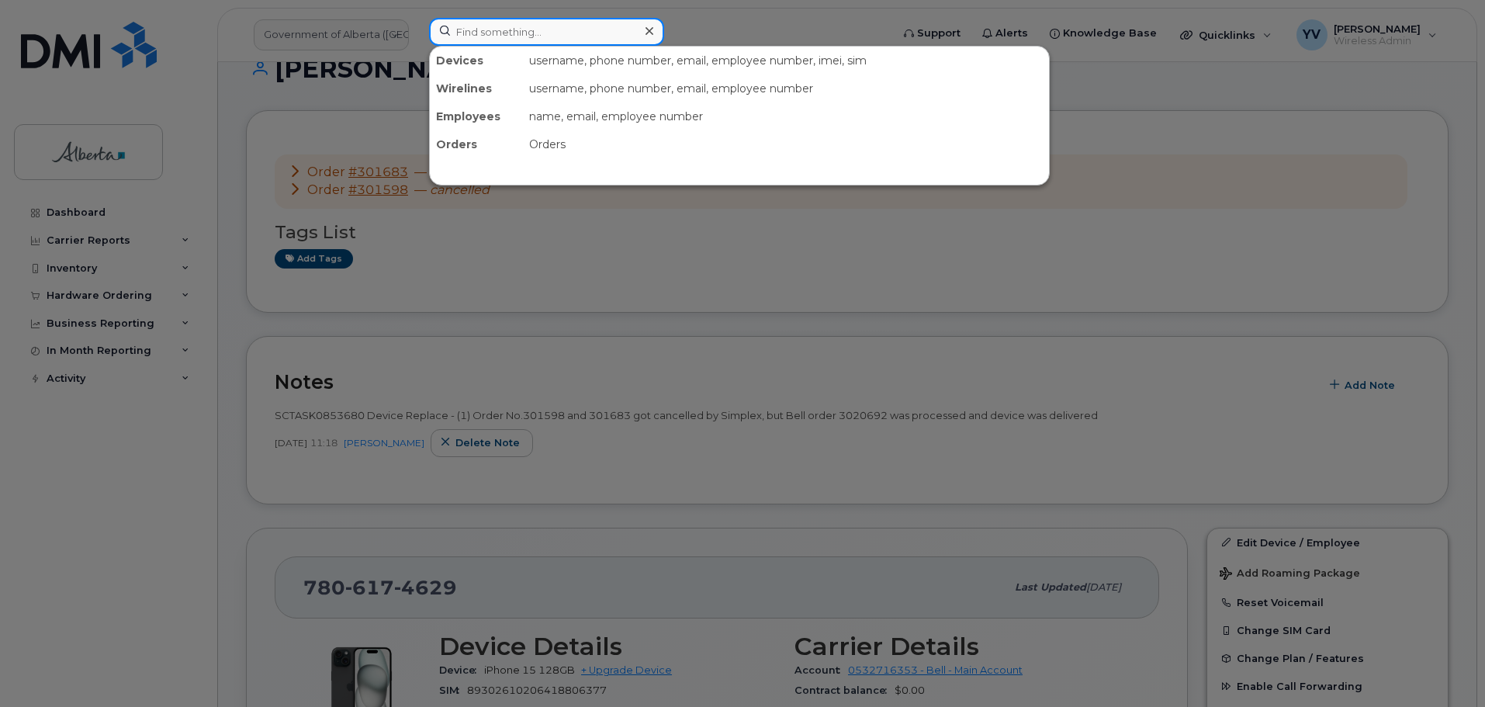
paste input "7806174629"
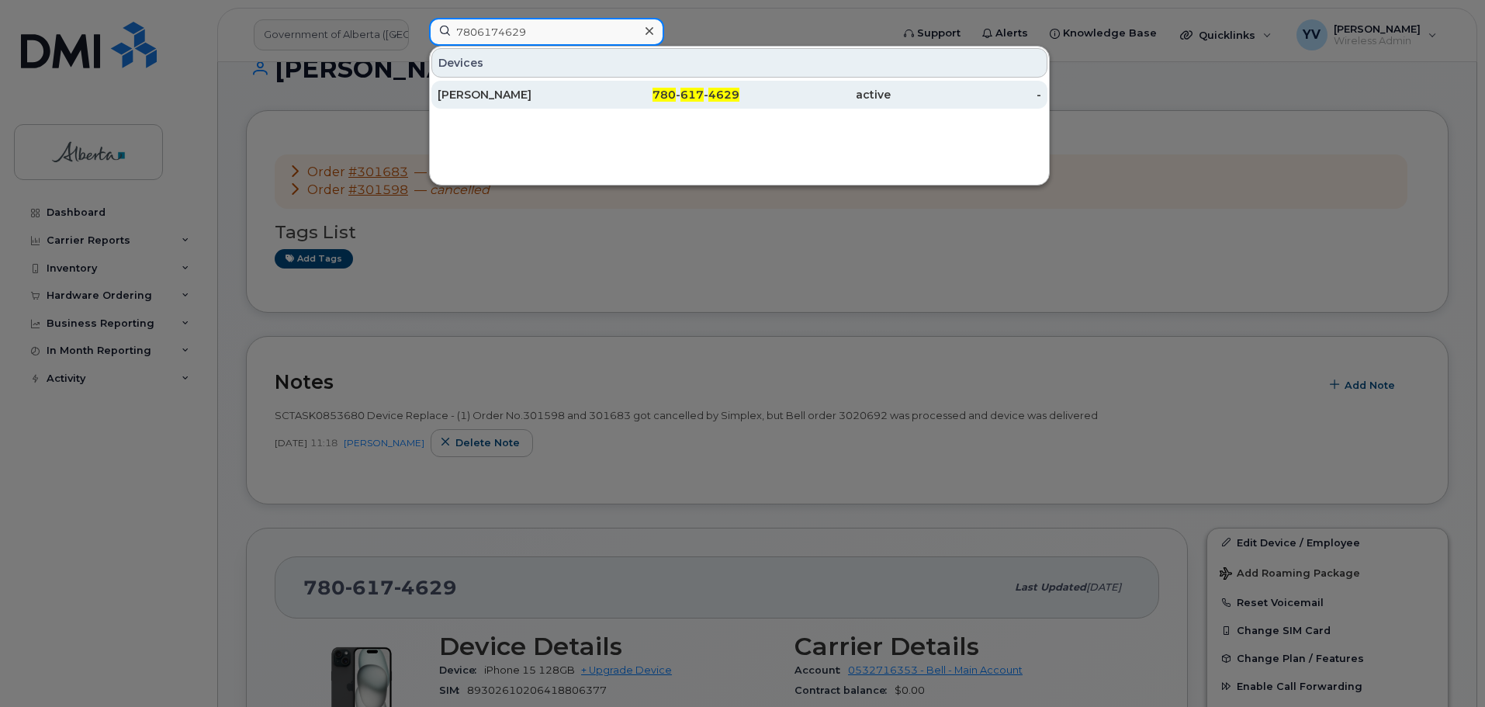
type input "7806174629"
click at [716, 93] on span "4629" at bounding box center [723, 95] width 31 height 14
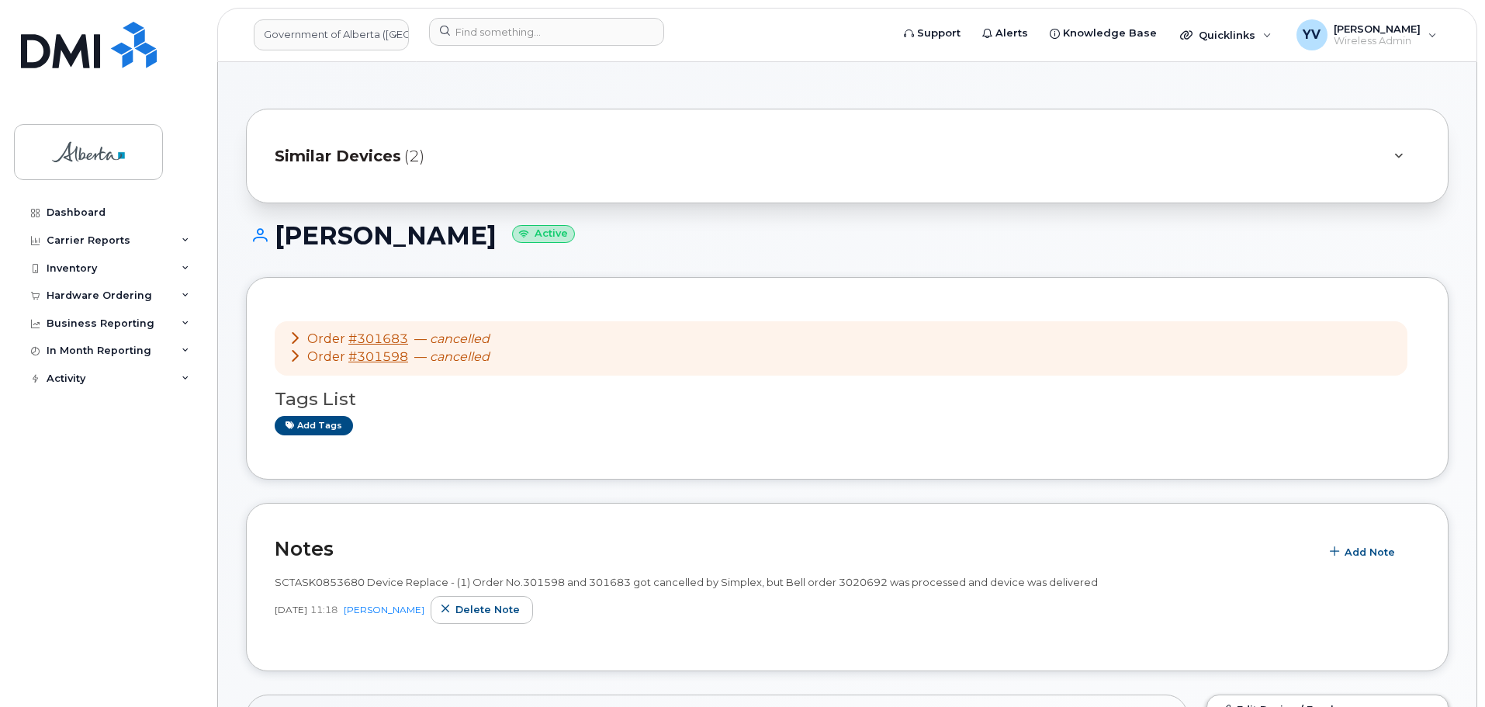
scroll to position [122, 0]
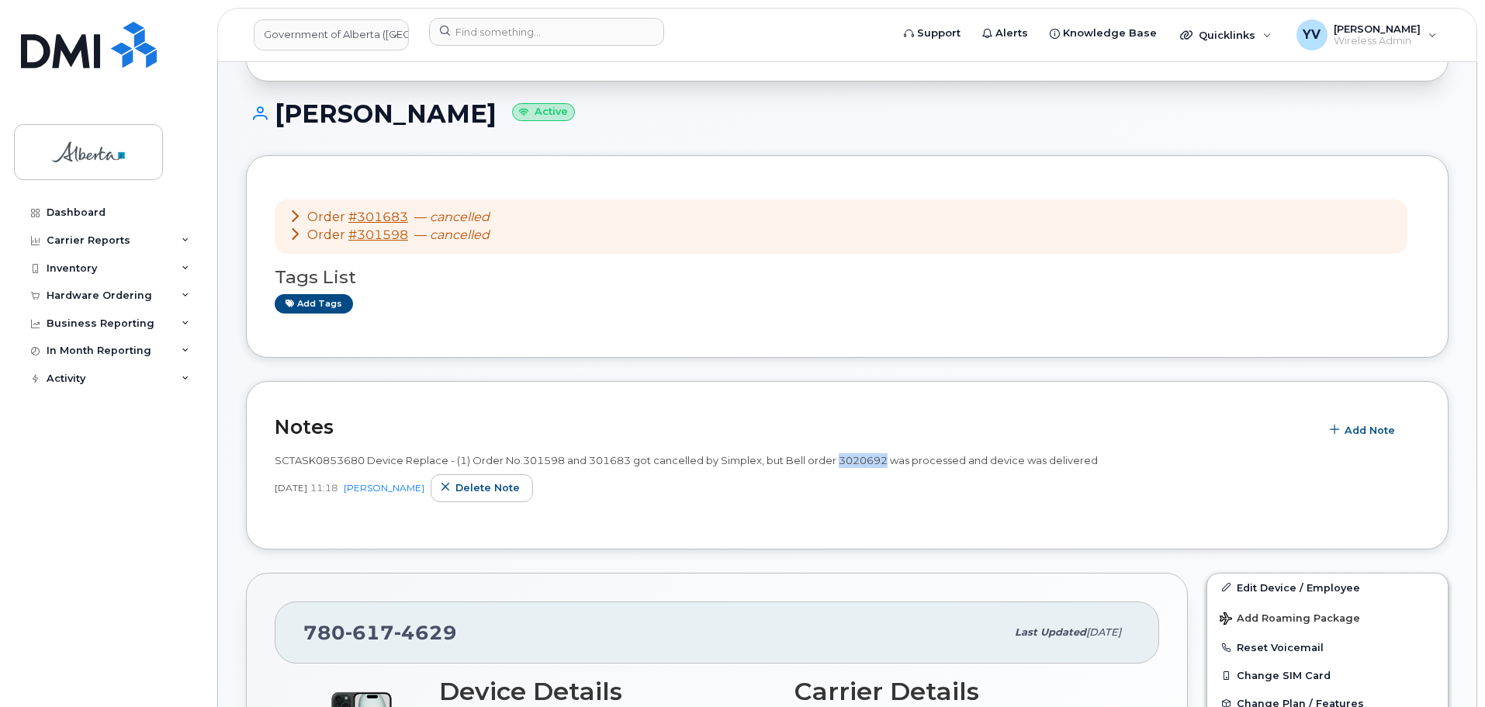
drag, startPoint x: 883, startPoint y: 459, endPoint x: 833, endPoint y: 466, distance: 50.1
click at [833, 466] on span "SCTASK0853680 Device Replace - (1) Order No.301598 and 301683 got cancelled by …" at bounding box center [686, 460] width 823 height 12
copy span "3020692"
click at [102, 292] on div "Hardware Ordering" at bounding box center [99, 295] width 105 height 12
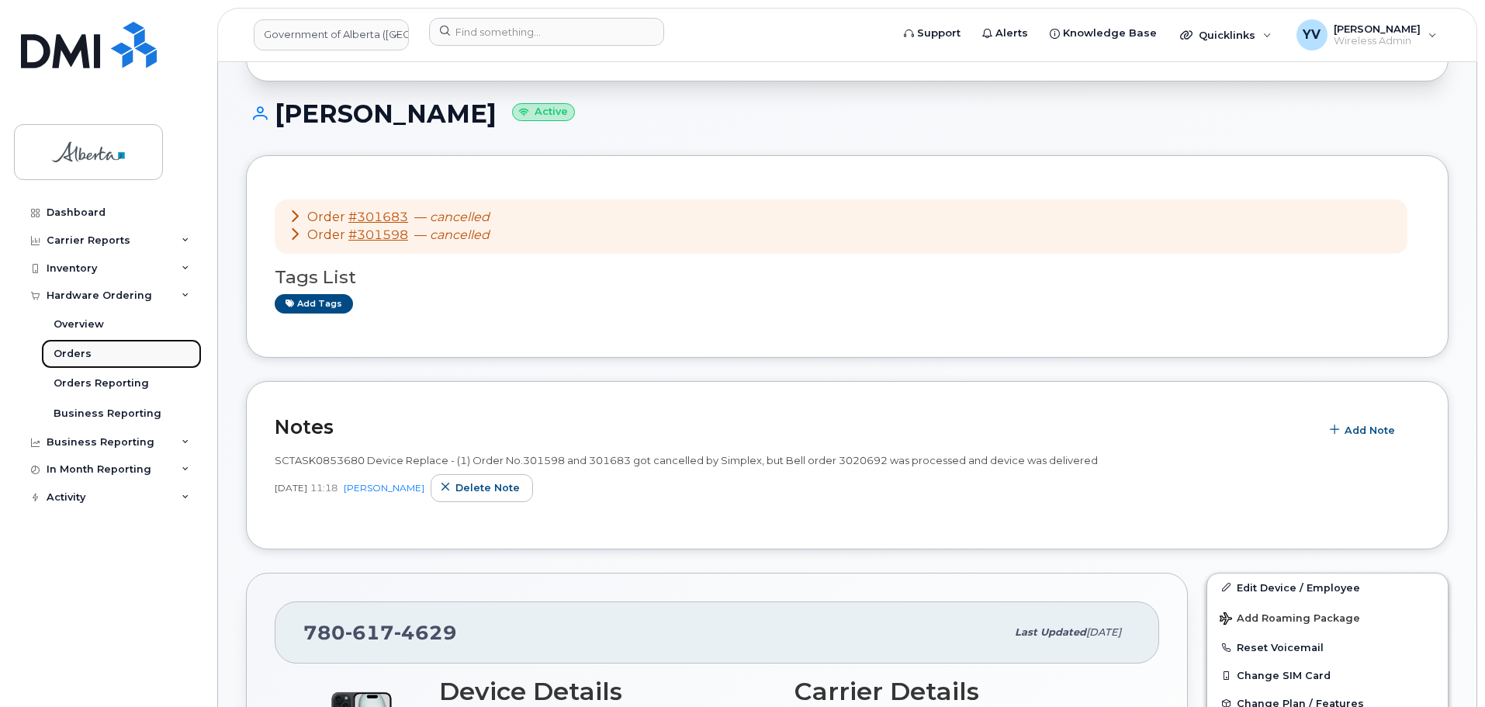
click at [68, 352] on div "Orders" at bounding box center [73, 354] width 38 height 14
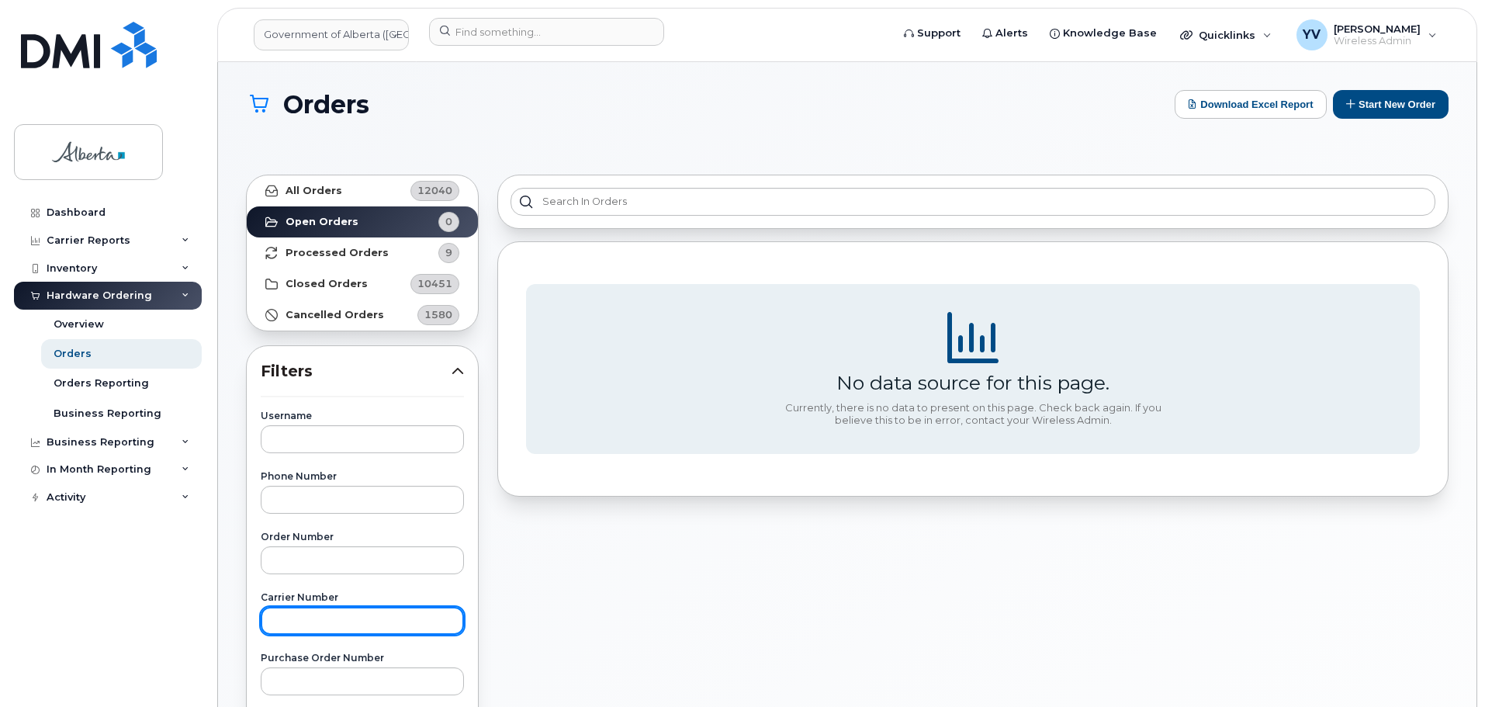
click at [285, 619] on input "text" at bounding box center [362, 621] width 203 height 28
paste input "3020692"
type input "3020692"
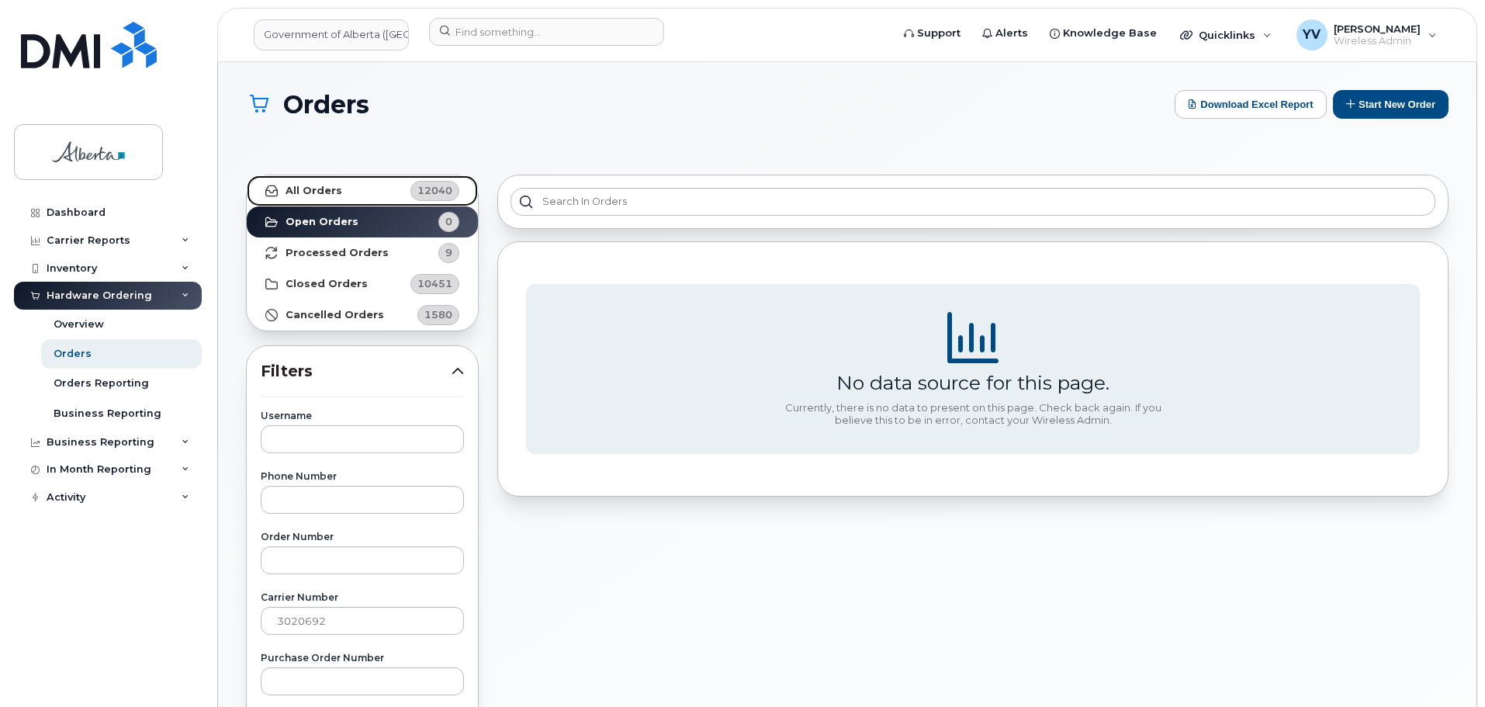
click at [310, 185] on strong "All Orders" at bounding box center [313, 191] width 57 height 12
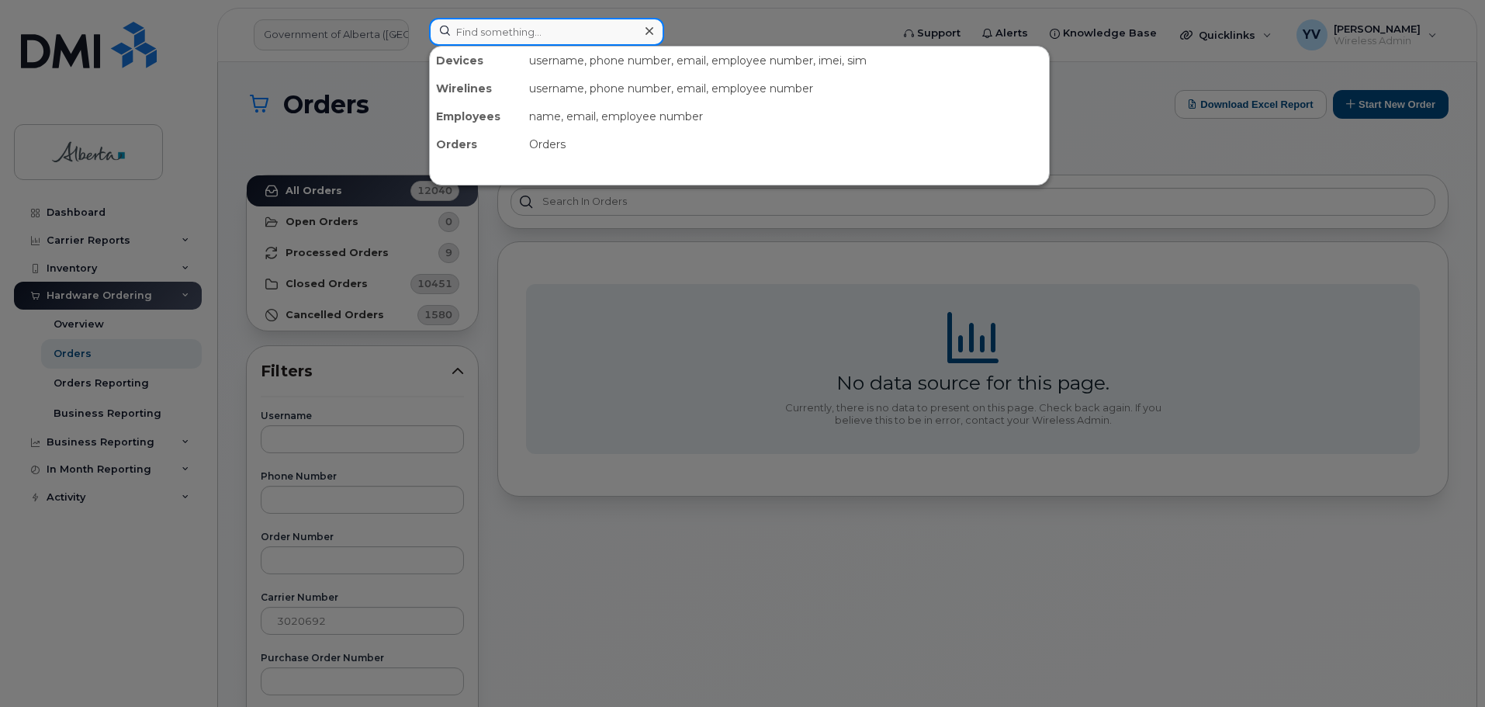
click at [471, 27] on input at bounding box center [546, 32] width 235 height 28
paste input "7806174629"
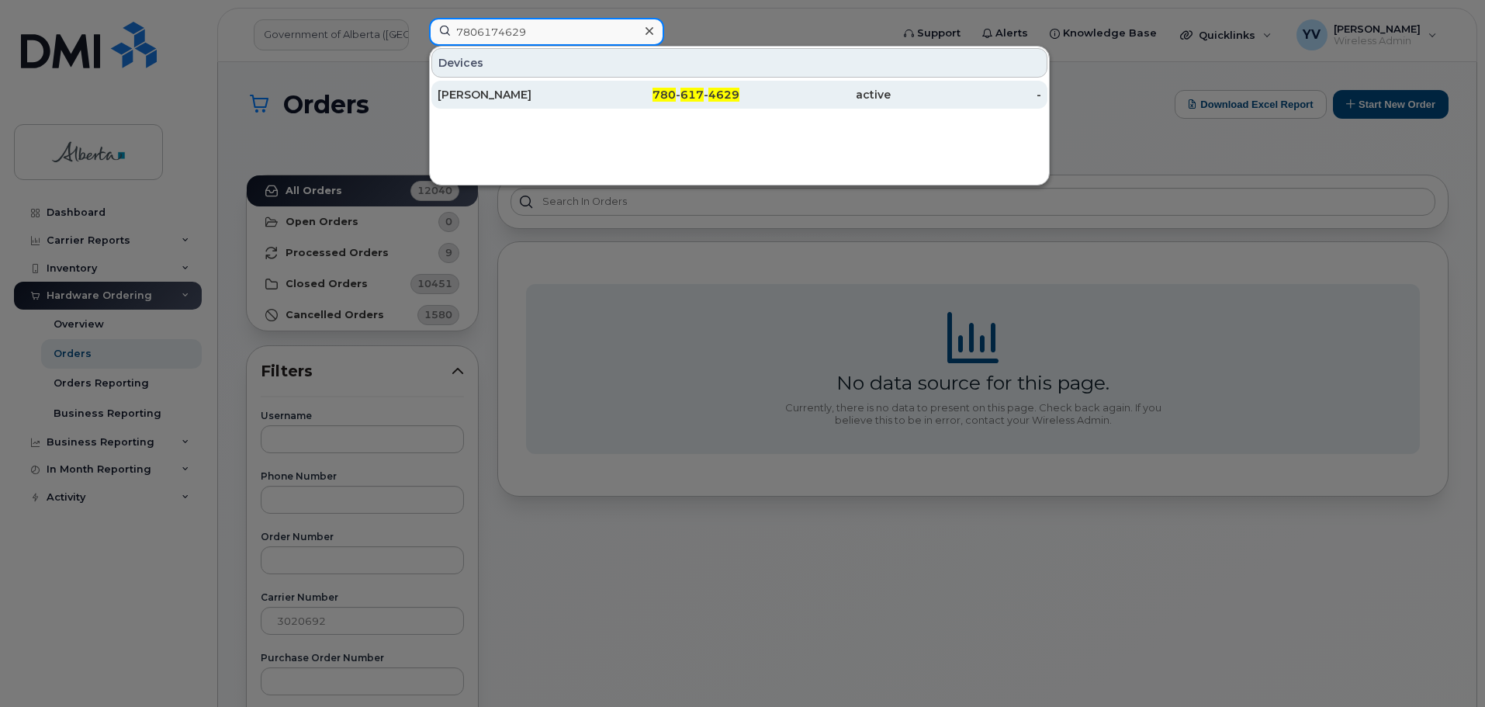
type input "7806174629"
click at [687, 84] on div "780 - 617 - 4629" at bounding box center [664, 95] width 151 height 28
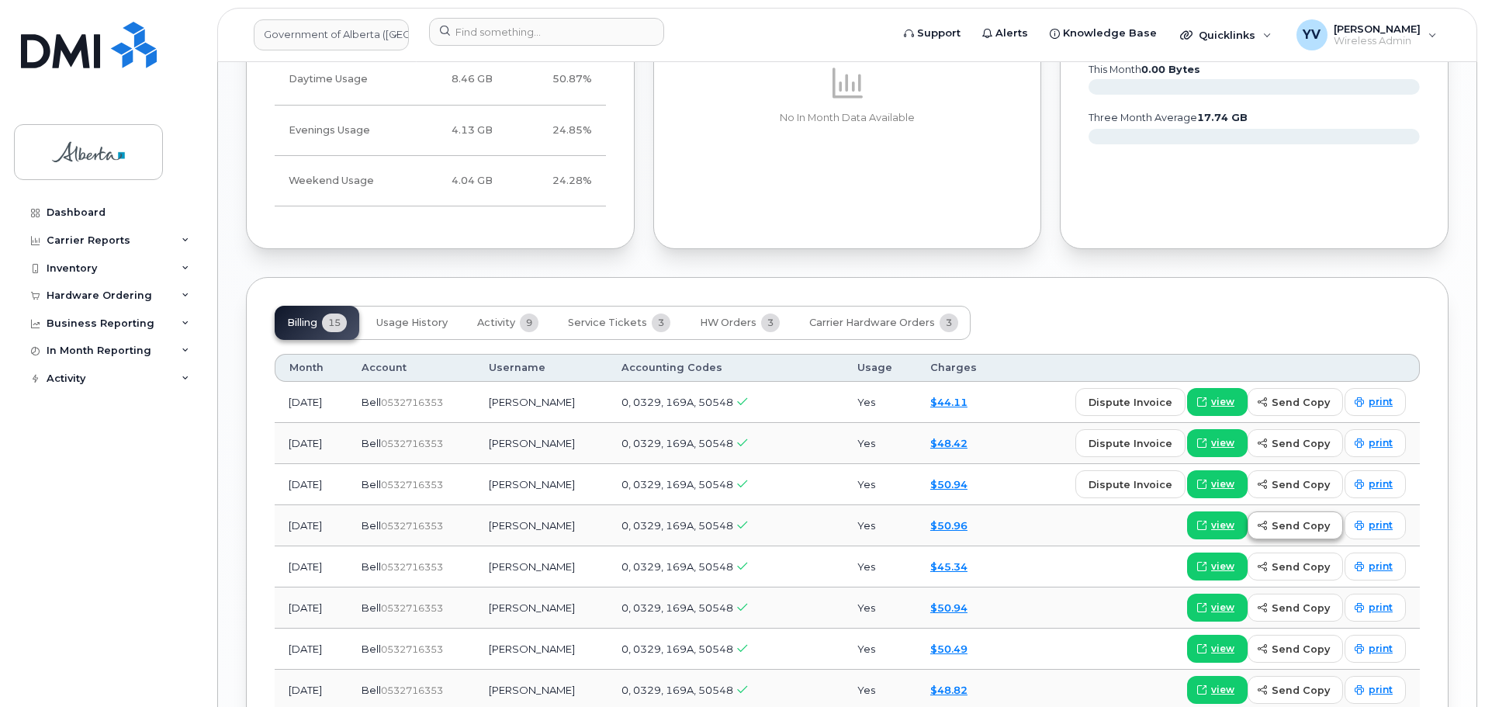
scroll to position [1276, 0]
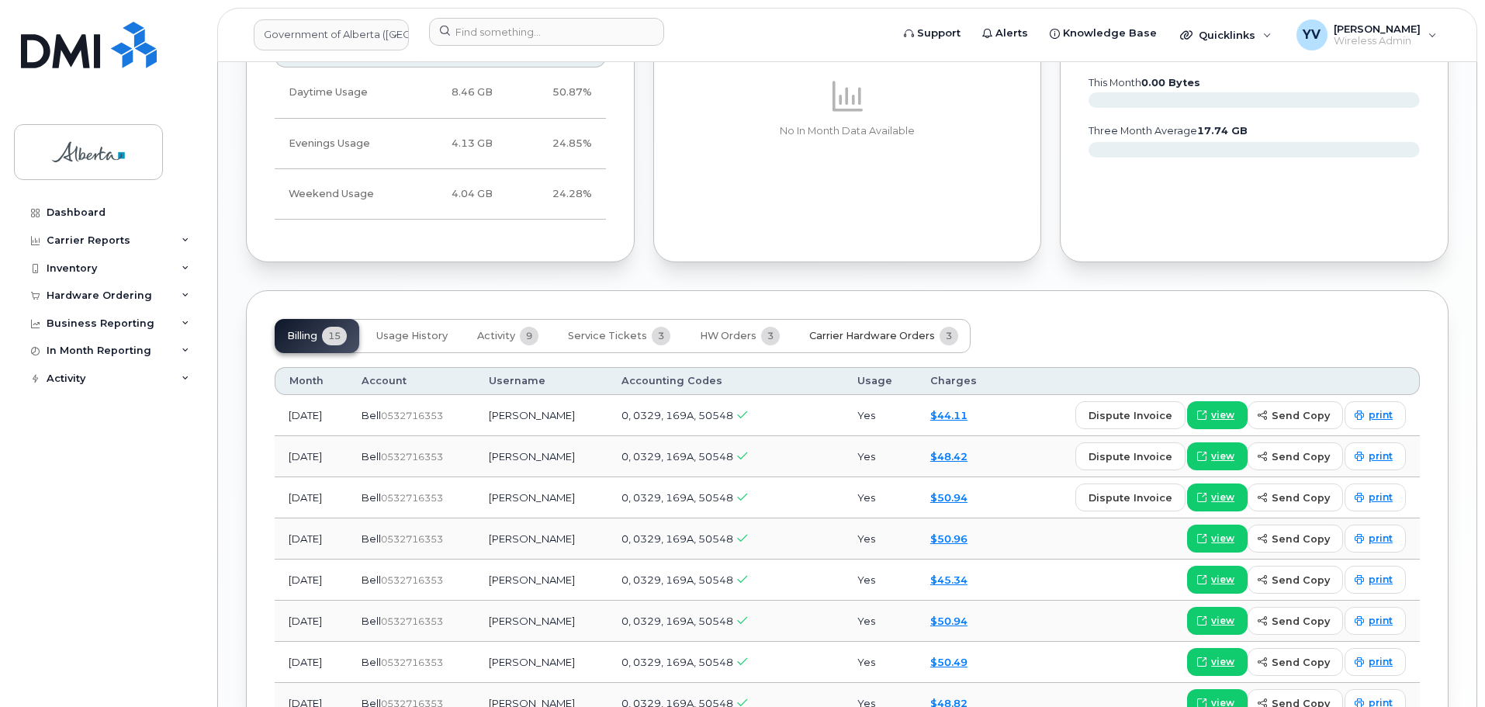
click at [853, 330] on span "Carrier Hardware Orders" at bounding box center [872, 336] width 126 height 12
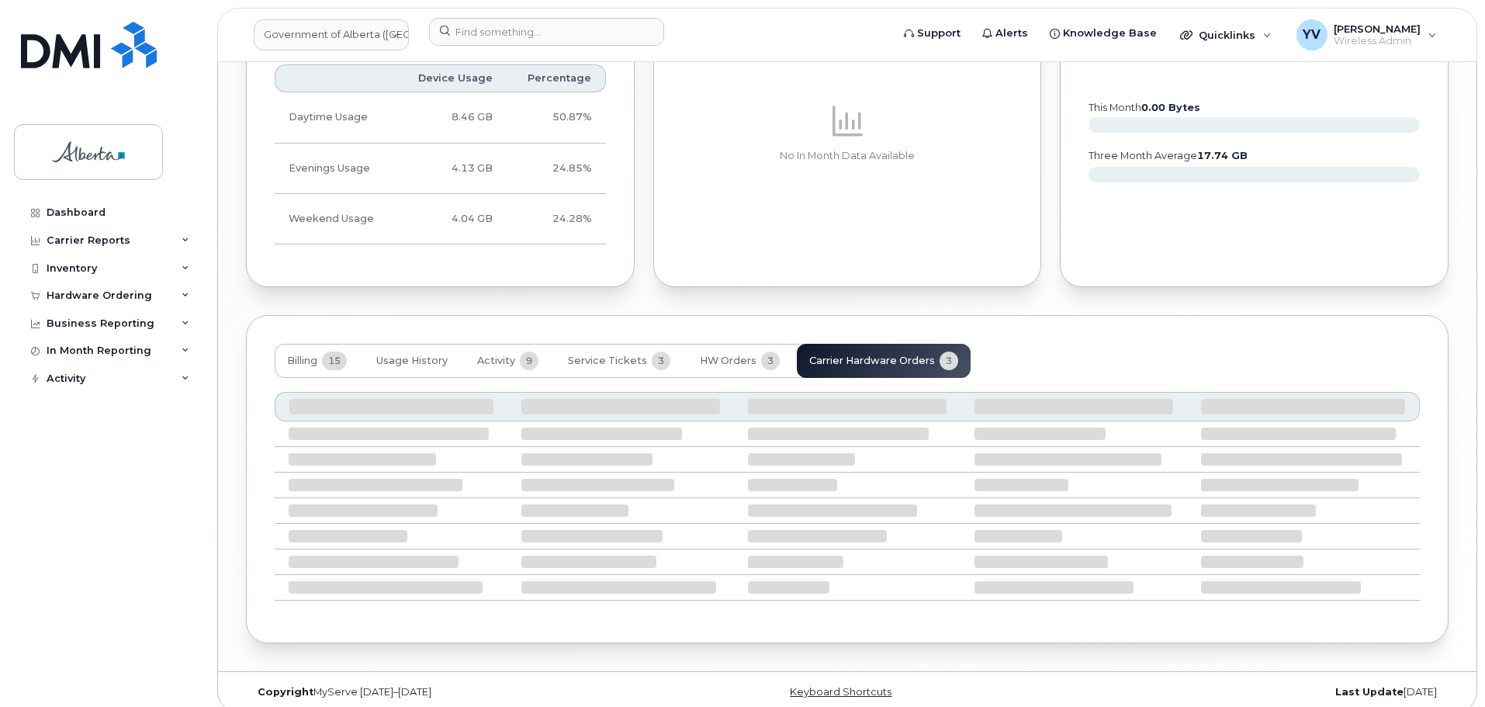
scroll to position [1194, 0]
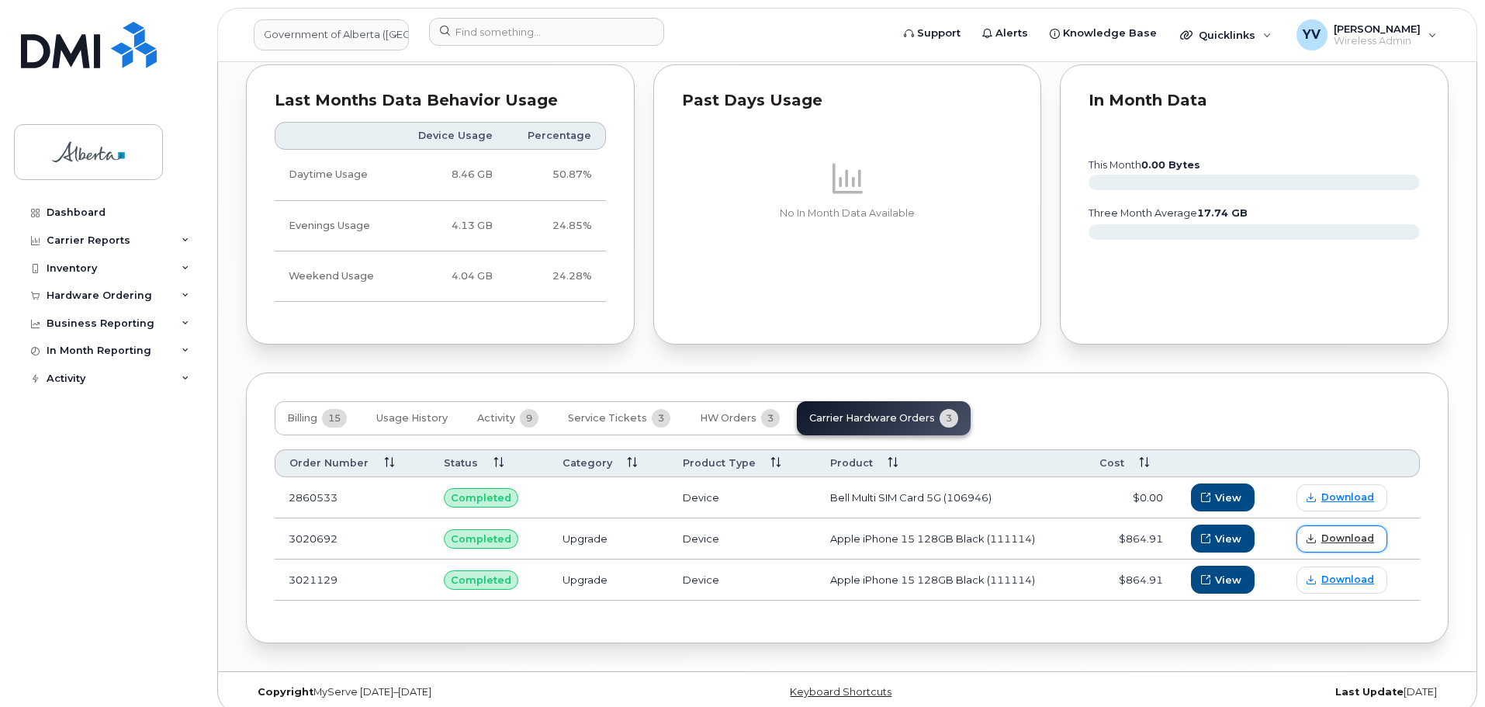
click at [1332, 531] on span "Download" at bounding box center [1347, 538] width 53 height 14
click at [1340, 572] on span "Download" at bounding box center [1347, 579] width 53 height 14
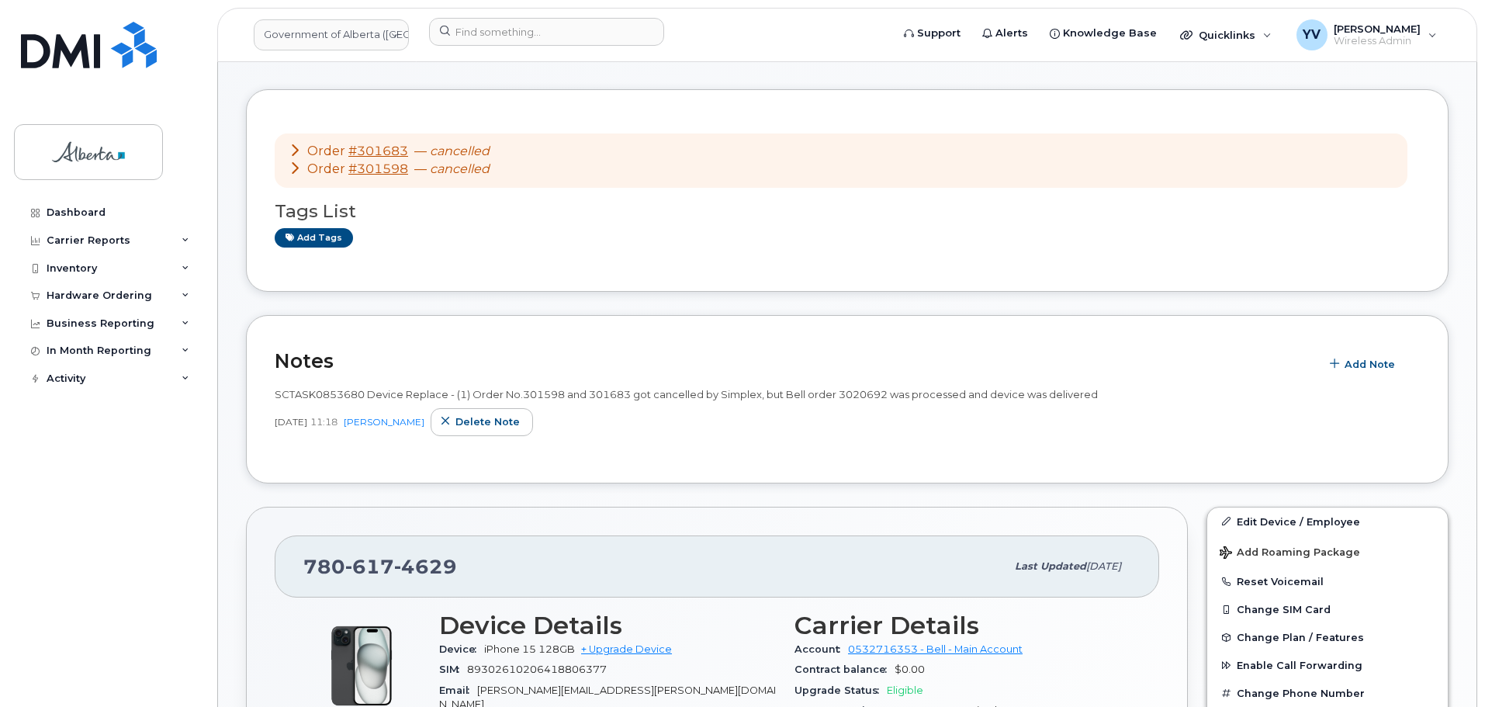
scroll to position [185, 0]
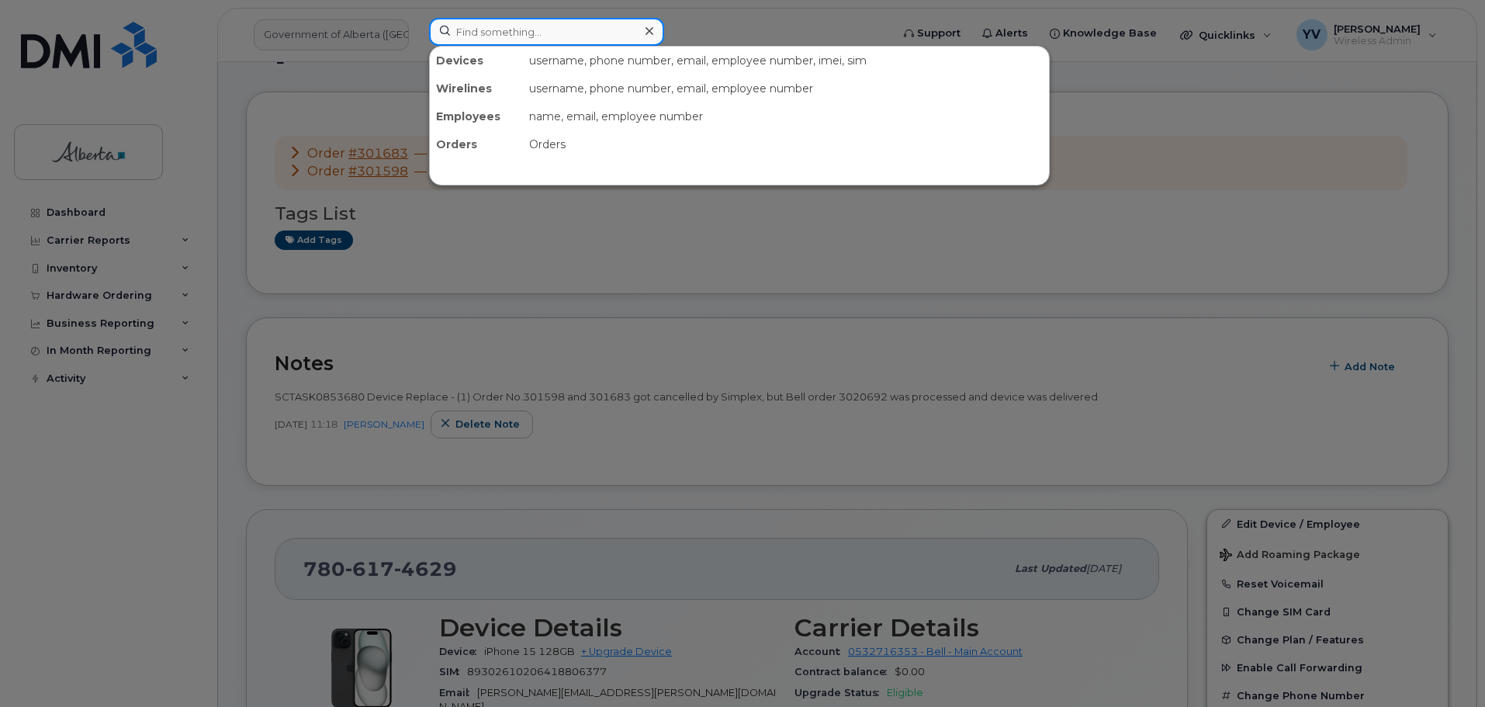
click at [465, 33] on input at bounding box center [546, 32] width 235 height 28
paste input "5873342359"
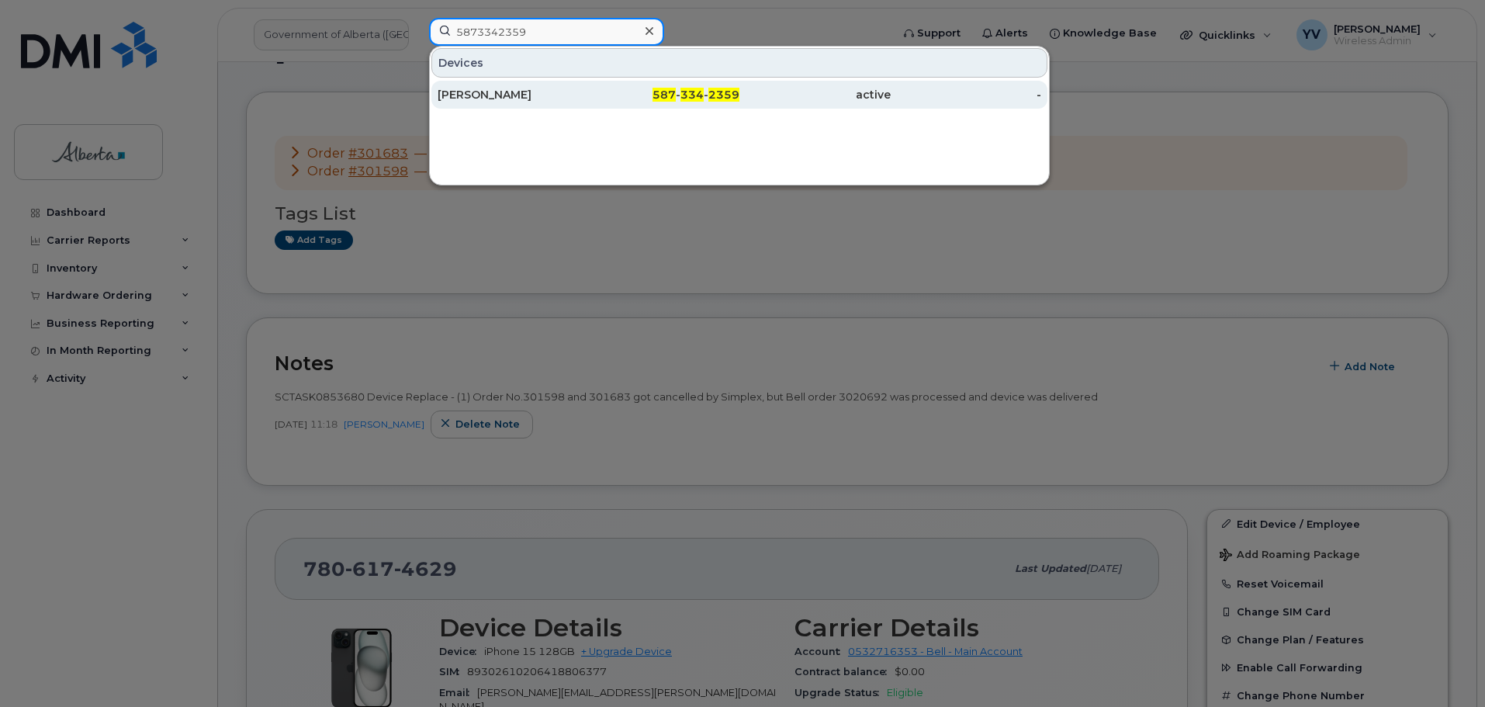
type input "5873342359"
click at [721, 89] on span "2359" at bounding box center [723, 95] width 31 height 14
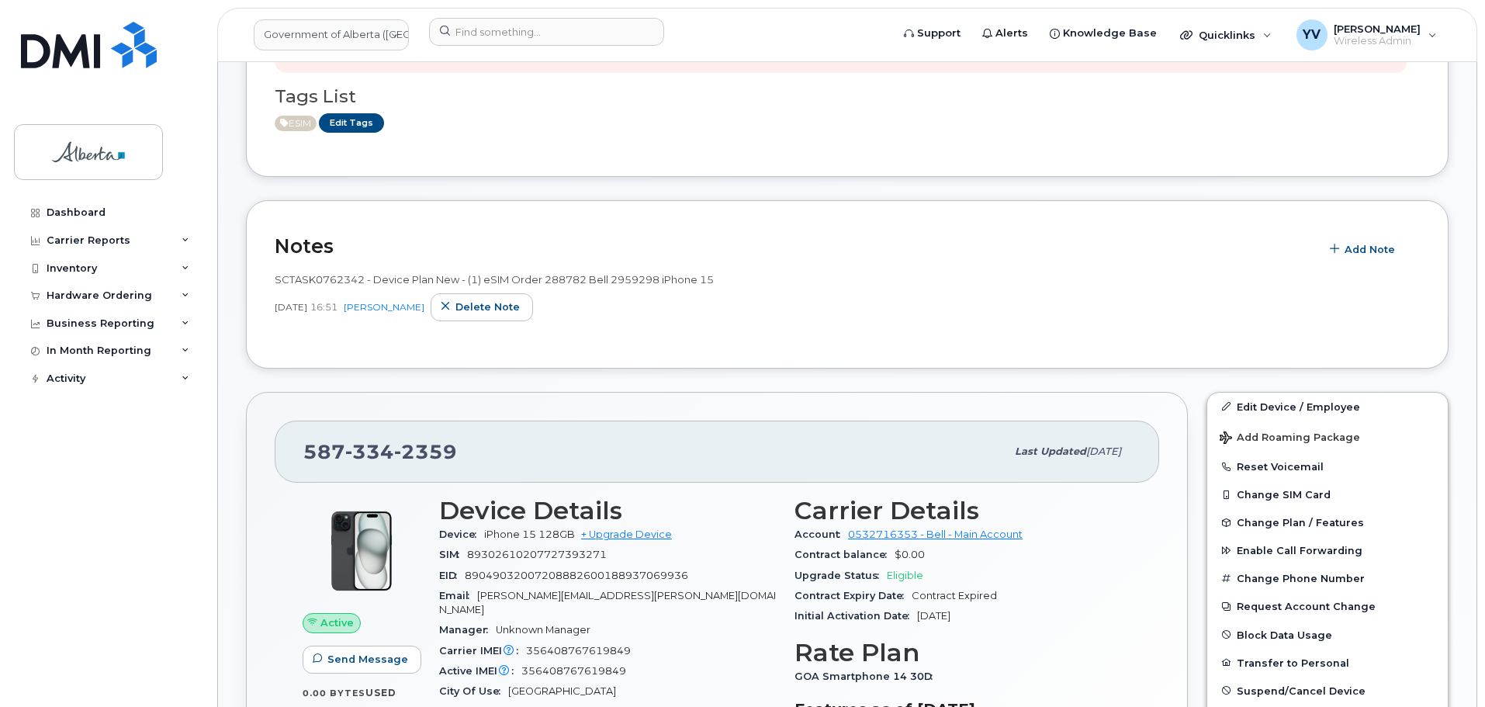
scroll to position [243, 0]
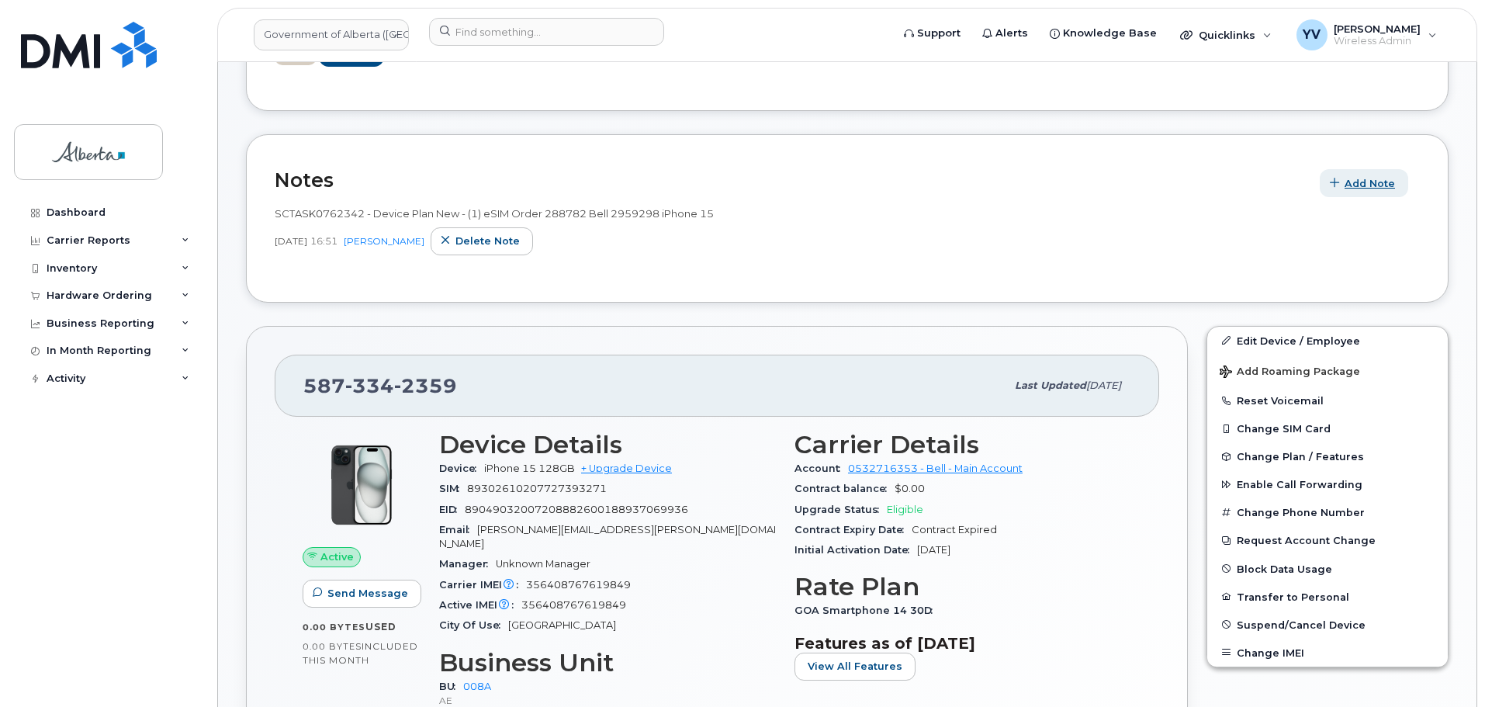
click at [1372, 176] on span "Add Note" at bounding box center [1369, 183] width 50 height 15
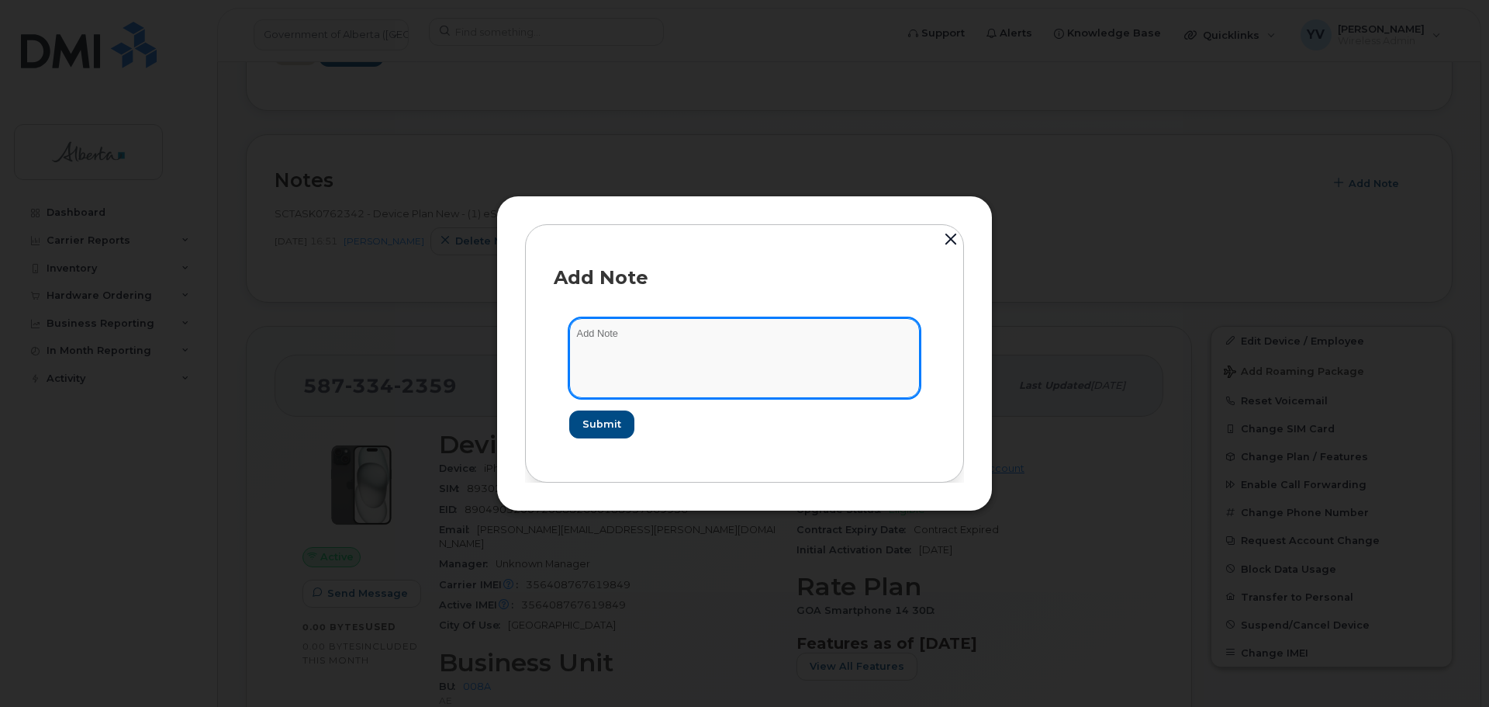
click at [645, 334] on textarea at bounding box center [744, 357] width 351 height 79
paste textarea "SCTASK0865948 Plan Cancel - (1) 5873342359 Repurpose Edmonton"
type textarea "SCTASK0865948 Plan Cancel - (1) 5873342359 Repurpose Edmonton"
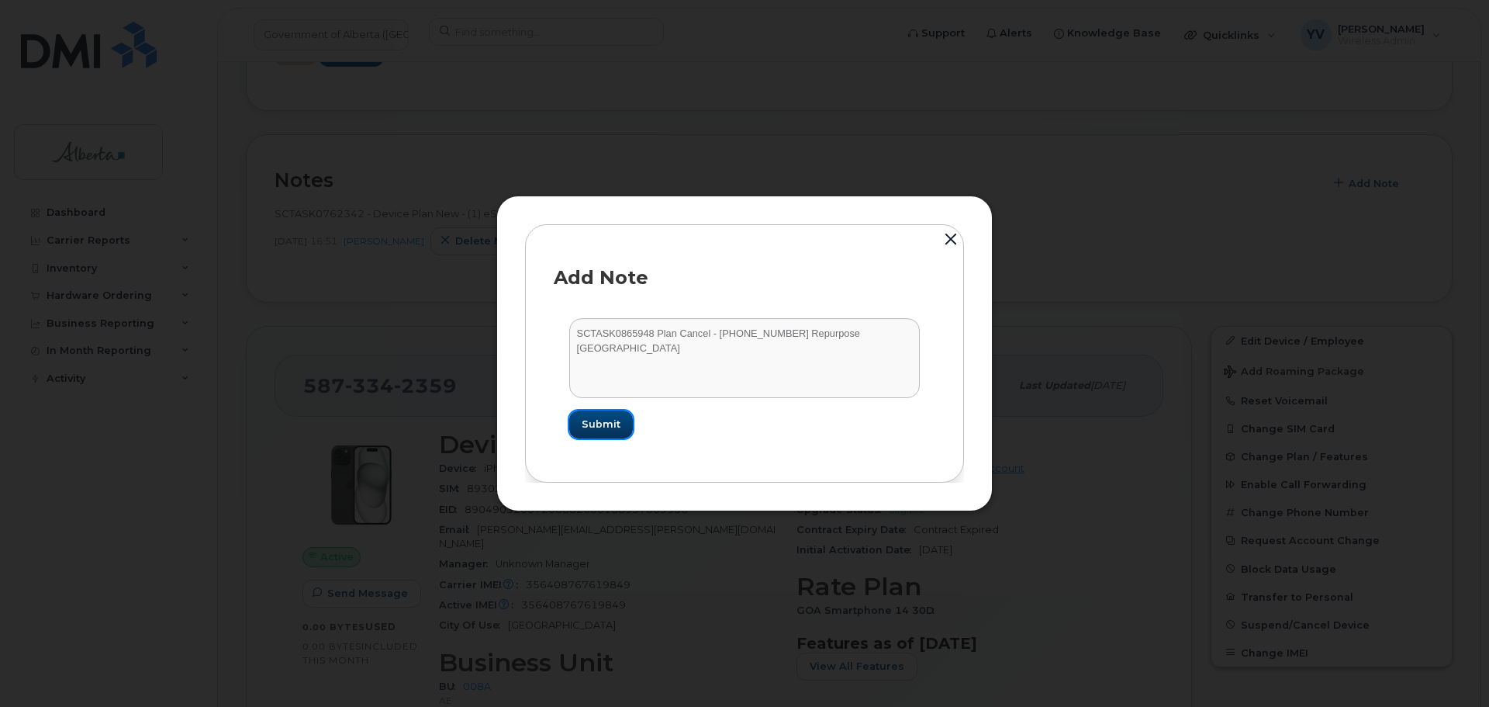
click at [606, 417] on span "Submit" at bounding box center [601, 424] width 39 height 15
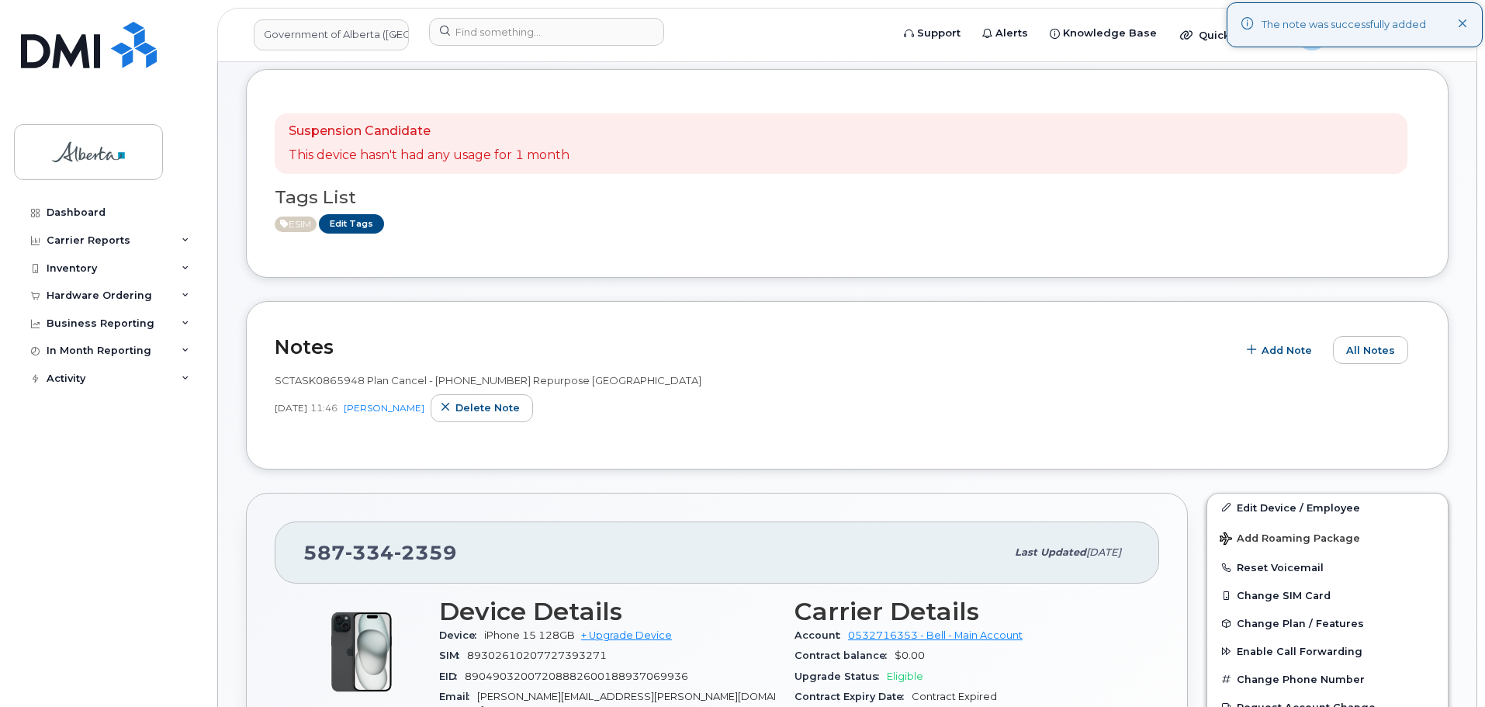
scroll to position [5, 0]
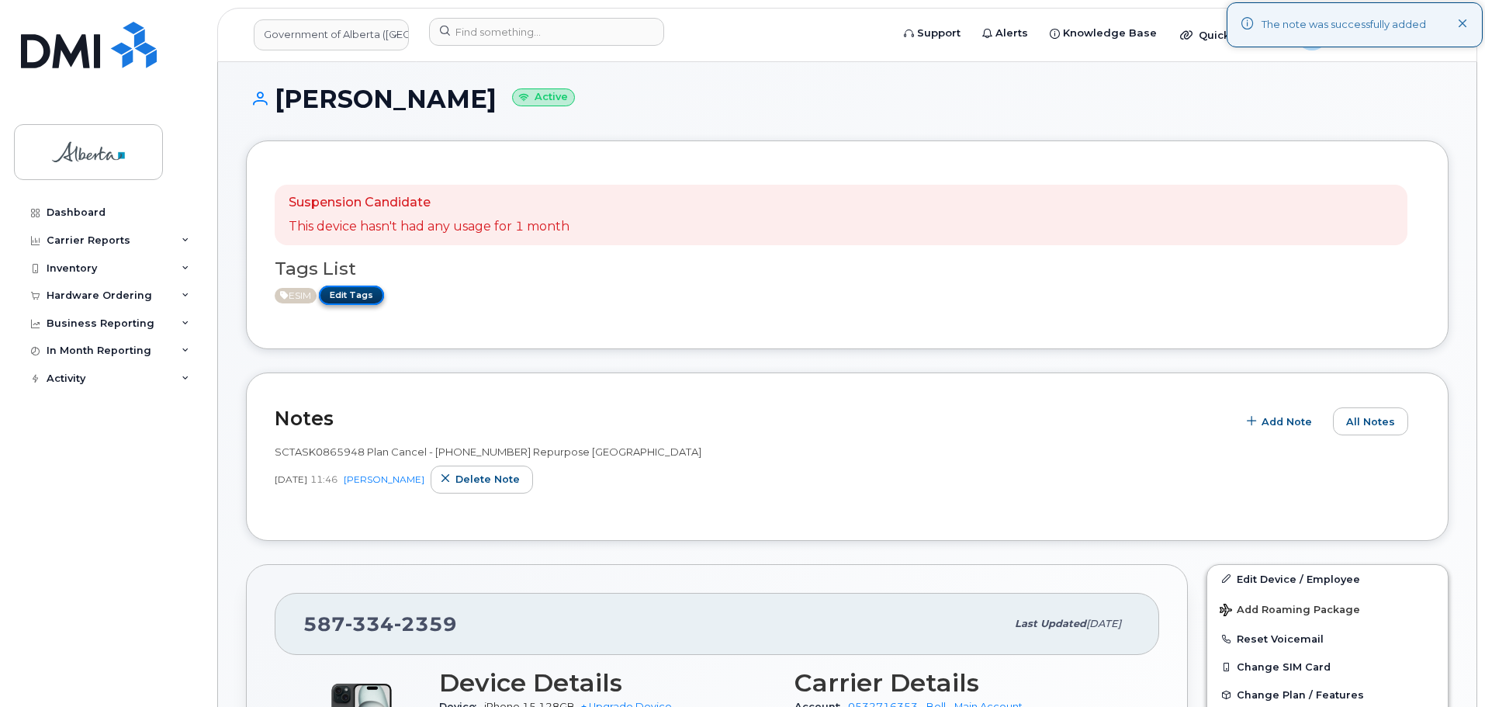
click at [372, 292] on link "Edit Tags" at bounding box center [351, 294] width 65 height 19
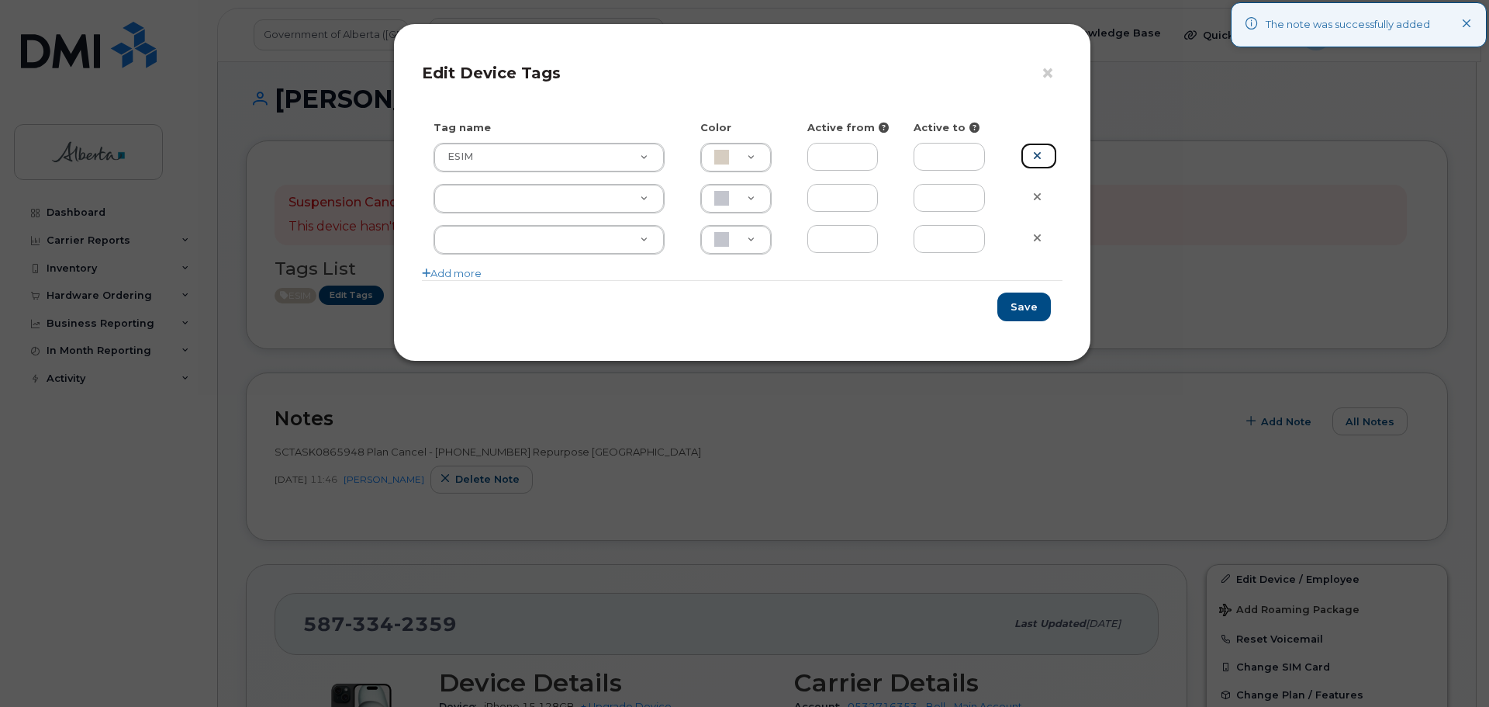
click at [1039, 157] on icon at bounding box center [1037, 156] width 9 height 12
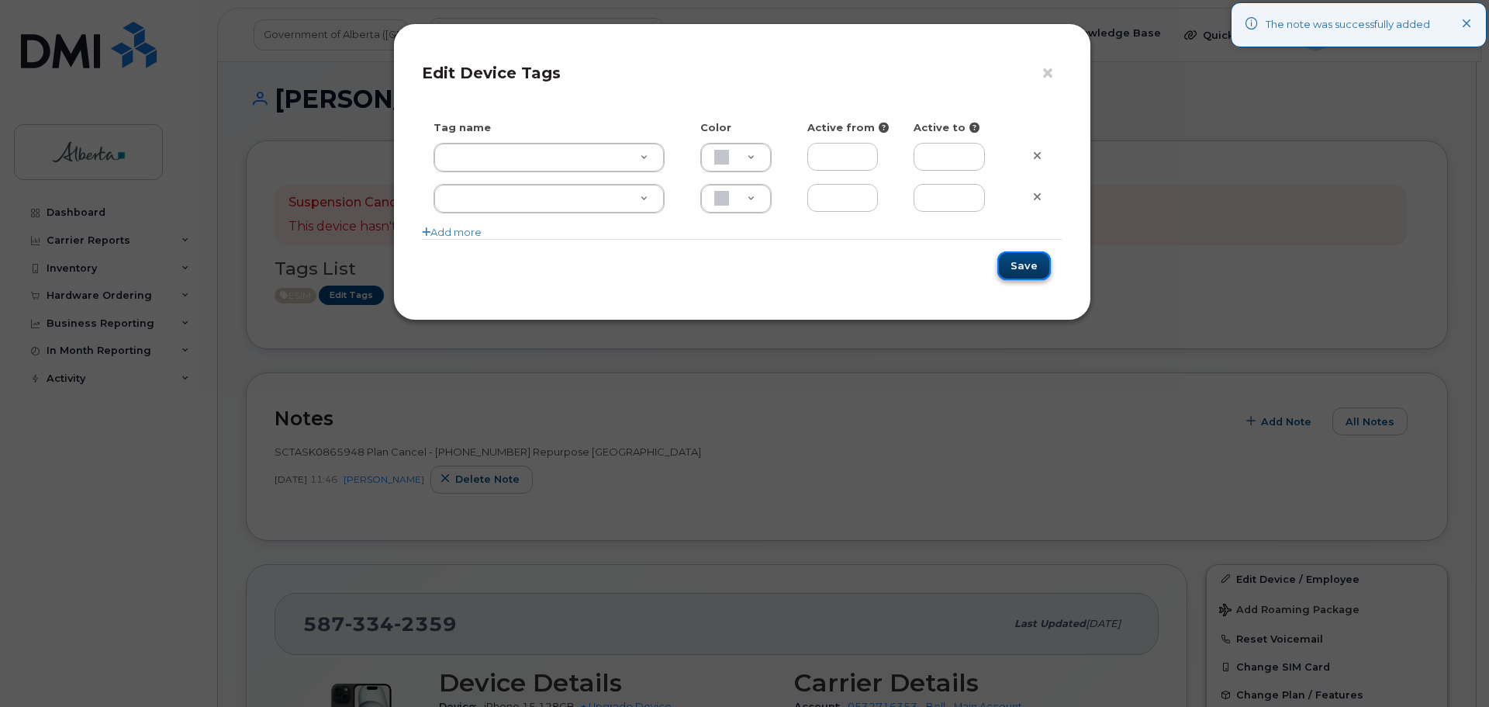
click at [1036, 264] on button "Save" at bounding box center [1025, 265] width 54 height 29
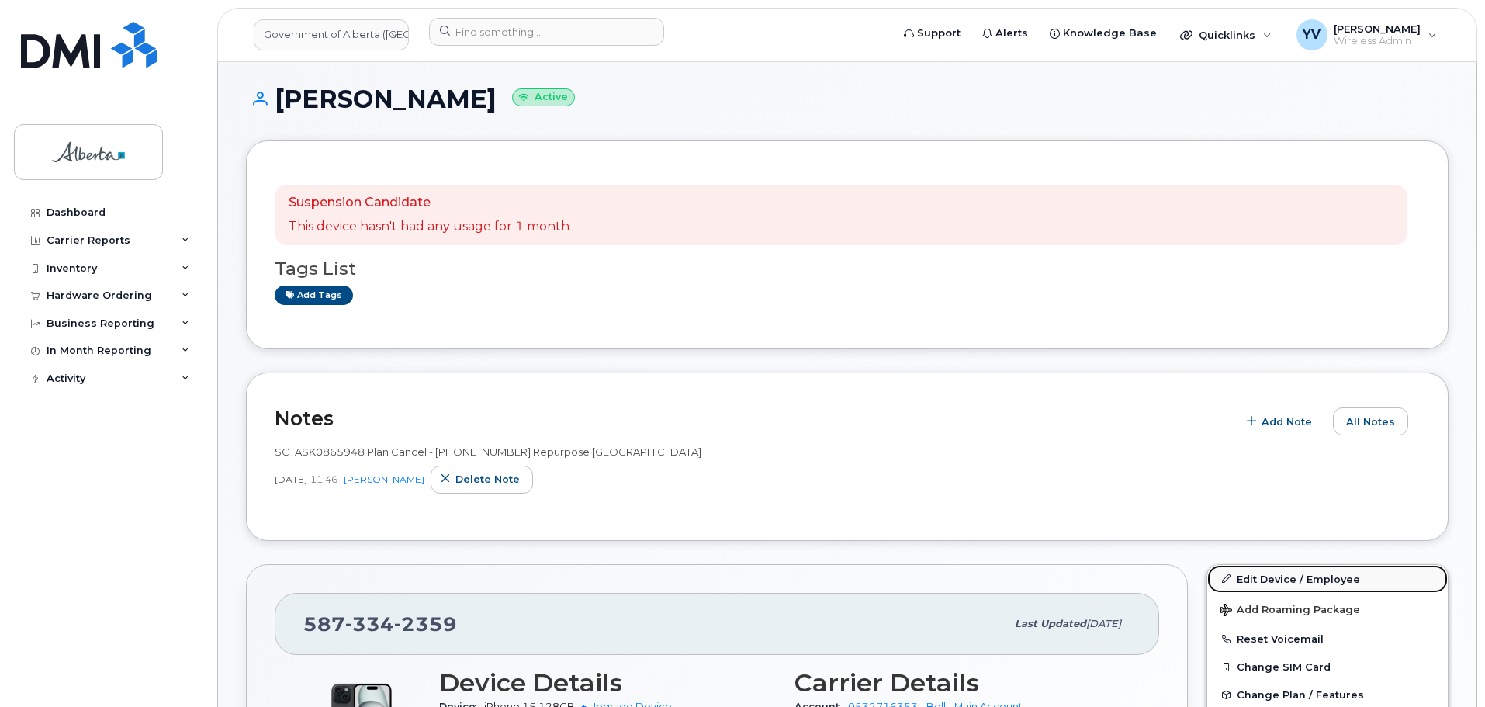
click at [1264, 581] on link "Edit Device / Employee" at bounding box center [1327, 579] width 240 height 28
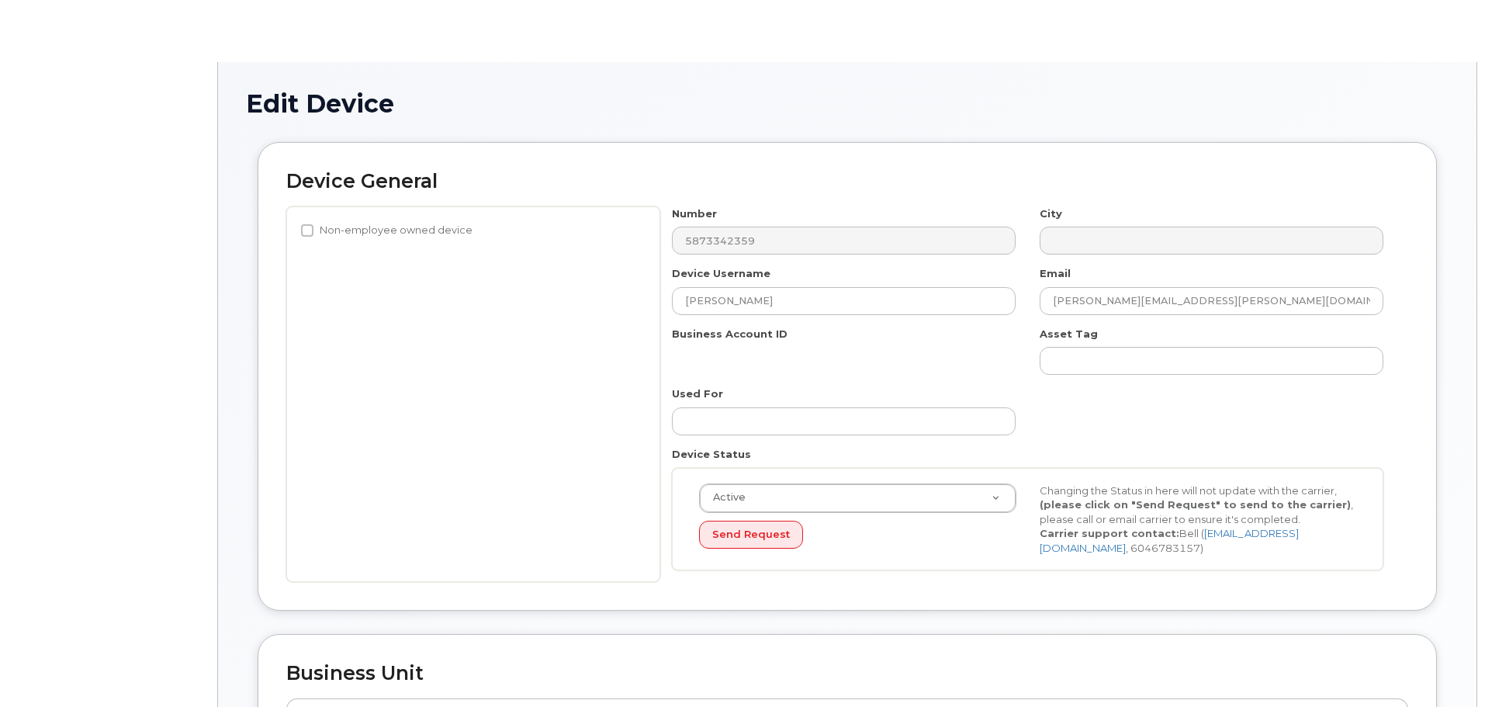
select select "4749737"
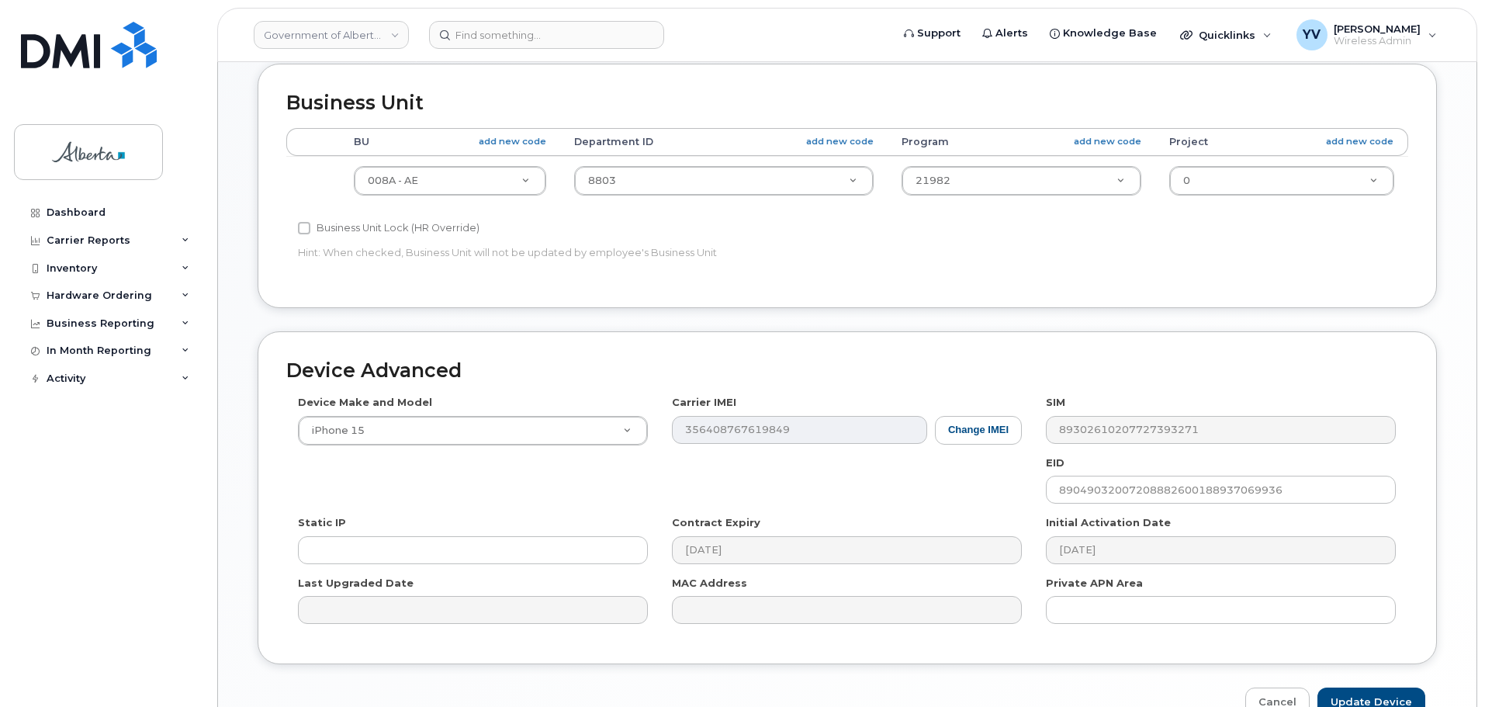
scroll to position [579, 0]
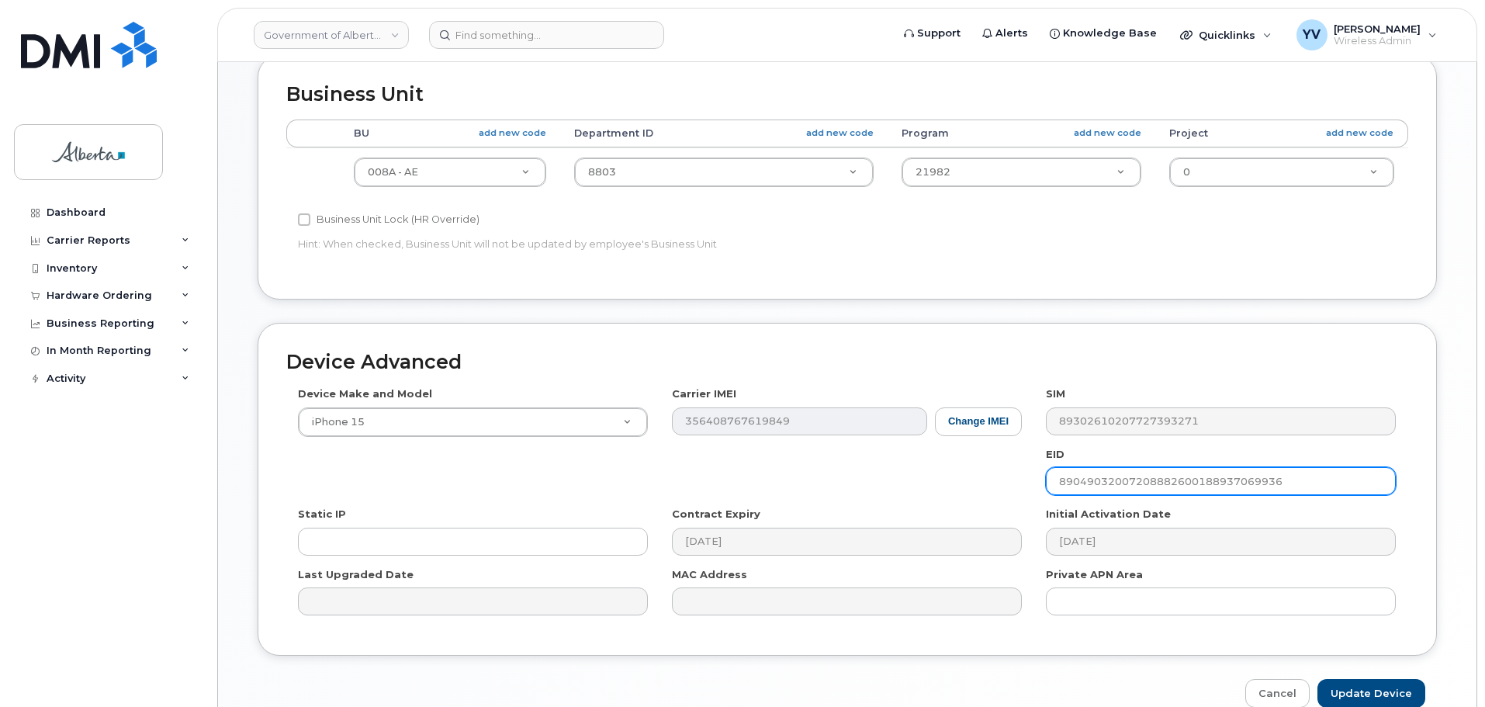
drag, startPoint x: 1279, startPoint y: 480, endPoint x: 1057, endPoint y: 485, distance: 222.7
click at [1057, 485] on input "89049032007208882600188937069936" at bounding box center [1221, 481] width 350 height 28
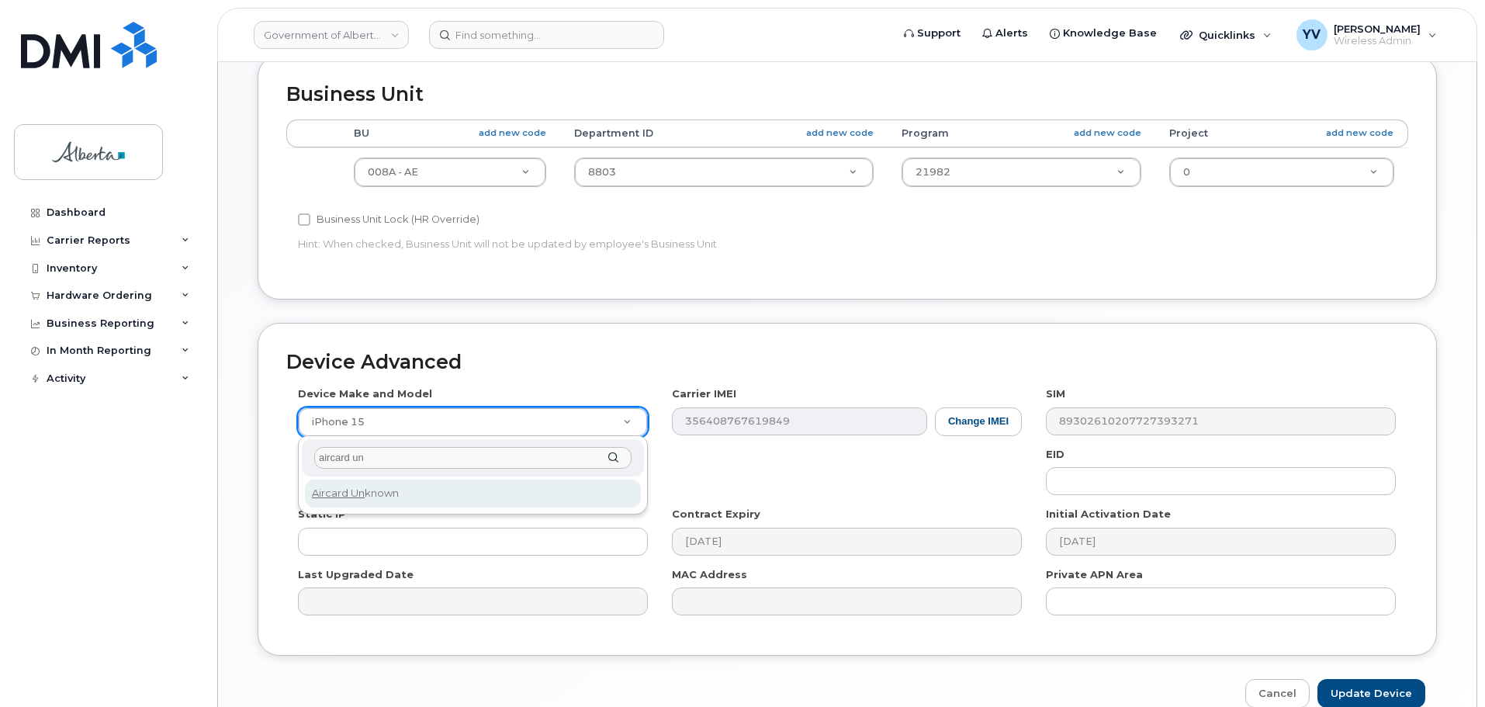
type input "aircard un"
select select "971"
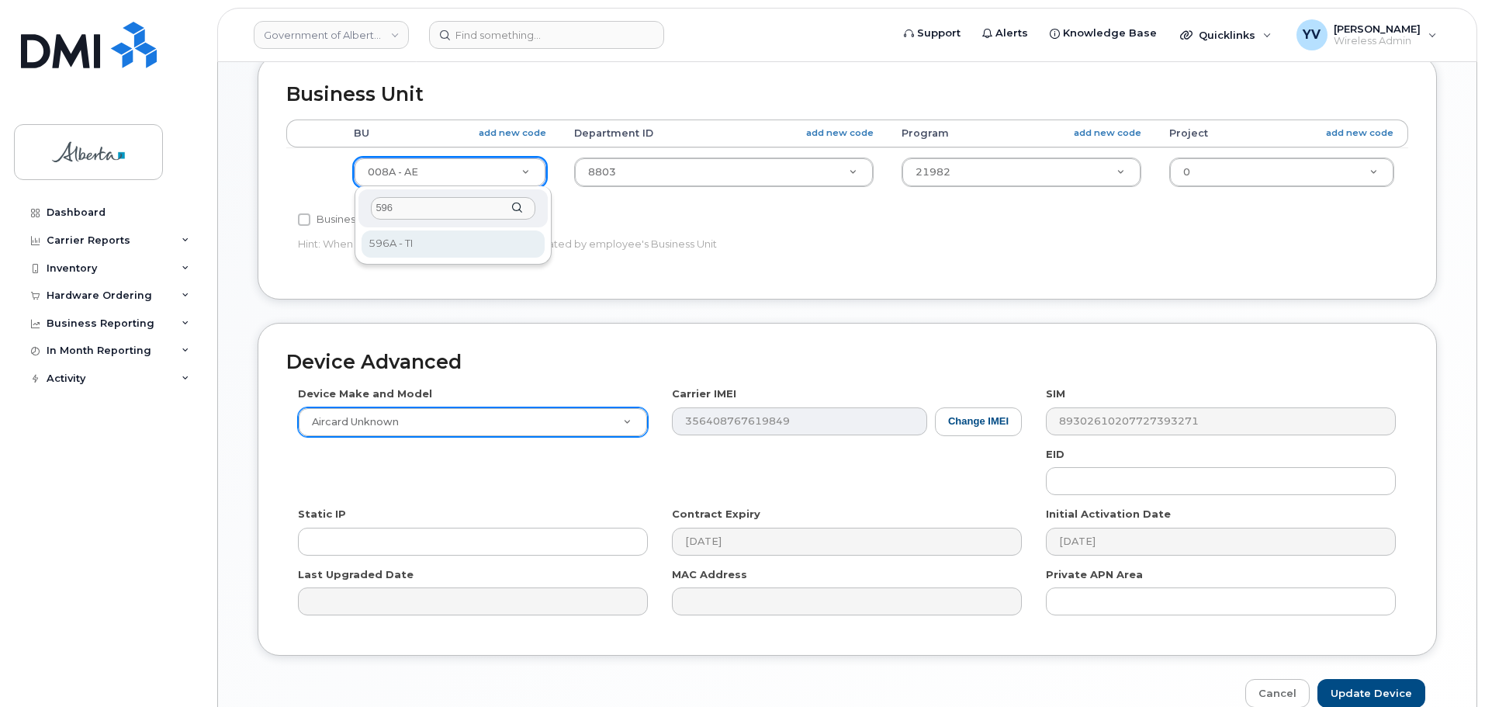
type input "596"
select select "4797729"
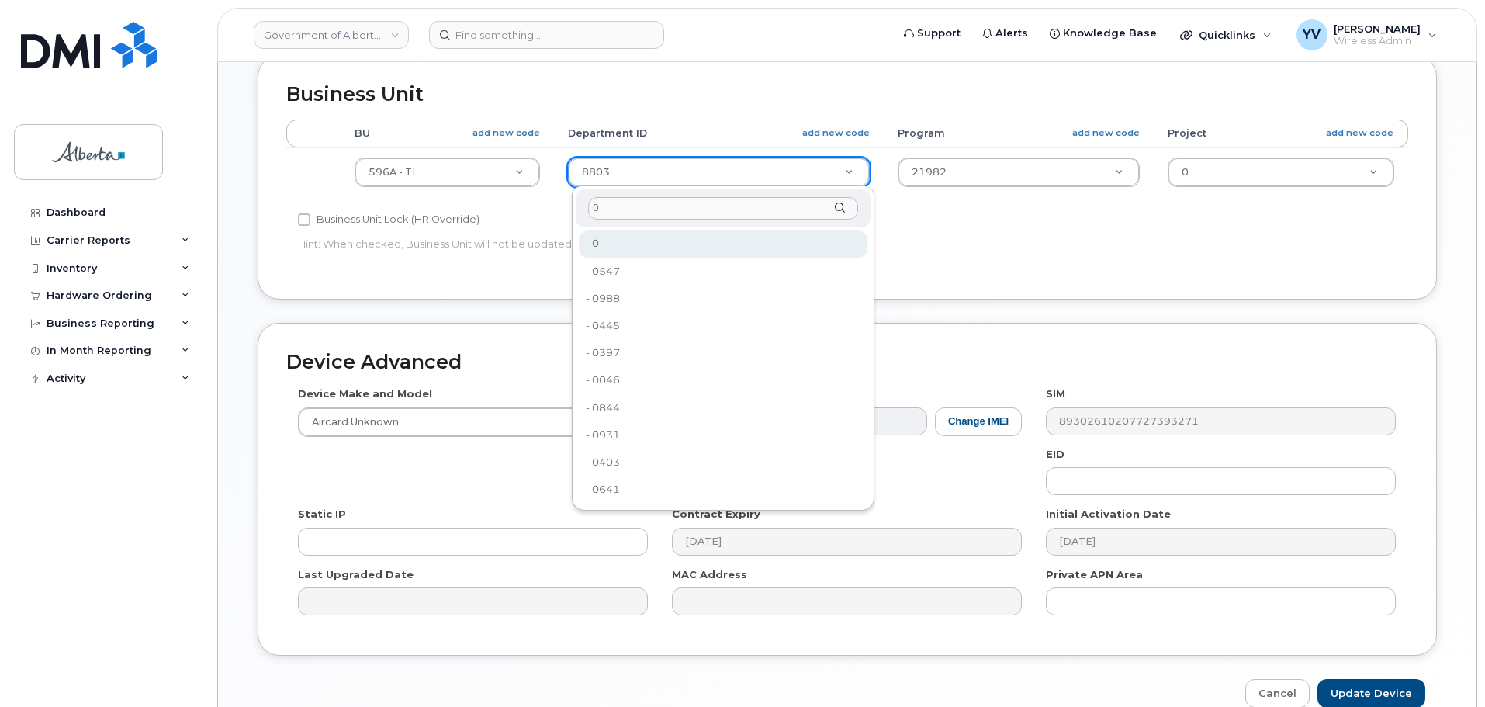
type input "0"
type input "4806341"
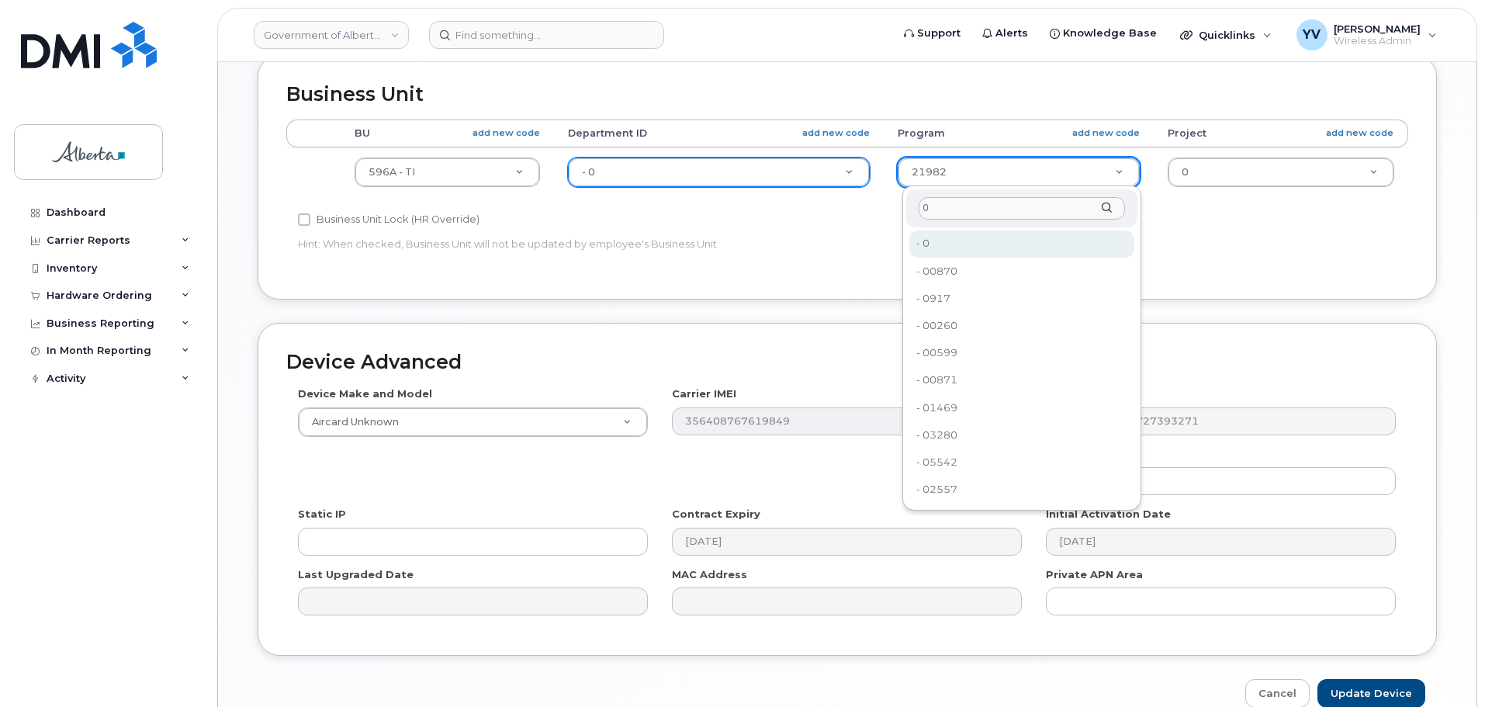
type input "0"
type input "4806366"
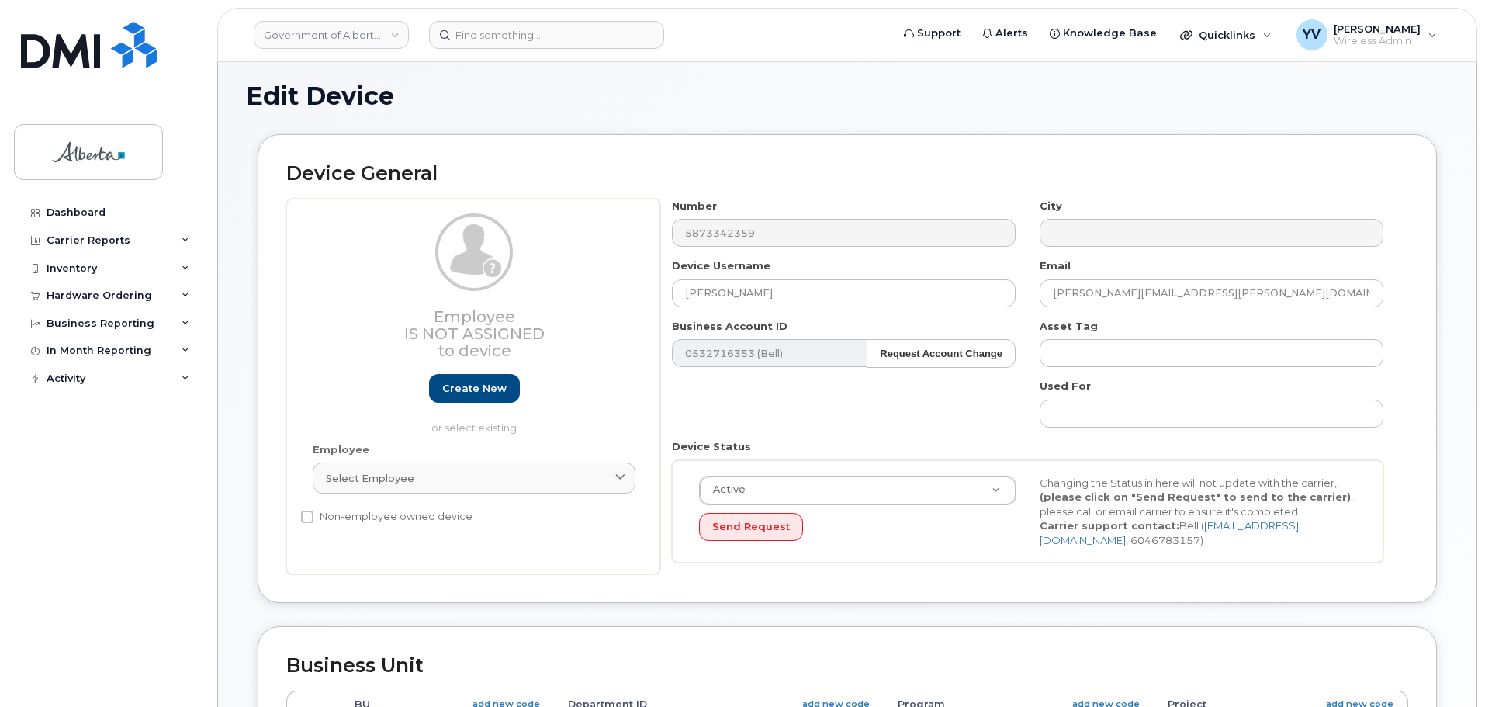
scroll to position [3, 0]
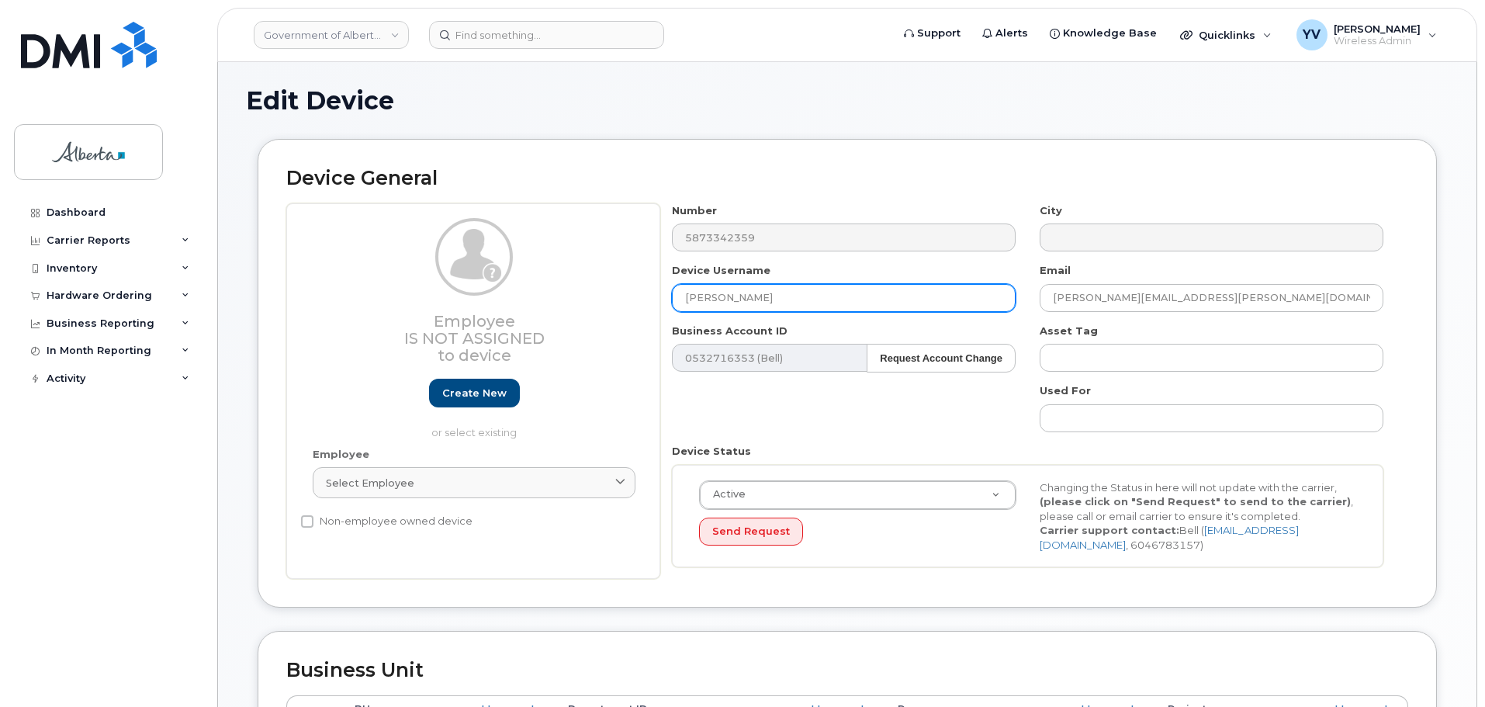
drag, startPoint x: 762, startPoint y: 298, endPoint x: 671, endPoint y: 297, distance: 90.8
click at [671, 297] on div "Device Username Nidhin Sam" at bounding box center [844, 287] width 368 height 49
paste input "Repurpose [GEOGRAPHIC_DATA]"
type input "Repurpose [GEOGRAPHIC_DATA]"
drag, startPoint x: 1171, startPoint y: 296, endPoint x: 1008, endPoint y: 292, distance: 162.2
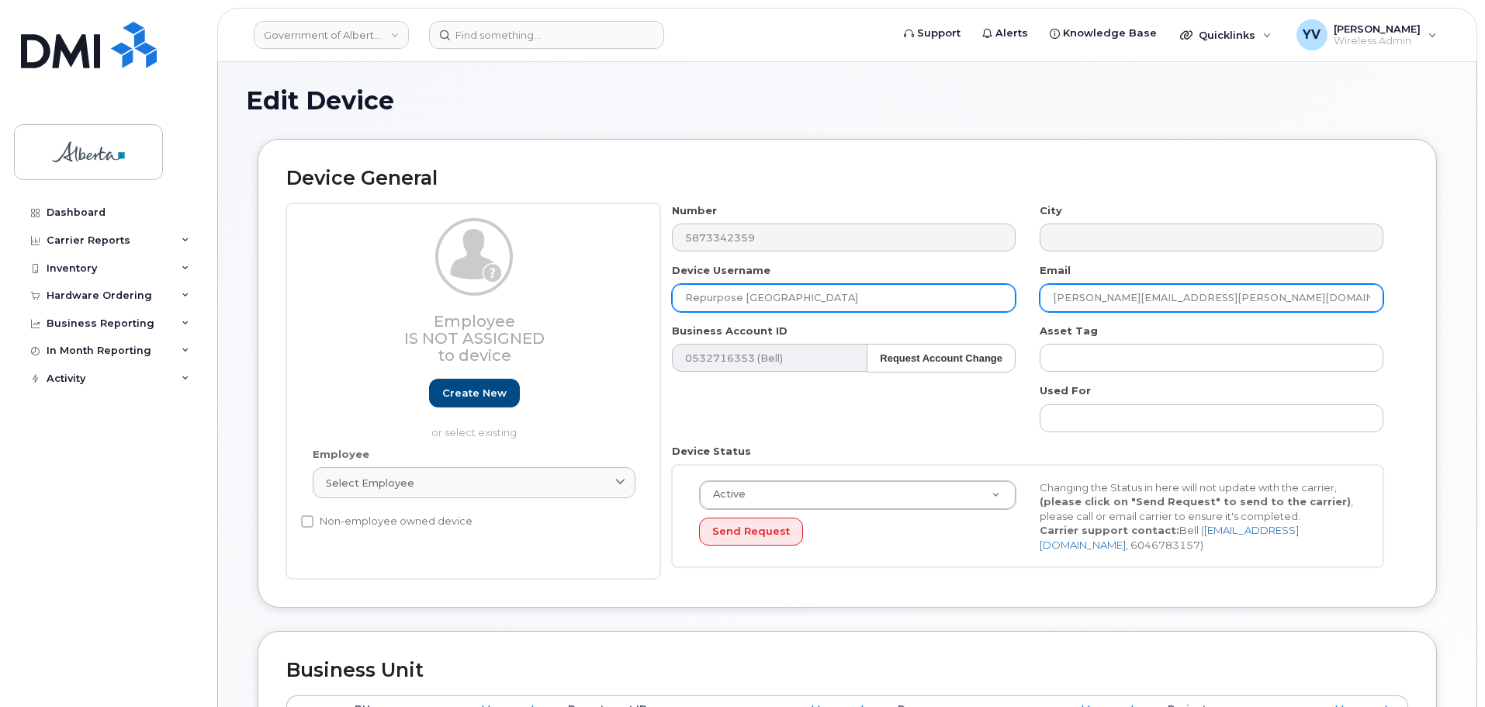
click at [1008, 292] on div "Number 5873342359 City Device Username Repurpose Edmonton Email Nidhin.Sam@gov.…" at bounding box center [1027, 391] width 735 height 376
paste input "repurpose"
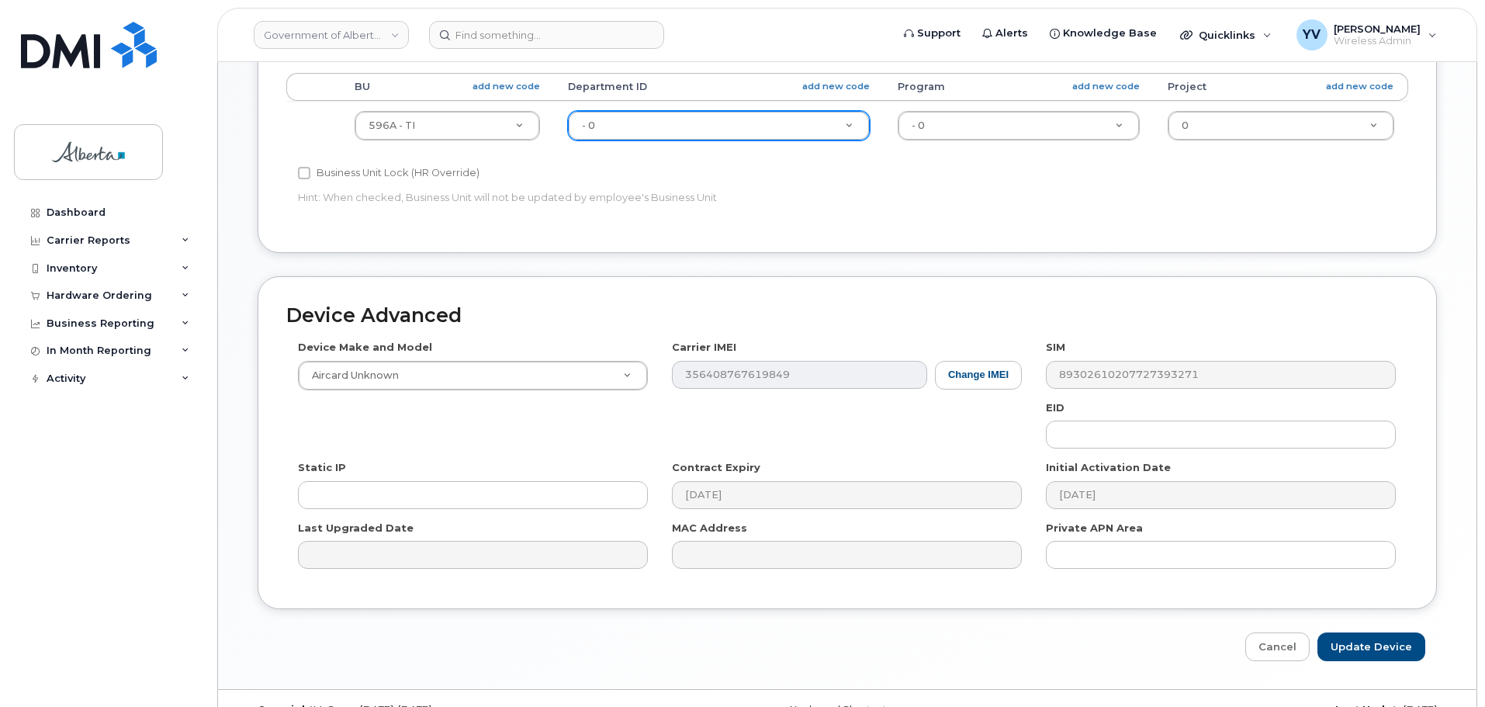
scroll to position [657, 0]
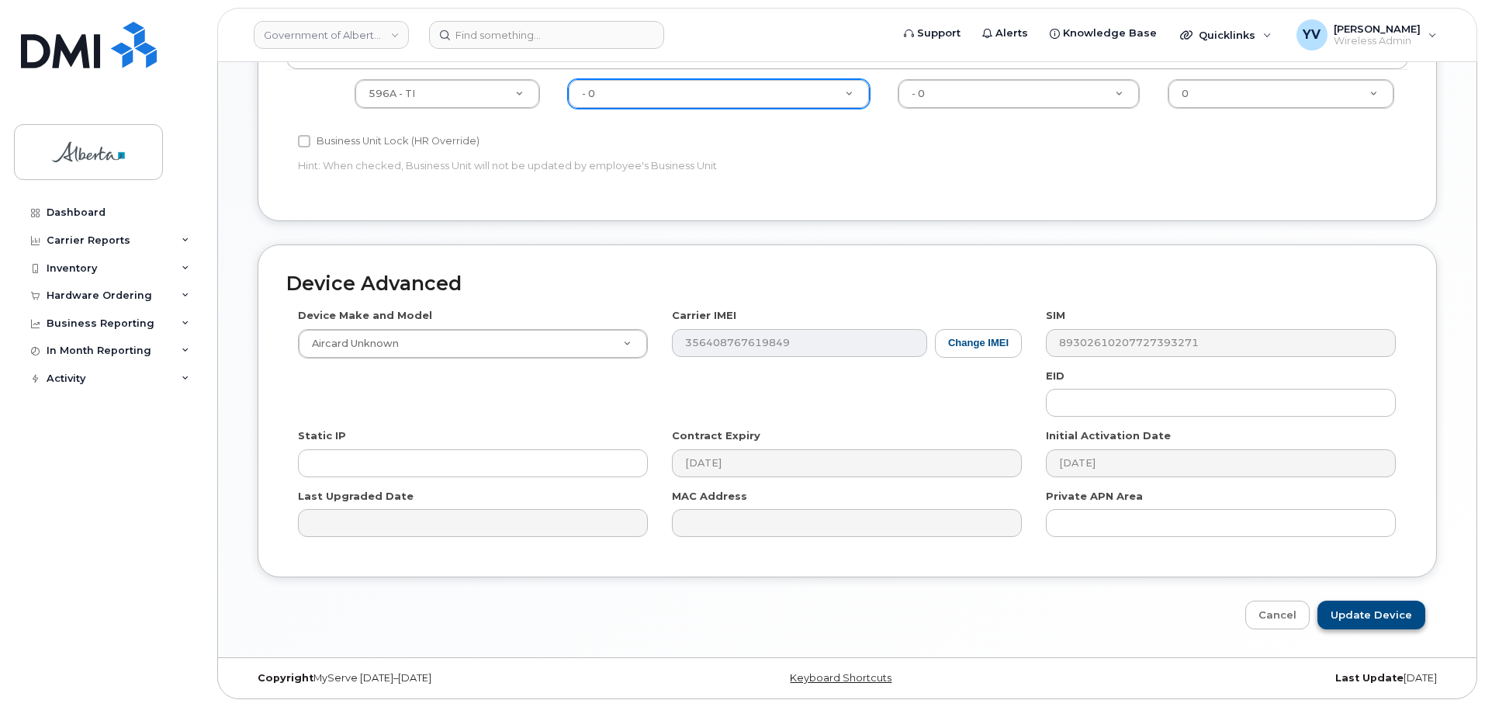
type input "[EMAIL_ADDRESS][DOMAIN_NAME]"
click at [1356, 616] on input "Update Device" at bounding box center [1371, 614] width 108 height 29
type input "Saving..."
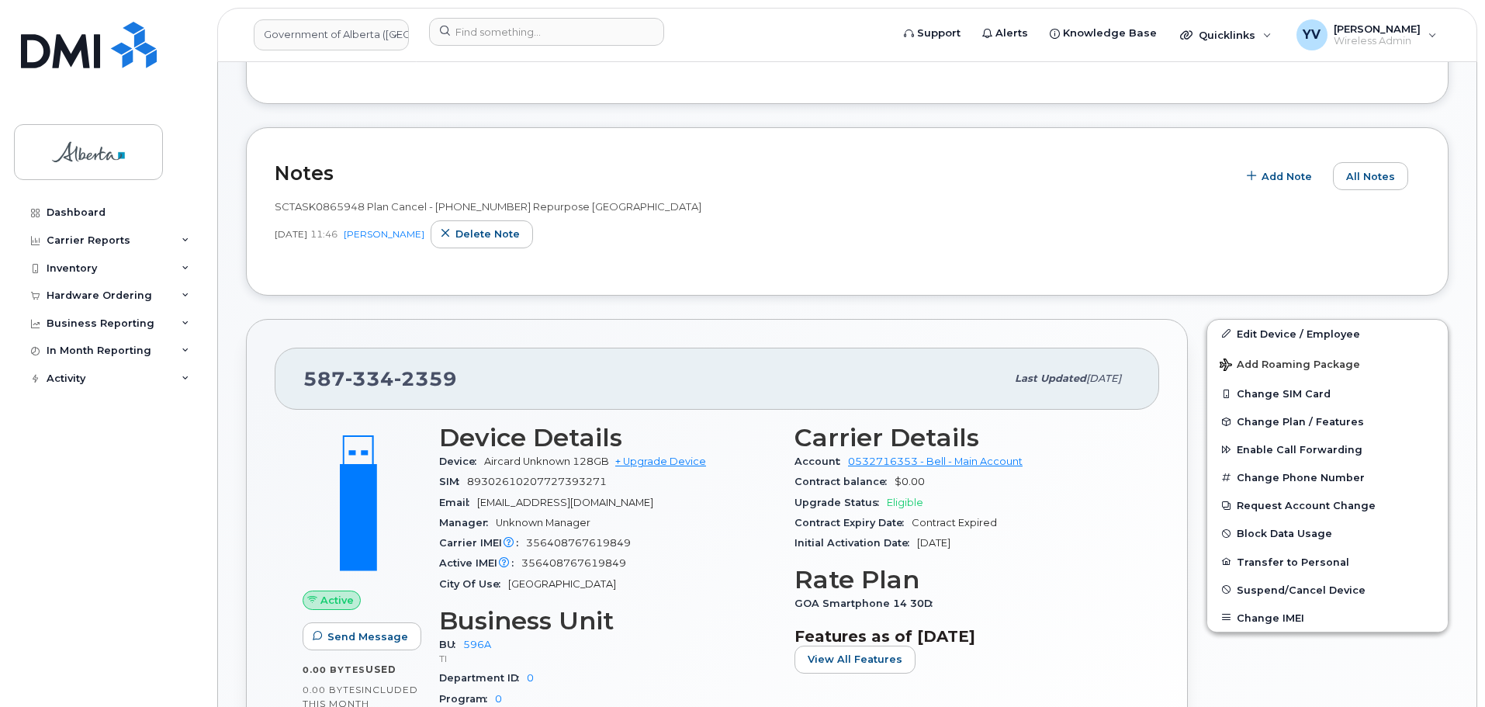
scroll to position [322, 0]
